Goal: Task Accomplishment & Management: Use online tool/utility

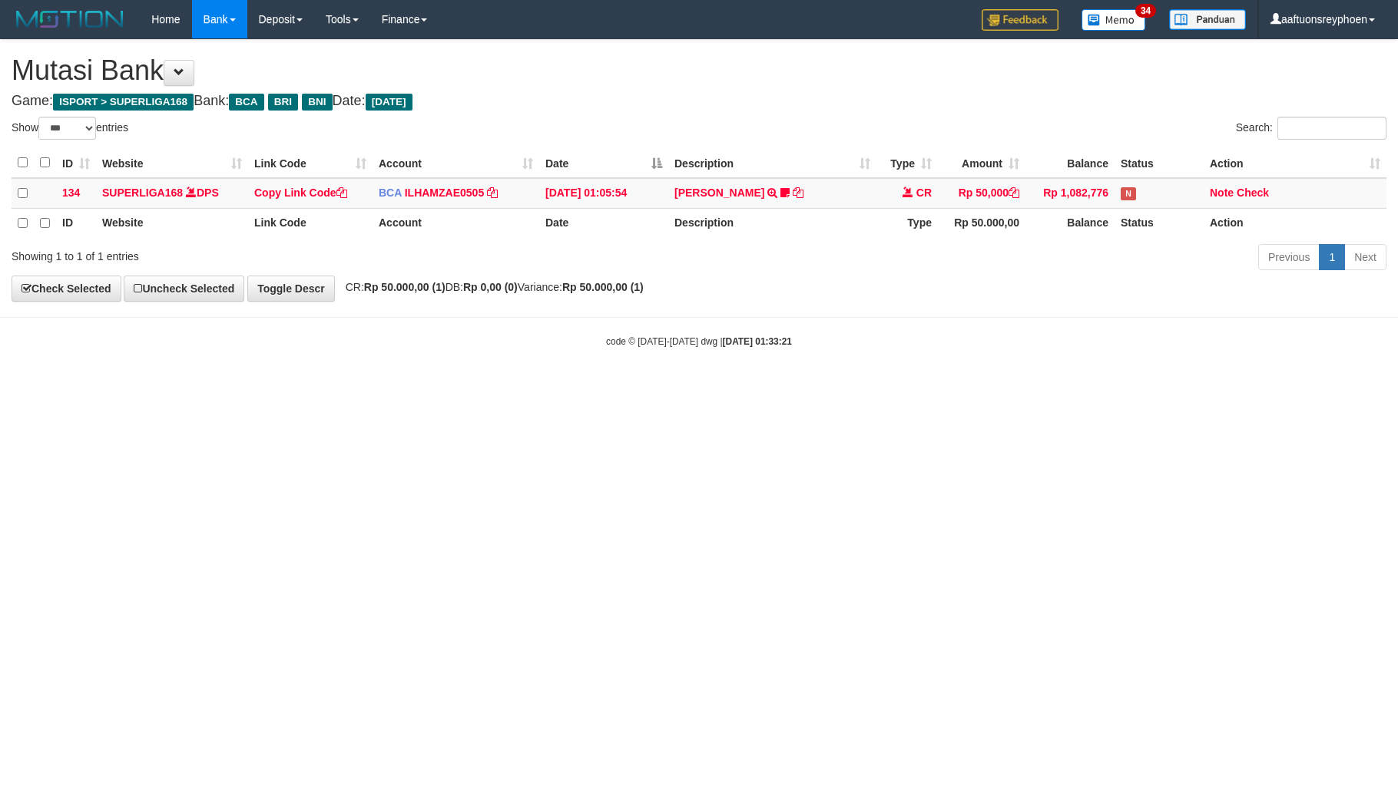
select select "***"
drag, startPoint x: 904, startPoint y: 435, endPoint x: 1387, endPoint y: 363, distance: 488.4
click at [1088, 387] on html "Toggle navigation Home Bank Account List Load By Website Group [ISPORT] SUPERLI…" at bounding box center [699, 193] width 1398 height 387
drag, startPoint x: 828, startPoint y: 472, endPoint x: 1389, endPoint y: 363, distance: 571.9
click at [859, 387] on html "Toggle navigation Home Bank Account List Load By Website Group [ISPORT] SUPERLI…" at bounding box center [699, 193] width 1398 height 387
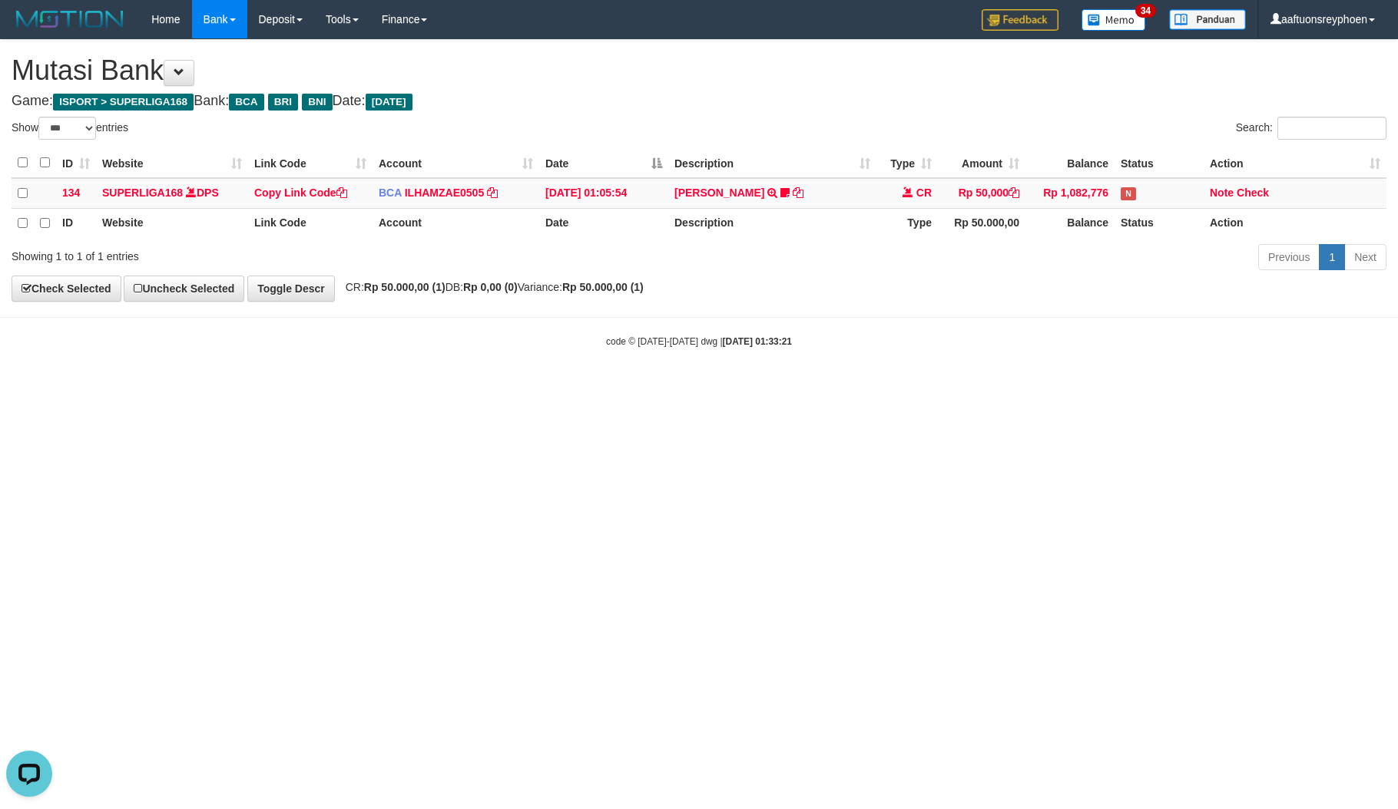
drag, startPoint x: 919, startPoint y: 419, endPoint x: 1389, endPoint y: 358, distance: 473.3
click at [1035, 387] on html "Toggle navigation Home Bank Account List Load By Website Group [ISPORT] SUPERLI…" at bounding box center [699, 193] width 1398 height 387
drag, startPoint x: 815, startPoint y: 464, endPoint x: 1389, endPoint y: 361, distance: 582.9
click at [876, 387] on html "Toggle navigation Home Bank Account List Load By Website Group [ISPORT] SUPERLI…" at bounding box center [699, 193] width 1398 height 387
drag, startPoint x: 833, startPoint y: 476, endPoint x: 1393, endPoint y: 393, distance: 566.0
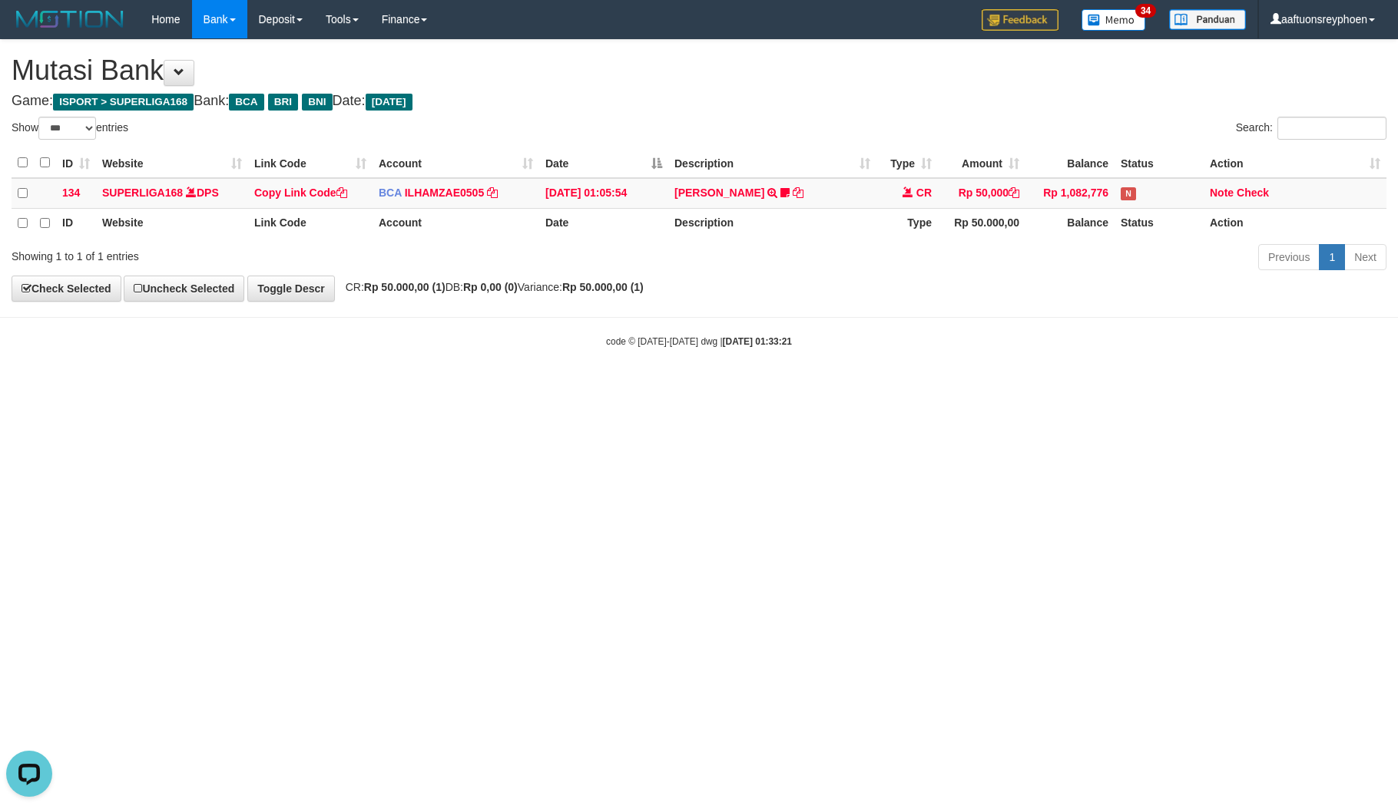
click at [1058, 387] on html "Toggle navigation Home Bank Account List Load By Website Group [ISPORT] SUPERLI…" at bounding box center [699, 193] width 1398 height 387
drag, startPoint x: 621, startPoint y: 492, endPoint x: 1396, endPoint y: 392, distance: 781.3
click at [653, 387] on html "Toggle navigation Home Bank Account List Load By Website Group [ISPORT] SUPERLI…" at bounding box center [699, 193] width 1398 height 387
drag, startPoint x: 735, startPoint y: 456, endPoint x: 1392, endPoint y: 367, distance: 662.7
click at [944, 387] on html "Toggle navigation Home Bank Account List Load By Website Group [ISPORT] SUPERLI…" at bounding box center [699, 193] width 1398 height 387
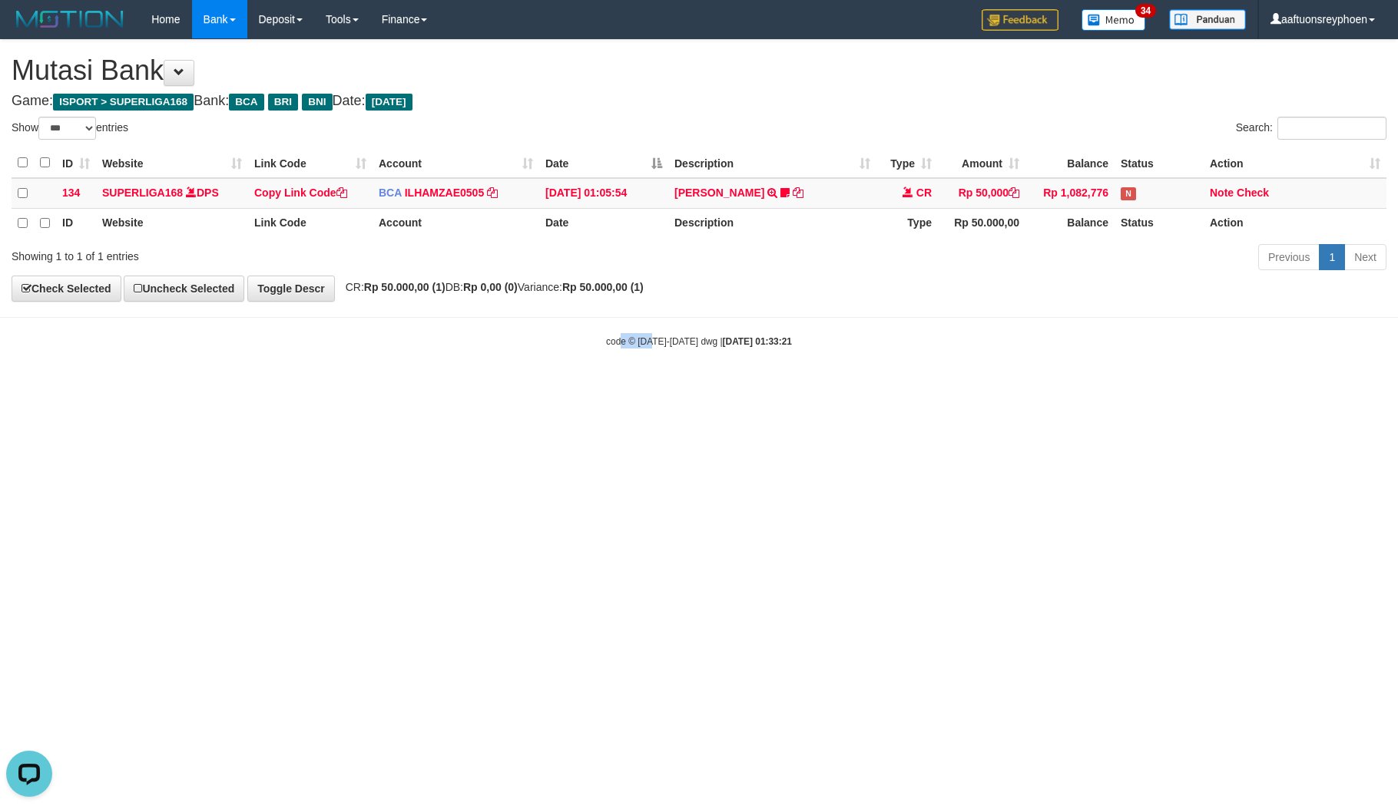
click at [848, 387] on html "Toggle navigation Home Bank Account List Load By Website Group [ISPORT] SUPERLI…" at bounding box center [699, 193] width 1398 height 387
click at [822, 387] on html "Toggle navigation Home Bank Account List Load By Website Group [ISPORT] SUPERLI…" at bounding box center [699, 193] width 1398 height 387
drag, startPoint x: 667, startPoint y: 512, endPoint x: 710, endPoint y: 515, distance: 43.1
click at [677, 387] on html "Toggle navigation Home Bank Account List Load By Website Group [ISPORT] SUPERLI…" at bounding box center [699, 193] width 1398 height 387
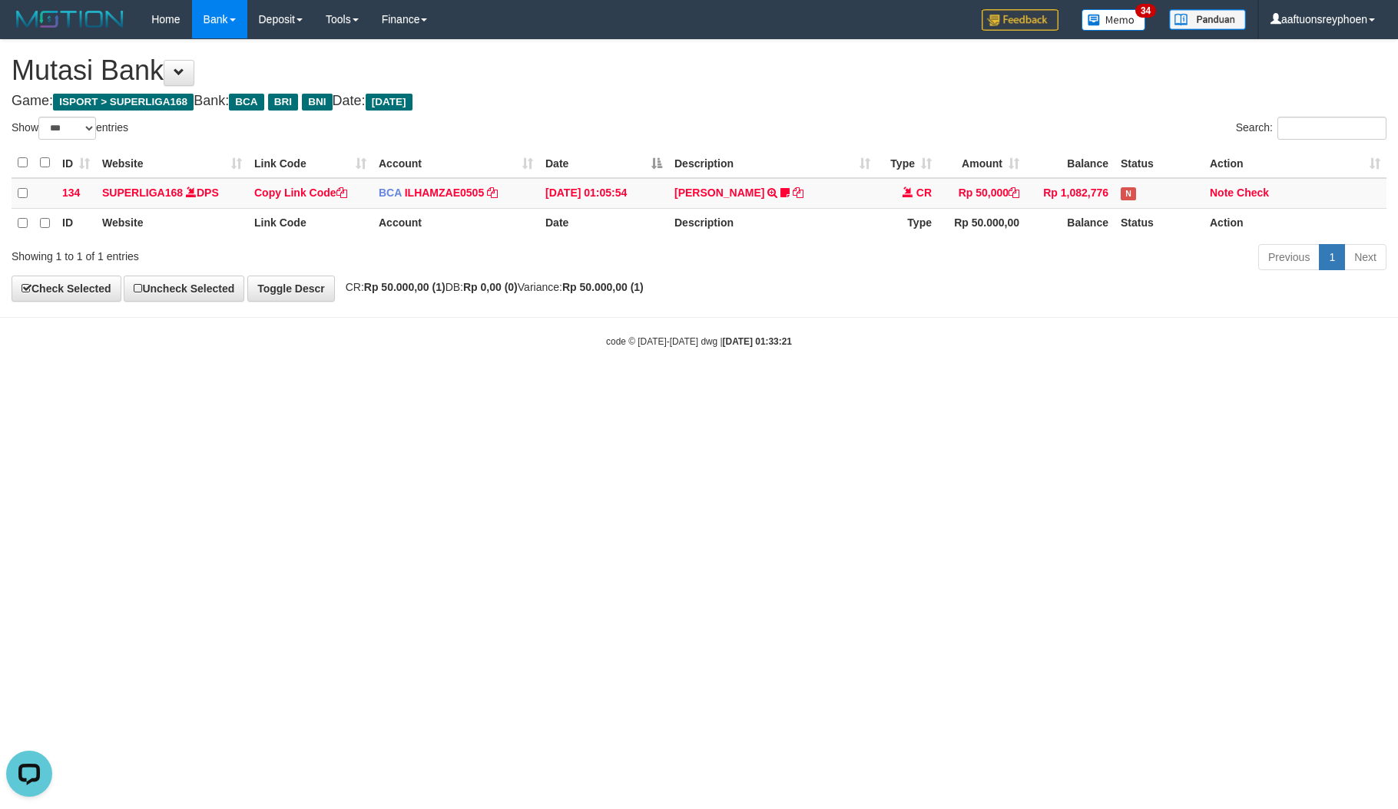
click at [696, 387] on html "Toggle navigation Home Bank Account List Load By Website Group [ISPORT] SUPERLI…" at bounding box center [699, 193] width 1398 height 387
click at [697, 387] on html "Toggle navigation Home Bank Account List Load By Website Group [ISPORT] SUPERLI…" at bounding box center [699, 193] width 1398 height 387
click at [694, 387] on html "Toggle navigation Home Bank Account List Load By Website Group [ISPORT] SUPERLI…" at bounding box center [699, 193] width 1398 height 387
click at [695, 387] on html "Toggle navigation Home Bank Account List Load By Website Group [ISPORT] SUPERLI…" at bounding box center [699, 193] width 1398 height 387
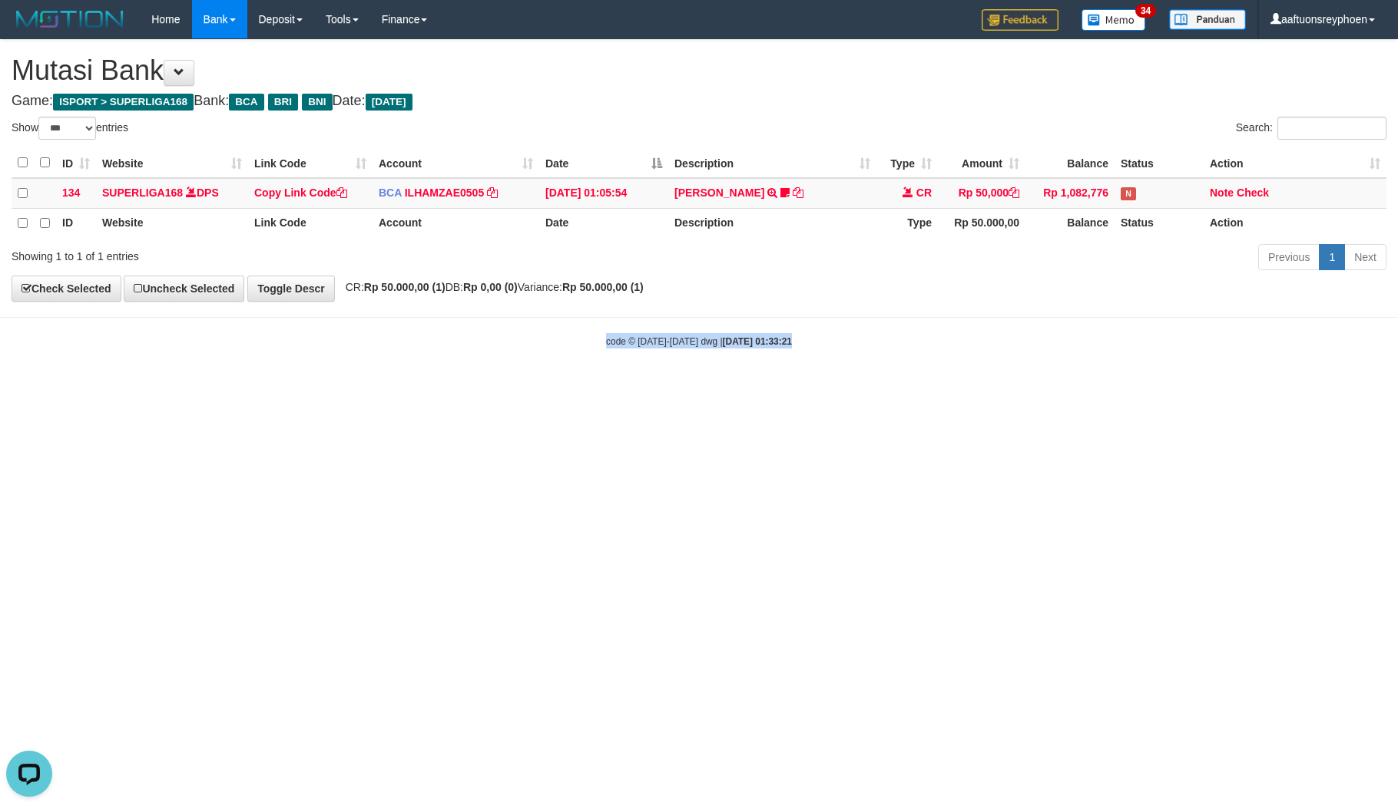
click at [695, 387] on html "Toggle navigation Home Bank Account List Load By Website Group [ISPORT] SUPERLI…" at bounding box center [699, 193] width 1398 height 387
click at [698, 387] on html "Toggle navigation Home Bank Account List Load By Website Group [ISPORT] SUPERLI…" at bounding box center [699, 193] width 1398 height 387
drag, startPoint x: 698, startPoint y: 512, endPoint x: 1205, endPoint y: 430, distance: 513.4
click at [713, 387] on html "Toggle navigation Home Bank Account List Load By Website Group [ISPORT] SUPERLI…" at bounding box center [699, 193] width 1398 height 387
drag, startPoint x: 840, startPoint y: 502, endPoint x: 1389, endPoint y: 441, distance: 551.7
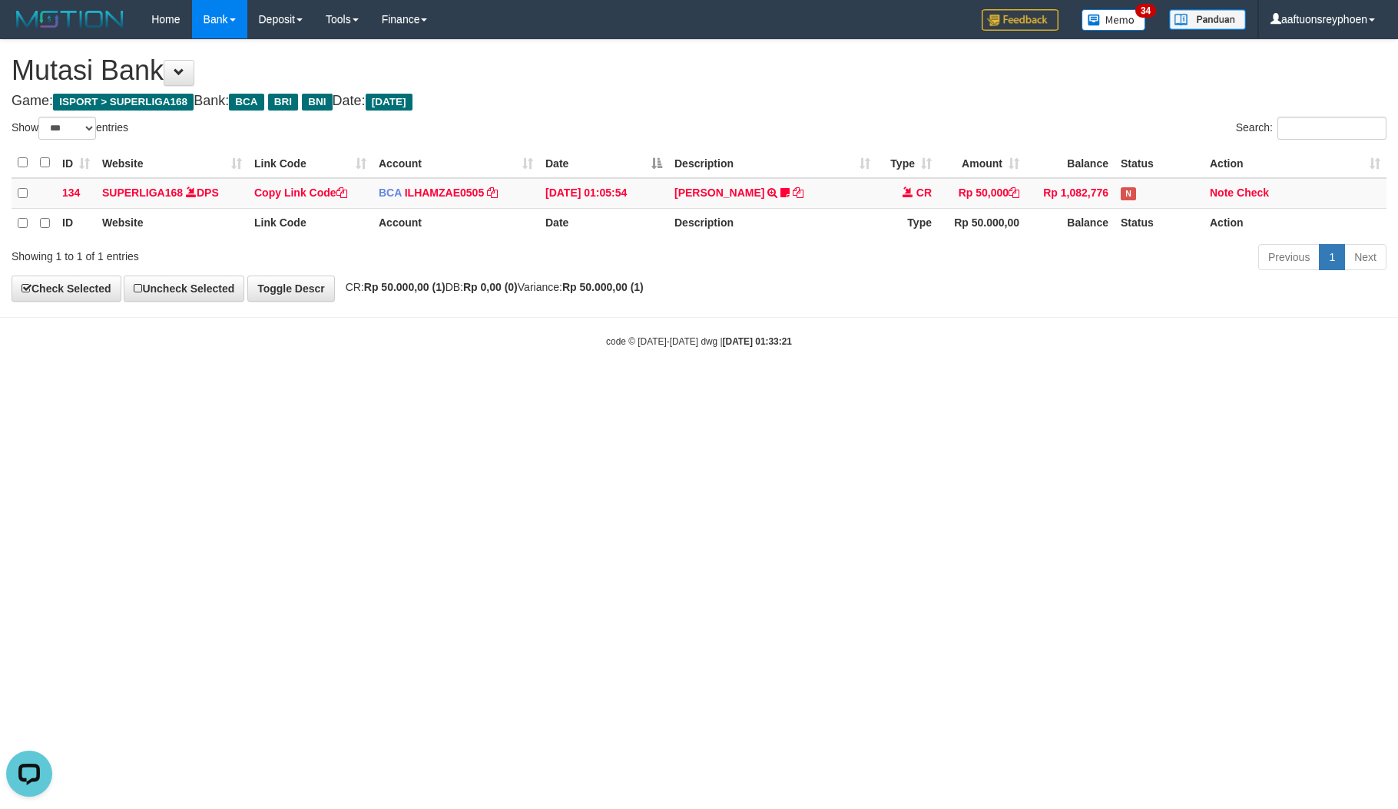
click at [975, 387] on html "Toggle navigation Home Bank Account List Load By Website Group [ISPORT] SUPERLI…" at bounding box center [699, 193] width 1398 height 387
drag, startPoint x: 797, startPoint y: 587, endPoint x: 1396, endPoint y: 487, distance: 607.3
click at [1027, 387] on html "Toggle navigation Home Bank Account List Load By Website Group [ISPORT] SUPERLI…" at bounding box center [699, 193] width 1398 height 387
drag, startPoint x: 806, startPoint y: 553, endPoint x: 1393, endPoint y: 499, distance: 589.2
click at [960, 387] on html "Toggle navigation Home Bank Account List Load By Website Group [ISPORT] SUPERLI…" at bounding box center [699, 193] width 1398 height 387
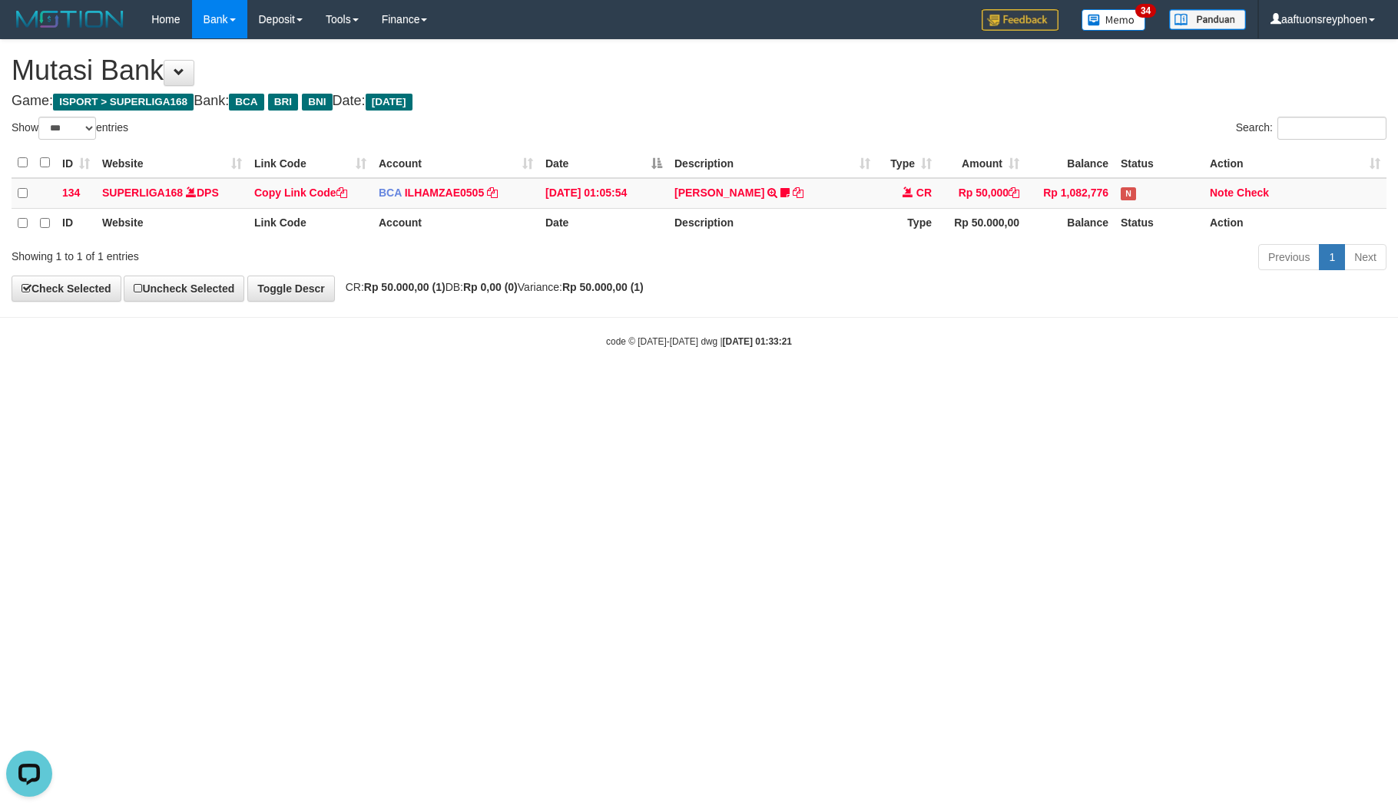
drag, startPoint x: 652, startPoint y: 619, endPoint x: 677, endPoint y: 612, distance: 25.5
click at [662, 387] on html "Toggle navigation Home Bank Account List Load By Website Group [ISPORT] SUPERLI…" at bounding box center [699, 193] width 1398 height 387
click at [842, 387] on html "Toggle navigation Home Bank Account List Load By Website Group [ISPORT] SUPERLI…" at bounding box center [699, 193] width 1398 height 387
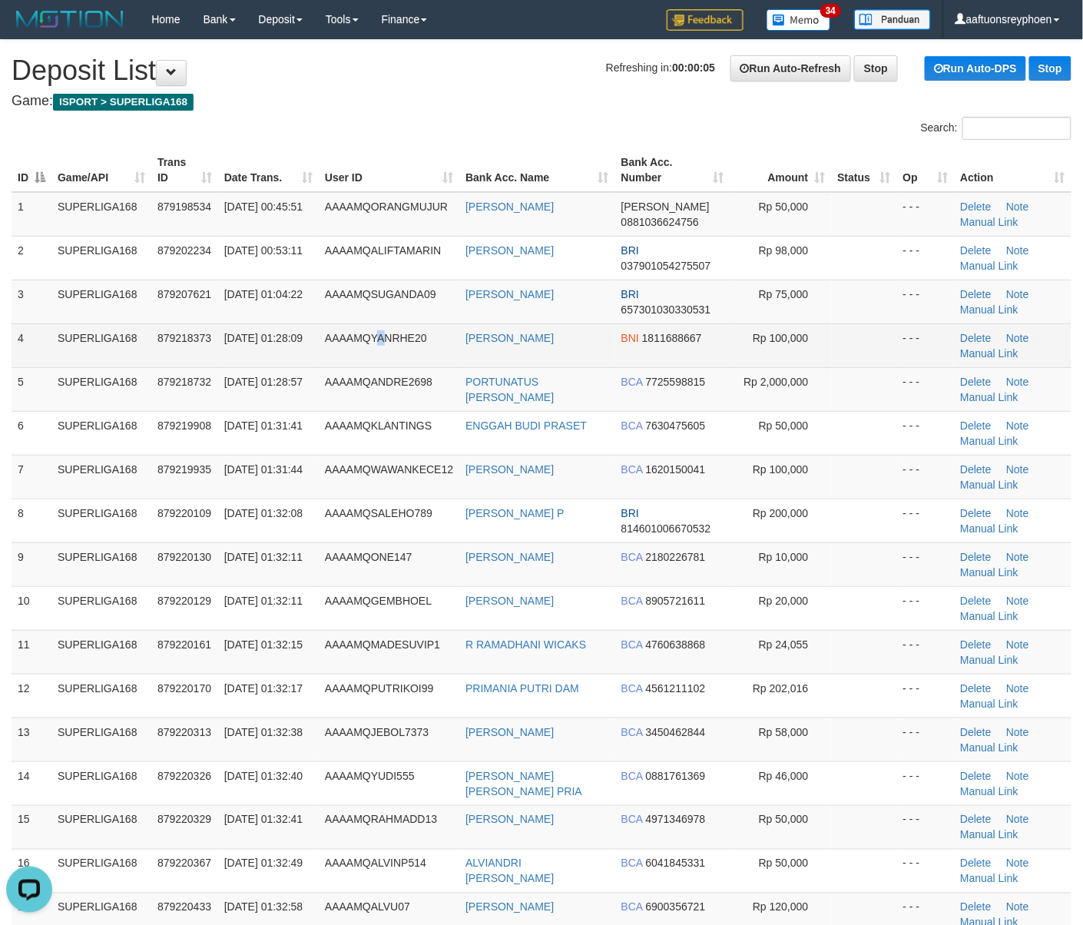
drag, startPoint x: 372, startPoint y: 339, endPoint x: 353, endPoint y: 351, distance: 21.7
click at [358, 348] on td "AAAAMQYANRHE20" at bounding box center [389, 345] width 141 height 44
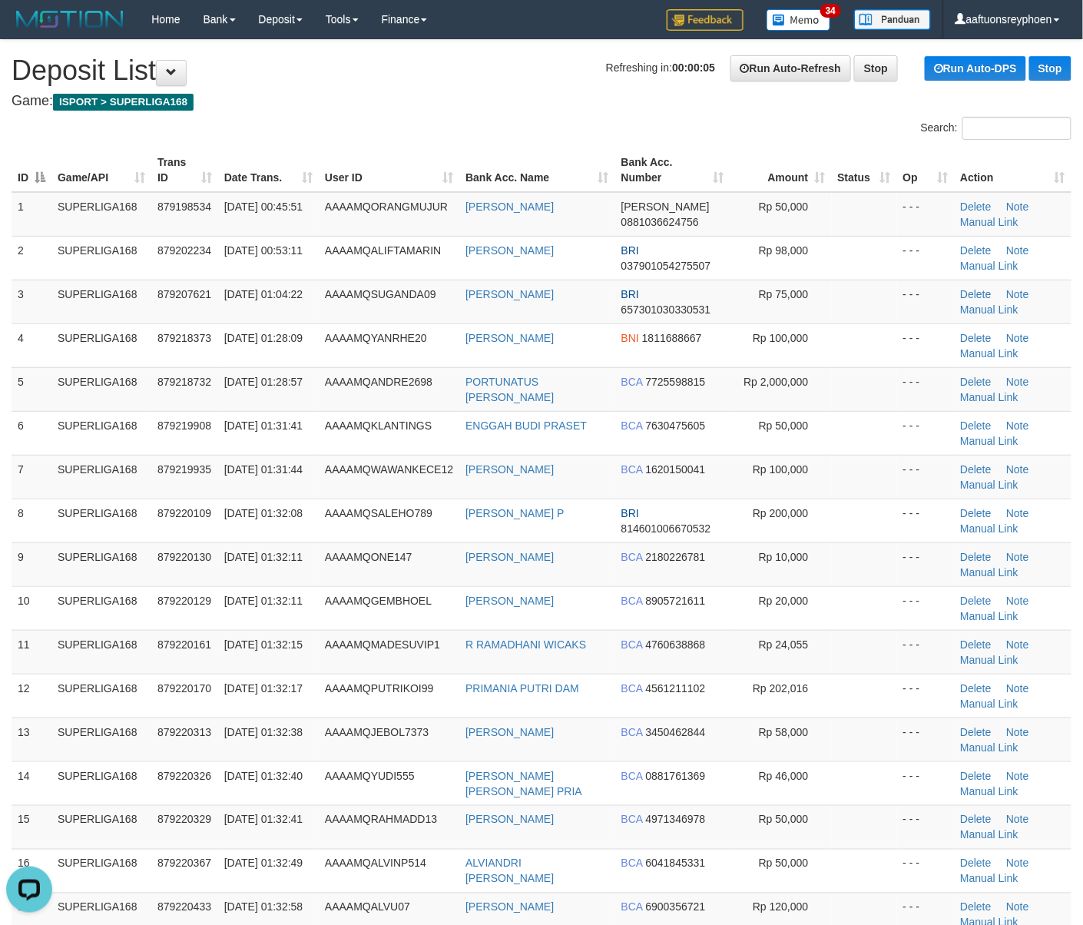
click at [65, 418] on tbody "1 SUPERLIGA168 879198534 01/10/2025 00:45:51 AAAAMQORANGMUJUR AHMAT ROHMAN DANA…" at bounding box center [542, 696] width 1060 height 1008
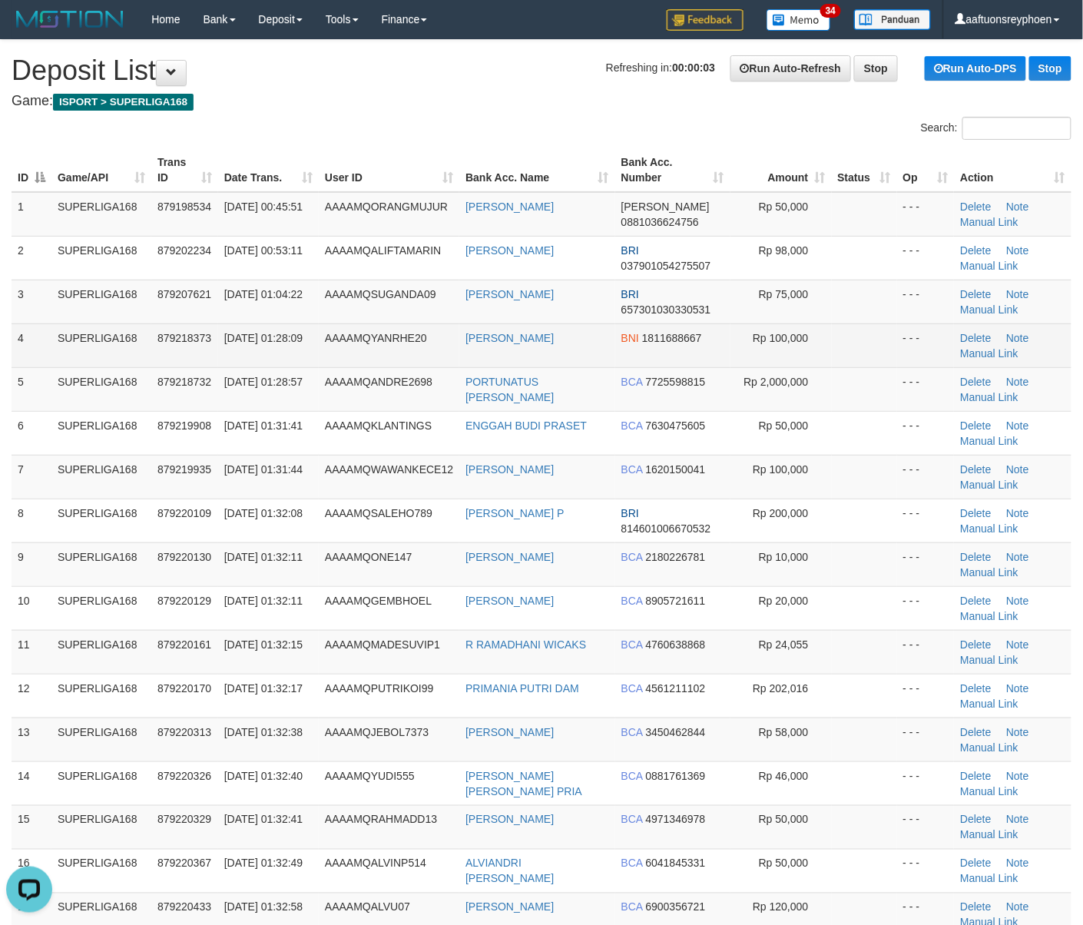
click at [237, 344] on span "01/10/2025 01:28:09" at bounding box center [263, 338] width 78 height 12
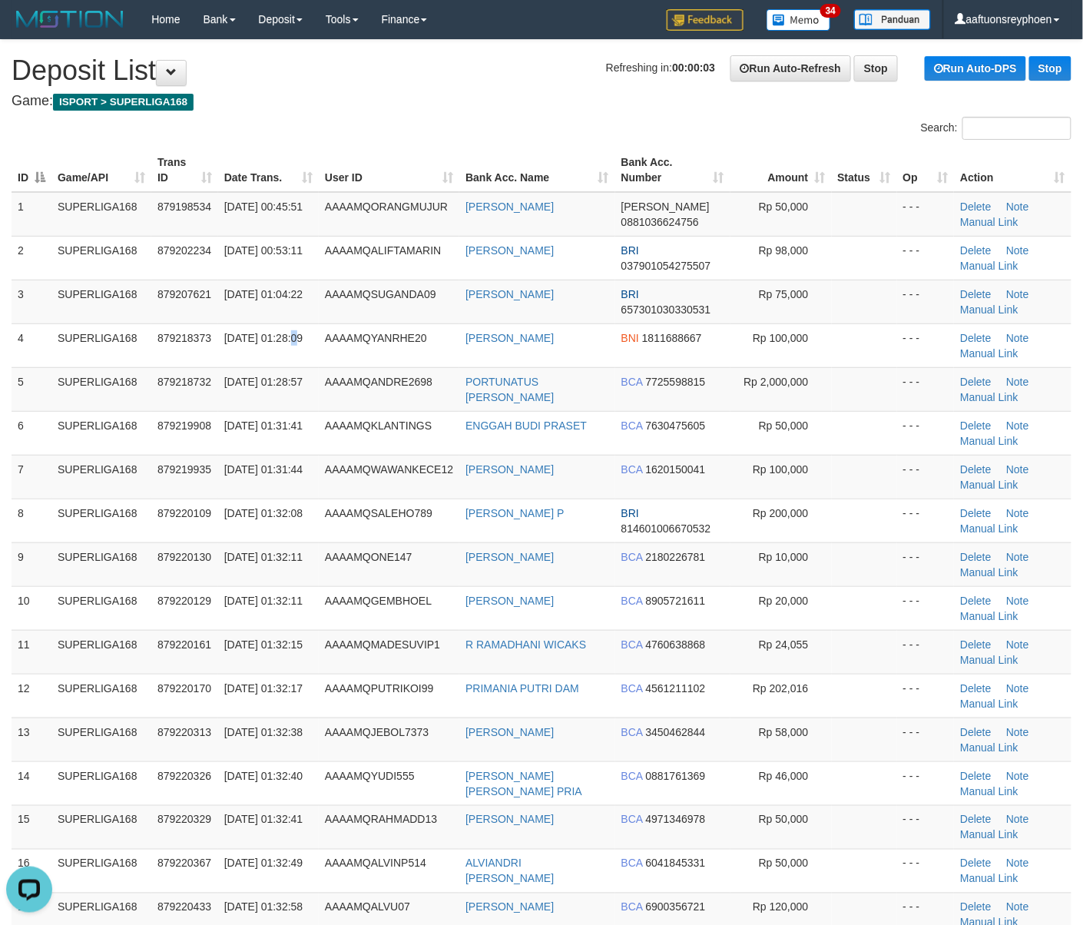
drag, startPoint x: 237, startPoint y: 347, endPoint x: 3, endPoint y: 437, distance: 250.2
click at [187, 369] on tbody "1 SUPERLIGA168 879198534 01/10/2025 00:45:51 AAAAMQORANGMUJUR AHMAT ROHMAN DANA…" at bounding box center [542, 696] width 1060 height 1008
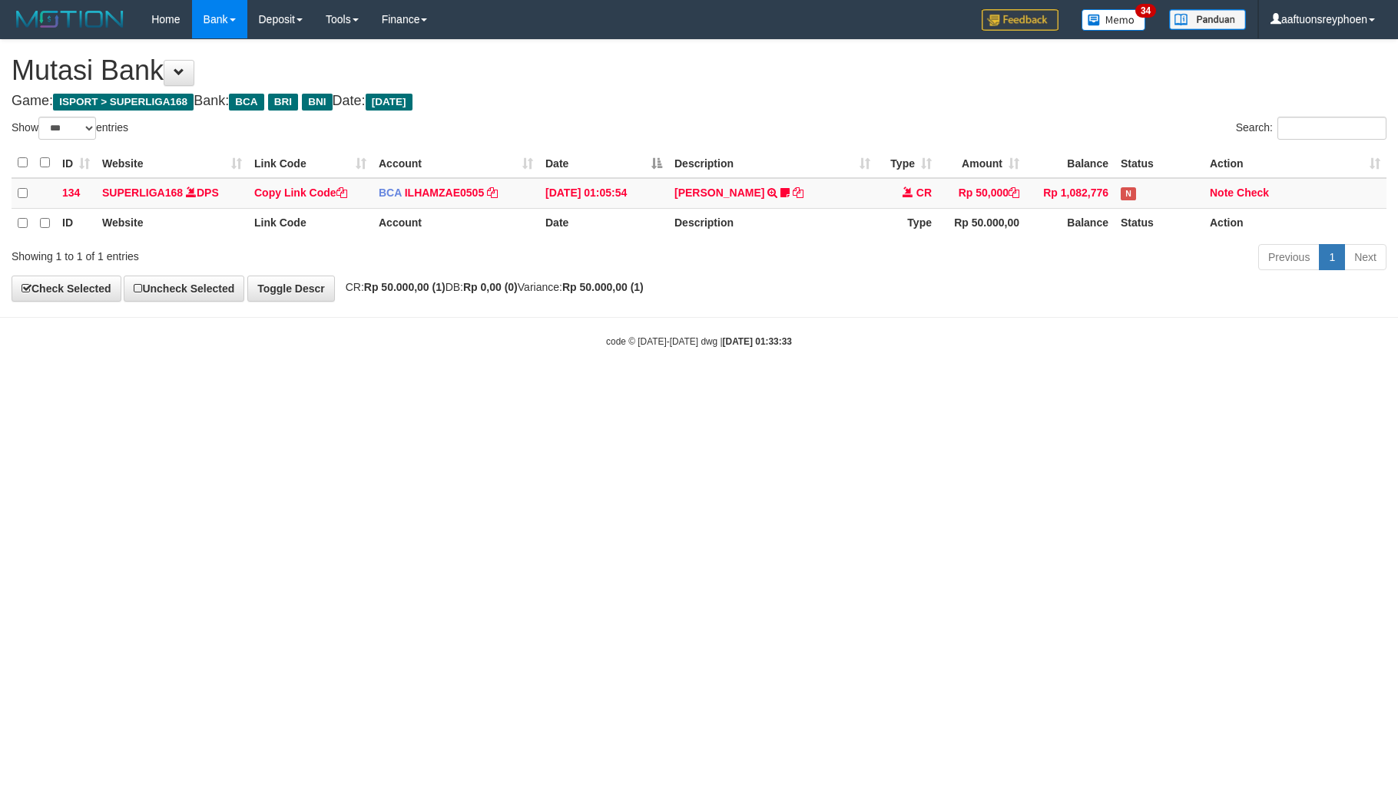
select select "***"
click at [756, 387] on html "Toggle navigation Home Bank Account List Load By Website Group [ISPORT] SUPERLI…" at bounding box center [699, 193] width 1398 height 387
drag, startPoint x: 563, startPoint y: 536, endPoint x: 548, endPoint y: 522, distance: 20.1
click at [579, 387] on html "Toggle navigation Home Bank Account List Load By Website Group [ISPORT] SUPERLI…" at bounding box center [699, 193] width 1398 height 387
drag, startPoint x: 548, startPoint y: 522, endPoint x: 1393, endPoint y: 435, distance: 849.3
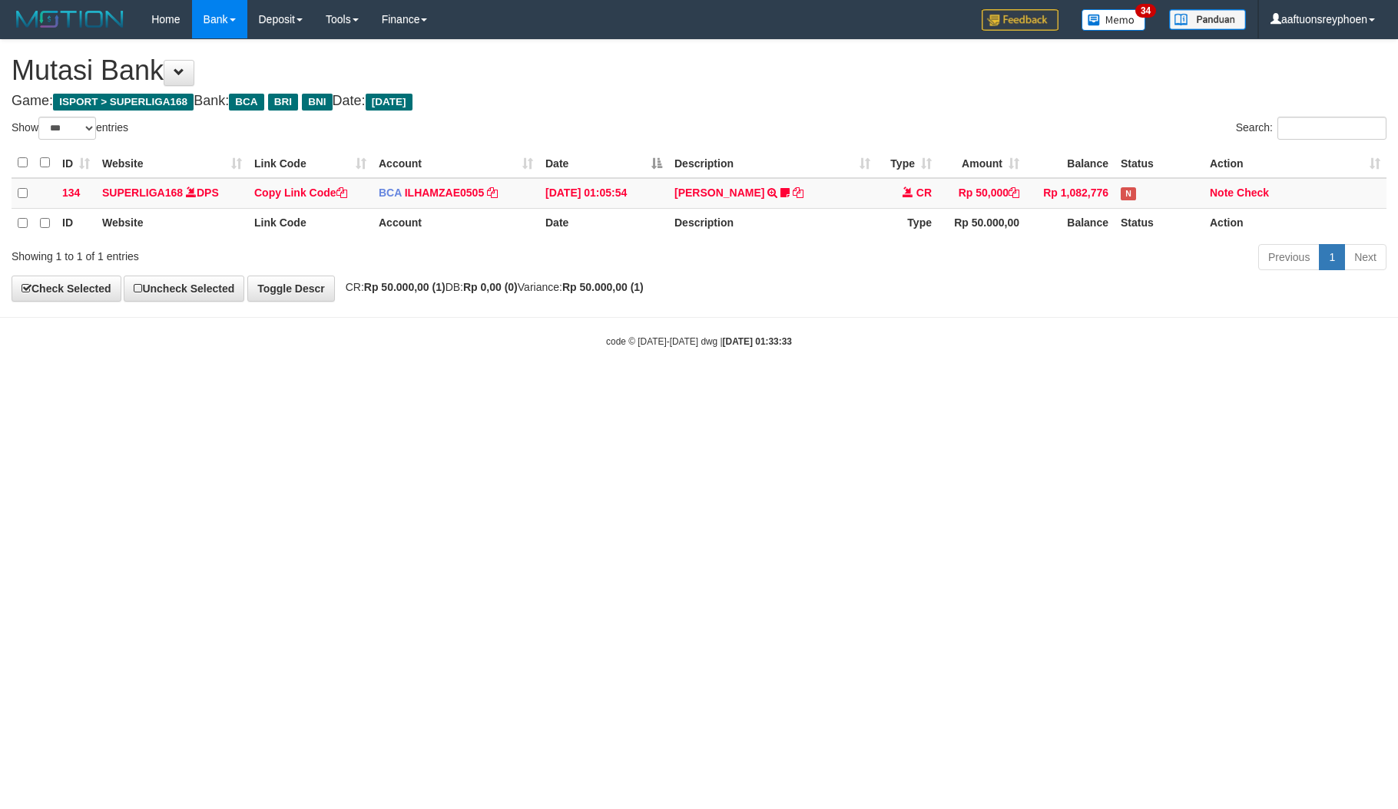
click at [587, 387] on html "Toggle navigation Home Bank Account List Load By Website Group [ISPORT] SUPERLI…" at bounding box center [699, 193] width 1398 height 387
drag, startPoint x: 572, startPoint y: 493, endPoint x: 581, endPoint y: 498, distance: 10.0
click at [579, 387] on html "Toggle navigation Home Bank Account List Load By Website Group [ISPORT] SUPERLI…" at bounding box center [699, 193] width 1398 height 387
click at [593, 387] on html "Toggle navigation Home Bank Account List Load By Website Group [ISPORT] SUPERLI…" at bounding box center [699, 193] width 1398 height 387
drag, startPoint x: 588, startPoint y: 507, endPoint x: 1393, endPoint y: 437, distance: 807.9
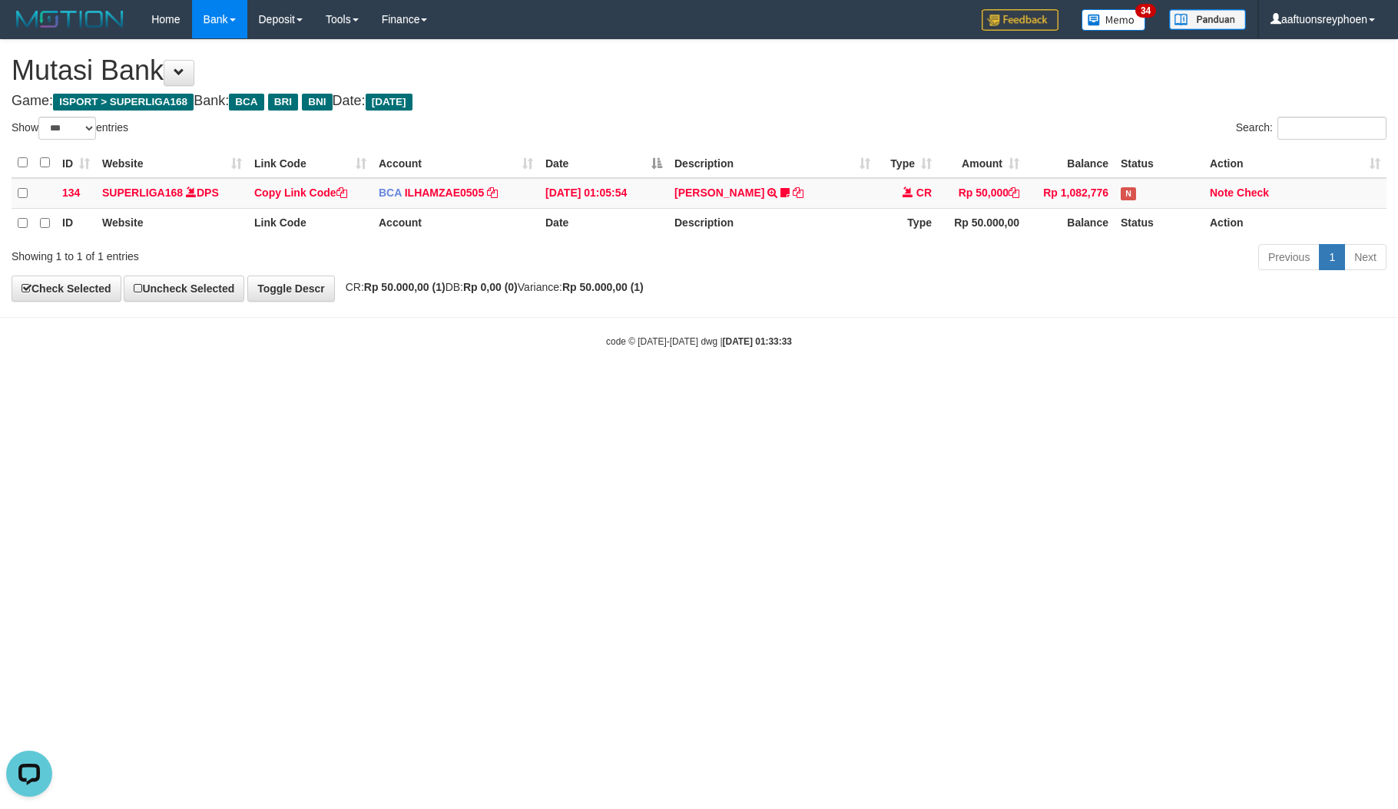
click at [660, 387] on html "Toggle navigation Home Bank Account List Load By Website Group [ISPORT] SUPERLI…" at bounding box center [699, 193] width 1398 height 387
drag, startPoint x: 957, startPoint y: 455, endPoint x: 1389, endPoint y: 412, distance: 433.8
click at [1039, 387] on html "Toggle navigation Home Bank Account List Load By Website Group [ISPORT] SUPERLI…" at bounding box center [699, 193] width 1398 height 387
drag, startPoint x: 777, startPoint y: 449, endPoint x: 1041, endPoint y: 436, distance: 264.5
click at [839, 387] on html "Toggle navigation Home Bank Account List Load By Website Group [ISPORT] SUPERLI…" at bounding box center [699, 193] width 1398 height 387
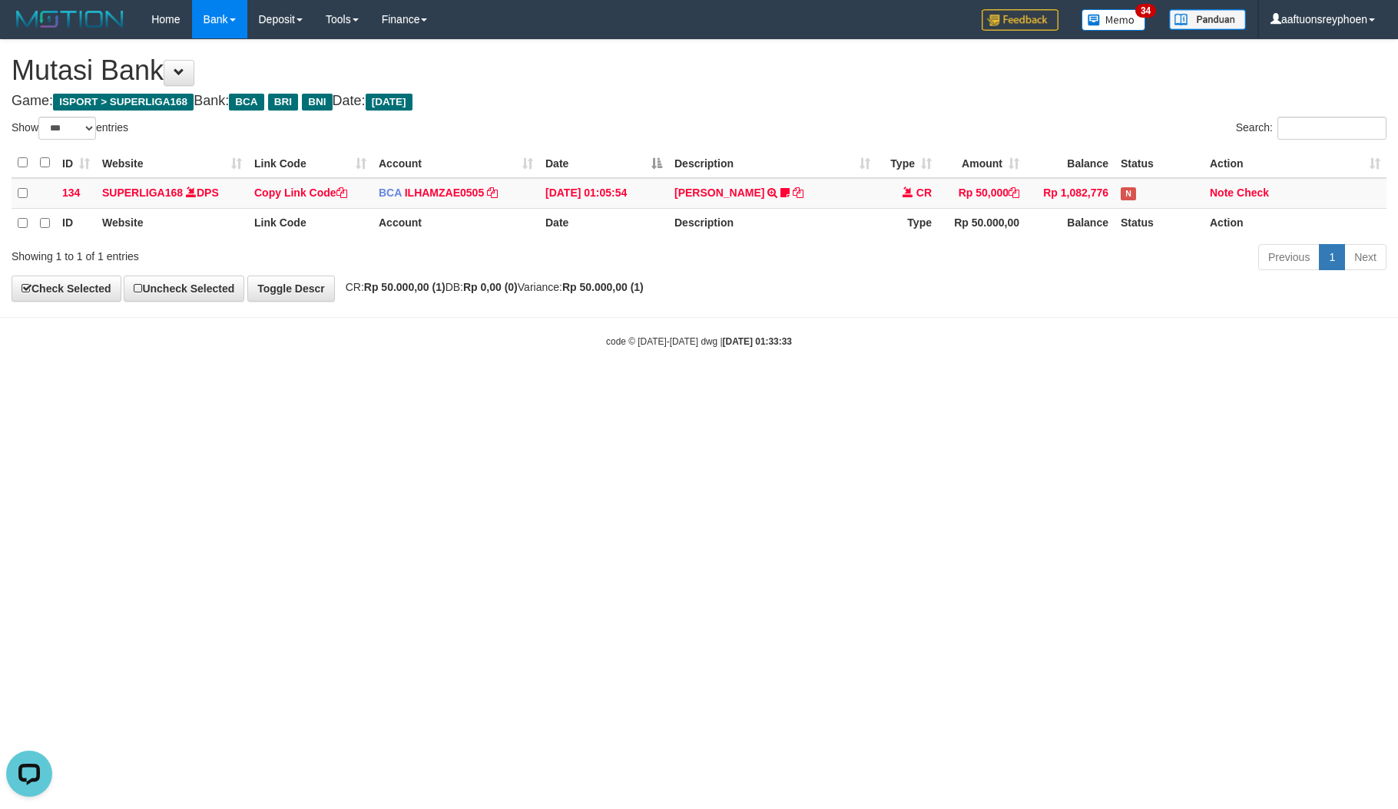
drag, startPoint x: 384, startPoint y: 508, endPoint x: 404, endPoint y: 510, distance: 20.1
click at [403, 387] on html "Toggle navigation Home Bank Account List Load By Website Group [ISPORT] SUPERLI…" at bounding box center [699, 193] width 1398 height 387
drag, startPoint x: 384, startPoint y: 508, endPoint x: 1362, endPoint y: 412, distance: 982.5
click at [406, 387] on html "Toggle navigation Home Bank Account List Load By Website Group [ISPORT] SUPERLI…" at bounding box center [699, 193] width 1398 height 387
drag, startPoint x: 361, startPoint y: 481, endPoint x: 952, endPoint y: 401, distance: 596.7
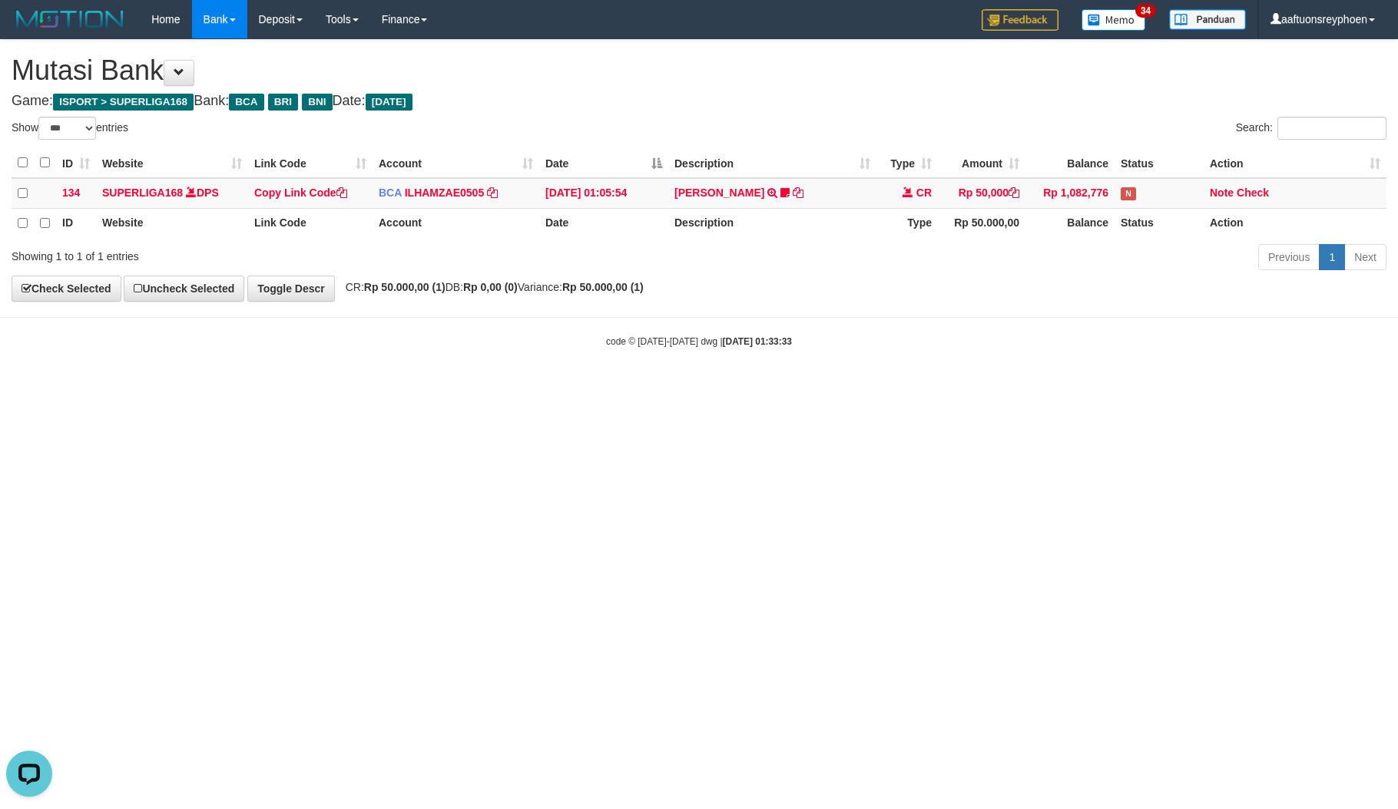
click at [432, 387] on html "Toggle navigation Home Bank Account List Load By Website Group [ISPORT] SUPERLI…" at bounding box center [699, 193] width 1398 height 387
drag, startPoint x: 412, startPoint y: 440, endPoint x: 932, endPoint y: 430, distance: 520.8
click at [442, 387] on html "Toggle navigation Home Bank Account List Load By Website Group [ISPORT] SUPERLI…" at bounding box center [699, 193] width 1398 height 387
drag, startPoint x: 406, startPoint y: 507, endPoint x: 502, endPoint y: 512, distance: 95.3
click at [465, 387] on html "Toggle navigation Home Bank Account List Load By Website Group [ISPORT] SUPERLI…" at bounding box center [699, 193] width 1398 height 387
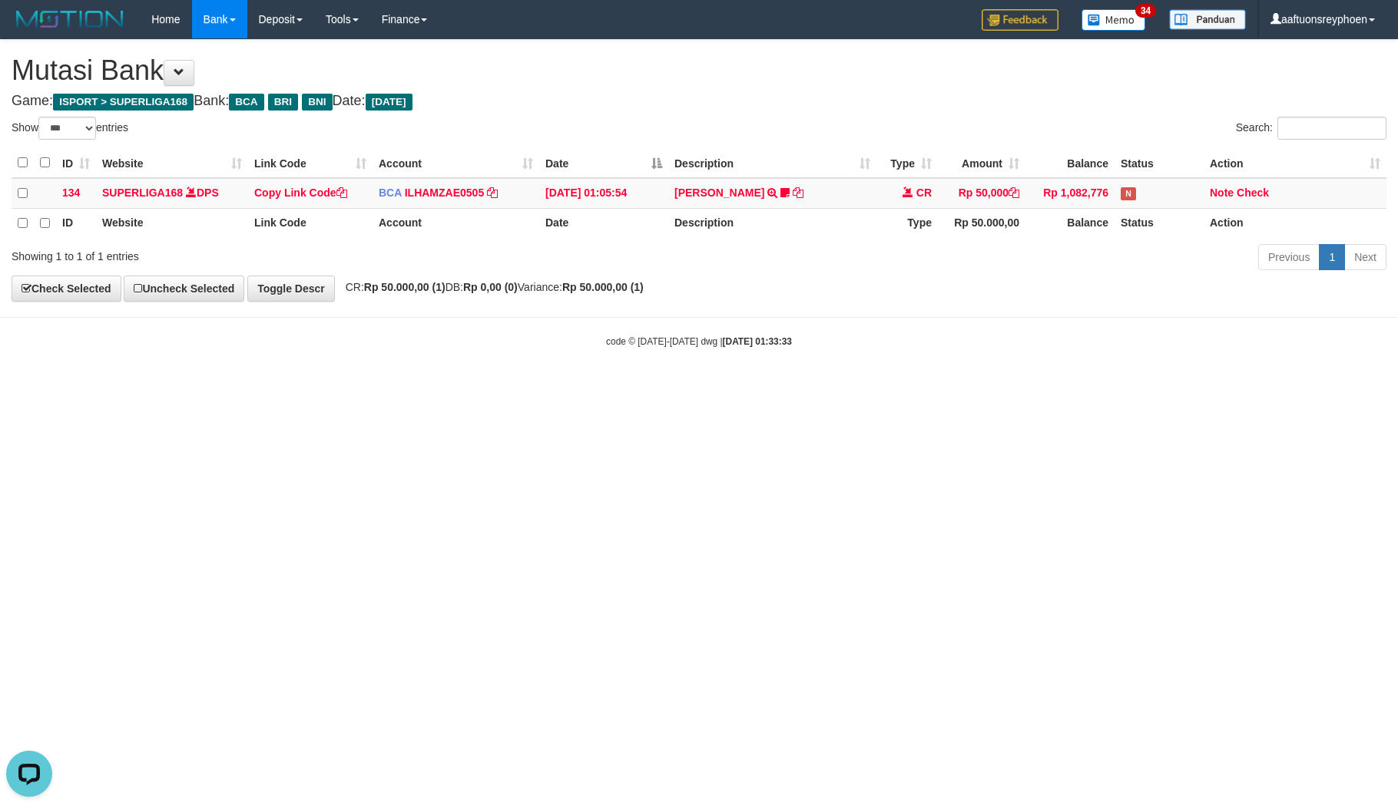
click at [472, 387] on html "Toggle navigation Home Bank Account List Load By Website Group [ISPORT] SUPERLI…" at bounding box center [699, 193] width 1398 height 387
click at [474, 387] on html "Toggle navigation Home Bank Account List Load By Website Group [ISPORT] SUPERLI…" at bounding box center [699, 193] width 1398 height 387
click at [482, 387] on html "Toggle navigation Home Bank Account List Load By Website Group [ISPORT] SUPERLI…" at bounding box center [699, 193] width 1398 height 387
click at [735, 220] on th "Description" at bounding box center [772, 223] width 208 height 30
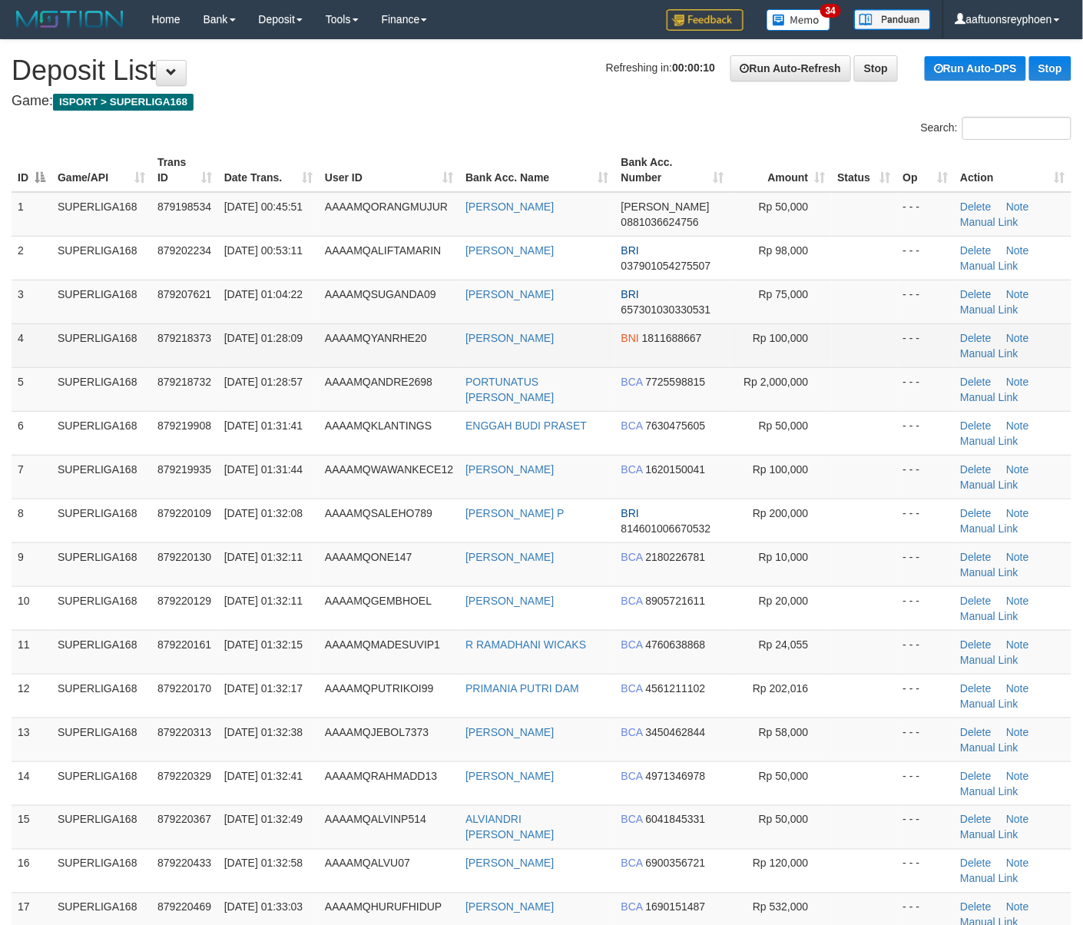
drag, startPoint x: 138, startPoint y: 359, endPoint x: 105, endPoint y: 363, distance: 33.2
click at [111, 363] on td "SUPERLIGA168" at bounding box center [101, 345] width 100 height 44
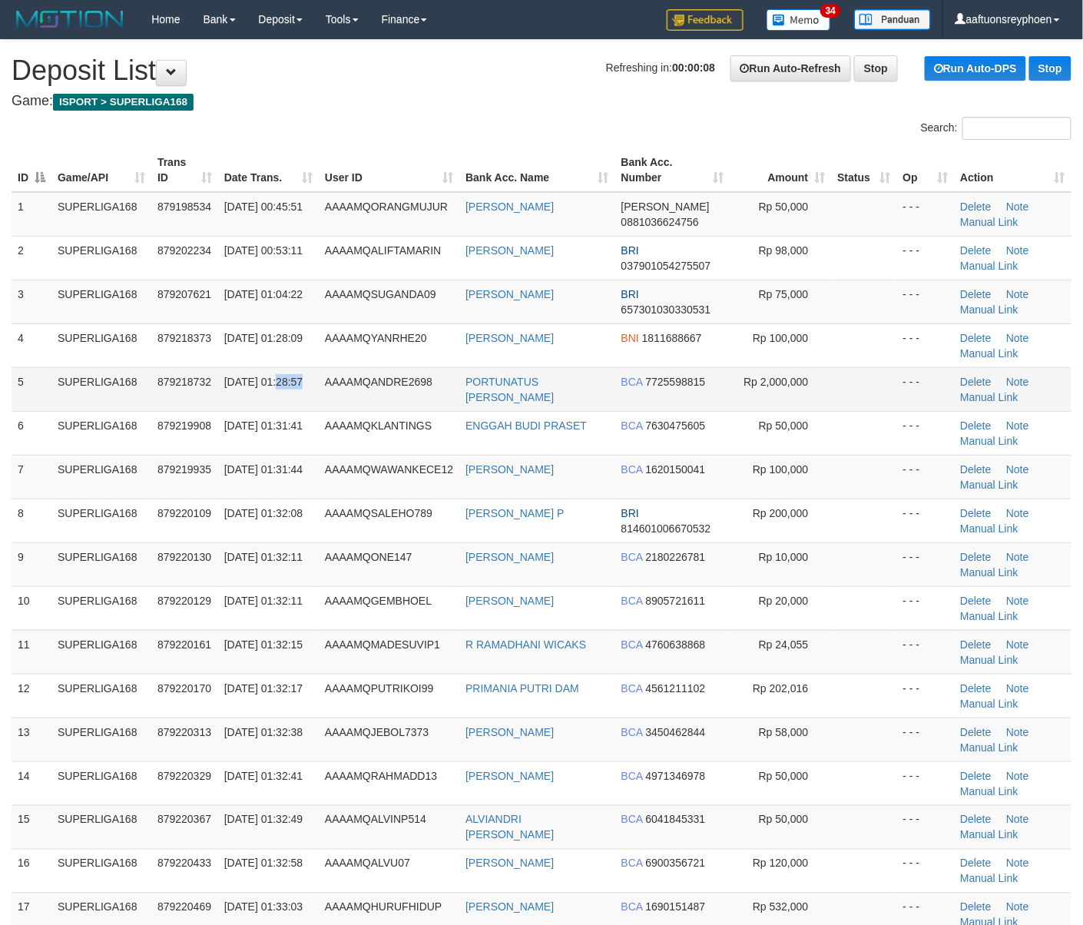
drag, startPoint x: 319, startPoint y: 369, endPoint x: 1, endPoint y: 453, distance: 329.5
click at [309, 370] on tr "5 SUPERLIGA168 879218732 01/10/2025 01:28:57 AAAAMQANDRE2698 PORTUNATUS ANDRE B…" at bounding box center [542, 389] width 1060 height 44
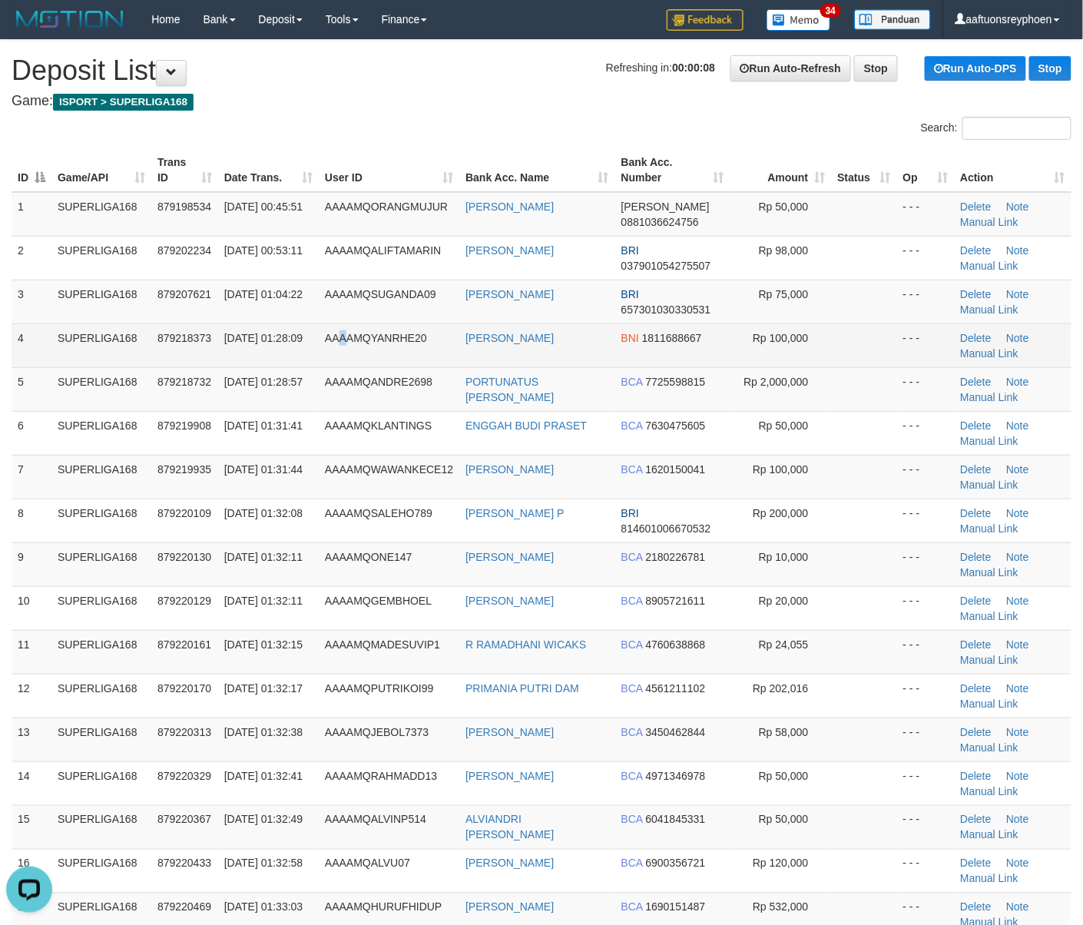
drag, startPoint x: 347, startPoint y: 336, endPoint x: 5, endPoint y: 415, distance: 351.7
click at [269, 363] on tr "4 SUPERLIGA168 879218373 01/10/2025 01:28:09 AAAAMQYANRHE20 KUSPRIYANTO BNI 181…" at bounding box center [542, 345] width 1060 height 44
click at [250, 364] on td "01/10/2025 01:28:09" at bounding box center [268, 345] width 101 height 44
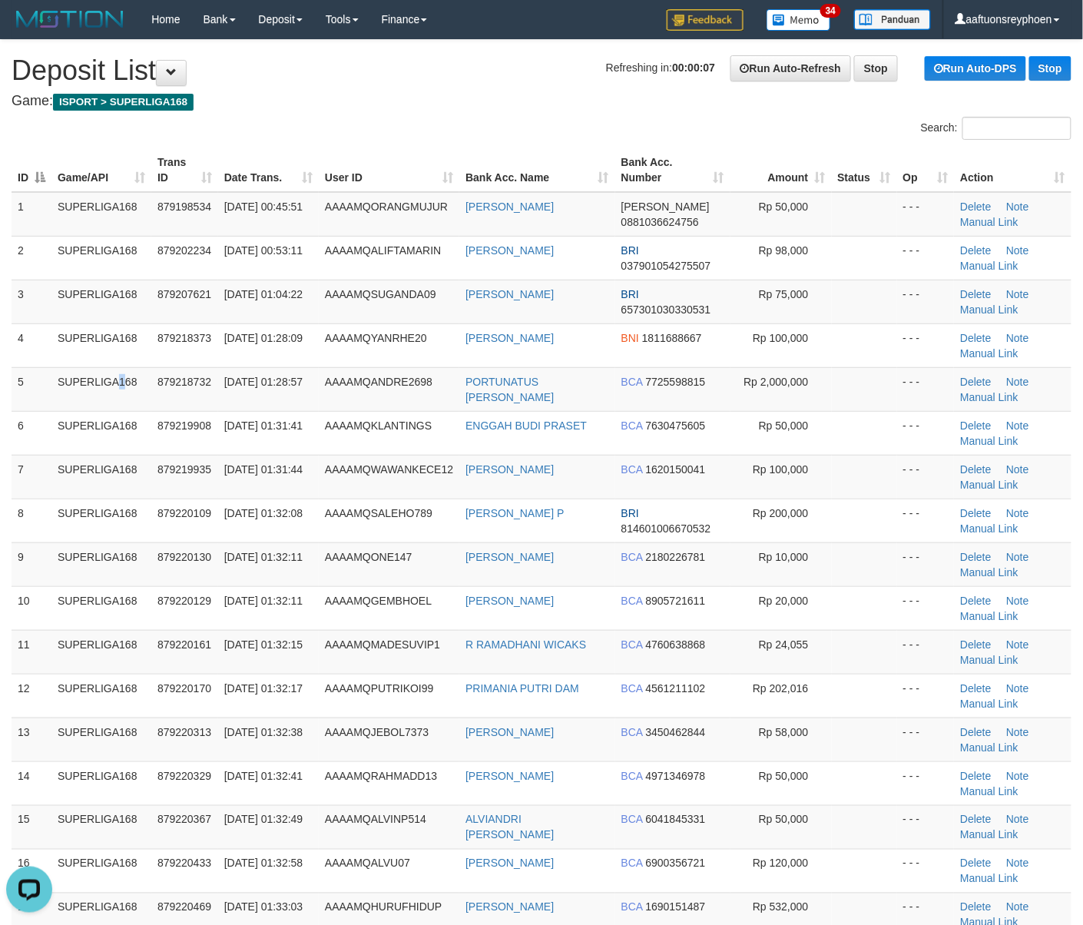
drag, startPoint x: 68, startPoint y: 384, endPoint x: 0, endPoint y: 403, distance: 70.3
click at [0, 403] on div "ID Game/API Trans ID Date Trans. User ID Bank Acc. Name Bank Acc. Number Amount…" at bounding box center [541, 666] width 1083 height 1045
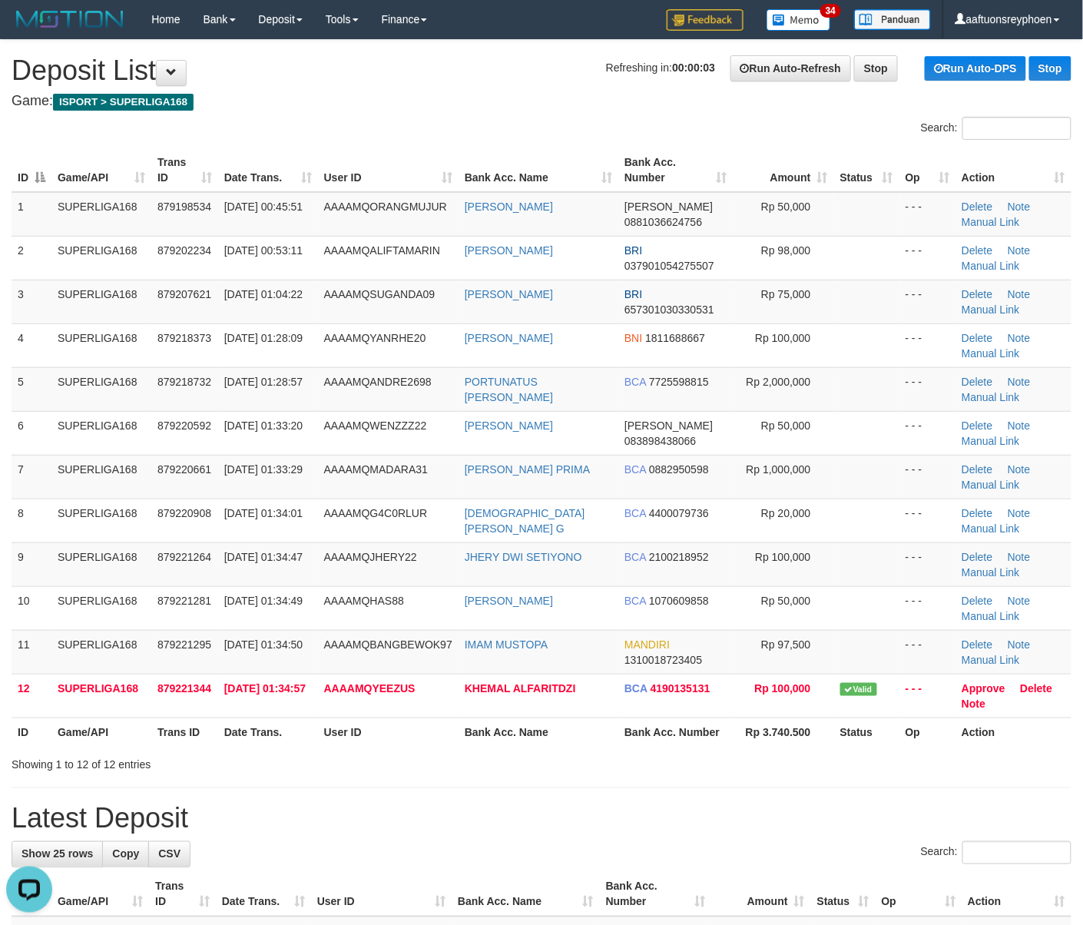
drag, startPoint x: 75, startPoint y: 315, endPoint x: 2, endPoint y: 352, distance: 82.4
click at [75, 315] on td "SUPERLIGA168" at bounding box center [101, 302] width 100 height 44
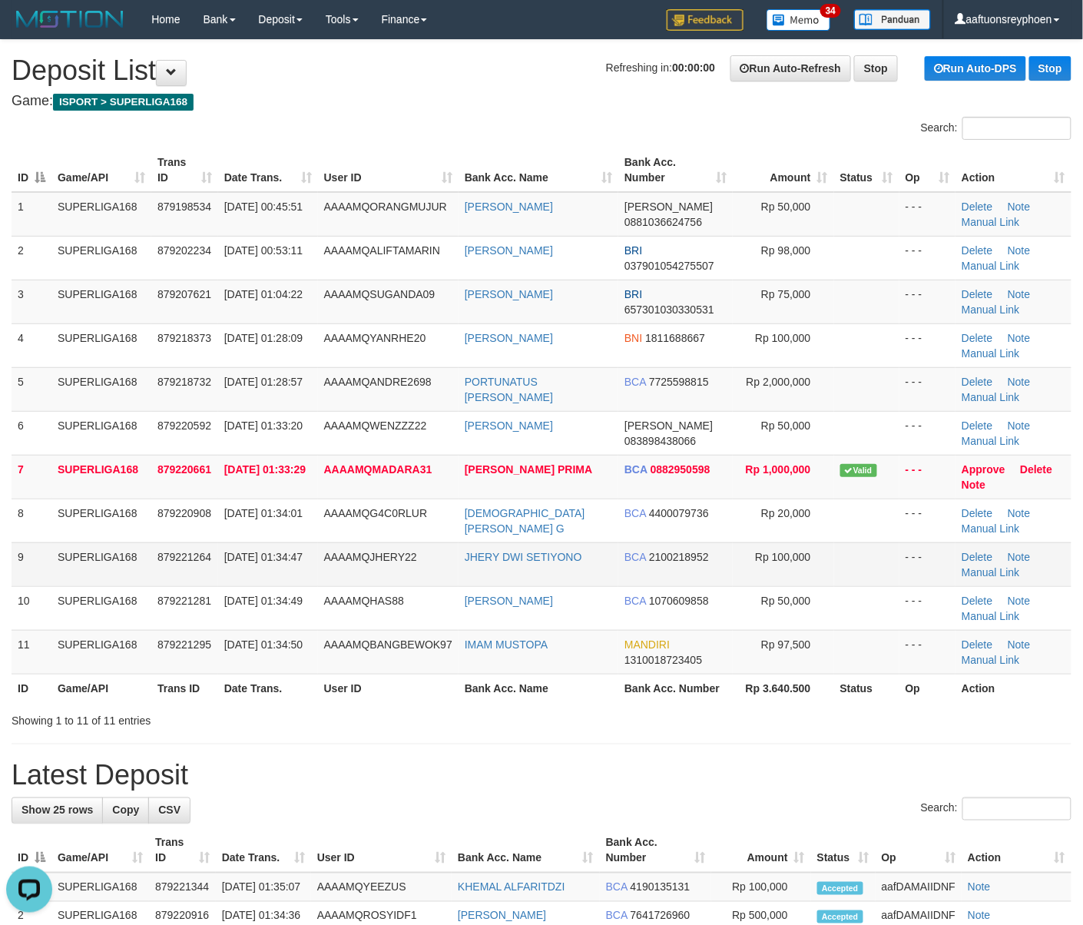
click at [63, 572] on td "SUPERLIGA168" at bounding box center [101, 564] width 100 height 44
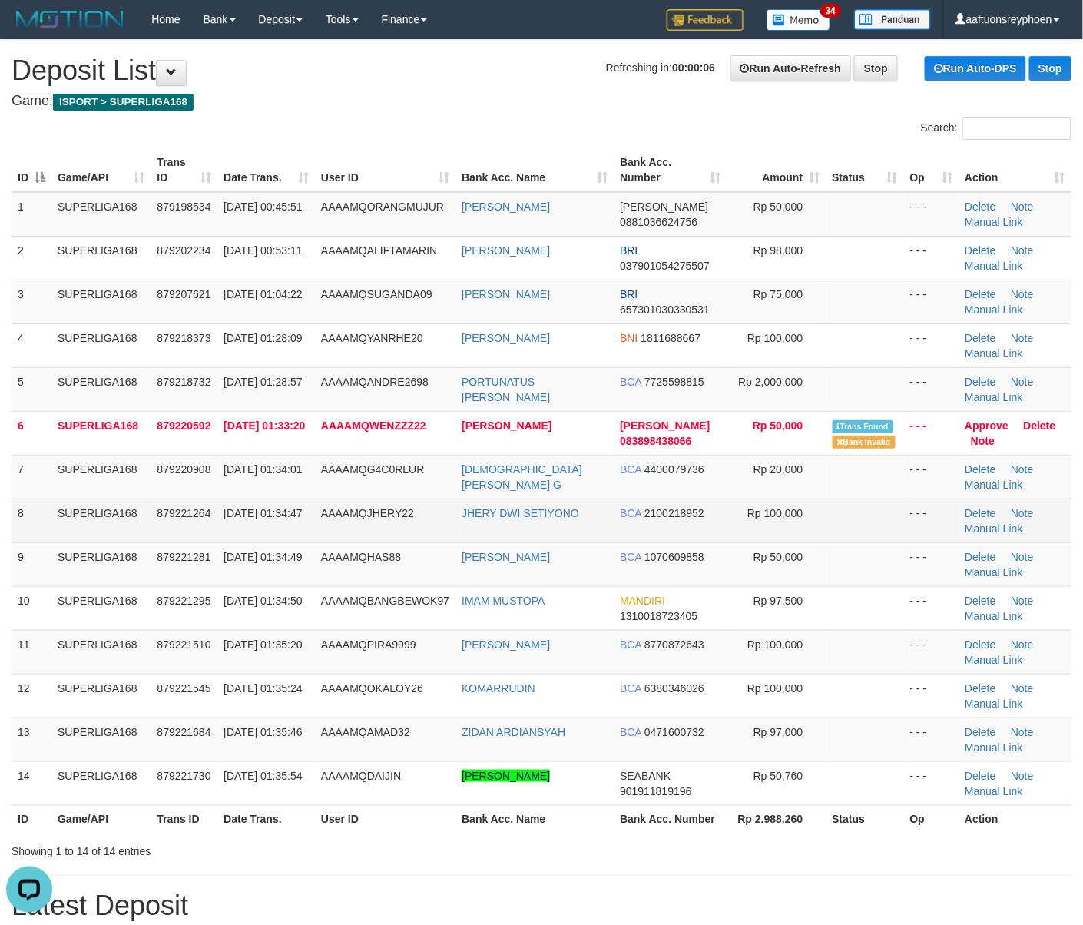
click at [108, 533] on td "SUPERLIGA168" at bounding box center [100, 520] width 99 height 44
click at [108, 532] on td "SUPERLIGA168" at bounding box center [100, 520] width 99 height 44
click at [133, 525] on td "SUPERLIGA168" at bounding box center [100, 520] width 99 height 44
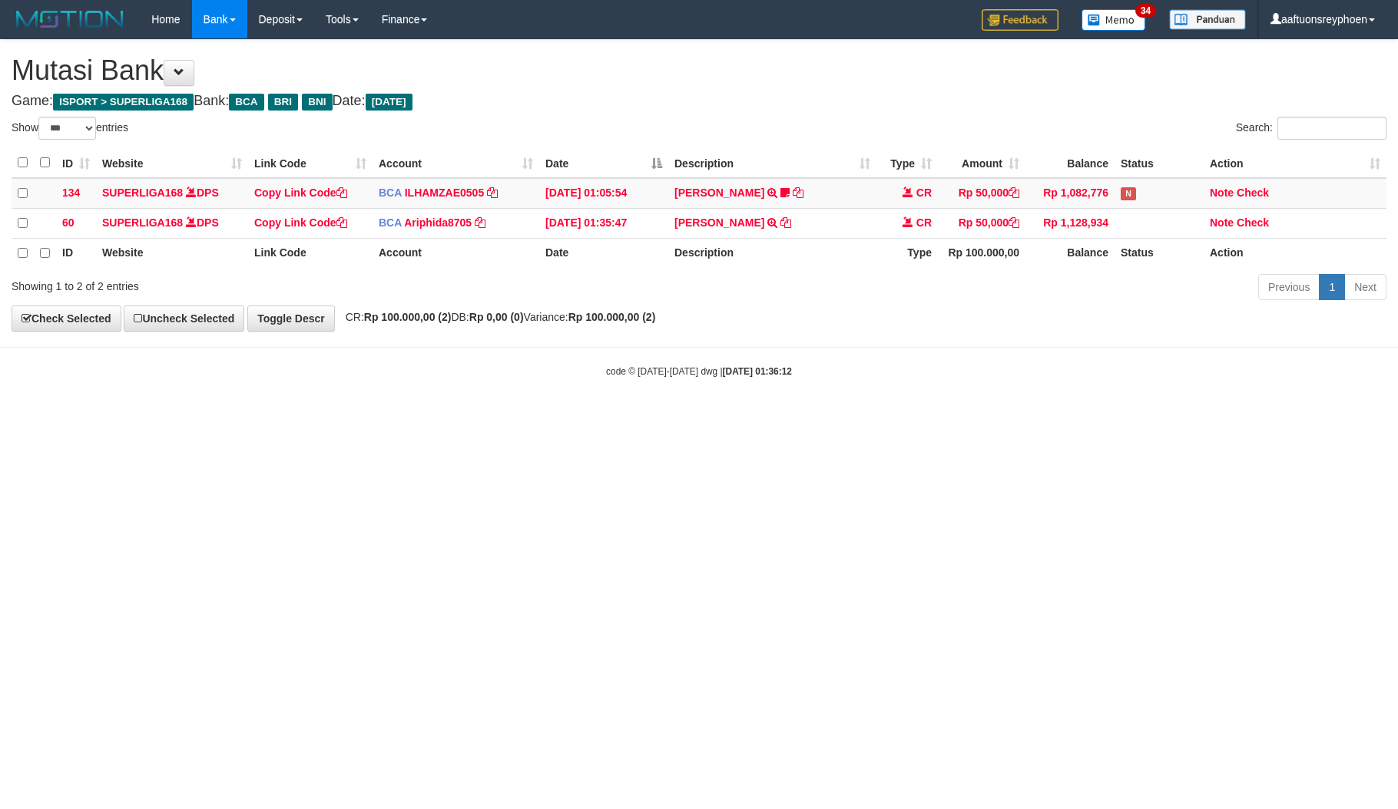
select select "***"
drag, startPoint x: 713, startPoint y: 478, endPoint x: 786, endPoint y: 498, distance: 76.6
click at [734, 417] on html "Toggle navigation Home Bank Account List Load By Website Group [ISPORT] SUPERLI…" at bounding box center [699, 208] width 1398 height 417
click at [766, 417] on html "Toggle navigation Home Bank Account List Load By Website Group [ISPORT] SUPERLI…" at bounding box center [699, 208] width 1398 height 417
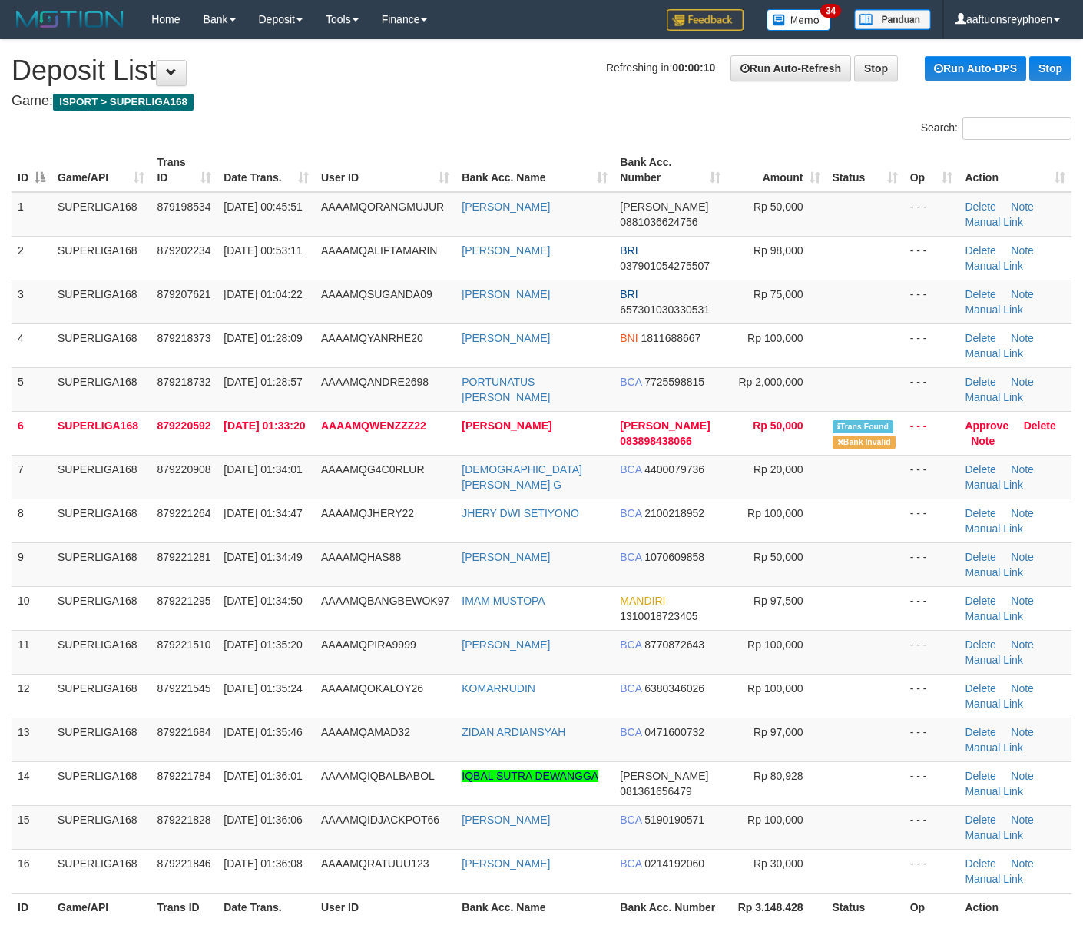
click at [249, 344] on span "[DATE] 01:28:09" at bounding box center [262, 338] width 78 height 12
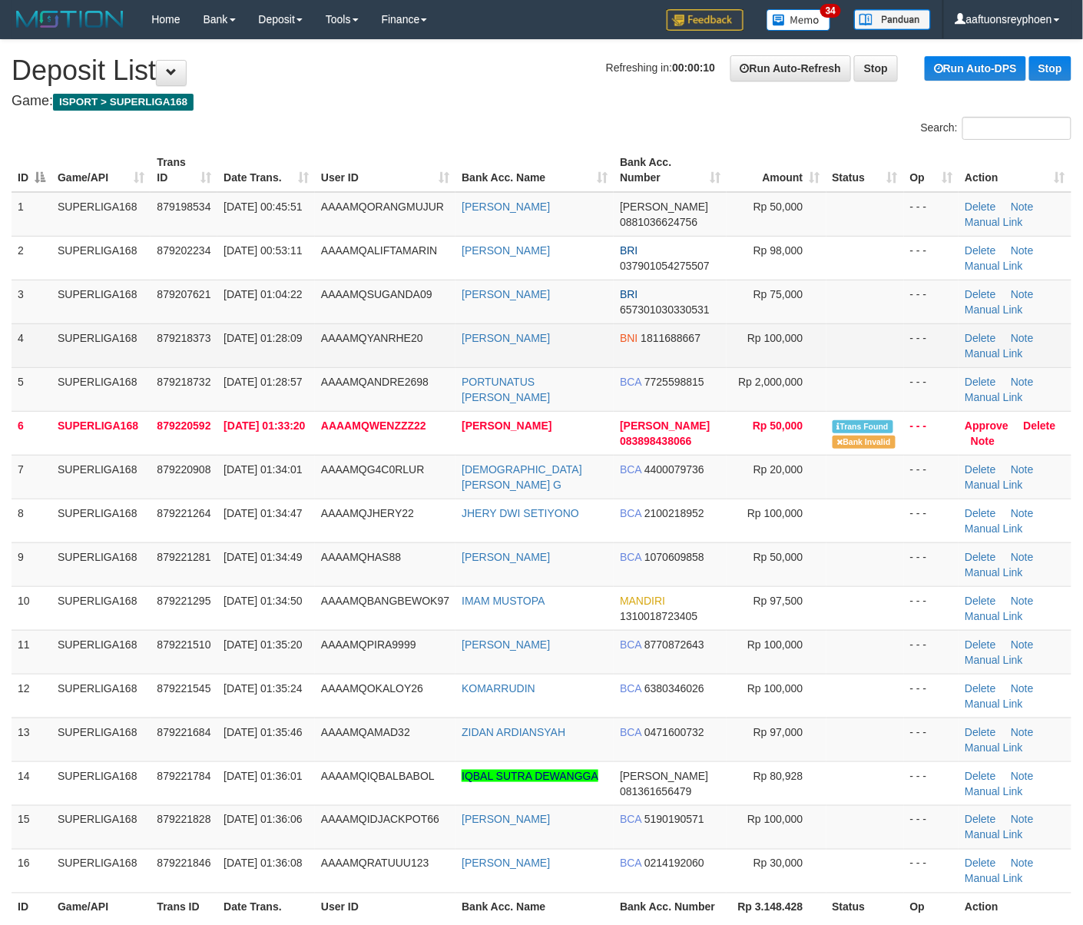
click at [250, 342] on span "01/10/2025 01:28:09" at bounding box center [262, 338] width 78 height 12
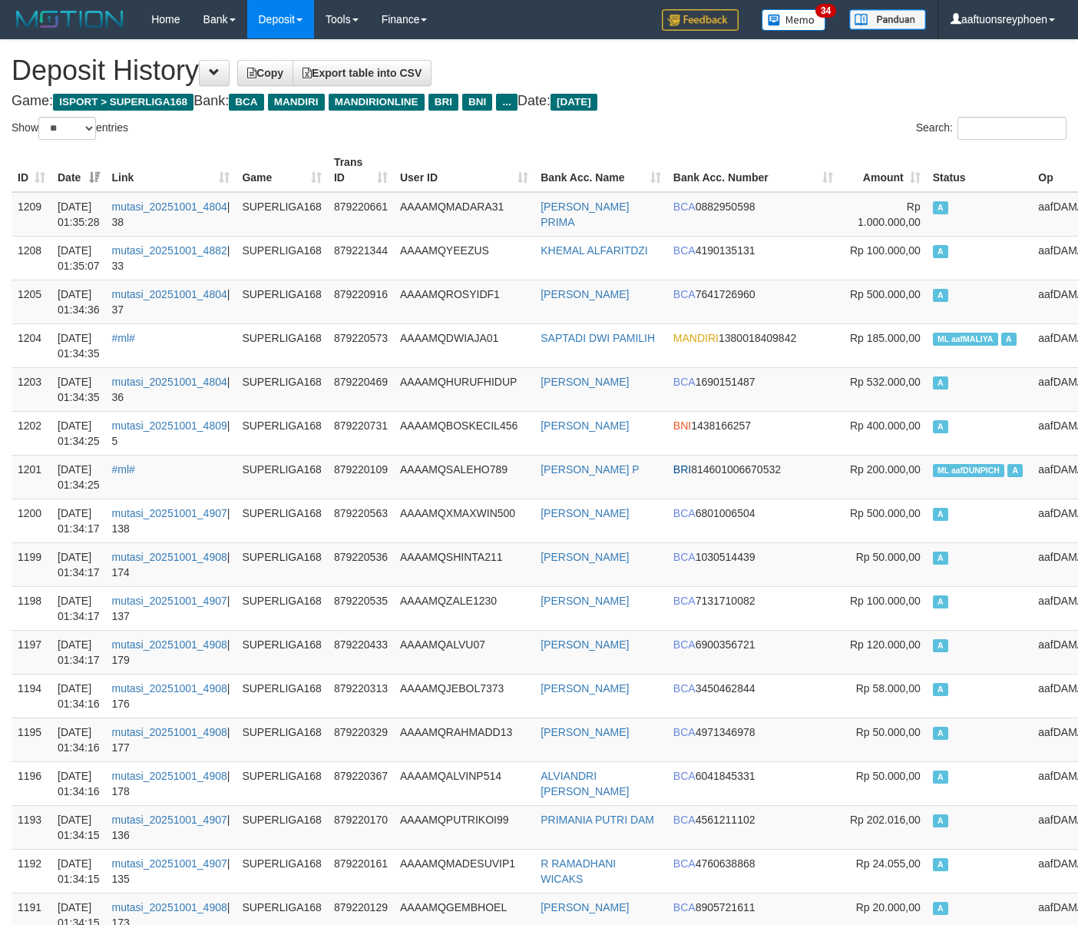
select select "**"
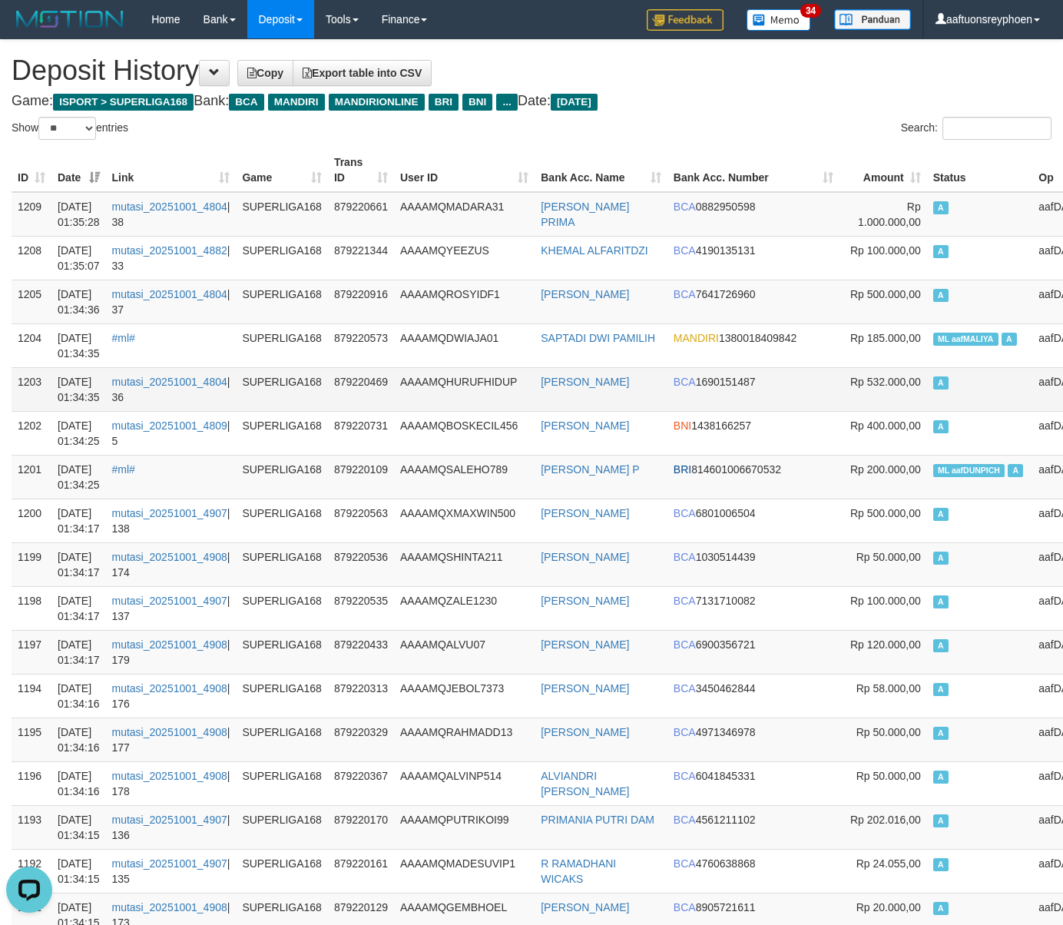
click at [1032, 373] on td "aafDAMAIIDNF" at bounding box center [1075, 389] width 86 height 44
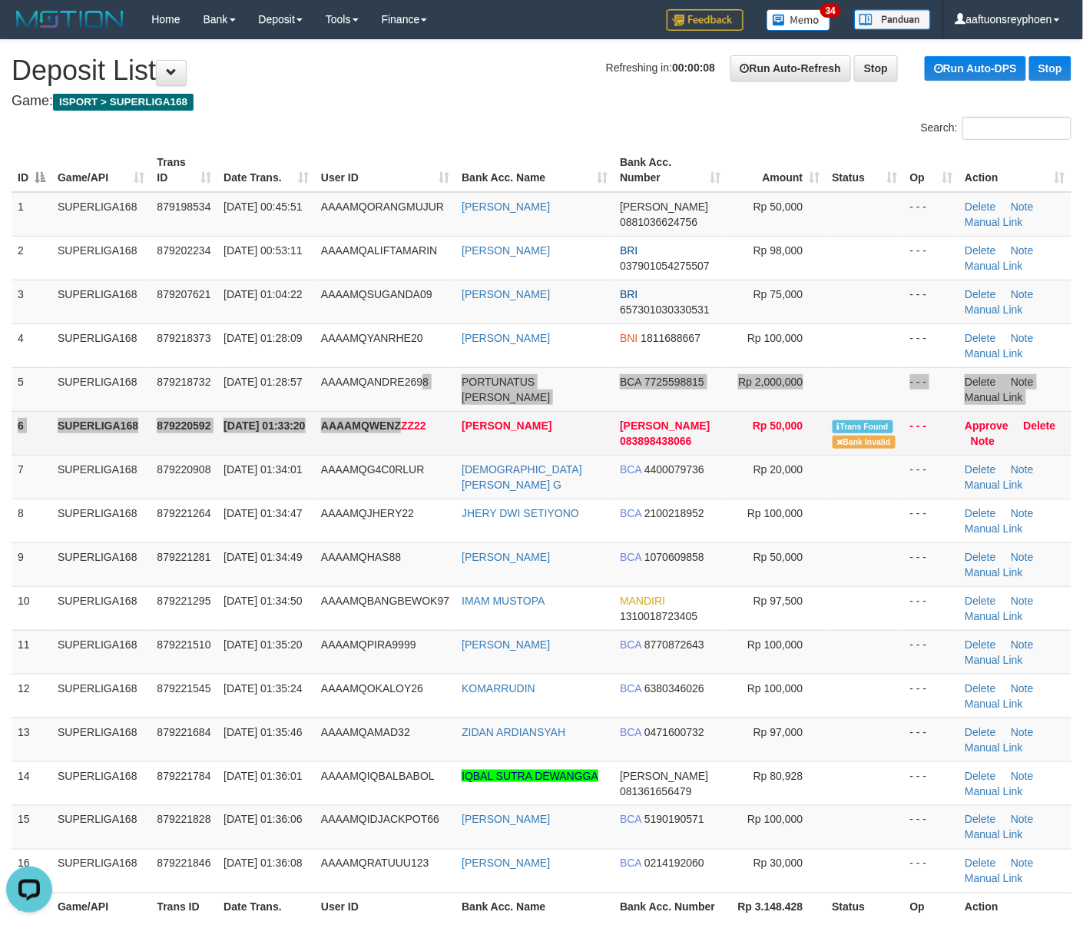
drag, startPoint x: 425, startPoint y: 406, endPoint x: 415, endPoint y: 415, distance: 13.0
click at [422, 406] on tbody "1 SUPERLIGA168 879198534 01/10/2025 00:45:51 AAAAMQORANGMUJUR AHMAT ROHMAN DANA…" at bounding box center [542, 542] width 1060 height 701
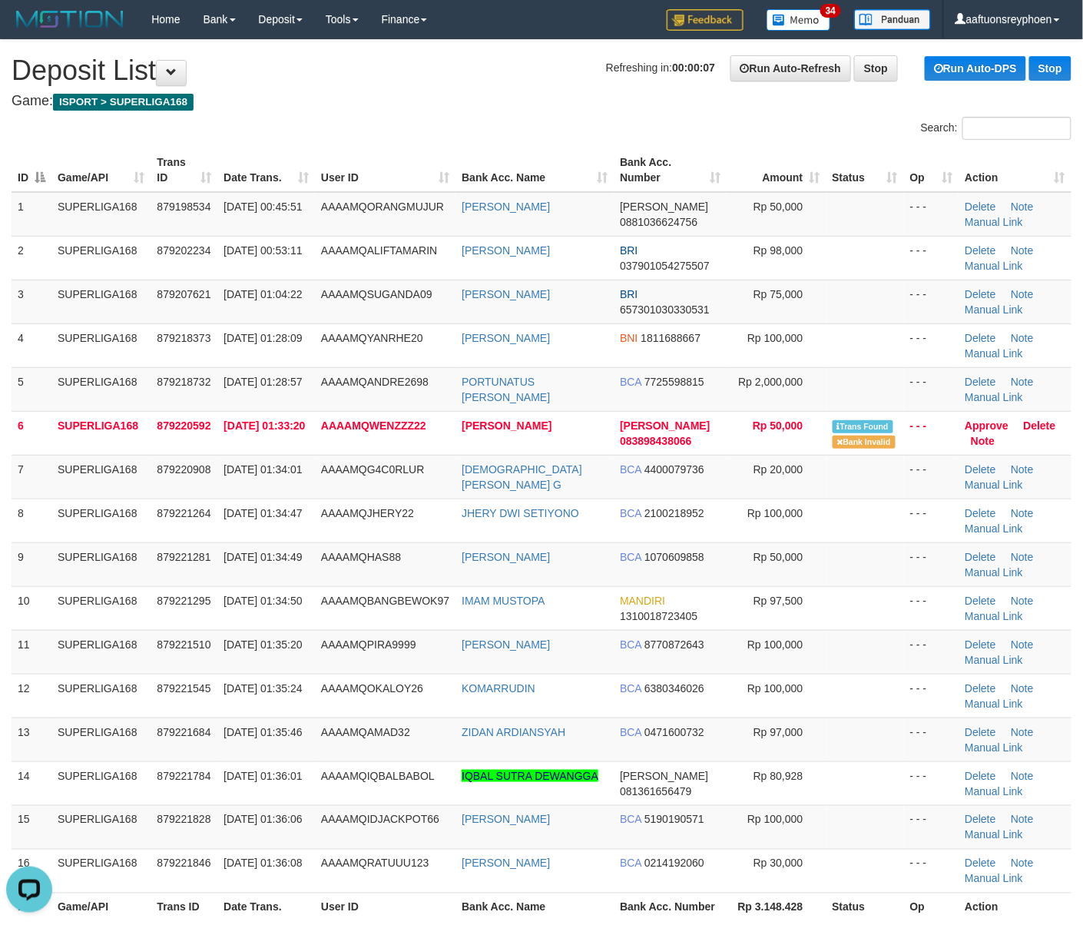
drag, startPoint x: 402, startPoint y: 445, endPoint x: 1, endPoint y: 493, distance: 404.5
click at [394, 445] on td "AAAAMQWENZZZ22" at bounding box center [385, 433] width 141 height 44
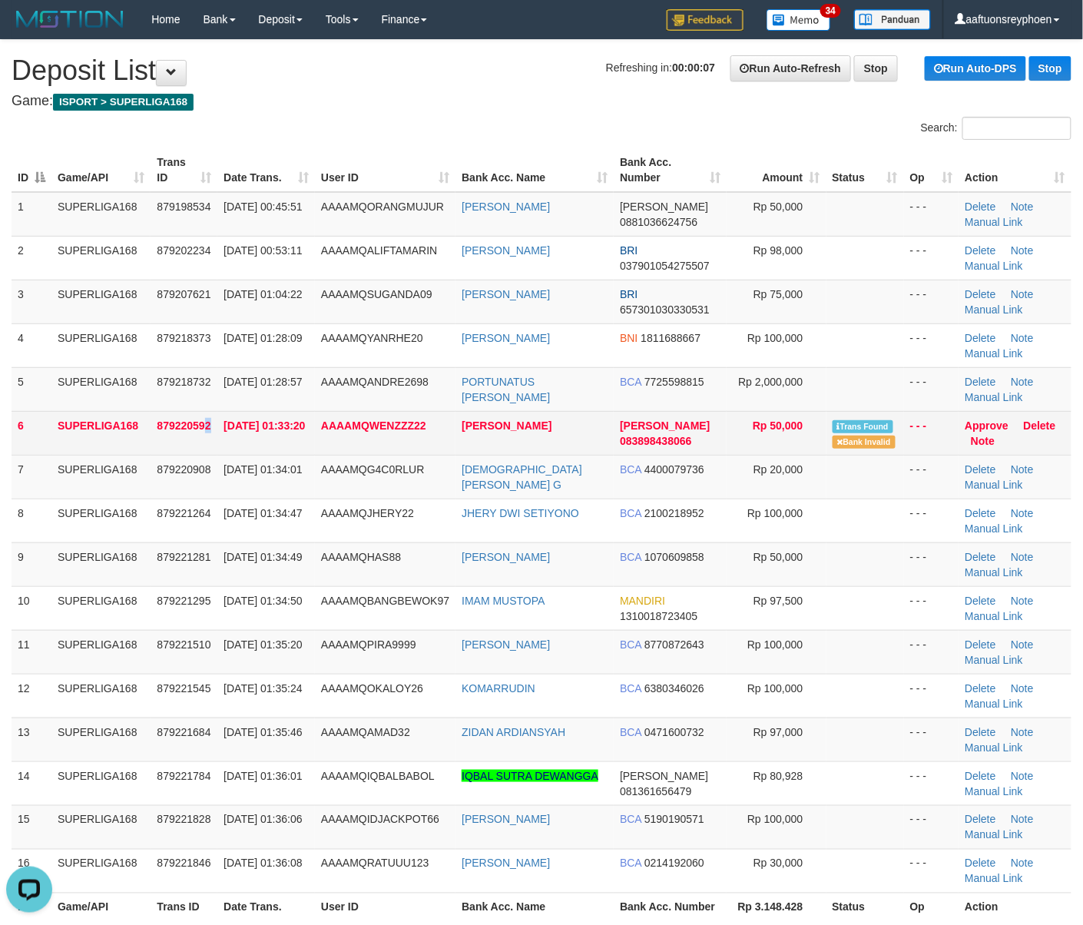
click at [206, 433] on td "879220592" at bounding box center [184, 433] width 67 height 44
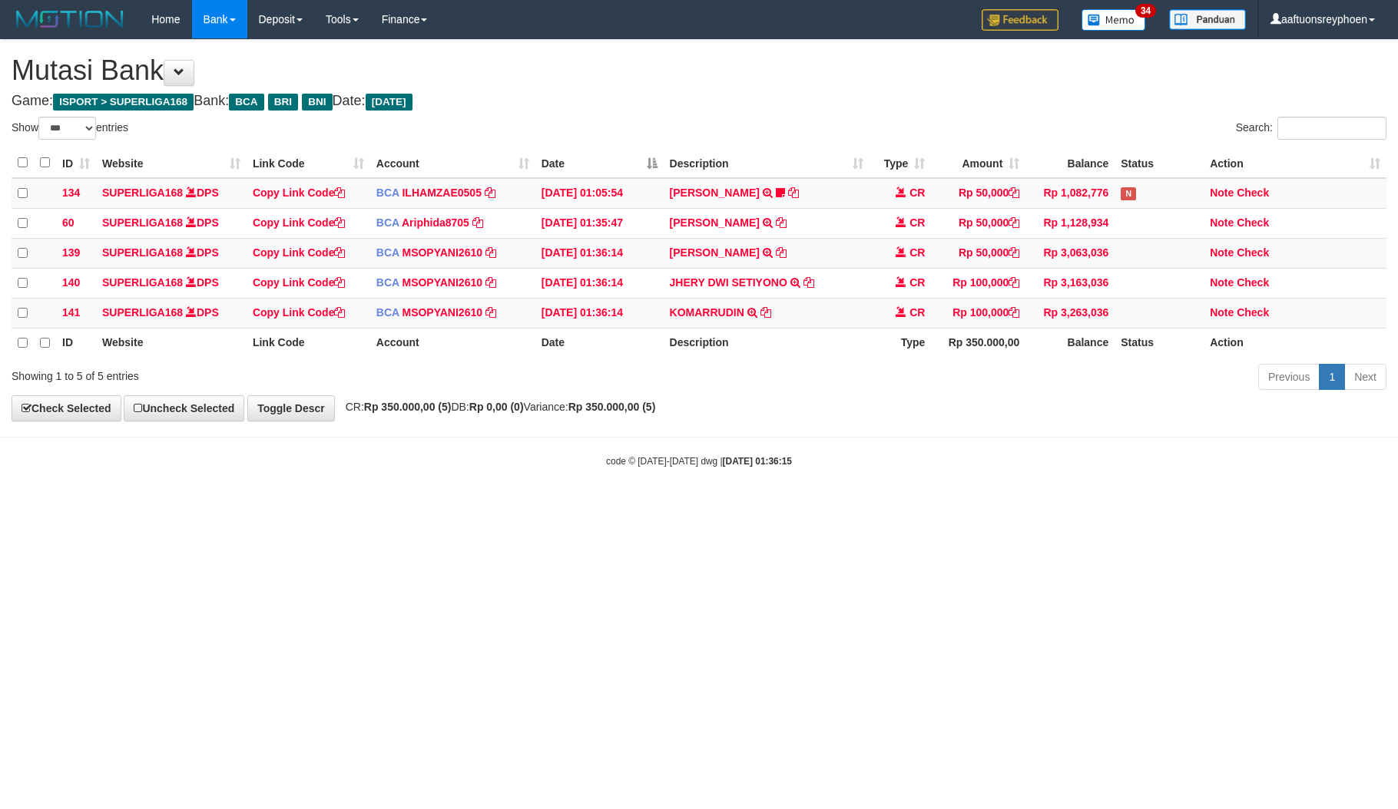
select select "***"
click at [1106, 507] on html "Toggle navigation Home Bank Account List Load By Website Group [ISPORT] SUPERLI…" at bounding box center [699, 253] width 1398 height 507
select select "***"
click at [809, 316] on td "KOMARRUDIN TRSF E-BANKING CR 0110/FTSCY/WS95031 100000.00KOMARRUDIN" at bounding box center [767, 313] width 207 height 30
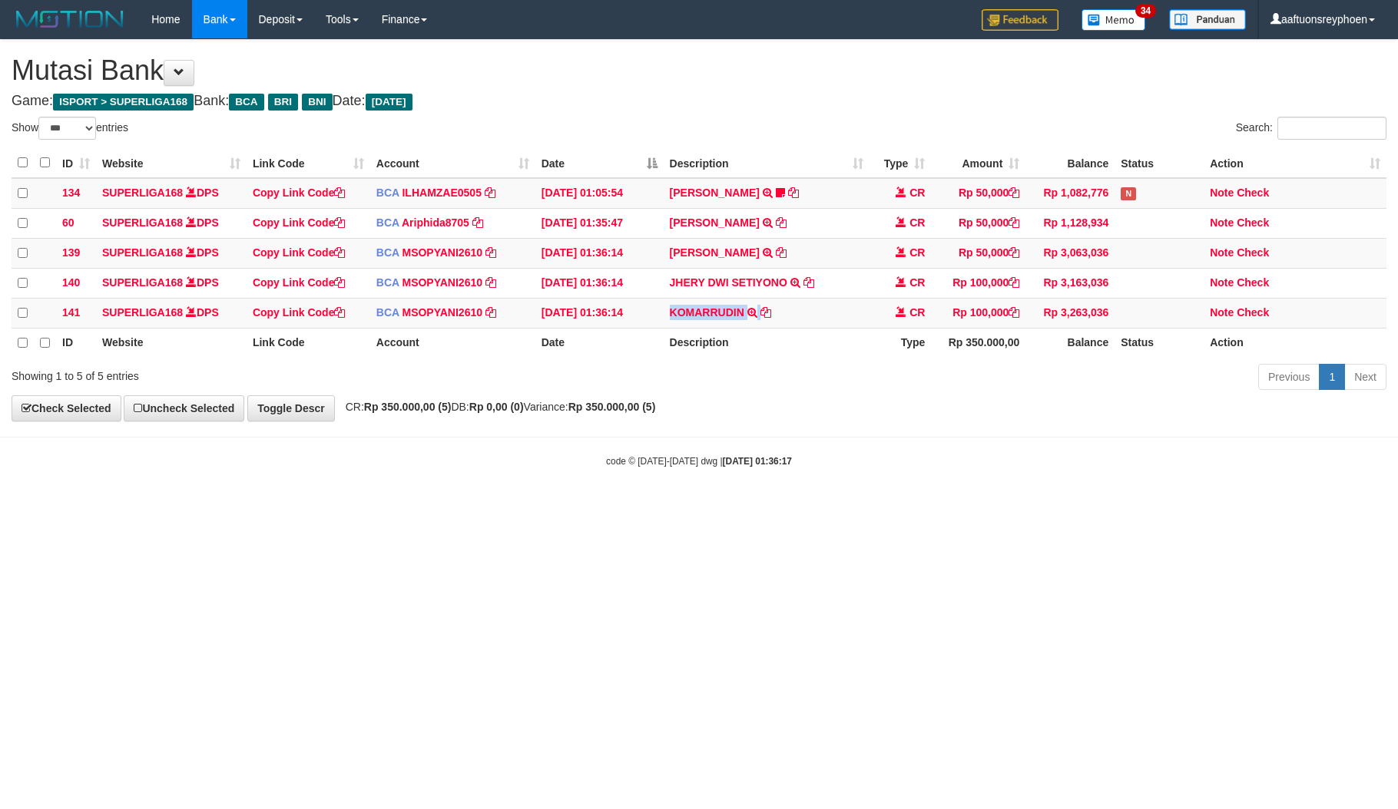
copy tr "KOMARRUDIN TRSF E-BANKING CR 0110/FTSCY/WS95031 100000.00KOMARRUDIN"
click at [809, 316] on td "KOMARRUDIN TRSF E-BANKING CR 0110/FTSCY/WS95031 100000.00KOMARRUDIN" at bounding box center [767, 313] width 207 height 30
click at [1209, 507] on html "Toggle navigation Home Bank Account List Load By Website Group [ISPORT] SUPERLI…" at bounding box center [699, 253] width 1398 height 507
select select "***"
click at [885, 507] on html "Toggle navigation Home Bank Account List Load By Website Group [ISPORT] SUPERLI…" at bounding box center [699, 253] width 1398 height 507
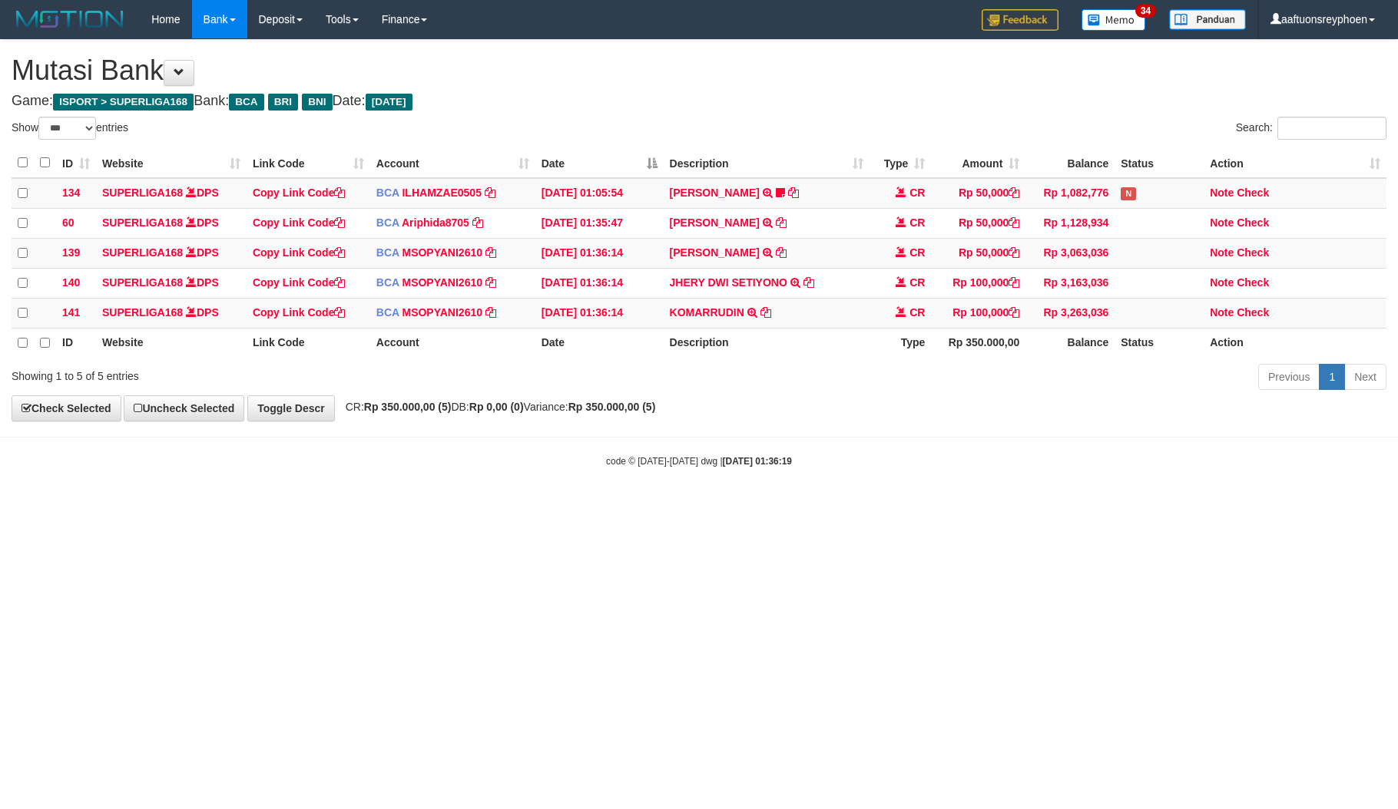
select select "***"
click at [802, 220] on td "WENDI IRAWAN TRSF E-BANKING CR 0110/FTSCY/WS95051 50000.002025100156682806 TRFD…" at bounding box center [767, 223] width 207 height 30
copy tr "WENDI IRAWAN TRSF E-BANKING CR 0110/FTSCY/WS95051 50000.002025100156682806 TRFD…"
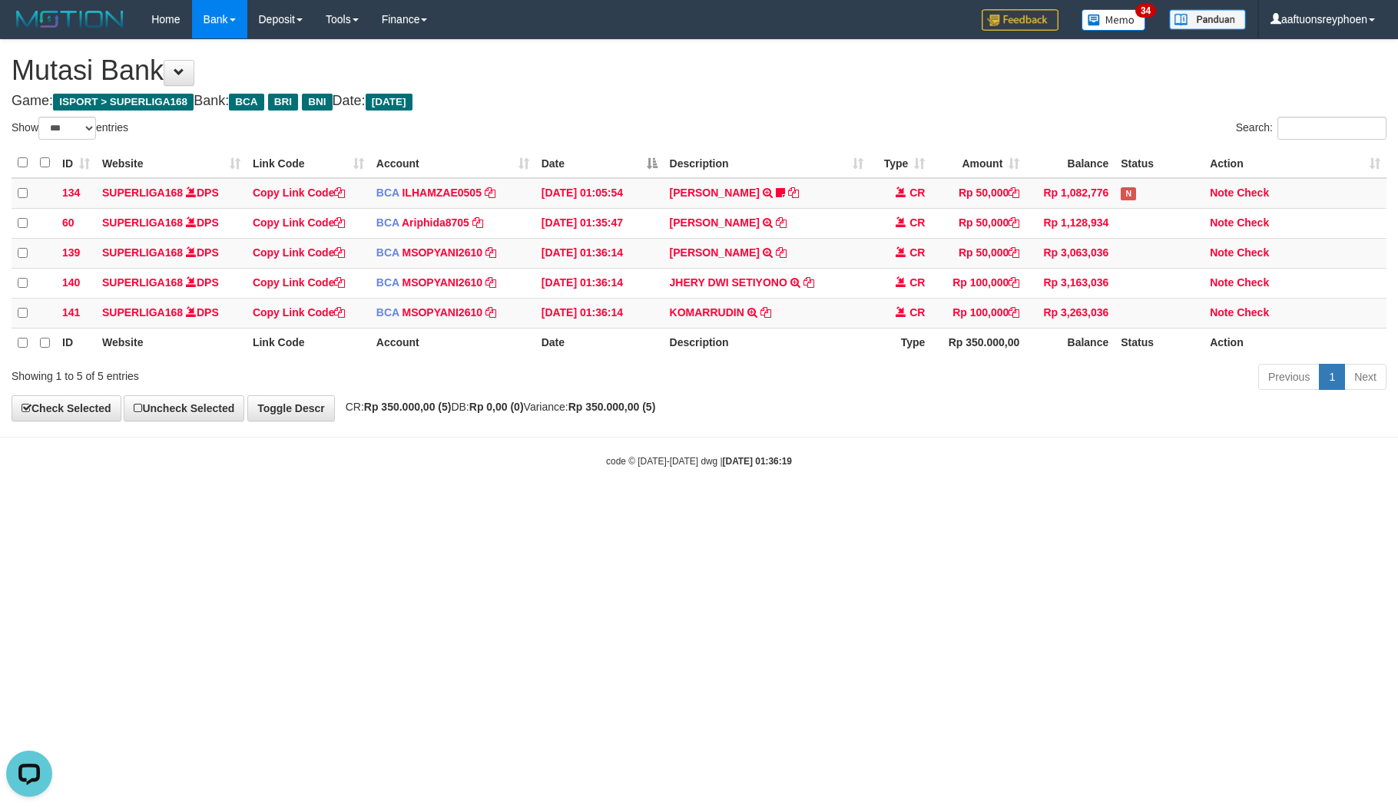
drag, startPoint x: 1177, startPoint y: 510, endPoint x: 1263, endPoint y: 508, distance: 86.0
click at [1227, 507] on body "Toggle navigation Home Bank Account List Load By Website Group [ISPORT] SUPERLI…" at bounding box center [699, 253] width 1398 height 507
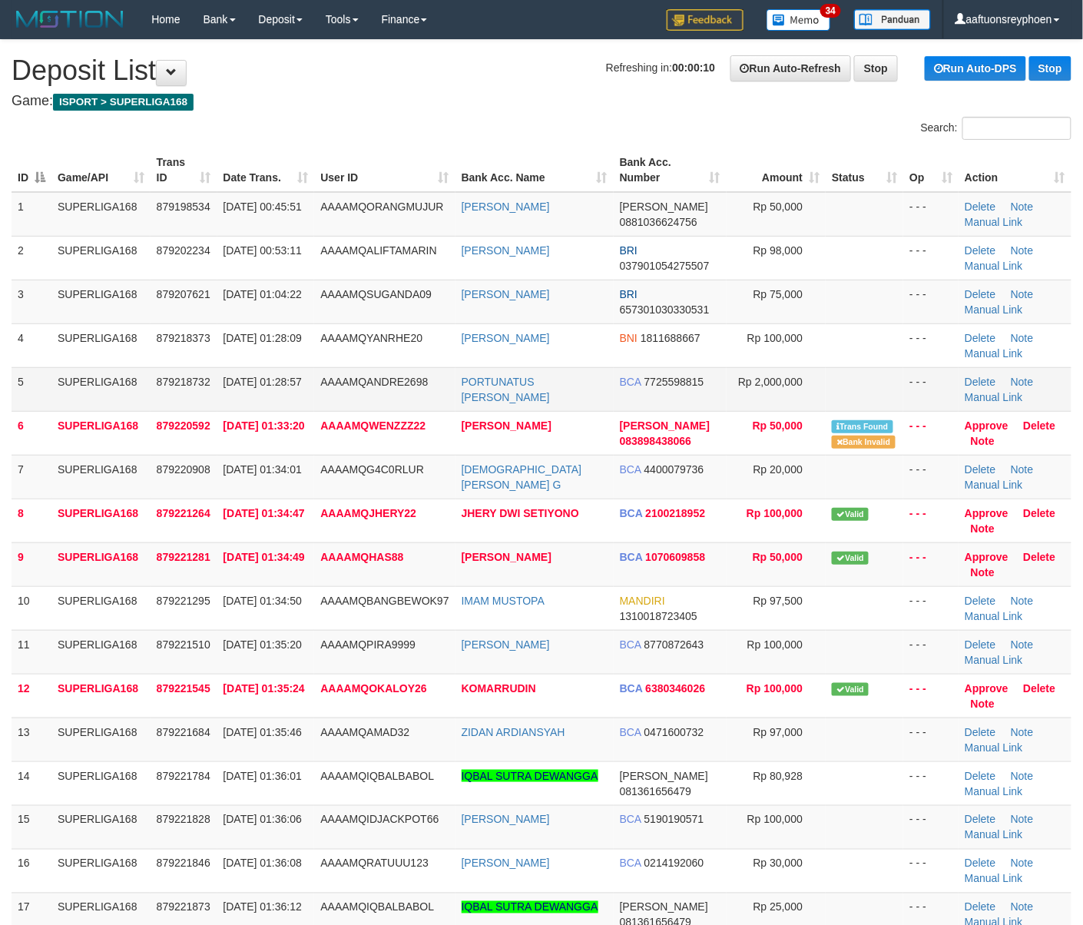
click at [318, 346] on tr "4 SUPERLIGA168 879218373 [DATE] 01:28:09 AAAAMQYANRHE20 KUSPRIYANTO BNI 1811688…" at bounding box center [542, 345] width 1060 height 44
click at [299, 384] on td "01/10/2025 01:28:57" at bounding box center [266, 389] width 98 height 44
drag, startPoint x: 302, startPoint y: 378, endPoint x: 8, endPoint y: 447, distance: 302.2
click at [293, 381] on td "01/10/2025 01:28:57" at bounding box center [266, 389] width 98 height 44
click at [60, 429] on td "SUPERLIGA168" at bounding box center [100, 433] width 99 height 44
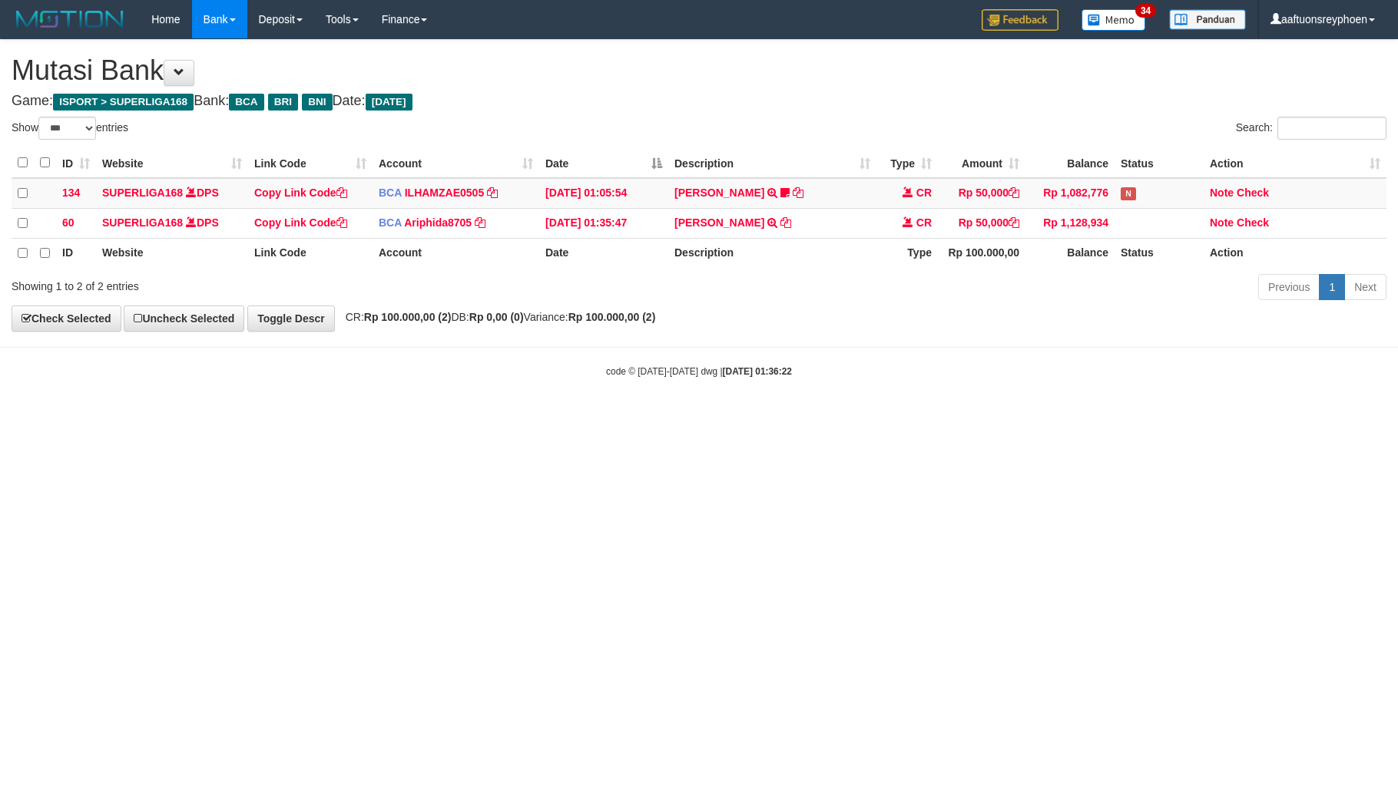
select select "***"
drag, startPoint x: 750, startPoint y: 482, endPoint x: 1273, endPoint y: 430, distance: 524.9
click at [757, 417] on html "Toggle navigation Home Bank Account List Load By Website Group [ISPORT] SUPERLI…" at bounding box center [699, 208] width 1398 height 417
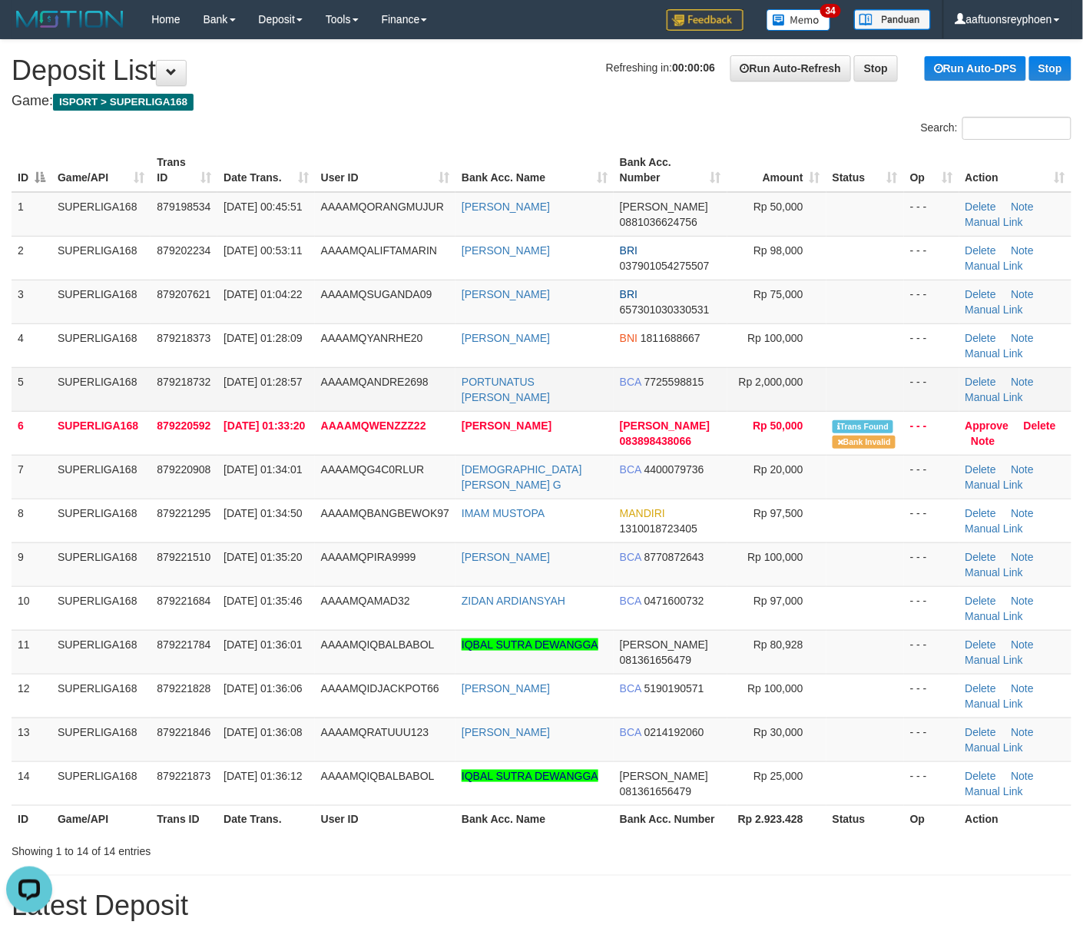
click at [48, 382] on td "5" at bounding box center [32, 389] width 40 height 44
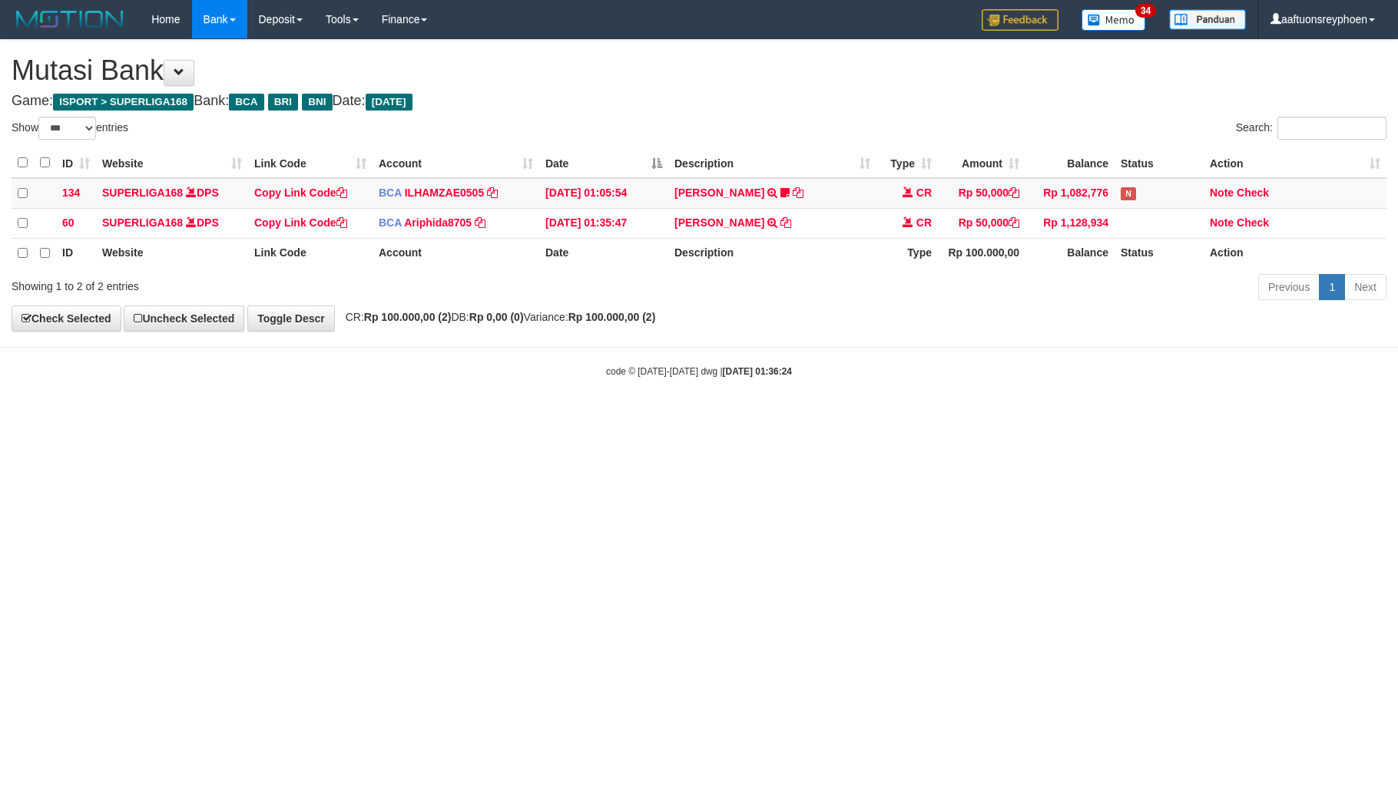
select select "***"
click at [741, 417] on html "Toggle navigation Home Bank Account List Load By Website Group [ISPORT] SUPERLI…" at bounding box center [699, 208] width 1398 height 417
drag, startPoint x: 821, startPoint y: 475, endPoint x: 19, endPoint y: 495, distance: 802.1
click at [784, 417] on html "Toggle navigation Home Bank Account List Load By Website Group [ISPORT] SUPERLI…" at bounding box center [699, 208] width 1398 height 417
select select "***"
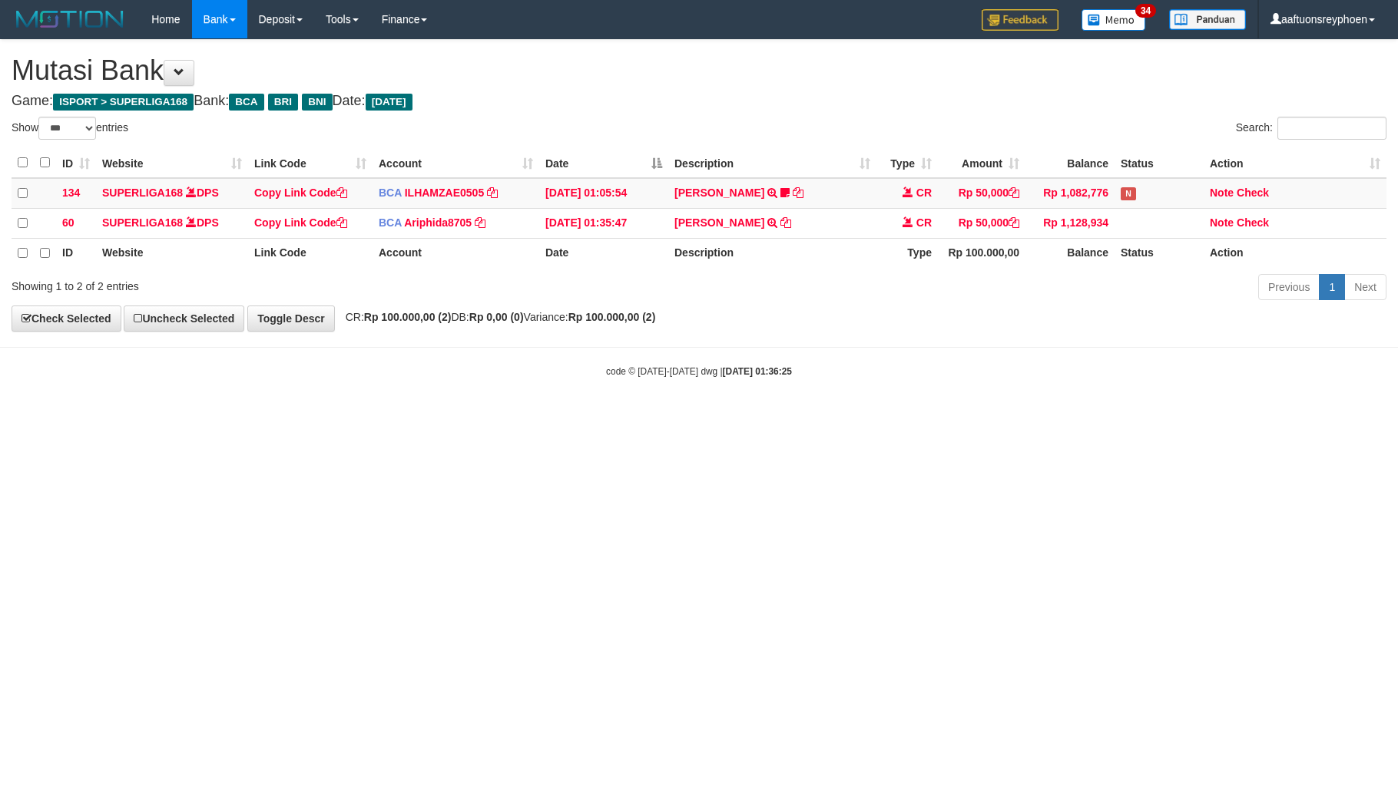
drag, startPoint x: 947, startPoint y: 502, endPoint x: 935, endPoint y: 499, distance: 11.9
click at [935, 417] on html "Toggle navigation Home Bank Account List Load By Website Group [ISPORT] SUPERLI…" at bounding box center [699, 208] width 1398 height 417
select select "***"
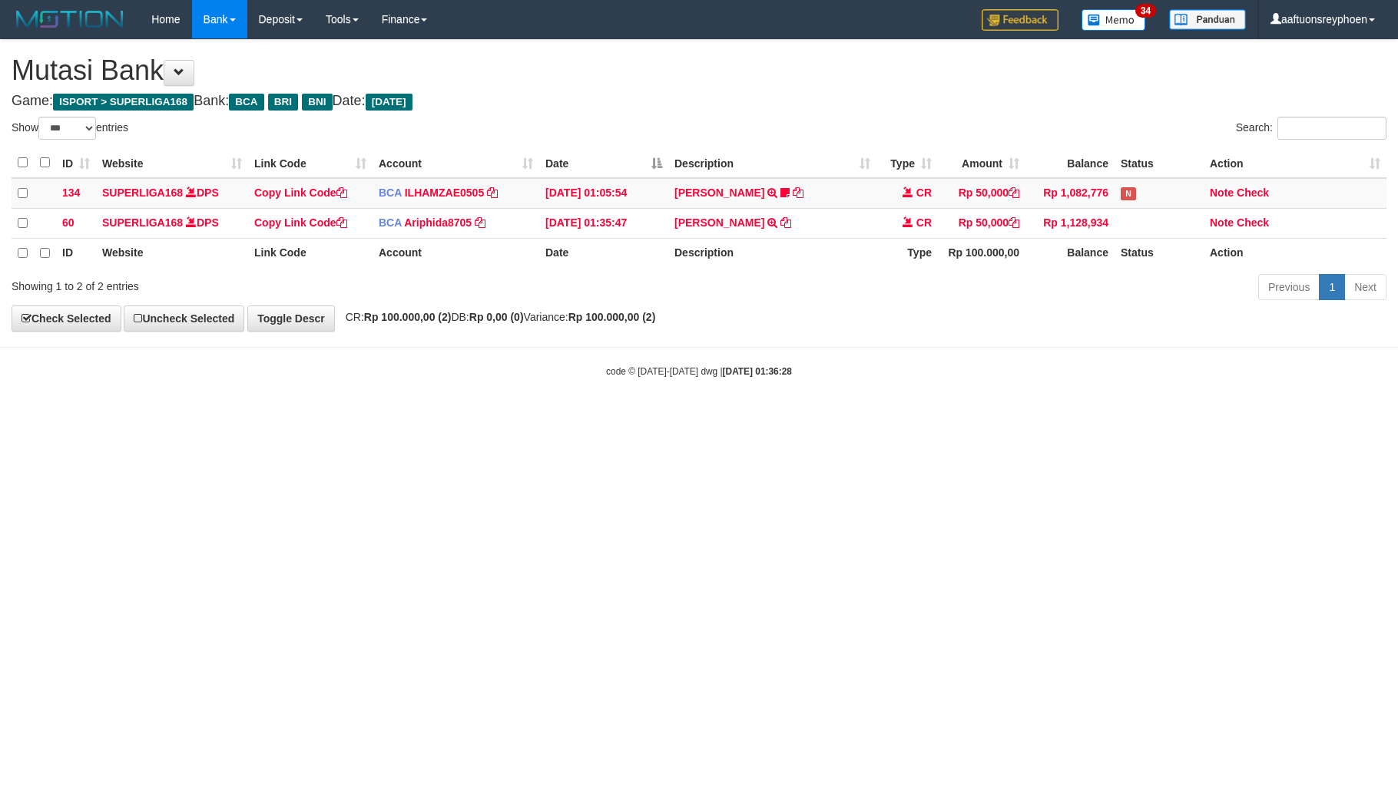
click at [781, 409] on body "Toggle navigation Home Bank Account List Load By Website Group [ISPORT] SUPERLI…" at bounding box center [699, 208] width 1398 height 417
drag, startPoint x: 773, startPoint y: 433, endPoint x: 846, endPoint y: 425, distance: 73.4
click at [840, 417] on html "Toggle navigation Home Bank Account List Load By Website Group [ISPORT] SUPERLI…" at bounding box center [699, 208] width 1398 height 417
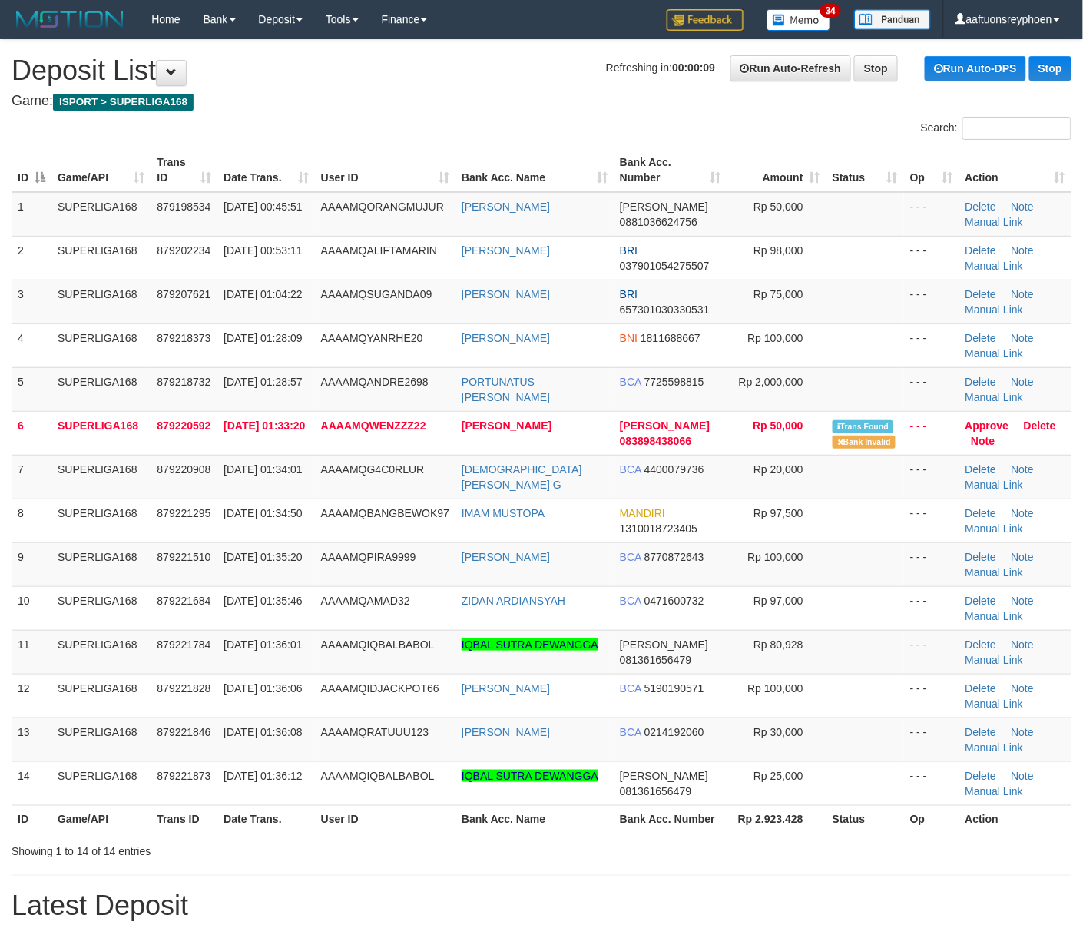
drag, startPoint x: 171, startPoint y: 442, endPoint x: 3, endPoint y: 419, distance: 169.0
click at [167, 430] on td "879220592" at bounding box center [184, 433] width 67 height 44
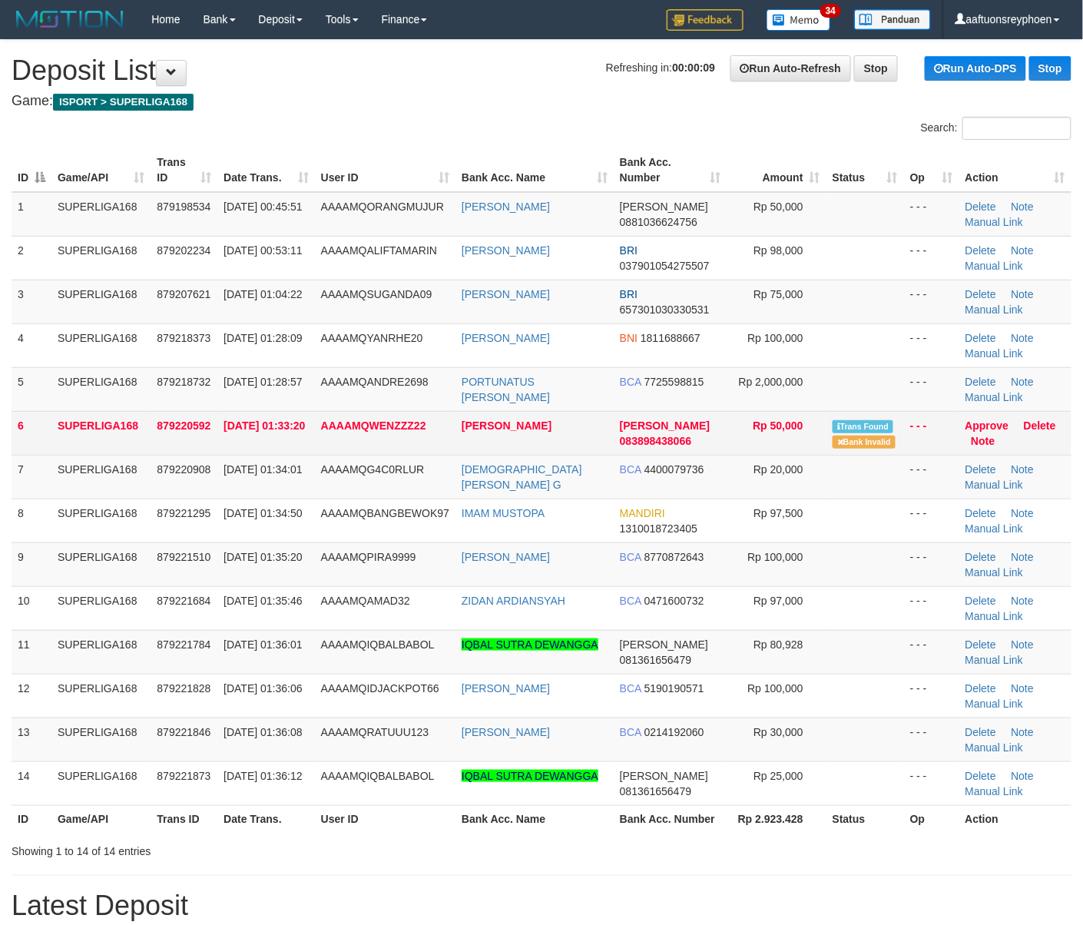
drag, startPoint x: 306, startPoint y: 424, endPoint x: 34, endPoint y: 422, distance: 271.9
click at [293, 425] on td "01/10/2025 01:33:20" at bounding box center [266, 433] width 98 height 44
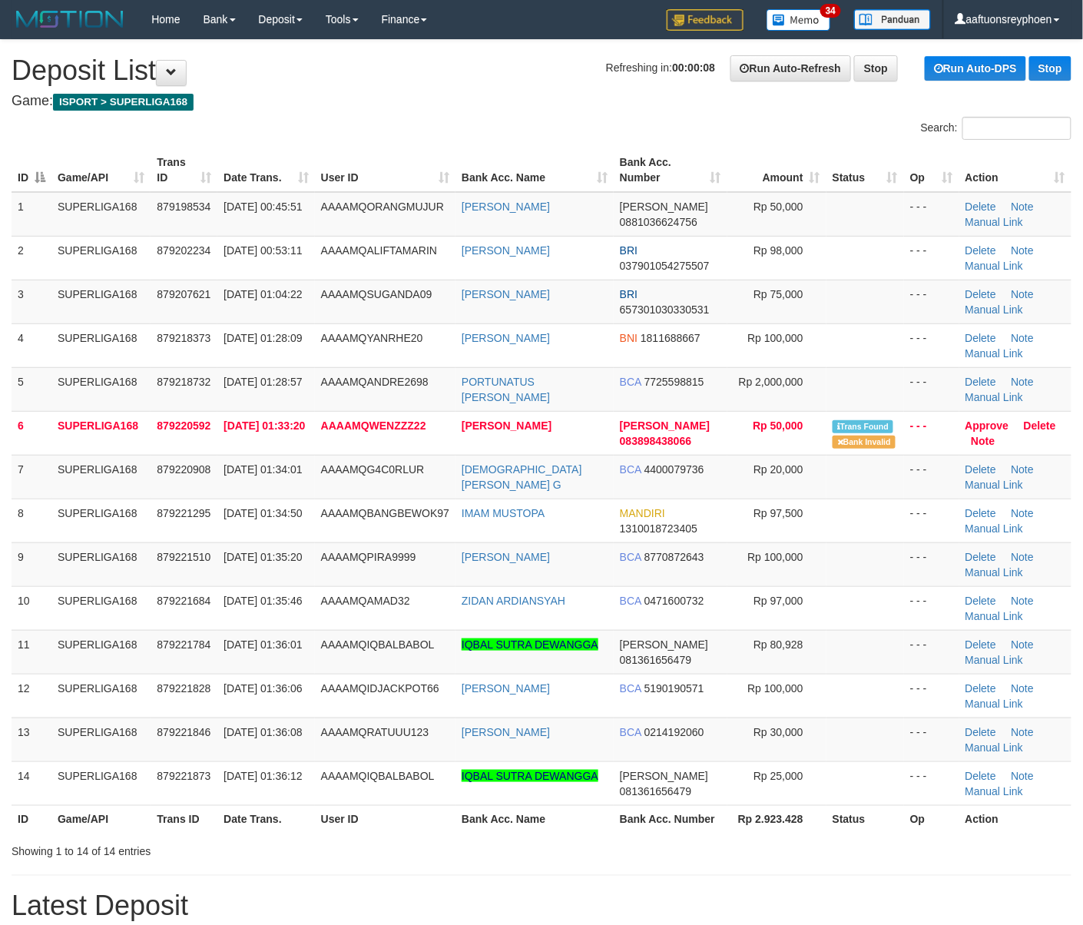
click at [35, 418] on tbody "1 SUPERLIGA168 879198534 01/10/2025 00:45:51 AAAAMQORANGMUJUR AHMAT ROHMAN DANA…" at bounding box center [542, 499] width 1060 height 614
drag, startPoint x: 151, startPoint y: 343, endPoint x: 3, endPoint y: 379, distance: 152.7
click at [133, 348] on tr "4 SUPERLIGA168 879218373 01/10/2025 01:28:09 AAAAMQYANRHE20 KUSPRIYANTO BNI 181…" at bounding box center [542, 345] width 1060 height 44
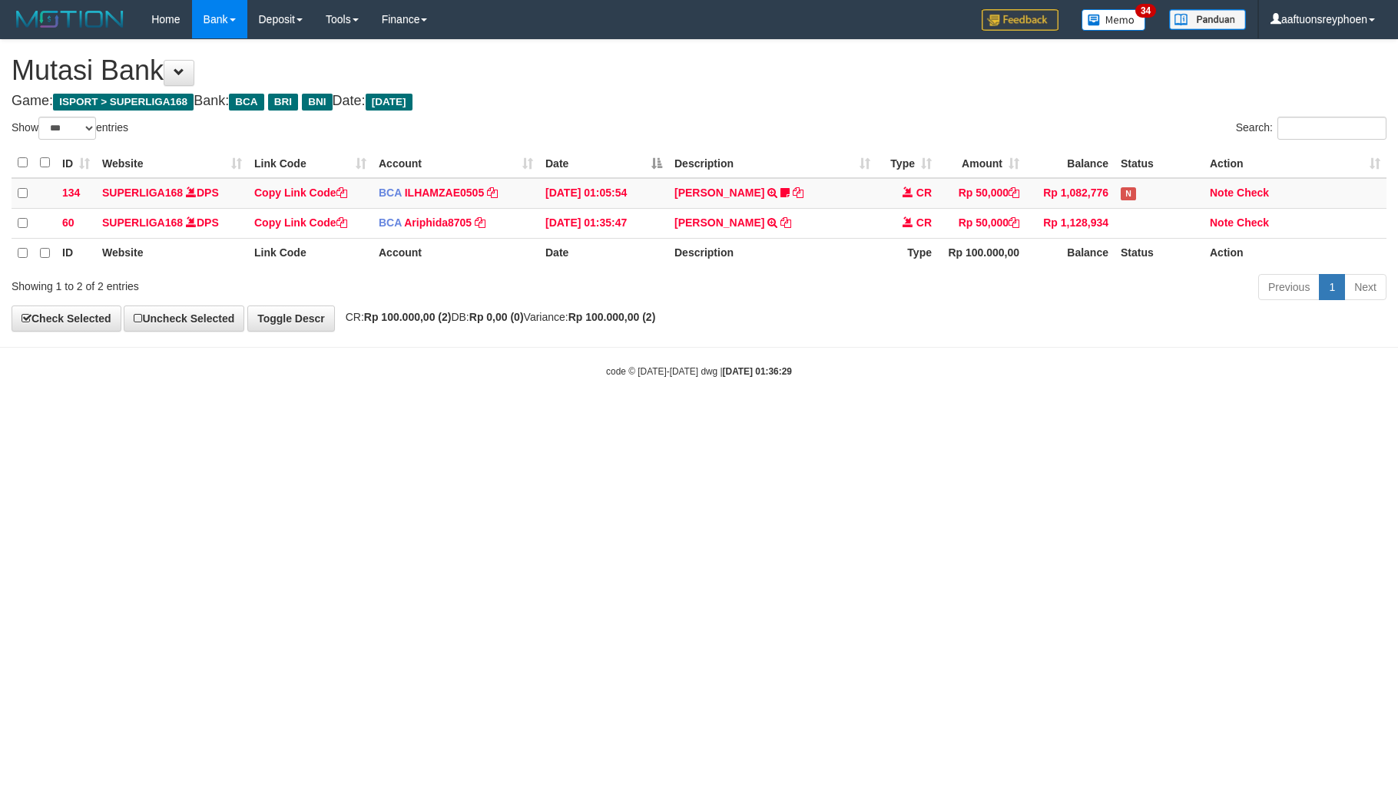
select select "***"
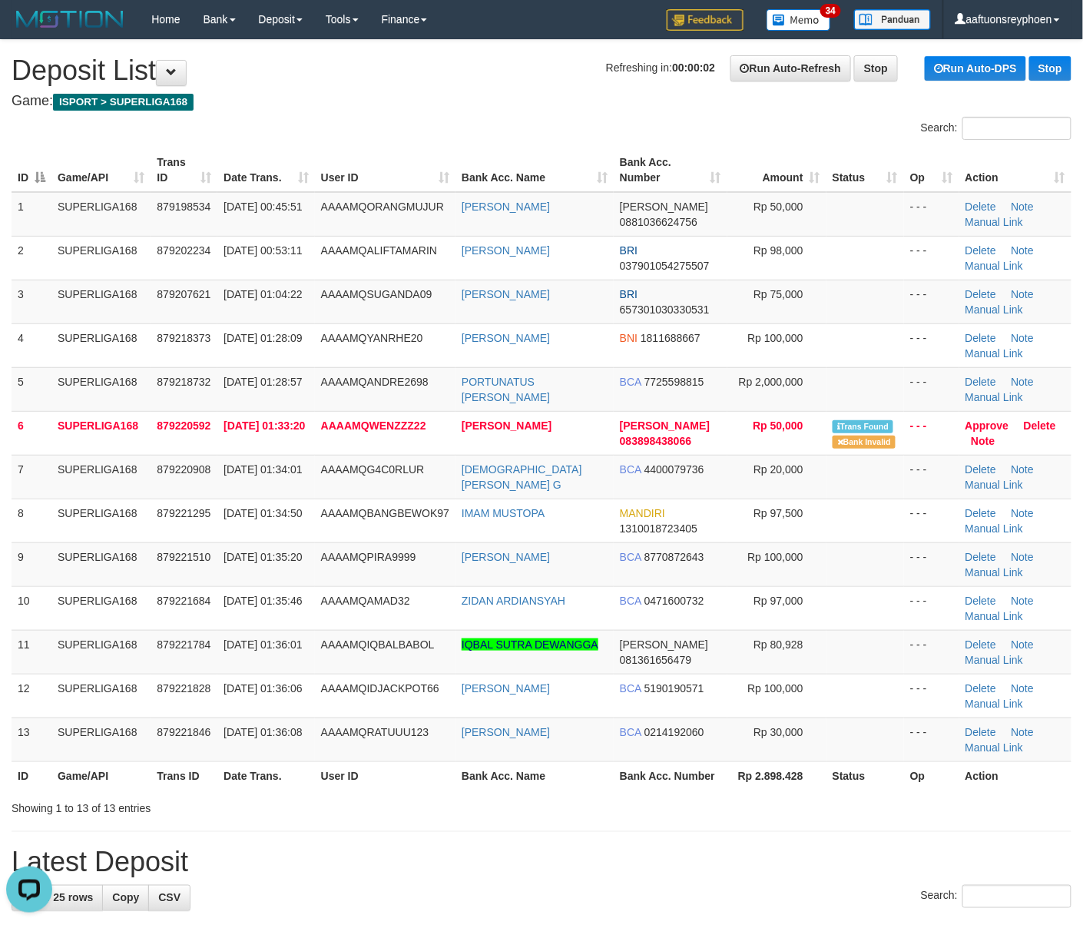
drag, startPoint x: 701, startPoint y: 820, endPoint x: 680, endPoint y: 825, distance: 21.2
click at [701, 820] on div "**********" at bounding box center [541, 937] width 1083 height 1795
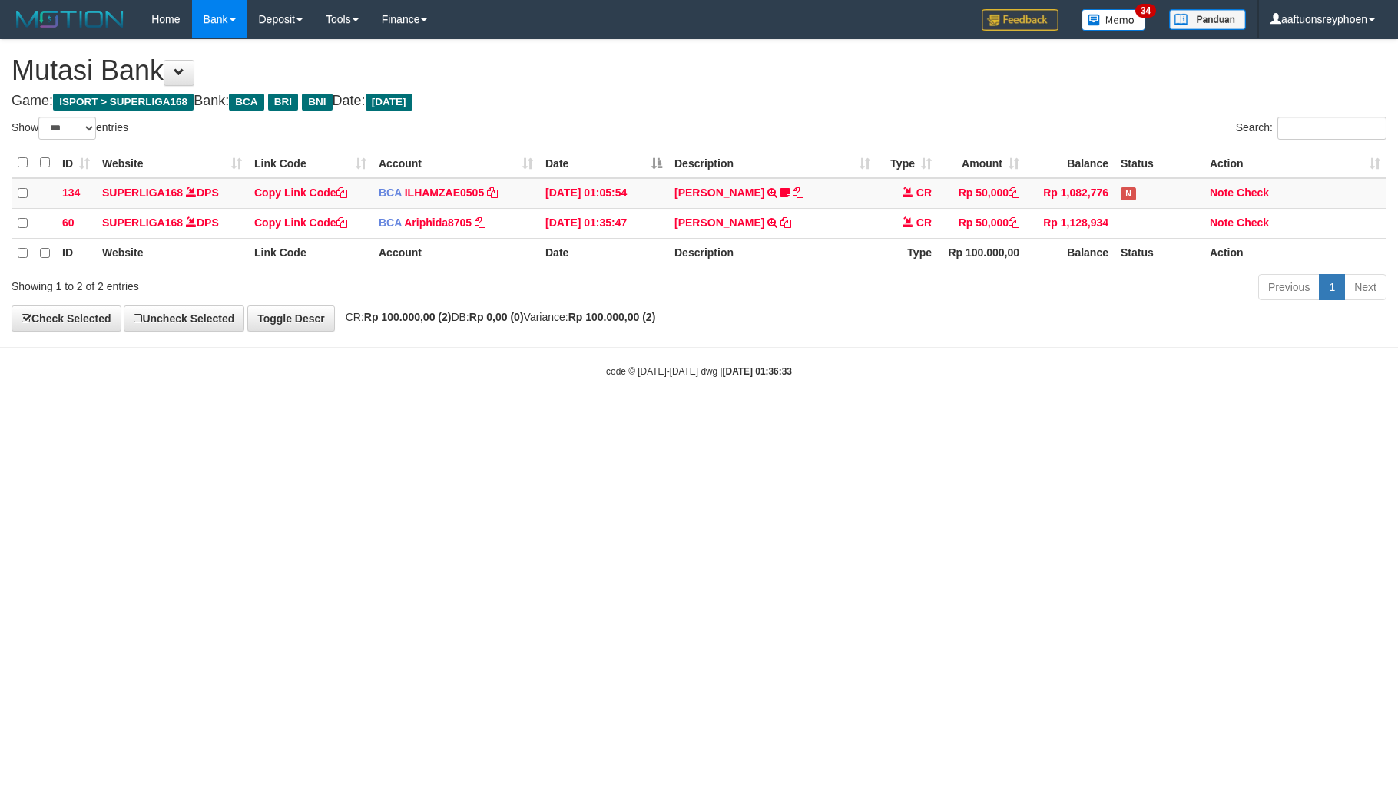
select select "***"
click at [1119, 417] on html "Toggle navigation Home Bank Account List Load By Website Group [ISPORT] SUPERLI…" at bounding box center [699, 208] width 1398 height 417
drag, startPoint x: 1117, startPoint y: 588, endPoint x: 1395, endPoint y: 571, distance: 278.5
click at [1158, 417] on html "Toggle navigation Home Bank Account List Load By Website Group [ISPORT] SUPERLI…" at bounding box center [699, 208] width 1398 height 417
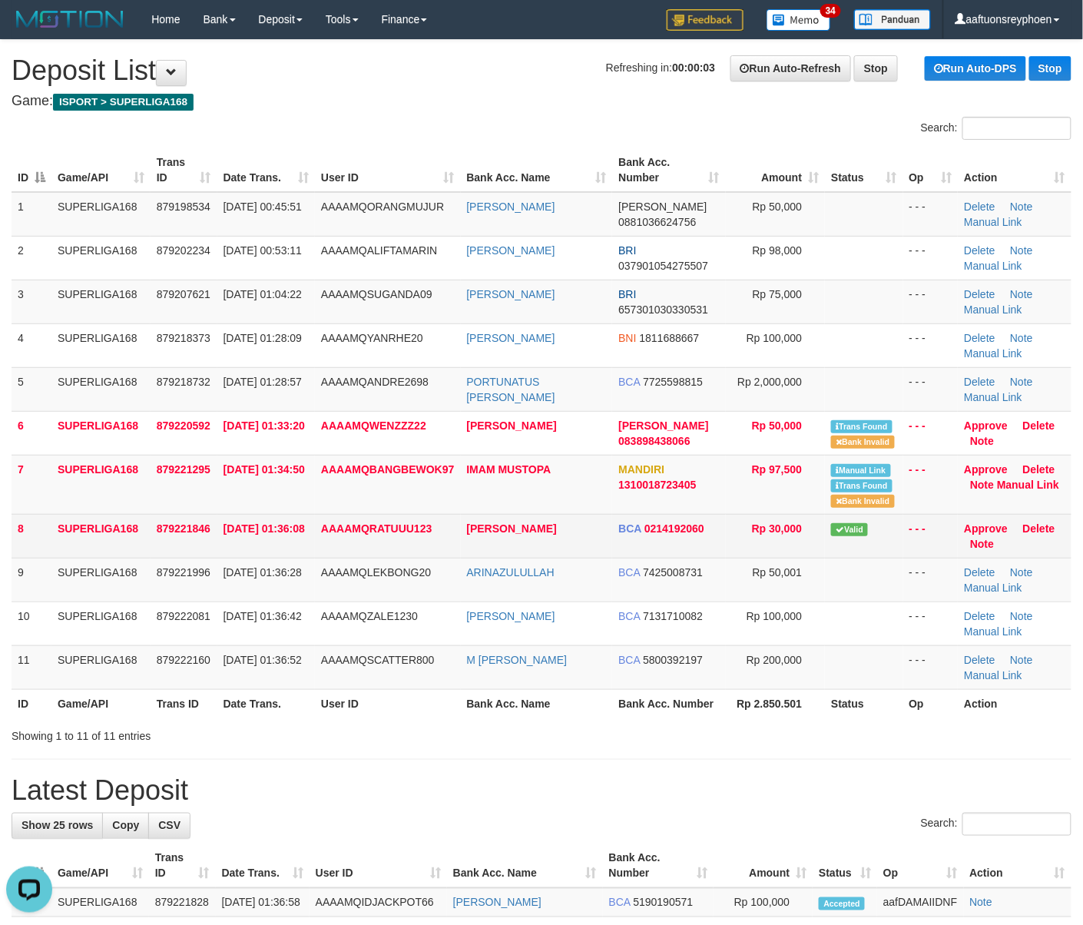
click at [101, 522] on td "SUPERLIGA168" at bounding box center [100, 536] width 99 height 44
click at [102, 522] on td "SUPERLIGA168" at bounding box center [100, 536] width 99 height 44
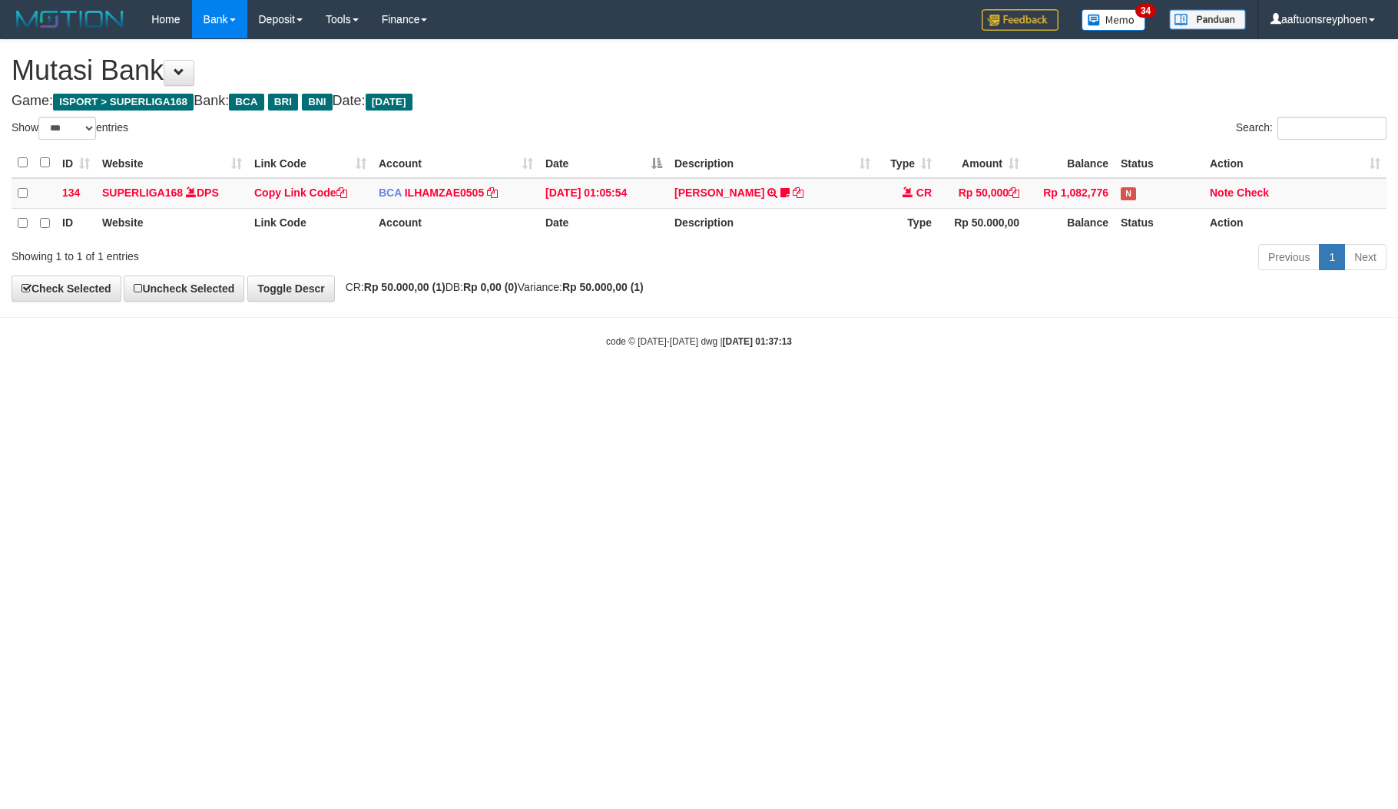
select select "***"
click at [618, 387] on html "Toggle navigation Home Bank Account List Load By Website Group [ISPORT] SUPERLI…" at bounding box center [699, 193] width 1398 height 387
click at [600, 387] on html "Toggle navigation Home Bank Account List Load By Website Group [ISPORT] SUPERLI…" at bounding box center [699, 193] width 1398 height 387
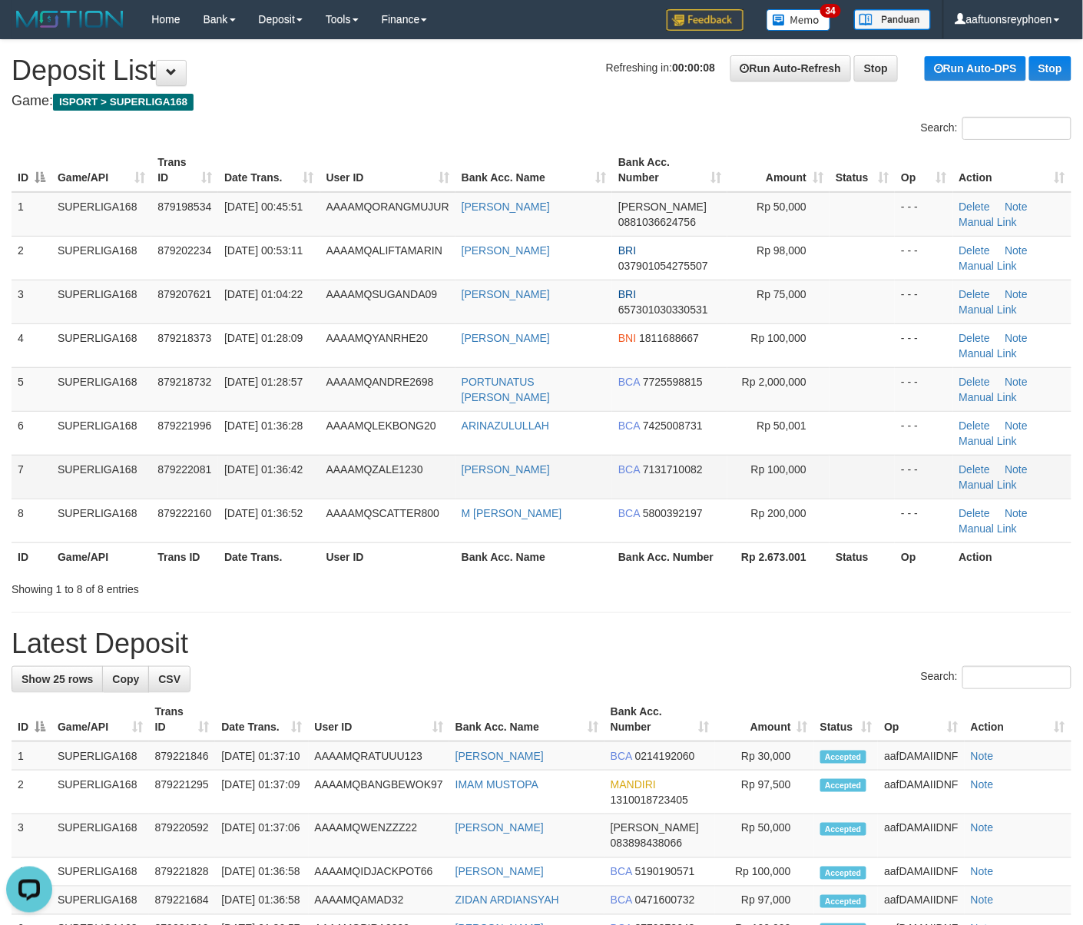
click at [133, 467] on td "SUPERLIGA168" at bounding box center [101, 477] width 100 height 44
drag, startPoint x: 260, startPoint y: 398, endPoint x: 0, endPoint y: 439, distance: 262.9
click at [207, 404] on tr "5 SUPERLIGA168 879218732 01/10/2025 01:28:57 AAAAMQANDRE2698 PORTUNATUS ANDRE B…" at bounding box center [542, 389] width 1060 height 44
drag, startPoint x: 28, startPoint y: 387, endPoint x: -2, endPoint y: 392, distance: 31.1
click at [0, 392] on html "Toggle navigation Home Bank Account List Load By Website Group [ISPORT] SUPERLI…" at bounding box center [541, 866] width 1083 height 1732
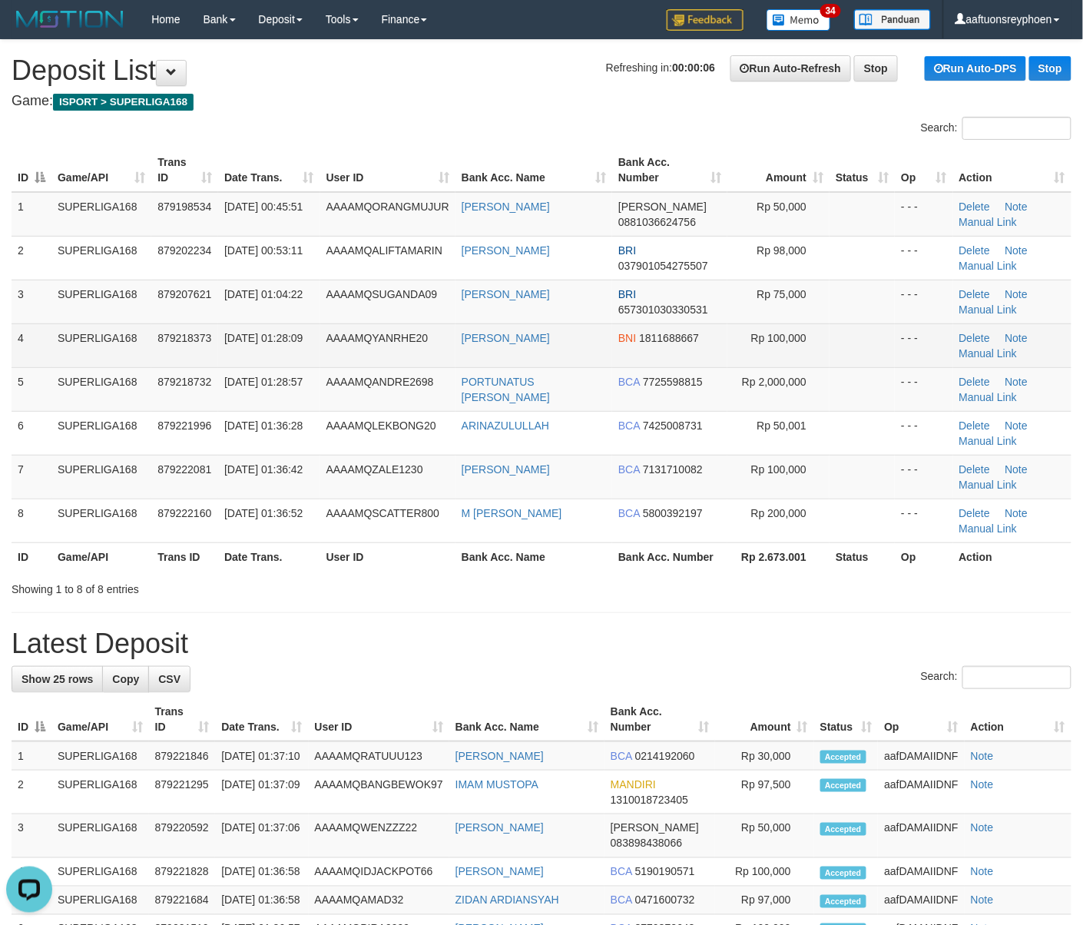
click at [225, 339] on span "01/10/2025 01:28:09" at bounding box center [263, 338] width 78 height 12
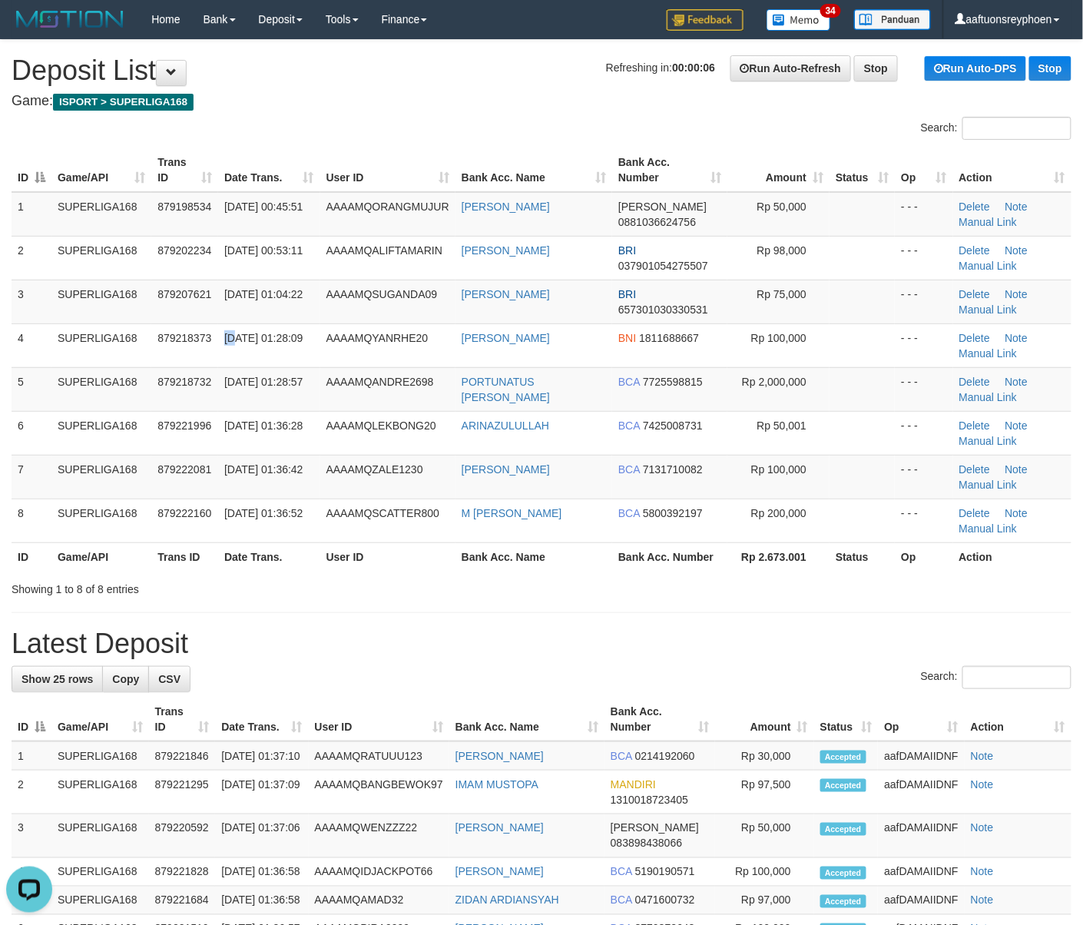
drag, startPoint x: 225, startPoint y: 339, endPoint x: 3, endPoint y: 396, distance: 229.1
click at [198, 347] on tr "4 SUPERLIGA168 879218373 01/10/2025 01:28:09 AAAAMQYANRHE20 KUSPRIYANTO BNI 181…" at bounding box center [542, 345] width 1060 height 44
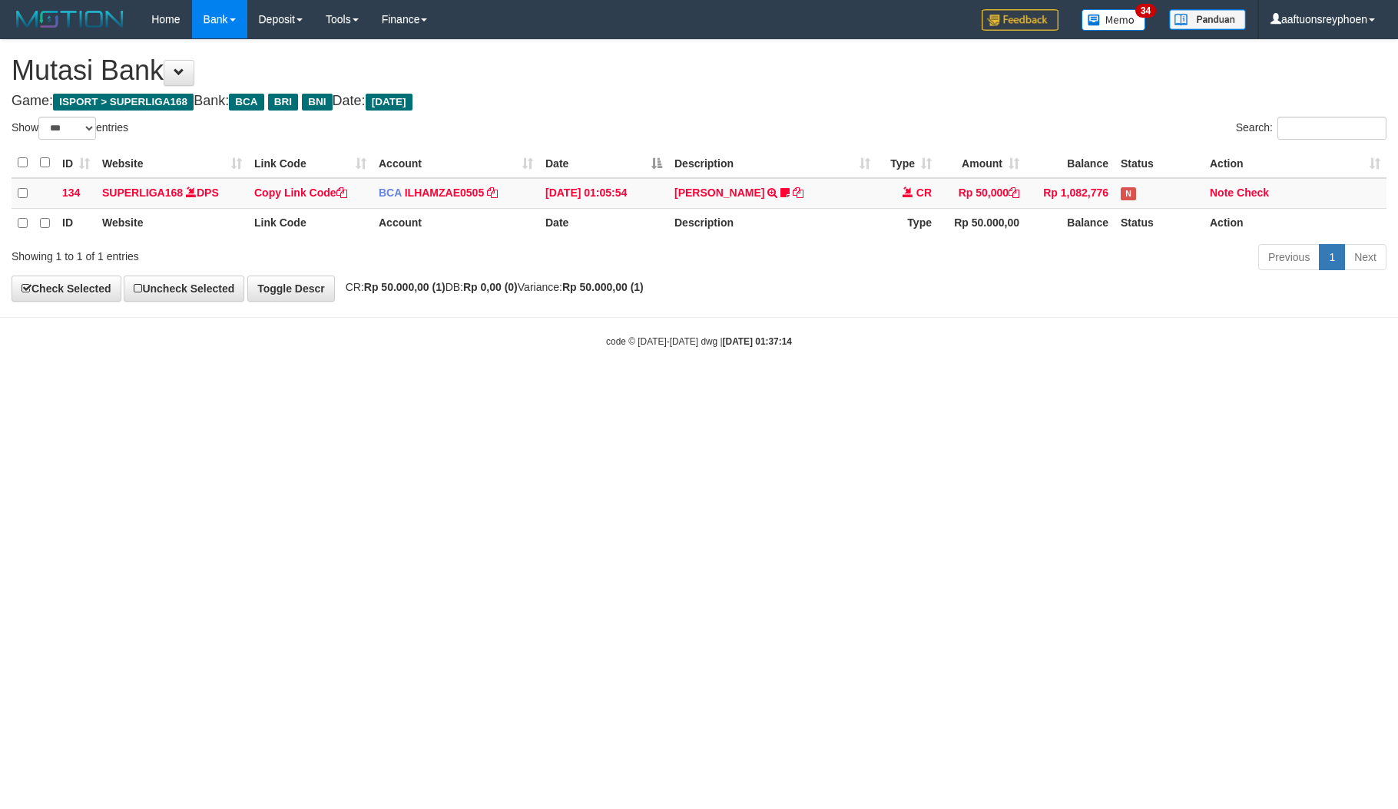
select select "***"
click at [757, 387] on html "Toggle navigation Home Bank Account List Load By Website Group [ISPORT] SUPERLI…" at bounding box center [699, 193] width 1398 height 387
drag, startPoint x: 750, startPoint y: 611, endPoint x: 1346, endPoint y: 524, distance: 603.1
click at [774, 387] on html "Toggle navigation Home Bank Account List Load By Website Group [ISPORT] SUPERLI…" at bounding box center [699, 193] width 1398 height 387
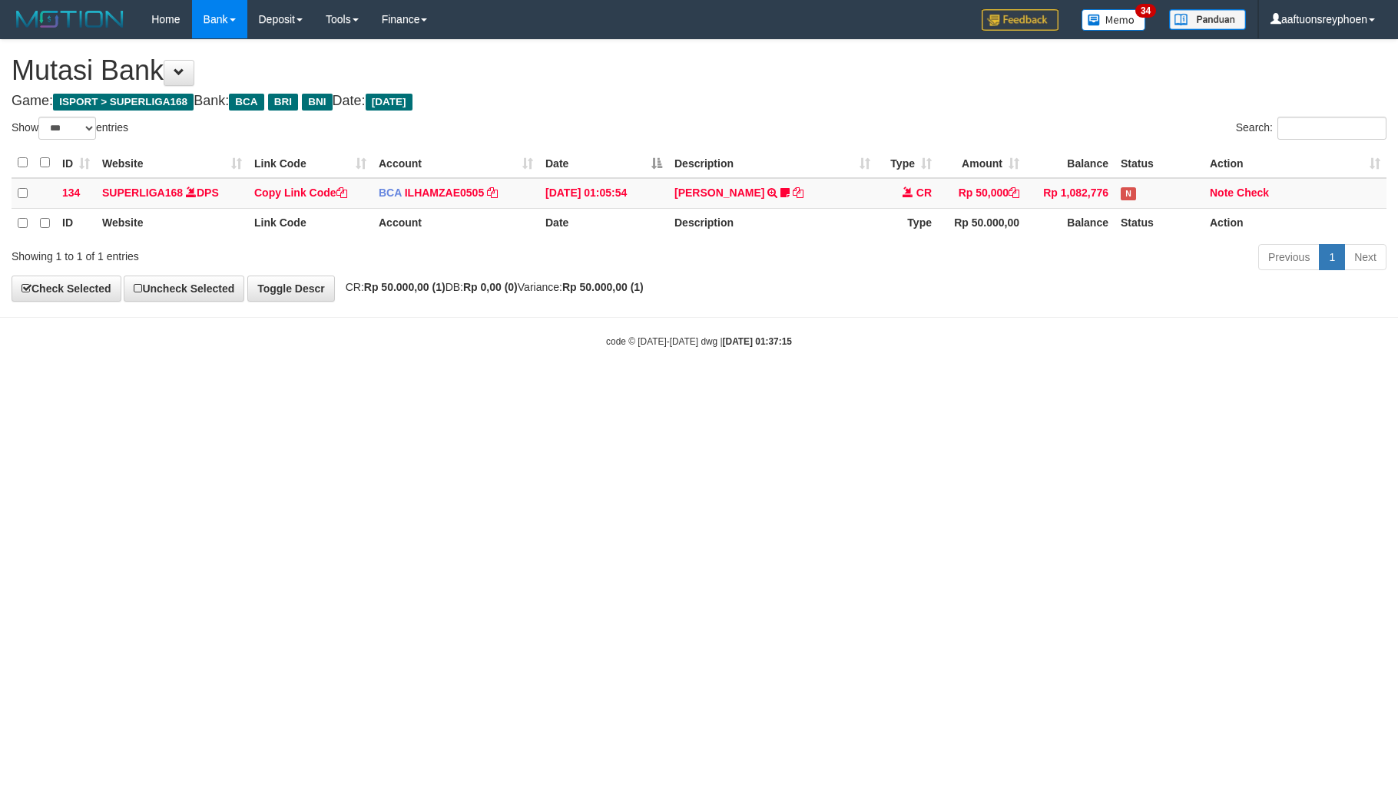
click at [1333, 387] on html "Toggle navigation Home Bank Account List Load By Website Group [ISPORT] SUPERLI…" at bounding box center [699, 193] width 1398 height 387
drag, startPoint x: 588, startPoint y: 633, endPoint x: 1393, endPoint y: 531, distance: 811.2
click at [687, 387] on html "Toggle navigation Home Bank Account List Load By Website Group [ISPORT] SUPERLI…" at bounding box center [699, 193] width 1398 height 387
select select "***"
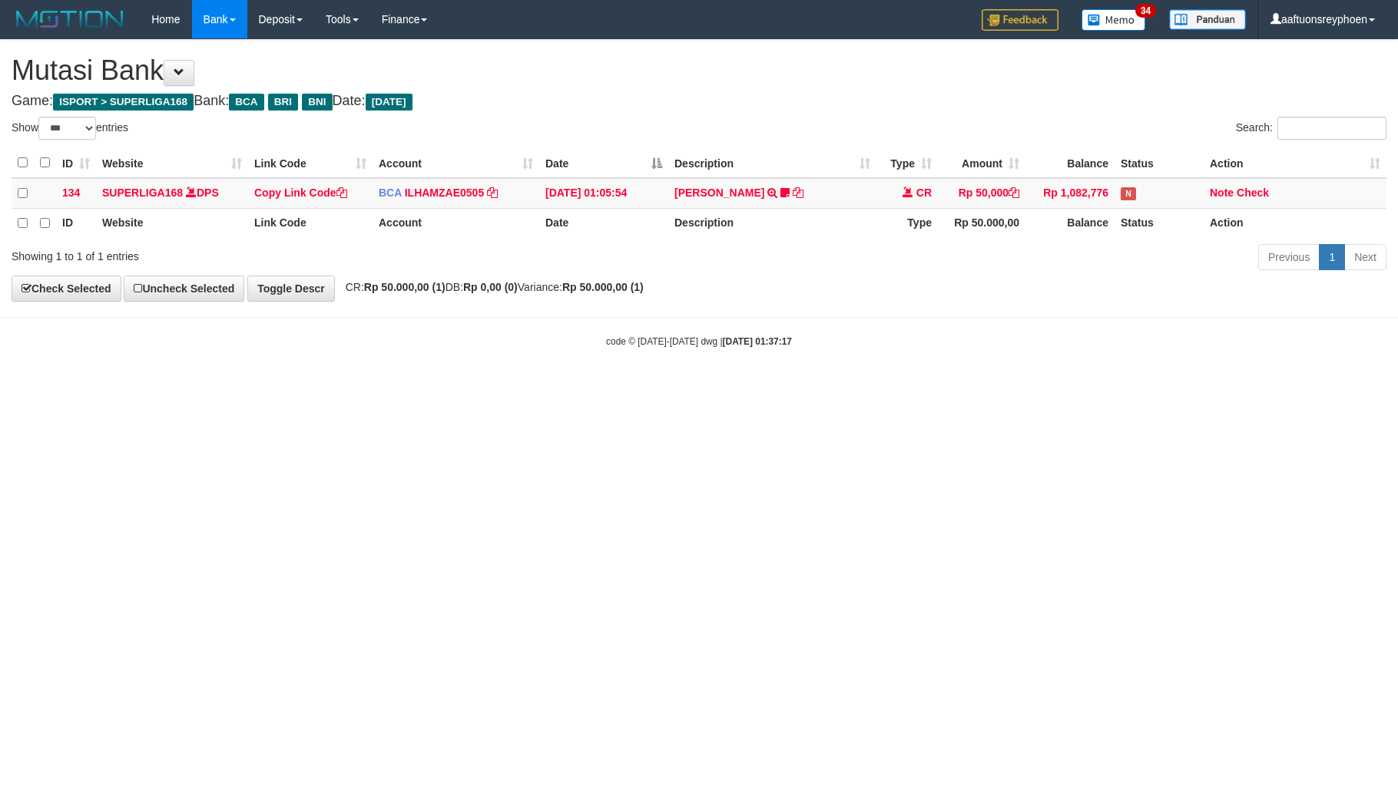
select select "***"
click at [1174, 387] on html "Toggle navigation Home Bank Account List Load By Website Group [ISPORT] SUPERLI…" at bounding box center [699, 193] width 1398 height 387
select select "***"
drag, startPoint x: 855, startPoint y: 489, endPoint x: 1217, endPoint y: 465, distance: 363.3
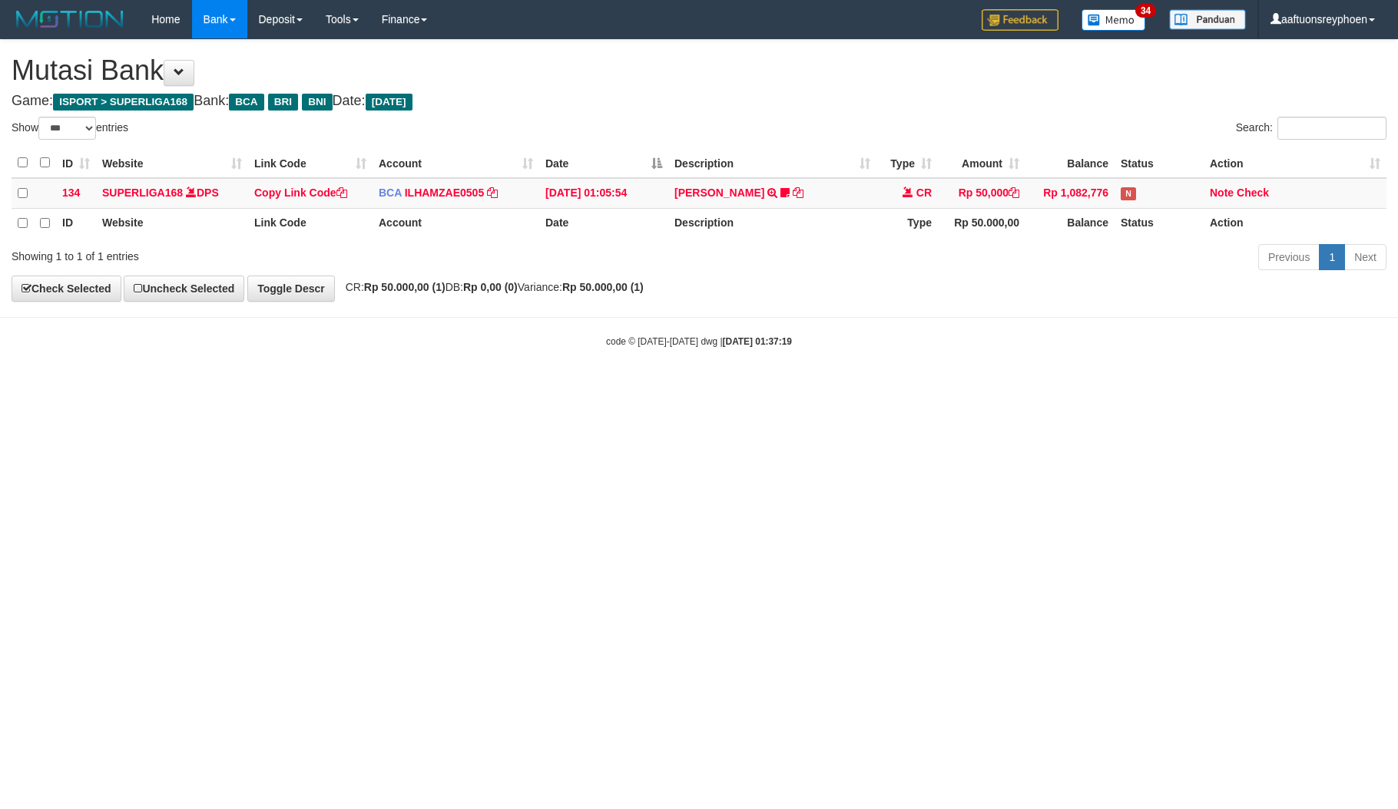
click at [1001, 387] on html "Toggle navigation Home Bank Account List Load By Website Group [ISPORT] SUPERLI…" at bounding box center [699, 193] width 1398 height 387
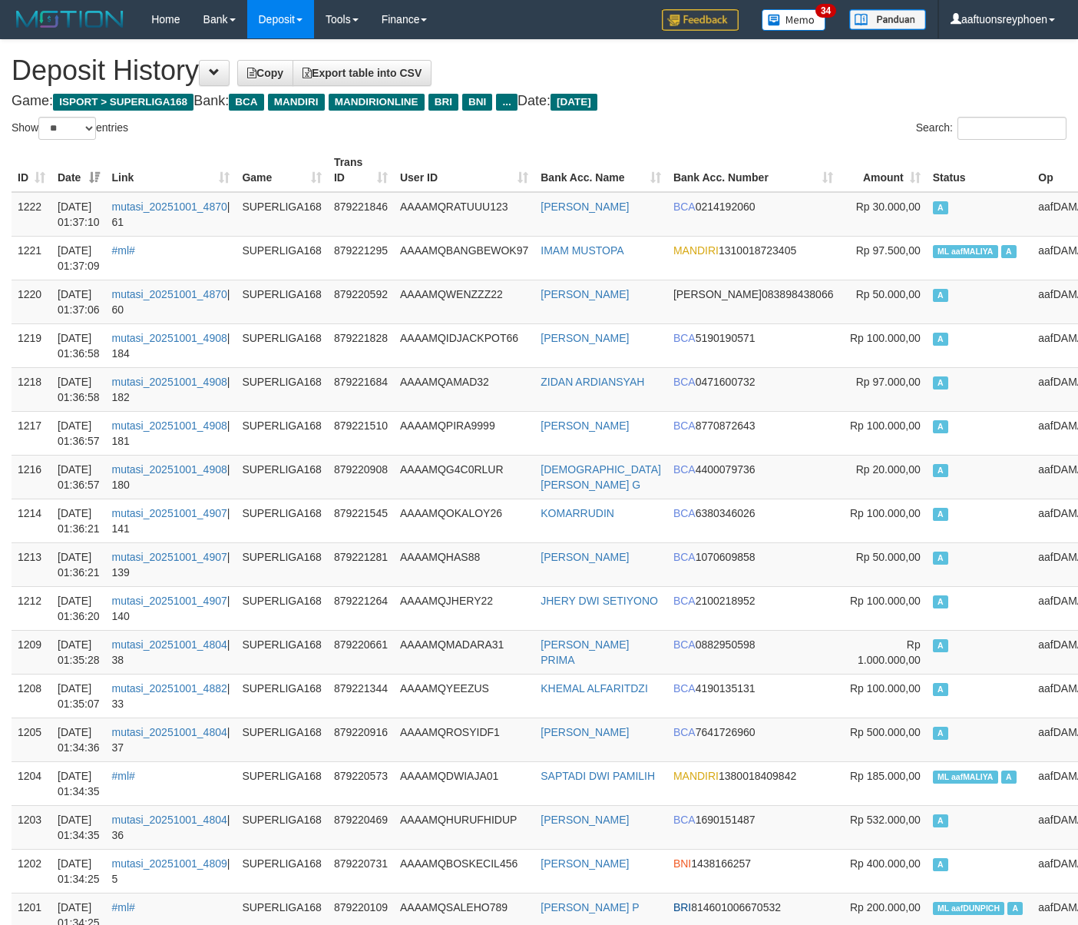
select select "**"
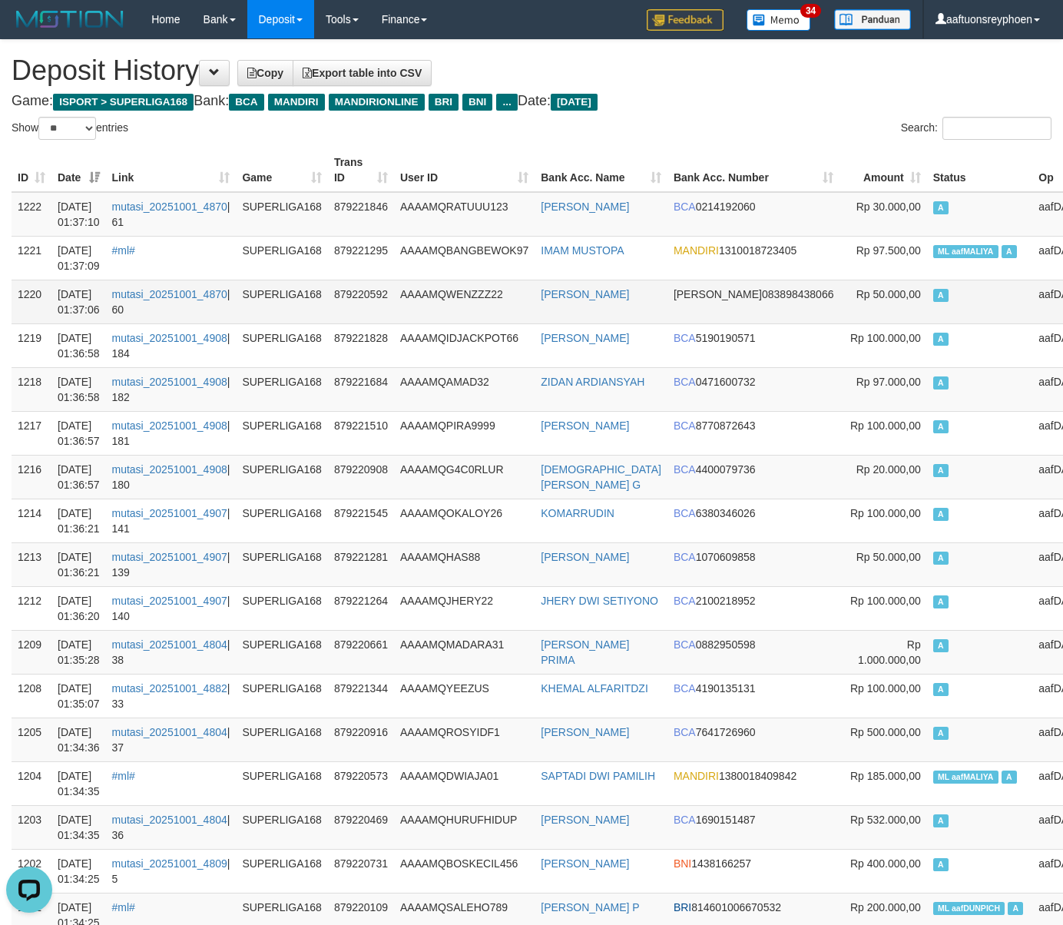
click at [1032, 321] on td "aafDAMAIIDNF" at bounding box center [1075, 302] width 86 height 44
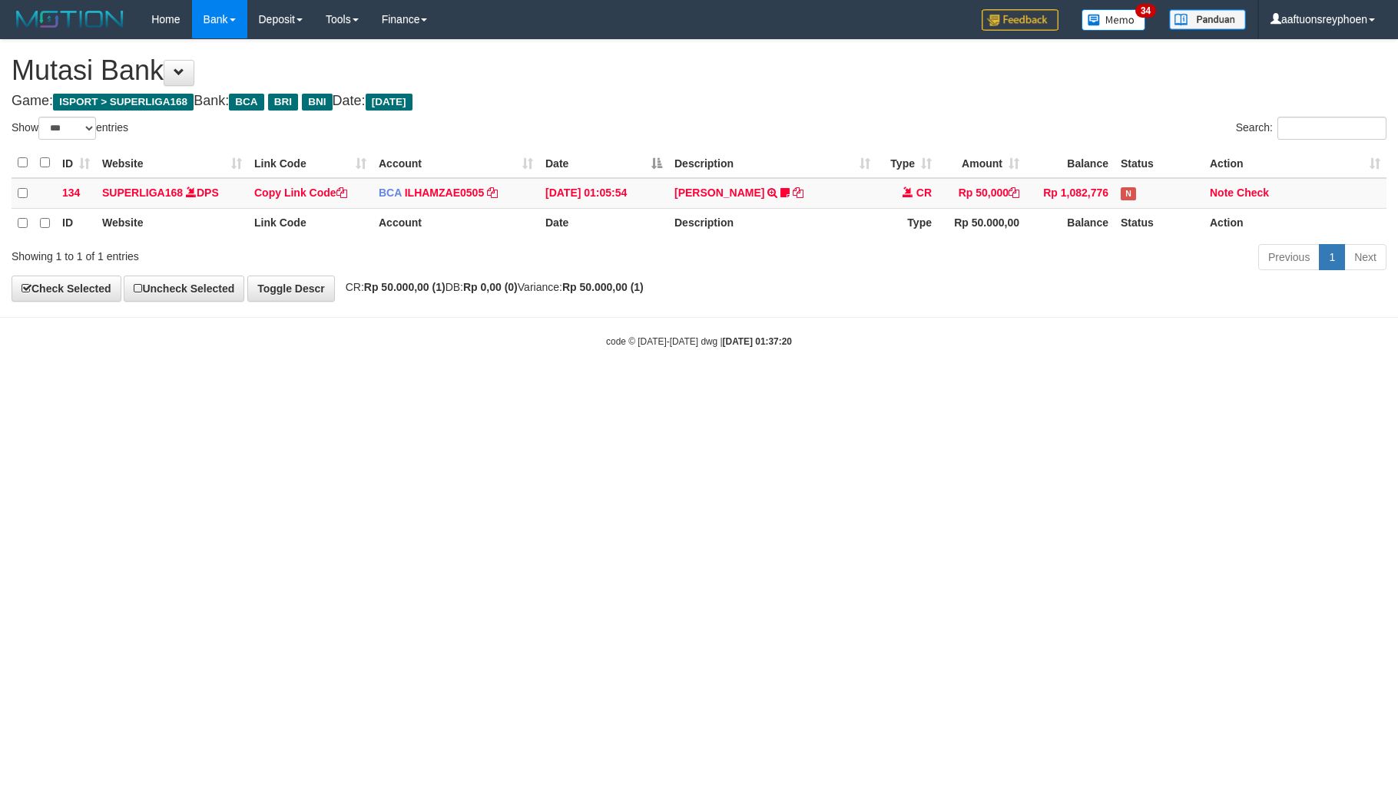
select select "***"
drag, startPoint x: 602, startPoint y: 484, endPoint x: 1366, endPoint y: 444, distance: 764.5
click at [802, 387] on html "Toggle navigation Home Bank Account List Load By Website Group [ISPORT] SUPERLI…" at bounding box center [699, 193] width 1398 height 387
select select "***"
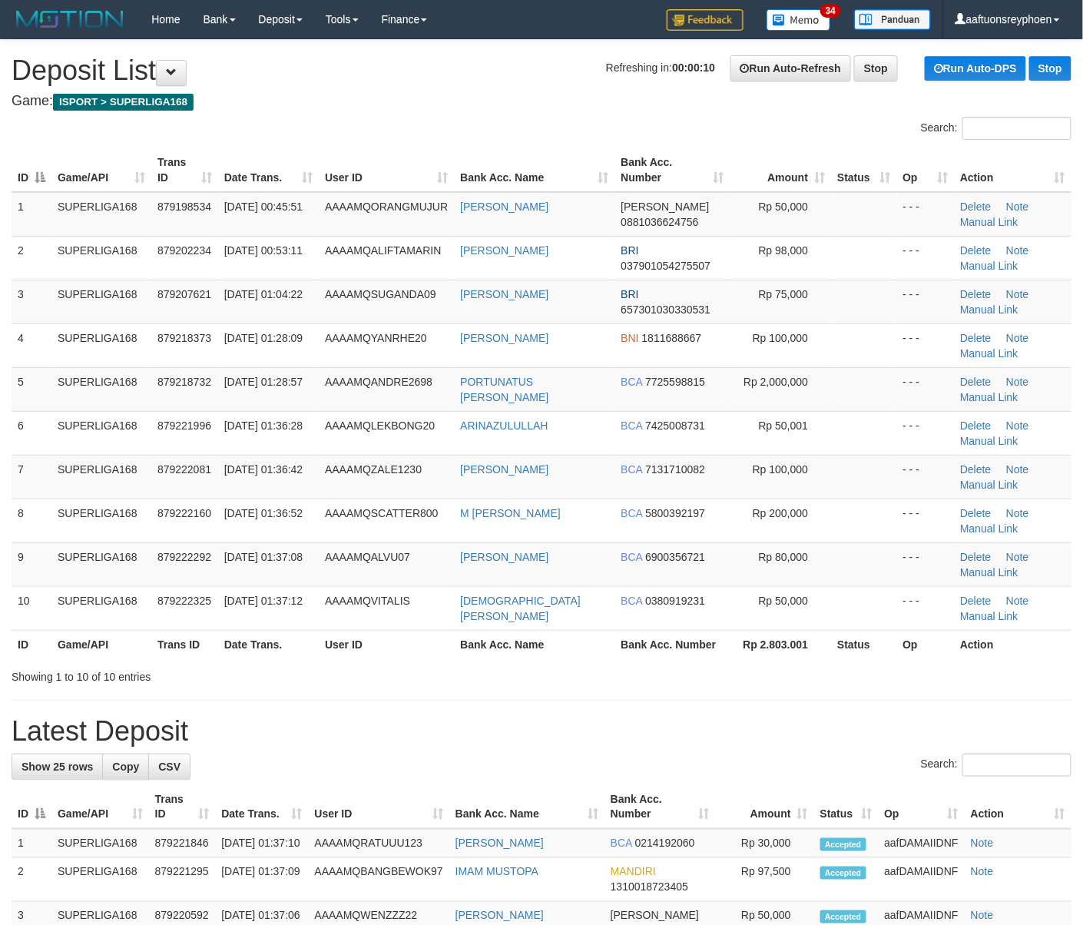
click at [139, 406] on tr "5 SUPERLIGA168 879218732 01/10/2025 01:28:57 AAAAMQANDRE2698 PORTUNATUS ANDRE B…" at bounding box center [542, 389] width 1060 height 44
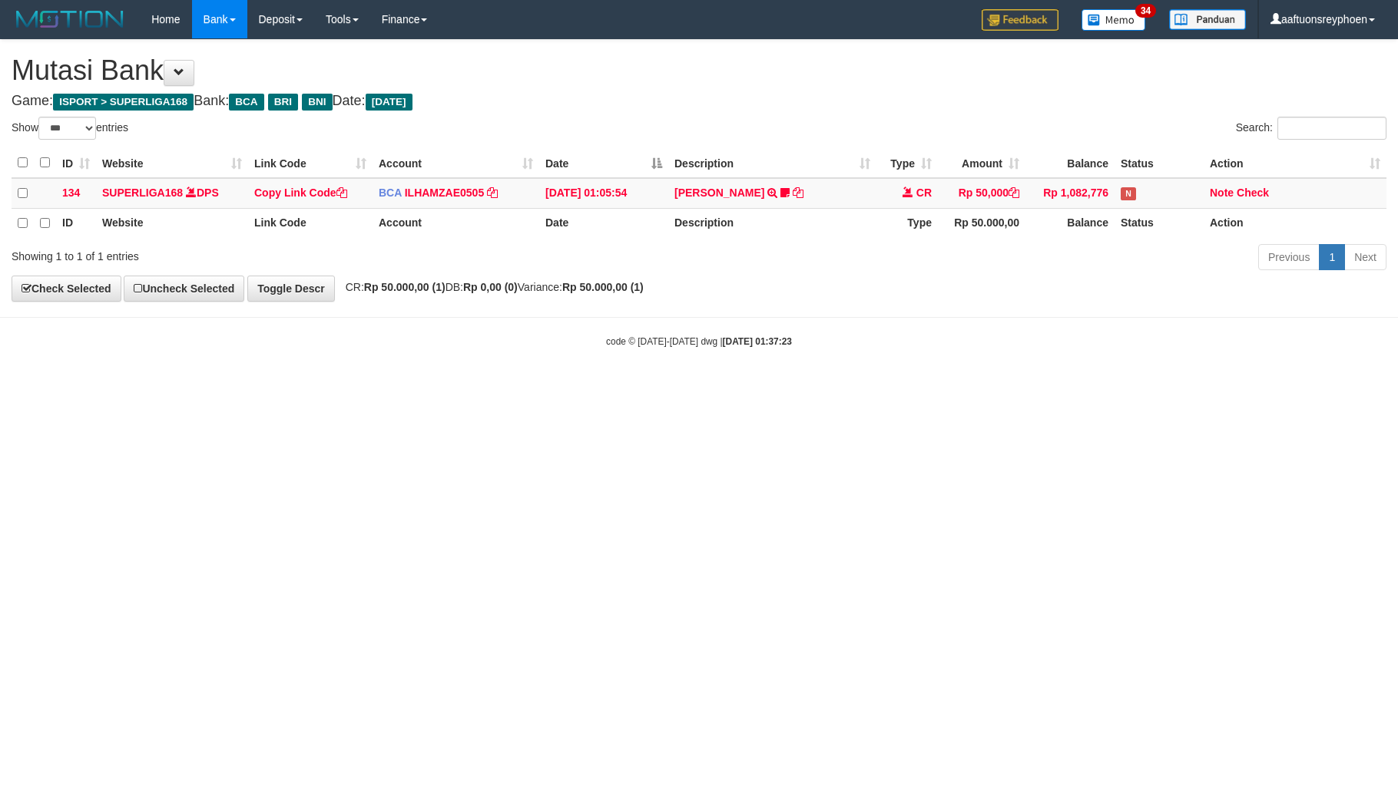
select select "***"
click at [734, 387] on html "Toggle navigation Home Bank Account List Load By Website Group [ISPORT] SUPERLI…" at bounding box center [699, 193] width 1398 height 387
select select "***"
click at [834, 234] on th "Description" at bounding box center [772, 223] width 208 height 30
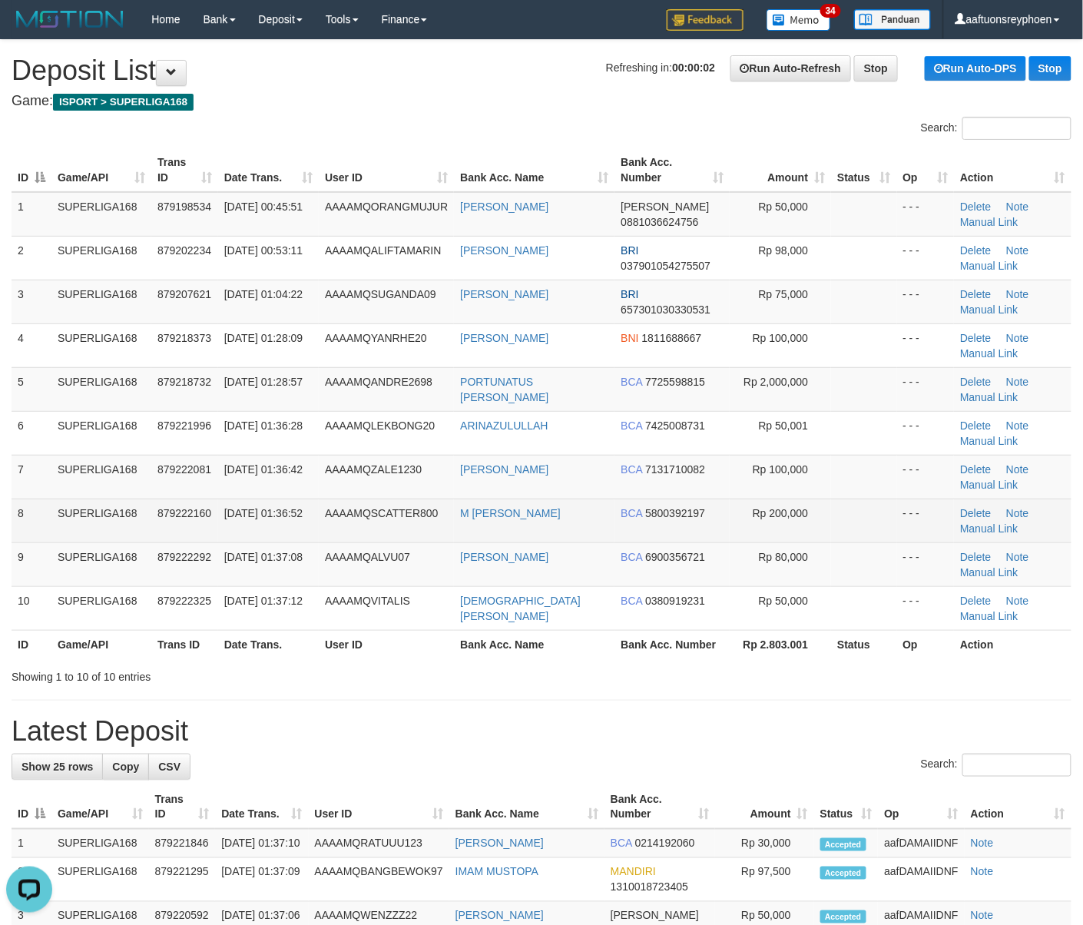
drag, startPoint x: 152, startPoint y: 504, endPoint x: 121, endPoint y: 504, distance: 30.7
click at [152, 504] on td "879222160" at bounding box center [184, 520] width 67 height 44
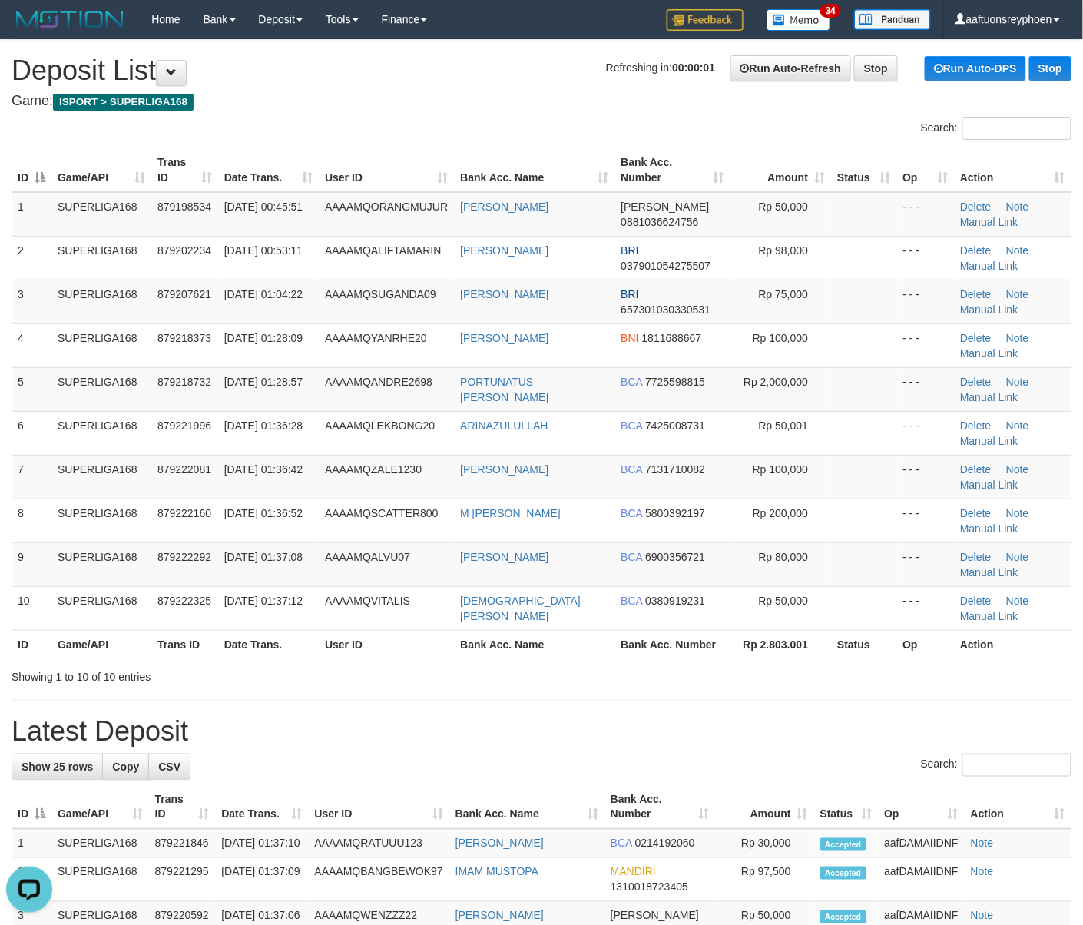
drag, startPoint x: 482, startPoint y: 412, endPoint x: 6, endPoint y: 488, distance: 482.2
click at [452, 412] on tr "6 SUPERLIGA168 879221996 01/10/2025 01:36:28 AAAAMQLEKBONG20 ARINAZULULLAH BCA …" at bounding box center [542, 433] width 1060 height 44
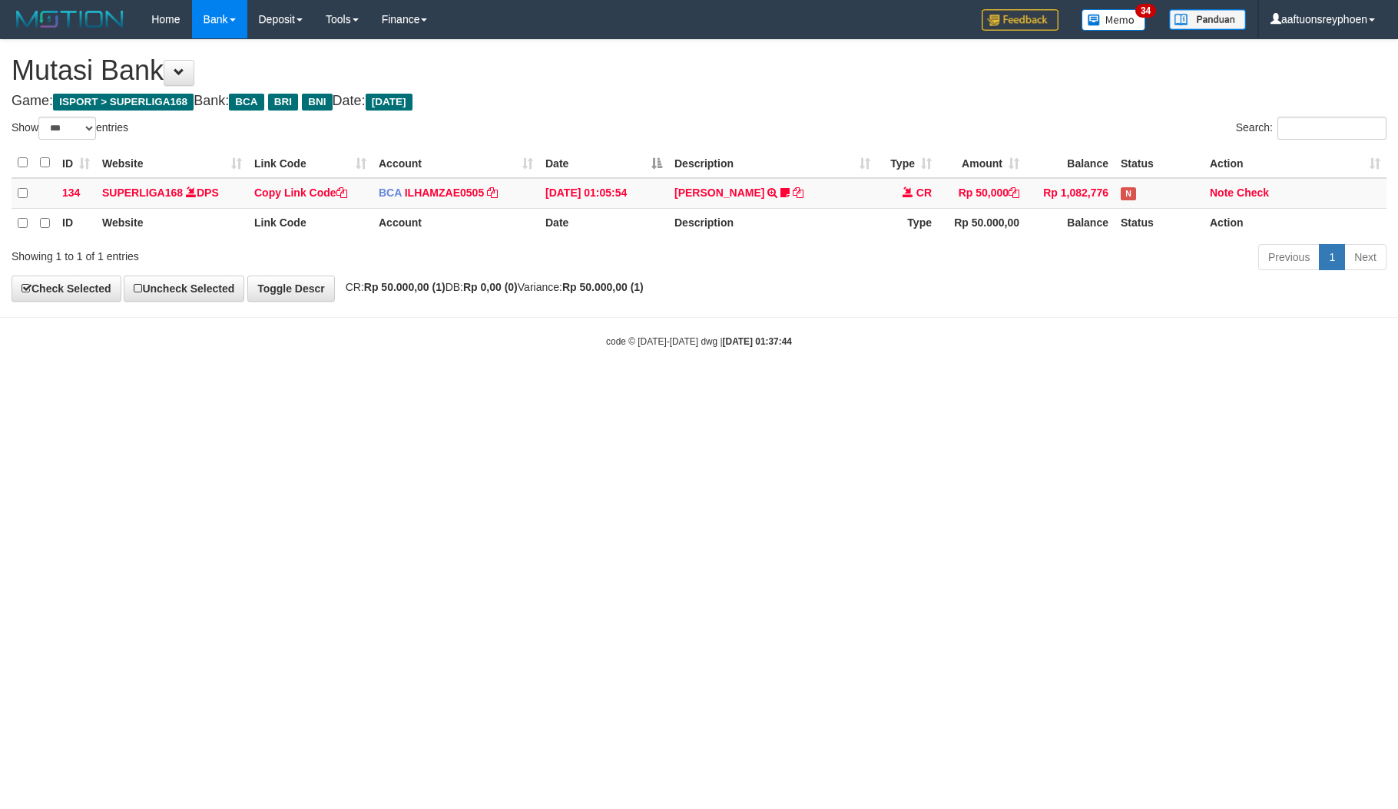
select select "***"
drag, startPoint x: 742, startPoint y: 462, endPoint x: 771, endPoint y: 468, distance: 29.8
click at [743, 387] on html "Toggle navigation Home Bank Account List Load By Website Group [ISPORT] SUPERLI…" at bounding box center [699, 193] width 1398 height 387
click at [1267, 372] on body "Toggle navigation Home Bank Account List Load By Website Group [ISPORT] SUPERLI…" at bounding box center [699, 193] width 1398 height 387
click at [618, 387] on html "Toggle navigation Home Bank Account List Load By Website Group [ISPORT] SUPERLI…" at bounding box center [699, 193] width 1398 height 387
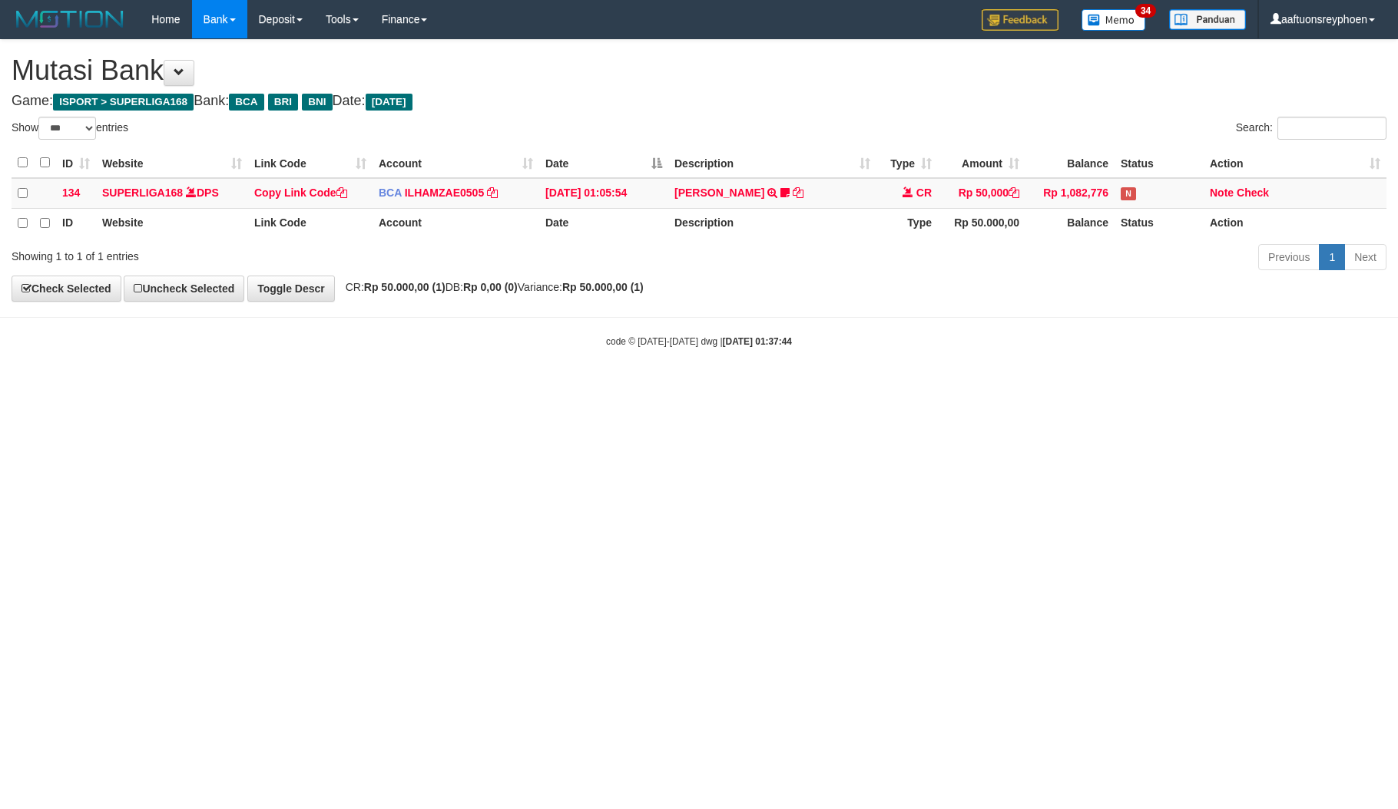
drag, startPoint x: 612, startPoint y: 488, endPoint x: 922, endPoint y: 487, distance: 310.3
click at [646, 387] on html "Toggle navigation Home Bank Account List Load By Website Group [ISPORT] SUPERLI…" at bounding box center [699, 193] width 1398 height 387
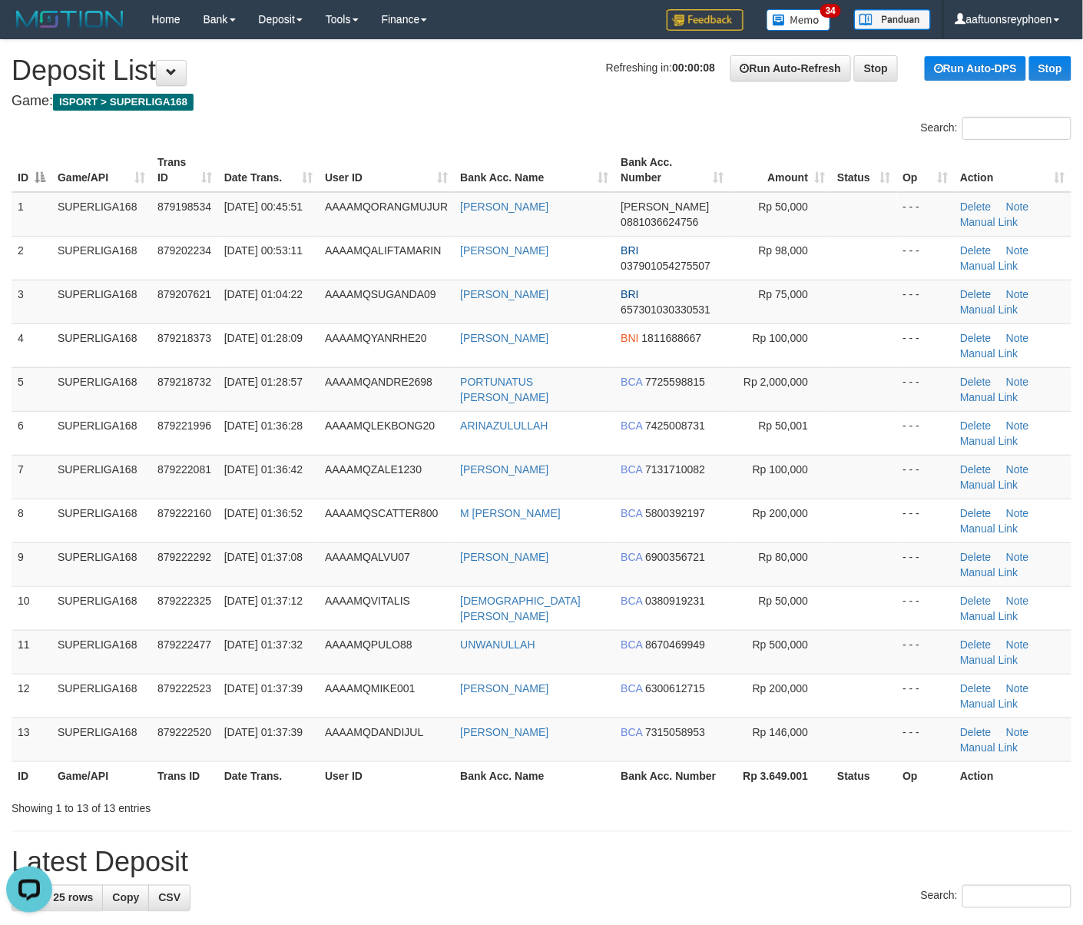
drag, startPoint x: 37, startPoint y: 319, endPoint x: 0, endPoint y: 329, distance: 38.0
click at [7, 327] on div "ID Game/API Trans ID Date Trans. User ID Bank Acc. Name Bank Acc. Number Amount…" at bounding box center [541, 469] width 1083 height 651
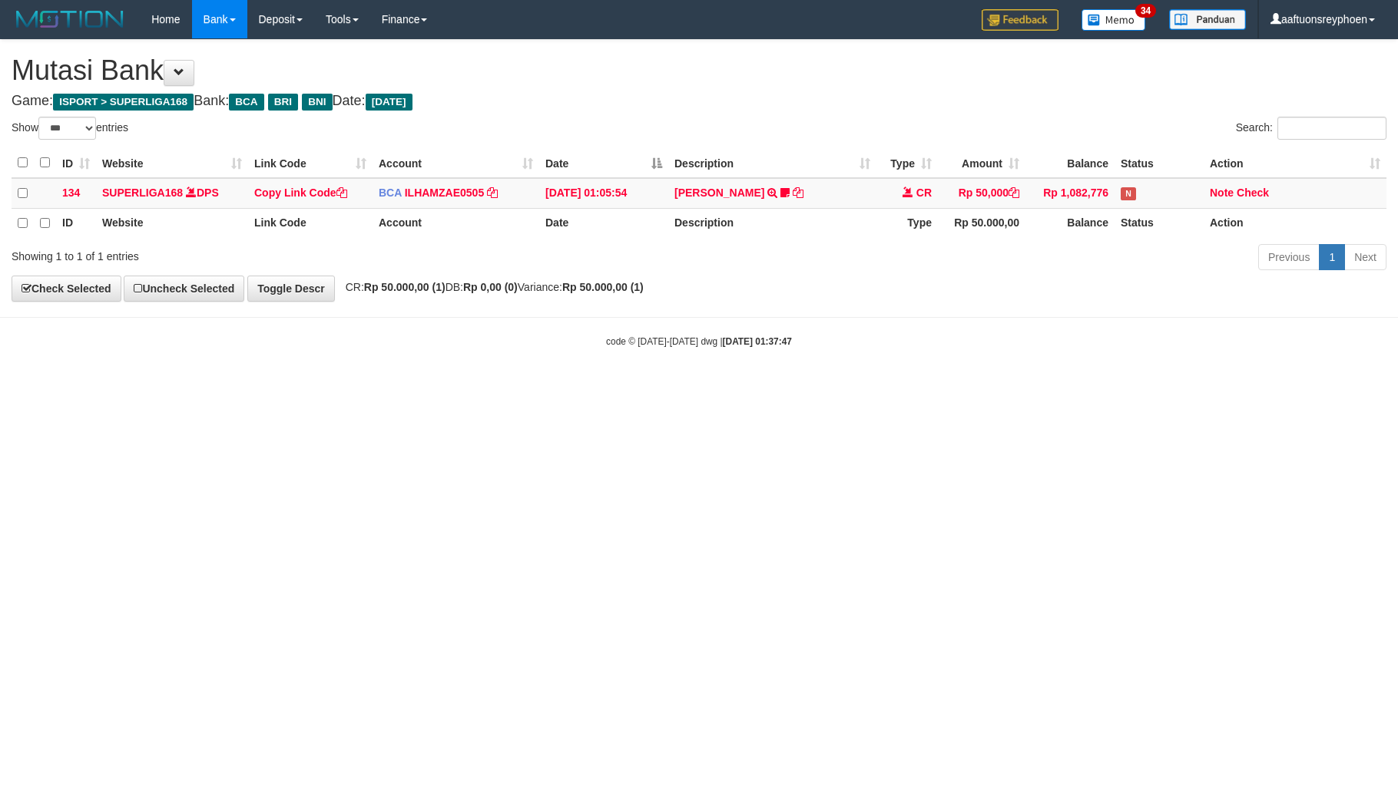
select select "***"
drag, startPoint x: 814, startPoint y: 421, endPoint x: 1091, endPoint y: 376, distance: 280.9
click at [922, 387] on html "Toggle navigation Home Bank Account List Load By Website Group [ISPORT] SUPERLI…" at bounding box center [699, 193] width 1398 height 387
select select "***"
click at [774, 387] on html "Toggle navigation Home Bank Account List Load By Website Group [ISPORT] SUPERLI…" at bounding box center [699, 193] width 1398 height 387
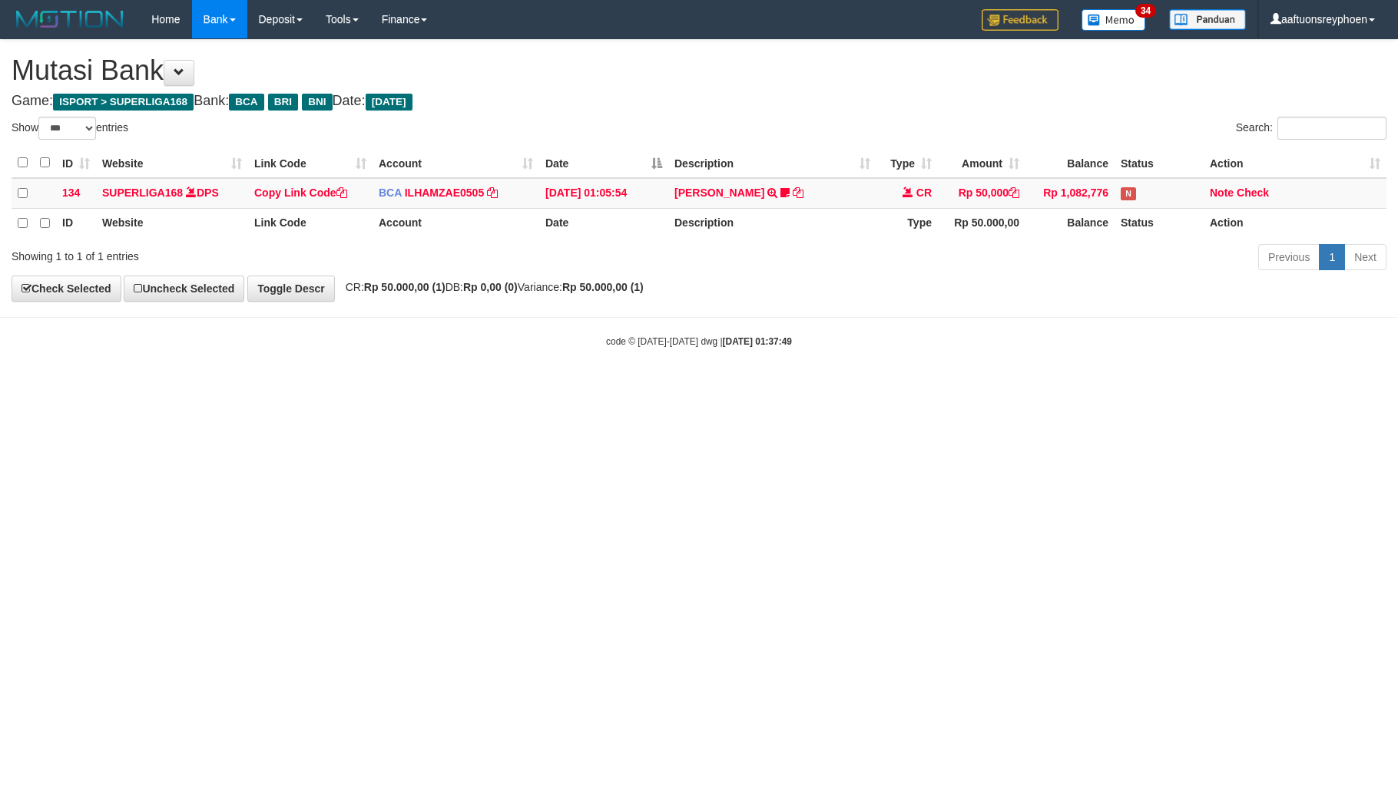
click at [774, 387] on html "Toggle navigation Home Bank Account List Load By Website Group [ISPORT] SUPERLI…" at bounding box center [699, 193] width 1398 height 387
select select "***"
click at [665, 387] on html "Toggle navigation Home Bank Account List Load By Website Group [ISPORT] SUPERLI…" at bounding box center [699, 193] width 1398 height 387
select select "***"
drag, startPoint x: 403, startPoint y: 628, endPoint x: 406, endPoint y: 649, distance: 21.0
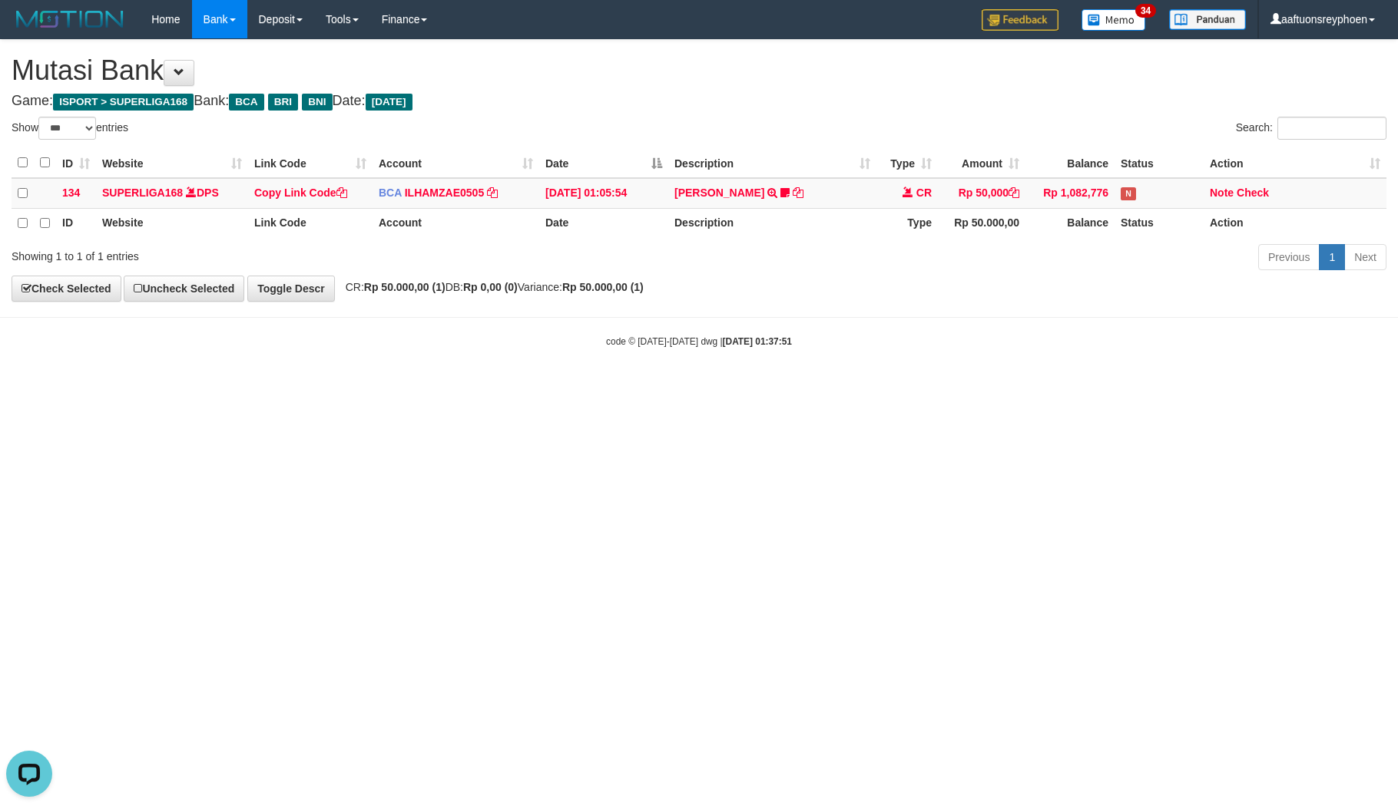
click at [402, 387] on html "Toggle navigation Home Bank Account List Load By Website Group [ISPORT] SUPERLI…" at bounding box center [699, 193] width 1398 height 387
click at [478, 387] on html "Toggle navigation Home Bank Account List Load By Website Group [ISPORT] SUPERLI…" at bounding box center [699, 193] width 1398 height 387
click at [830, 349] on div "code © 2012-2018 dwg | 2025/10/01 01:37:51" at bounding box center [699, 340] width 1398 height 15
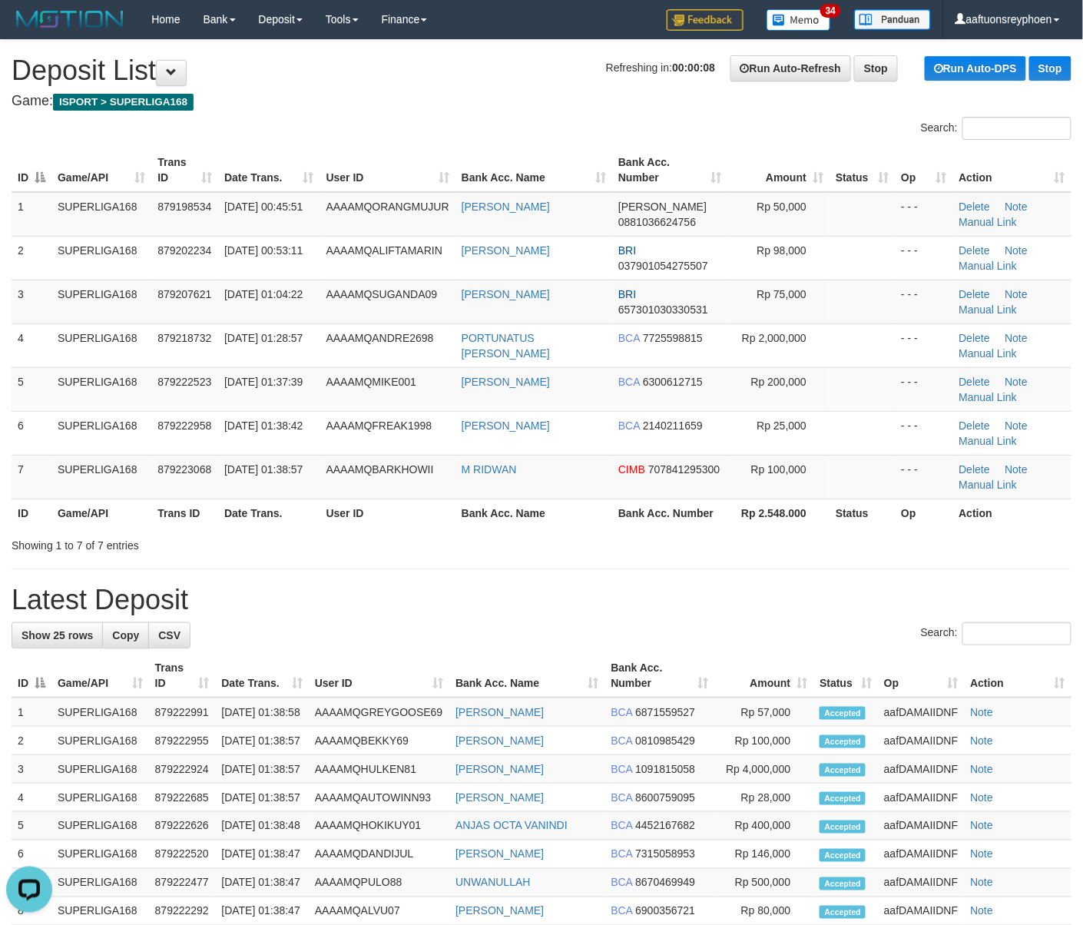
click at [92, 518] on th "Game/API" at bounding box center [101, 512] width 100 height 28
drag, startPoint x: 28, startPoint y: 511, endPoint x: -2, endPoint y: 514, distance: 29.3
click at [0, 514] on html "Toggle navigation Home Bank Account List Load By Website Group [ISPORT] SUPERLI…" at bounding box center [541, 828] width 1083 height 1657
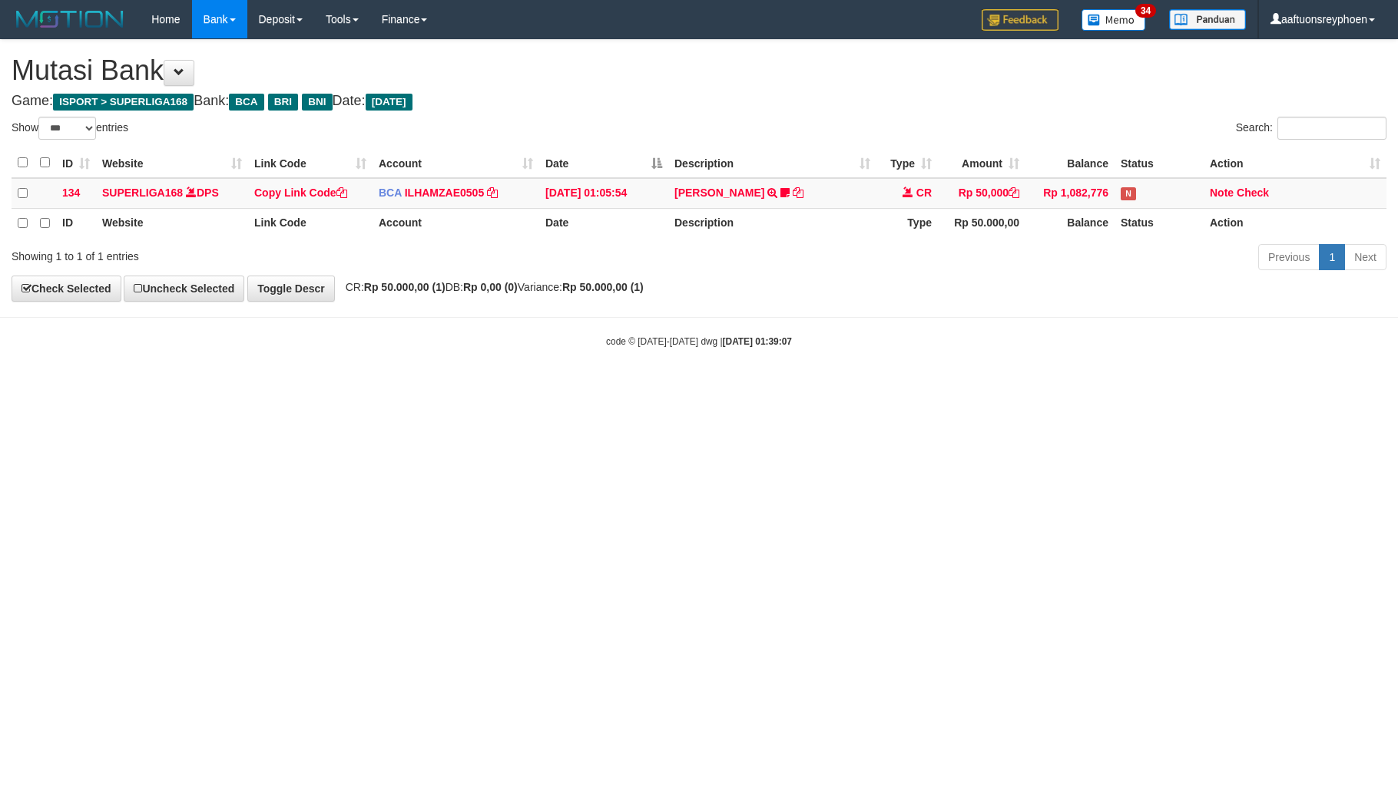
select select "***"
click at [778, 387] on html "Toggle navigation Home Bank Account List Load By Website Group [ISPORT] SUPERLI…" at bounding box center [699, 193] width 1398 height 387
select select "***"
click at [742, 387] on html "Toggle navigation Home Bank Account List Load By Website Group [ISPORT] SUPERLI…" at bounding box center [699, 193] width 1398 height 387
click at [740, 387] on html "Toggle navigation Home Bank Account List Load By Website Group [ISPORT] SUPERLI…" at bounding box center [699, 193] width 1398 height 387
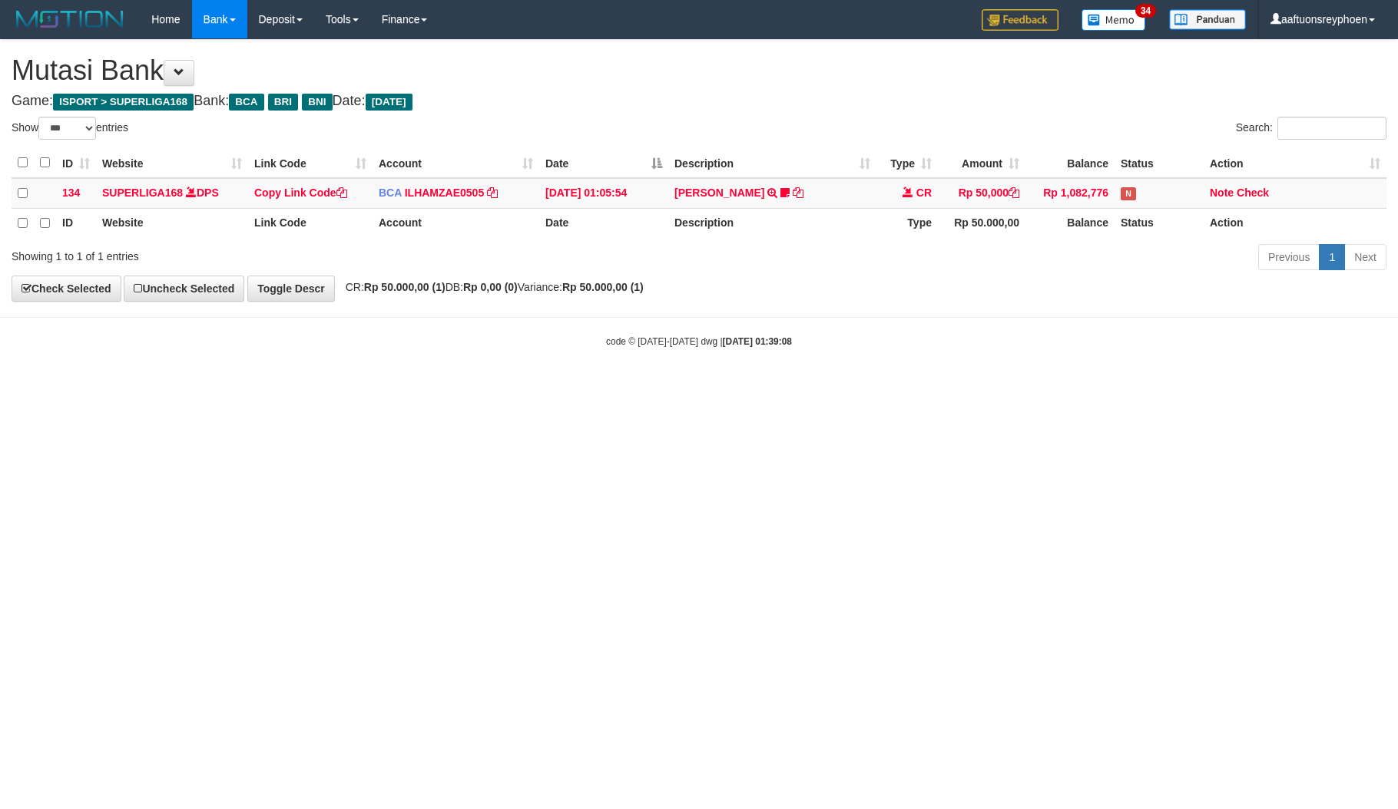
click at [740, 387] on html "Toggle navigation Home Bank Account List Load By Website Group [ISPORT] SUPERLI…" at bounding box center [699, 193] width 1398 height 387
select select "***"
click at [713, 387] on html "Toggle navigation Home Bank Account List Load By Website Group [ISPORT] SUPERLI…" at bounding box center [699, 193] width 1398 height 387
click at [708, 387] on html "Toggle navigation Home Bank Account List Load By Website Group [ISPORT] SUPERLI…" at bounding box center [699, 193] width 1398 height 387
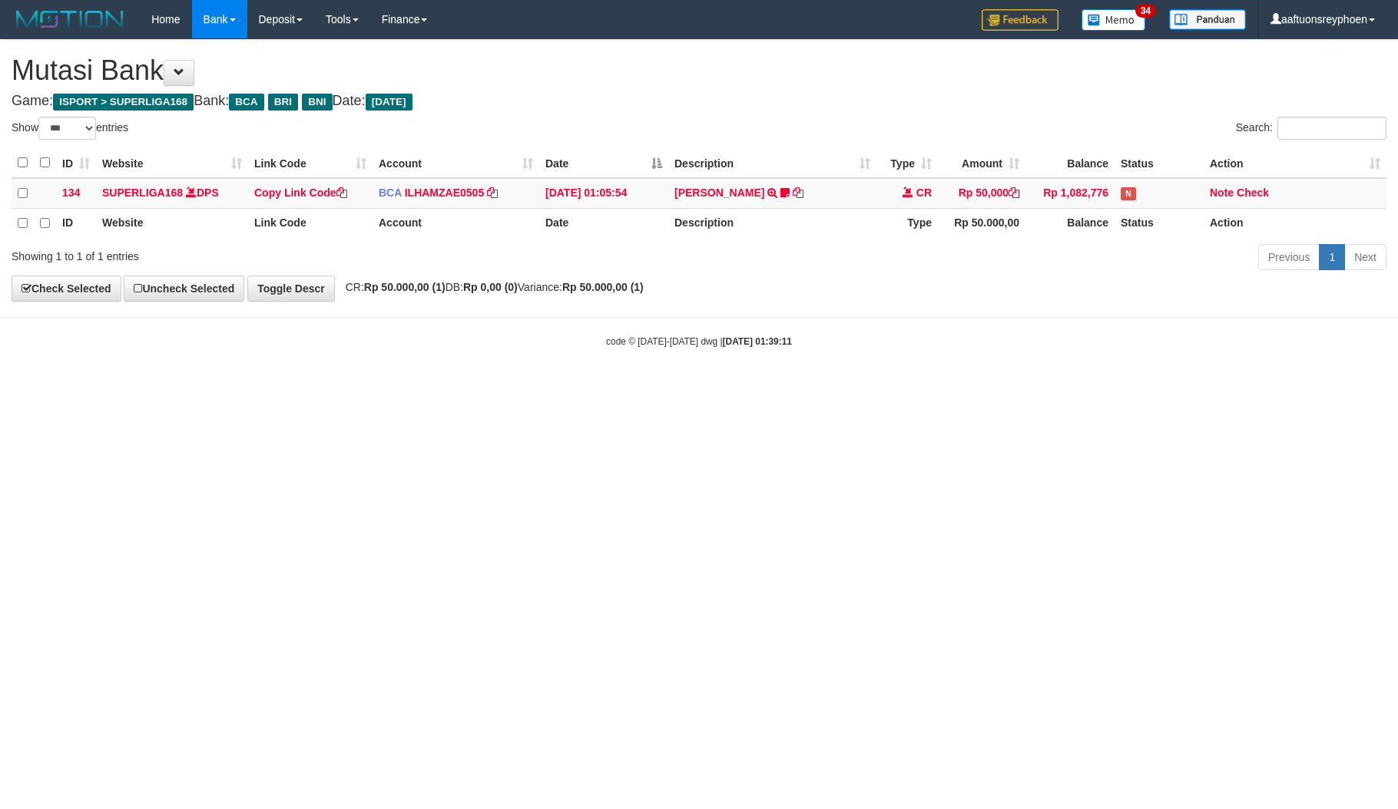
click at [687, 387] on html "Toggle navigation Home Bank Account List Load By Website Group [ISPORT] SUPERLI…" at bounding box center [699, 193] width 1398 height 387
click at [688, 387] on html "Toggle navigation Home Bank Account List Load By Website Group [ISPORT] SUPERLI…" at bounding box center [699, 193] width 1398 height 387
select select "***"
drag, startPoint x: 641, startPoint y: 465, endPoint x: 514, endPoint y: 471, distance: 126.9
click at [628, 387] on html "Toggle navigation Home Bank Account List Load By Website Group [ISPORT] SUPERLI…" at bounding box center [699, 193] width 1398 height 387
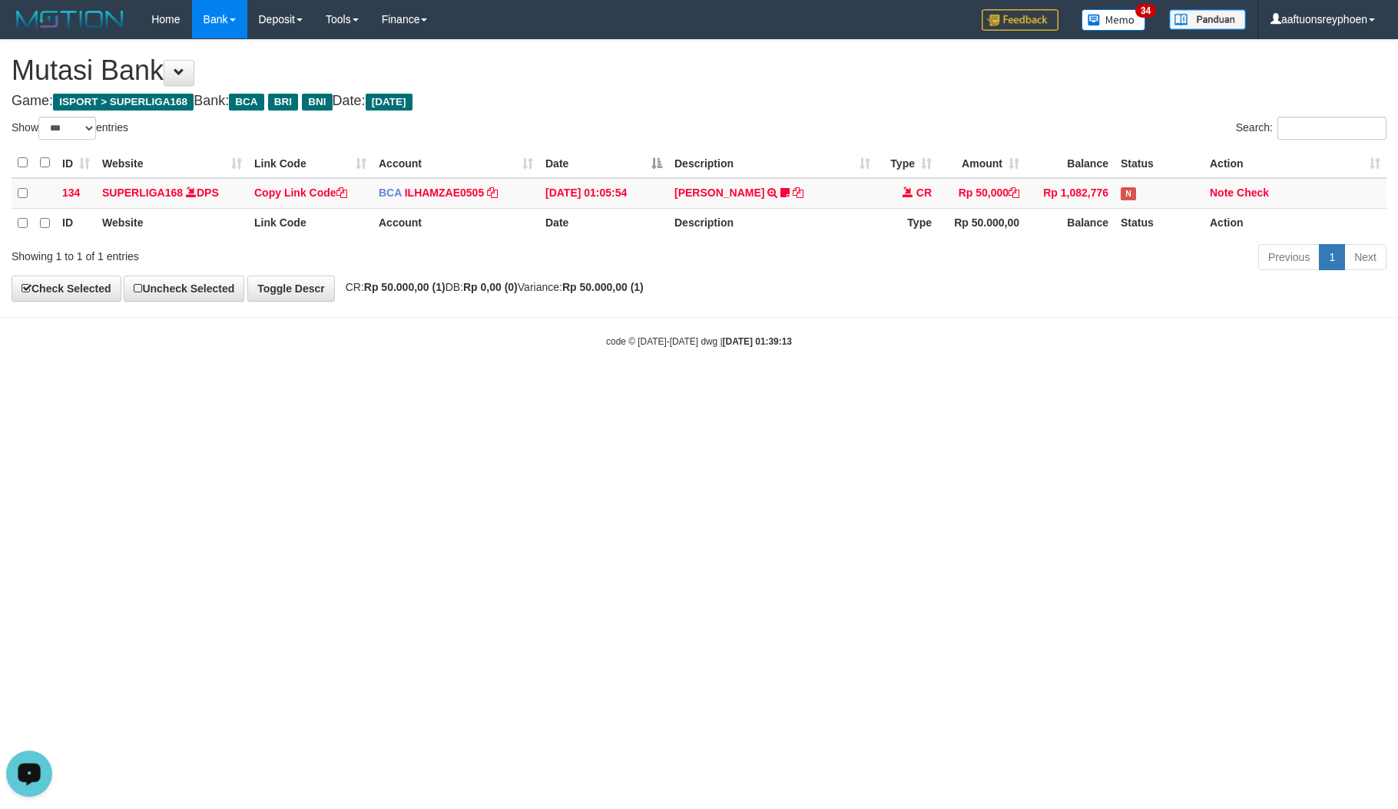
click at [529, 387] on html "Toggle navigation Home Bank Account List Load By Website Group [ISPORT] SUPERLI…" at bounding box center [699, 193] width 1398 height 387
click at [723, 387] on html "Toggle navigation Home Bank Account List Load By Website Group [ISPORT] SUPERLI…" at bounding box center [699, 193] width 1398 height 387
drag, startPoint x: 1346, startPoint y: 530, endPoint x: 736, endPoint y: 551, distance: 610.2
click at [1290, 387] on html "Toggle navigation Home Bank Account List Load By Website Group [ISPORT] SUPERLI…" at bounding box center [699, 193] width 1398 height 387
click at [615, 387] on html "Toggle navigation Home Bank Account List Load By Website Group [ISPORT] SUPERLI…" at bounding box center [699, 193] width 1398 height 387
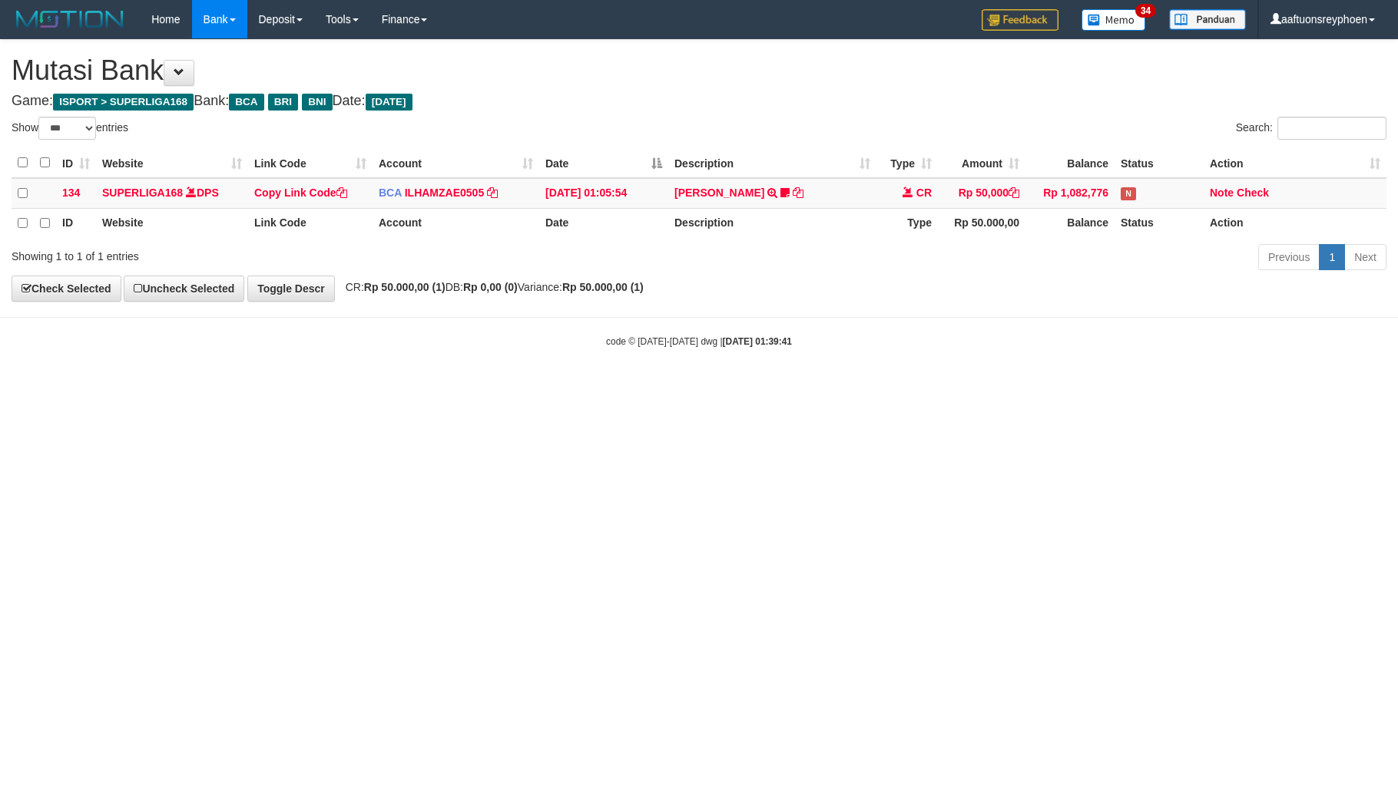
select select "***"
drag, startPoint x: 0, startPoint y: 0, endPoint x: 707, endPoint y: 505, distance: 868.9
click at [756, 387] on html "Toggle navigation Home Bank Account List Load By Website Group [ISPORT] SUPERLI…" at bounding box center [699, 193] width 1398 height 387
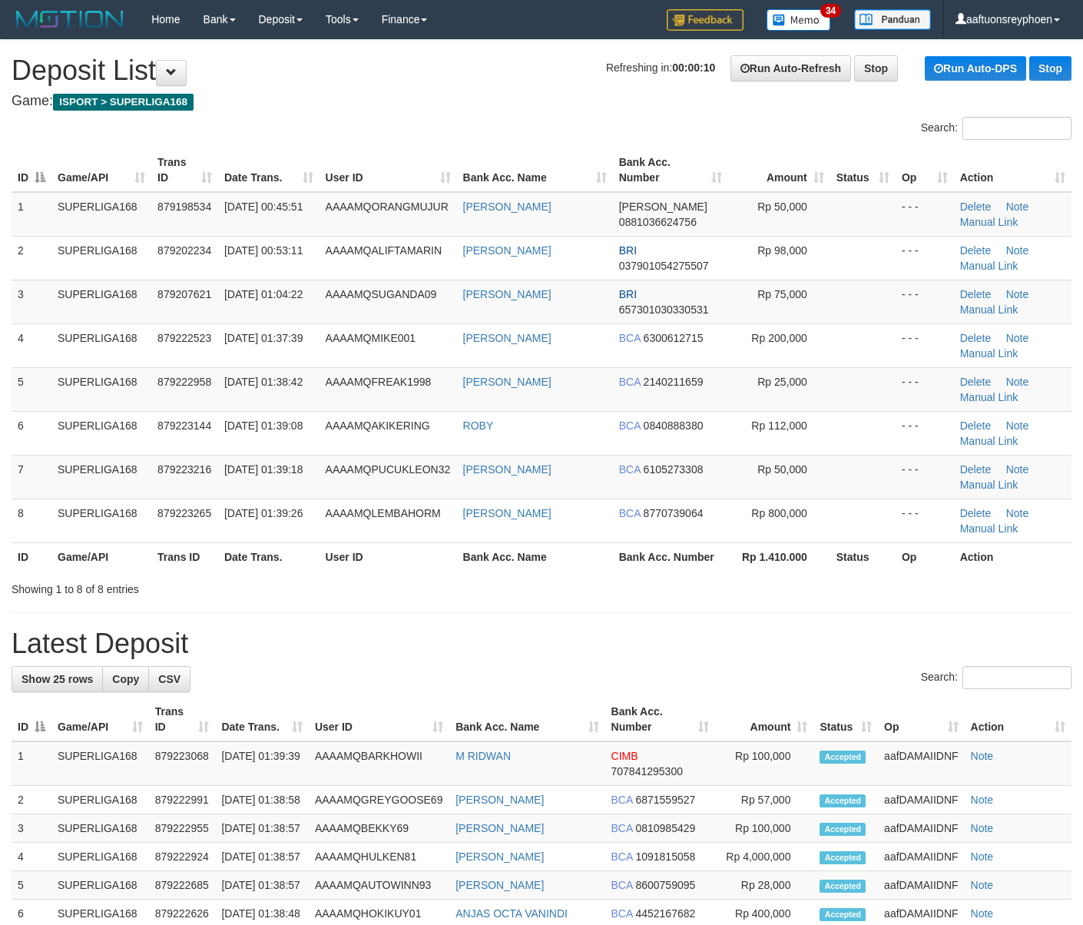
click at [104, 326] on td "SUPERLIGA168" at bounding box center [101, 345] width 100 height 44
click at [35, 315] on tr "3 SUPERLIGA168 879207621 01/10/2025 01:04:22 AAAAMQSUGANDA09 OKY SUGANDA BRI 65…" at bounding box center [542, 302] width 1060 height 44
drag, startPoint x: 4, startPoint y: 329, endPoint x: -98, endPoint y: 333, distance: 101.5
click at [0, 333] on html "Toggle navigation Home Bank Account List Load By Website Group [ISPORT] SUPERLI…" at bounding box center [541, 858] width 1083 height 1717
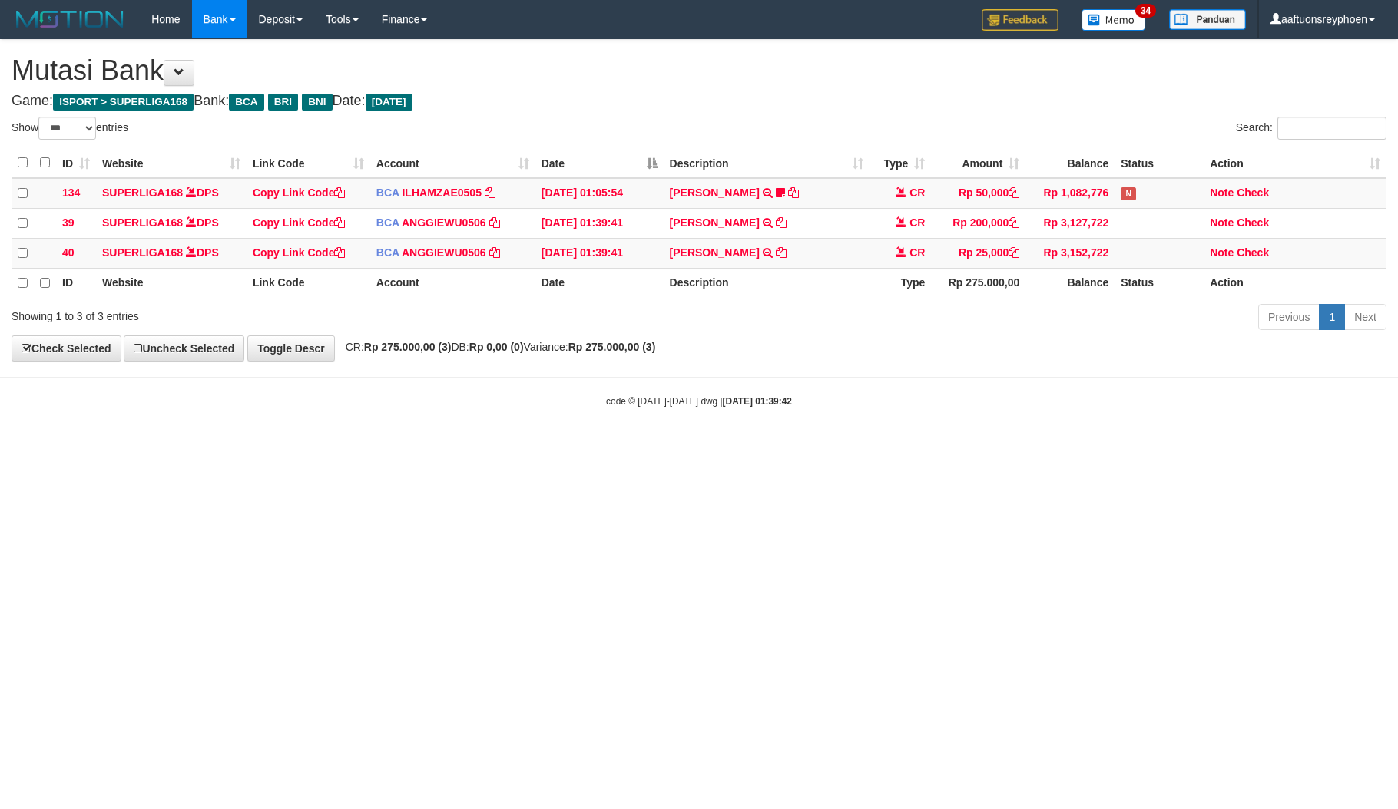
select select "***"
drag, startPoint x: 756, startPoint y: 523, endPoint x: 909, endPoint y: 498, distance: 154.9
click at [889, 447] on html "Toggle navigation Home Bank Account List Load By Website Group [ISPORT] SUPERLI…" at bounding box center [699, 223] width 1398 height 447
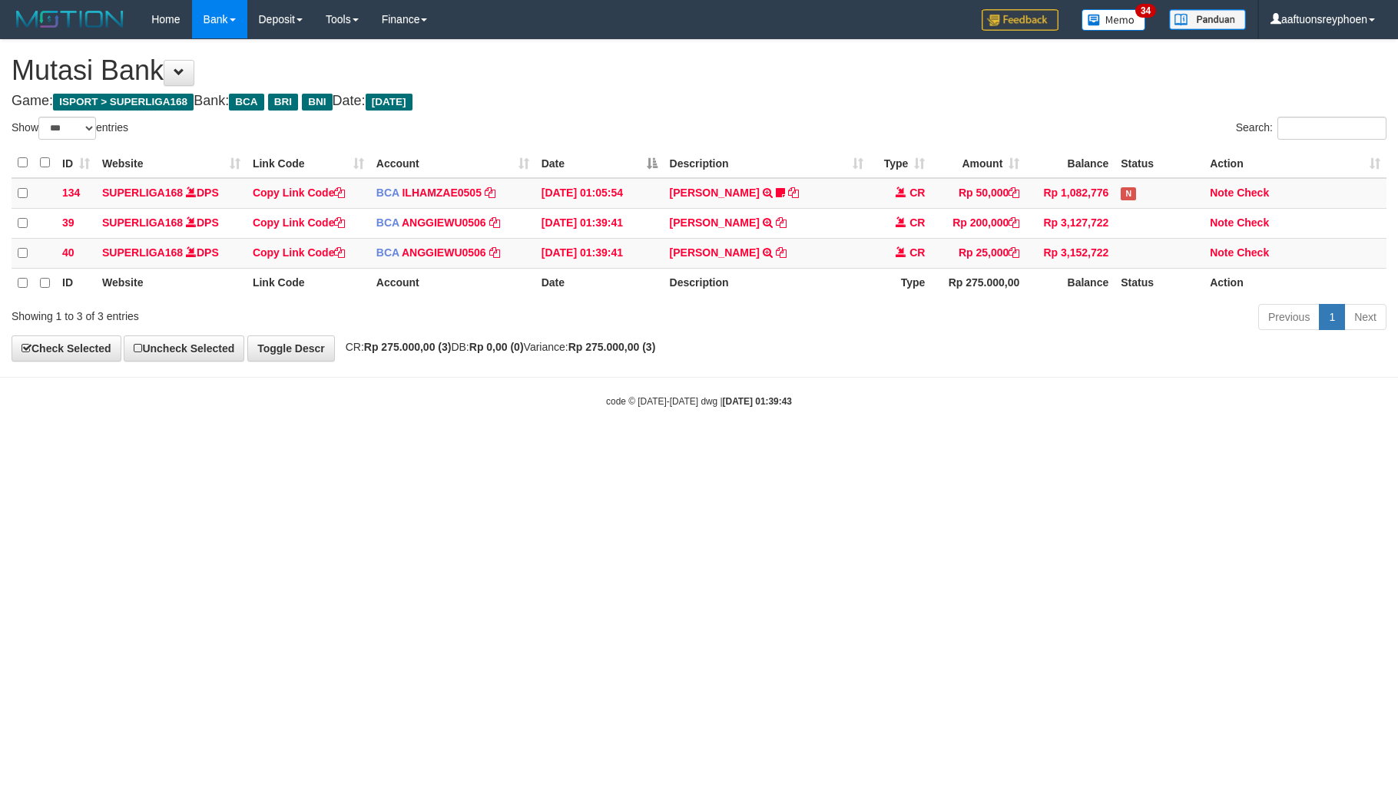
drag, startPoint x: 548, startPoint y: 544, endPoint x: 545, endPoint y: 559, distance: 15.8
click at [556, 447] on html "Toggle navigation Home Bank Account List Load By Website Group [ISPORT] SUPERLI…" at bounding box center [699, 223] width 1398 height 447
click at [572, 447] on html "Toggle navigation Home Bank Account List Load By Website Group [ISPORT] SUPERLI…" at bounding box center [699, 223] width 1398 height 447
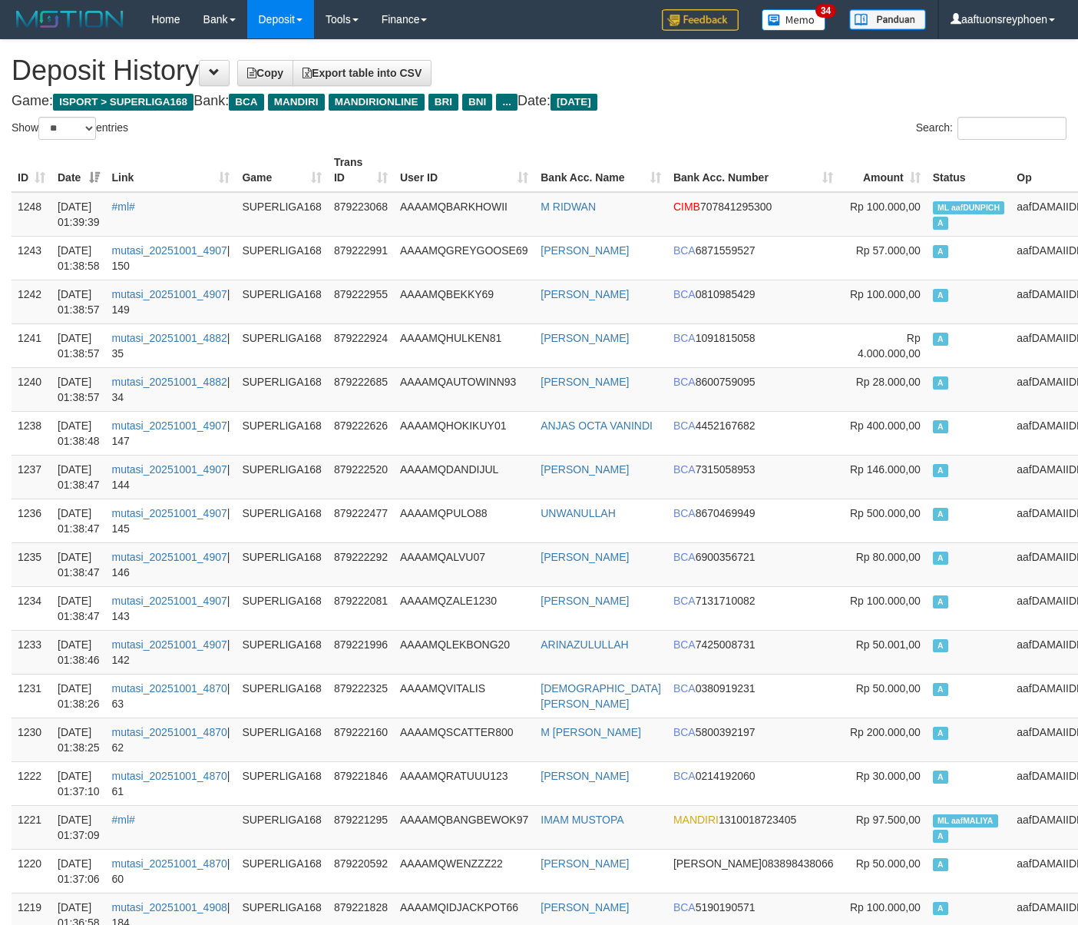
select select "**"
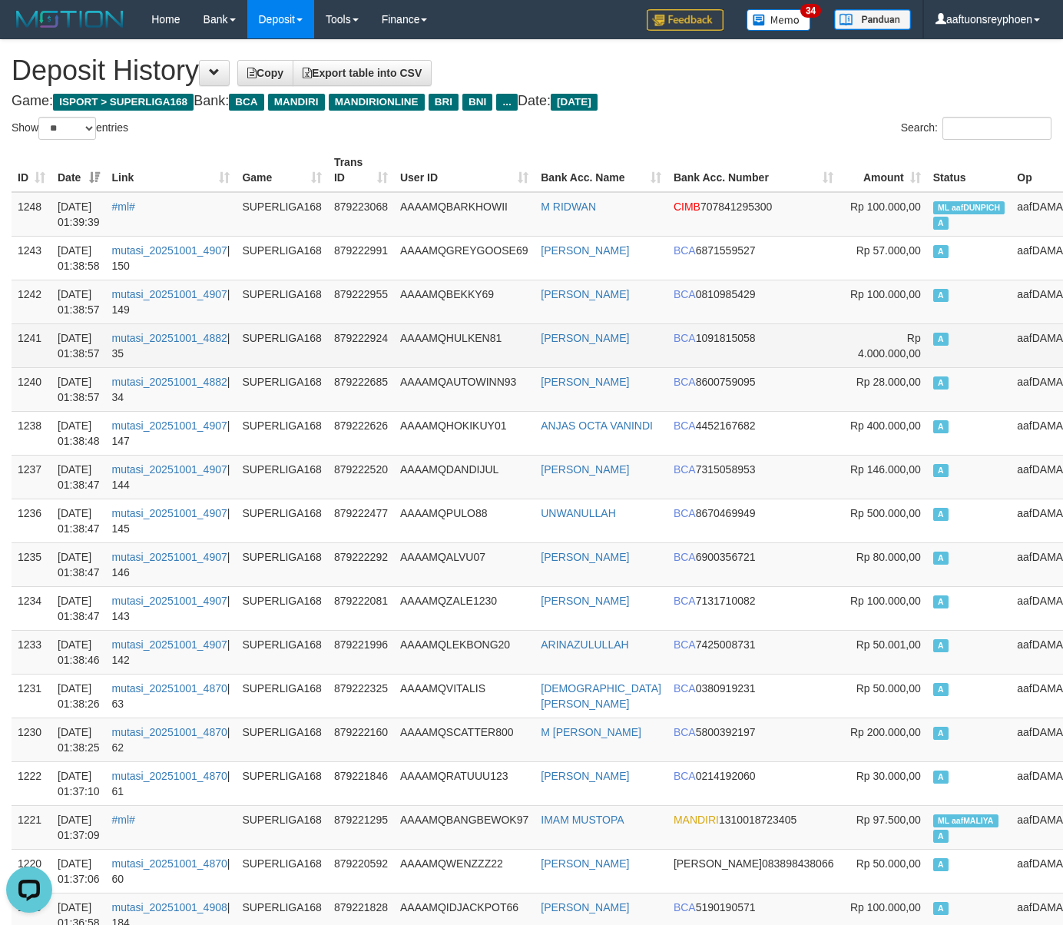
drag, startPoint x: 919, startPoint y: 351, endPoint x: 45, endPoint y: 355, distance: 874.8
click at [927, 350] on td "A" at bounding box center [969, 345] width 84 height 44
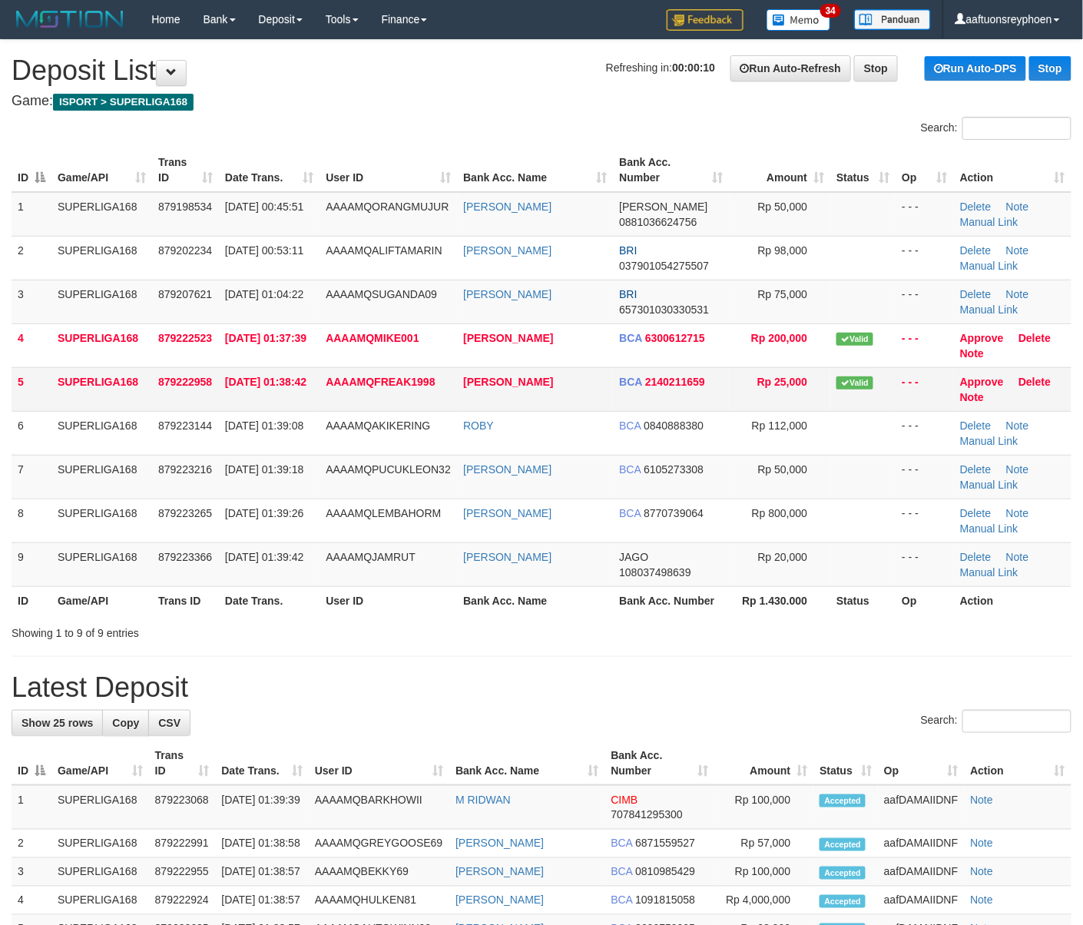
click at [212, 406] on tr "5 SUPERLIGA168 879222958 [DATE] 01:38:42 AAAAMQFREAK1998 [PERSON_NAME] BCA 2140…" at bounding box center [542, 389] width 1060 height 44
click at [333, 393] on td "AAAAMQFREAK1998" at bounding box center [387, 389] width 137 height 44
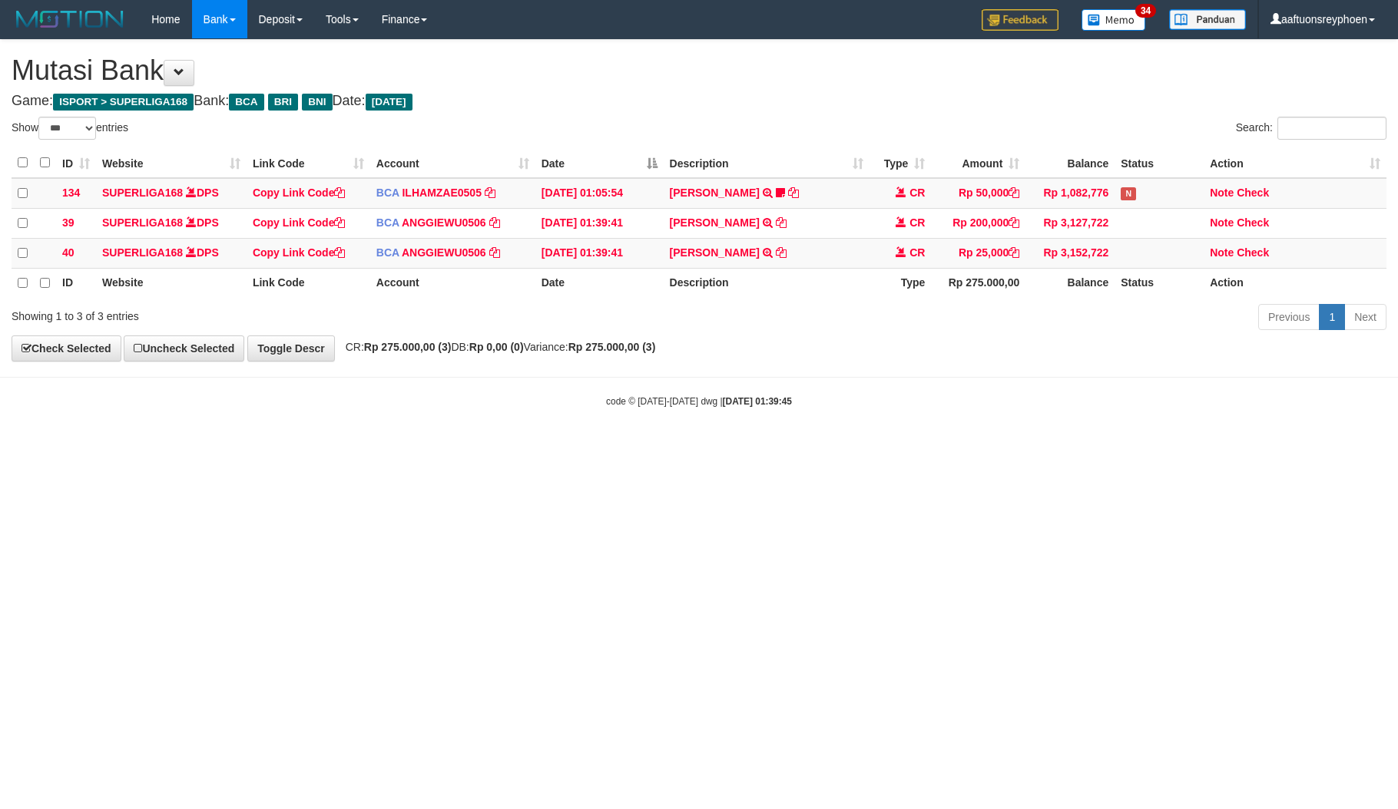
select select "***"
drag, startPoint x: 954, startPoint y: 521, endPoint x: 1384, endPoint y: 479, distance: 432.1
click at [1206, 447] on html "Toggle navigation Home Bank Account List Load By Website Group [ISPORT] SUPERLI…" at bounding box center [699, 223] width 1398 height 447
select select "***"
drag, startPoint x: 800, startPoint y: 502, endPoint x: 901, endPoint y: 507, distance: 100.7
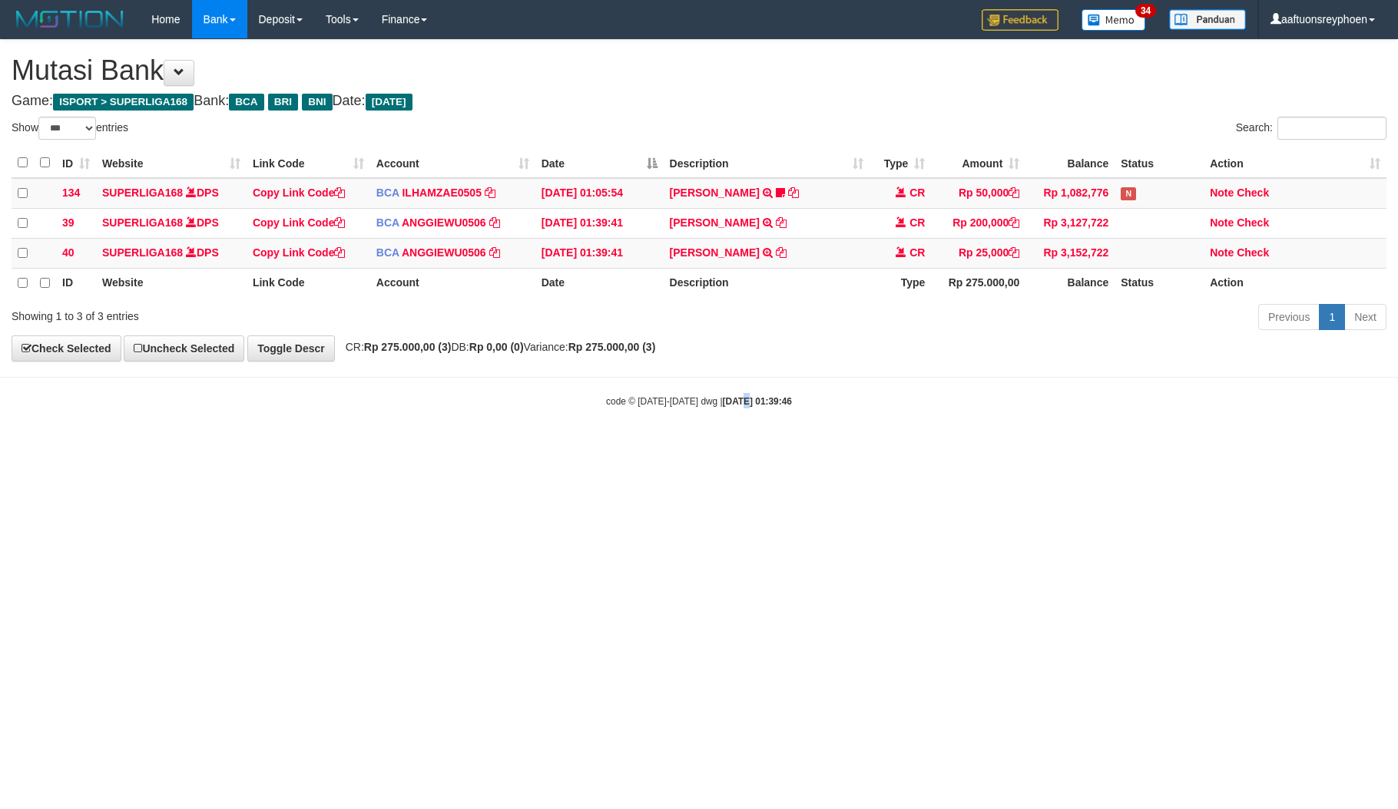
click at [831, 447] on html "Toggle navigation Home Bank Account List Load By Website Group [ISPORT] SUPERLI…" at bounding box center [699, 223] width 1398 height 447
drag, startPoint x: 591, startPoint y: 538, endPoint x: 584, endPoint y: 547, distance: 11.1
click at [600, 447] on html "Toggle navigation Home Bank Account List Load By Website Group [ISPORT] SUPERLI…" at bounding box center [699, 223] width 1398 height 447
click at [539, 447] on html "Toggle navigation Home Bank Account List Load By Website Group [ISPORT] SUPERLI…" at bounding box center [699, 223] width 1398 height 447
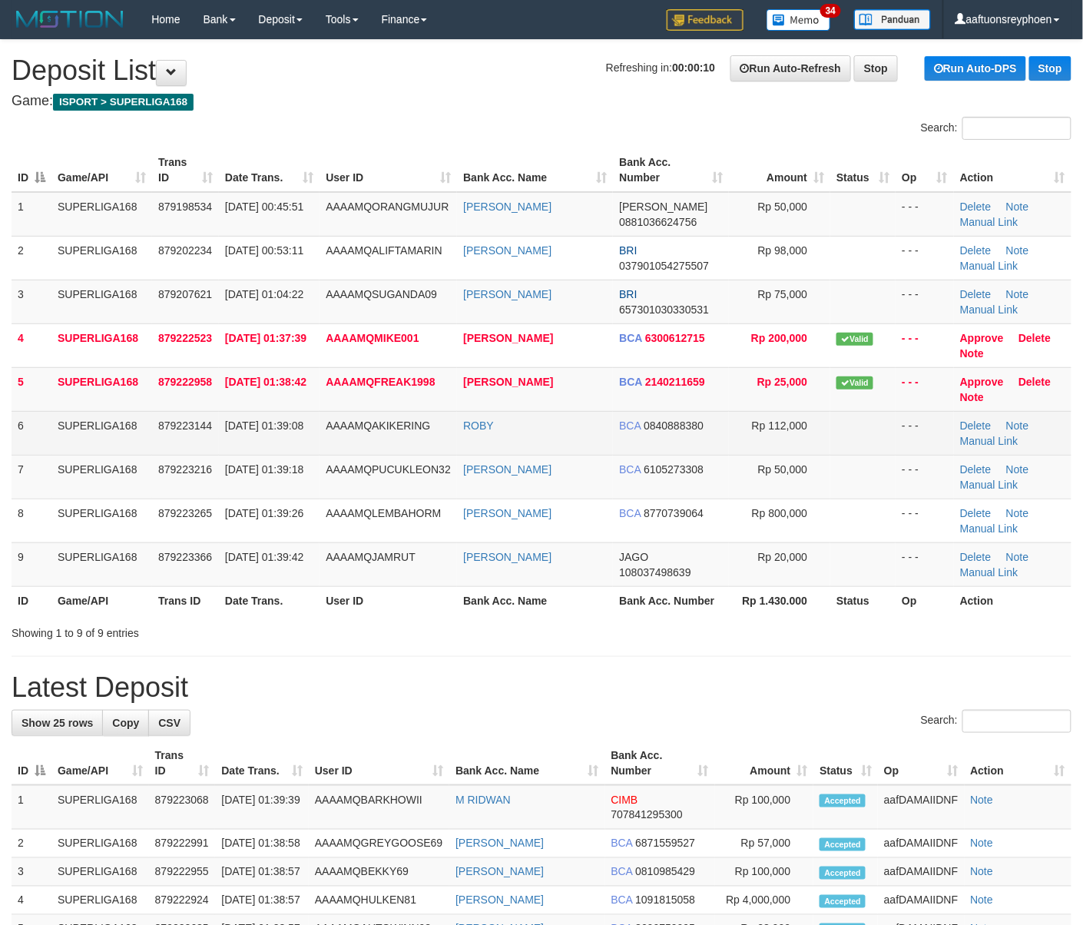
click at [31, 415] on td "6" at bounding box center [32, 433] width 40 height 44
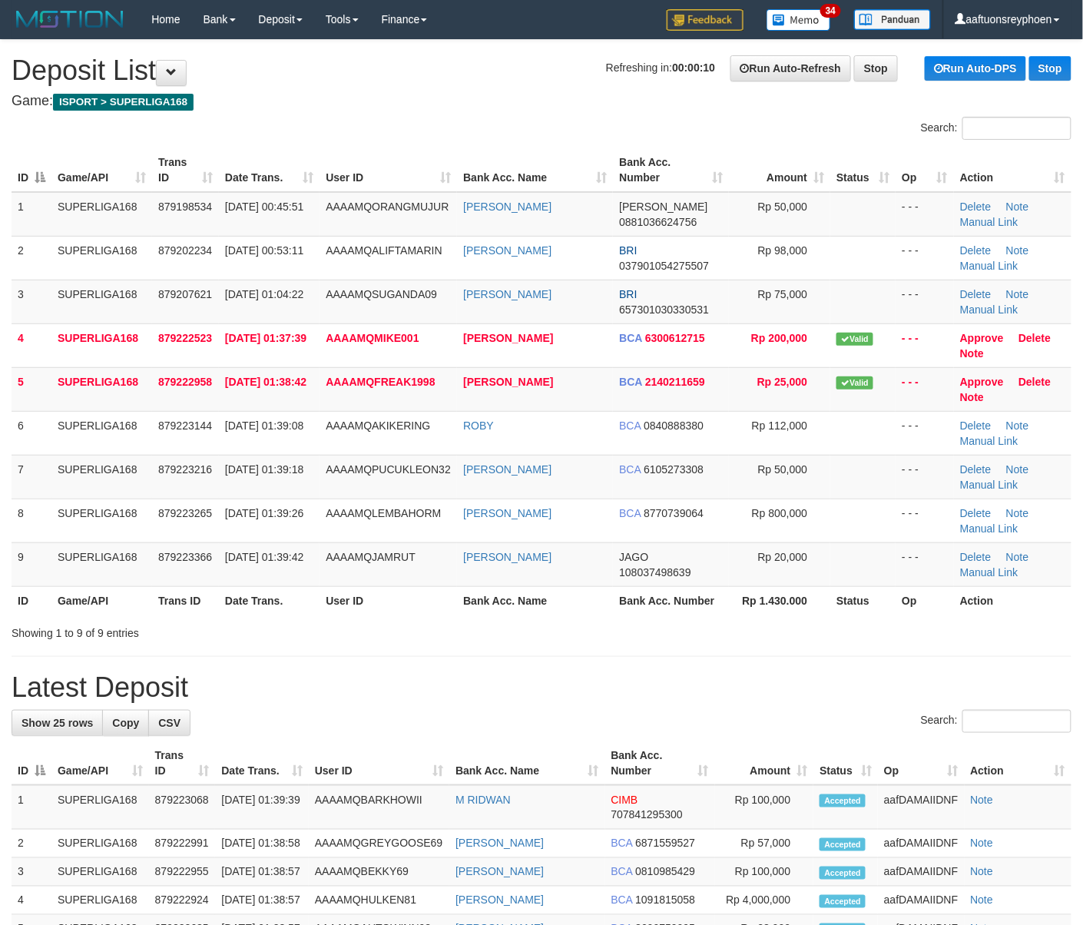
click at [0, 403] on html "Toggle navigation Home Bank Account List Load By Website Group [ISPORT] SUPERLI…" at bounding box center [541, 880] width 1083 height 1760
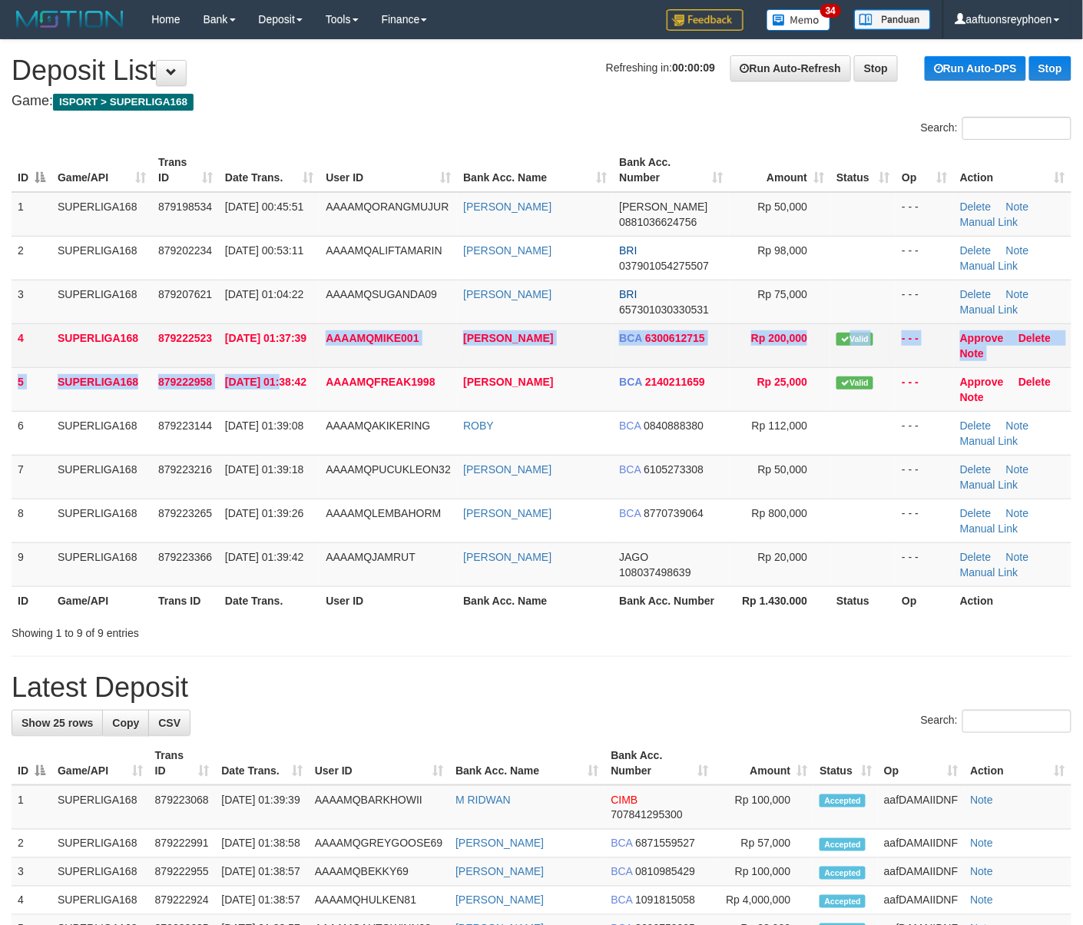
drag, startPoint x: 306, startPoint y: 359, endPoint x: 0, endPoint y: 419, distance: 311.5
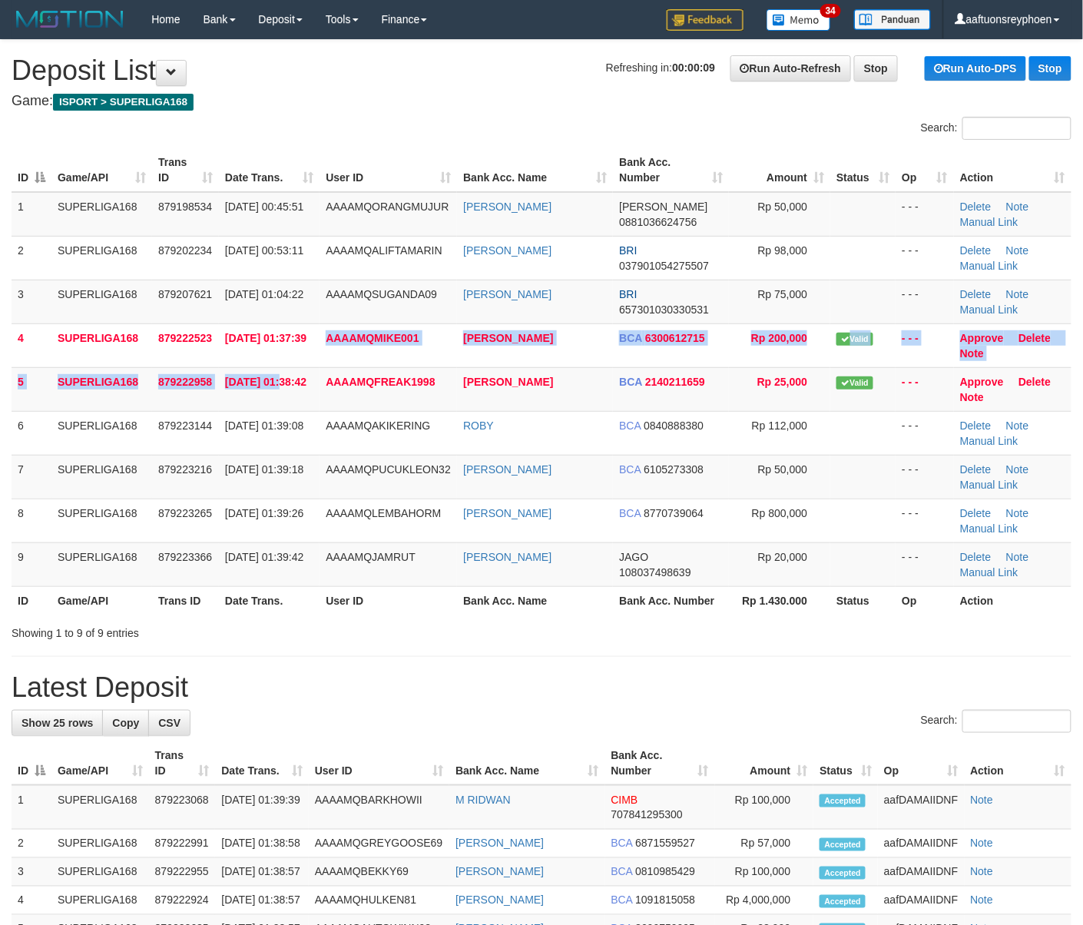
click at [253, 354] on tbody "1 SUPERLIGA168 879198534 01/10/2025 00:45:51 AAAAMQORANGMUJUR AHMAT ROHMAN DANA…" at bounding box center [542, 389] width 1060 height 395
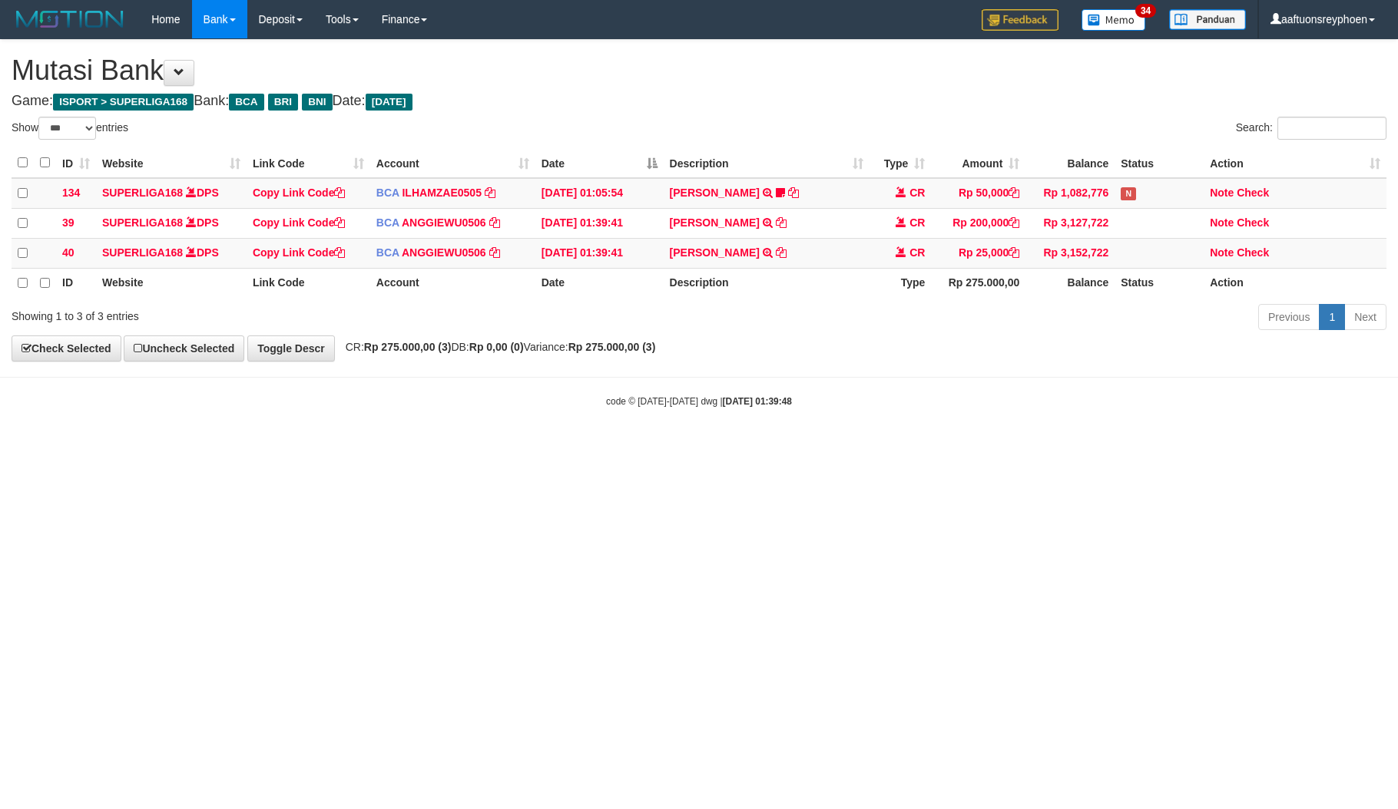
select select "***"
drag, startPoint x: 601, startPoint y: 536, endPoint x: 1048, endPoint y: 538, distance: 447.0
click at [617, 447] on html "Toggle navigation Home Bank Account List Load By Website Group [ISPORT] SUPERLI…" at bounding box center [699, 223] width 1398 height 447
select select "***"
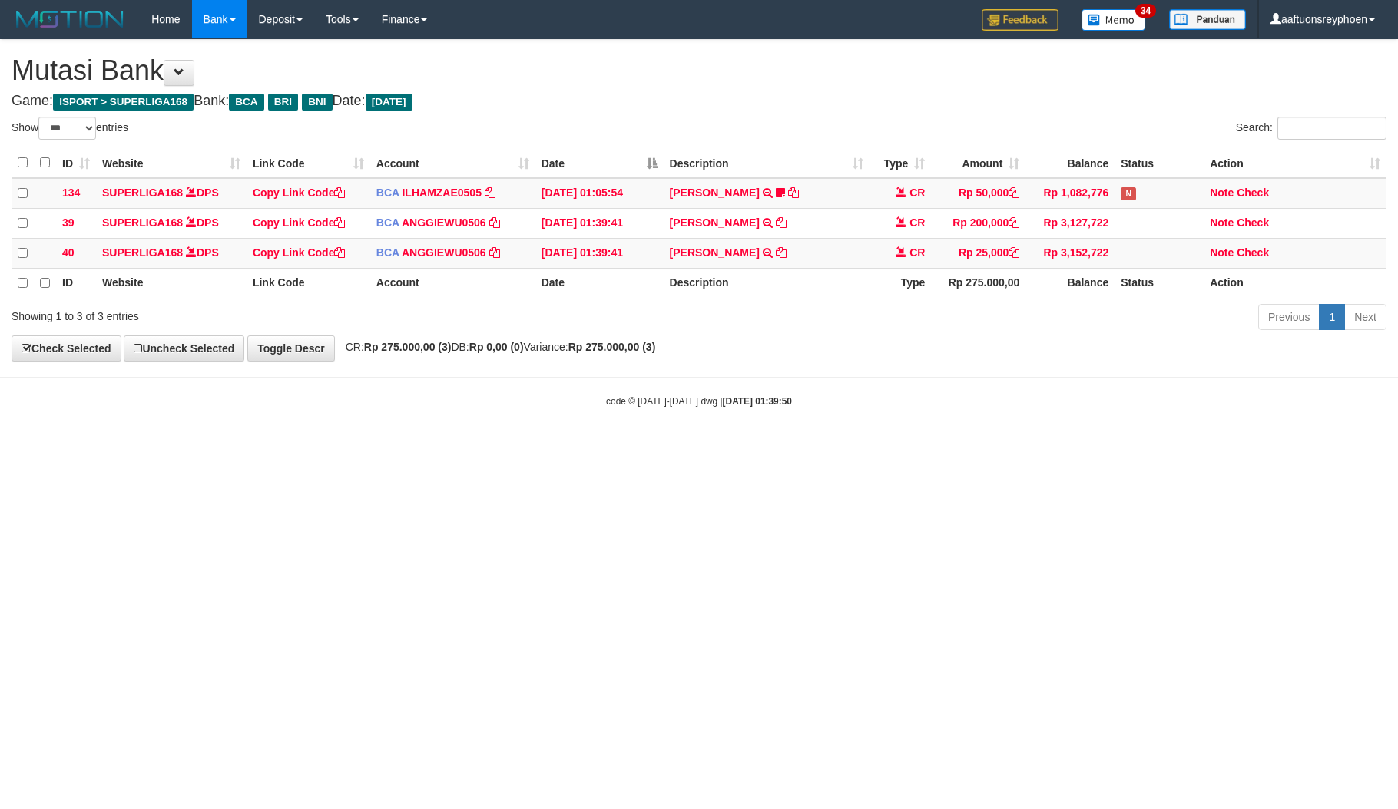
drag, startPoint x: 0, startPoint y: 0, endPoint x: 1379, endPoint y: 505, distance: 1469.0
click at [753, 447] on html "Toggle navigation Home Bank Account List Load By Website Group [ISPORT] SUPERLI…" at bounding box center [699, 223] width 1398 height 447
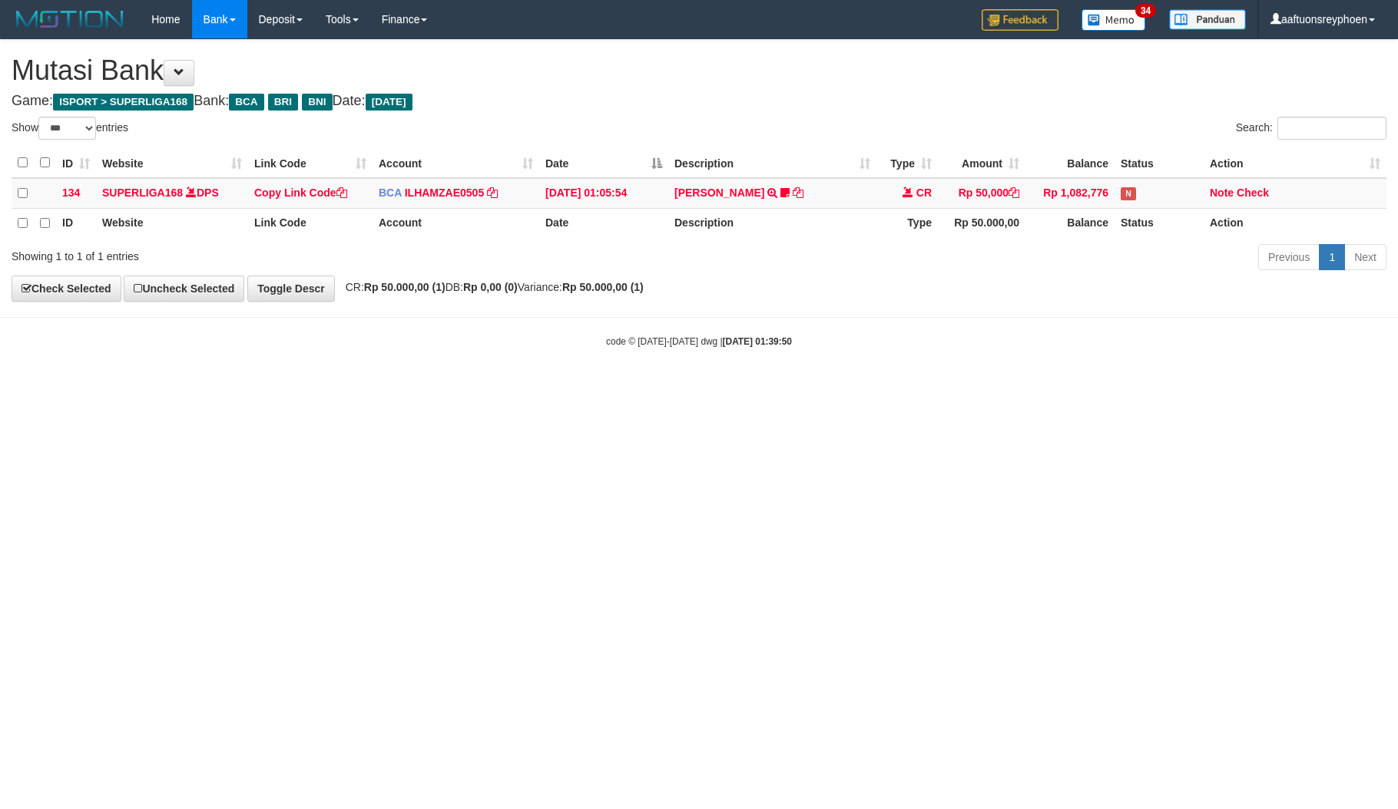
select select "***"
click at [816, 387] on html "Toggle navigation Home Bank Account List Load By Website Group [ISPORT] SUPERLI…" at bounding box center [699, 193] width 1398 height 387
click at [805, 387] on html "Toggle navigation Home Bank Account List Load By Website Group [ISPORT] SUPERLI…" at bounding box center [699, 193] width 1398 height 387
select select "***"
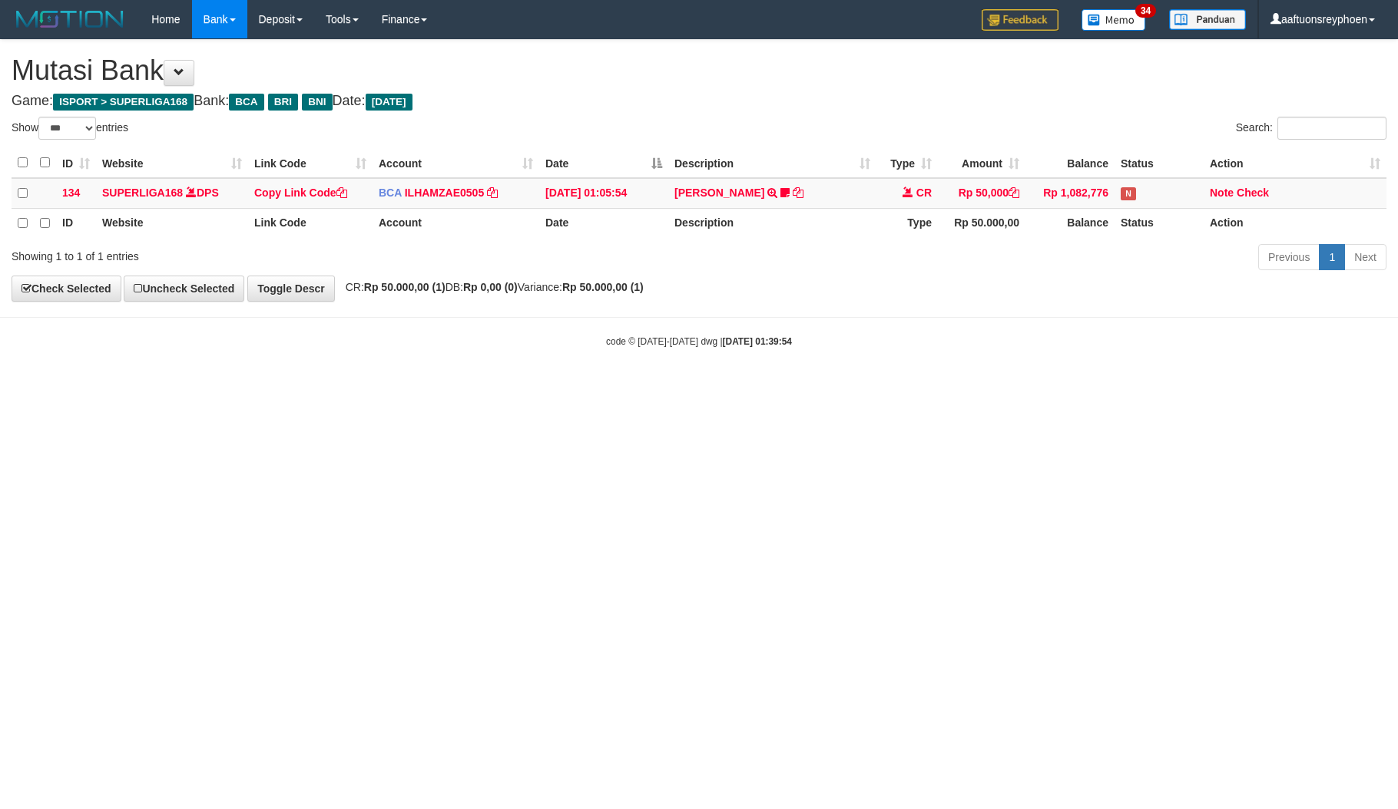
select select "***"
click at [836, 387] on html "Toggle navigation Home Bank Account List Load By Website Group [ISPORT] SUPERLI…" at bounding box center [699, 193] width 1398 height 387
drag, startPoint x: 813, startPoint y: 404, endPoint x: 713, endPoint y: 485, distance: 128.8
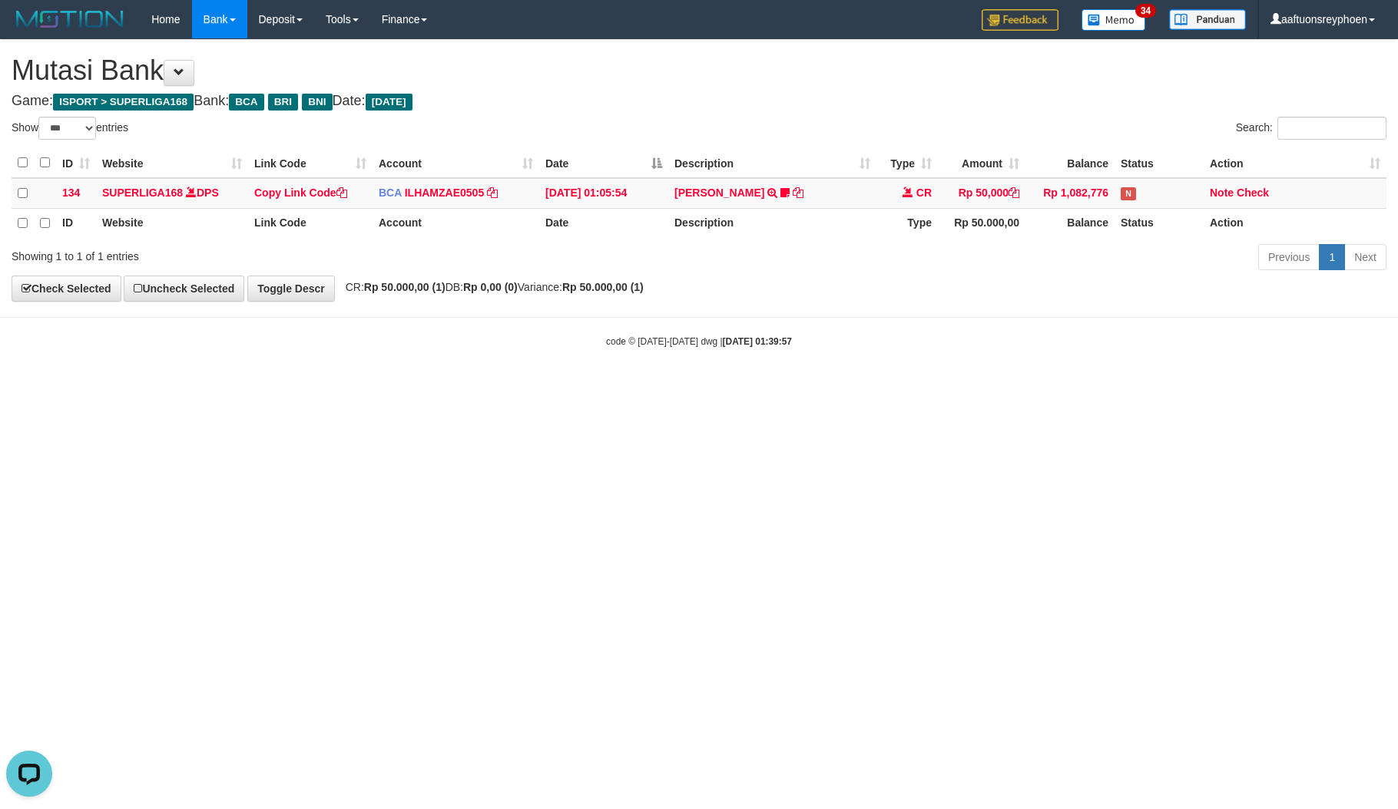
click at [821, 387] on html "Toggle navigation Home Bank Account List Load By Website Group [ISPORT] SUPERLI…" at bounding box center [699, 193] width 1398 height 387
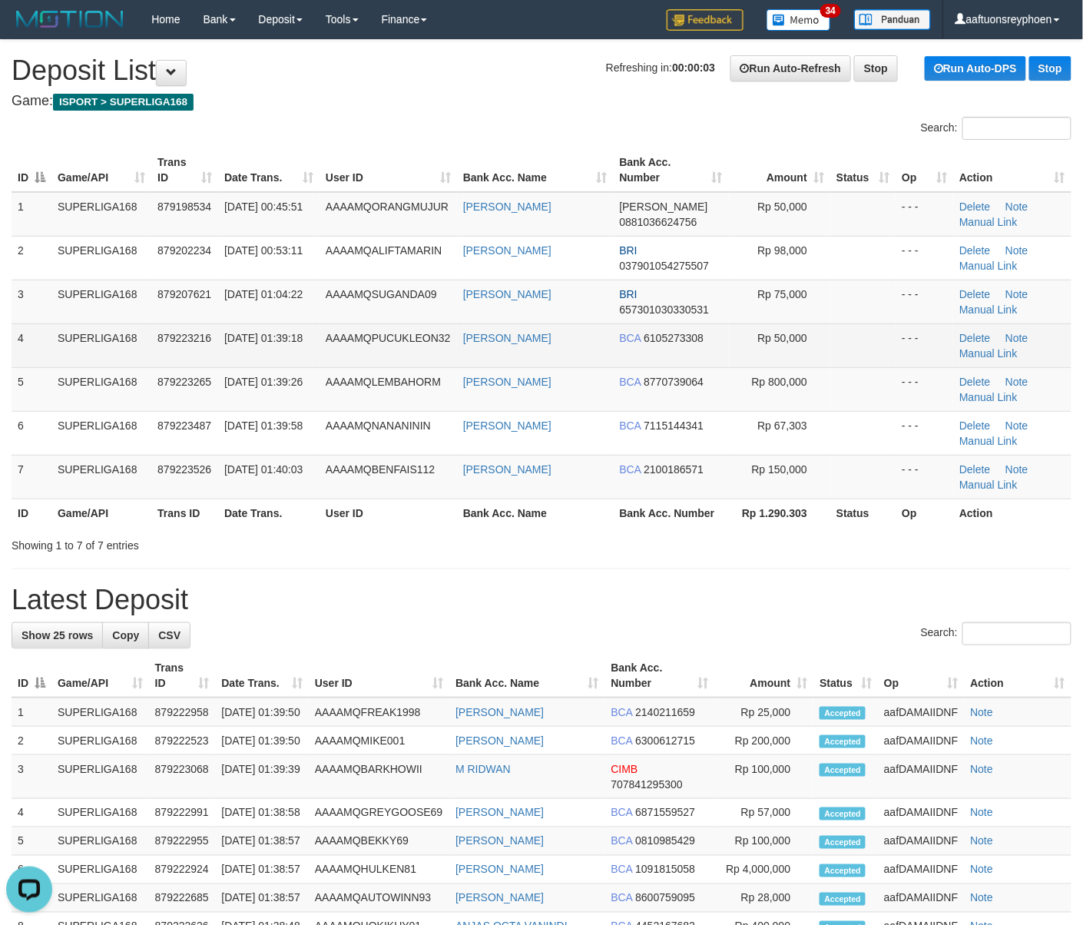
click at [289, 350] on td "[DATE] 01:39:18" at bounding box center [268, 345] width 101 height 44
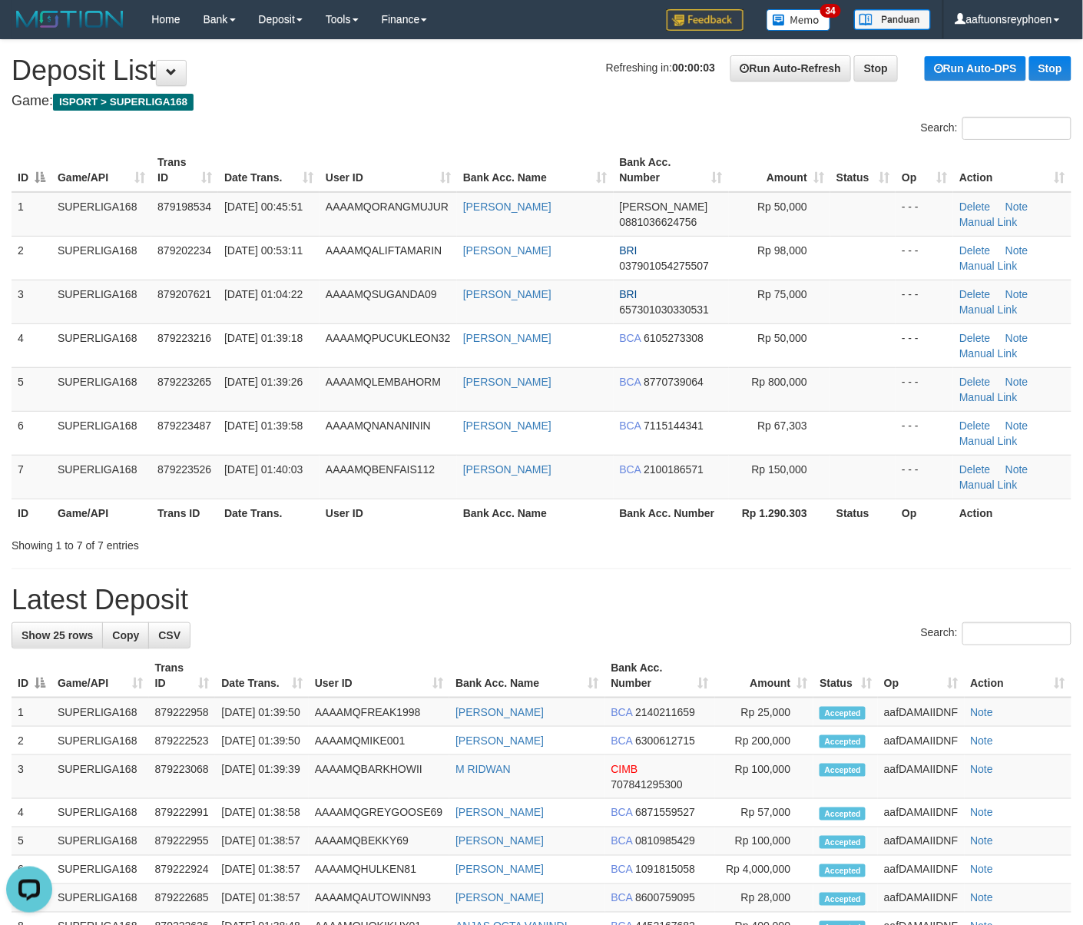
drag, startPoint x: 298, startPoint y: 348, endPoint x: 8, endPoint y: 400, distance: 295.0
click at [289, 349] on td "01/10/2025 01:39:18" at bounding box center [268, 345] width 101 height 44
click at [0, 316] on html "Toggle navigation Home Bank Account List Load By Website Group [ISPORT] SUPERLI…" at bounding box center [541, 836] width 1083 height 1673
drag, startPoint x: 12, startPoint y: 394, endPoint x: -48, endPoint y: 412, distance: 63.4
click at [0, 412] on html "Toggle navigation Home Bank Account List Load By Website Group [ISPORT] SUPERLI…" at bounding box center [541, 836] width 1083 height 1673
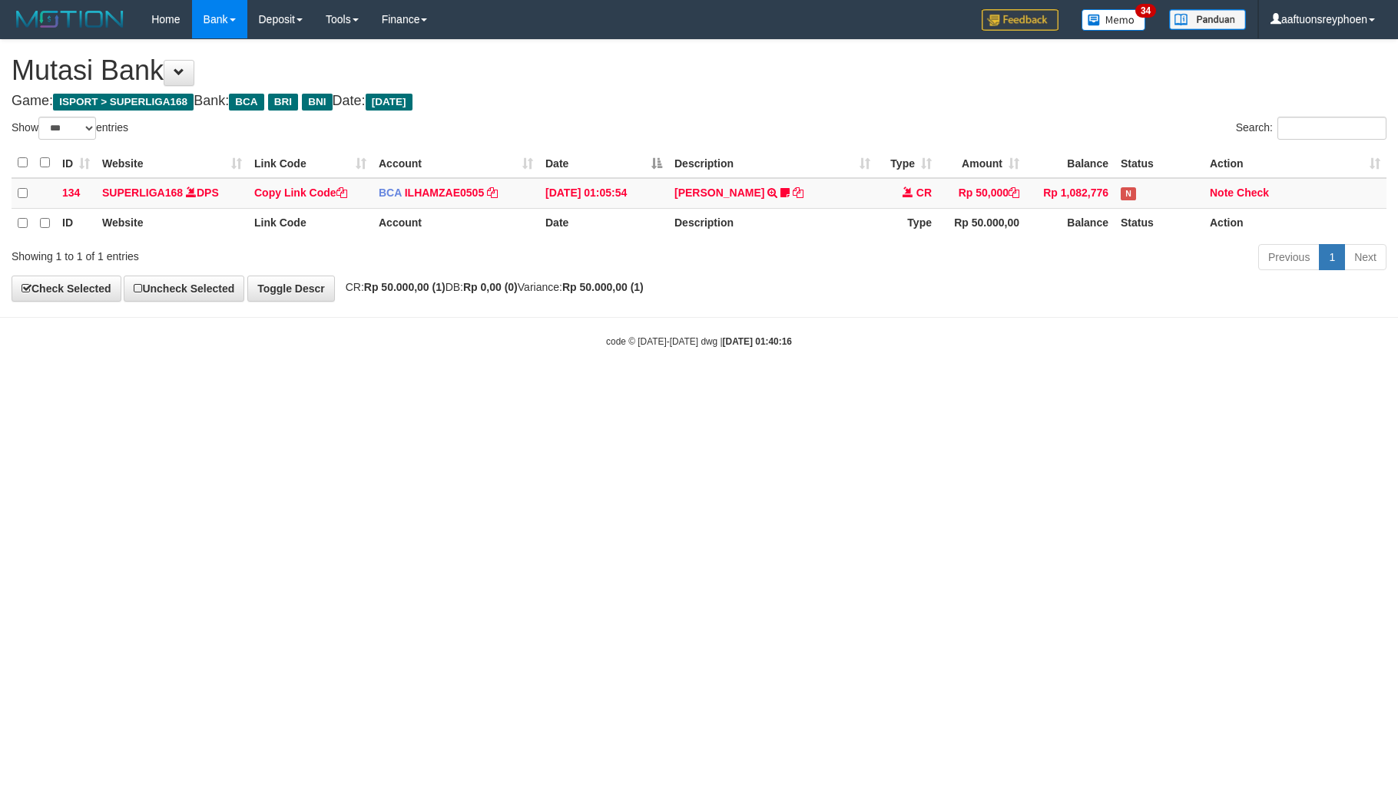
select select "***"
click at [676, 387] on html "Toggle navigation Home Bank Account List Load By Website Group [ISPORT] SUPERLI…" at bounding box center [699, 193] width 1398 height 387
click at [687, 387] on html "Toggle navigation Home Bank Account List Load By Website Group [ISPORT] SUPERLI…" at bounding box center [699, 193] width 1398 height 387
click at [688, 387] on html "Toggle navigation Home Bank Account List Load By Website Group [ISPORT] SUPERLI…" at bounding box center [699, 193] width 1398 height 387
click at [685, 387] on html "Toggle navigation Home Bank Account List Load By Website Group [ISPORT] SUPERLI…" at bounding box center [699, 193] width 1398 height 387
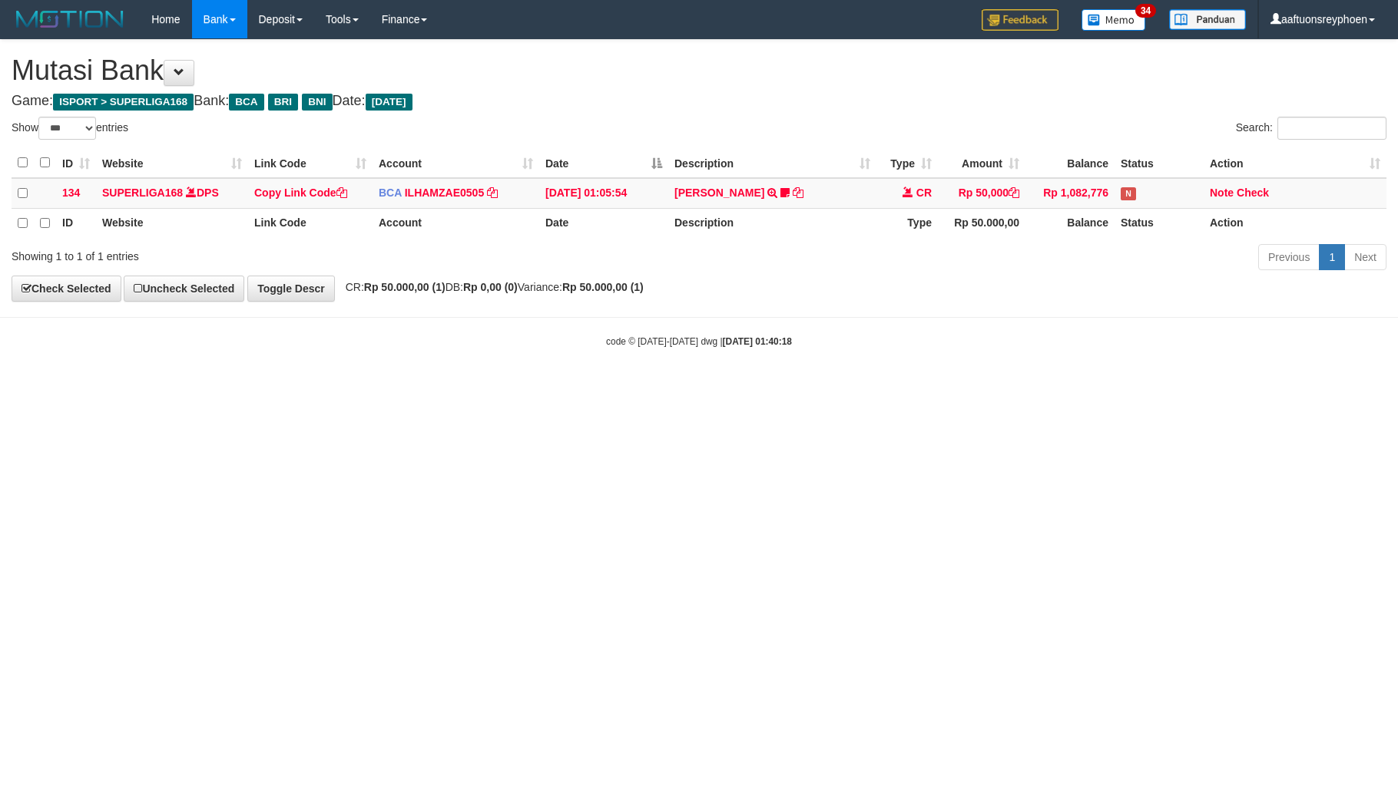
select select "***"
click at [700, 387] on html "Toggle navigation Home Bank Account List Load By Website Group [ISPORT] SUPERLI…" at bounding box center [699, 193] width 1398 height 387
drag, startPoint x: 700, startPoint y: 488, endPoint x: 1381, endPoint y: 489, distance: 680.5
click at [711, 387] on html "Toggle navigation Home Bank Account List Load By Website Group [ISPORT] SUPERLI…" at bounding box center [699, 193] width 1398 height 387
drag, startPoint x: 707, startPoint y: 445, endPoint x: 1387, endPoint y: 378, distance: 683.8
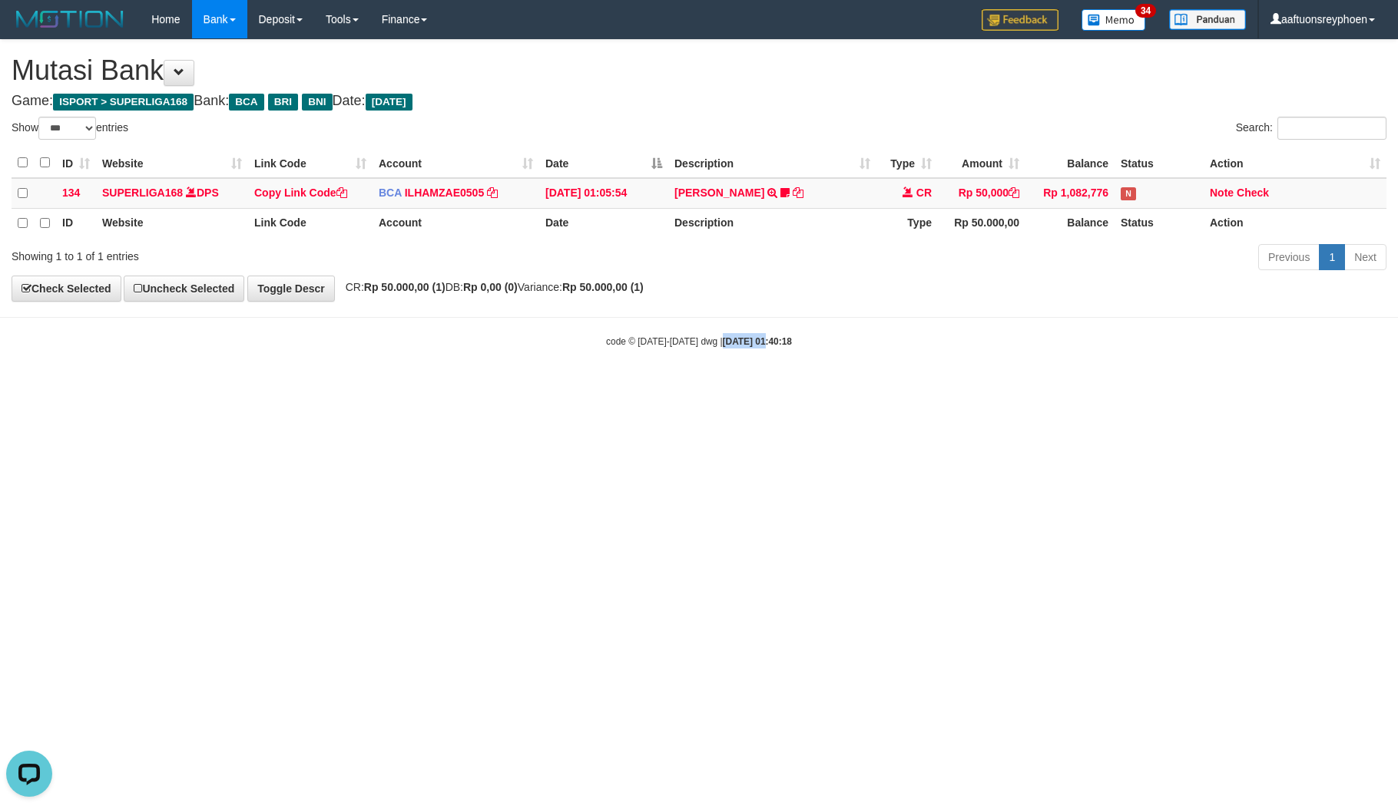
click at [827, 387] on html "Toggle navigation Home Bank Account List Load By Website Group [ISPORT] SUPERLI…" at bounding box center [699, 193] width 1398 height 387
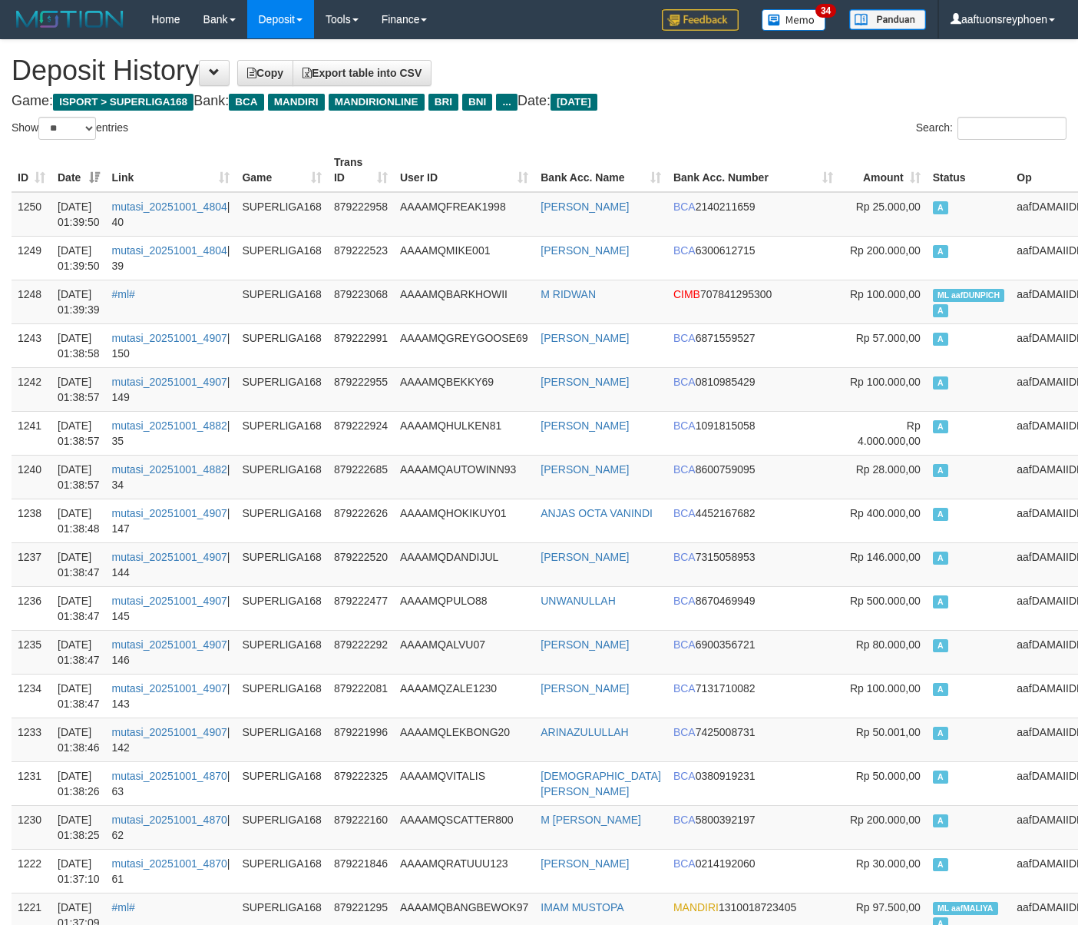
select select "**"
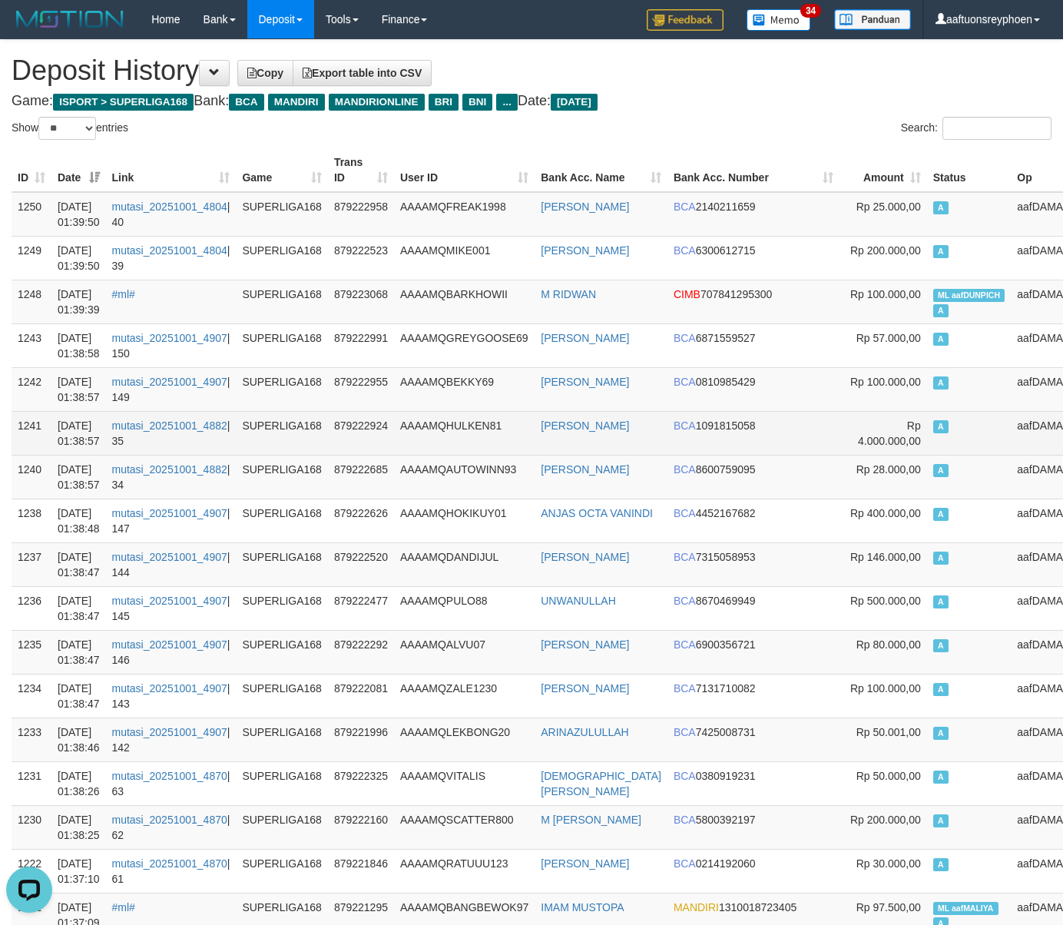
click at [952, 419] on td "A" at bounding box center [969, 433] width 84 height 44
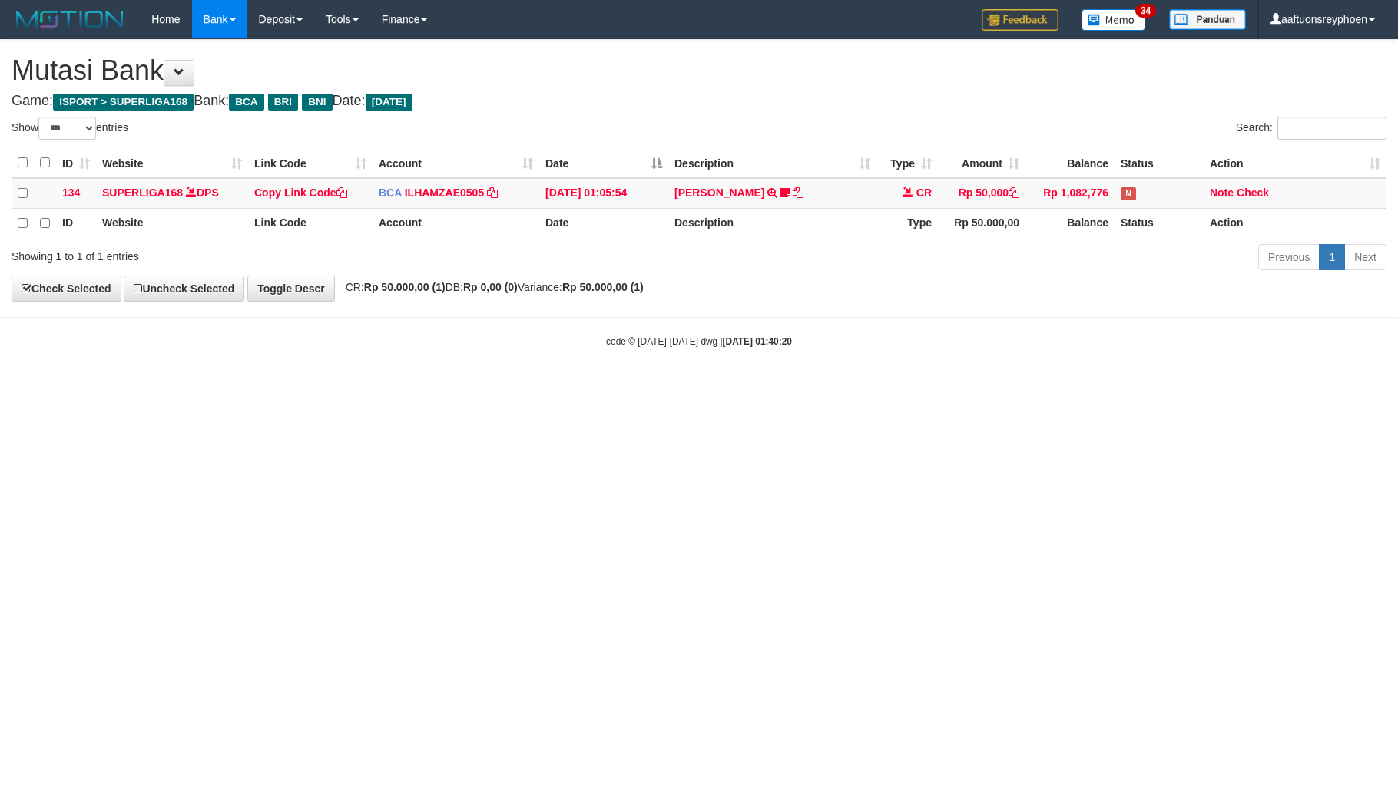
select select "***"
drag, startPoint x: 419, startPoint y: 593, endPoint x: 452, endPoint y: 594, distance: 33.1
click at [419, 387] on html "Toggle navigation Home Bank Account List Load By Website Group [ISPORT] SUPERLI…" at bounding box center [699, 193] width 1398 height 387
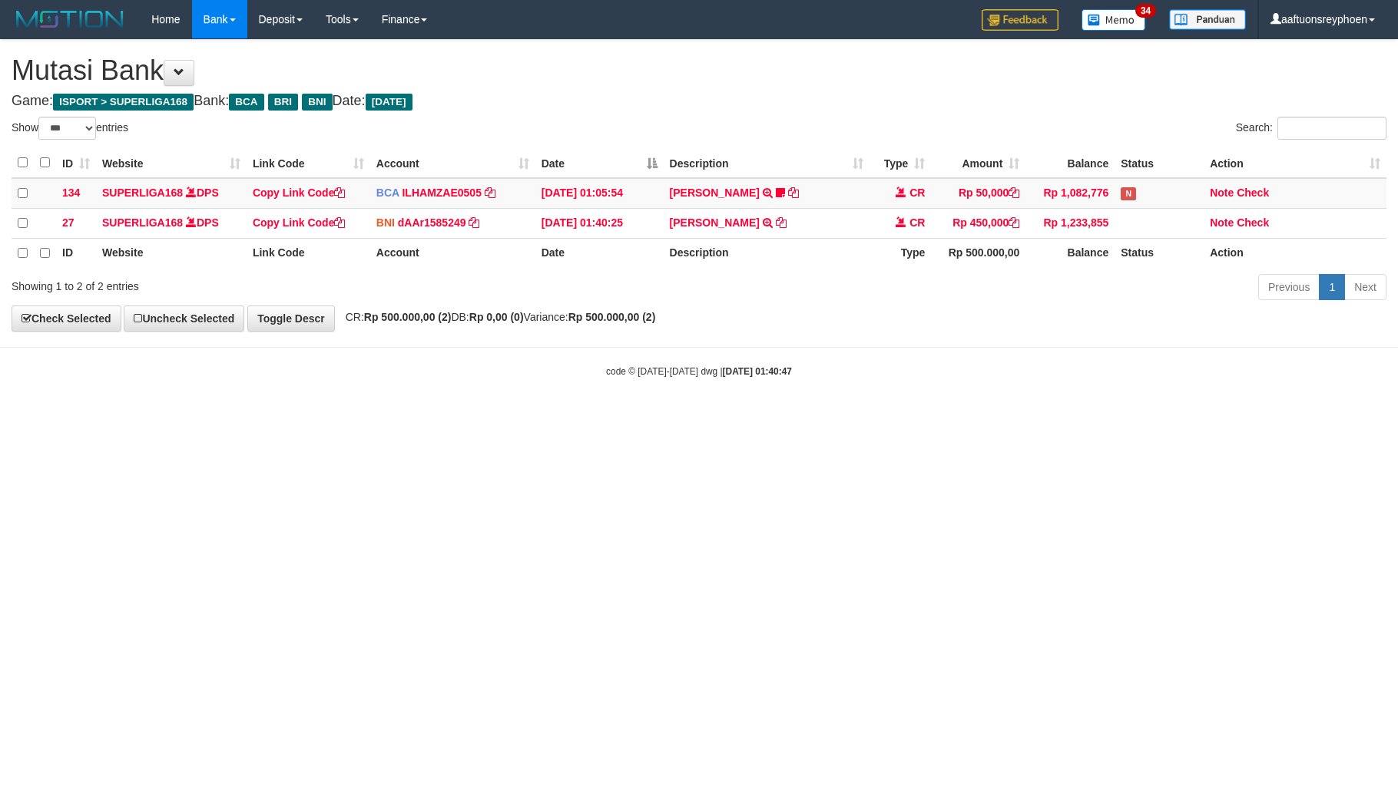
select select "***"
click at [811, 417] on html "Toggle navigation Home Bank Account List Load By Website Group [ISPORT] SUPERLI…" at bounding box center [699, 208] width 1398 height 417
select select "***"
click at [1155, 417] on html "Toggle navigation Home Bank Account List Load By Website Group [ISPORT] SUPERLI…" at bounding box center [699, 208] width 1398 height 417
click at [1154, 417] on html "Toggle navigation Home Bank Account List Load By Website Group [ISPORT] SUPERLI…" at bounding box center [699, 208] width 1398 height 417
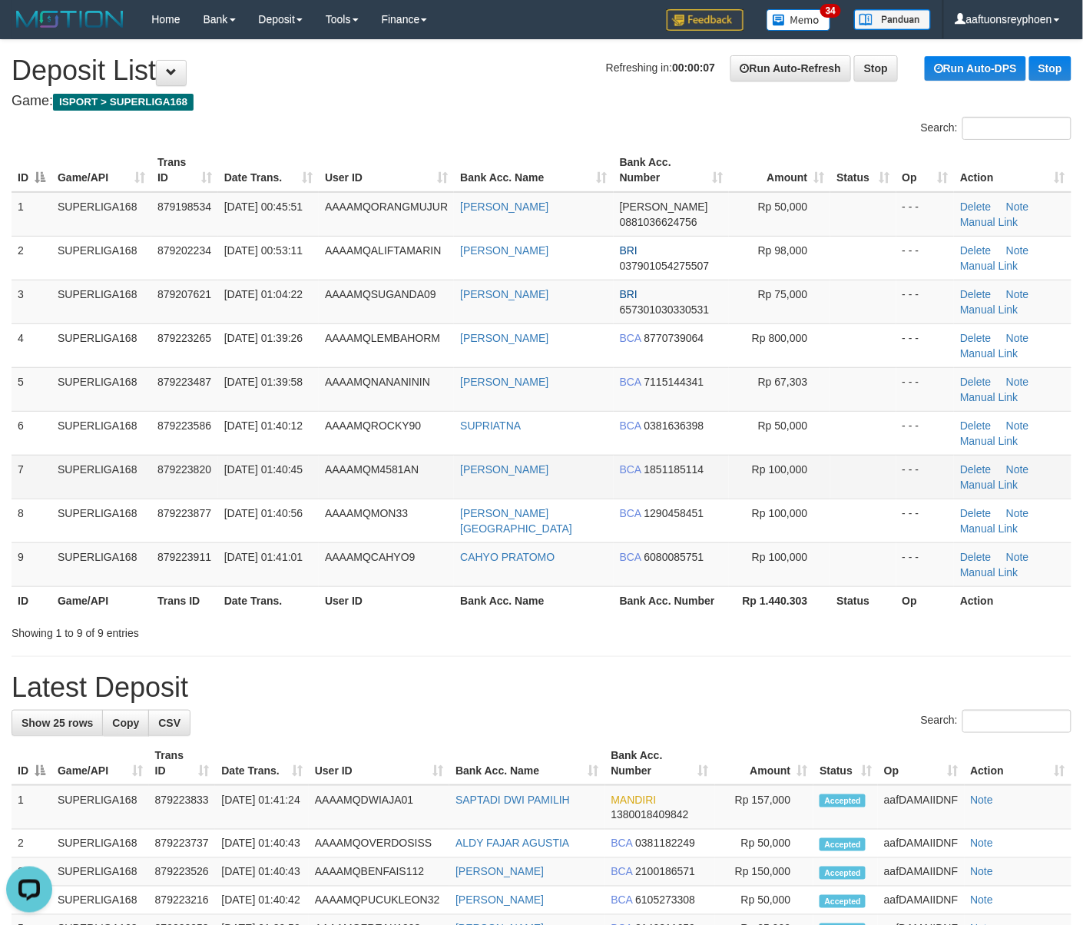
click at [78, 468] on td "SUPERLIGA168" at bounding box center [101, 477] width 100 height 44
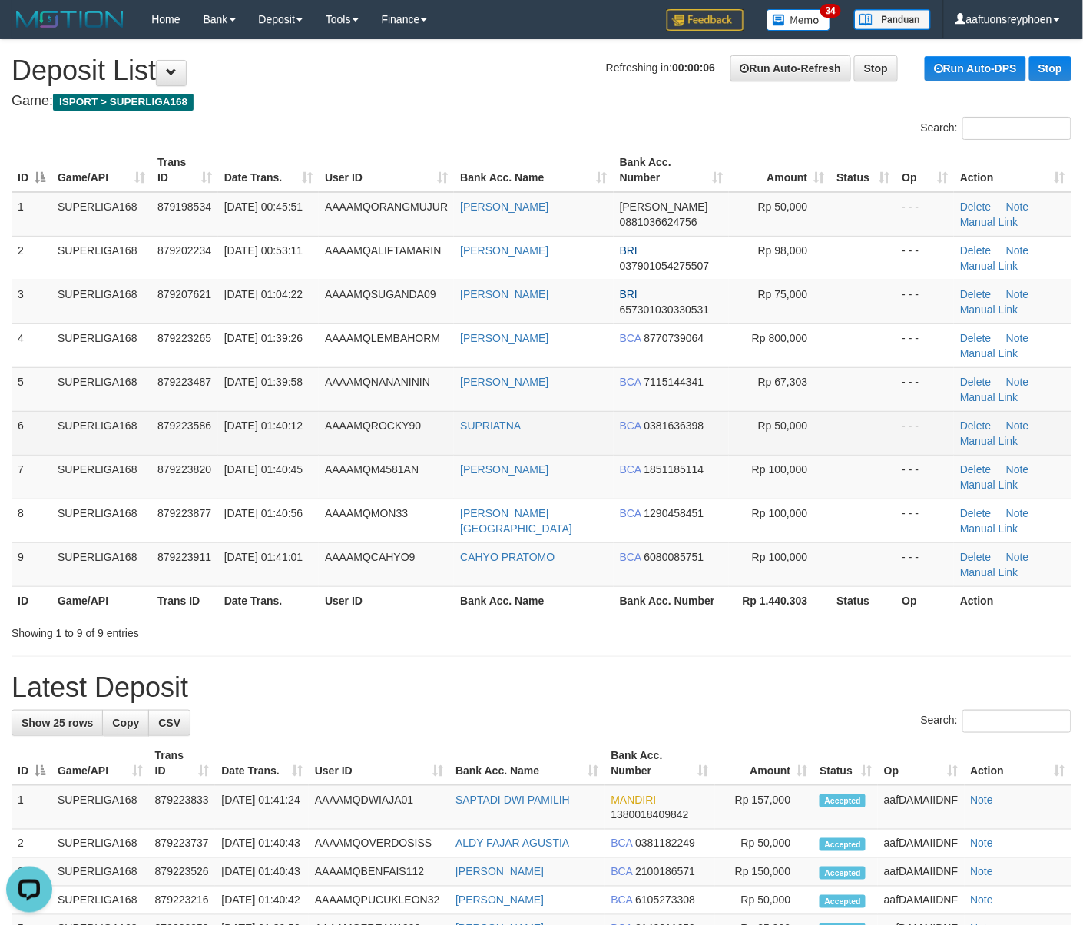
click at [231, 415] on td "01/10/2025 01:40:12" at bounding box center [268, 433] width 101 height 44
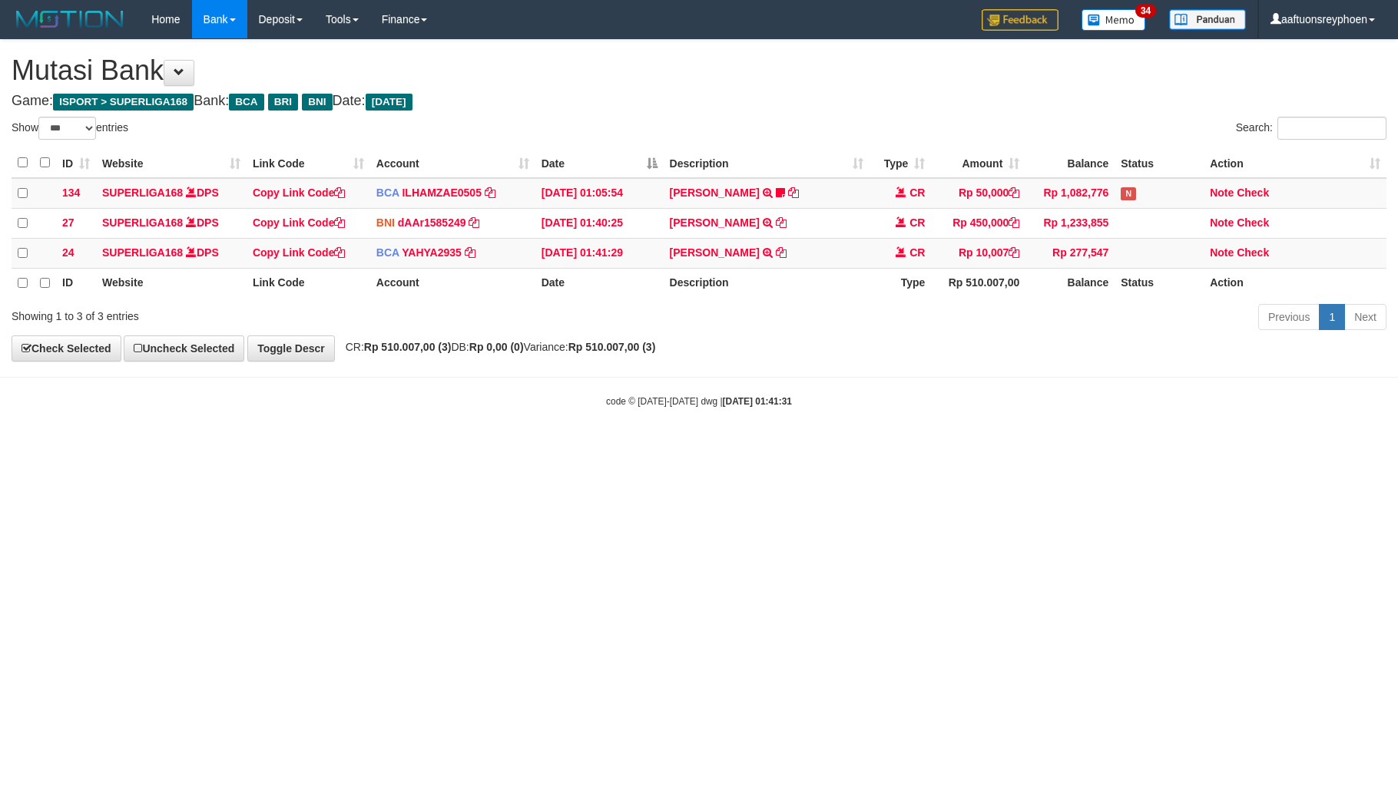
select select "***"
click at [1034, 447] on html "Toggle navigation Home Bank Account List Load By Website Group [ISPORT] SUPERLI…" at bounding box center [699, 223] width 1398 height 447
select select "***"
drag, startPoint x: 1033, startPoint y: 404, endPoint x: 1162, endPoint y: 404, distance: 129.0
click at [1129, 404] on div "code © 2012-2018 dwg | 2025/10/01 01:41:32" at bounding box center [699, 400] width 1398 height 15
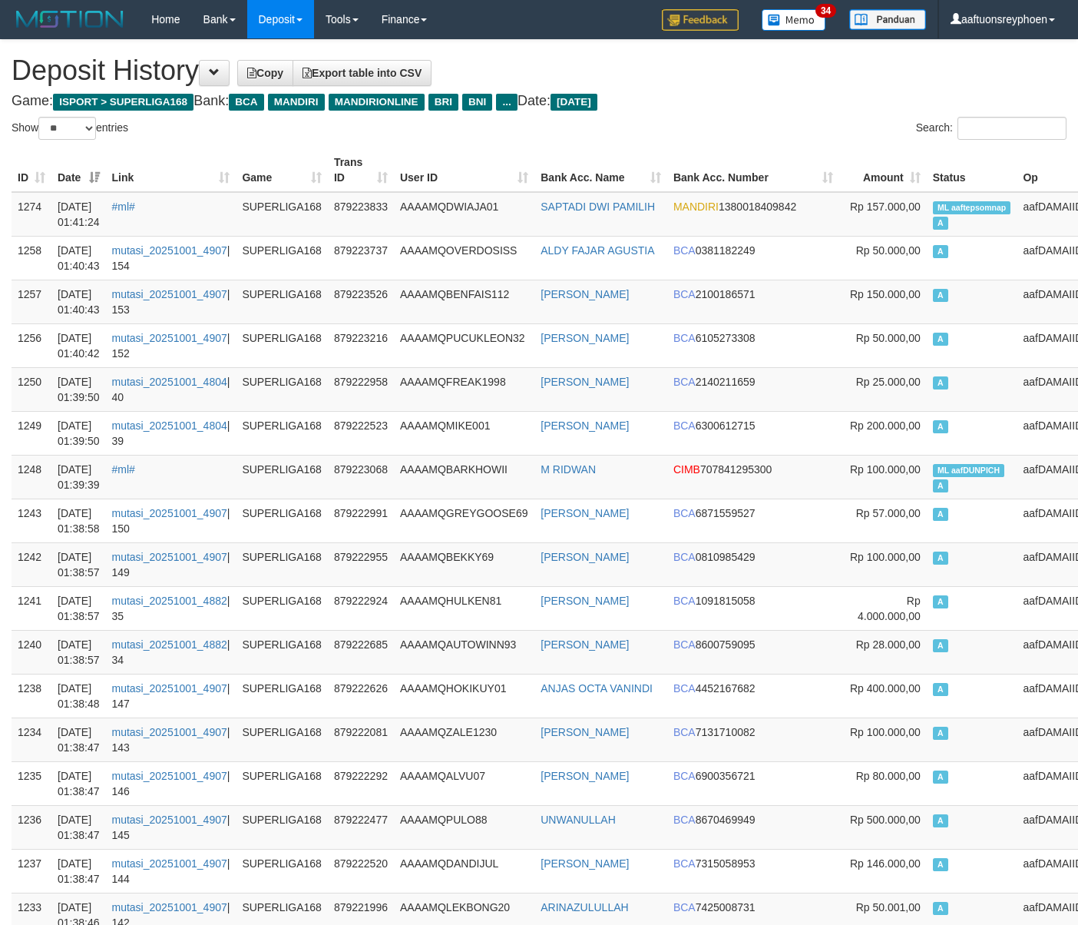
select select "**"
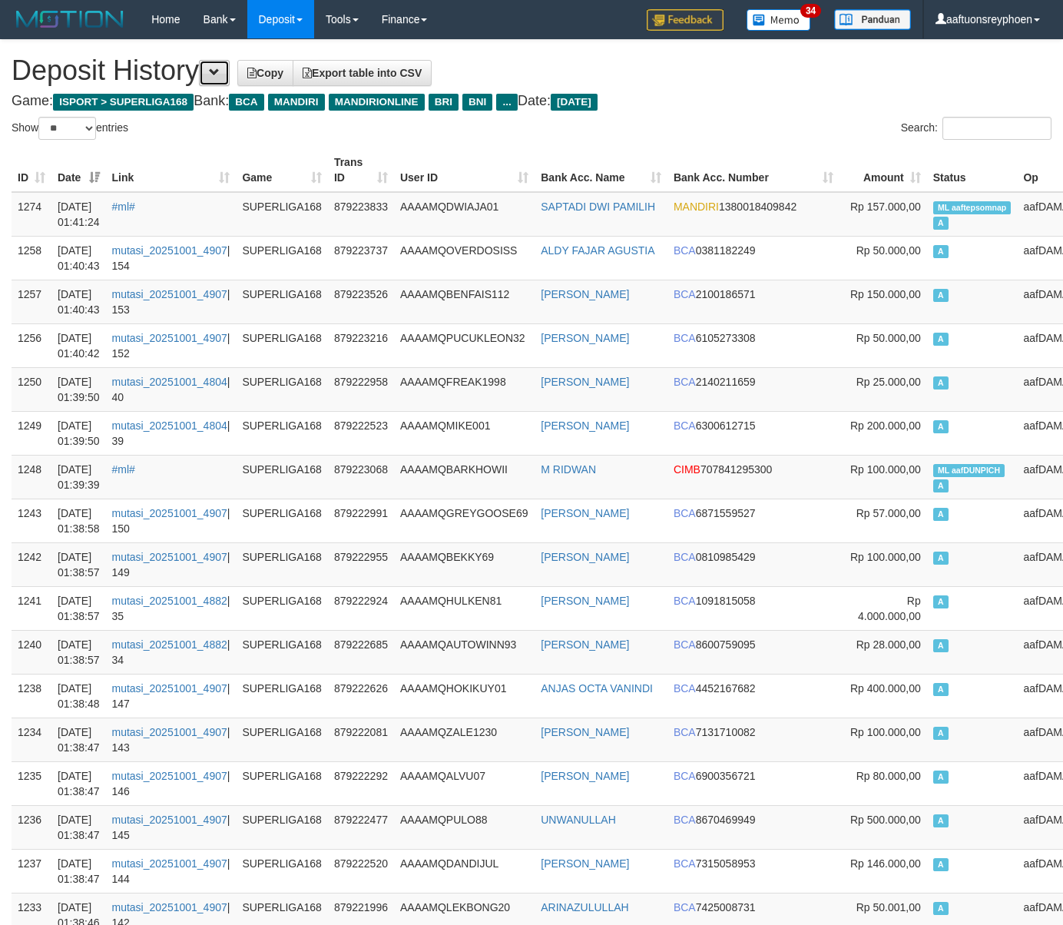
click at [228, 72] on button at bounding box center [214, 73] width 31 height 26
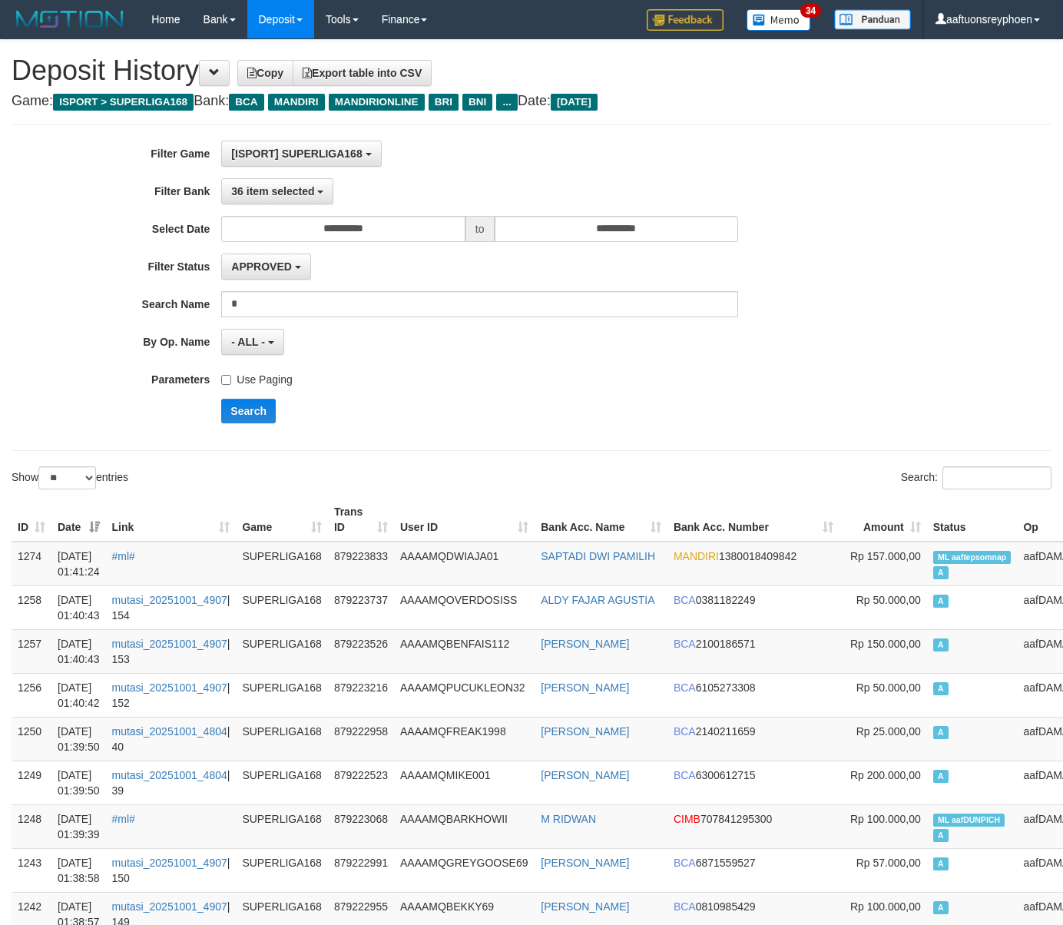
click at [257, 376] on label "Use Paging" at bounding box center [256, 376] width 71 height 21
click at [244, 415] on button "Search" at bounding box center [248, 411] width 55 height 25
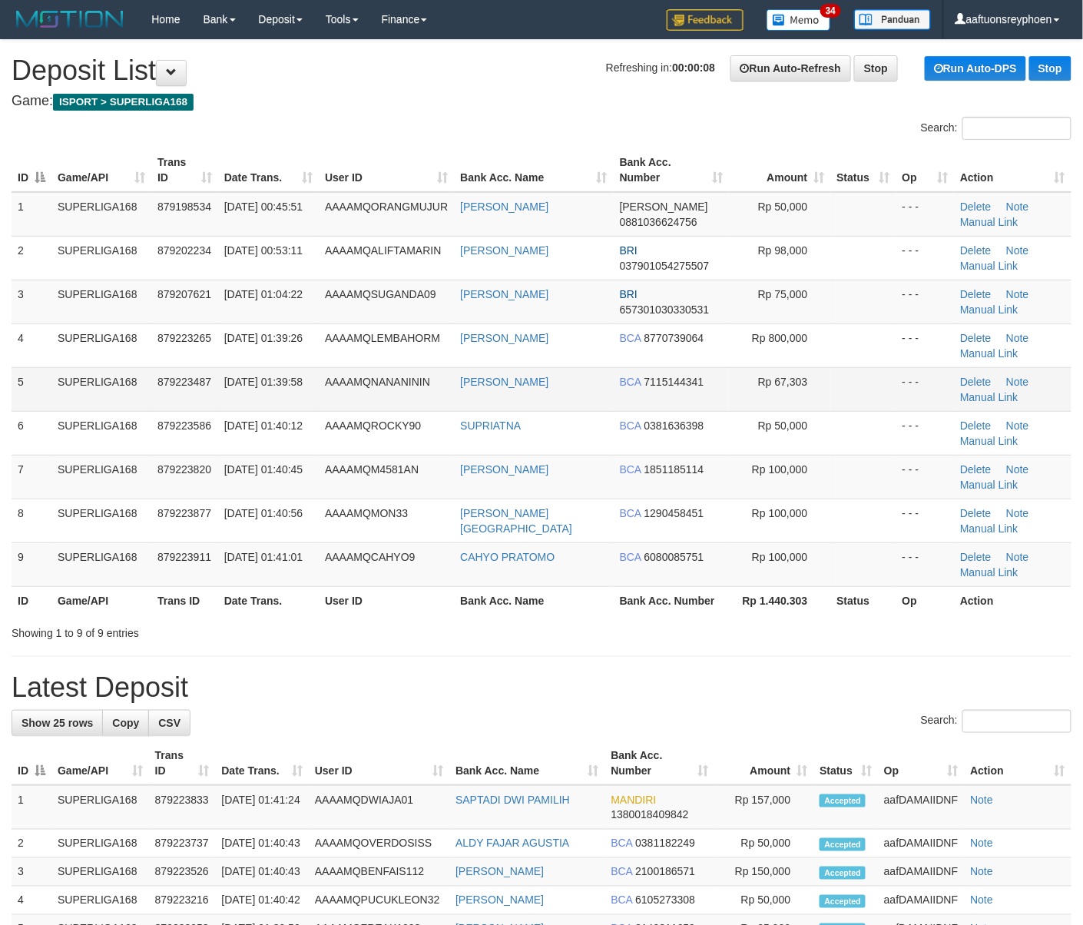
click at [307, 400] on td "[DATE] 01:39:58" at bounding box center [268, 389] width 101 height 44
drag, startPoint x: 313, startPoint y: 394, endPoint x: 6, endPoint y: 407, distance: 307.5
click at [303, 394] on td "01/10/2025 01:39:58" at bounding box center [268, 389] width 101 height 44
drag, startPoint x: 31, startPoint y: 336, endPoint x: 4, endPoint y: 341, distance: 27.4
click at [4, 341] on div "ID Game/API Trans ID Date Trans. User ID Bank Acc. Name Bank Acc. Number Amount…" at bounding box center [541, 381] width 1083 height 475
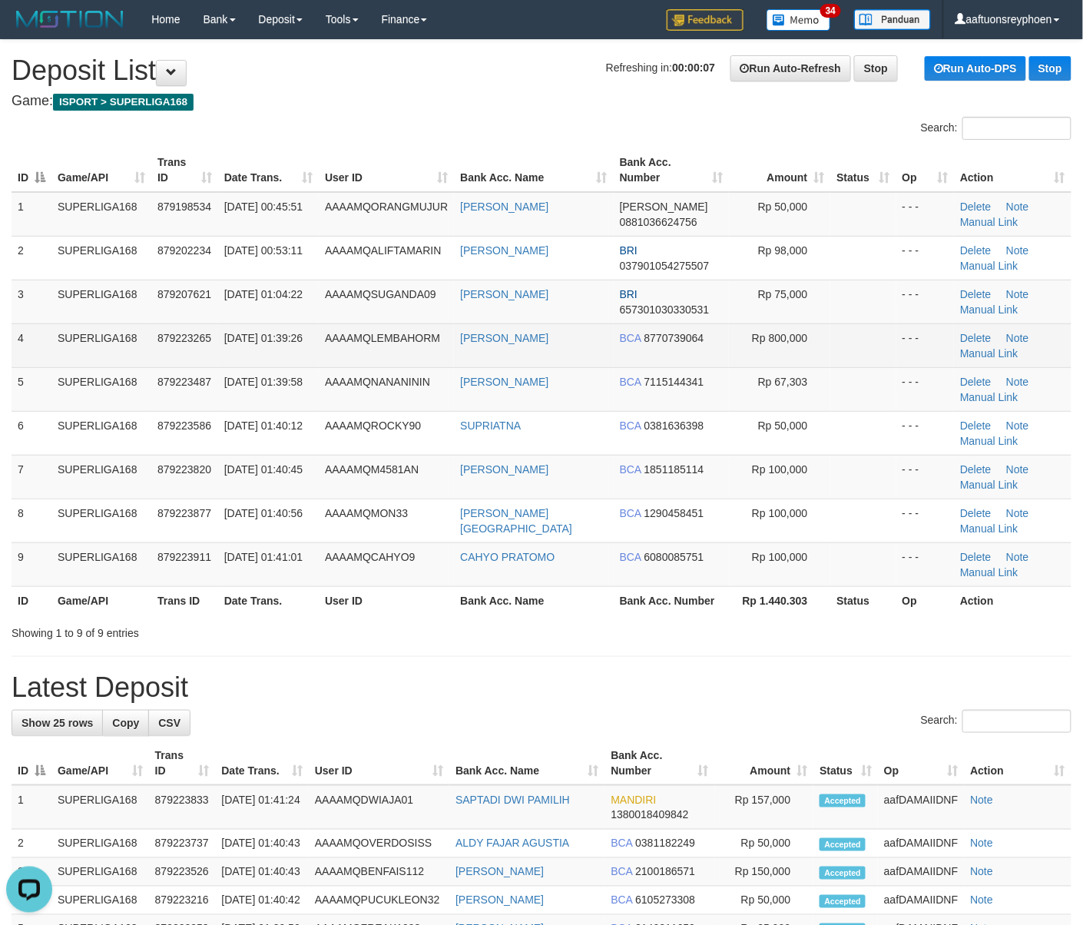
drag, startPoint x: 92, startPoint y: 347, endPoint x: 75, endPoint y: 353, distance: 18.0
click at [81, 350] on td "SUPERLIGA168" at bounding box center [101, 345] width 100 height 44
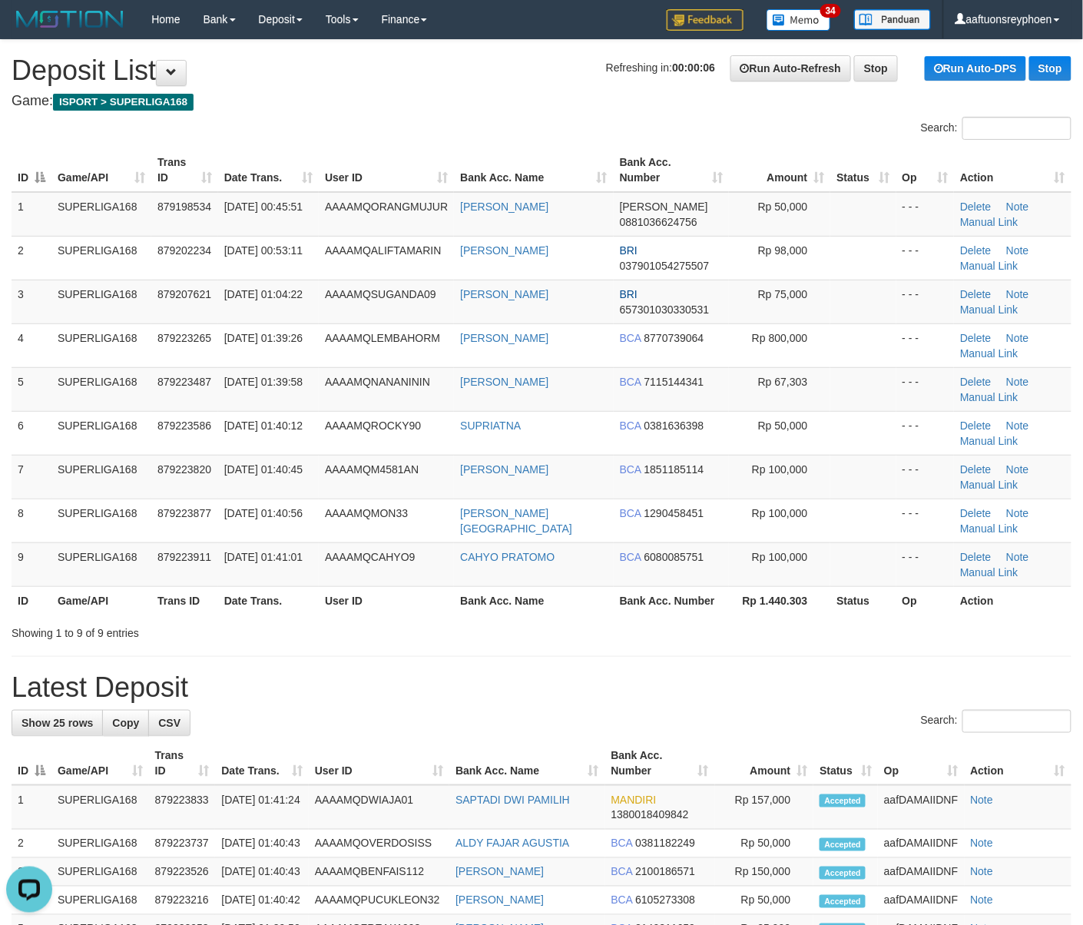
drag, startPoint x: 72, startPoint y: 347, endPoint x: 1, endPoint y: 363, distance: 73.1
click at [56, 349] on td "SUPERLIGA168" at bounding box center [101, 345] width 100 height 44
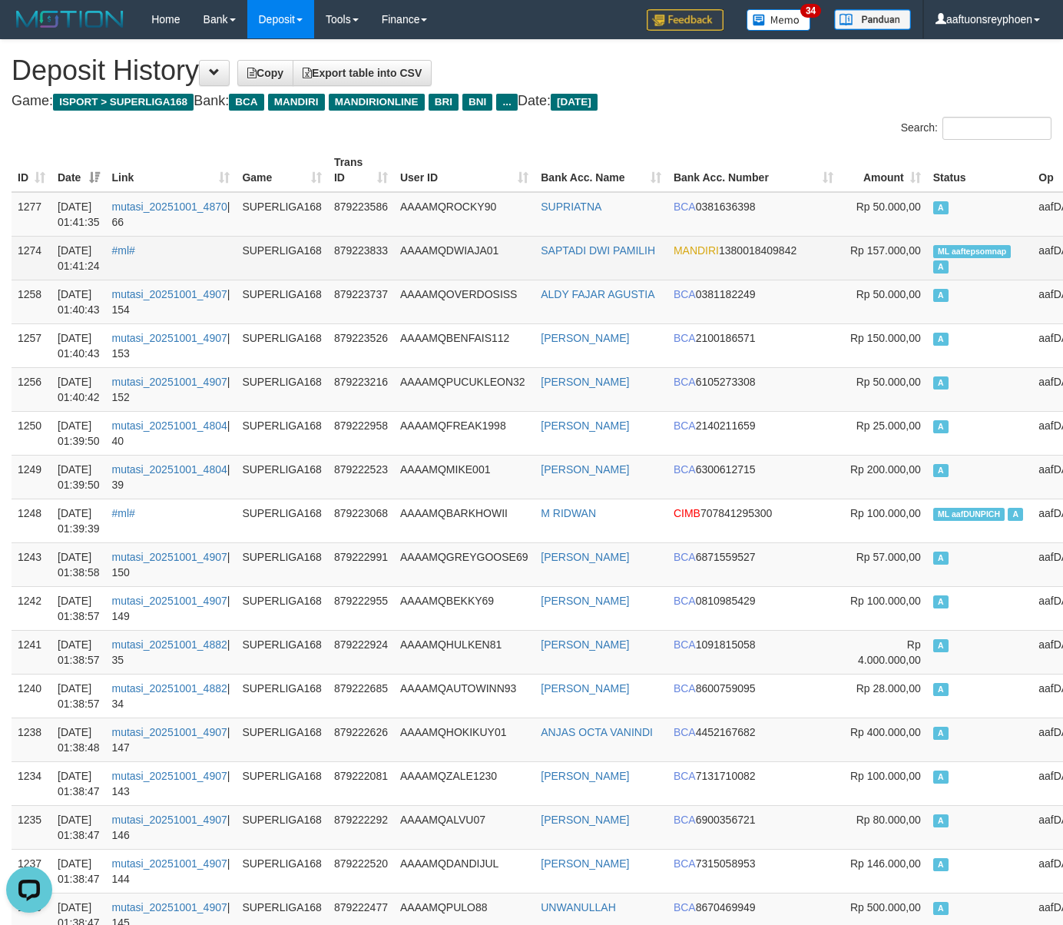
click at [933, 261] on span "A" at bounding box center [940, 266] width 15 height 13
copy td "ML aaftepsomnap A"
click at [933, 261] on span "A" at bounding box center [940, 266] width 15 height 13
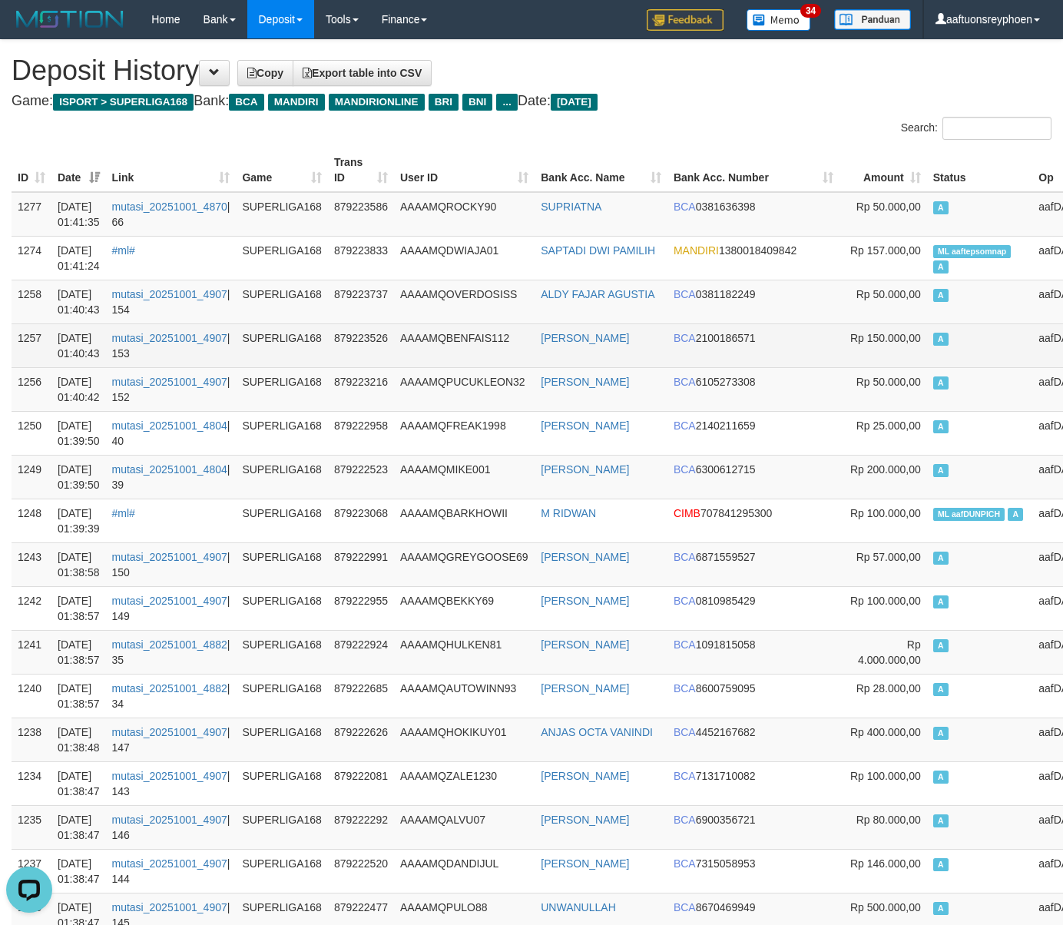
scroll to position [9939, 0]
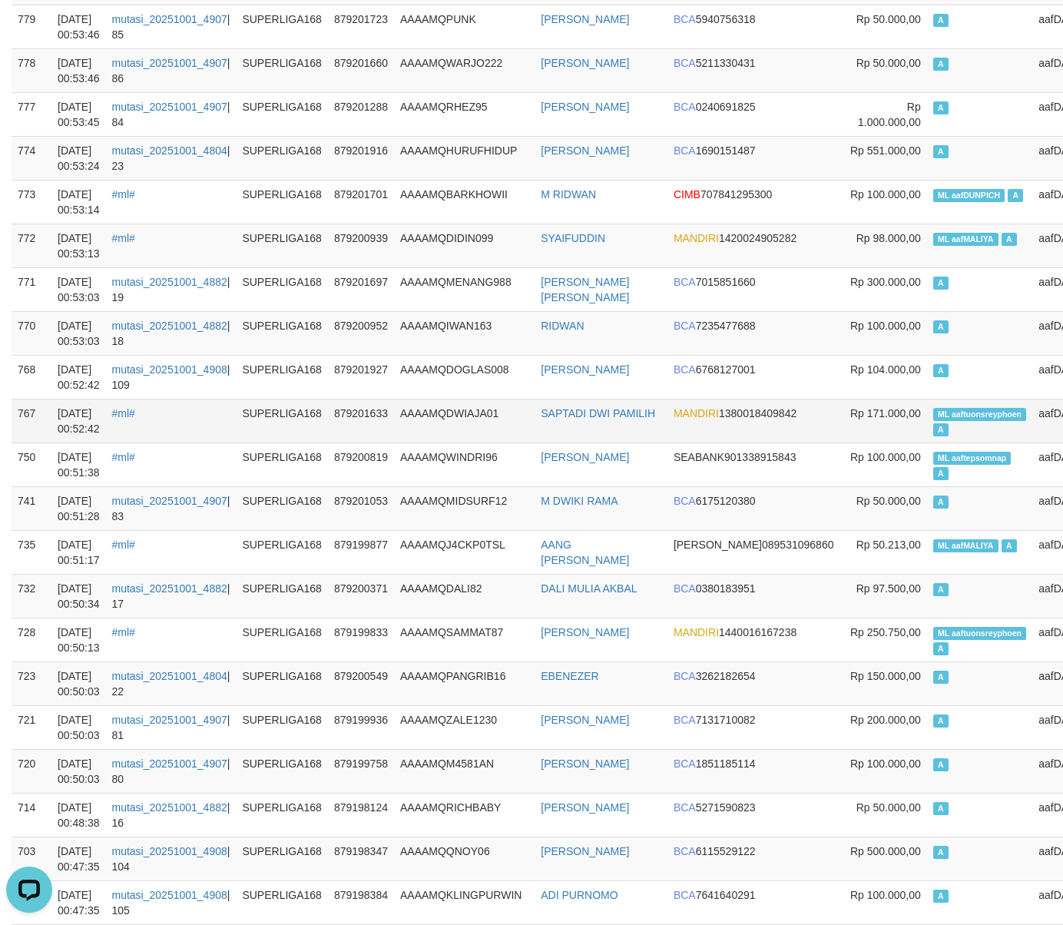
click at [927, 403] on td "ML aaftuonsreyphoen A" at bounding box center [980, 421] width 106 height 44
copy td "aaftuonsreyphoen"
click at [927, 403] on td "ML aaftuonsreyphoen A" at bounding box center [980, 421] width 106 height 44
copy td "ML aaftuonsreyphoen A"
click at [927, 403] on td "ML aaftuonsreyphoen A" at bounding box center [980, 421] width 106 height 44
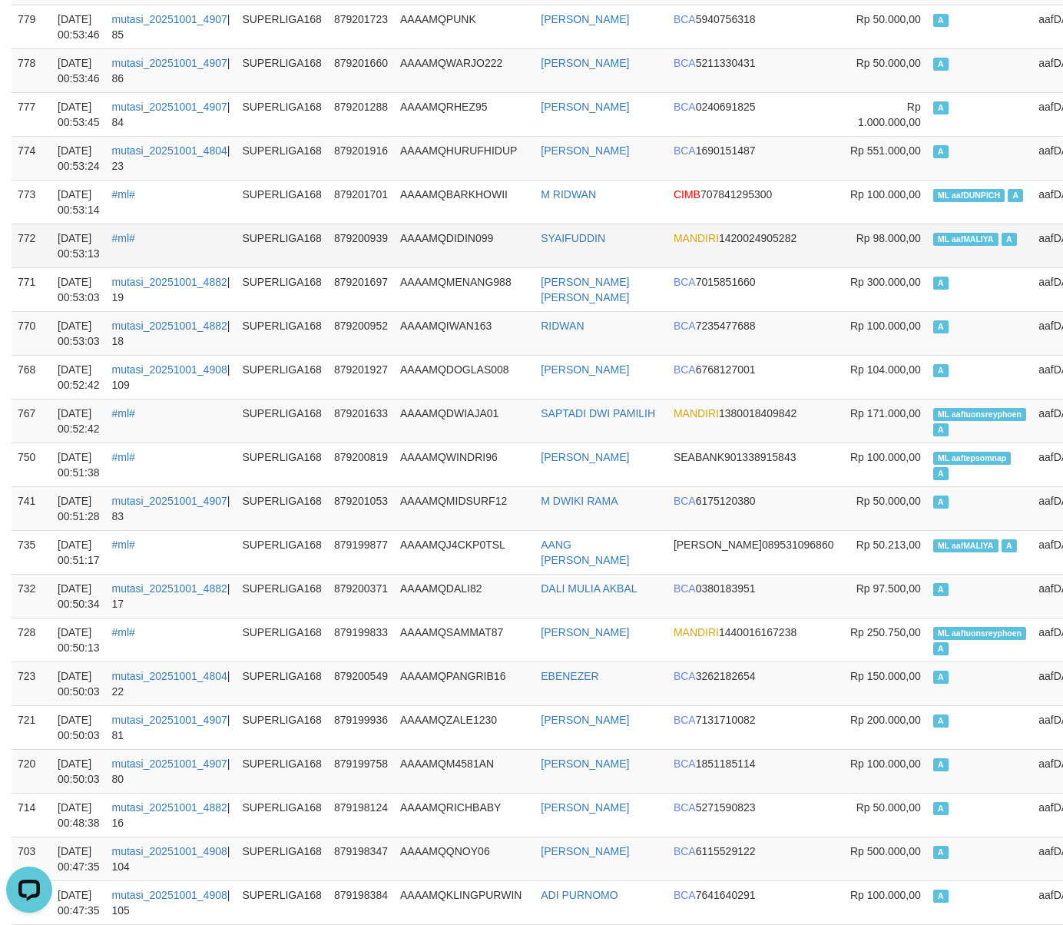
click at [933, 237] on span "ML aafMALIYA" at bounding box center [965, 239] width 65 height 13
copy td "aafMALIYA"
click at [933, 237] on span "ML aafMALIYA" at bounding box center [965, 239] width 65 height 13
copy td "ML aafMALIYA A"
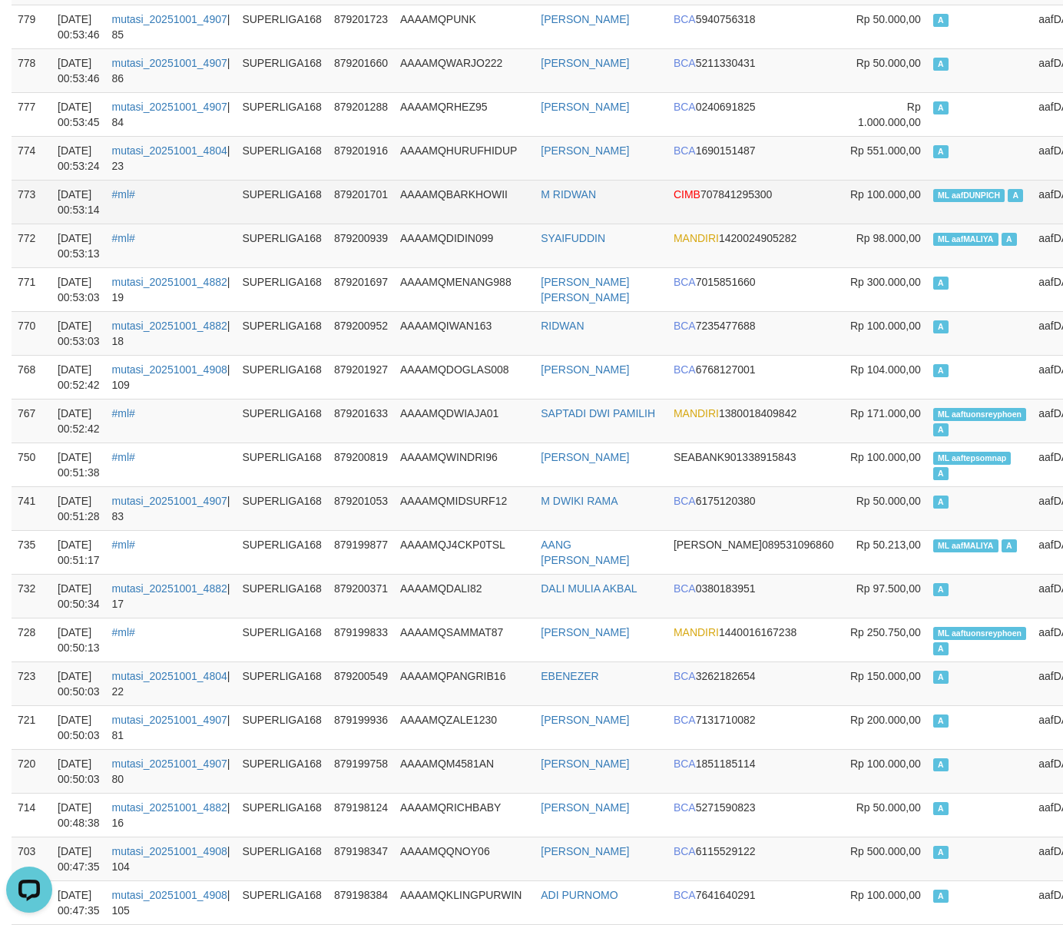
click at [933, 195] on span "ML aafDUNPICH" at bounding box center [969, 195] width 72 height 13
copy td "aafDUNPICH"
copy td "ML aafDUNPICH A"
click at [933, 195] on span "ML aafDUNPICH" at bounding box center [969, 195] width 72 height 13
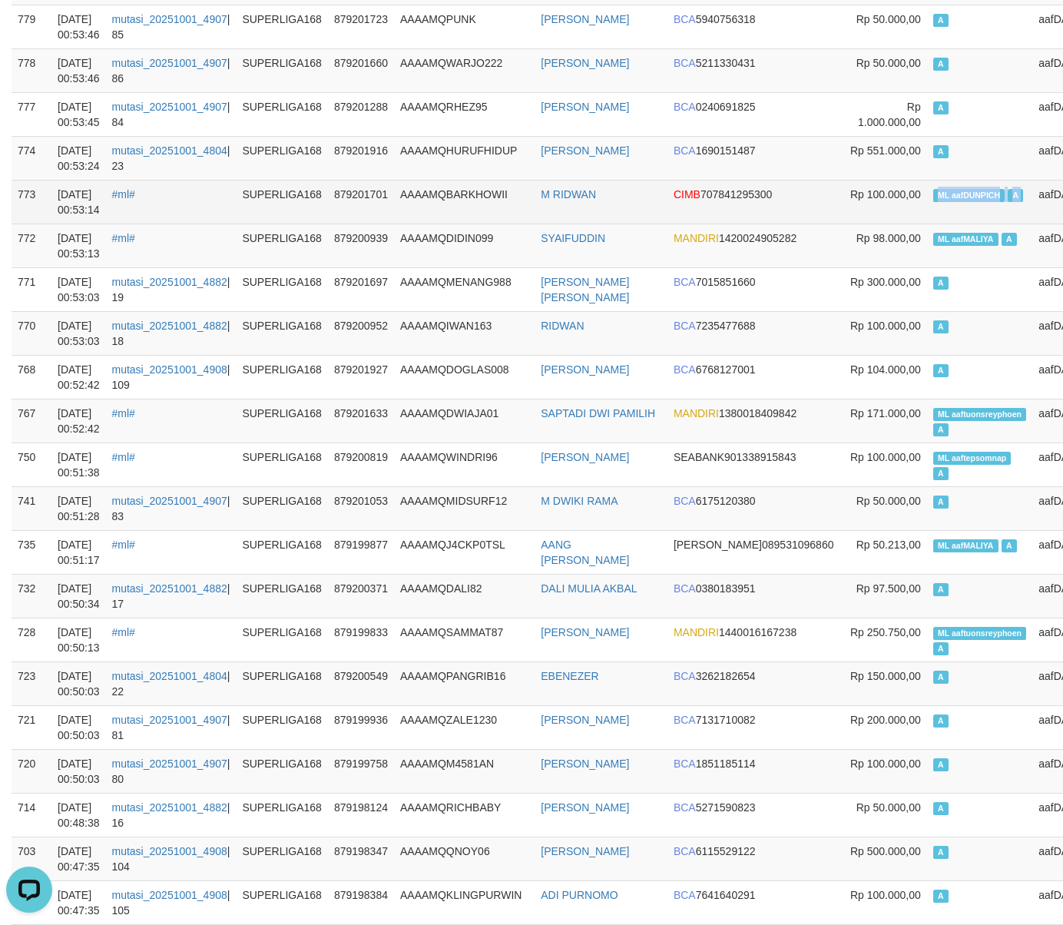
click at [933, 195] on span "ML aafDUNPICH" at bounding box center [969, 195] width 72 height 13
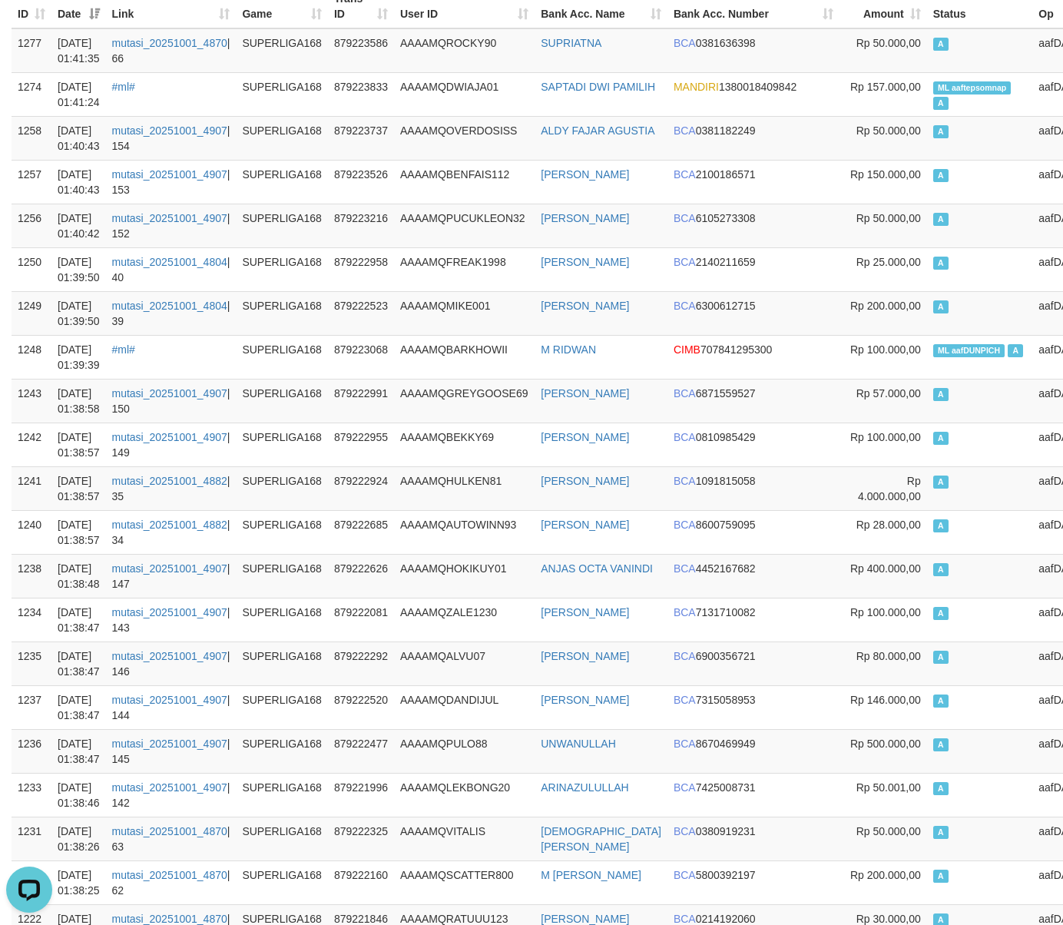
scroll to position [0, 0]
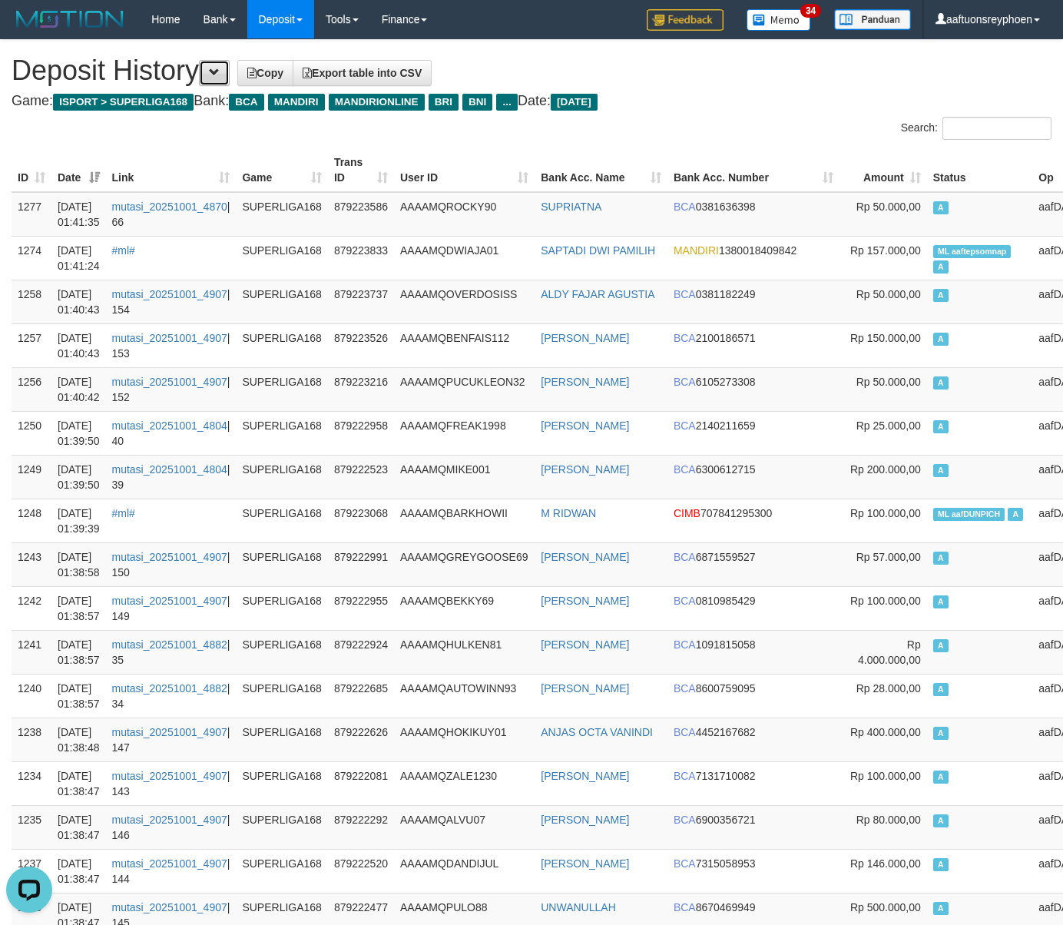
click at [228, 78] on button at bounding box center [214, 73] width 31 height 26
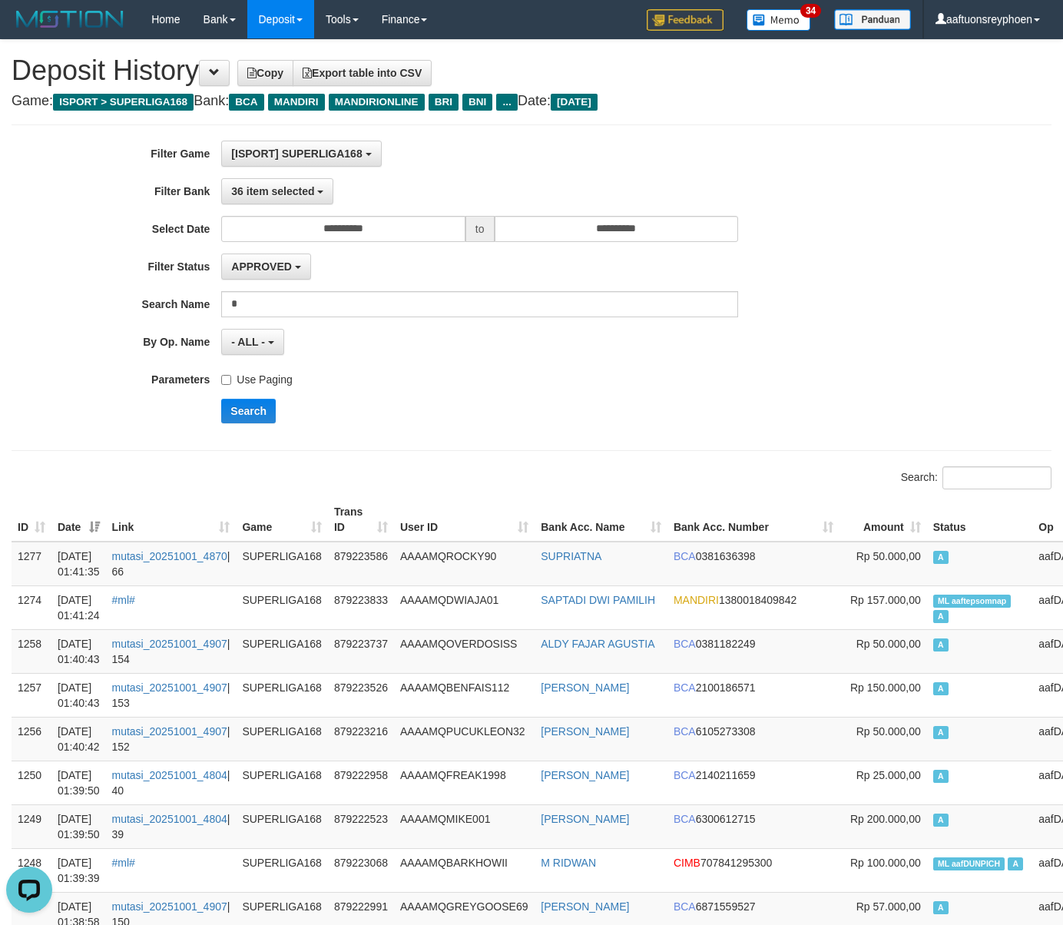
click at [258, 382] on label "Use Paging" at bounding box center [256, 376] width 71 height 21
click at [252, 412] on button "Search" at bounding box center [248, 411] width 55 height 25
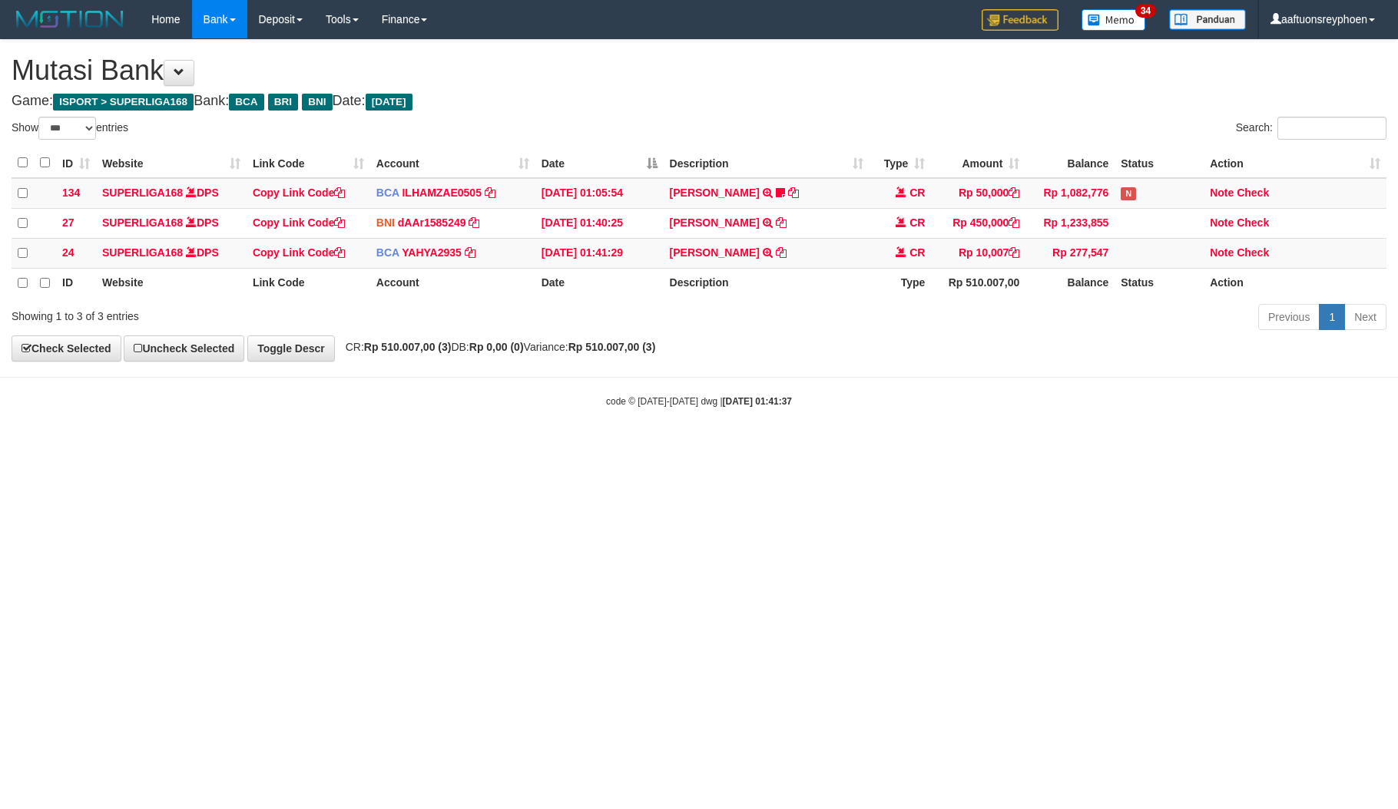
select select "***"
drag, startPoint x: 1116, startPoint y: 379, endPoint x: 1390, endPoint y: 375, distance: 274.2
click at [1246, 375] on body "Toggle navigation Home Bank Account List Load By Website Group [ISPORT] SUPERLI…" at bounding box center [699, 223] width 1398 height 447
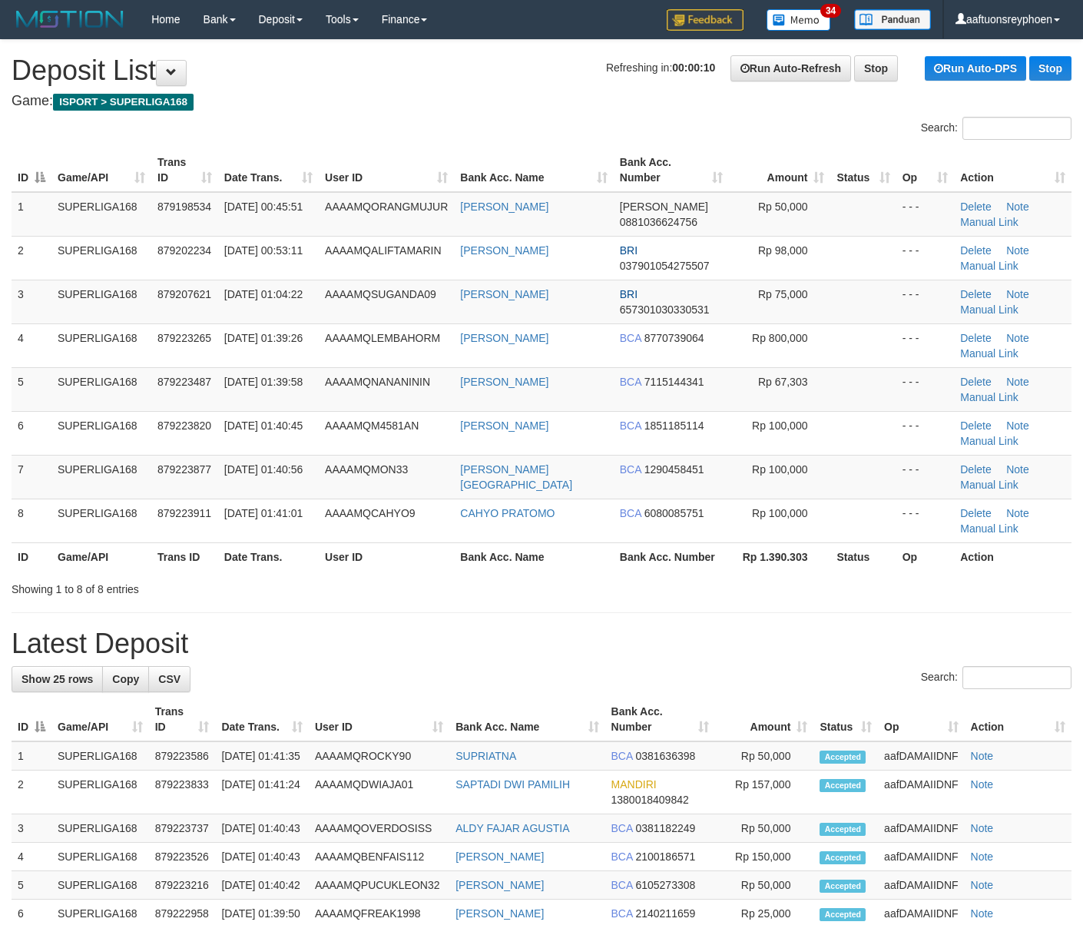
click at [269, 326] on tbody "1 SUPERLIGA168 879198534 [DATE] 00:45:51 AAAAMQORANGMUJUR AHMAT [PERSON_NAME] 0…" at bounding box center [542, 367] width 1060 height 351
click at [63, 280] on tbody "1 SUPERLIGA168 879198534 01/10/2025 00:45:51 AAAAMQORANGMUJUR AHMAT ROHMAN DANA…" at bounding box center [542, 367] width 1060 height 351
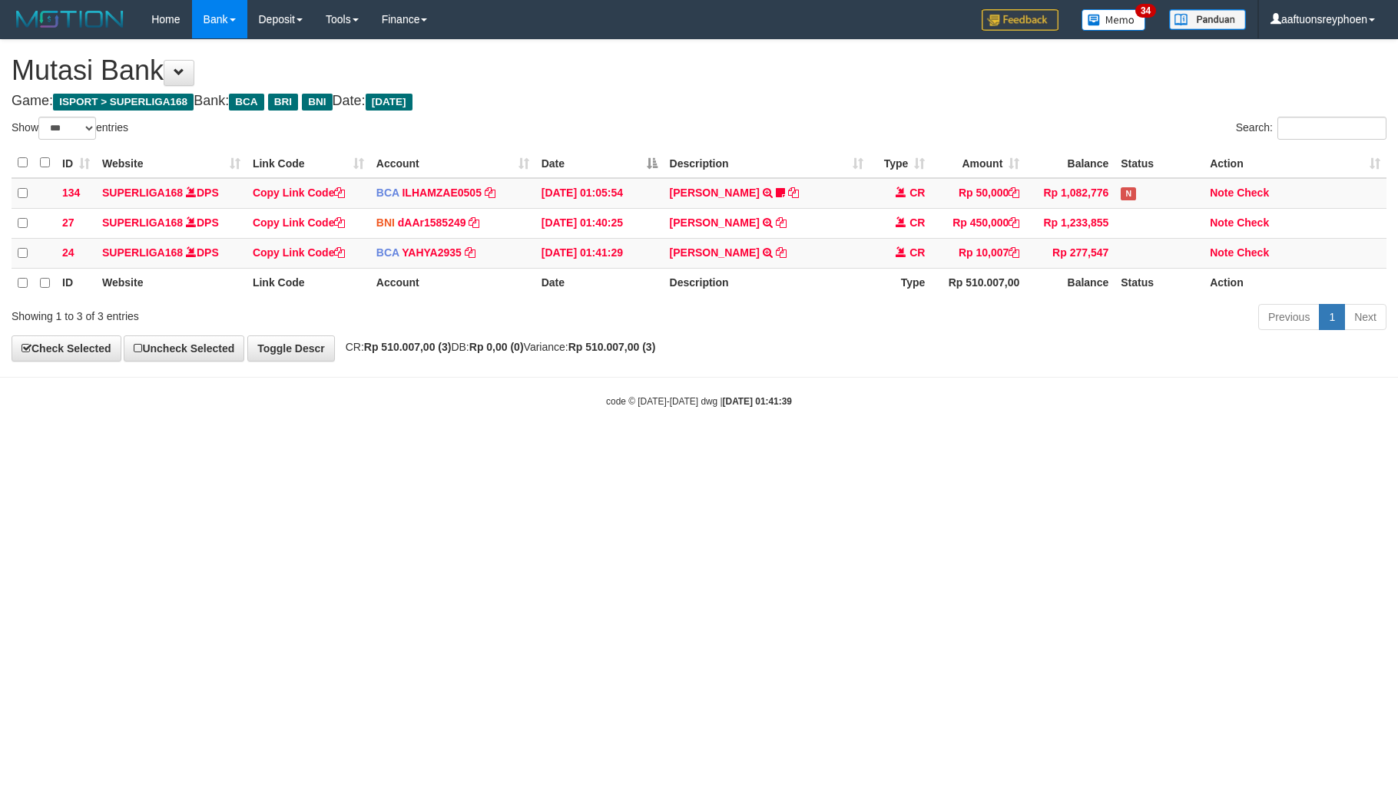
select select "***"
drag, startPoint x: 0, startPoint y: 0, endPoint x: 1257, endPoint y: 259, distance: 1283.6
click at [1263, 253] on link "Check" at bounding box center [1253, 253] width 32 height 12
drag, startPoint x: 771, startPoint y: 501, endPoint x: 1352, endPoint y: 433, distance: 585.3
click at [882, 447] on html "Toggle navigation Home Bank Account List Load By Website Group [ISPORT] SUPERLI…" at bounding box center [699, 223] width 1398 height 447
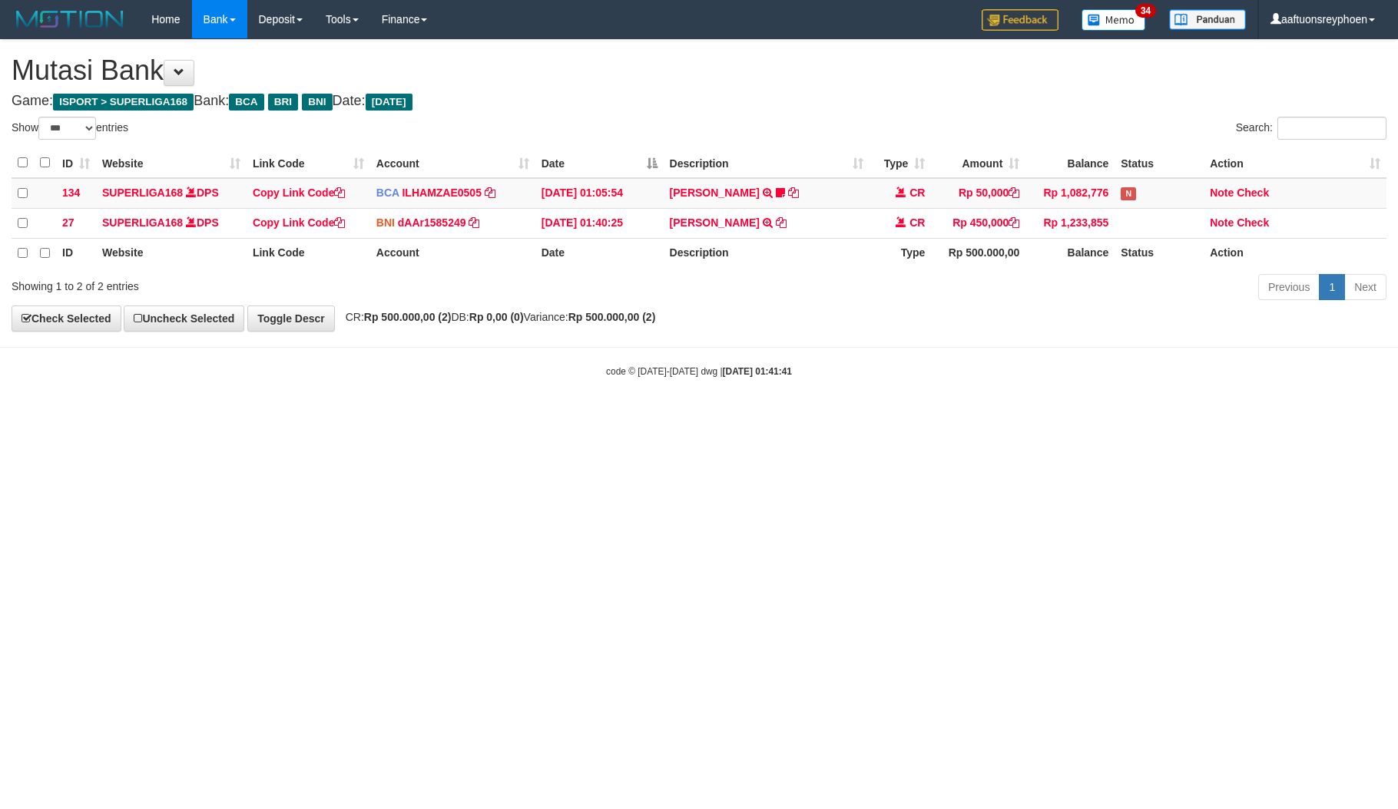
select select "***"
click at [974, 393] on html "Toggle navigation Home Bank Account List Load By Website Group [ISPORT] SUPERLI…" at bounding box center [699, 208] width 1398 height 417
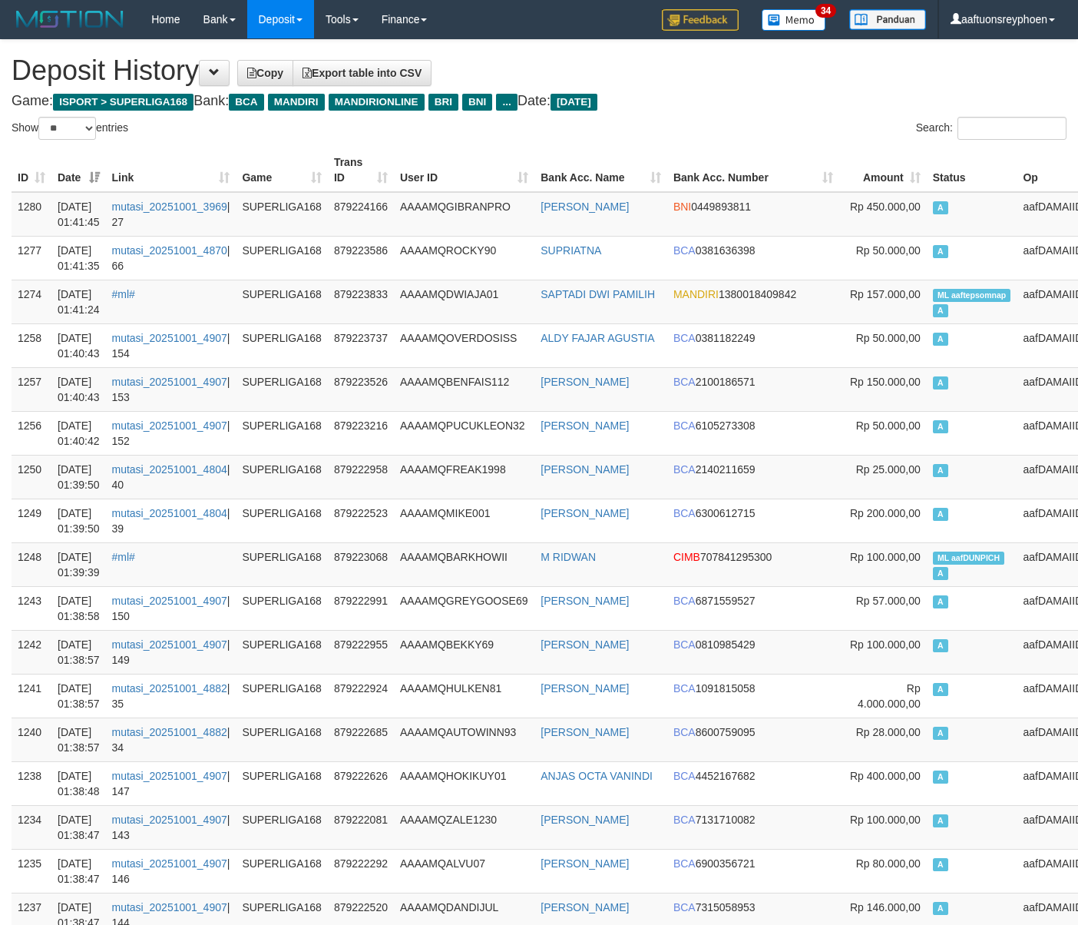
select select "**"
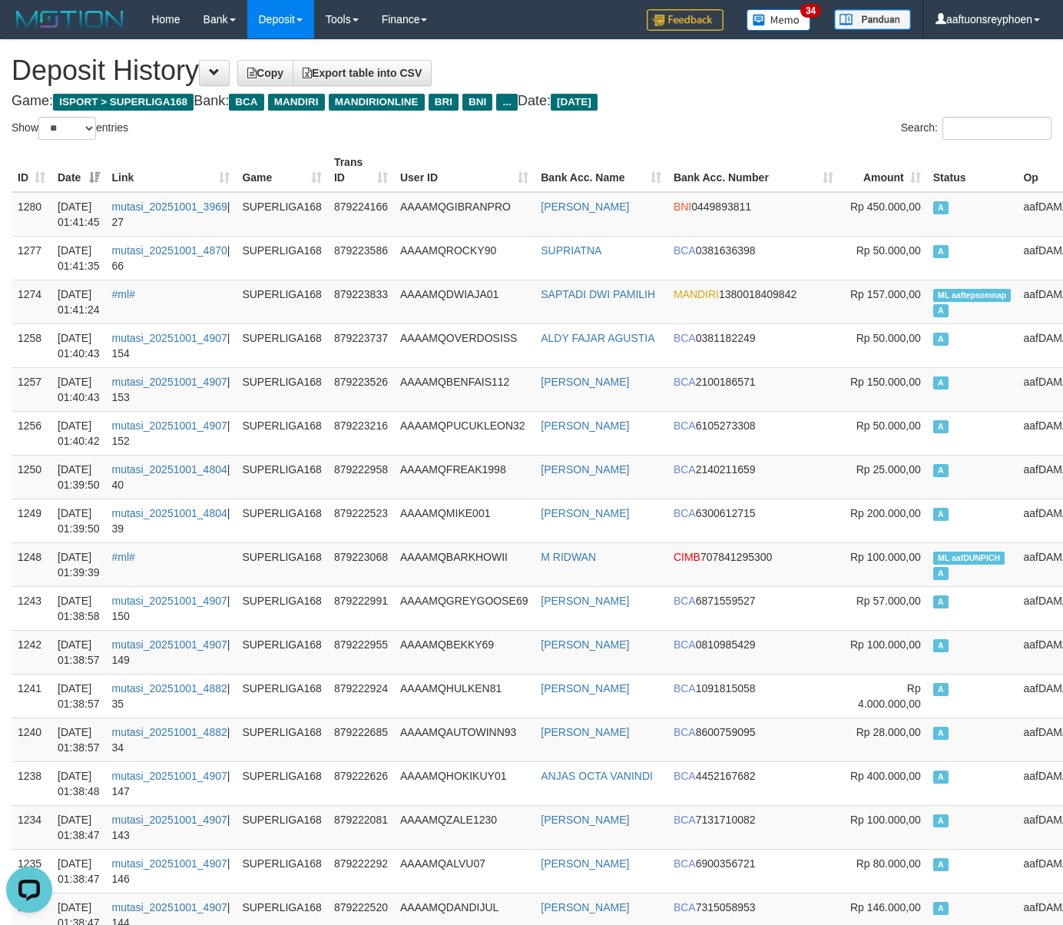
drag, startPoint x: 882, startPoint y: 415, endPoint x: 1, endPoint y: 470, distance: 883.4
click at [927, 415] on td "A" at bounding box center [972, 433] width 91 height 44
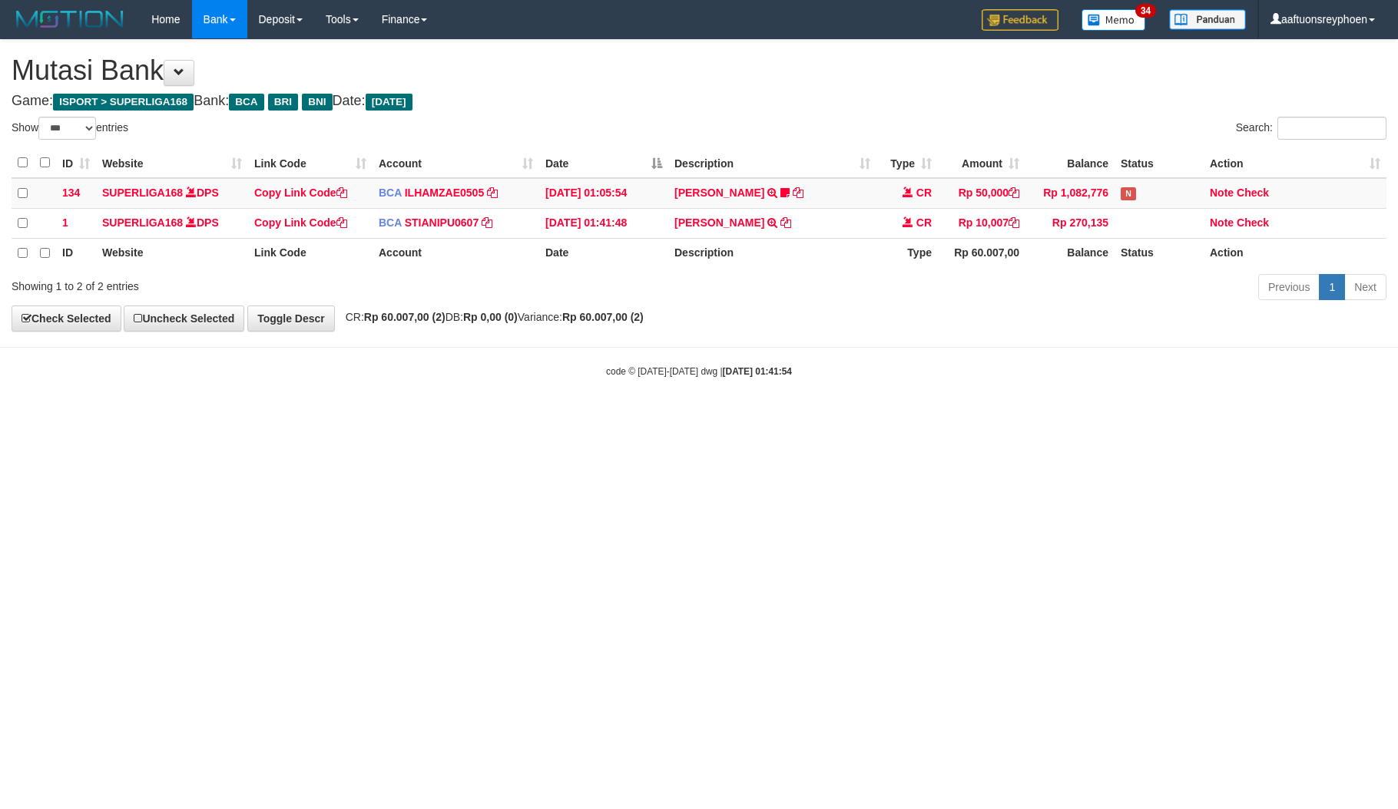
select select "***"
click at [1247, 222] on link "Check" at bounding box center [1253, 223] width 32 height 12
drag, startPoint x: 816, startPoint y: 520, endPoint x: 1392, endPoint y: 468, distance: 579.1
click at [902, 417] on html "Toggle navigation Home Bank Account List Load By Website Group [ISPORT] SUPERLI…" at bounding box center [699, 208] width 1398 height 417
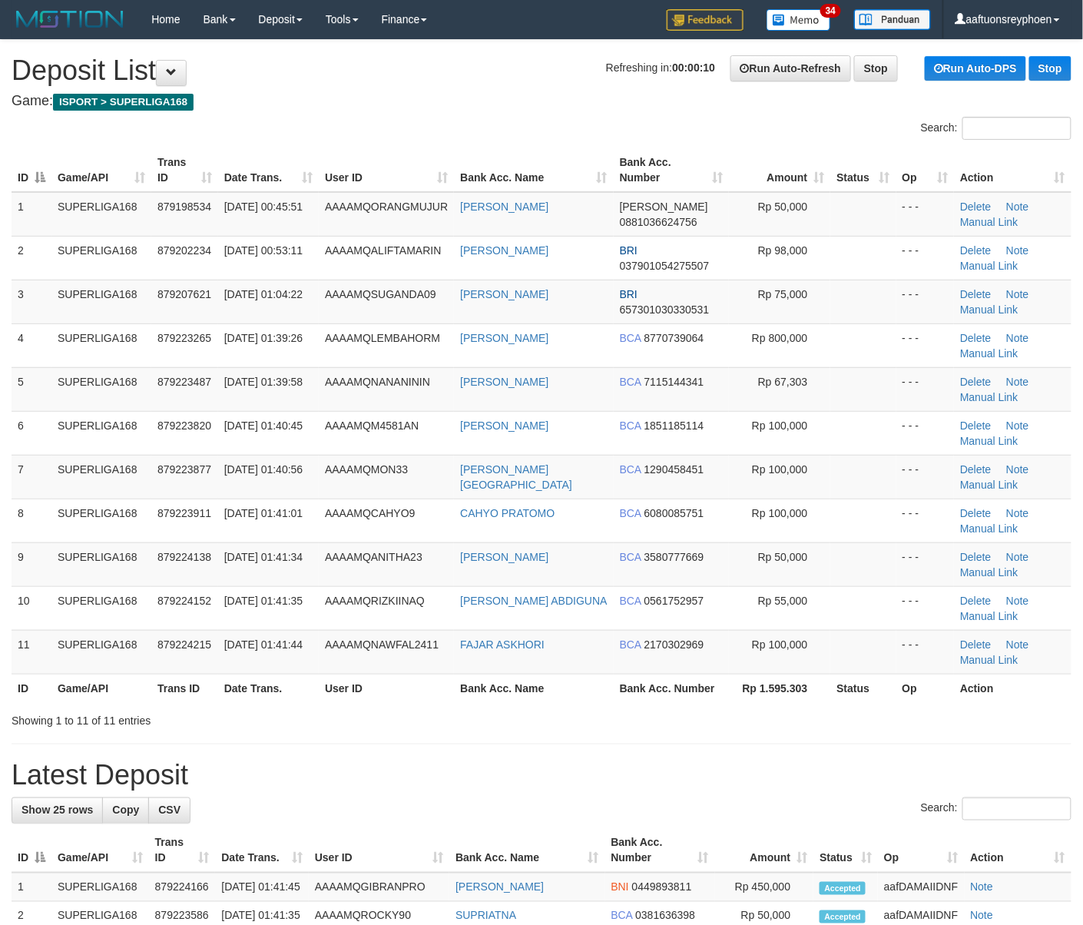
click at [6, 407] on div "ID Game/API Trans ID Date Trans. User ID Bank Acc. Name Bank Acc. Number Amount…" at bounding box center [541, 425] width 1083 height 563
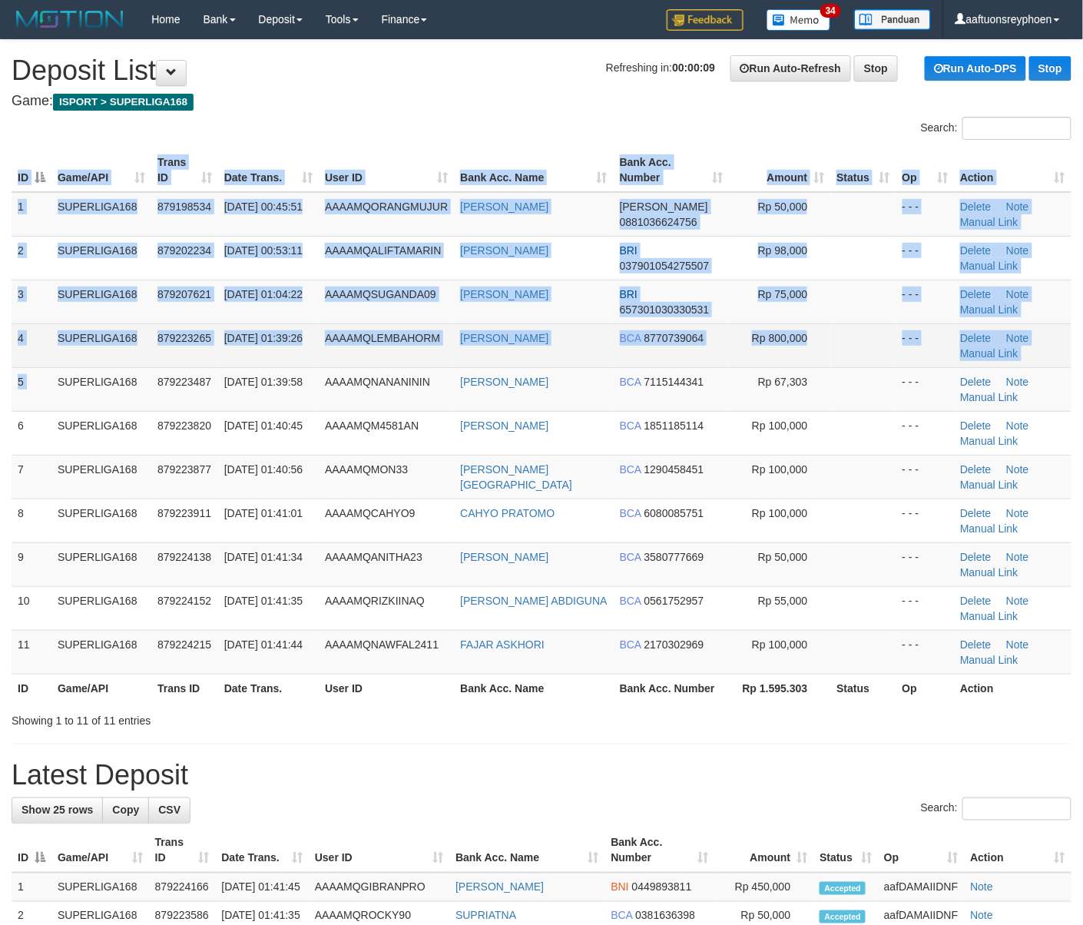
click at [396, 350] on td "AAAAMQLEMBAHORM" at bounding box center [386, 345] width 135 height 44
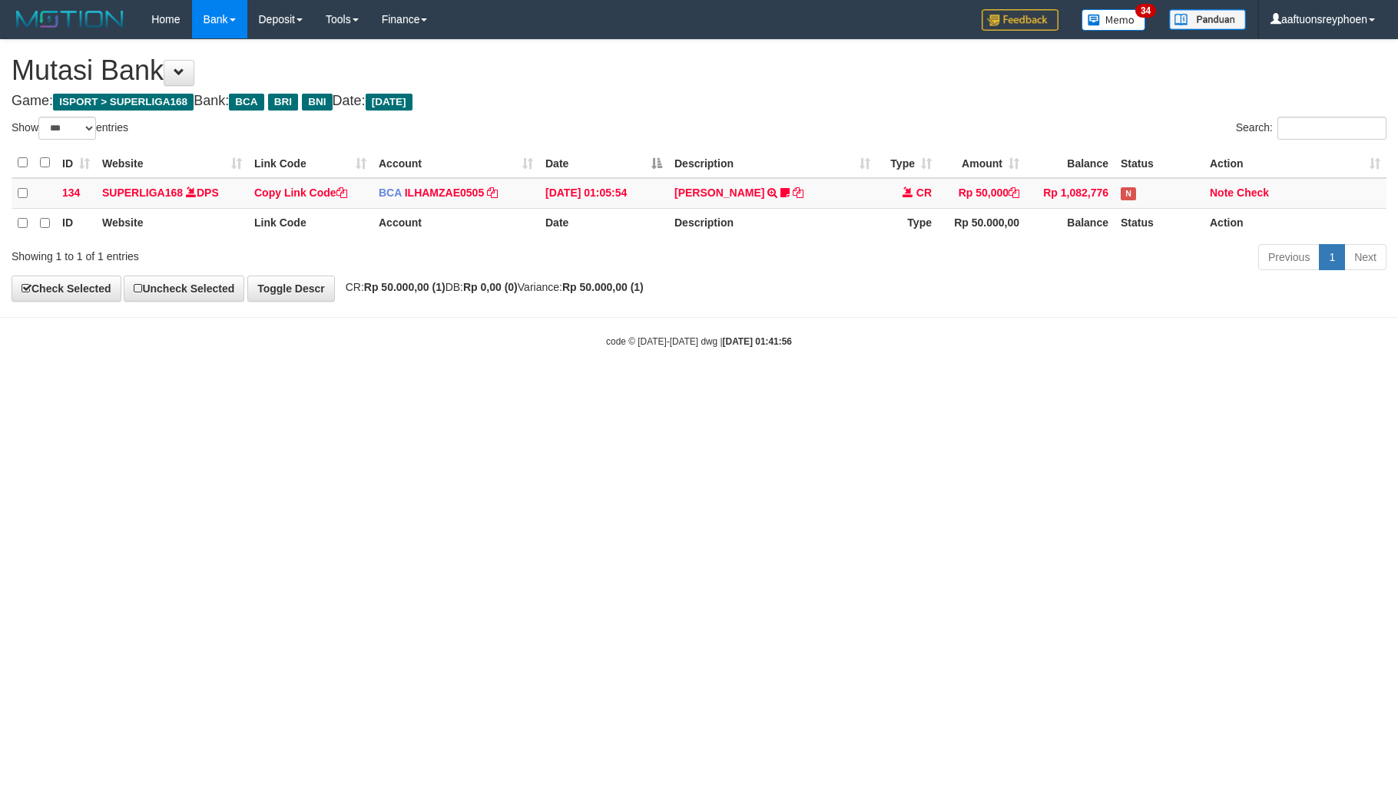
select select "***"
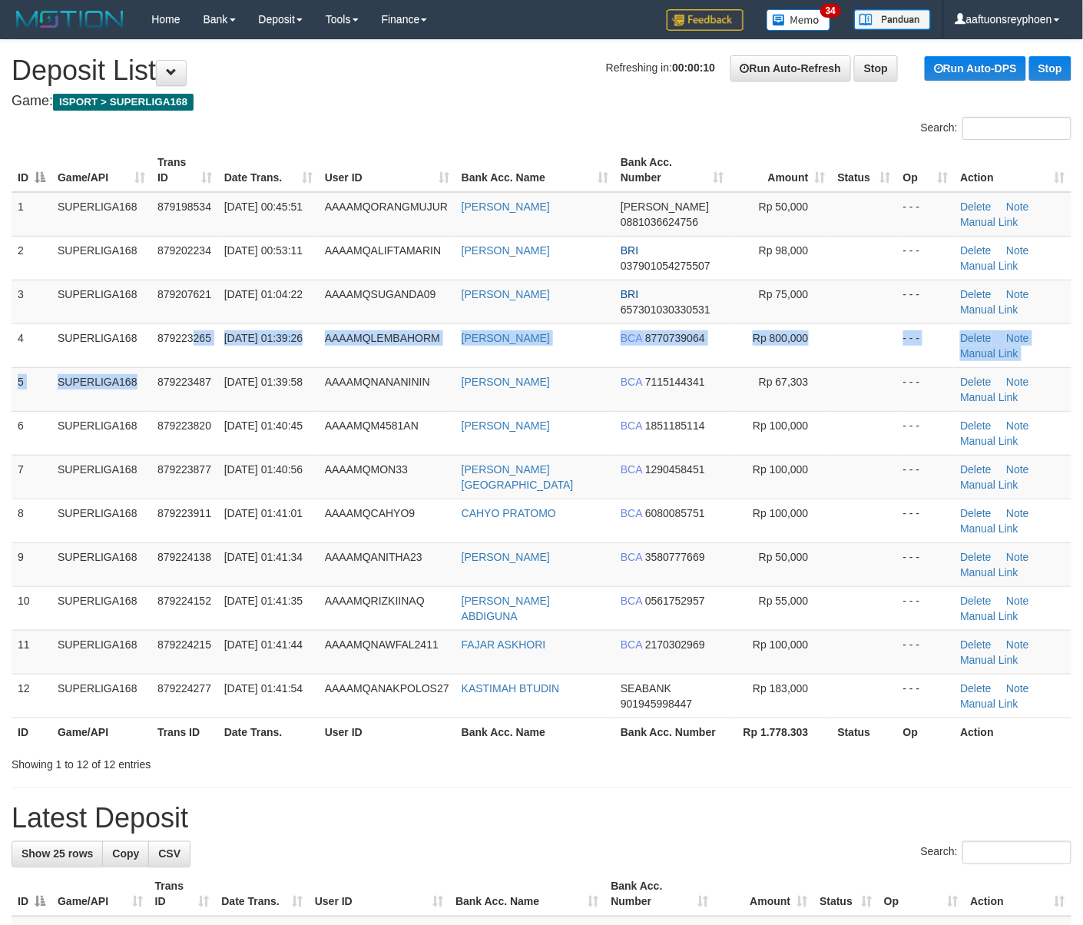
click at [129, 381] on tbody "1 SUPERLIGA168 879198534 01/10/2025 00:45:51 AAAAMQORANGMUJUR AHMAT ROHMAN DANA…" at bounding box center [542, 455] width 1060 height 526
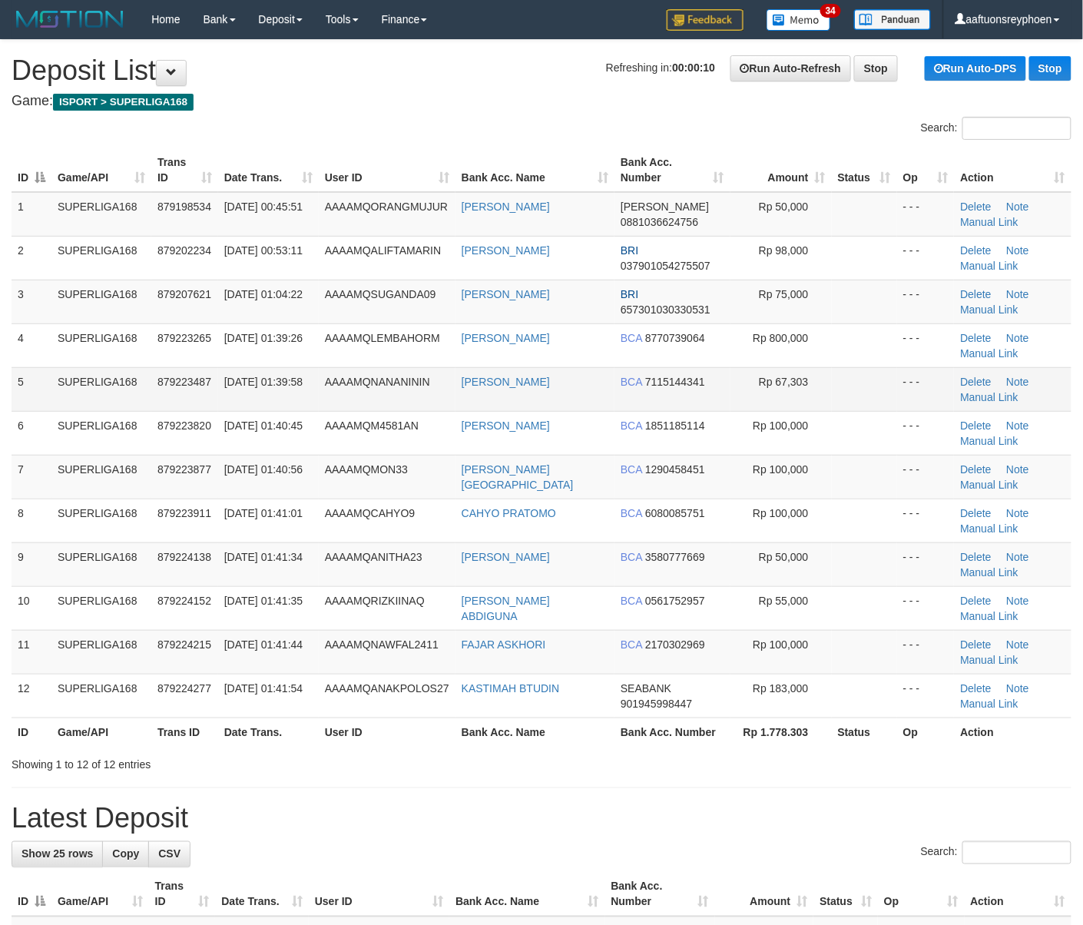
click at [223, 372] on td "01/10/2025 01:39:58" at bounding box center [268, 389] width 101 height 44
drag, startPoint x: 223, startPoint y: 372, endPoint x: 5, endPoint y: 401, distance: 220.1
click at [215, 372] on tr "5 SUPERLIGA168 879223487 01/10/2025 01:39:58 AAAAMQNANANININ HAMZAH ZAELANI BCA…" at bounding box center [542, 389] width 1060 height 44
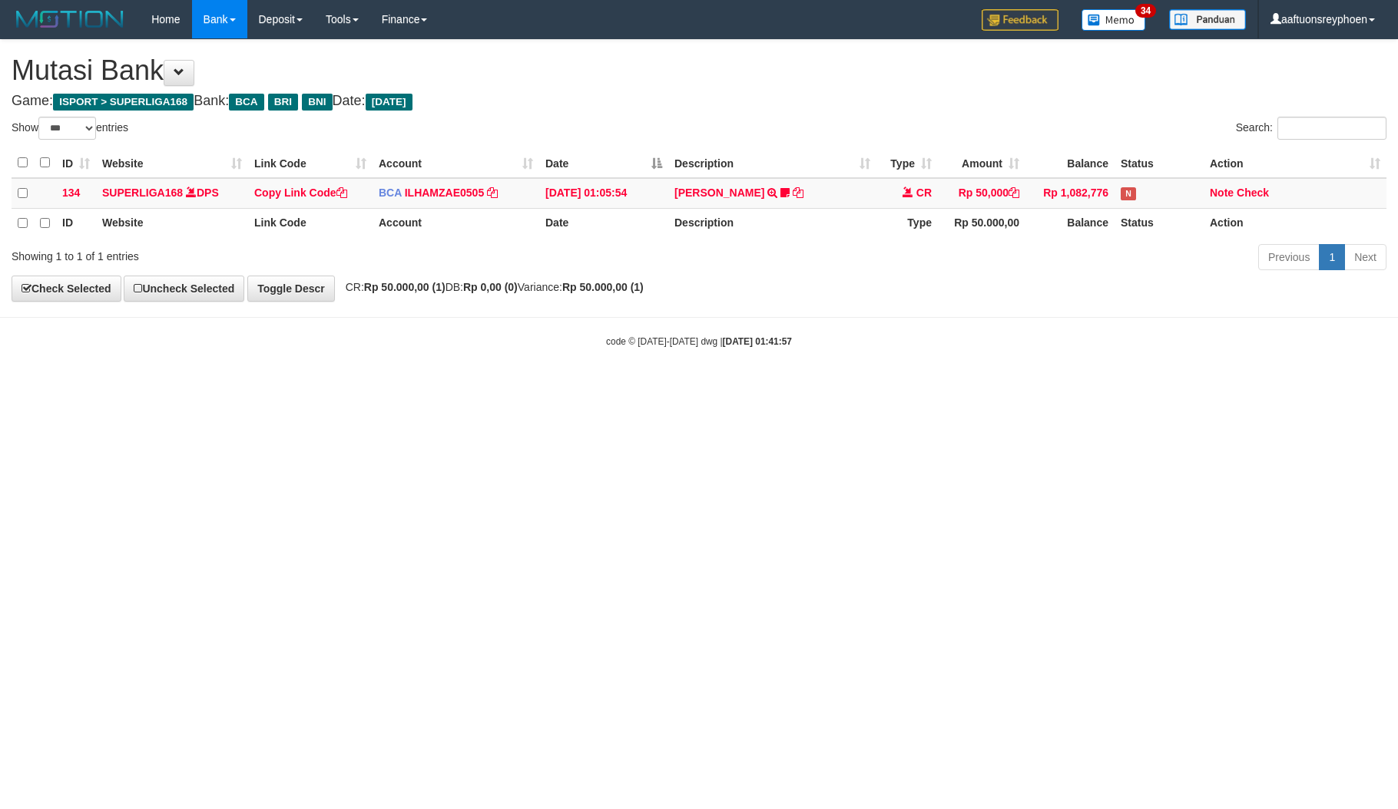
select select "***"
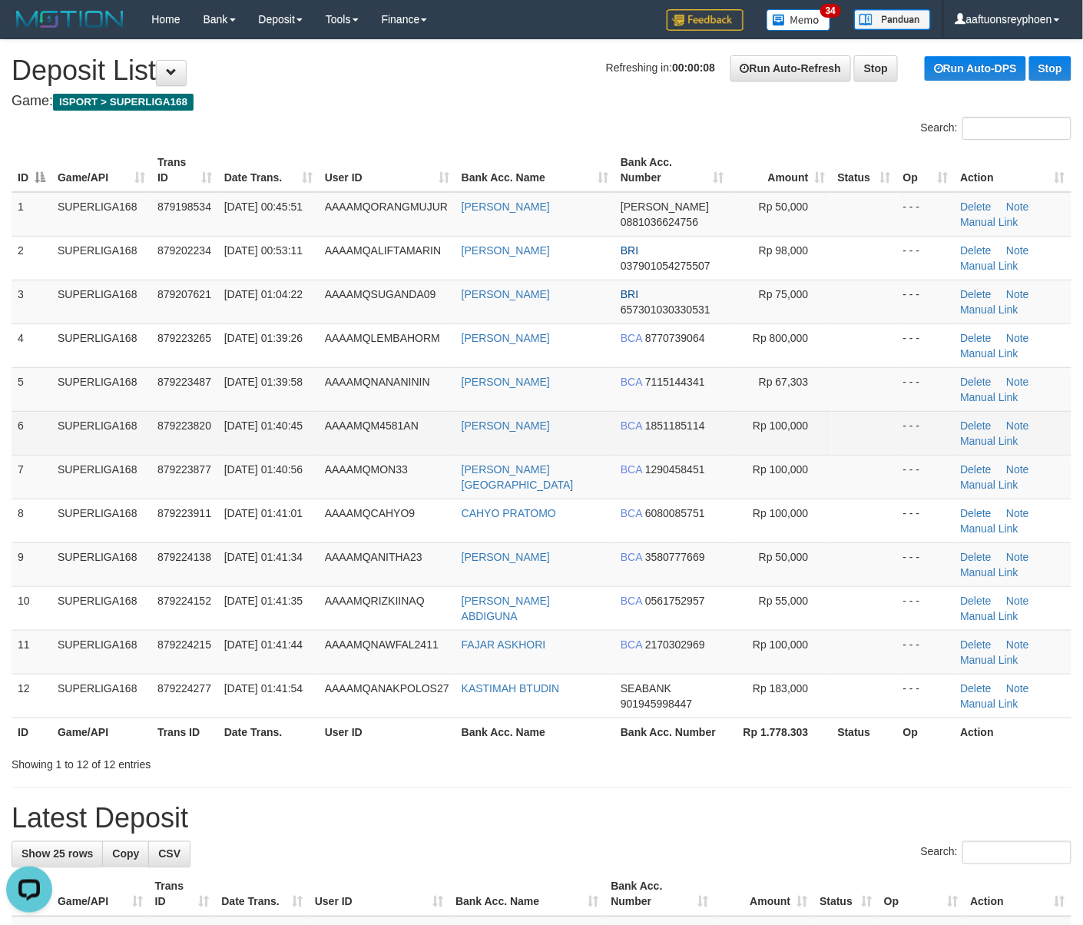
drag, startPoint x: 200, startPoint y: 442, endPoint x: 163, endPoint y: 447, distance: 37.9
click at [167, 446] on td "879223820" at bounding box center [184, 433] width 67 height 44
click at [149, 435] on tr "6 SUPERLIGA168 879223820 01/10/2025 01:40:45 AAAAMQM4581AN ERWIN TRI PRASETYO B…" at bounding box center [542, 433] width 1060 height 44
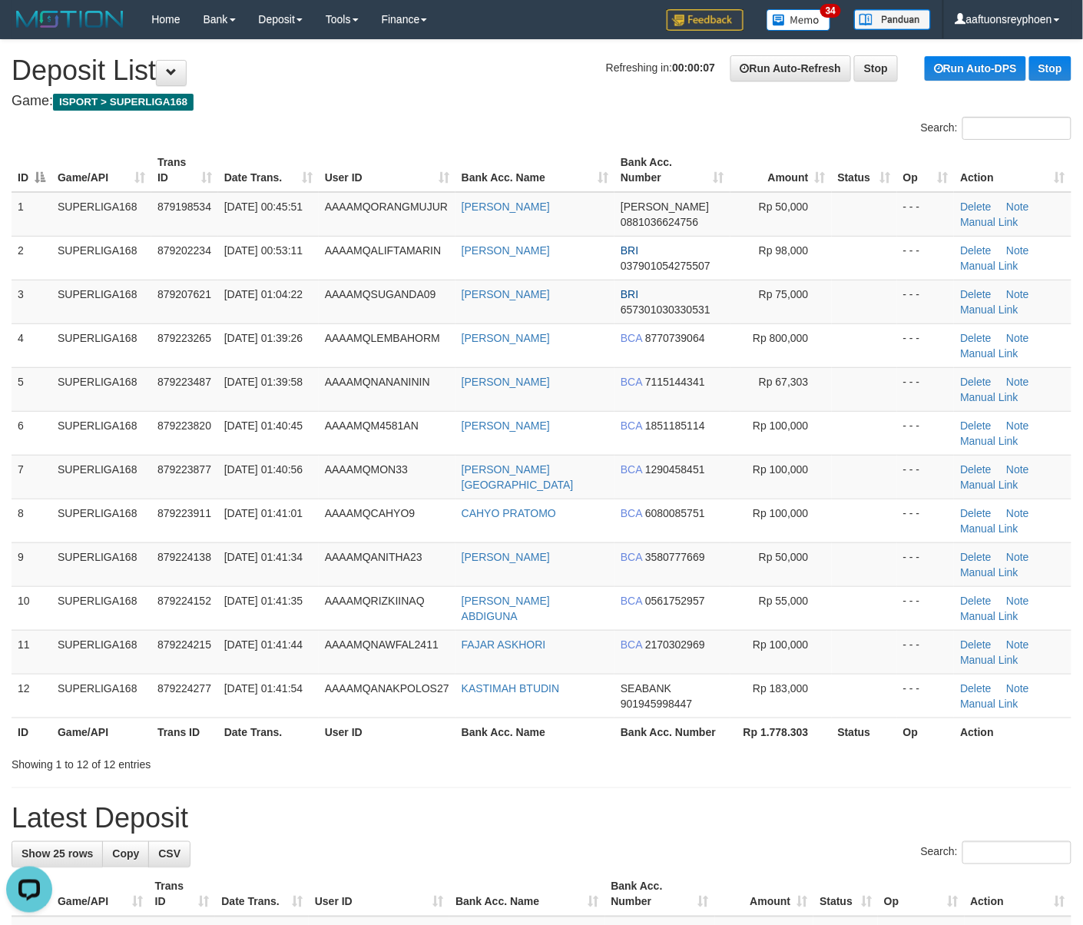
drag, startPoint x: 112, startPoint y: 427, endPoint x: 4, endPoint y: 449, distance: 110.4
click at [65, 435] on td "SUPERLIGA168" at bounding box center [101, 433] width 100 height 44
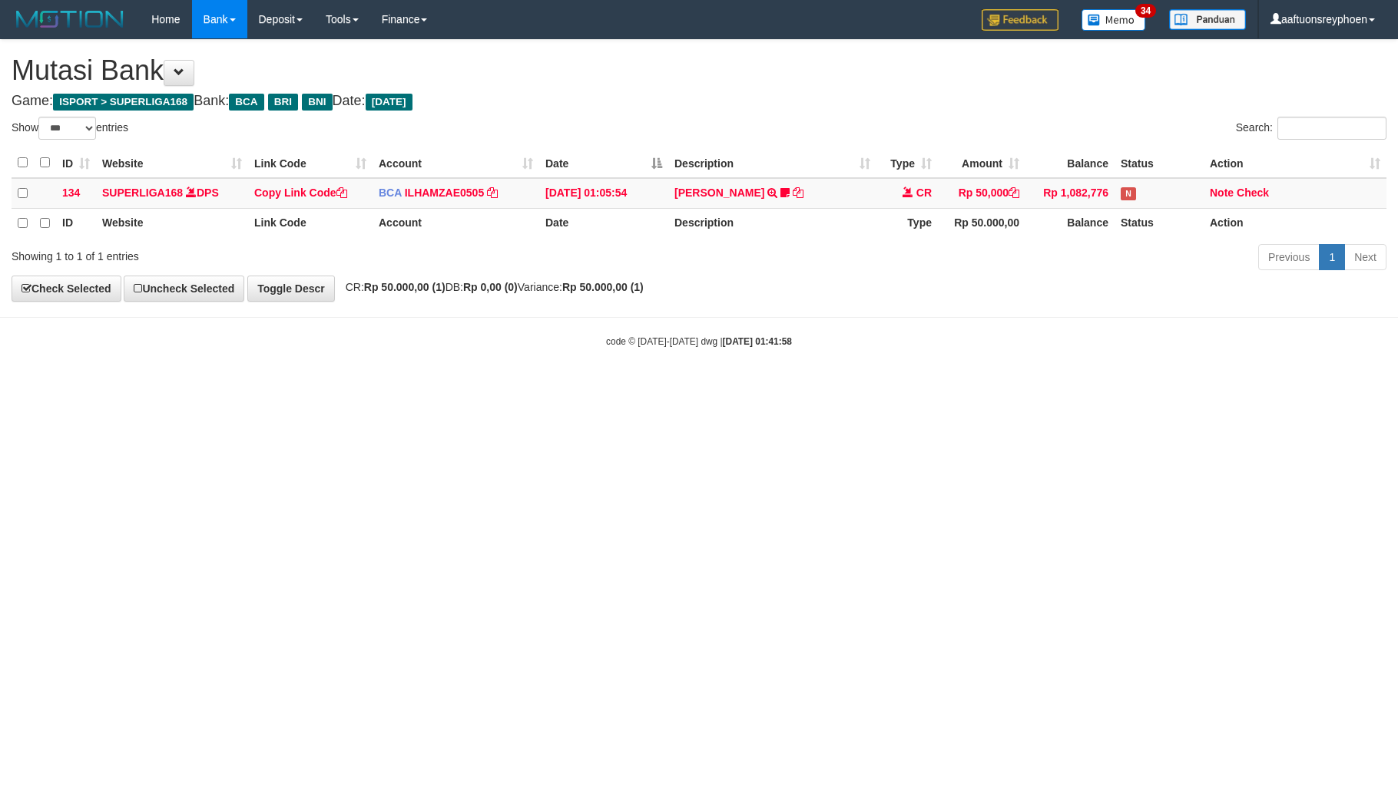
select select "***"
click at [517, 387] on html "Toggle navigation Home Bank Account List Load By Website Group [ISPORT] SUPERLI…" at bounding box center [699, 193] width 1398 height 387
click at [518, 387] on html "Toggle navigation Home Bank Account List Load By Website Group [ISPORT] SUPERLI…" at bounding box center [699, 193] width 1398 height 387
select select "***"
click at [615, 387] on html "Toggle navigation Home Bank Account List Load By Website Group [ISPORT] SUPERLI…" at bounding box center [699, 193] width 1398 height 387
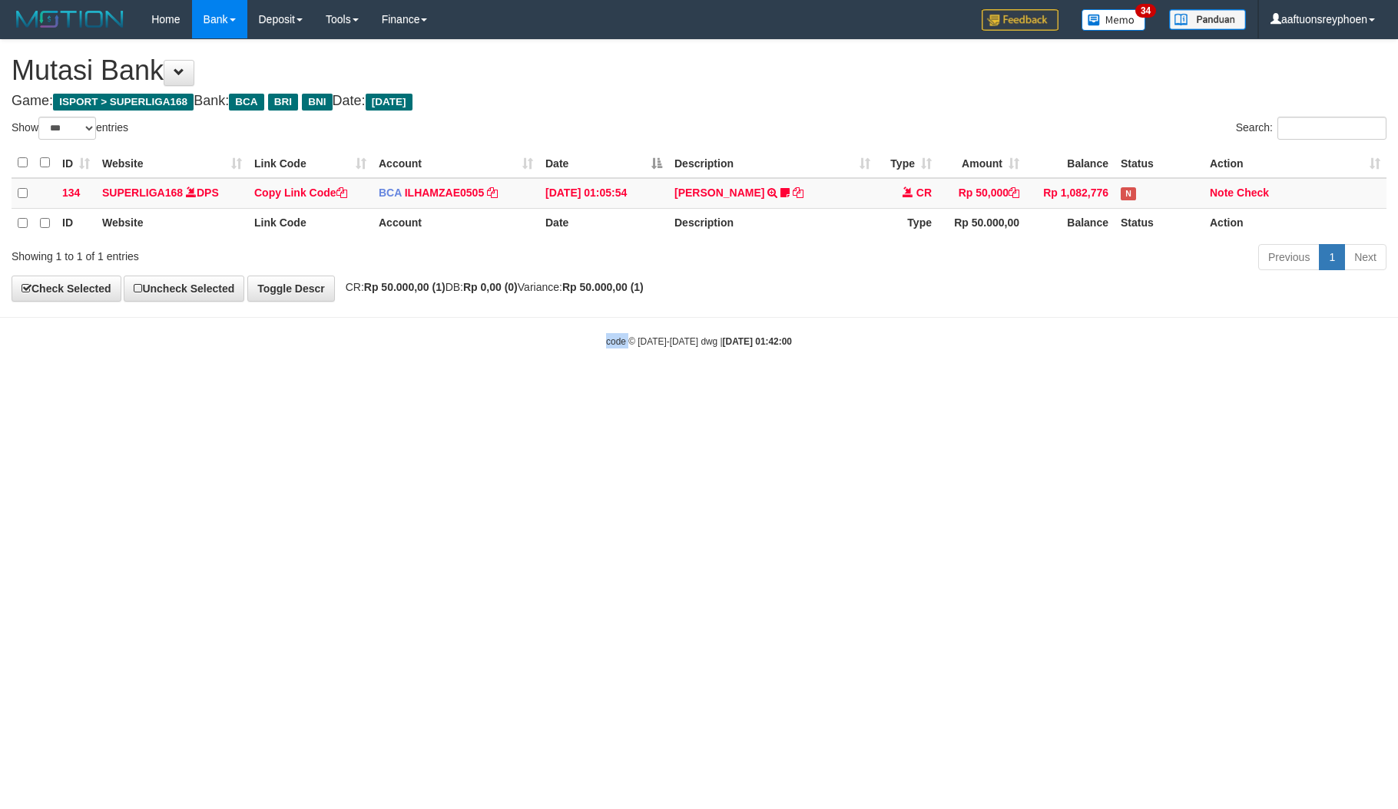
drag, startPoint x: 614, startPoint y: 562, endPoint x: 965, endPoint y: 554, distance: 350.3
click at [736, 387] on html "Toggle navigation Home Bank Account List Load By Website Group [ISPORT] SUPERLI…" at bounding box center [699, 193] width 1398 height 387
select select "***"
click at [1066, 387] on html "Toggle navigation Home Bank Account List Load By Website Group [ISPORT] SUPERLI…" at bounding box center [699, 193] width 1398 height 387
select select "***"
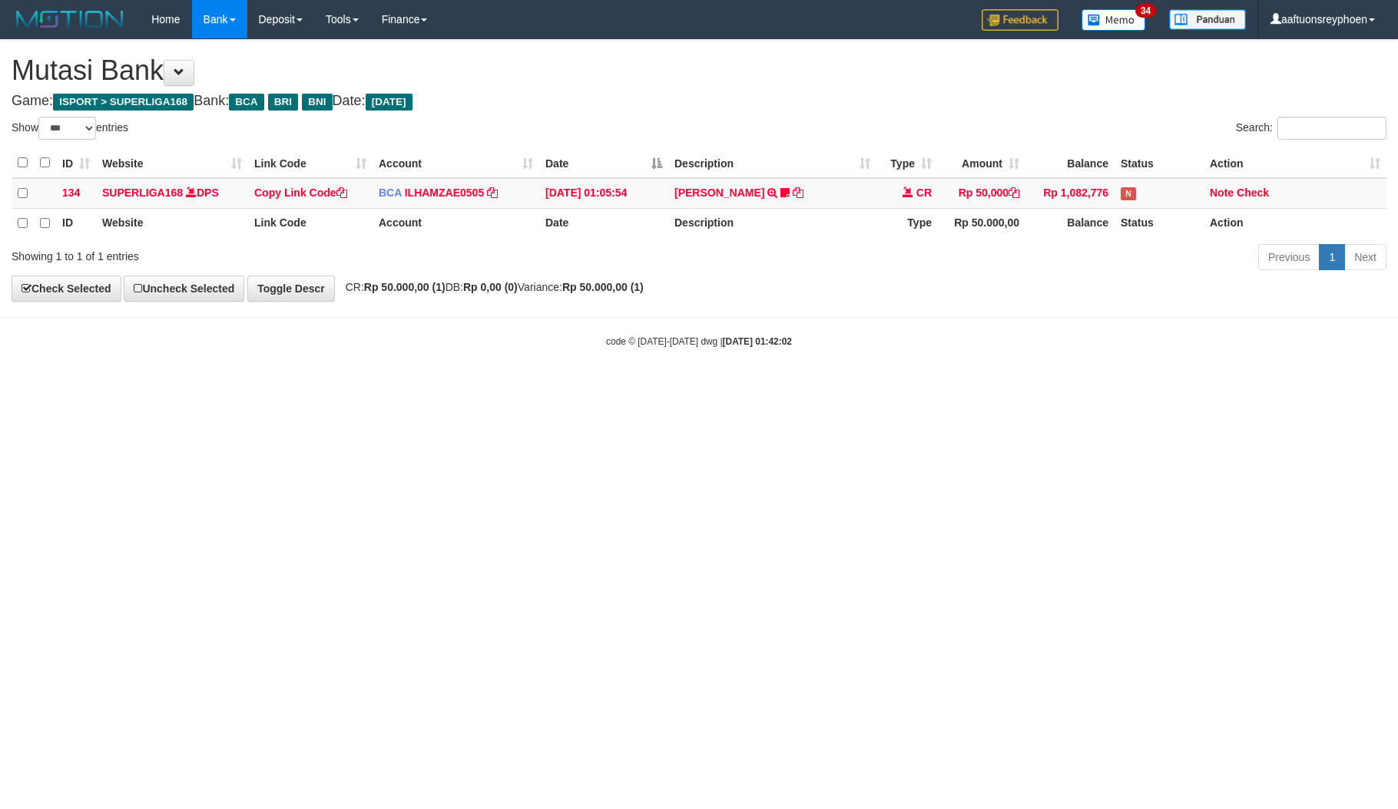
select select "***"
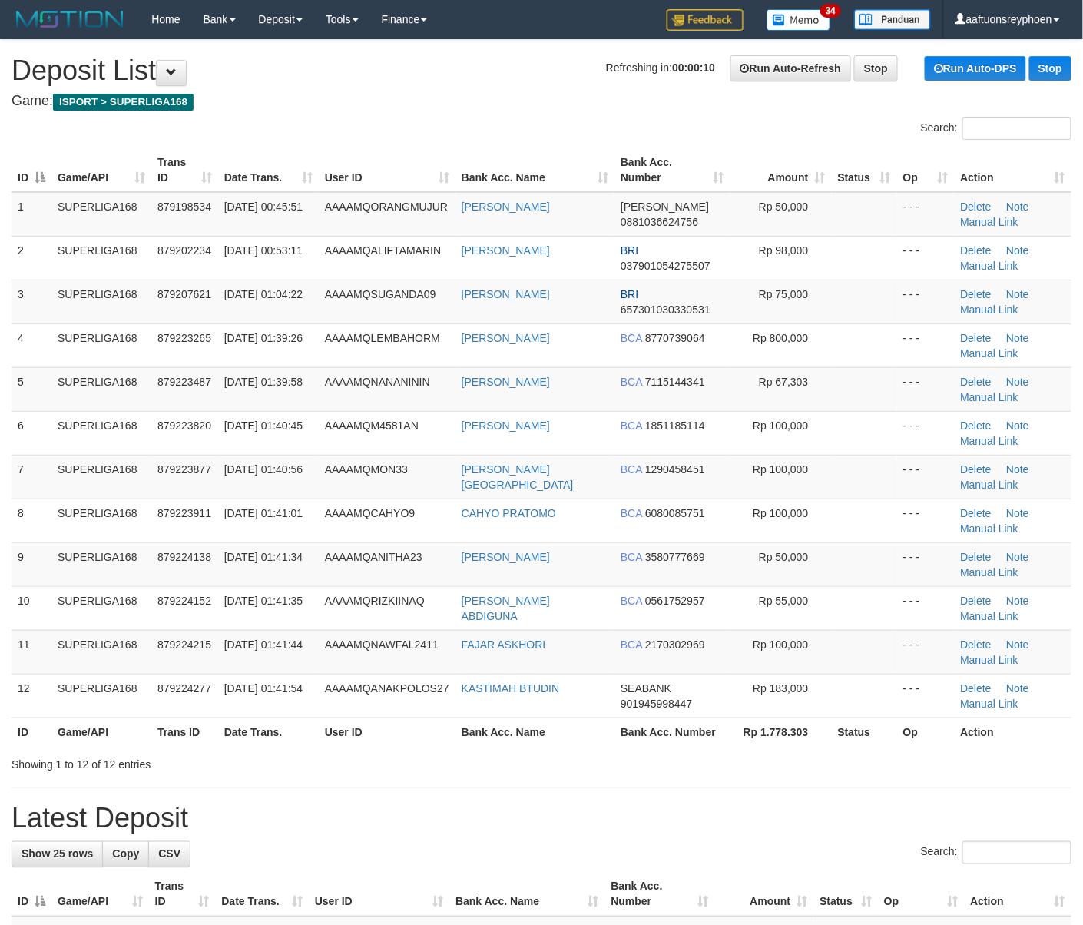
drag, startPoint x: 269, startPoint y: 369, endPoint x: 2, endPoint y: 412, distance: 270.7
click at [253, 369] on td "01/10/2025 01:39:58" at bounding box center [268, 389] width 101 height 44
drag, startPoint x: 258, startPoint y: 364, endPoint x: 3, endPoint y: 398, distance: 257.2
click at [255, 363] on td "01/10/2025 01:39:26" at bounding box center [268, 345] width 101 height 44
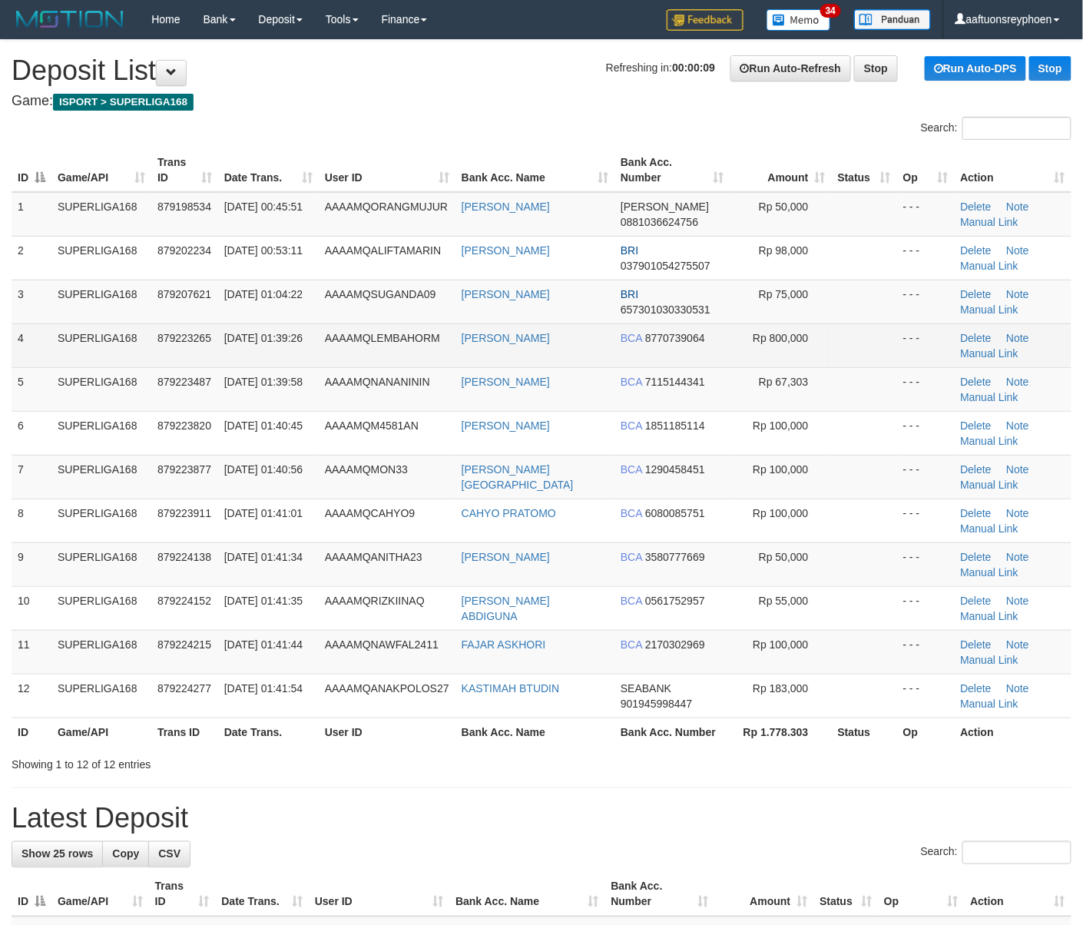
click at [280, 330] on td "01/10/2025 01:39:26" at bounding box center [268, 345] width 101 height 44
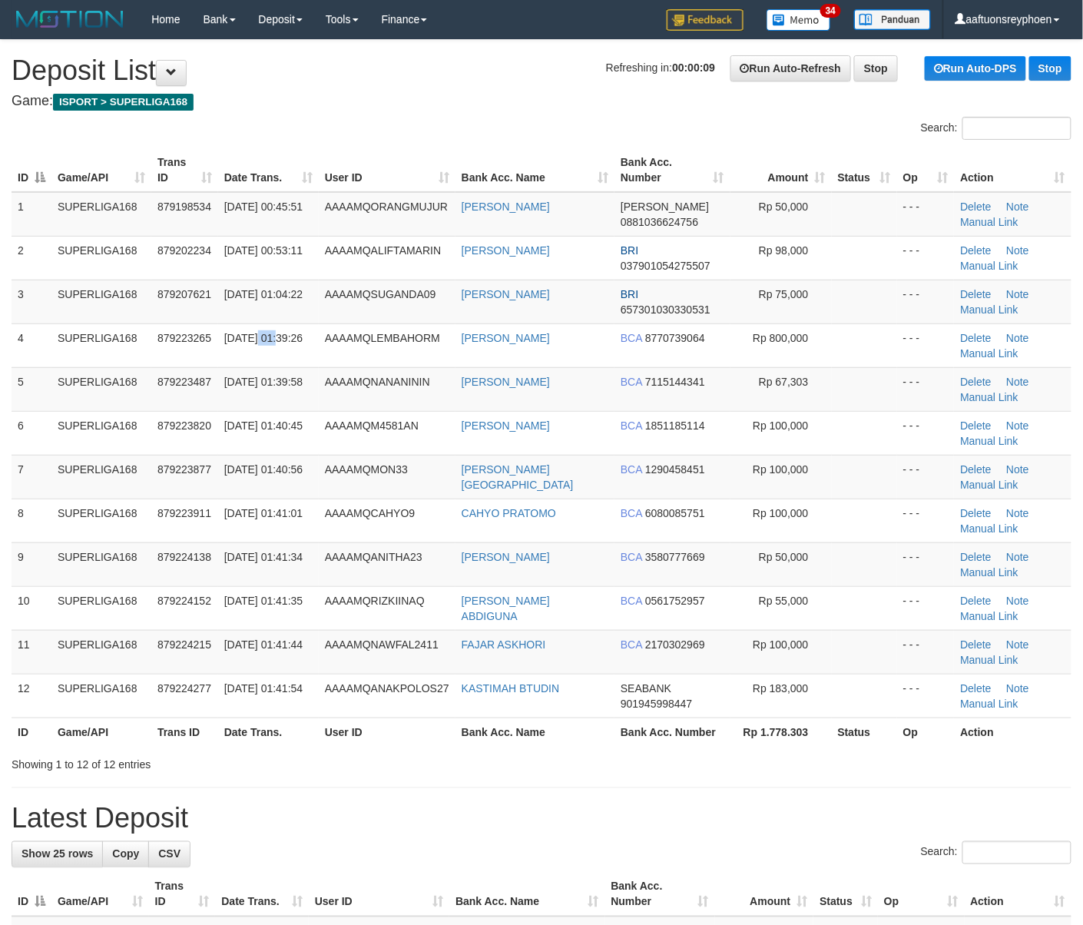
drag, startPoint x: 272, startPoint y: 330, endPoint x: 8, endPoint y: 366, distance: 266.7
click at [212, 335] on tr "4 SUPERLIGA168 879223265 01/10/2025 01:39:26 AAAAMQLEMBAHORM AFIF HADY BCA 8770…" at bounding box center [542, 345] width 1060 height 44
drag, startPoint x: 318, startPoint y: 310, endPoint x: 309, endPoint y: 310, distance: 9.2
click at [312, 310] on tr "3 SUPERLIGA168 879207621 01/10/2025 01:04:22 AAAAMQSUGANDA09 OKY SUGANDA BRI 65…" at bounding box center [542, 302] width 1060 height 44
drag, startPoint x: 194, startPoint y: 373, endPoint x: 4, endPoint y: 419, distance: 195.0
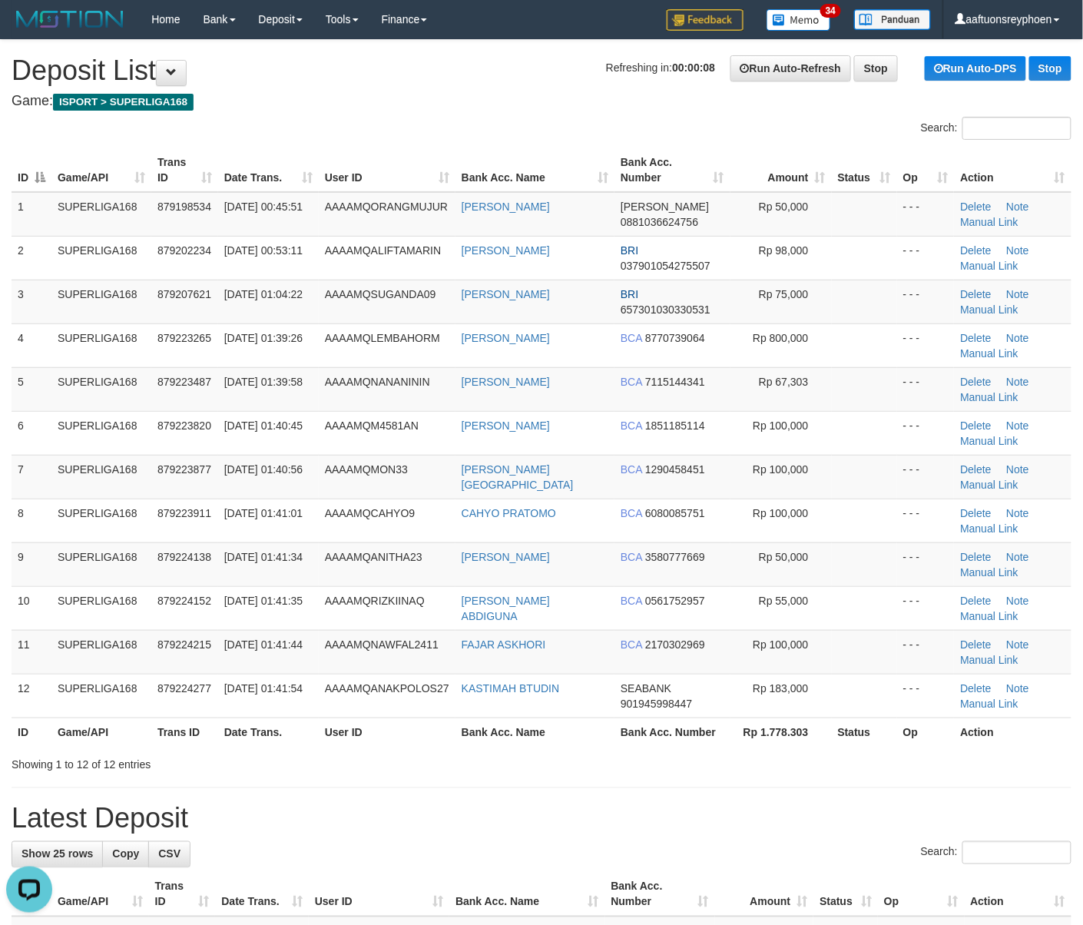
click at [174, 379] on tr "5 SUPERLIGA168 879223487 01/10/2025 01:39:58 AAAAMQNANANININ HAMZAH ZAELANI BCA…" at bounding box center [542, 389] width 1060 height 44
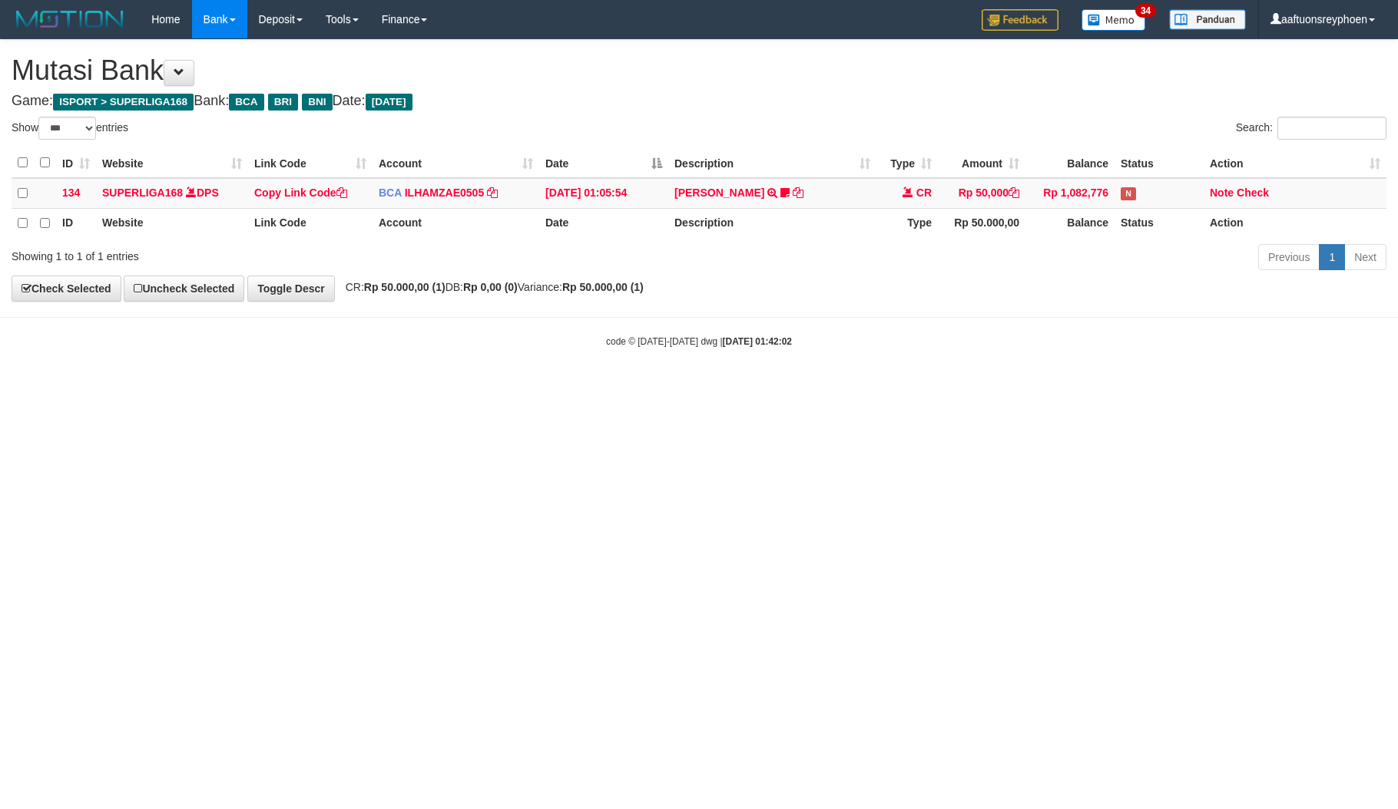
select select "***"
click at [947, 387] on html "Toggle navigation Home Bank Account List Load By Website Group [ISPORT] SUPERLI…" at bounding box center [699, 193] width 1398 height 387
drag, startPoint x: 821, startPoint y: 409, endPoint x: 1393, endPoint y: 375, distance: 573.2
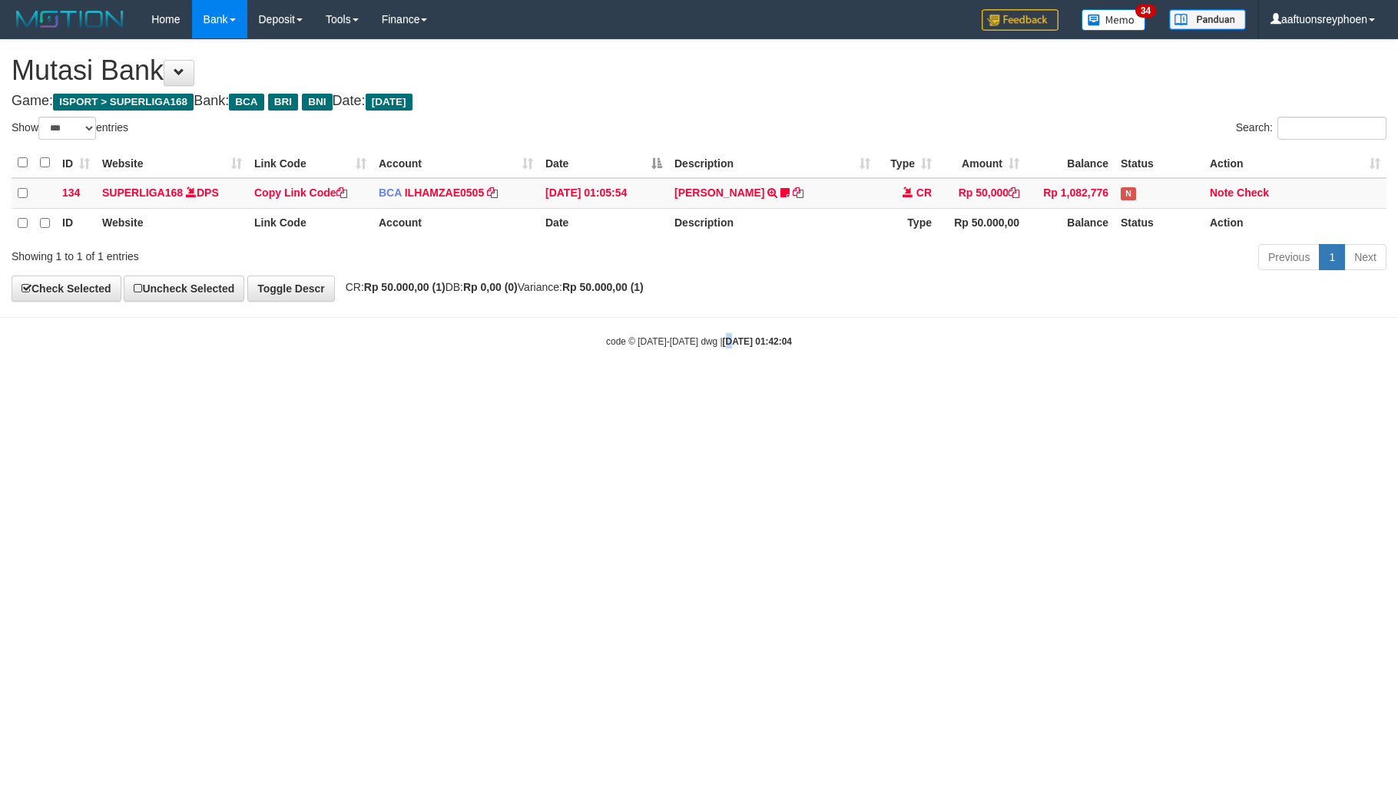
click at [1028, 387] on html "Toggle navigation Home Bank Account List Load By Website Group [ISPORT] SUPERLI…" at bounding box center [699, 193] width 1398 height 387
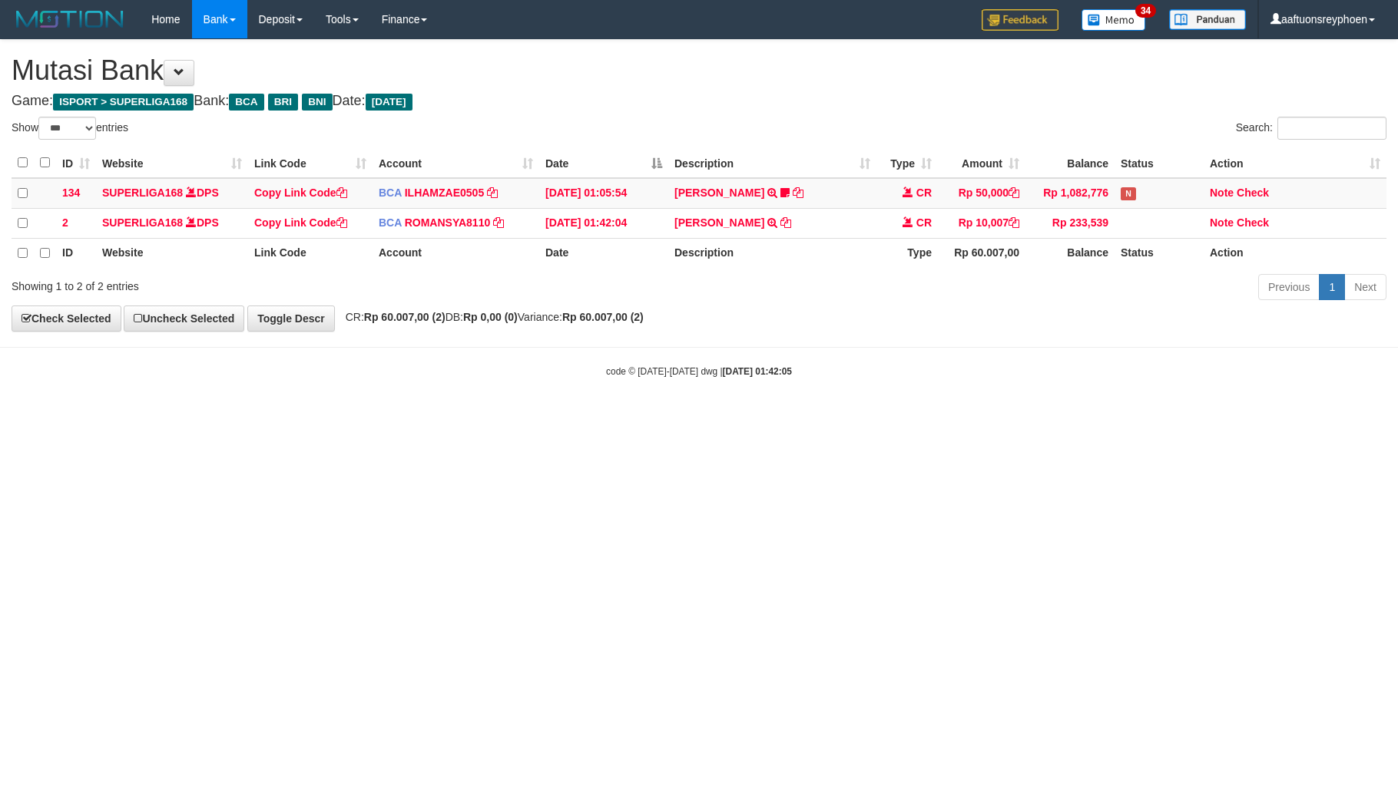
select select "***"
click at [745, 417] on html "Toggle navigation Home Bank Account List Load By Website Group [ISPORT] SUPERLI…" at bounding box center [699, 208] width 1398 height 417
click at [766, 417] on html "Toggle navigation Home Bank Account List Load By Website Group [ISPORT] SUPERLI…" at bounding box center [699, 208] width 1398 height 417
drag, startPoint x: 766, startPoint y: 536, endPoint x: 1392, endPoint y: 507, distance: 627.4
click at [812, 417] on html "Toggle navigation Home Bank Account List Load By Website Group [ISPORT] SUPERLI…" at bounding box center [699, 208] width 1398 height 417
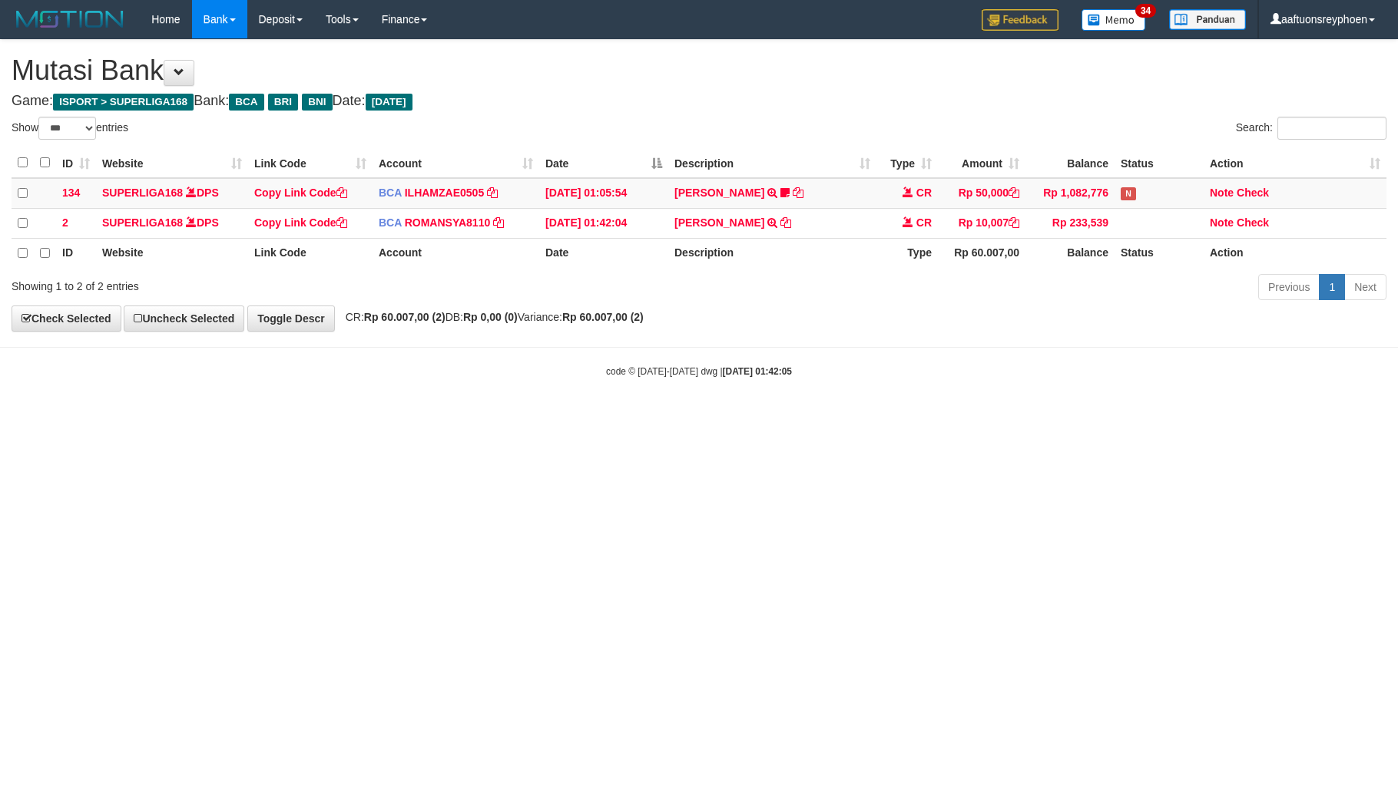
click at [572, 417] on html "Toggle navigation Home Bank Account List Load By Website Group [ISPORT] SUPERLI…" at bounding box center [699, 208] width 1398 height 417
drag, startPoint x: 571, startPoint y: 571, endPoint x: 711, endPoint y: 561, distance: 140.2
click at [628, 417] on html "Toggle navigation Home Bank Account List Load By Website Group [ISPORT] SUPERLI…" at bounding box center [699, 208] width 1398 height 417
drag, startPoint x: 612, startPoint y: 547, endPoint x: 625, endPoint y: 557, distance: 16.4
click at [619, 417] on html "Toggle navigation Home Bank Account List Load By Website Group [ISPORT] SUPERLI…" at bounding box center [699, 208] width 1398 height 417
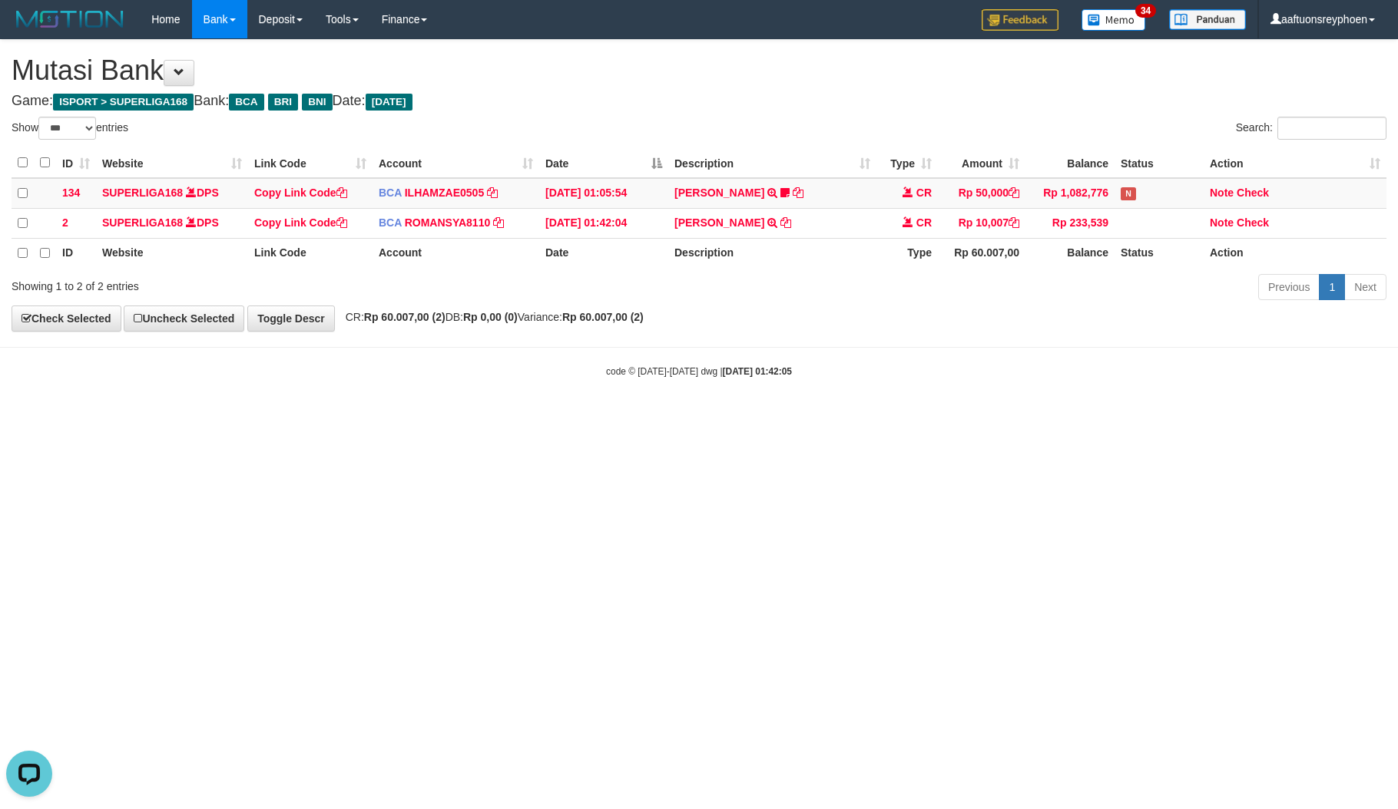
click at [966, 417] on html "Toggle navigation Home Bank Account List Load By Website Group [ISPORT] SUPERLI…" at bounding box center [699, 208] width 1398 height 417
click at [1251, 223] on link "Check" at bounding box center [1253, 223] width 32 height 12
drag, startPoint x: 790, startPoint y: 542, endPoint x: 1058, endPoint y: 527, distance: 269.2
click at [842, 417] on html "Toggle navigation Home Bank Account List Load By Website Group [ISPORT] SUPERLI…" at bounding box center [699, 208] width 1398 height 417
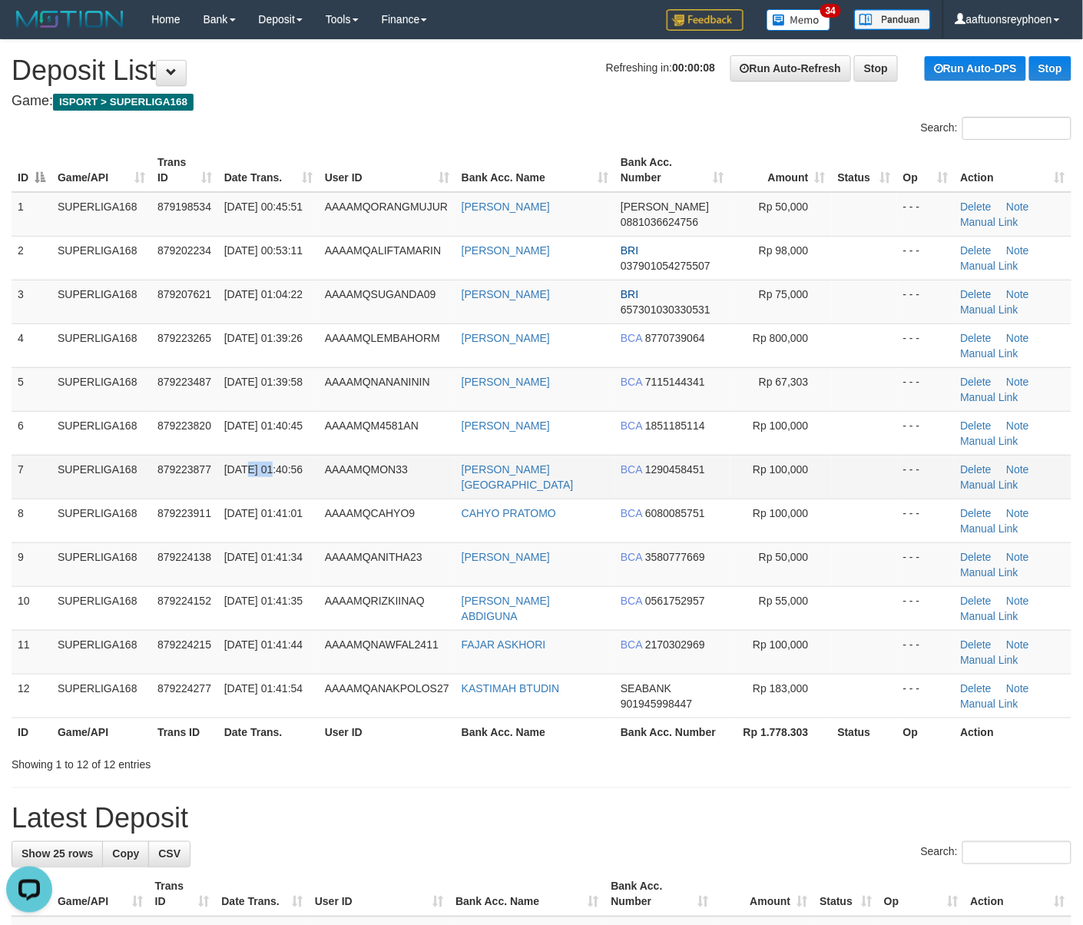
drag, startPoint x: 247, startPoint y: 459, endPoint x: 6, endPoint y: 482, distance: 241.5
click at [226, 462] on td "[DATE] 01:40:56" at bounding box center [268, 477] width 101 height 44
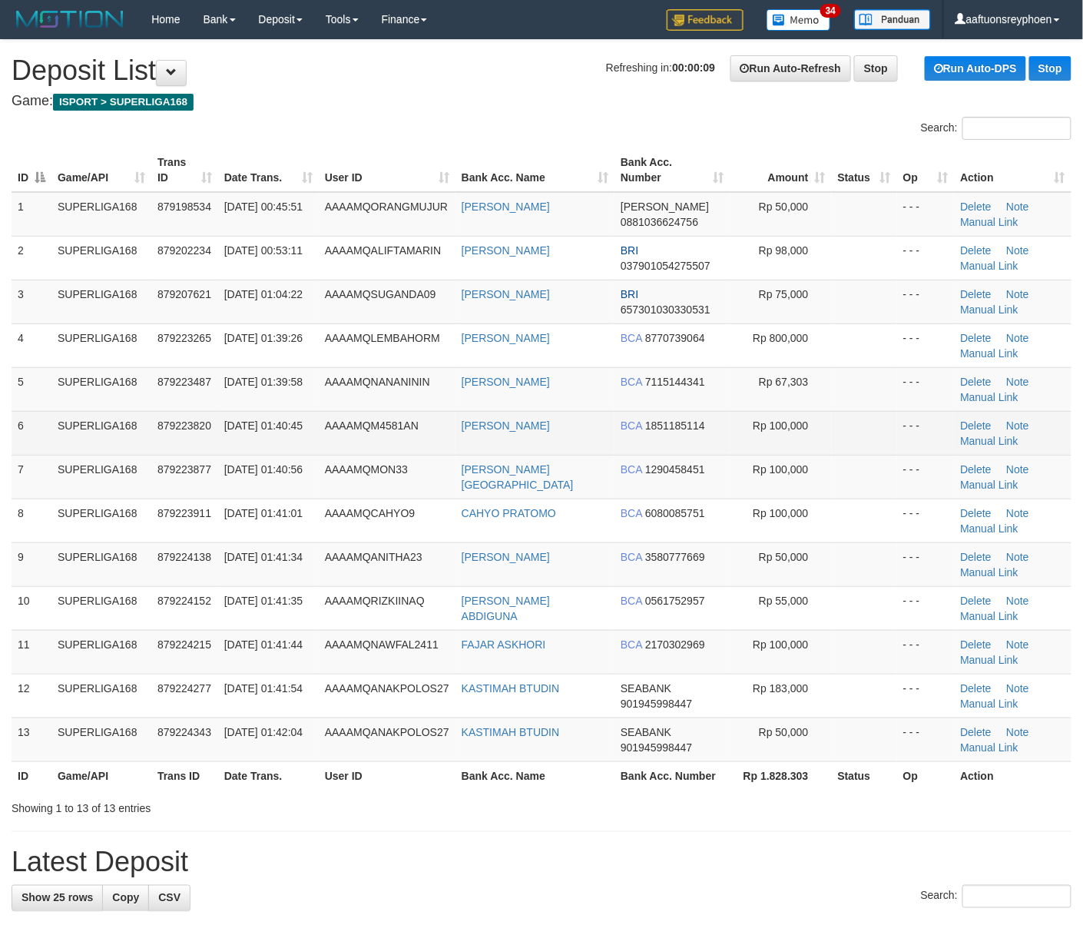
click at [93, 444] on td "SUPERLIGA168" at bounding box center [101, 433] width 100 height 44
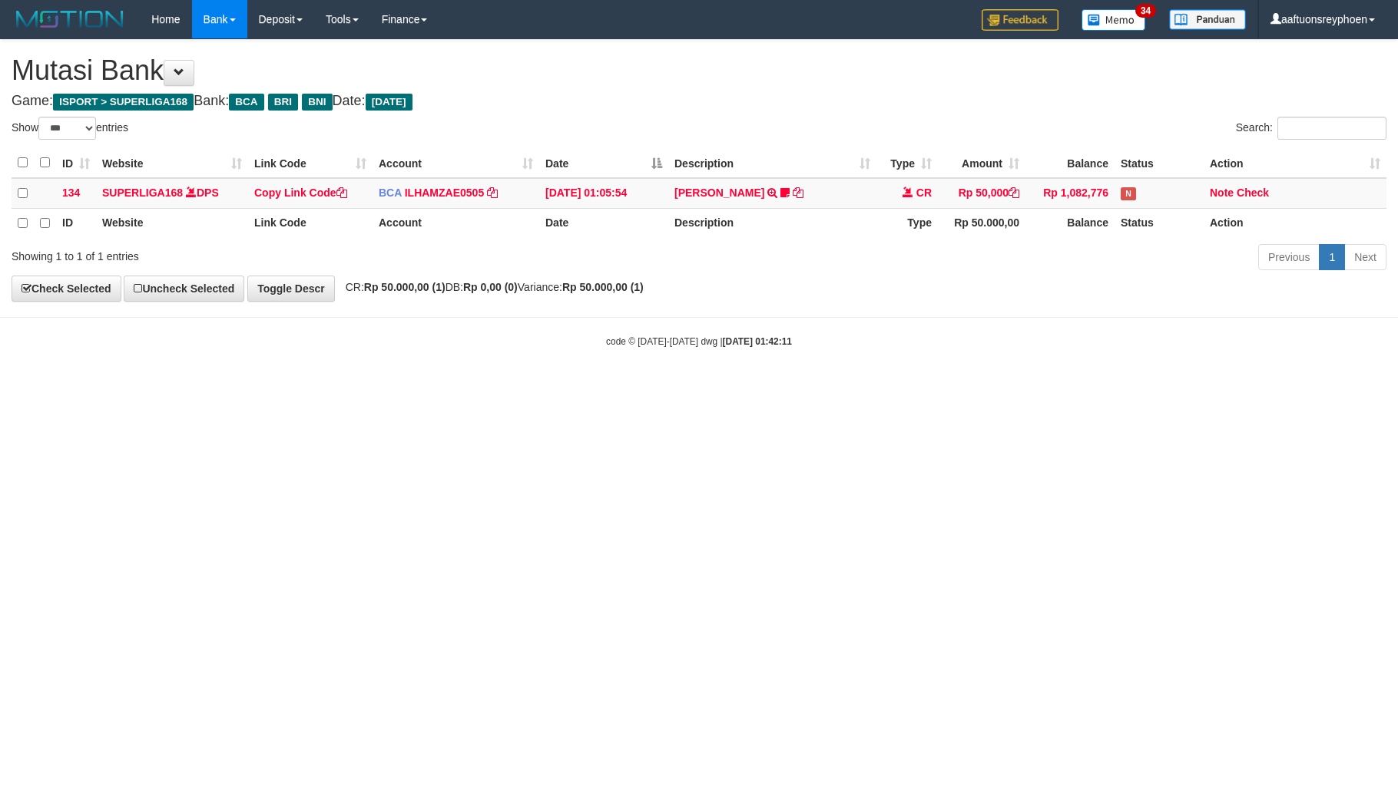
select select "***"
drag, startPoint x: 631, startPoint y: 510, endPoint x: 1386, endPoint y: 464, distance: 755.6
click at [790, 387] on html "Toggle navigation Home Bank Account List Load By Website Group [ISPORT] SUPERLI…" at bounding box center [699, 193] width 1398 height 387
drag, startPoint x: 975, startPoint y: 455, endPoint x: 1393, endPoint y: 439, distance: 418.9
click at [1144, 387] on html "Toggle navigation Home Bank Account List Load By Website Group [ISPORT] SUPERLI…" at bounding box center [699, 193] width 1398 height 387
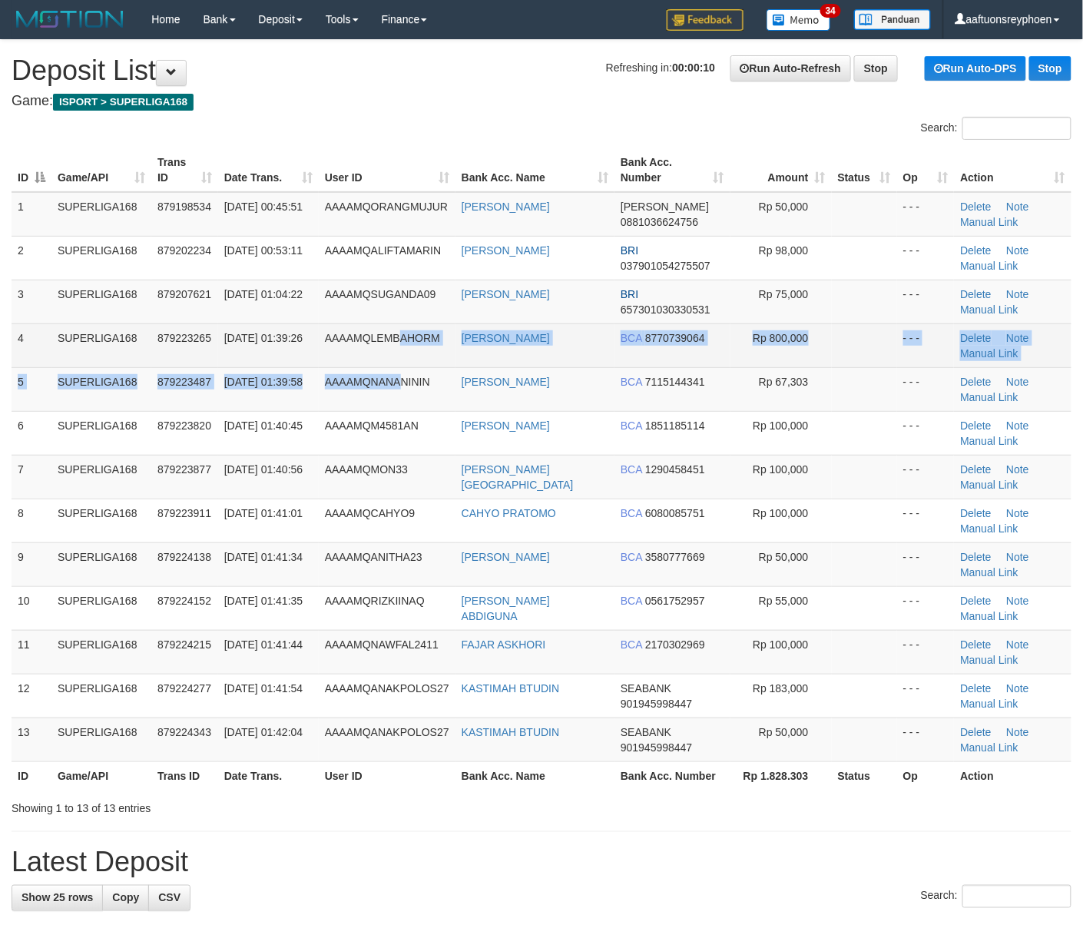
click at [398, 366] on tbody "1 SUPERLIGA168 879198534 [DATE] 00:45:51 AAAAMQORANGMUJUR AHMAT [PERSON_NAME] 0…" at bounding box center [542, 477] width 1060 height 570
click at [465, 352] on td "[PERSON_NAME]" at bounding box center [534, 345] width 159 height 44
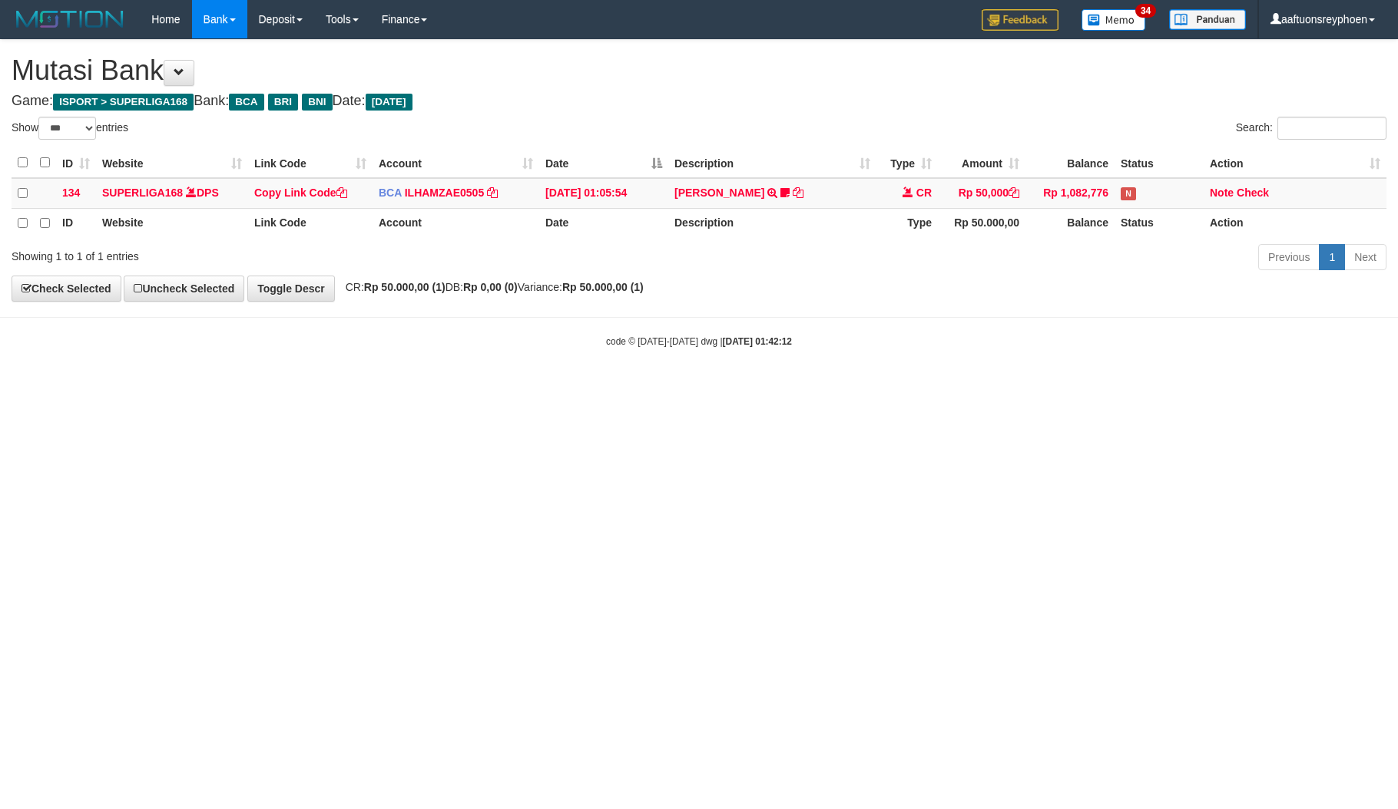
select select "***"
drag, startPoint x: 1021, startPoint y: 495, endPoint x: 1396, endPoint y: 464, distance: 376.8
click at [1233, 387] on html "Toggle navigation Home Bank Account List Load By Website Group [ISPORT] SUPERLI…" at bounding box center [699, 193] width 1398 height 387
click at [790, 387] on html "Toggle navigation Home Bank Account List Load By Website Group [ISPORT] SUPERLI…" at bounding box center [699, 193] width 1398 height 387
click at [865, 387] on html "Toggle navigation Home Bank Account List Load By Website Group [ISPORT] SUPERLI…" at bounding box center [699, 193] width 1398 height 387
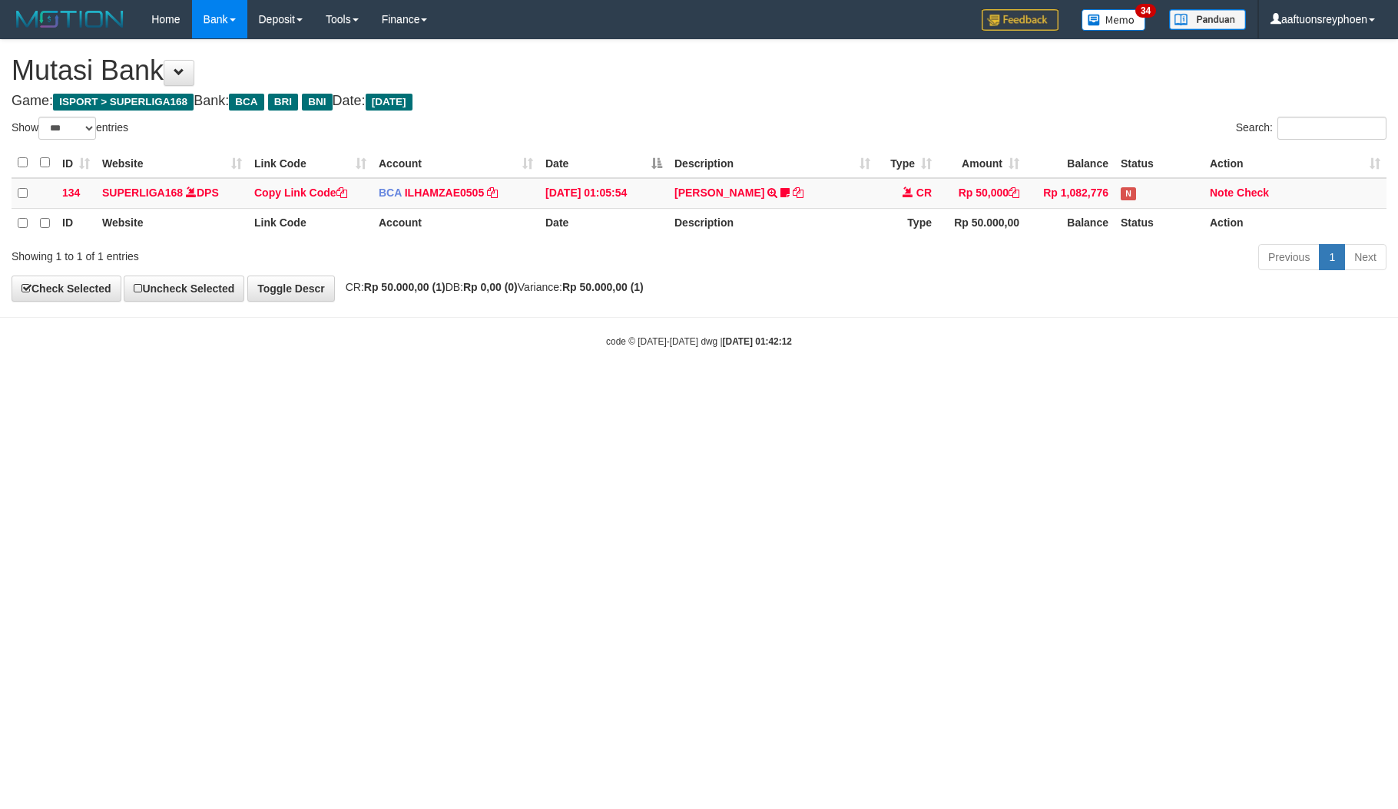
click at [865, 387] on html "Toggle navigation Home Bank Account List Load By Website Group [ISPORT] SUPERLI…" at bounding box center [699, 193] width 1398 height 387
click at [523, 387] on html "Toggle navigation Home Bank Account List Load By Website Group [ISPORT] SUPERLI…" at bounding box center [699, 193] width 1398 height 387
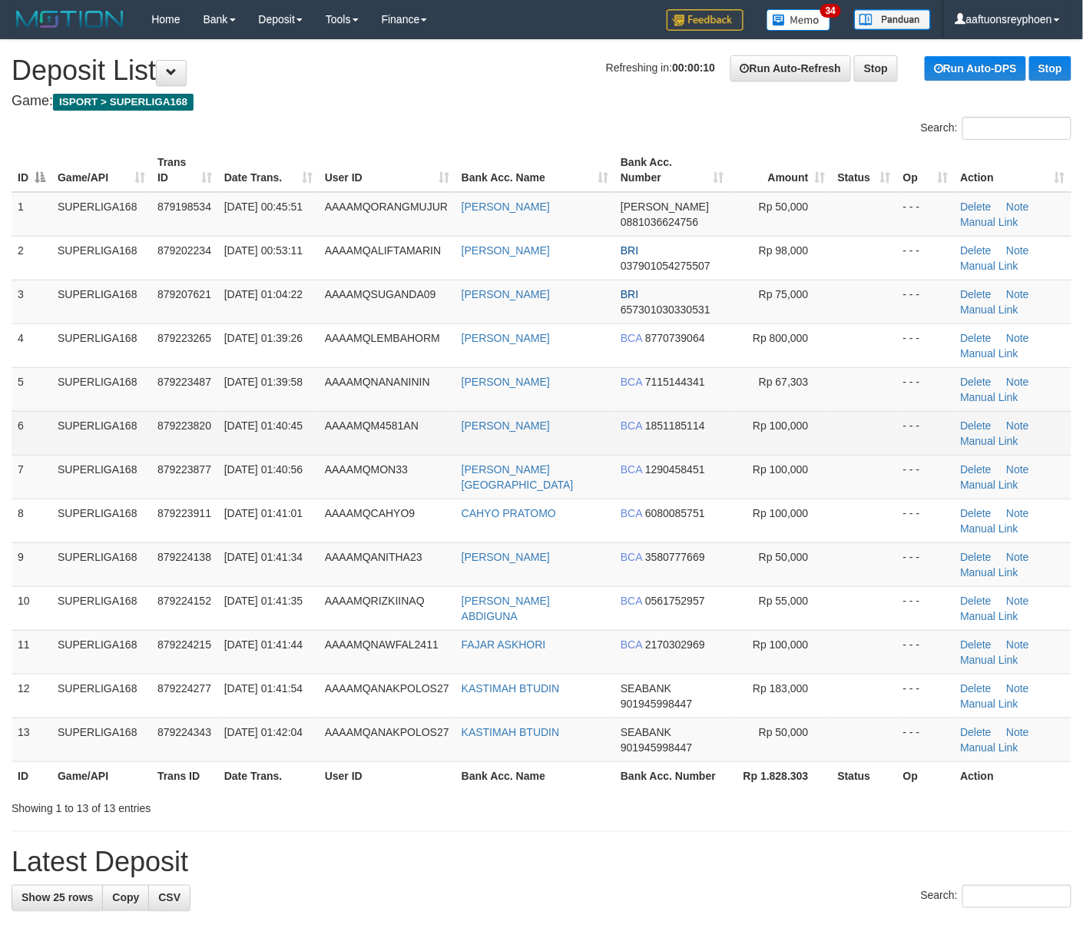
drag, startPoint x: 275, startPoint y: 412, endPoint x: 149, endPoint y: 433, distance: 127.8
click at [274, 412] on td "[DATE] 01:40:45" at bounding box center [268, 433] width 101 height 44
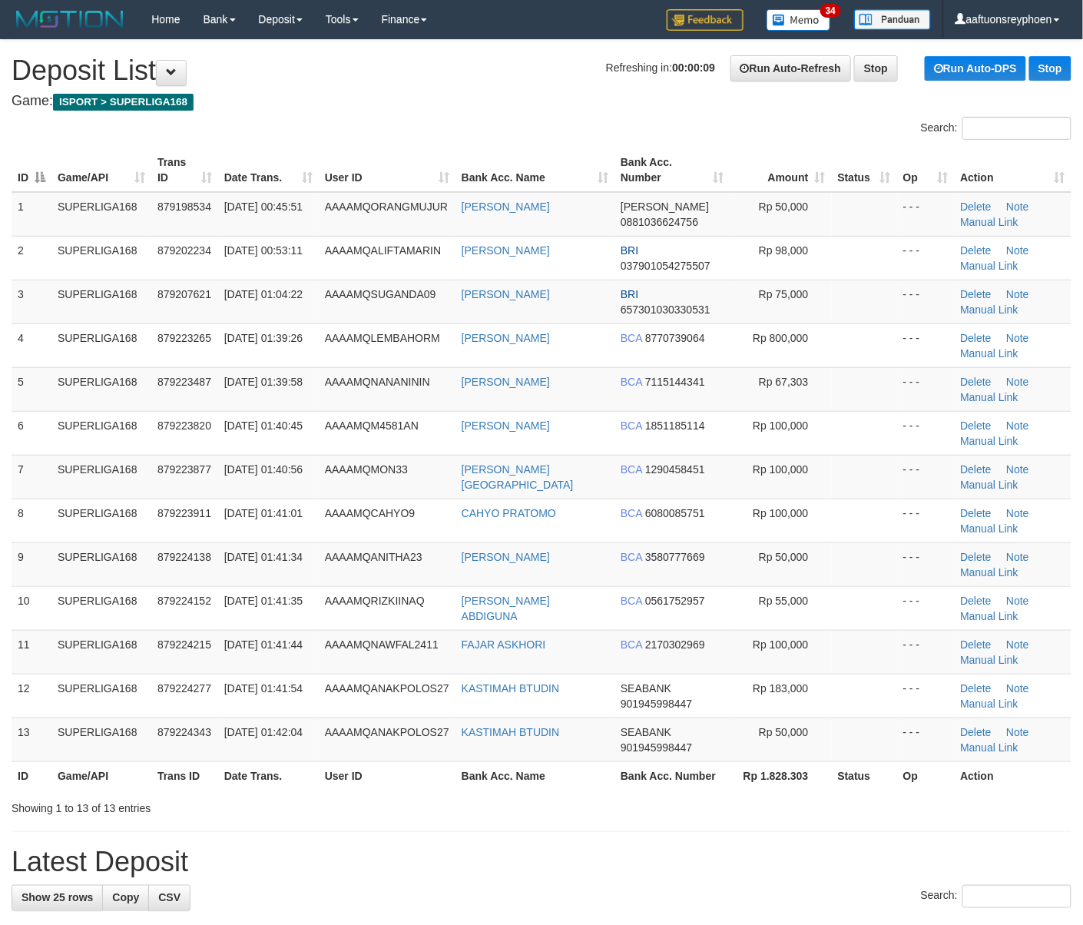
click at [29, 507] on td "8" at bounding box center [32, 520] width 40 height 44
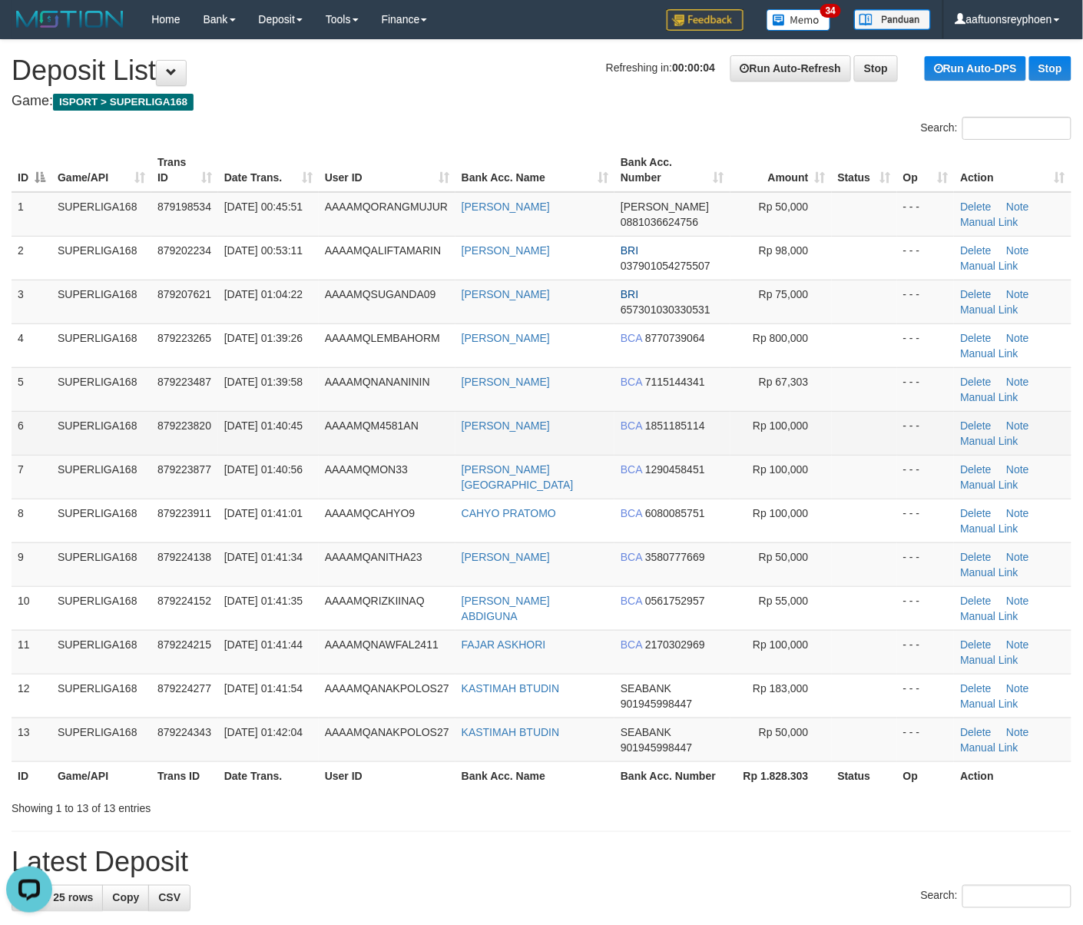
click at [121, 419] on td "SUPERLIGA168" at bounding box center [101, 433] width 100 height 44
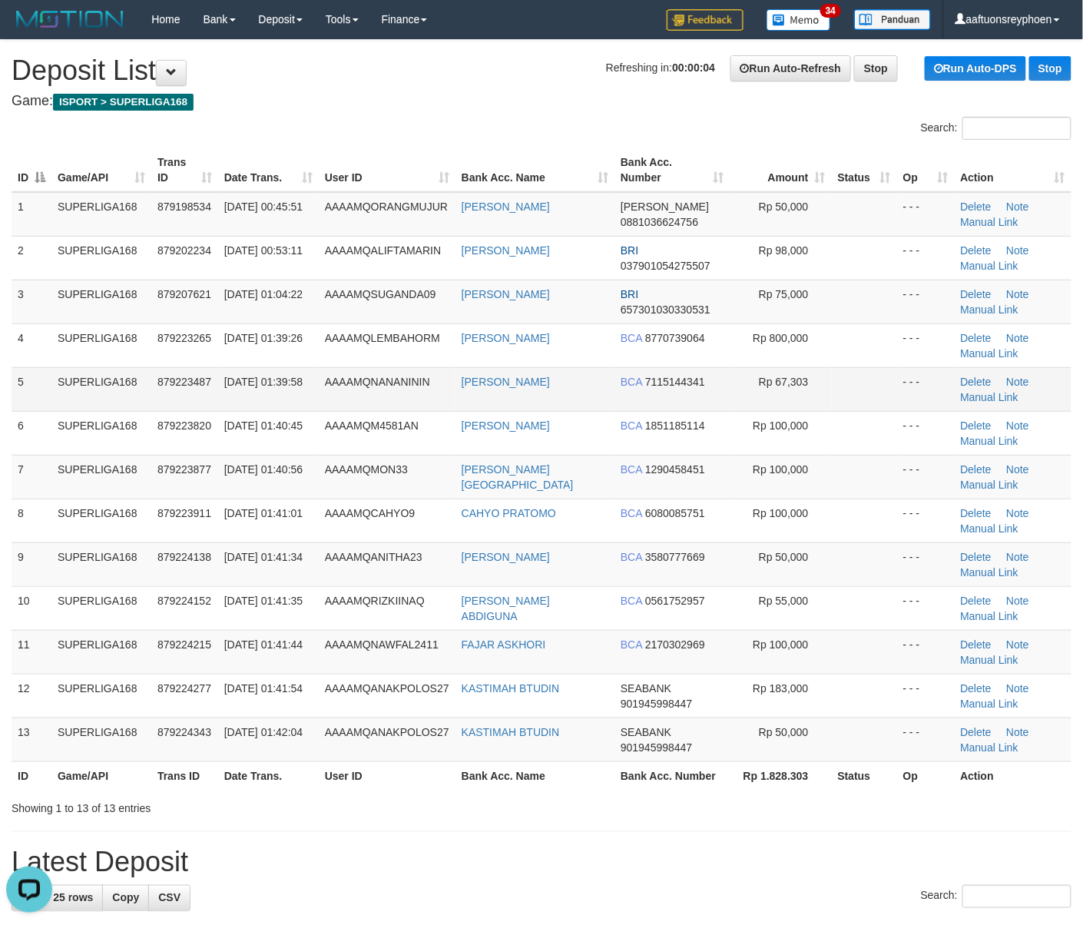
click at [104, 399] on td "SUPERLIGA168" at bounding box center [101, 389] width 100 height 44
drag, startPoint x: 104, startPoint y: 399, endPoint x: 71, endPoint y: 403, distance: 33.2
click at [100, 399] on td "SUPERLIGA168" at bounding box center [101, 389] width 100 height 44
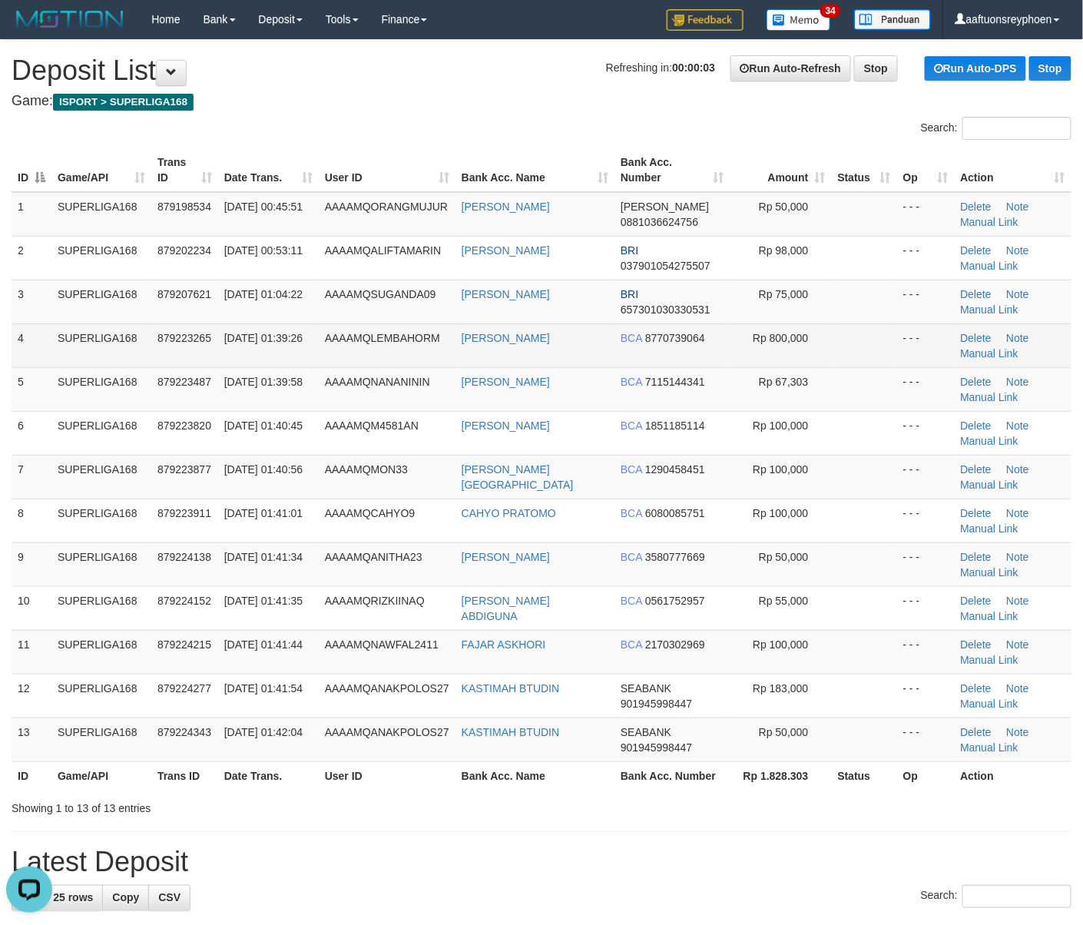
drag, startPoint x: 198, startPoint y: 350, endPoint x: 50, endPoint y: 360, distance: 148.6
click at [197, 350] on td "879223265" at bounding box center [184, 345] width 67 height 44
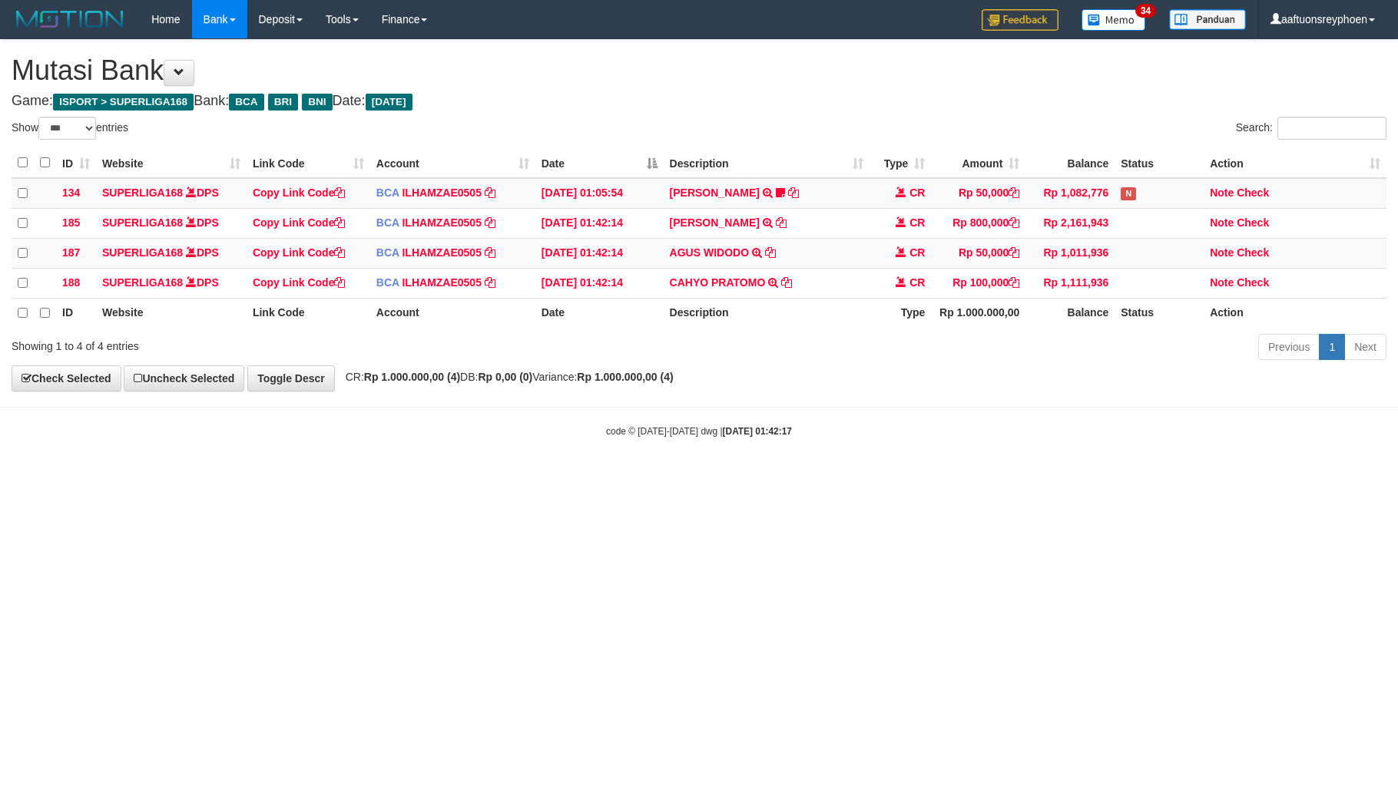
select select "***"
drag, startPoint x: 978, startPoint y: 517, endPoint x: 1005, endPoint y: 550, distance: 42.1
click at [980, 477] on html "Toggle navigation Home Bank Account List Load By Website Group [ISPORT] SUPERLI…" at bounding box center [699, 238] width 1398 height 477
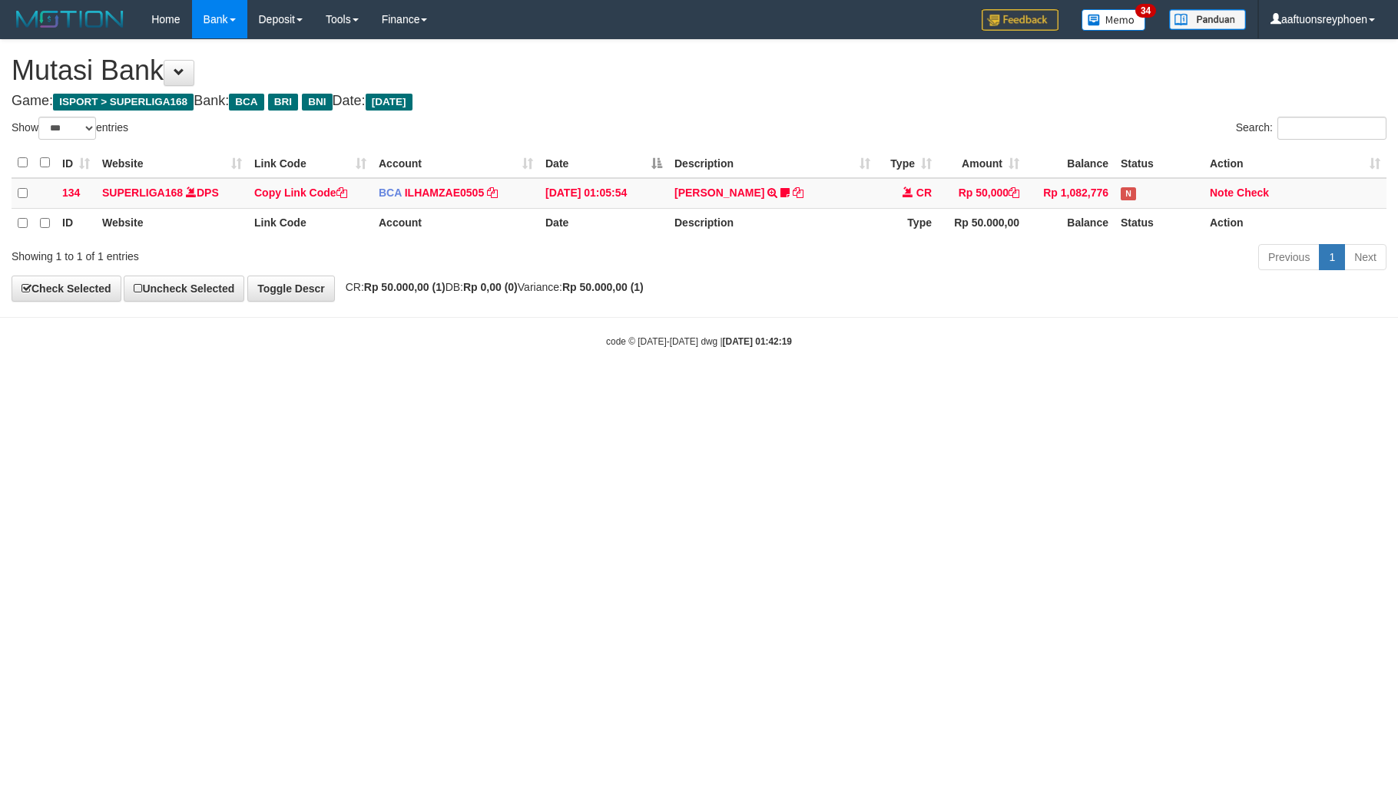
select select "***"
drag, startPoint x: 1002, startPoint y: 477, endPoint x: 1392, endPoint y: 439, distance: 391.2
click at [1156, 387] on html "Toggle navigation Home Bank Account List Load By Website Group [ISPORT] SUPERLI…" at bounding box center [699, 193] width 1398 height 387
drag, startPoint x: 781, startPoint y: 447, endPoint x: 1395, endPoint y: 392, distance: 616.9
click at [909, 387] on html "Toggle navigation Home Bank Account List Load By Website Group [ISPORT] SUPERLI…" at bounding box center [699, 193] width 1398 height 387
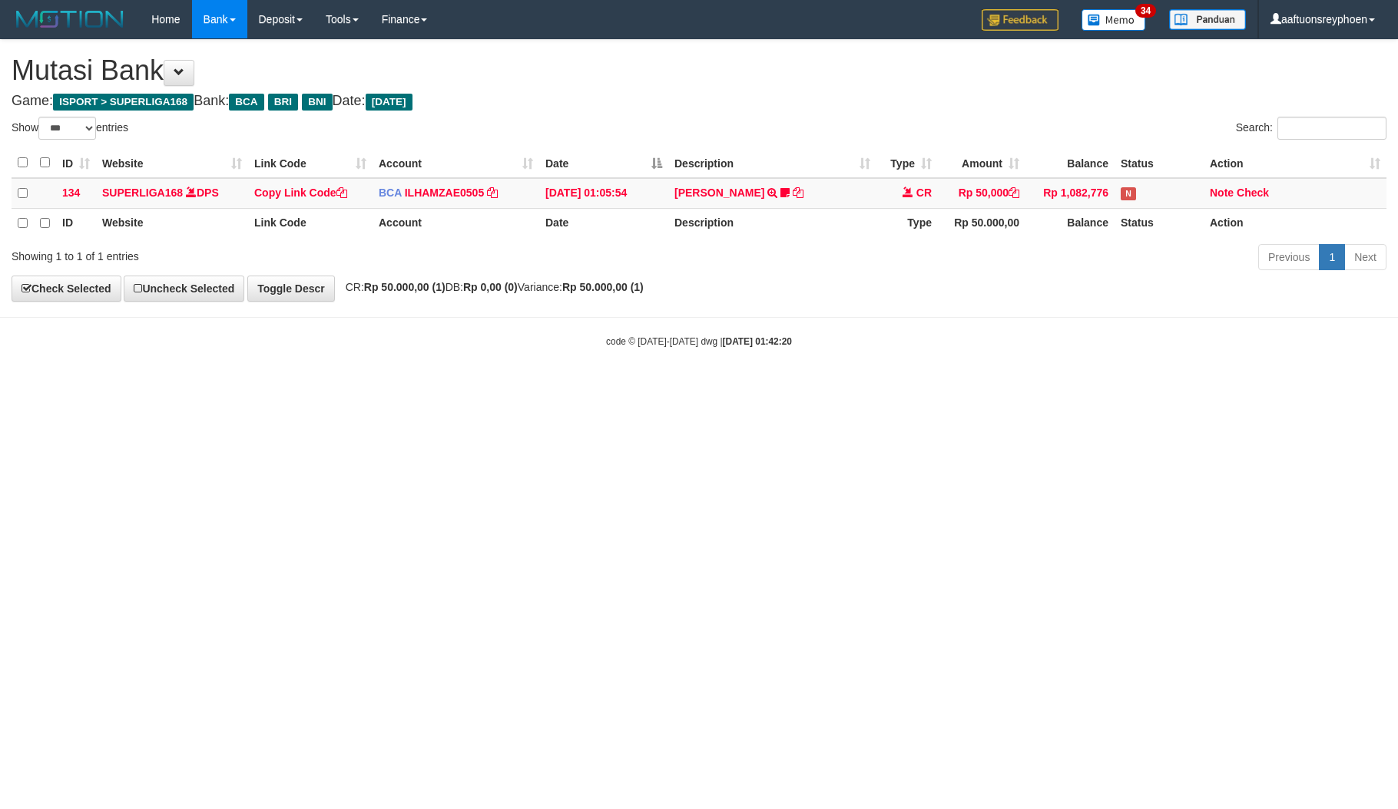
select select "***"
drag, startPoint x: 1248, startPoint y: 521, endPoint x: 1238, endPoint y: 520, distance: 10.0
click at [1248, 387] on html "Toggle navigation Home Bank Account List Load By Website Group [ISPORT] SUPERLI…" at bounding box center [699, 193] width 1398 height 387
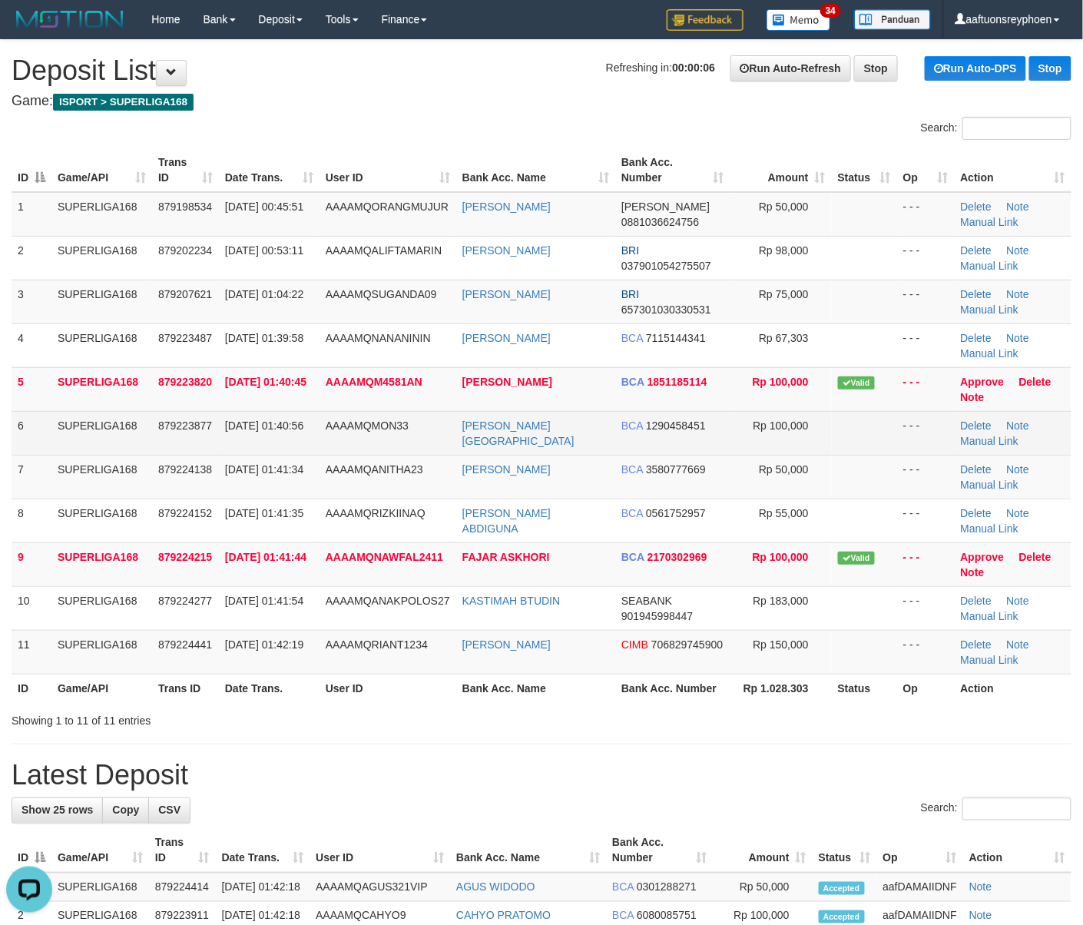
click at [105, 445] on td "SUPERLIGA168" at bounding box center [101, 433] width 101 height 44
click at [100, 447] on td "SUPERLIGA168" at bounding box center [101, 433] width 101 height 44
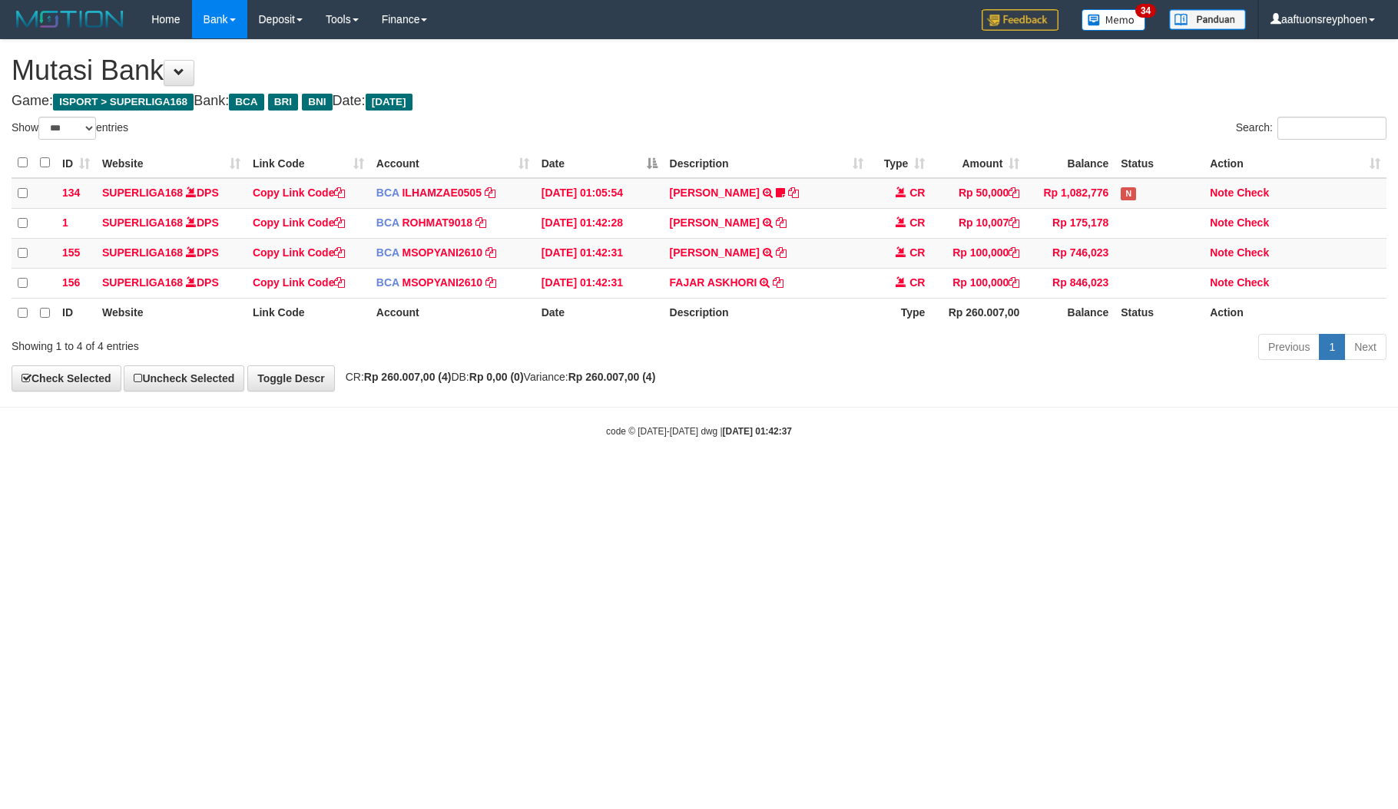
select select "***"
drag, startPoint x: 989, startPoint y: 567, endPoint x: 1141, endPoint y: 550, distance: 152.2
click at [1055, 477] on html "Toggle navigation Home Bank Account List Load By Website Group [ISPORT] SUPERLI…" at bounding box center [699, 238] width 1398 height 477
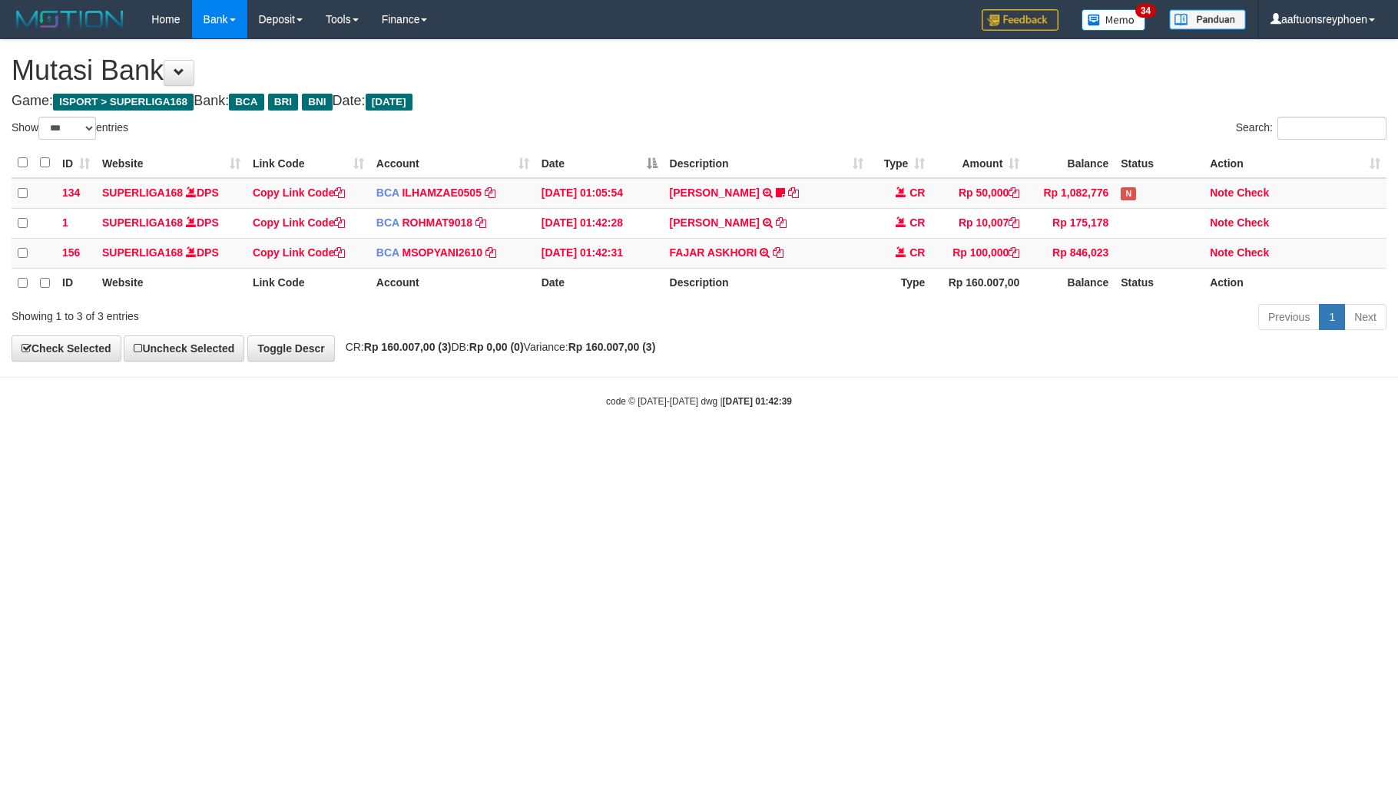
select select "***"
click at [1393, 330] on div "Previous 1 Next" at bounding box center [990, 319] width 816 height 33
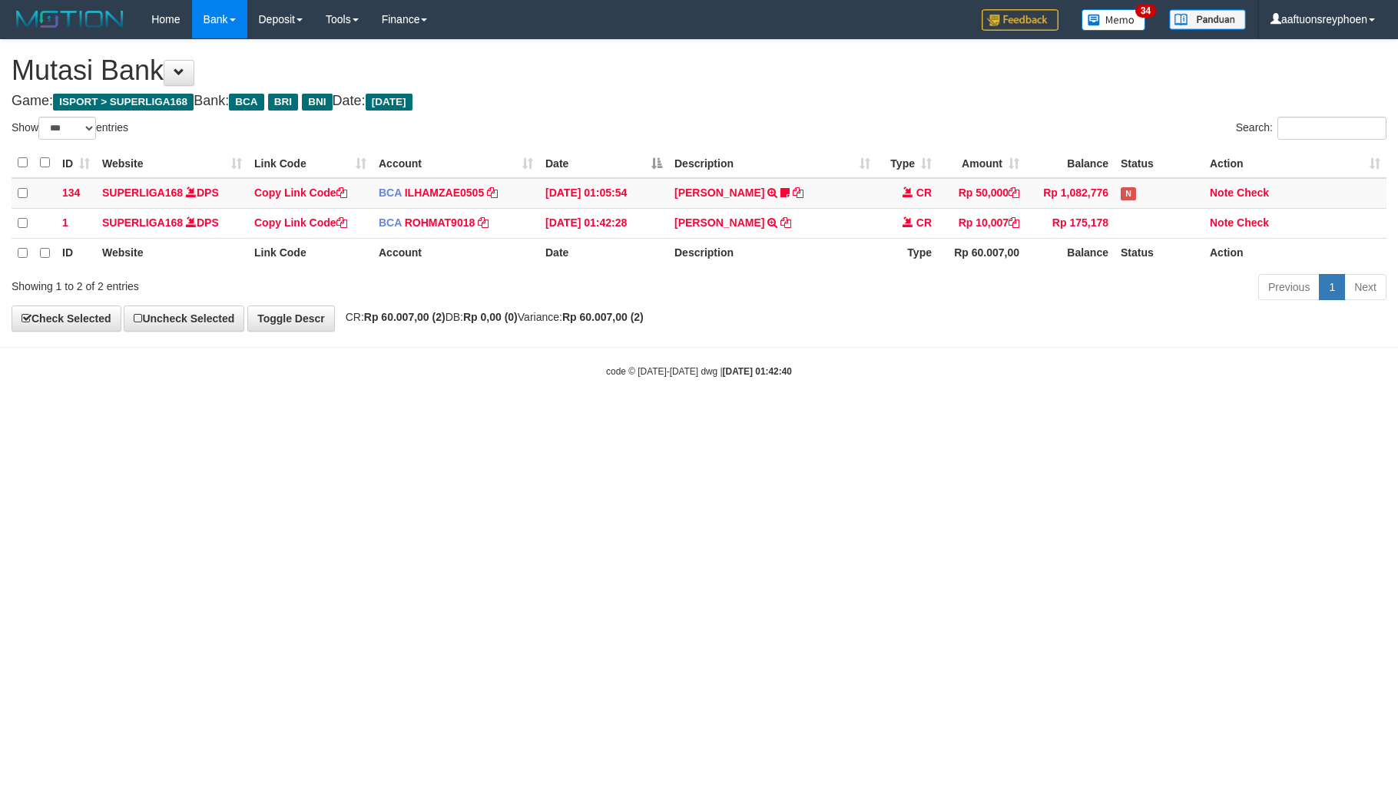
select select "***"
click at [799, 255] on th "Description" at bounding box center [772, 253] width 208 height 30
copy th "Description"
click at [799, 255] on th "Description" at bounding box center [772, 253] width 208 height 30
click at [1260, 222] on link "Check" at bounding box center [1253, 223] width 32 height 12
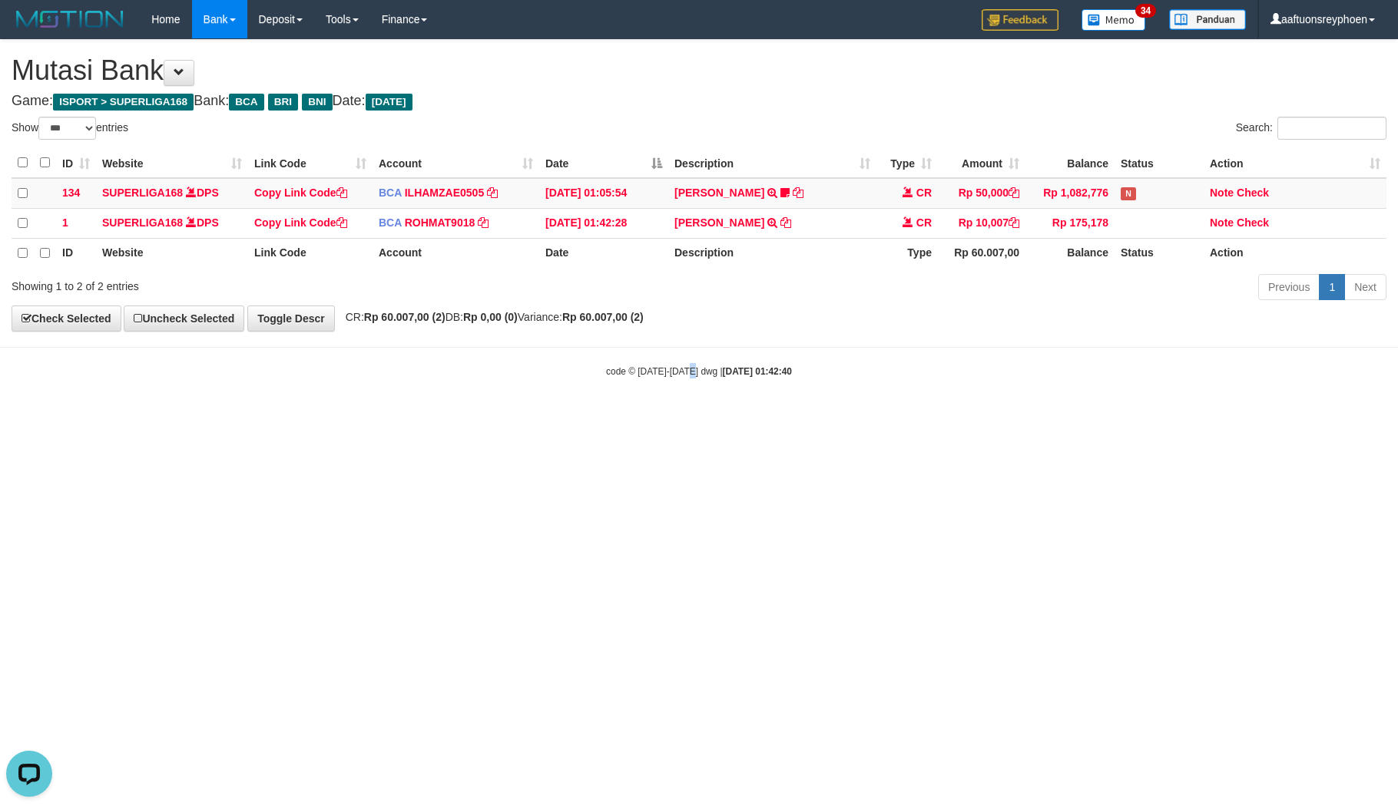
click at [759, 417] on html "Toggle navigation Home Bank Account List Load By Website Group [ISPORT] SUPERLI…" at bounding box center [699, 208] width 1398 height 417
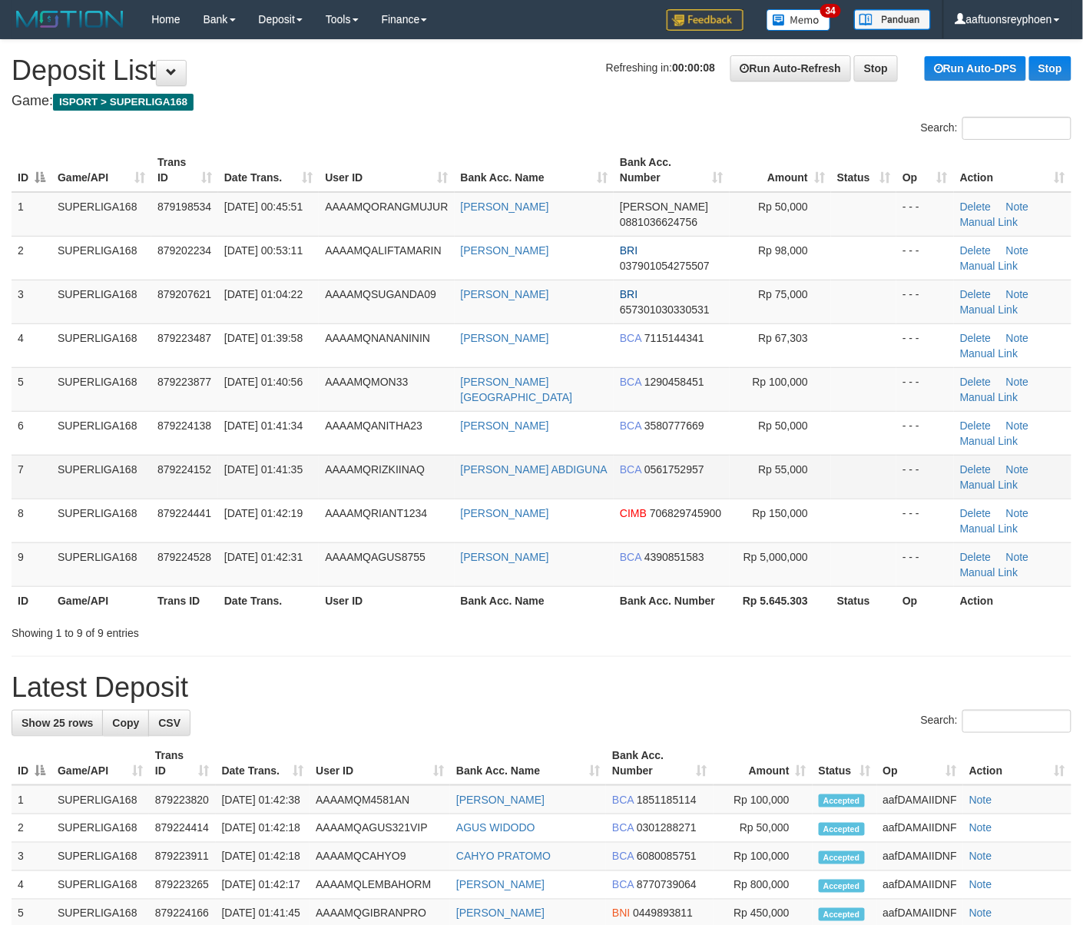
click at [31, 475] on td "7" at bounding box center [32, 477] width 40 height 44
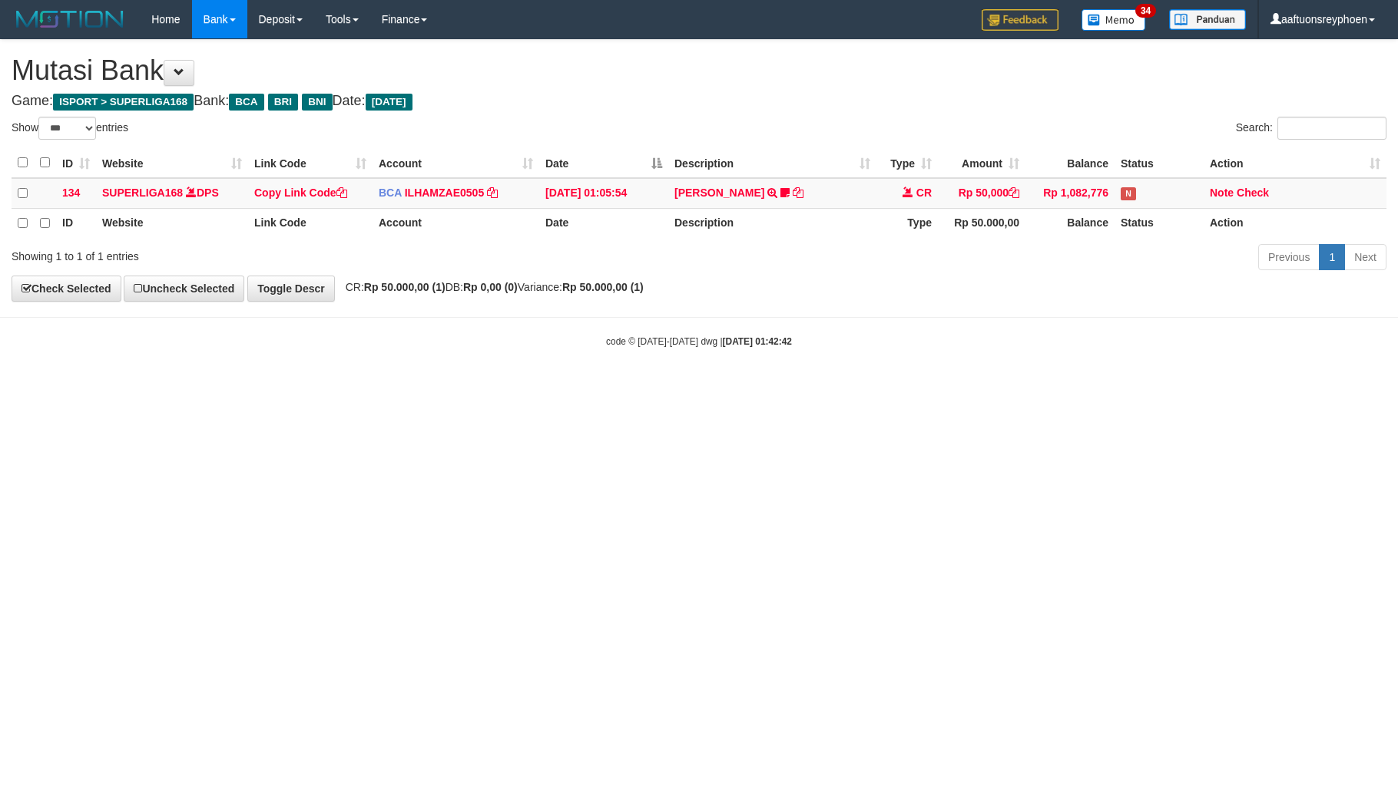
select select "***"
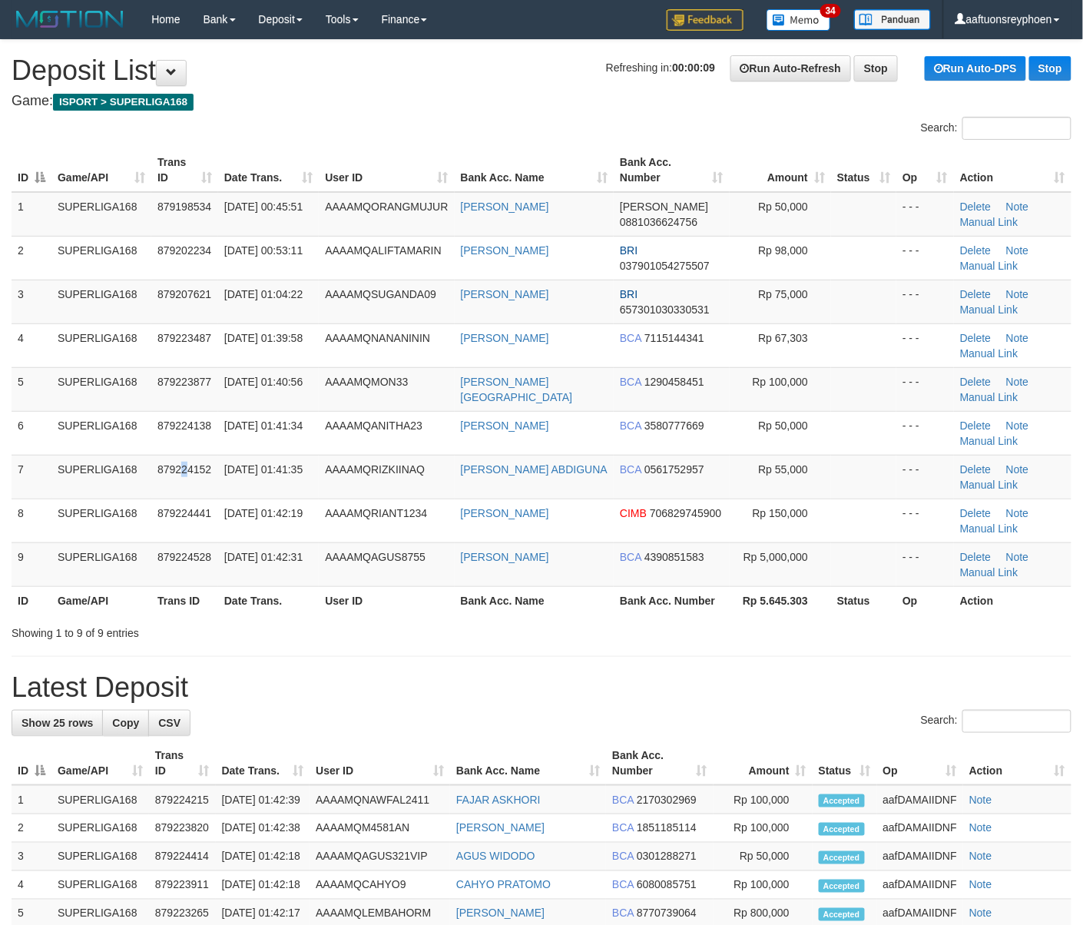
drag, startPoint x: 189, startPoint y: 456, endPoint x: 180, endPoint y: 456, distance: 9.2
click at [190, 456] on td "879224152" at bounding box center [184, 477] width 67 height 44
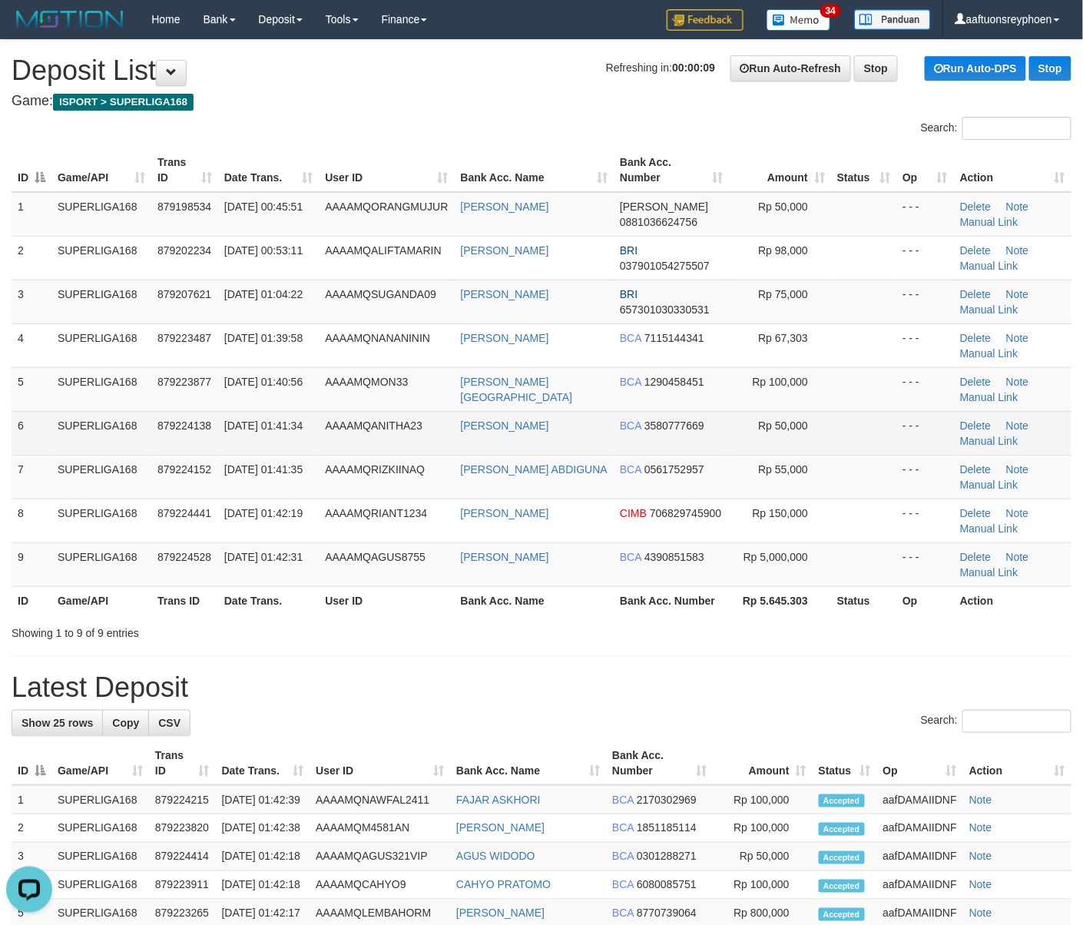
click at [172, 421] on span "879224138" at bounding box center [184, 425] width 54 height 12
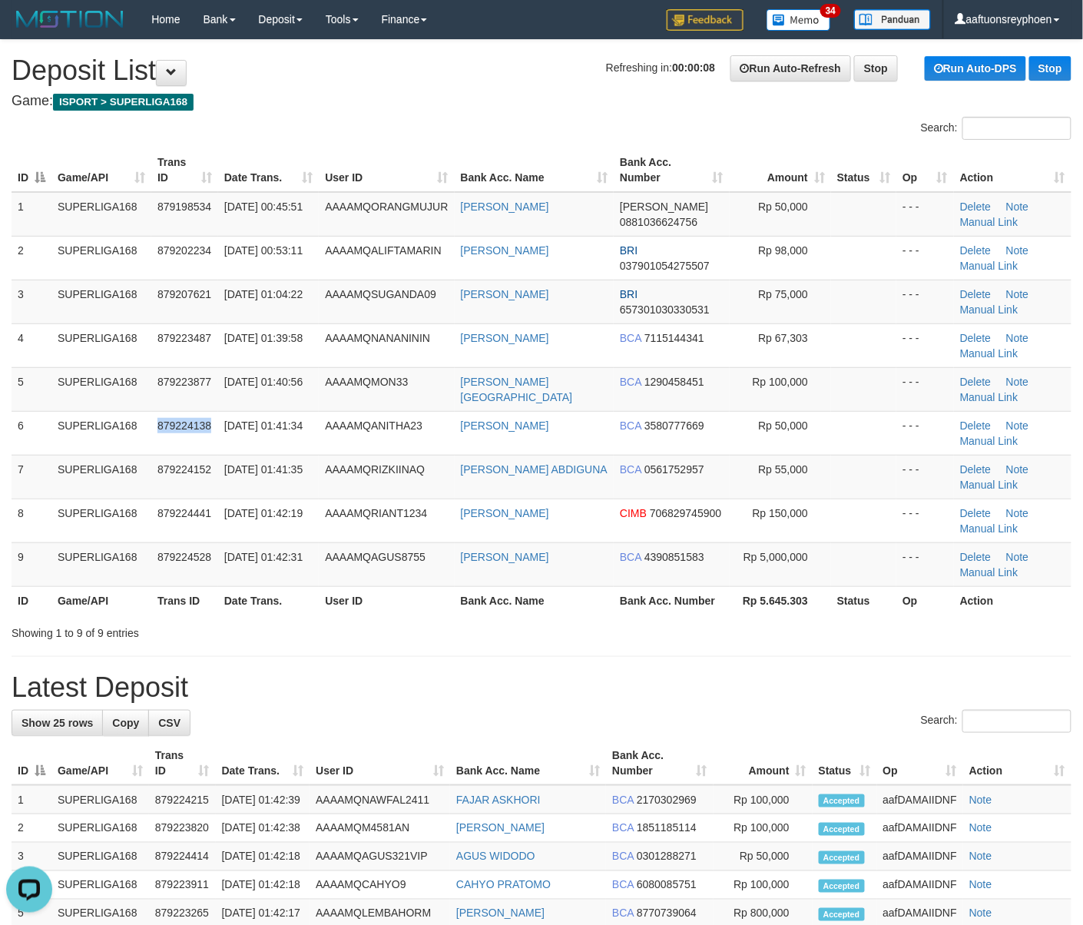
drag, startPoint x: 172, startPoint y: 421, endPoint x: 2, endPoint y: 446, distance: 172.4
click at [140, 422] on tr "6 SUPERLIGA168 879224138 01/10/2025 01:41:34 AAAAMQANITHA23 PEPEN INDRADJATI BC…" at bounding box center [542, 433] width 1060 height 44
drag, startPoint x: 336, startPoint y: 412, endPoint x: 0, endPoint y: 459, distance: 339.6
click at [332, 412] on td "AAAAMQANITHA23" at bounding box center [386, 433] width 135 height 44
click at [172, 406] on td "879223877" at bounding box center [184, 389] width 67 height 44
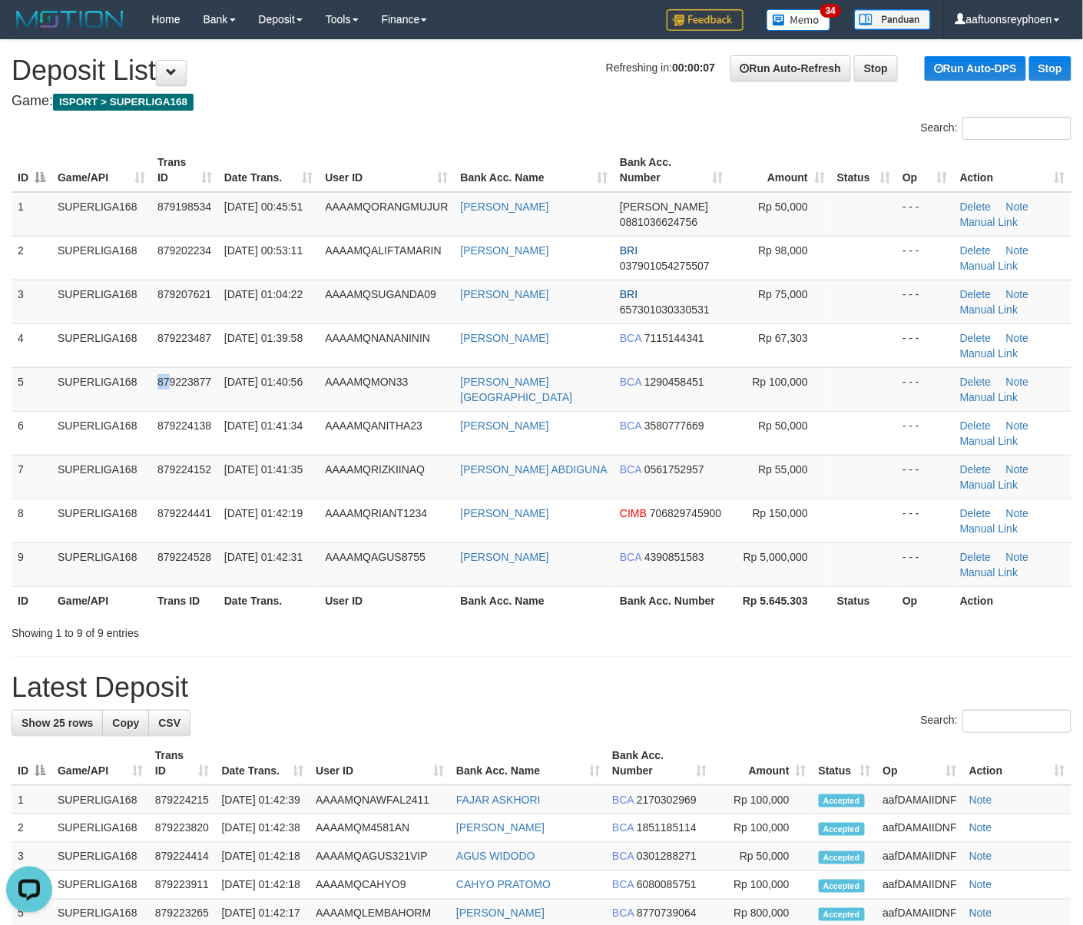
drag, startPoint x: 154, startPoint y: 406, endPoint x: 4, endPoint y: 422, distance: 151.4
click at [118, 409] on tr "5 SUPERLIGA168 879223877 01/10/2025 01:40:56 AAAAMQMON33 MUHAMAD PARIZAL BCA 12…" at bounding box center [542, 389] width 1060 height 44
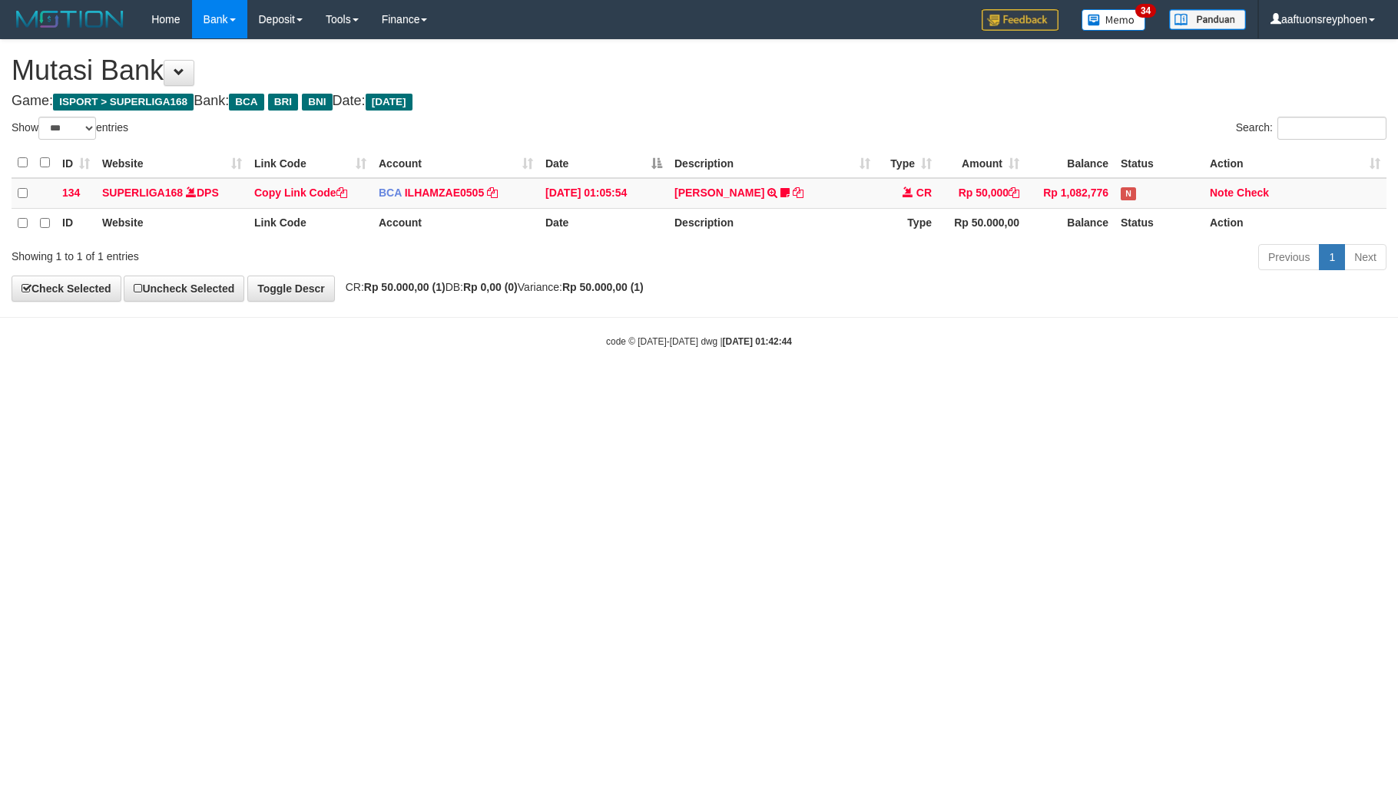
select select "***"
drag, startPoint x: 1138, startPoint y: 495, endPoint x: 1386, endPoint y: 461, distance: 250.5
click at [1195, 387] on html "Toggle navigation Home Bank Account List Load By Website Group [ISPORT] SUPERLI…" at bounding box center [699, 193] width 1398 height 387
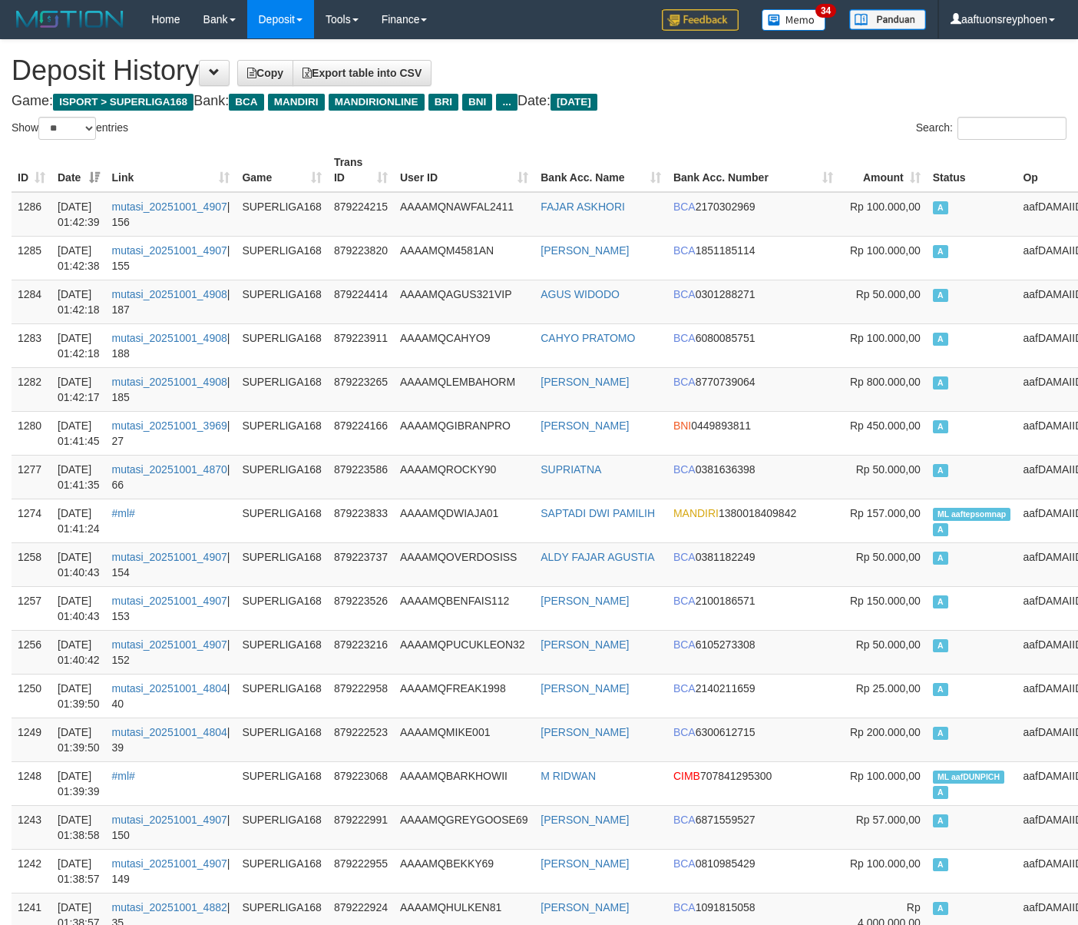
select select "**"
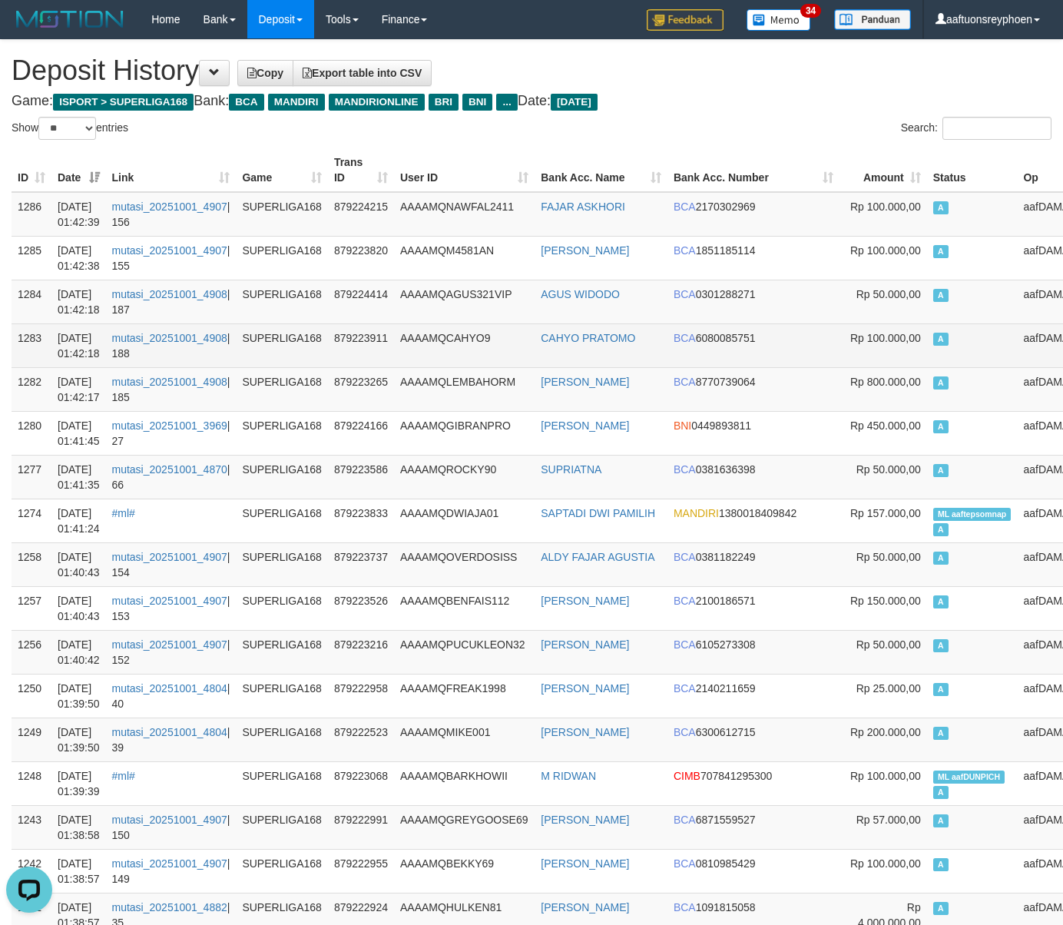
click at [927, 343] on td "A" at bounding box center [972, 345] width 91 height 44
drag, startPoint x: 904, startPoint y: 343, endPoint x: 785, endPoint y: 356, distance: 119.8
click at [927, 342] on td "A" at bounding box center [972, 345] width 91 height 44
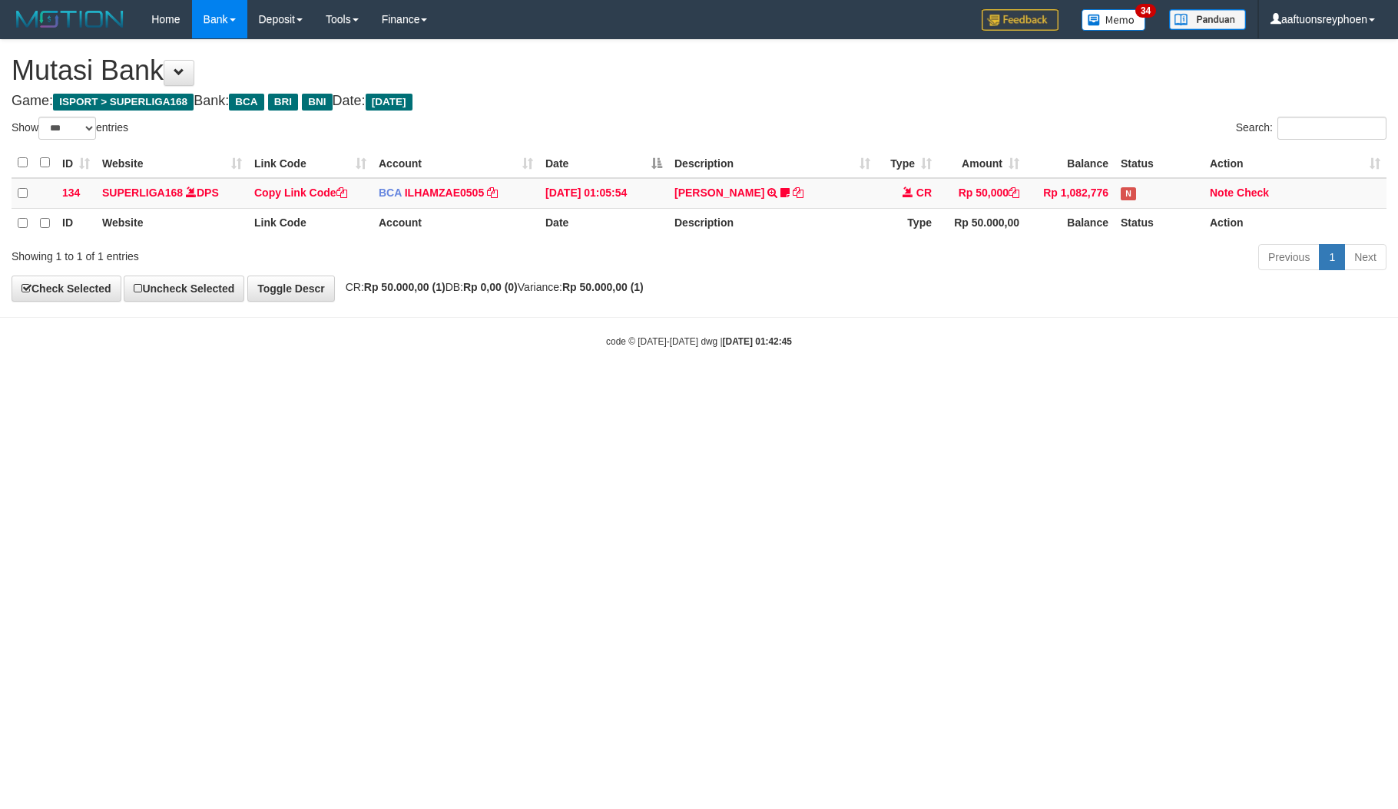
select select "***"
click at [856, 387] on html "Toggle navigation Home Bank Account List Load By Website Group [ISPORT] SUPERLI…" at bounding box center [699, 193] width 1398 height 387
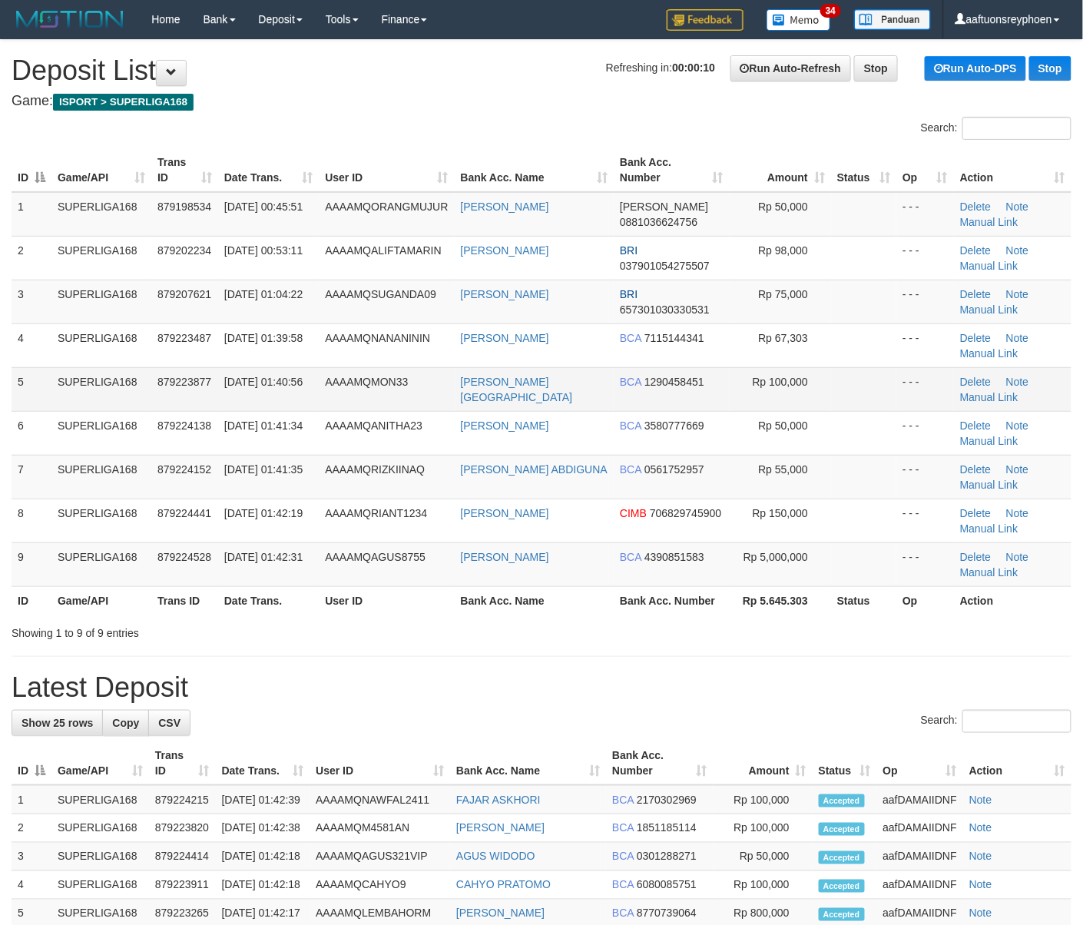
click at [347, 381] on span "AAAAMQMON33" at bounding box center [366, 382] width 83 height 12
drag, startPoint x: 347, startPoint y: 381, endPoint x: 1, endPoint y: 415, distance: 348.1
click at [335, 381] on span "AAAAMQMON33" at bounding box center [366, 382] width 83 height 12
click at [210, 370] on td "879223877" at bounding box center [184, 389] width 67 height 44
drag, startPoint x: 209, startPoint y: 370, endPoint x: 187, endPoint y: 370, distance: 21.5
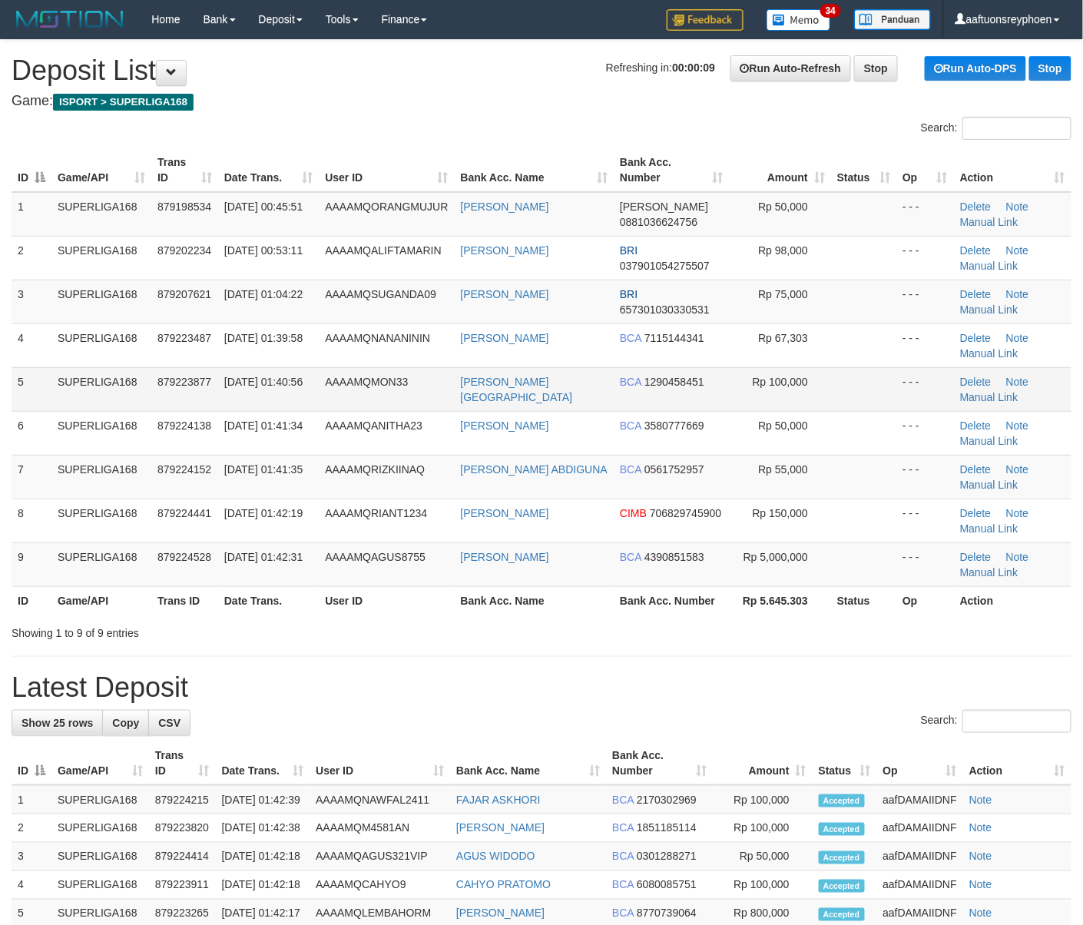
click at [188, 370] on td "879223877" at bounding box center [184, 389] width 67 height 44
drag, startPoint x: 147, startPoint y: 382, endPoint x: 1, endPoint y: 399, distance: 147.7
click at [144, 382] on td "SUPERLIGA168" at bounding box center [101, 389] width 100 height 44
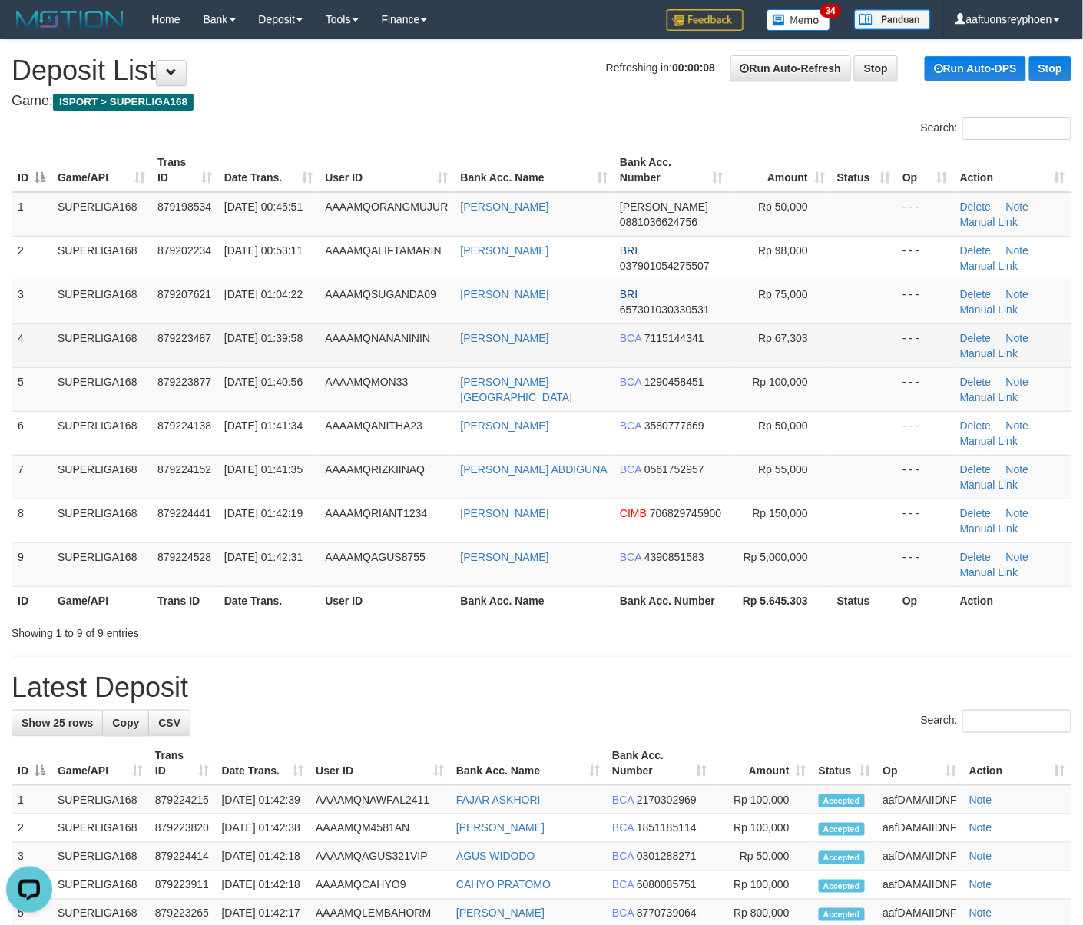
click at [215, 333] on td "879223487" at bounding box center [184, 345] width 67 height 44
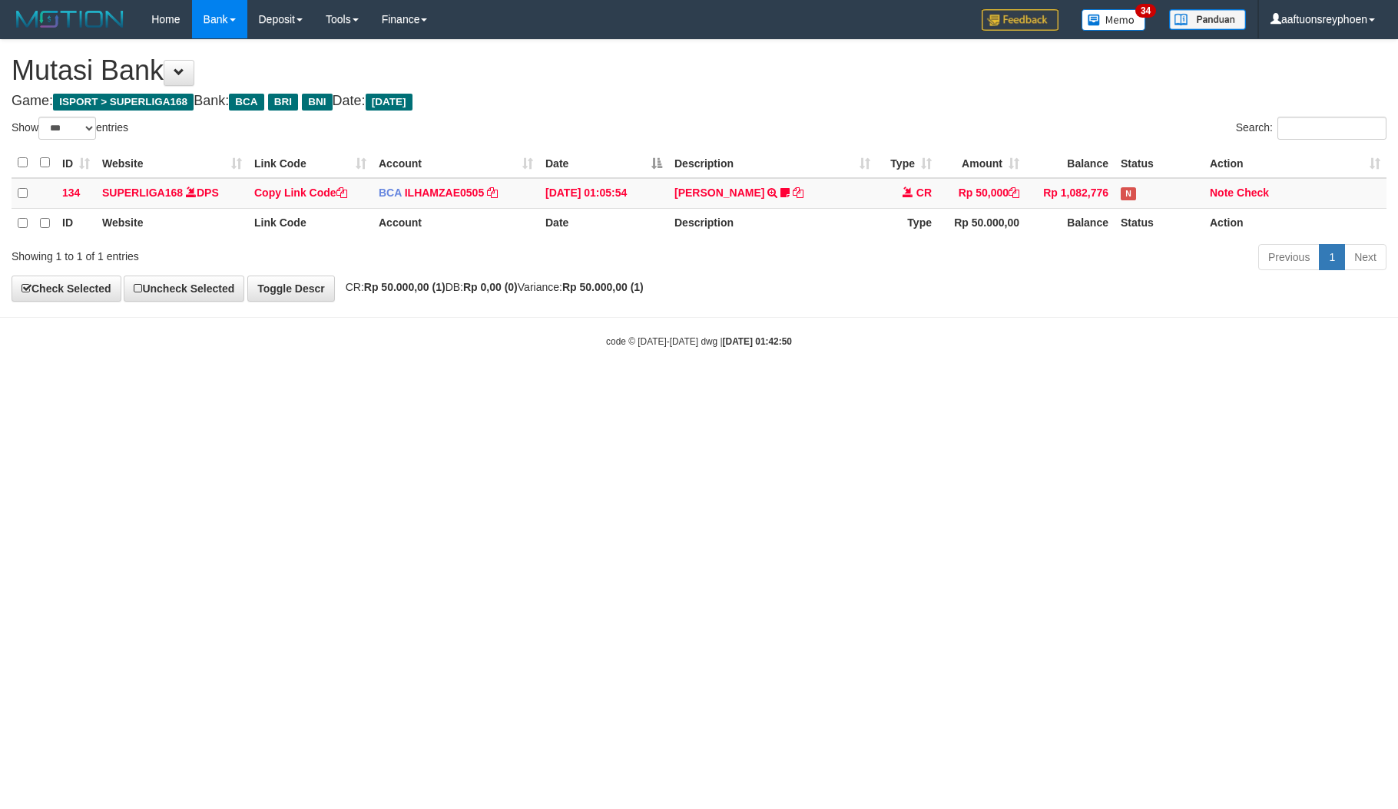
select select "***"
click at [1104, 387] on html "Toggle navigation Home Bank Account List Load By Website Group [ISPORT] SUPERLI…" at bounding box center [699, 193] width 1398 height 387
select select "***"
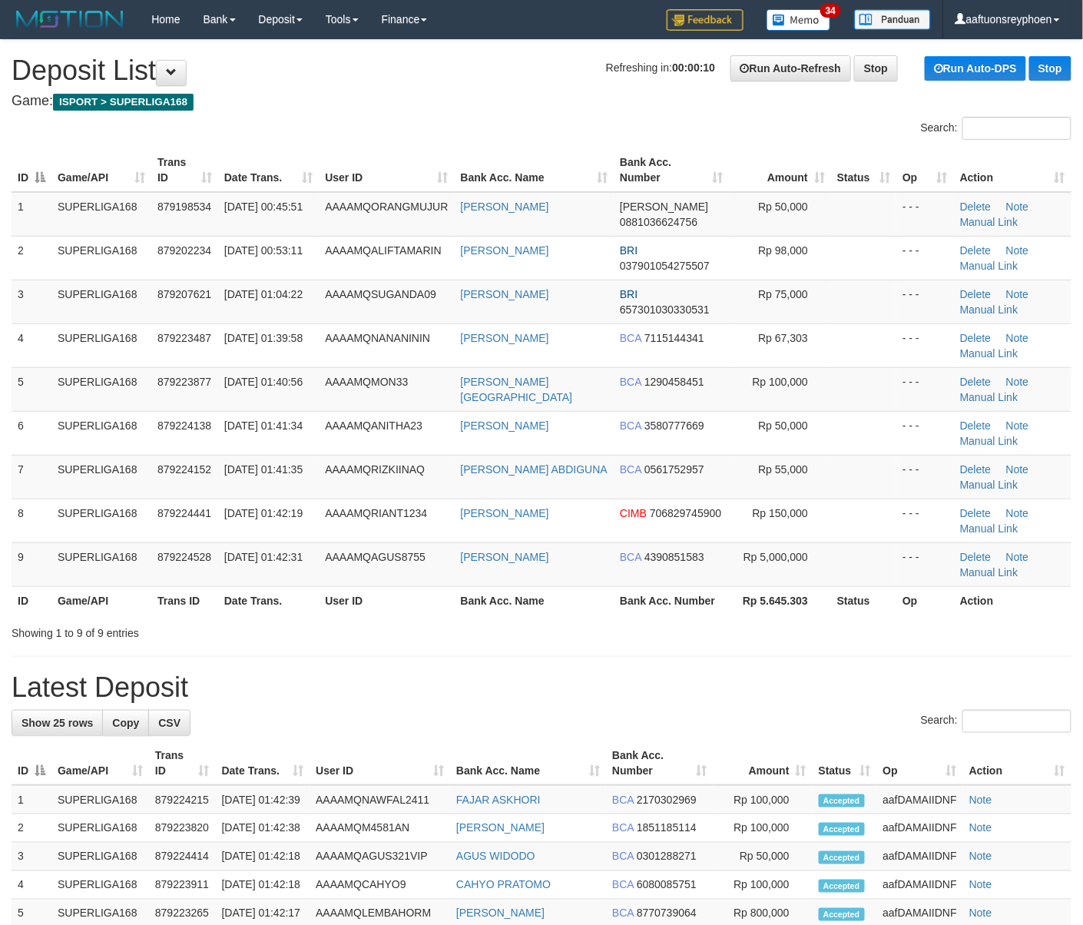
drag, startPoint x: 31, startPoint y: 370, endPoint x: 0, endPoint y: 378, distance: 32.4
click at [17, 372] on td "5" at bounding box center [32, 389] width 40 height 44
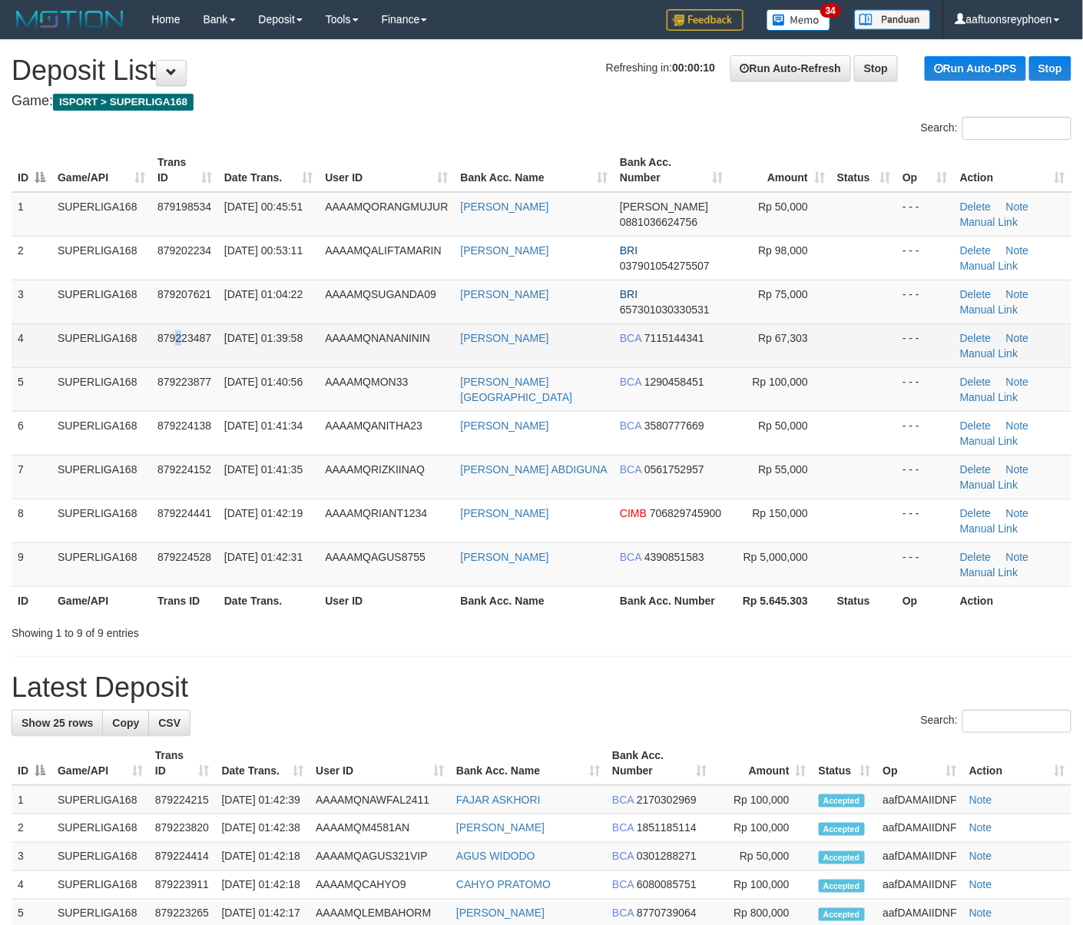
click at [177, 329] on td "879223487" at bounding box center [184, 345] width 67 height 44
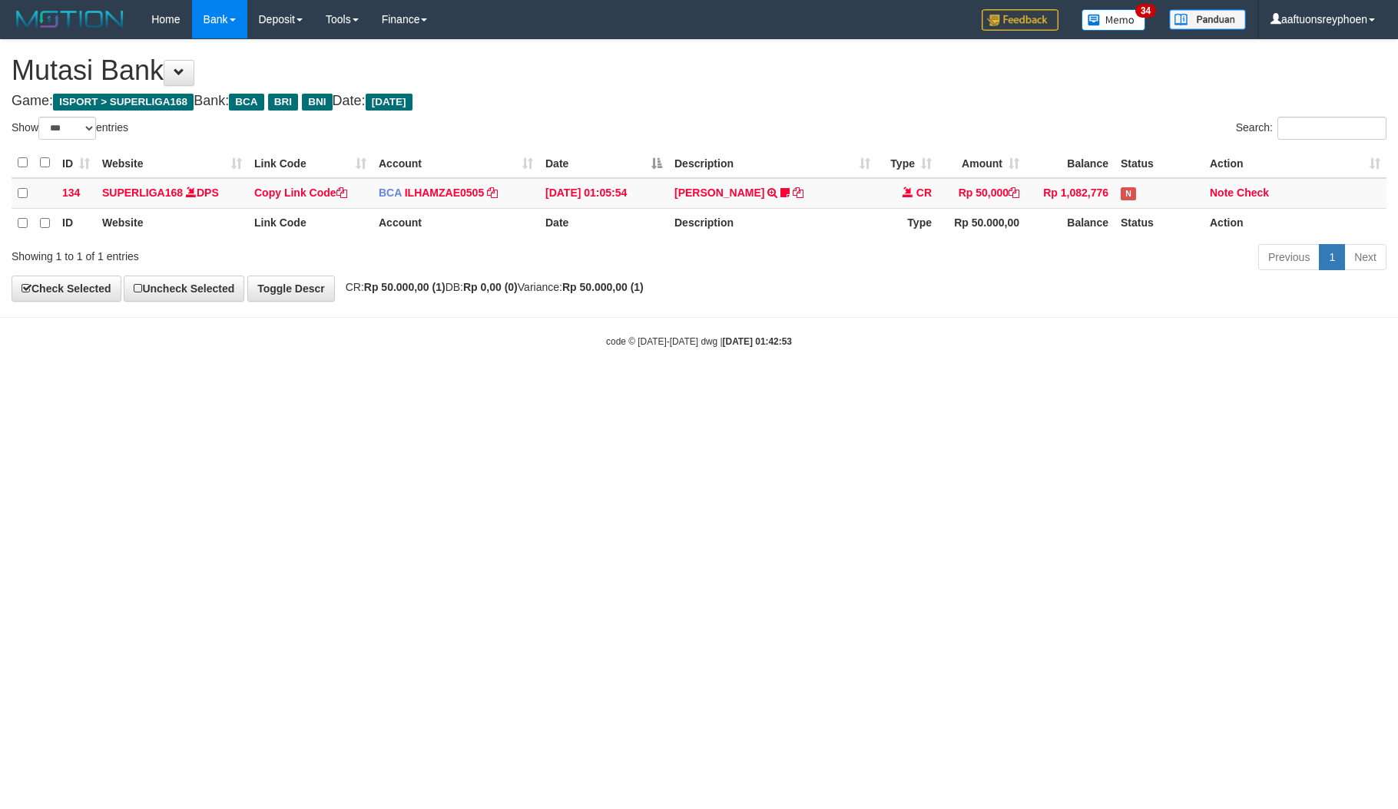
select select "***"
click at [1376, 387] on html "Toggle navigation Home Bank Account List Load By Website Group [ISPORT] SUPERLI…" at bounding box center [699, 193] width 1398 height 387
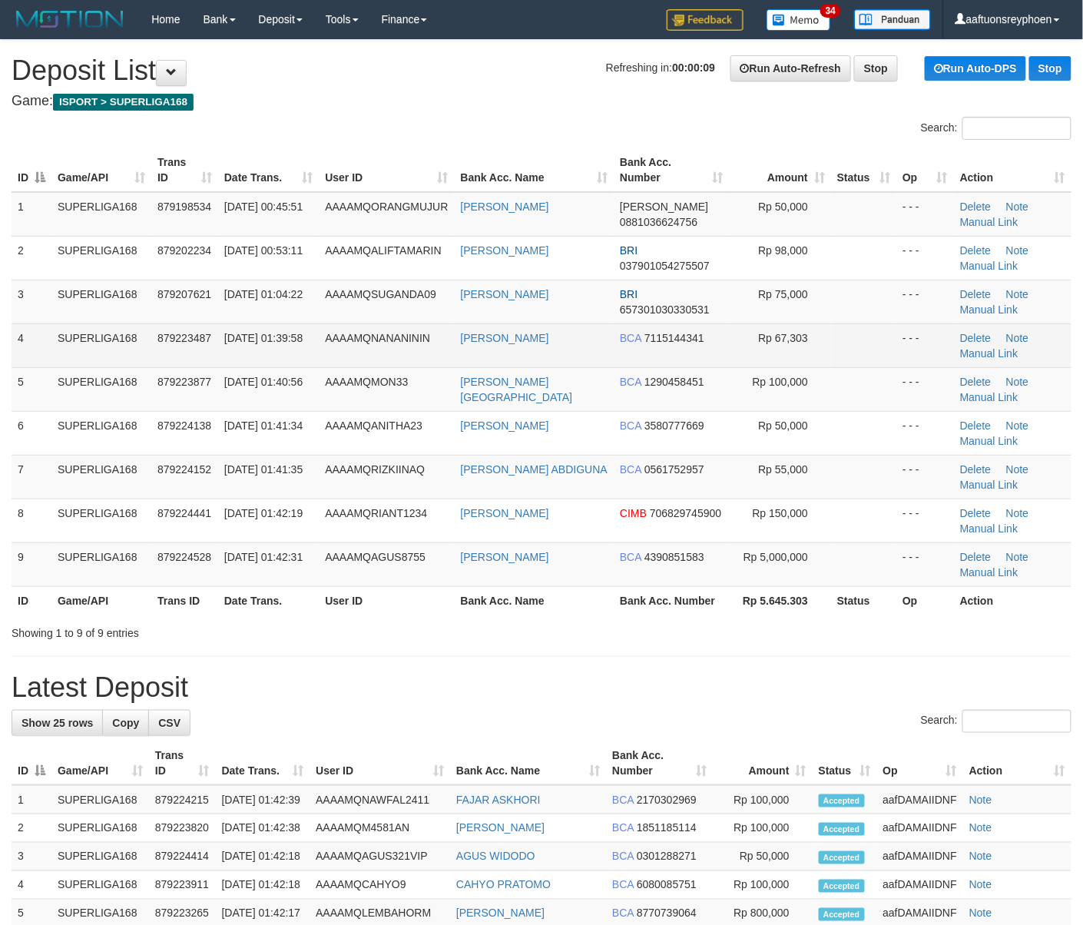
drag, startPoint x: 437, startPoint y: 303, endPoint x: 31, endPoint y: 329, distance: 406.4
click at [398, 304] on td "AAAAMQSUGANDA09" at bounding box center [386, 302] width 135 height 44
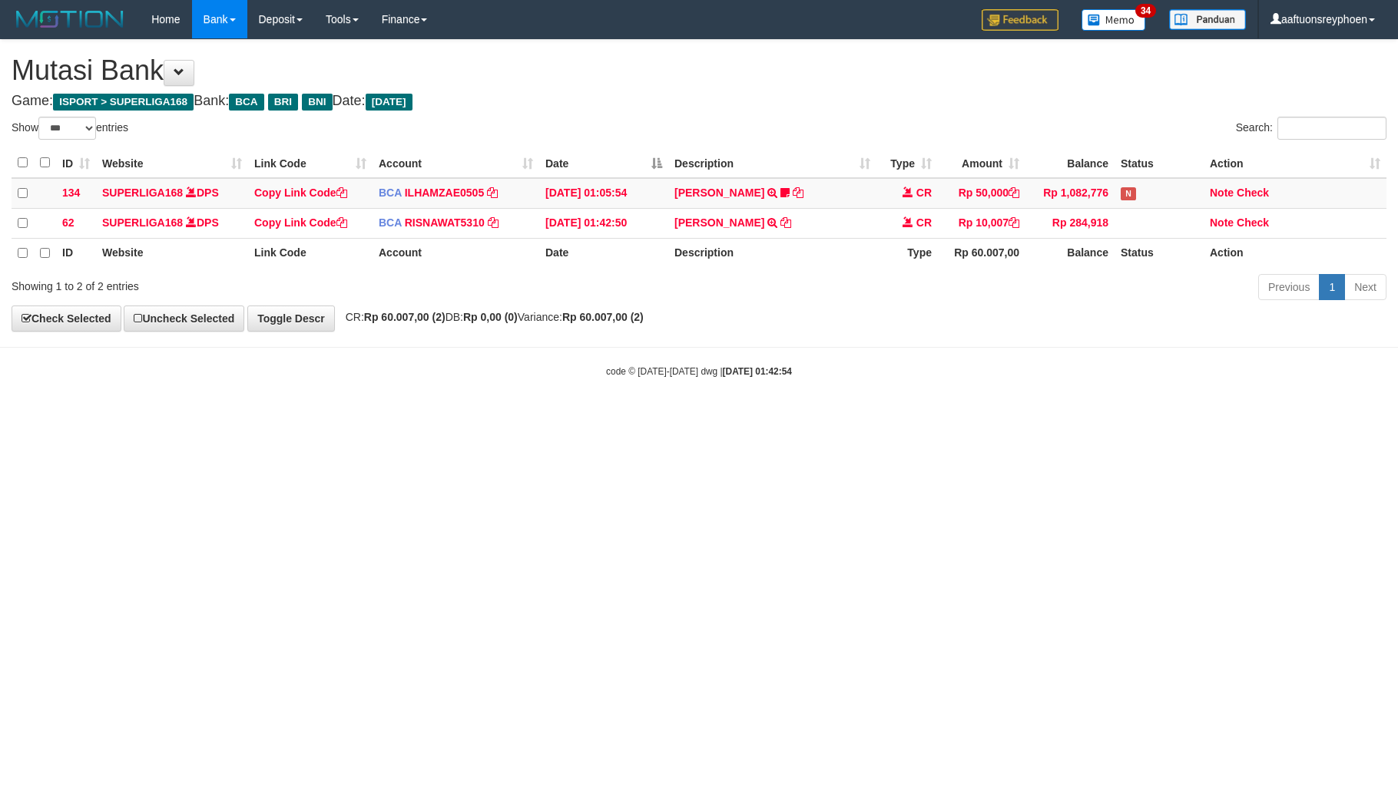
select select "***"
drag, startPoint x: 517, startPoint y: 376, endPoint x: 1382, endPoint y: 373, distance: 865.6
click at [594, 378] on div "code © 2012-2018 dwg | 2025/10/01 01:42:54" at bounding box center [699, 370] width 1398 height 15
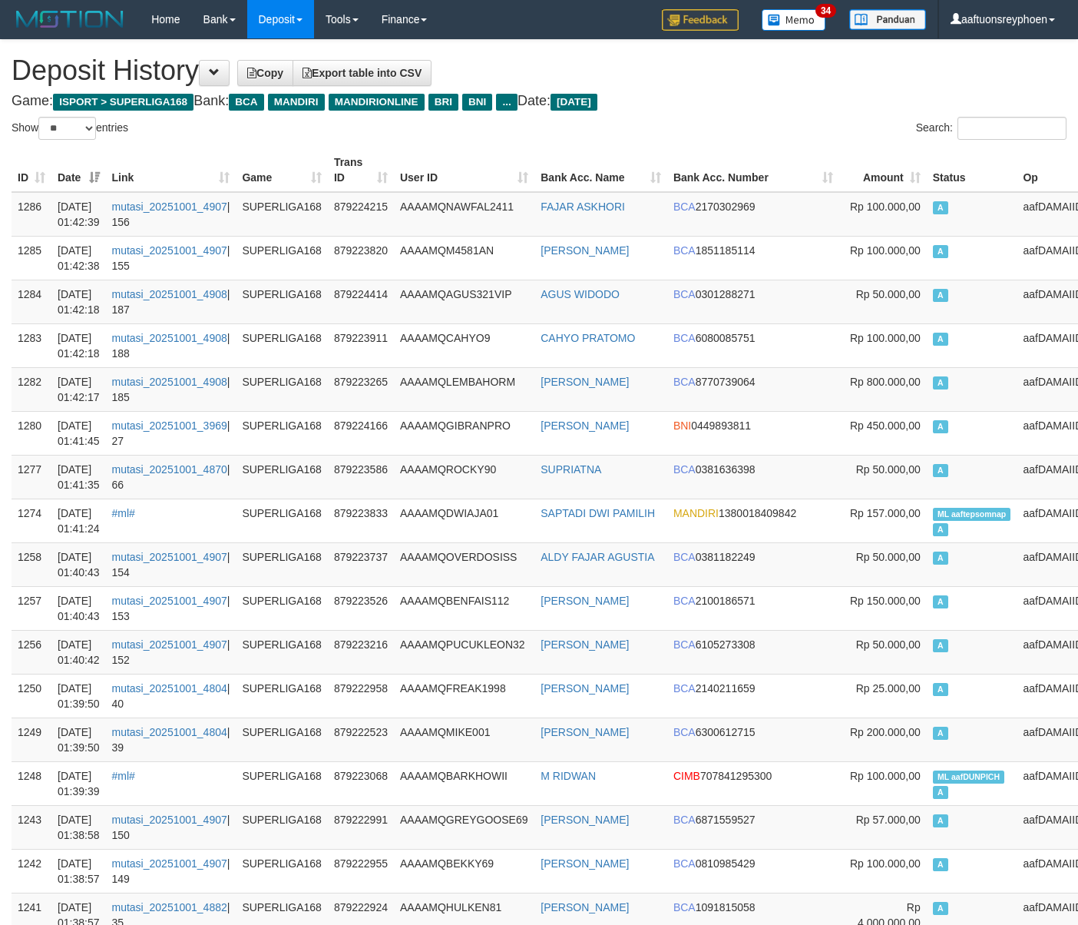
select select "**"
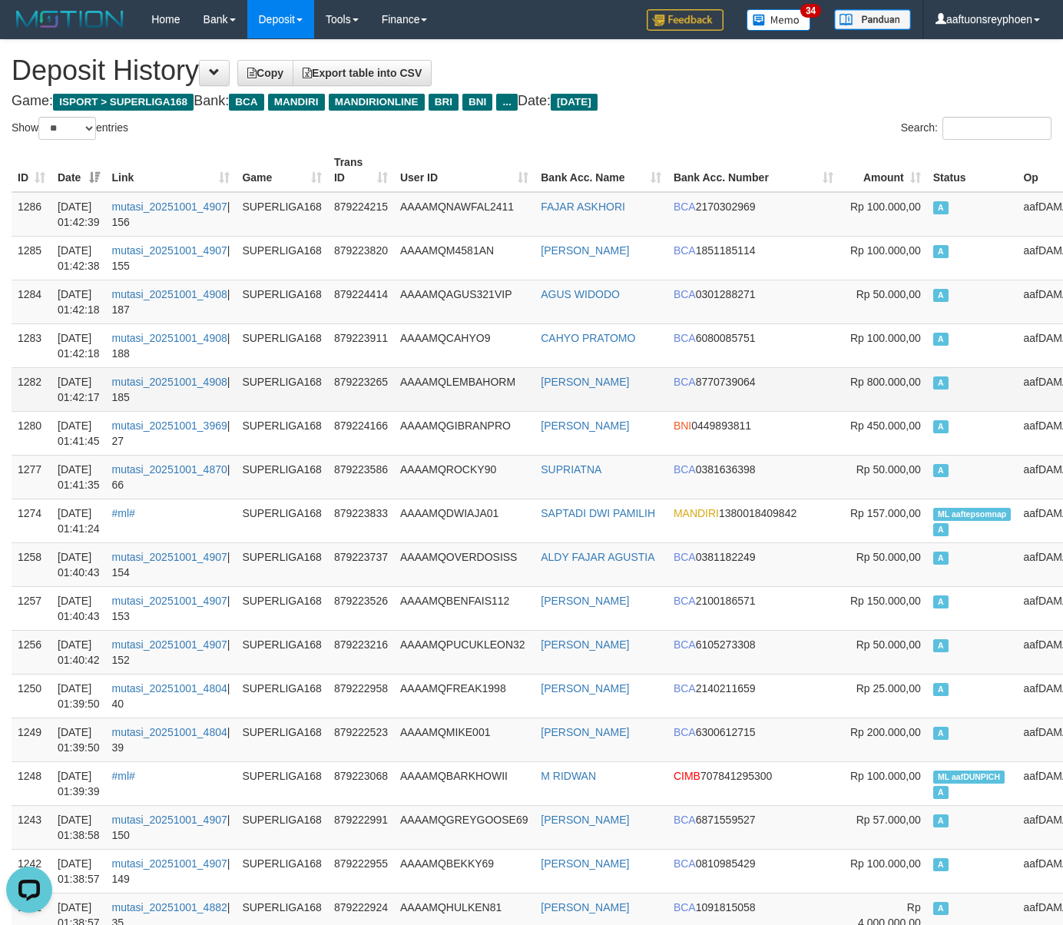
click at [756, 384] on td "BCA 8770739064" at bounding box center [753, 389] width 173 height 44
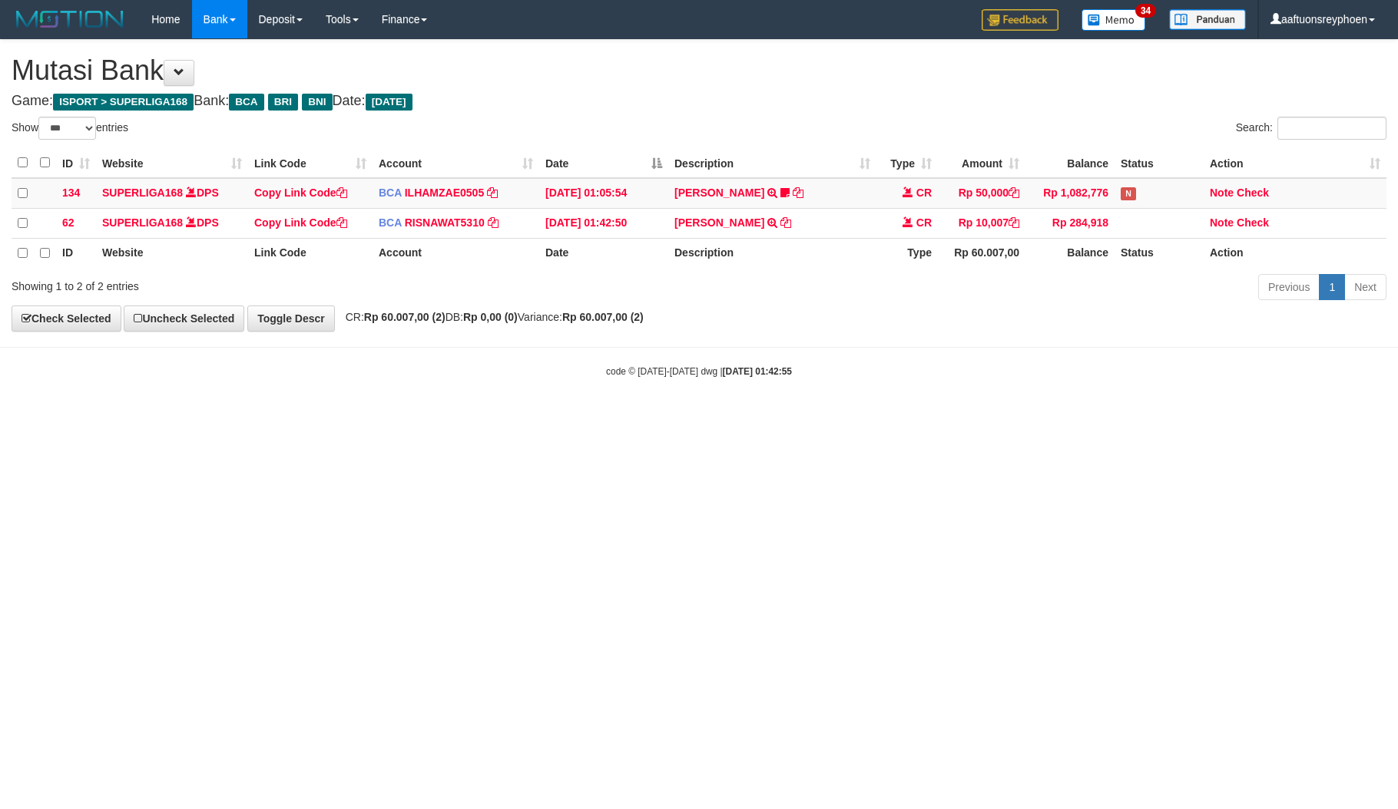
select select "***"
click at [1260, 223] on link "Check" at bounding box center [1253, 223] width 32 height 12
drag, startPoint x: 788, startPoint y: 476, endPoint x: 974, endPoint y: 456, distance: 186.9
click at [821, 417] on html "Toggle navigation Home Bank Account List Load By Website Group [ISPORT] SUPERLI…" at bounding box center [699, 208] width 1398 height 417
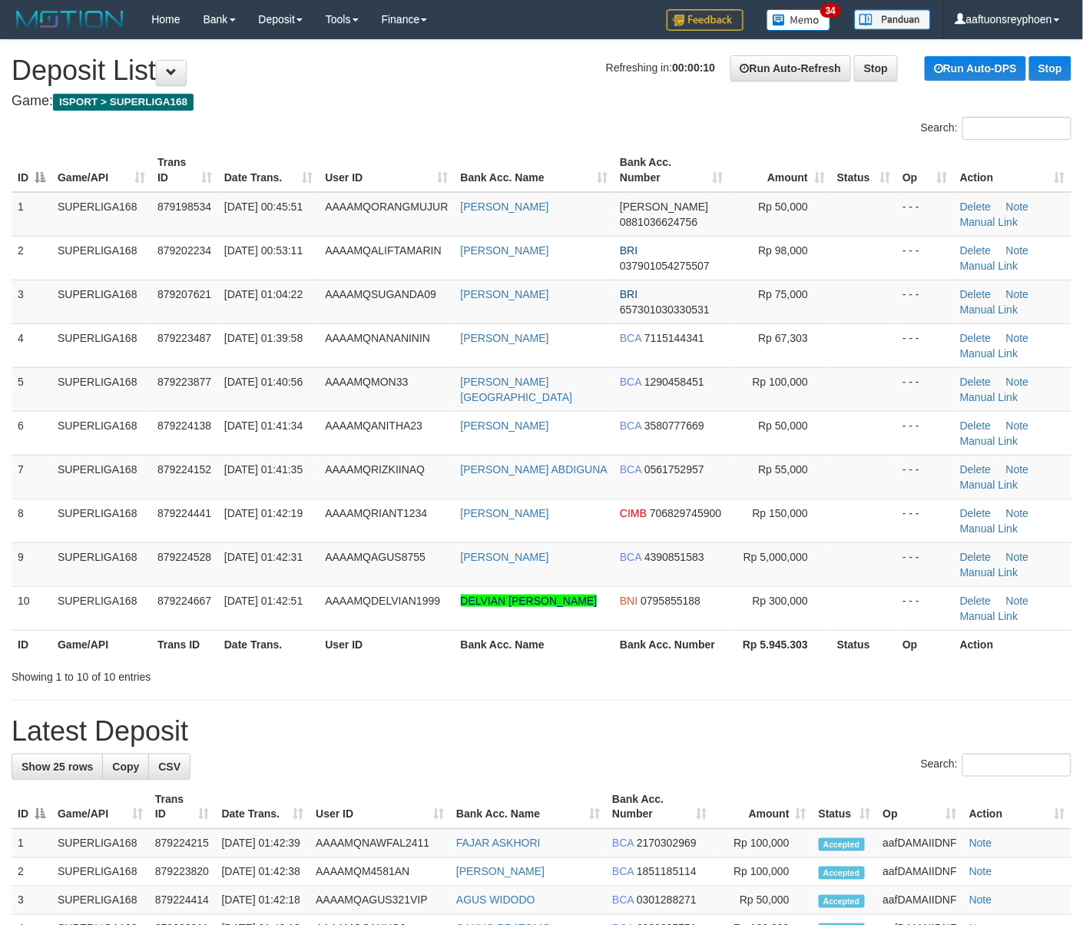
drag, startPoint x: 161, startPoint y: 386, endPoint x: 3, endPoint y: 401, distance: 158.2
click at [149, 386] on tr "5 SUPERLIGA168 879223877 01/10/2025 01:40:56 AAAAMQMON33 MUHAMAD PARIZAL BCA 12…" at bounding box center [542, 389] width 1060 height 44
drag, startPoint x: 214, startPoint y: 406, endPoint x: 4, endPoint y: 444, distance: 213.0
click at [186, 412] on tbody "1 SUPERLIGA168 879198534 01/10/2025 00:45:51 AAAAMQORANGMUJUR AHMAT ROHMAN DANA…" at bounding box center [542, 411] width 1060 height 439
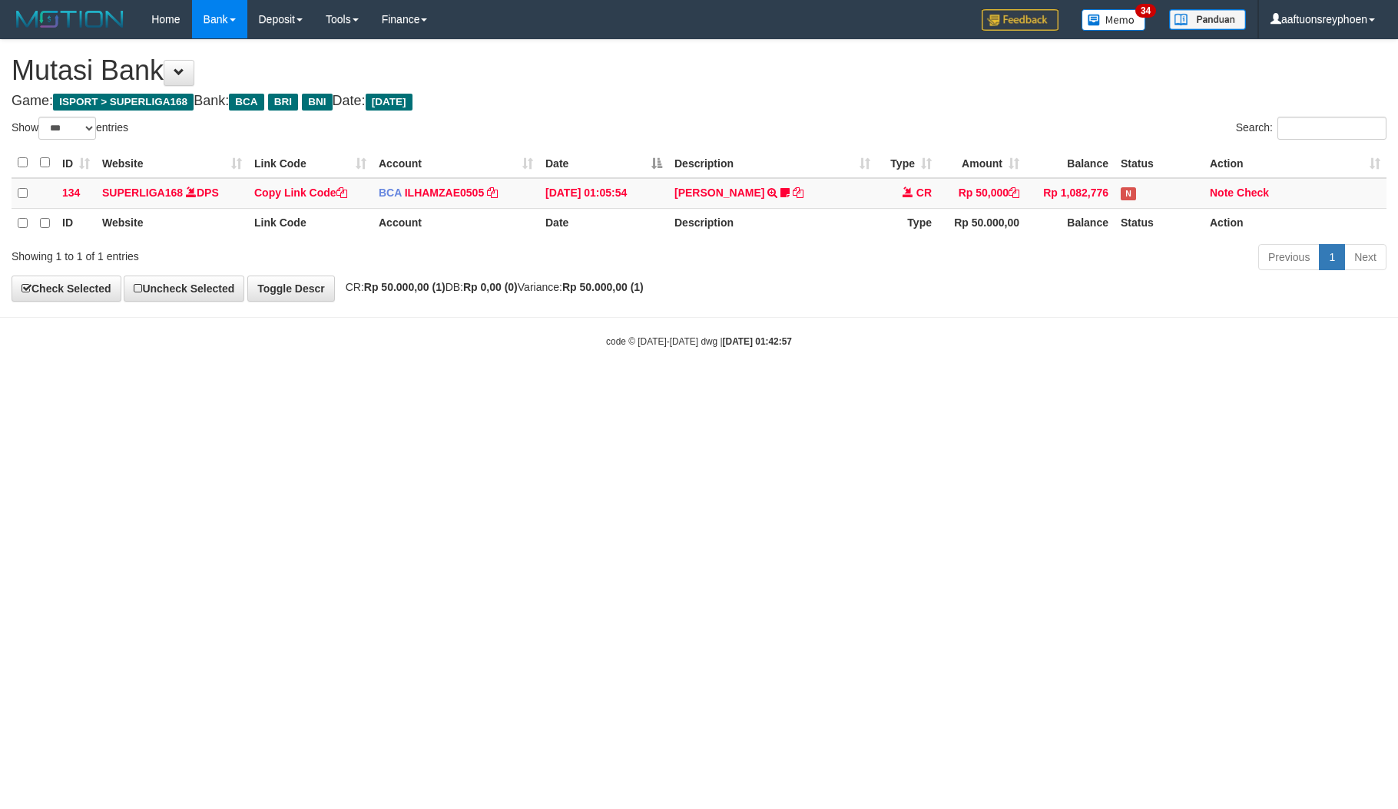
select select "***"
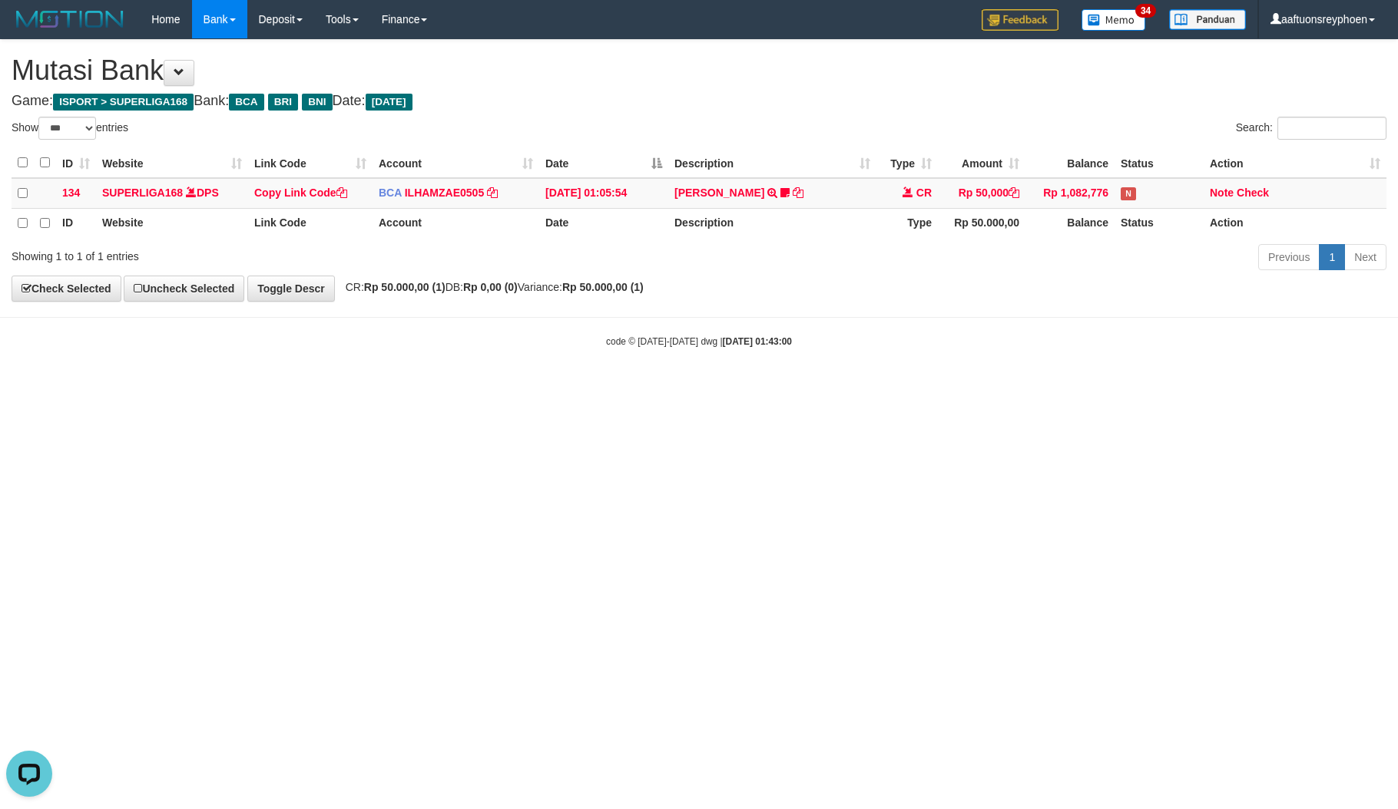
click at [1030, 387] on html "Toggle navigation Home Bank Account List Load By Website Group [ISPORT] SUPERLI…" at bounding box center [699, 193] width 1398 height 387
drag, startPoint x: 1030, startPoint y: 465, endPoint x: 1389, endPoint y: 483, distance: 359.9
click at [1057, 387] on html "Toggle navigation Home Bank Account List Load By Website Group [ISPORT] SUPERLI…" at bounding box center [699, 193] width 1398 height 387
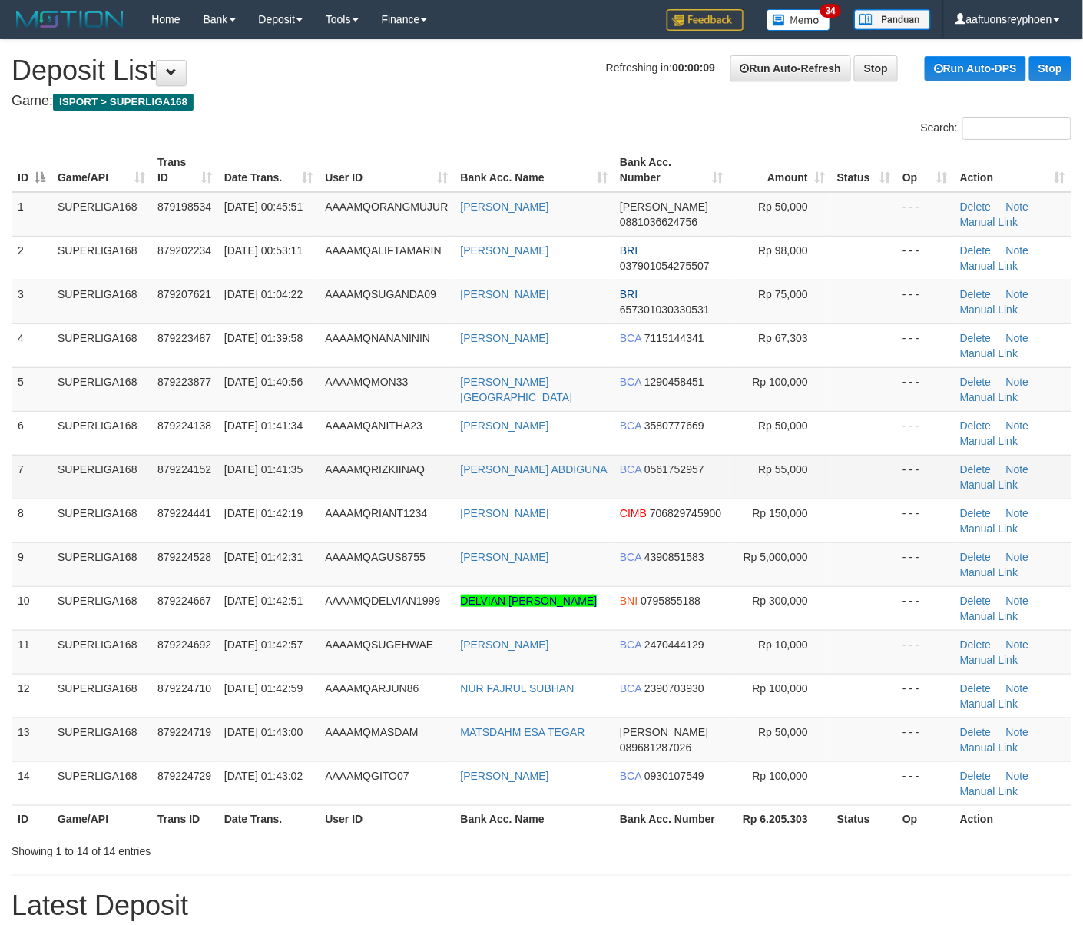
drag, startPoint x: 151, startPoint y: 473, endPoint x: 102, endPoint y: 477, distance: 49.3
click at [151, 473] on td "879224152" at bounding box center [184, 477] width 67 height 44
drag, startPoint x: 80, startPoint y: 492, endPoint x: 0, endPoint y: 502, distance: 80.4
click at [78, 492] on td "SUPERLIGA168" at bounding box center [101, 477] width 100 height 44
click at [442, 459] on tbody "1 SUPERLIGA168 879198534 01/10/2025 00:45:51 AAAAMQORANGMUJUR AHMAT ROHMAN DANA…" at bounding box center [542, 499] width 1060 height 614
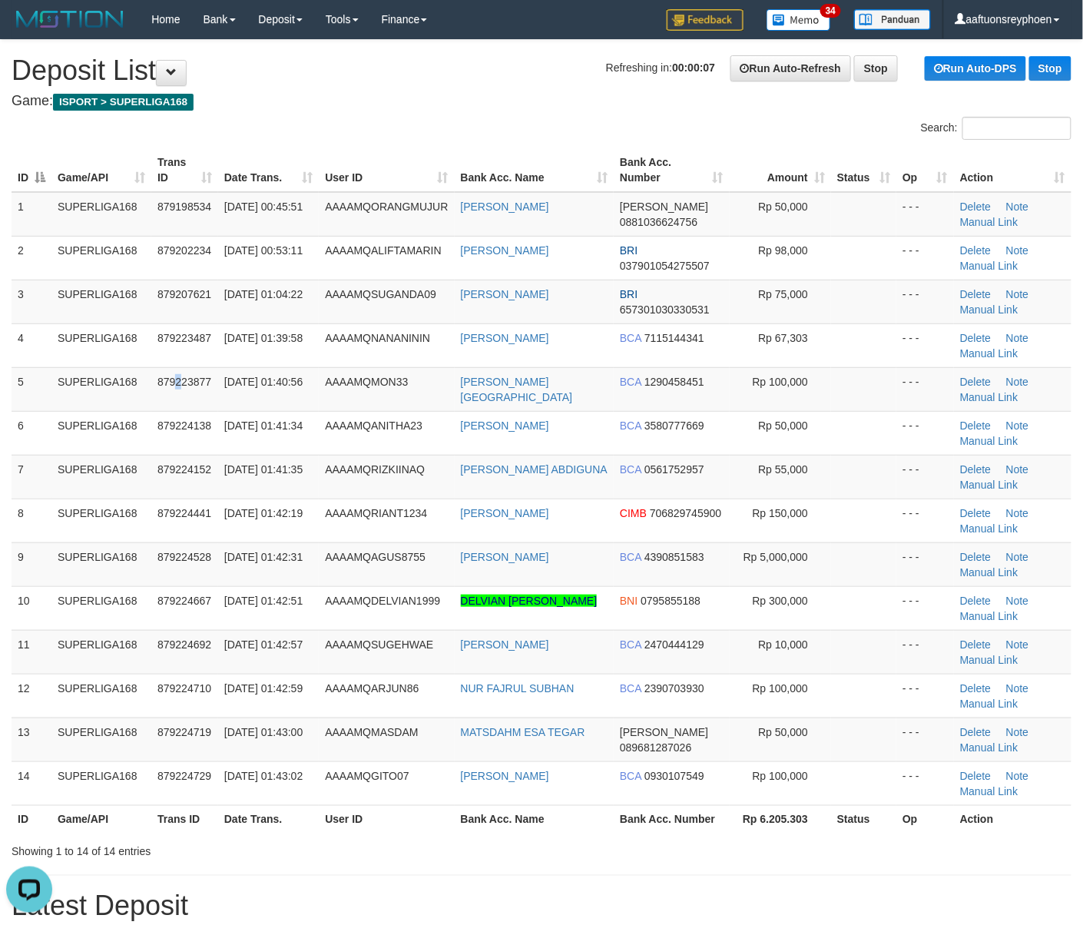
drag, startPoint x: 148, startPoint y: 409, endPoint x: 5, endPoint y: 443, distance: 147.7
click at [130, 415] on tbody "1 SUPERLIGA168 879198534 01/10/2025 00:45:51 AAAAMQORANGMUJUR AHMAT ROHMAN DANA…" at bounding box center [542, 499] width 1060 height 614
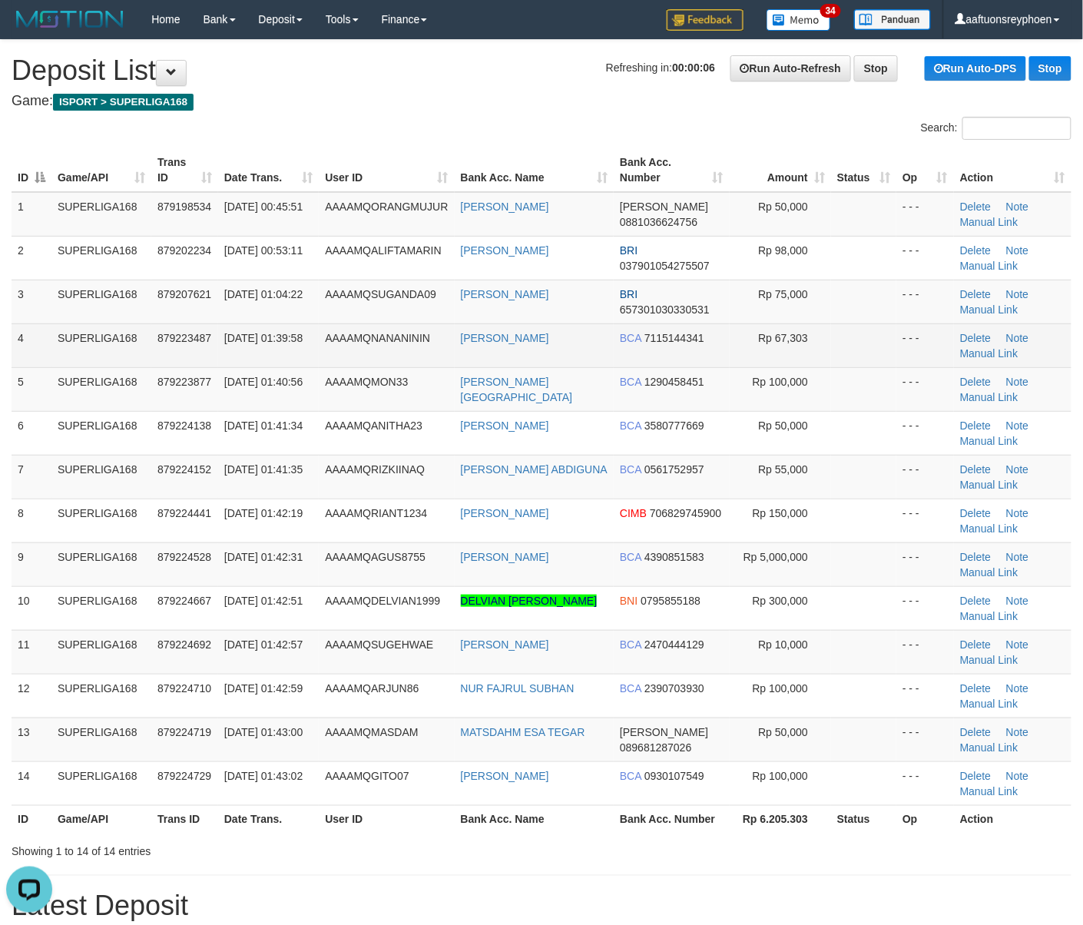
click at [111, 330] on td "SUPERLIGA168" at bounding box center [101, 345] width 100 height 44
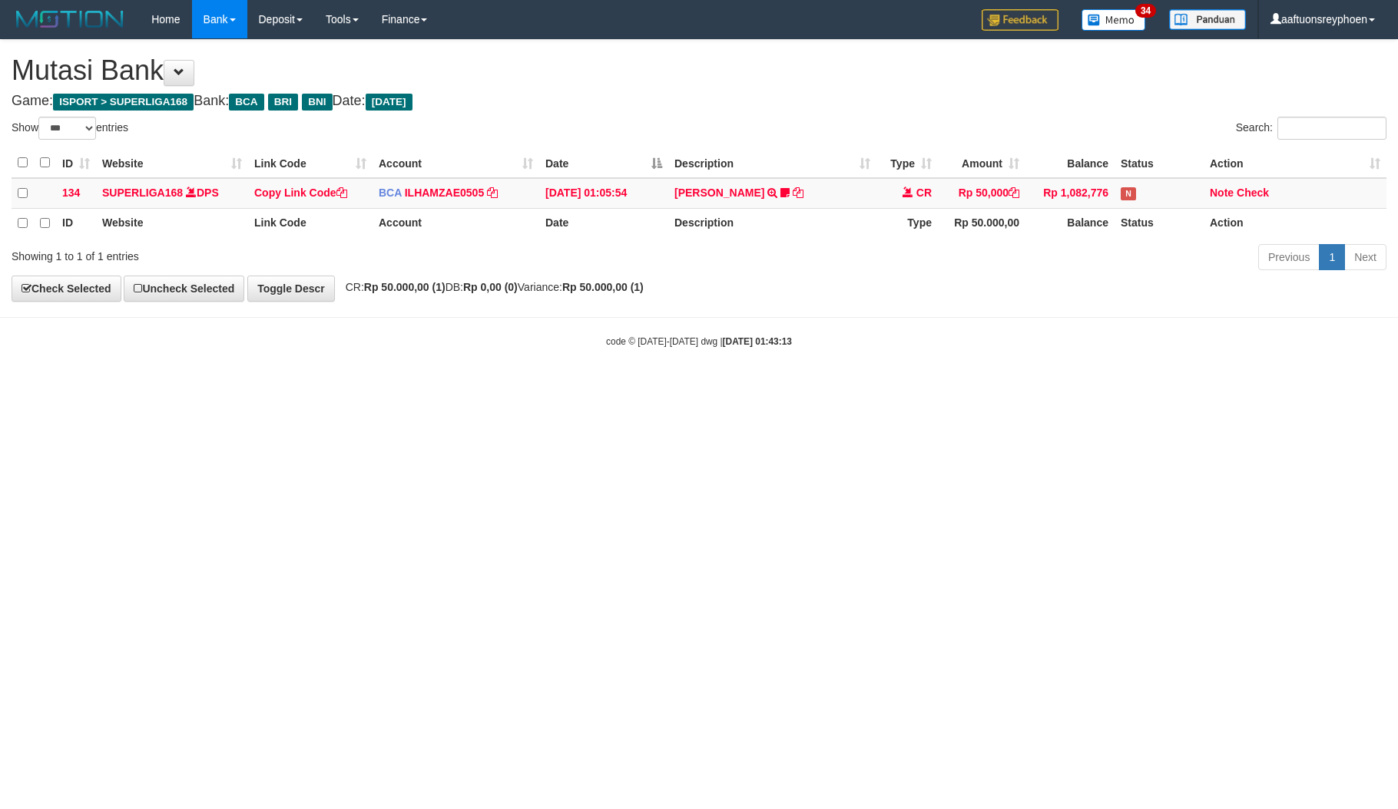
select select "***"
drag, startPoint x: 733, startPoint y: 486, endPoint x: 809, endPoint y: 476, distance: 77.4
click at [803, 387] on html "Toggle navigation Home Bank Account List Load By Website Group [ISPORT] SUPERLI…" at bounding box center [699, 193] width 1398 height 387
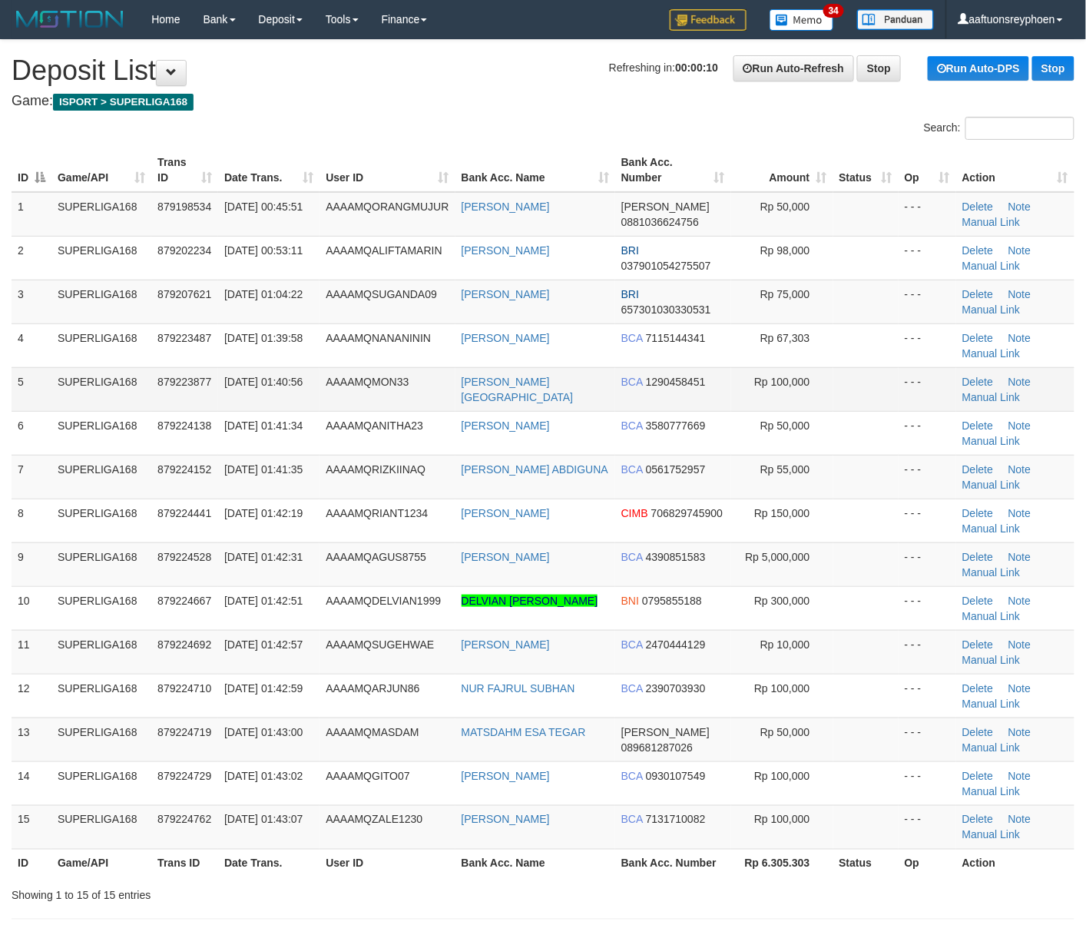
drag, startPoint x: 137, startPoint y: 360, endPoint x: 43, endPoint y: 370, distance: 94.2
click at [132, 360] on td "SUPERLIGA168" at bounding box center [101, 345] width 100 height 44
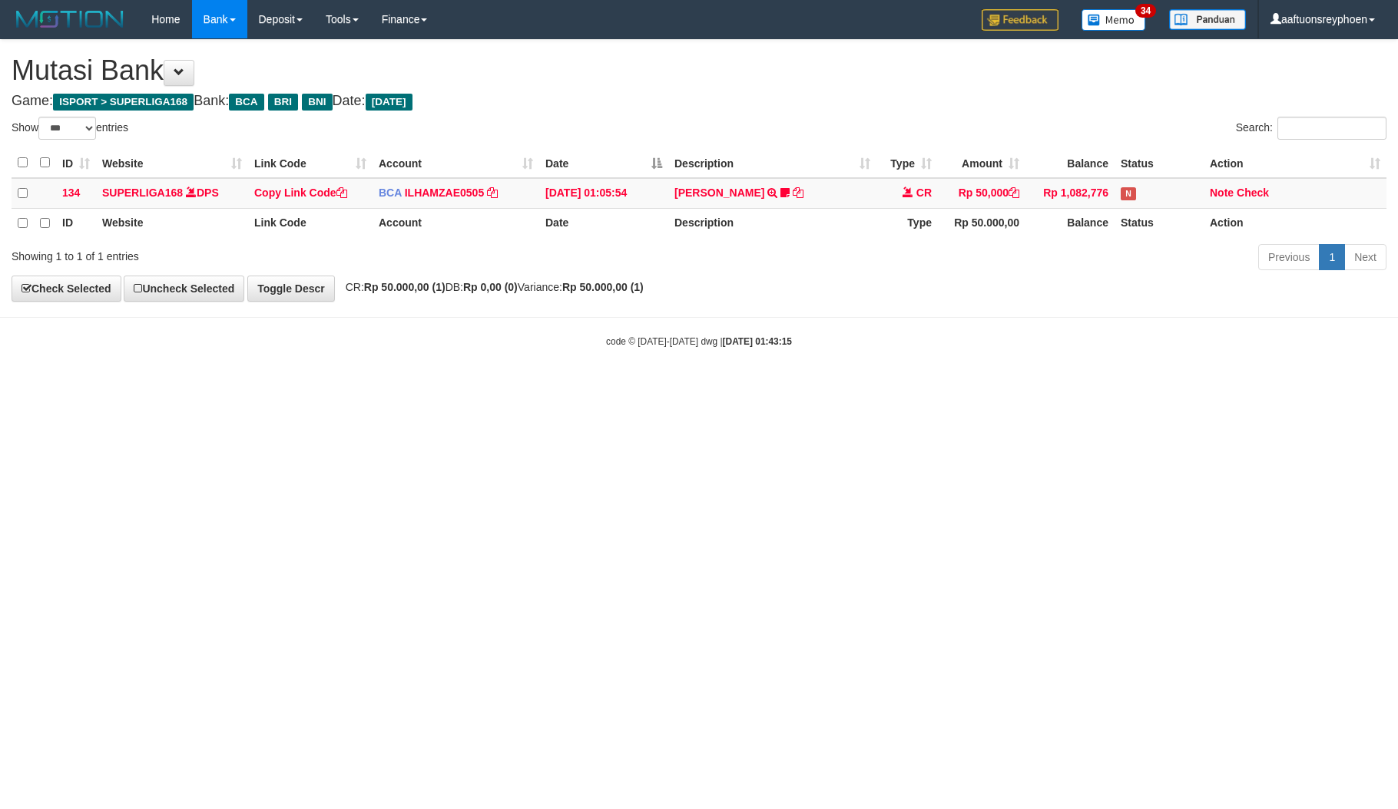
select select "***"
click at [952, 387] on html "Toggle navigation Home Bank Account List Load By Website Group [ISPORT] SUPERLI…" at bounding box center [699, 193] width 1398 height 387
select select "***"
drag, startPoint x: 1098, startPoint y: 515, endPoint x: 1389, endPoint y: 464, distance: 295.5
click at [1203, 387] on html "Toggle navigation Home Bank Account List Load By Website Group [ISPORT] SUPERLI…" at bounding box center [699, 193] width 1398 height 387
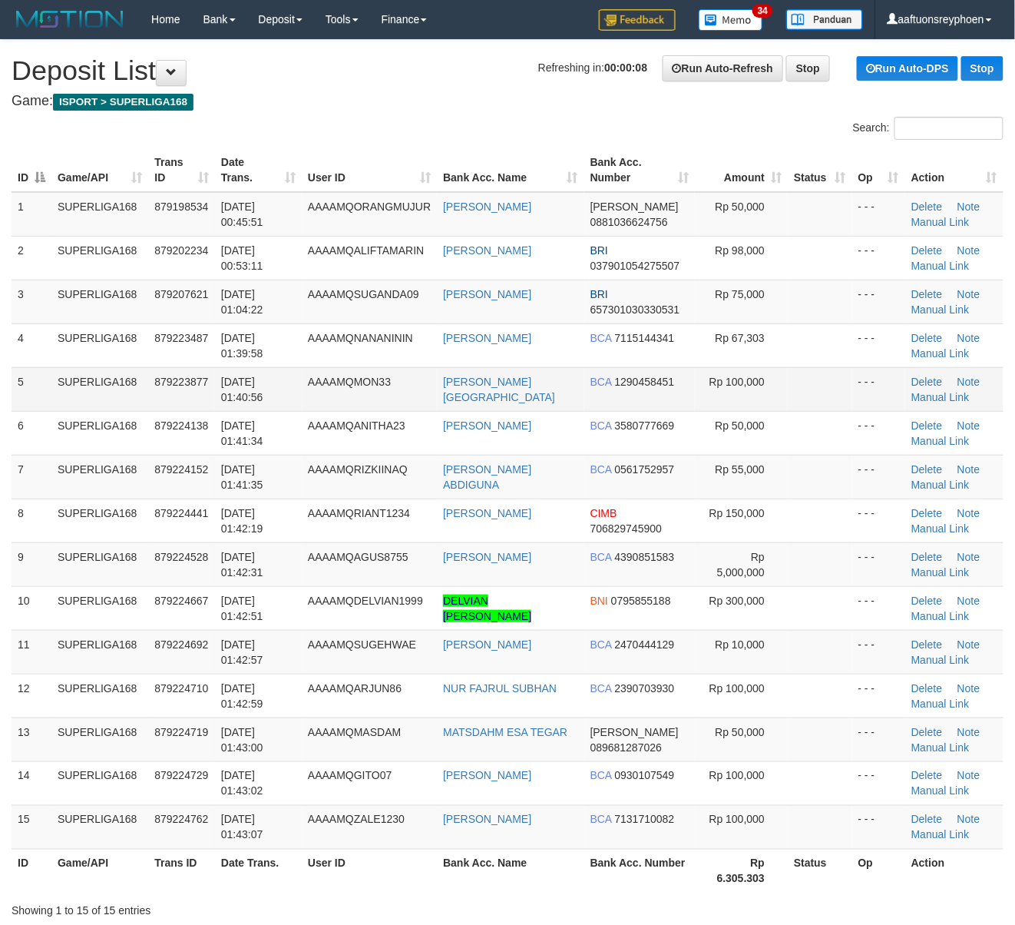
click at [106, 388] on td "SUPERLIGA168" at bounding box center [99, 389] width 97 height 44
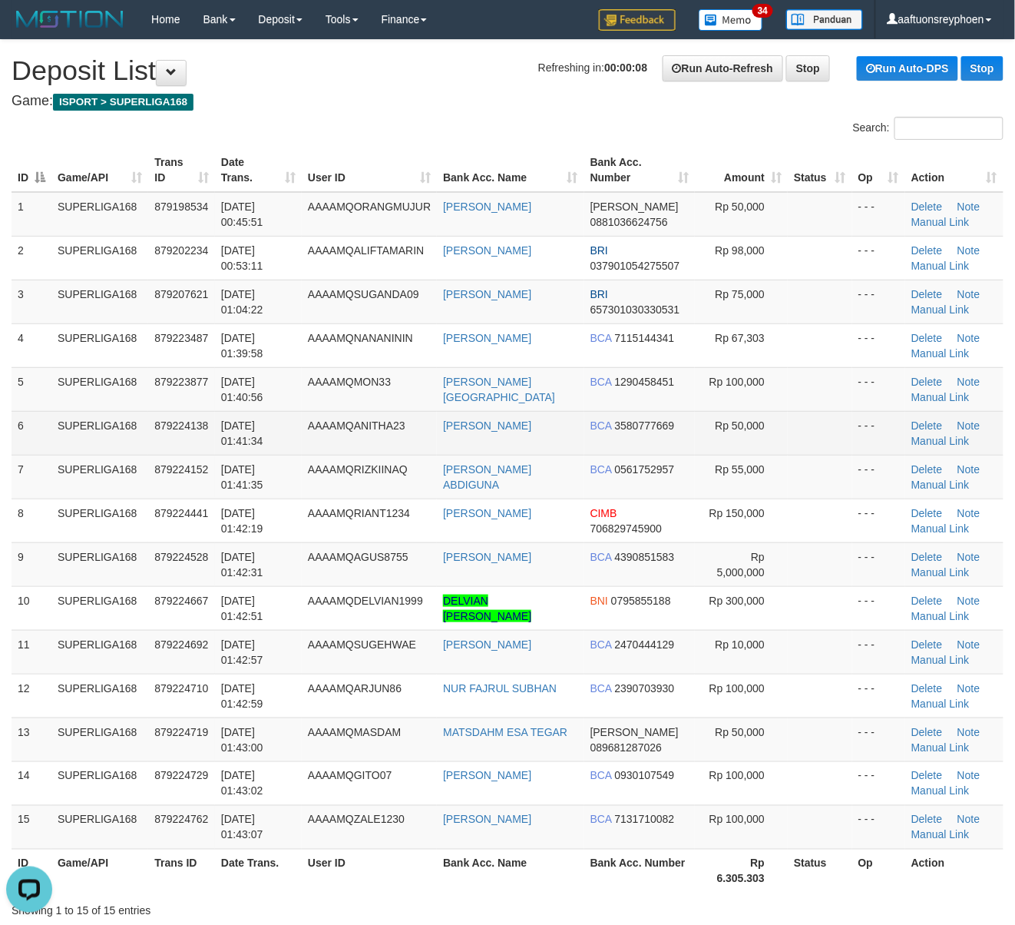
click at [62, 419] on td "SUPERLIGA168" at bounding box center [99, 433] width 97 height 44
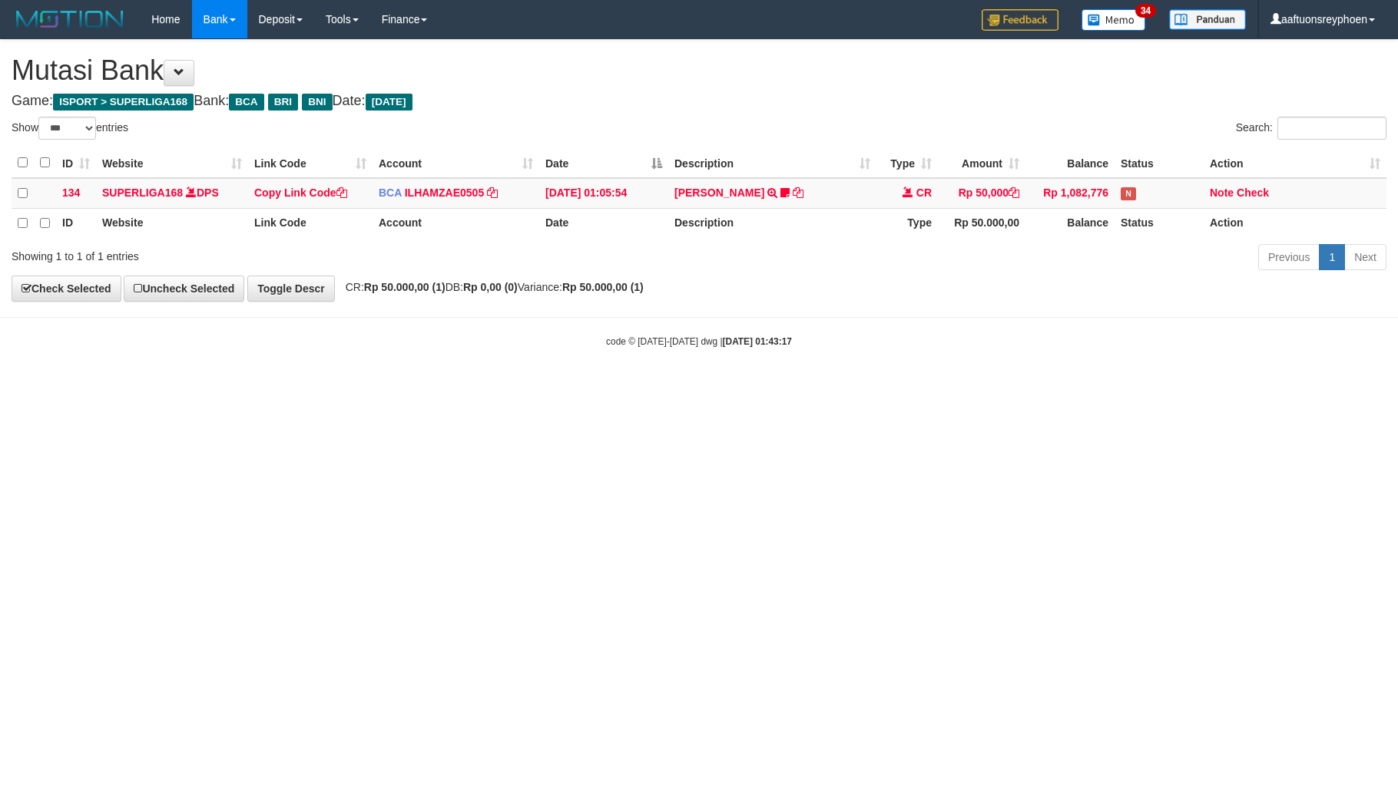
select select "***"
click at [948, 387] on html "Toggle navigation Home Bank Account List Load By Website Group [ISPORT] SUPERLI…" at bounding box center [699, 193] width 1398 height 387
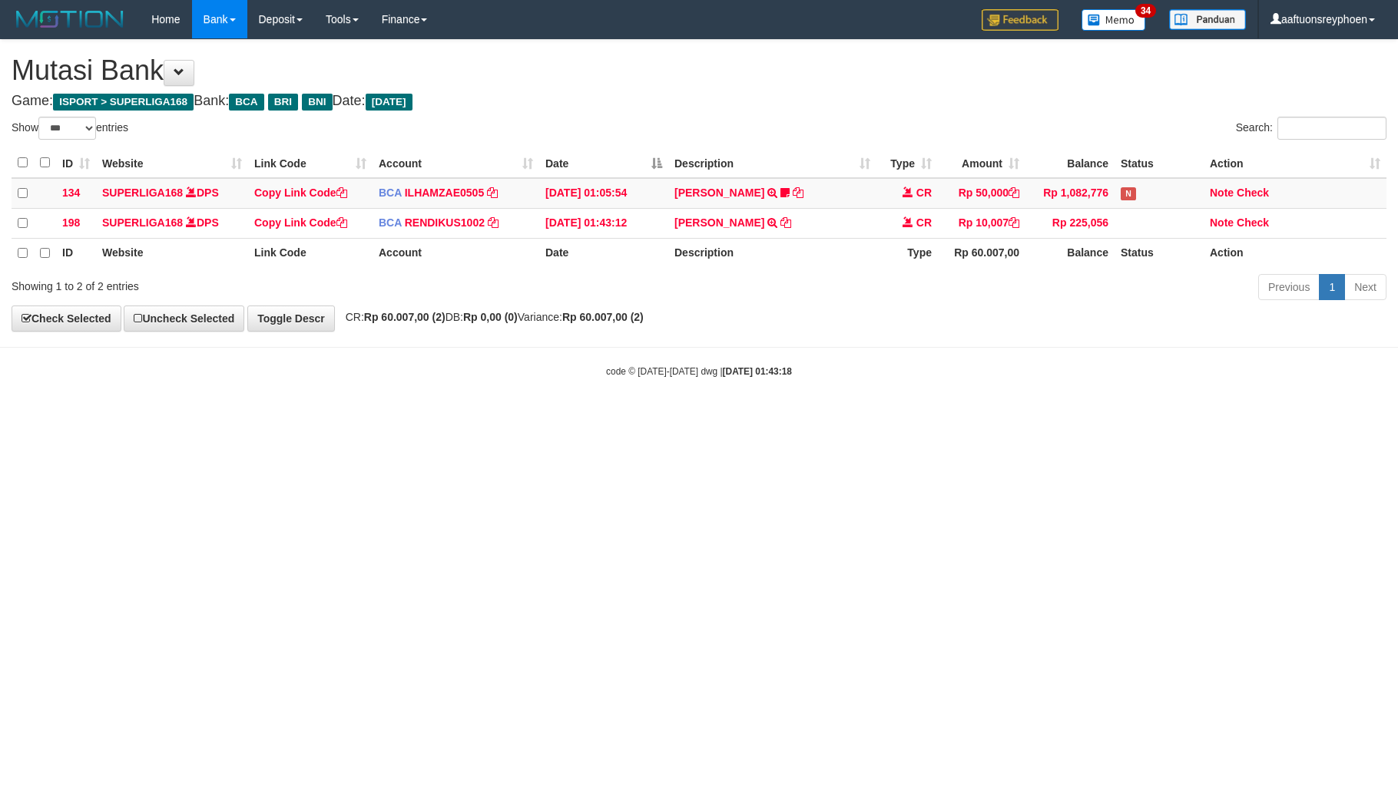
select select "***"
click at [839, 417] on html "Toggle navigation Home Bank Account List Load By Website Group [ISPORT] SUPERLI…" at bounding box center [699, 208] width 1398 height 417
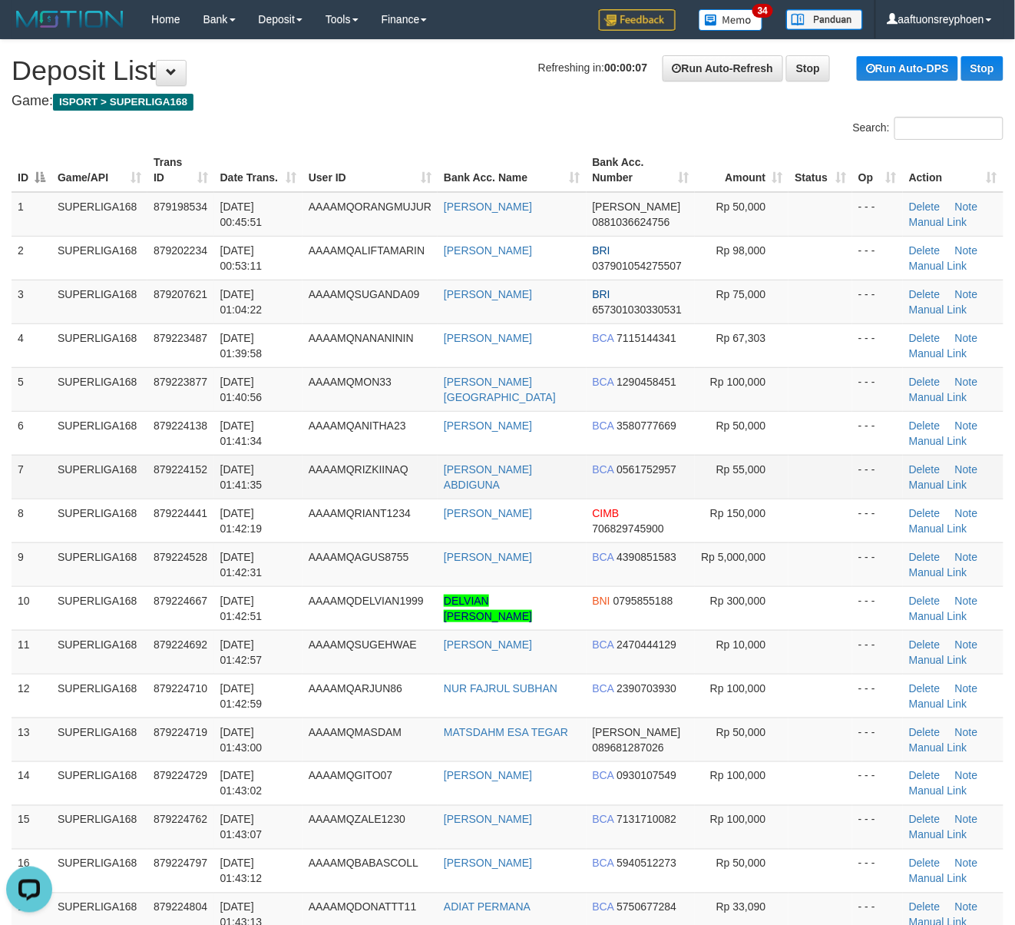
drag, startPoint x: 212, startPoint y: 465, endPoint x: 157, endPoint y: 462, distance: 55.4
click at [183, 462] on td "879224152" at bounding box center [180, 477] width 67 height 44
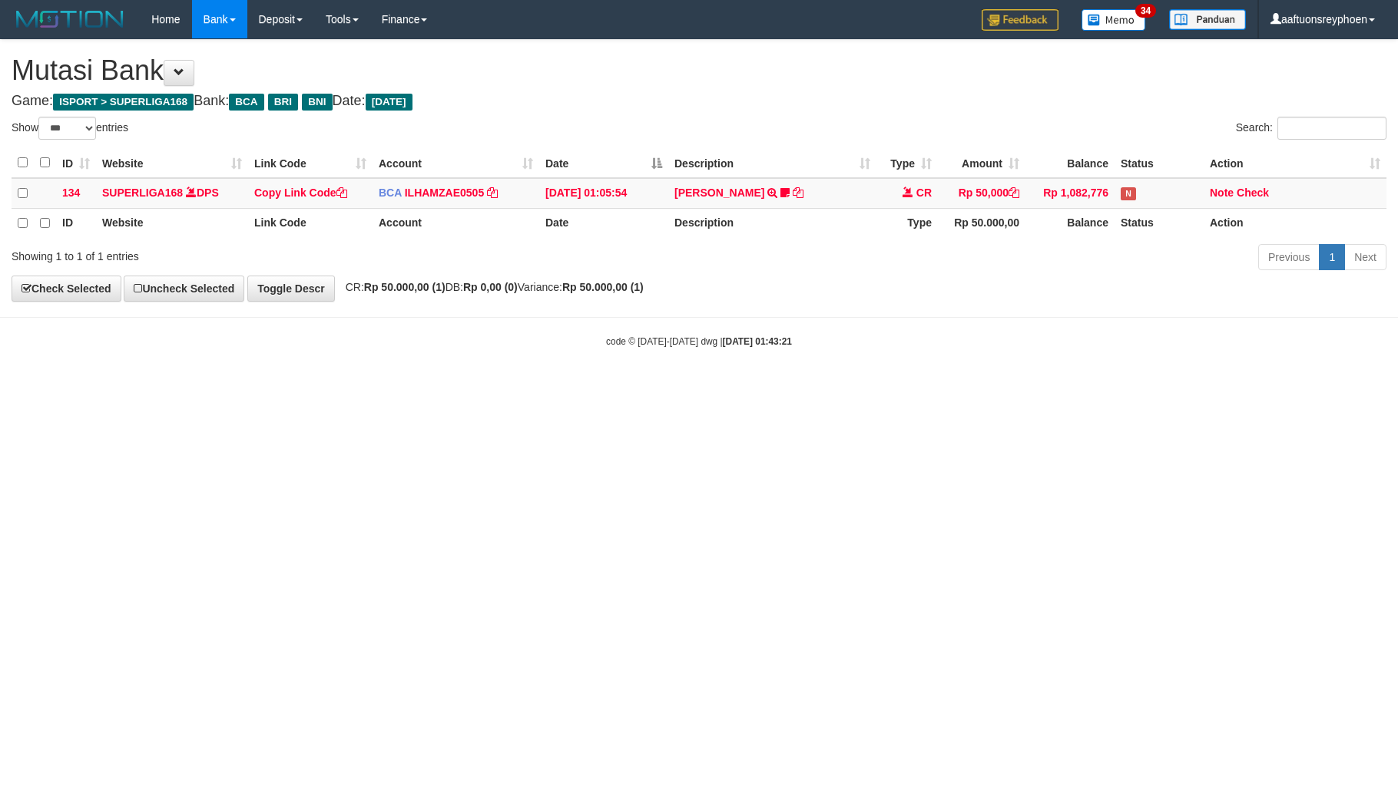
select select "***"
drag, startPoint x: 0, startPoint y: 0, endPoint x: 888, endPoint y: 591, distance: 1066.3
click at [856, 387] on html "Toggle navigation Home Bank Account List Load By Website Group [ISPORT] SUPERLI…" at bounding box center [699, 193] width 1398 height 387
select select "***"
click at [860, 387] on html "Toggle navigation Home Bank Account List Load By Website Group [ISPORT] SUPERLI…" at bounding box center [699, 193] width 1398 height 387
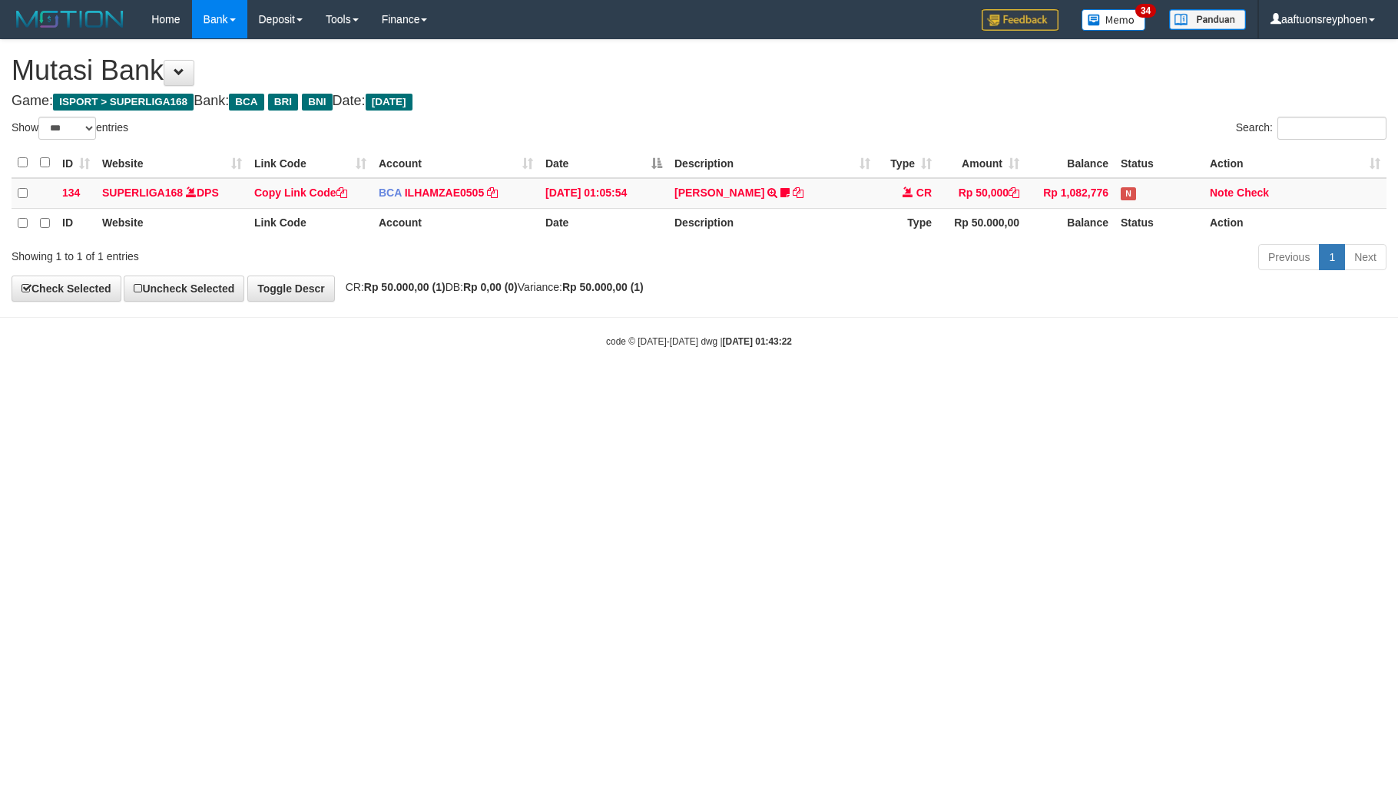
select select "***"
click at [653, 387] on html "Toggle navigation Home Bank Account List Load By Website Group [ISPORT] SUPERLI…" at bounding box center [699, 193] width 1398 height 387
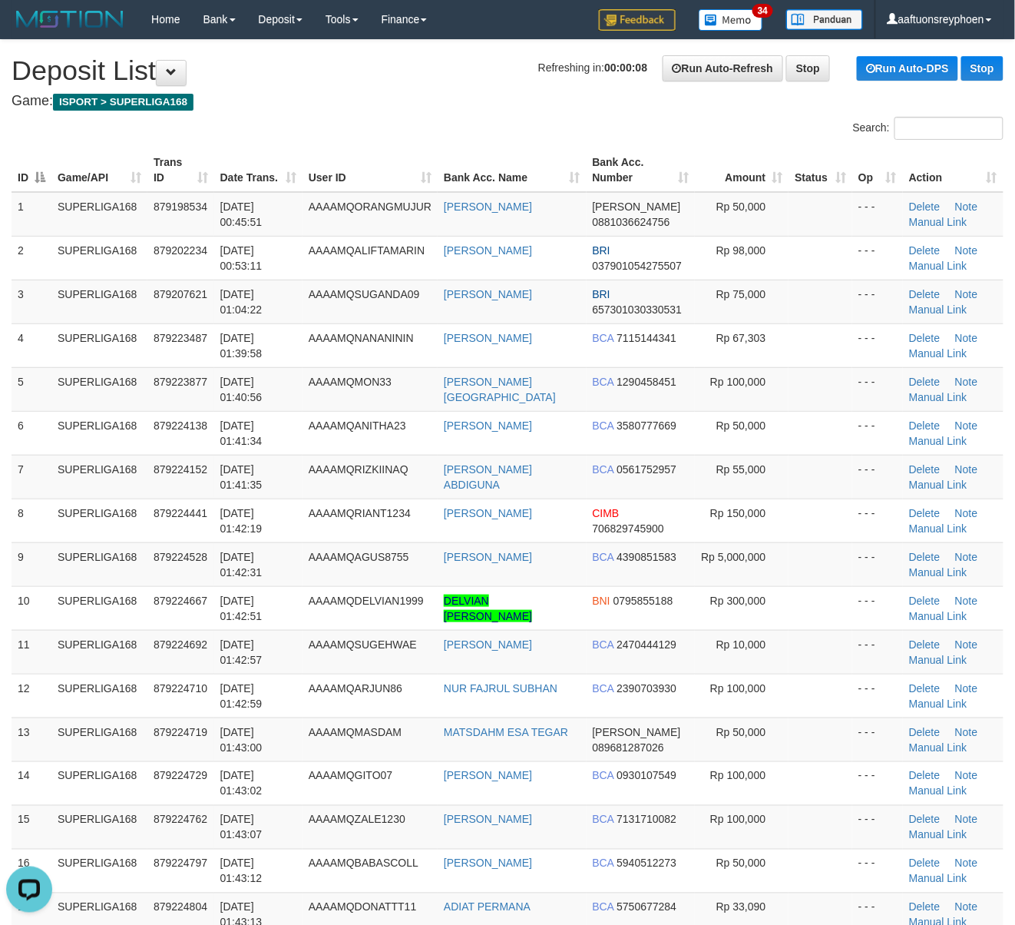
drag, startPoint x: 46, startPoint y: 409, endPoint x: 0, endPoint y: 409, distance: 46.1
click at [44, 409] on td "5" at bounding box center [32, 389] width 40 height 44
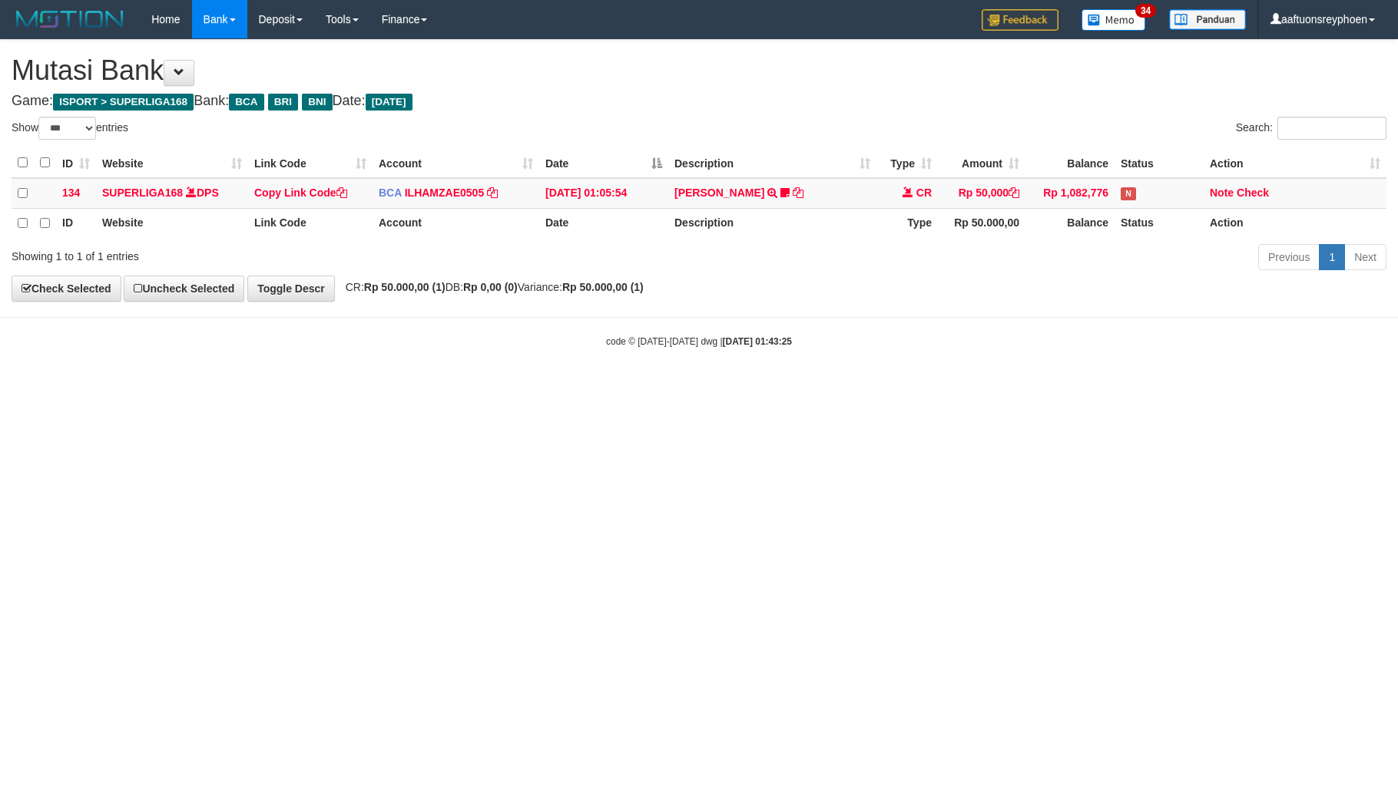
select select "***"
click at [664, 387] on html "Toggle navigation Home Bank Account List Load By Website Group [ISPORT] SUPERLI…" at bounding box center [699, 193] width 1398 height 387
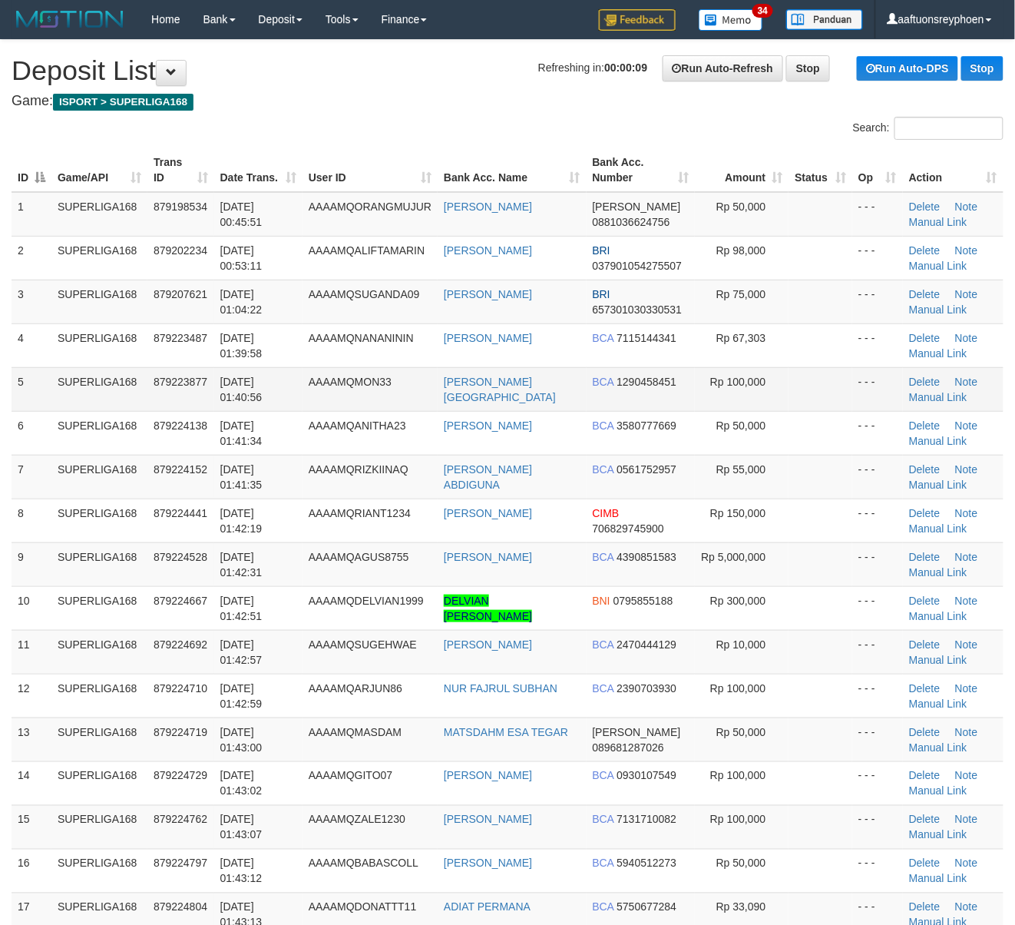
drag, startPoint x: 114, startPoint y: 387, endPoint x: 2, endPoint y: 403, distance: 113.3
click at [111, 387] on td "SUPERLIGA168" at bounding box center [99, 389] width 96 height 44
drag, startPoint x: 179, startPoint y: 386, endPoint x: 142, endPoint y: 391, distance: 37.3
click at [177, 386] on span "879223877" at bounding box center [181, 382] width 54 height 12
drag, startPoint x: 54, startPoint y: 415, endPoint x: 3, endPoint y: 422, distance: 51.3
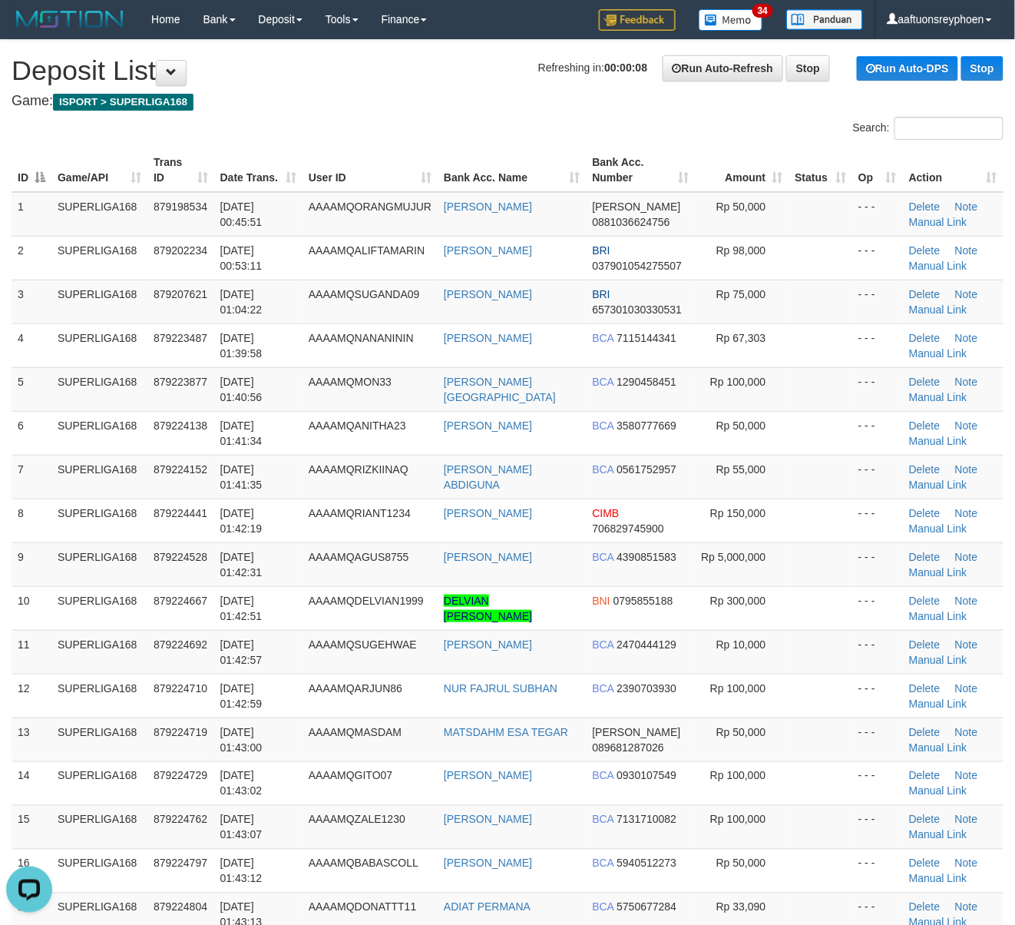
click at [7, 422] on div "ID Game/API Trans ID Date Trans. User ID Bank Acc. Name Bank Acc. Number Amount…" at bounding box center [507, 564] width 1015 height 841
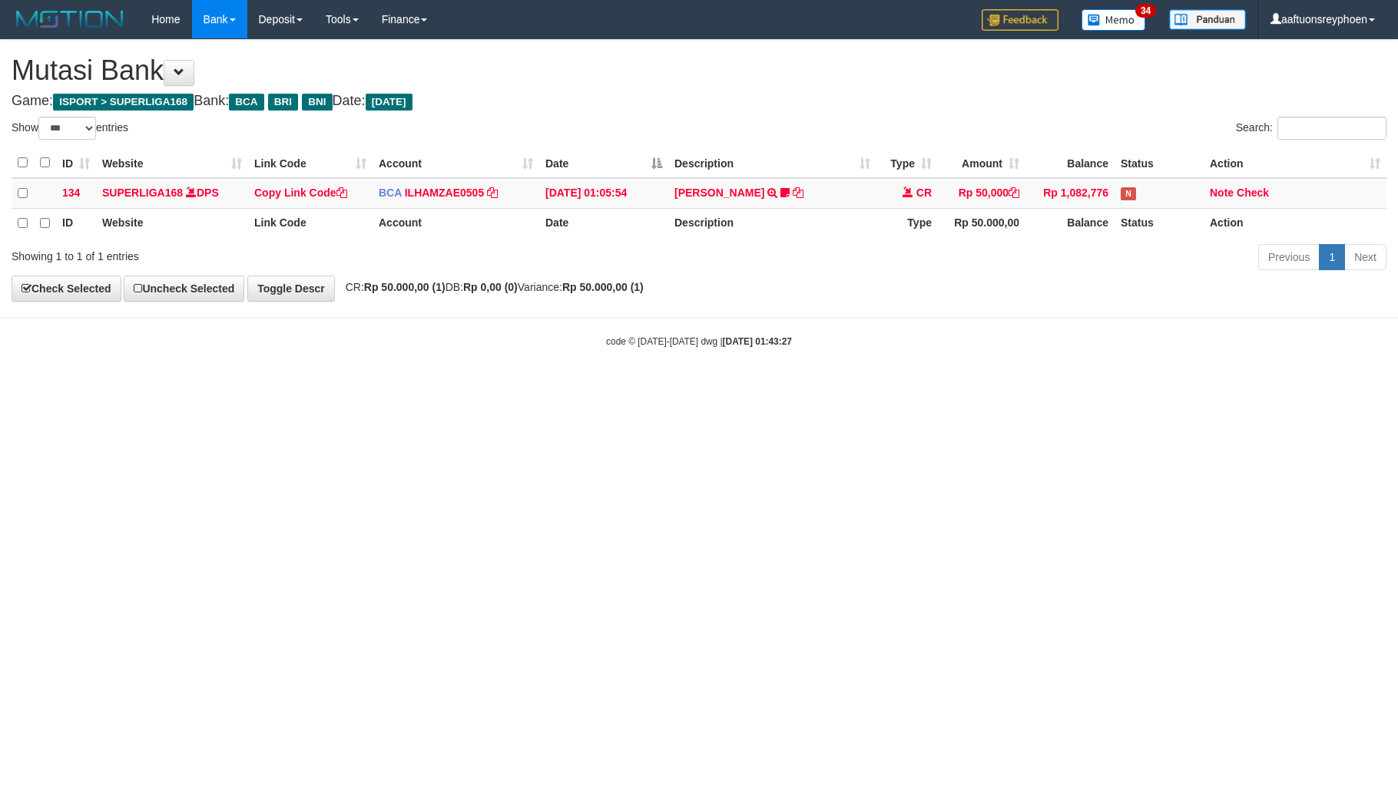
select select "***"
drag, startPoint x: 833, startPoint y: 499, endPoint x: 1386, endPoint y: 442, distance: 555.9
click at [901, 387] on html "Toggle navigation Home Bank Account List Load By Website Group [ISPORT] SUPERLI…" at bounding box center [699, 193] width 1398 height 387
select select "***"
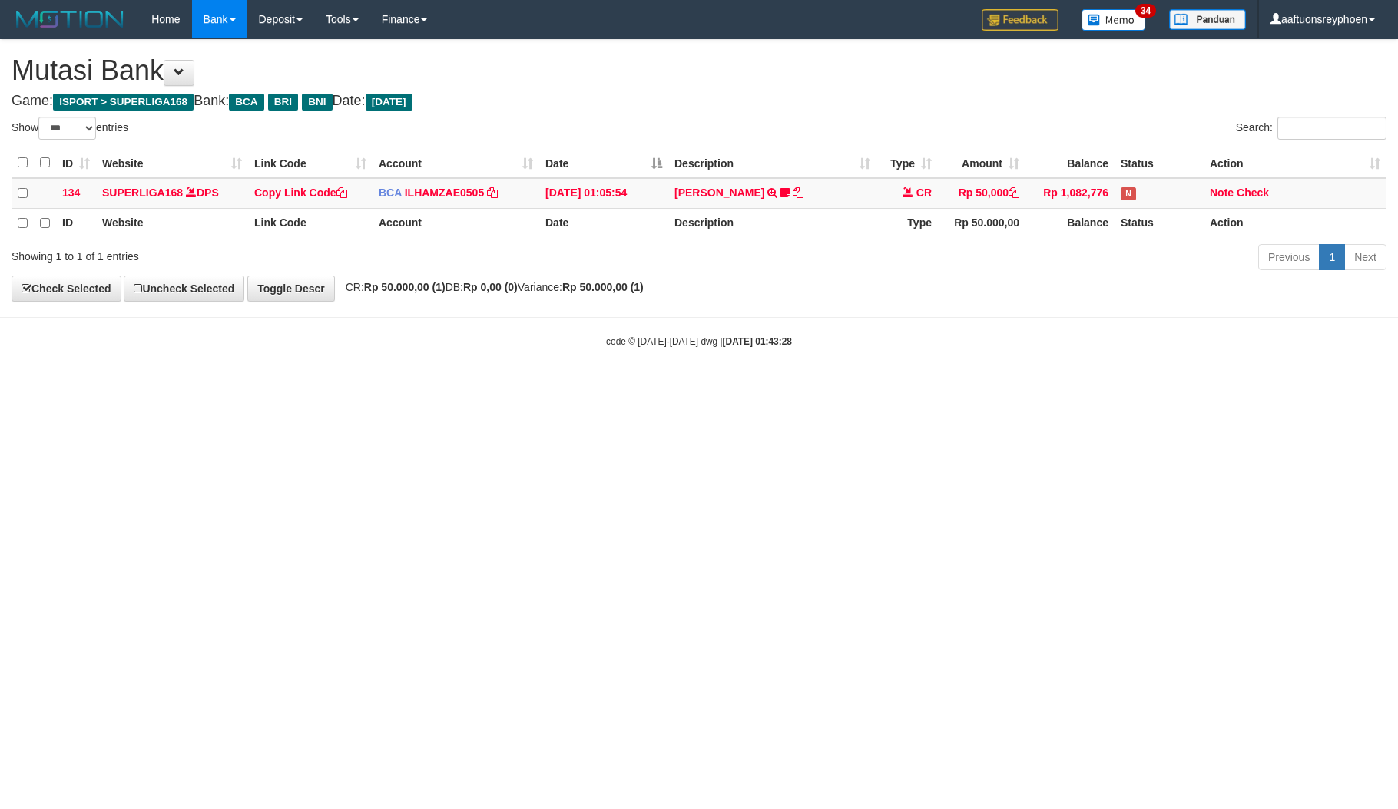
click at [953, 387] on html "Toggle navigation Home Bank Account List Load By Website Group [ISPORT] SUPERLI…" at bounding box center [699, 193] width 1398 height 387
select select "***"
drag, startPoint x: 839, startPoint y: 514, endPoint x: 1161, endPoint y: 490, distance: 323.4
click at [848, 387] on html "Toggle navigation Home Bank Account List Load By Website Group [ISPORT] SUPERLI…" at bounding box center [699, 193] width 1398 height 387
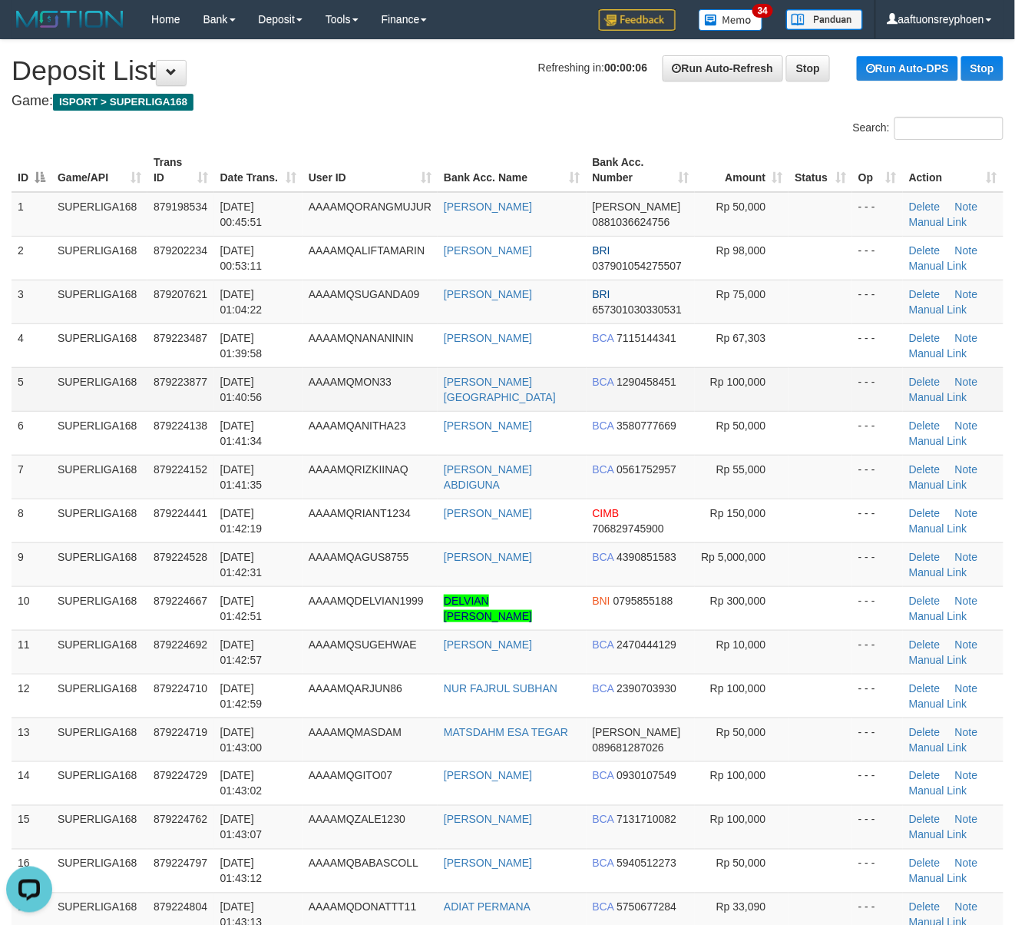
click at [124, 376] on td "SUPERLIGA168" at bounding box center [99, 389] width 96 height 44
drag, startPoint x: 124, startPoint y: 376, endPoint x: 0, endPoint y: 400, distance: 126.8
click at [123, 376] on td "SUPERLIGA168" at bounding box center [99, 389] width 96 height 44
click at [114, 385] on td "SUPERLIGA168" at bounding box center [99, 389] width 96 height 44
drag, startPoint x: 114, startPoint y: 385, endPoint x: 4, endPoint y: 391, distance: 110.0
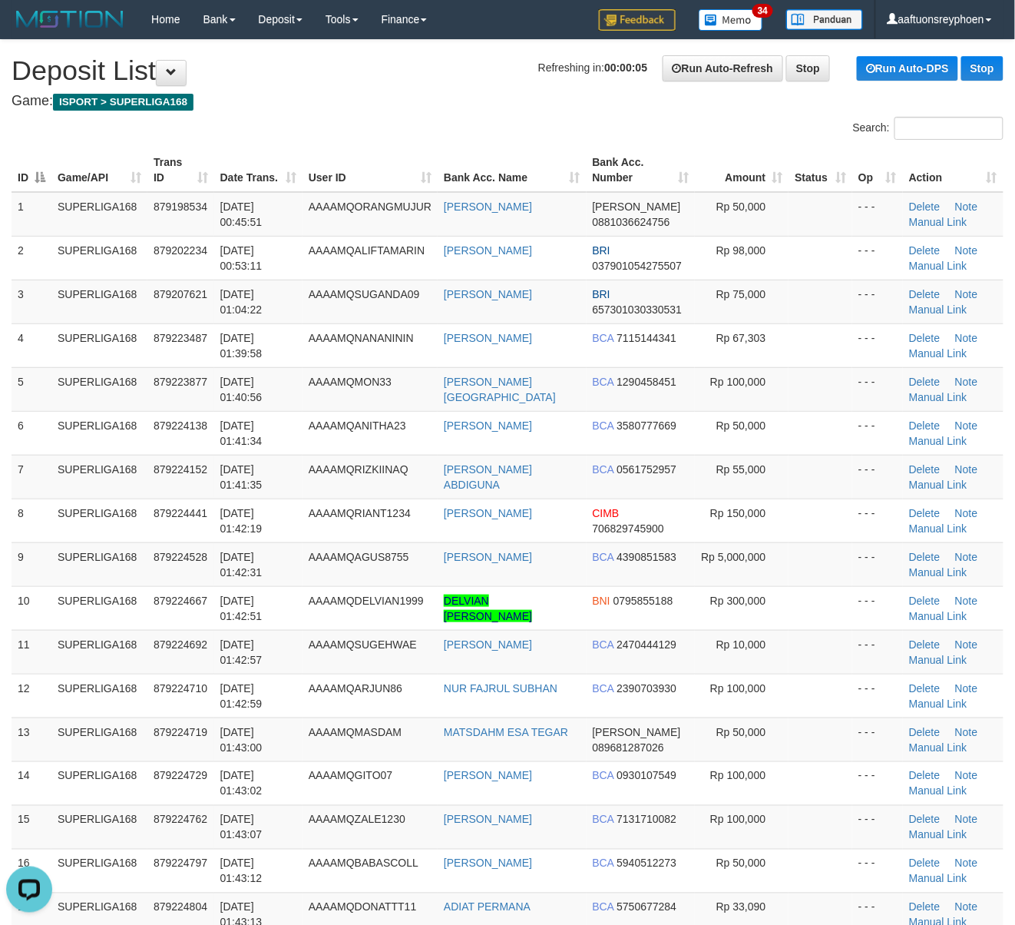
click at [60, 385] on td "SUPERLIGA168" at bounding box center [99, 389] width 96 height 44
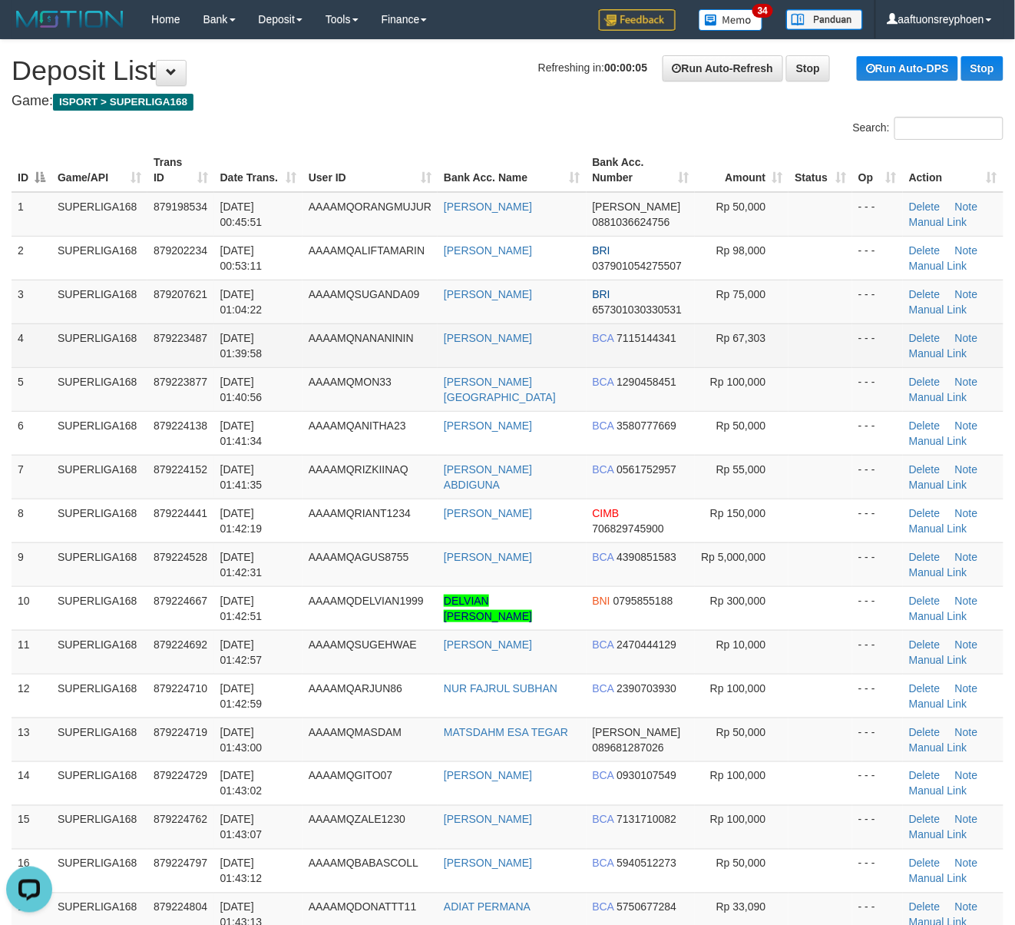
click at [175, 352] on td "879223487" at bounding box center [180, 345] width 67 height 44
drag, startPoint x: 175, startPoint y: 352, endPoint x: 161, endPoint y: 352, distance: 13.8
click at [163, 352] on td "879223487" at bounding box center [180, 345] width 67 height 44
click at [176, 355] on td "879223487" at bounding box center [180, 345] width 67 height 44
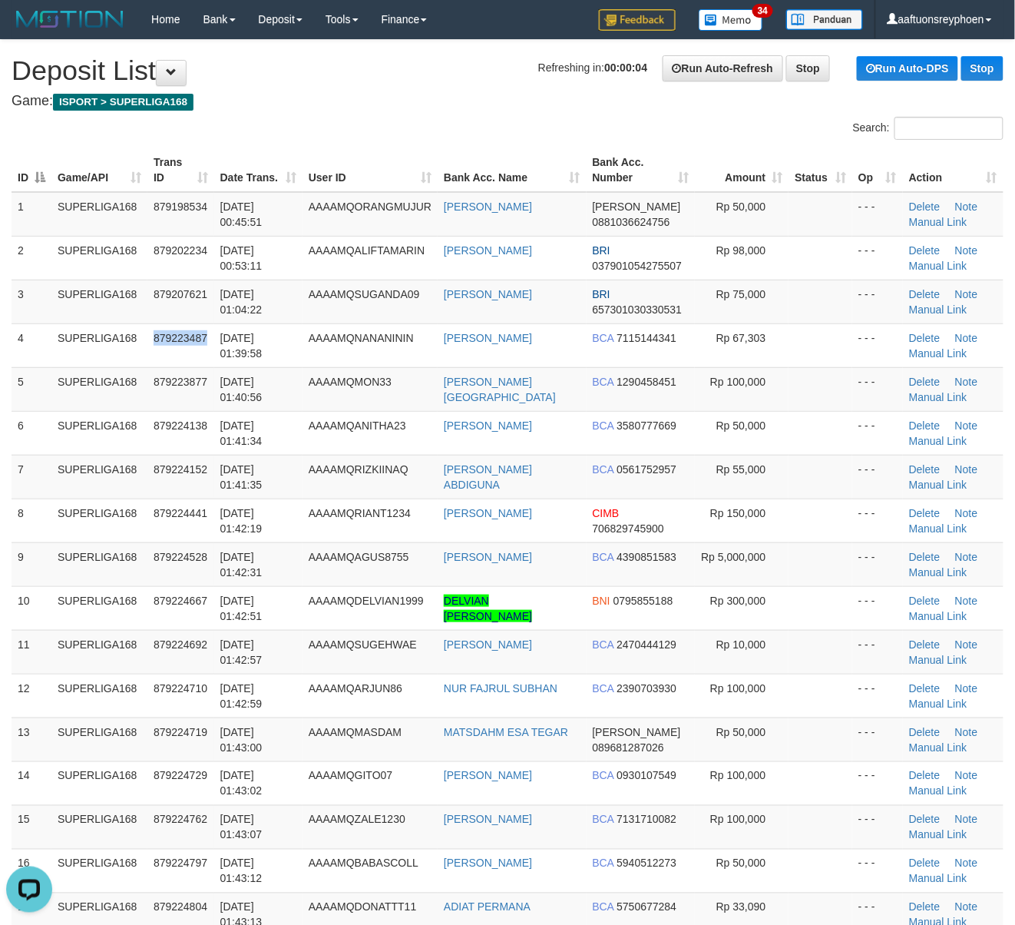
drag, startPoint x: 176, startPoint y: 355, endPoint x: 0, endPoint y: 384, distance: 178.3
click at [155, 355] on td "879223487" at bounding box center [180, 345] width 67 height 44
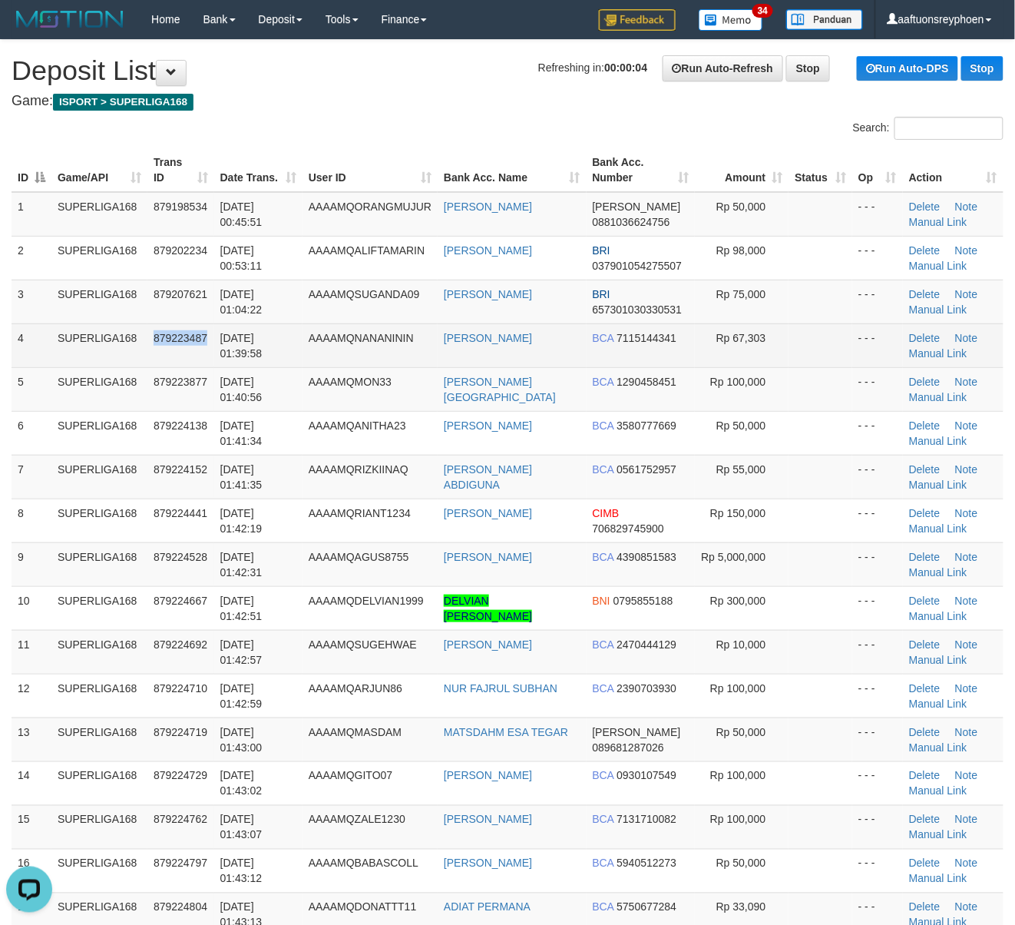
click at [177, 358] on td "879223487" at bounding box center [180, 345] width 67 height 44
click at [124, 363] on td "SUPERLIGA168" at bounding box center [99, 345] width 96 height 44
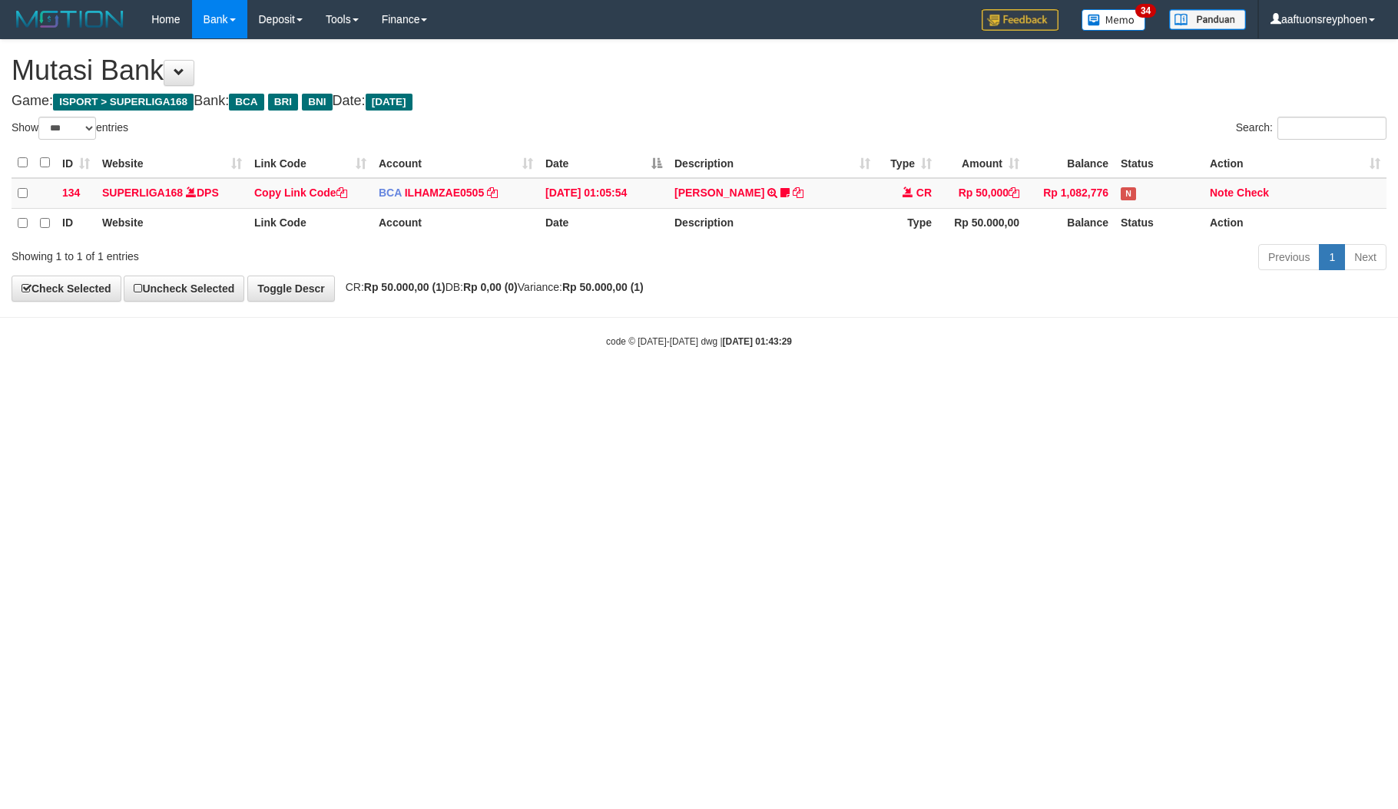
select select "***"
click at [865, 387] on html "Toggle navigation Home Bank Account List Load By Website Group [ISPORT] SUPERLI…" at bounding box center [699, 193] width 1398 height 387
select select "***"
drag, startPoint x: 905, startPoint y: 412, endPoint x: 1396, endPoint y: 376, distance: 492.9
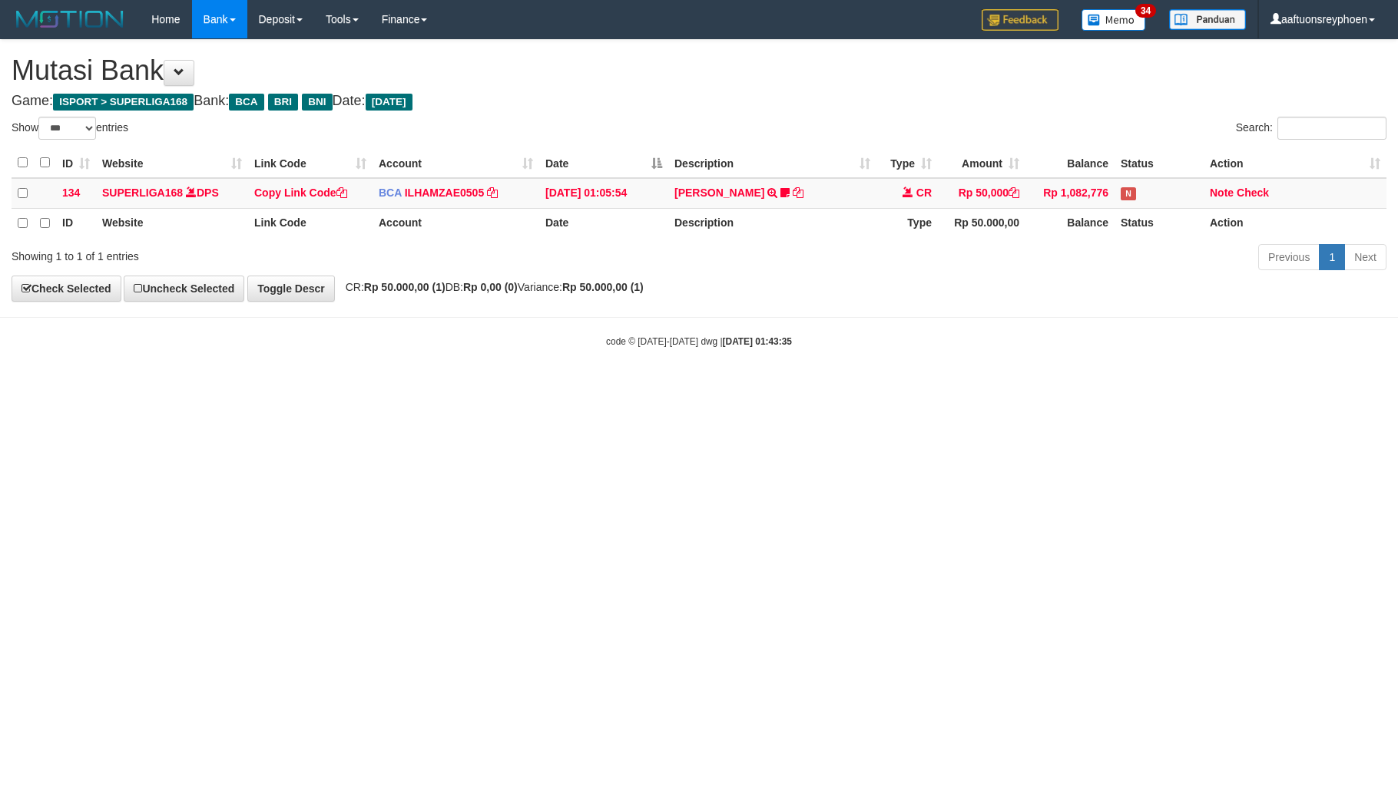
click at [963, 387] on html "Toggle navigation Home Bank Account List Load By Website Group [ISPORT] SUPERLI…" at bounding box center [699, 193] width 1398 height 387
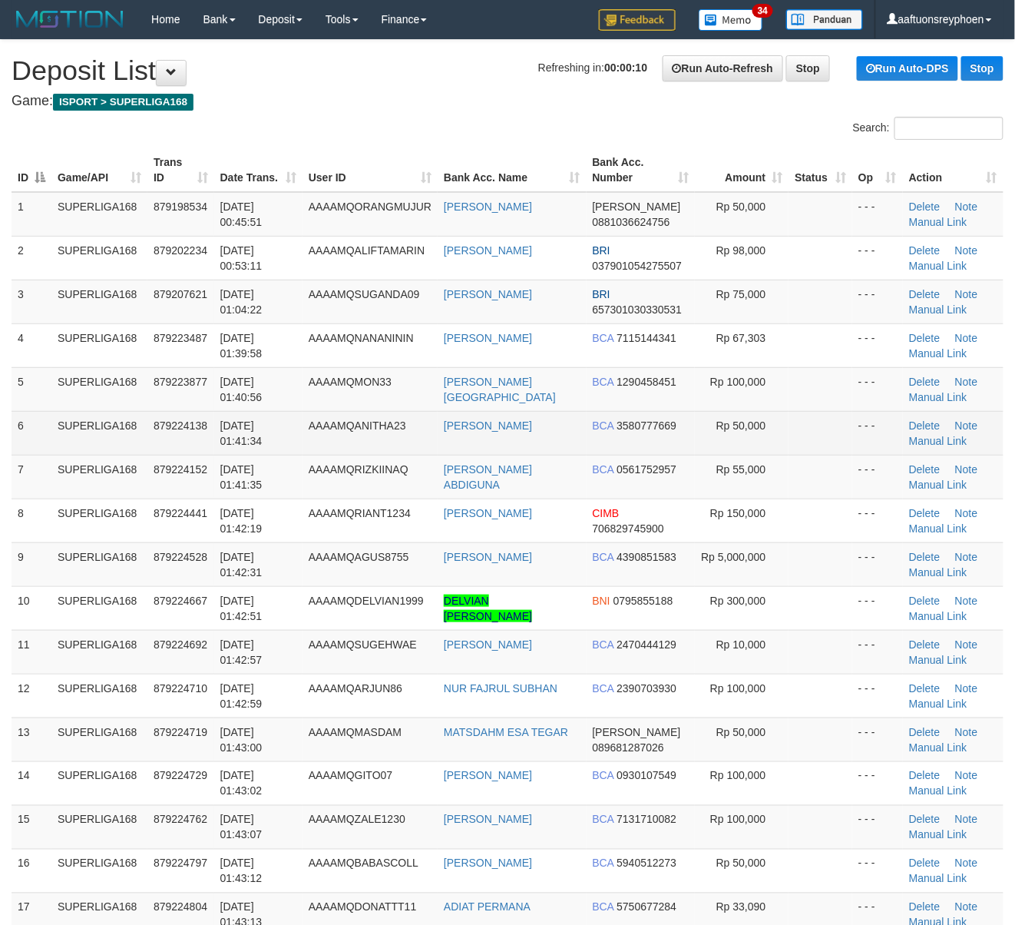
click at [95, 436] on td "SUPERLIGA168" at bounding box center [99, 433] width 96 height 44
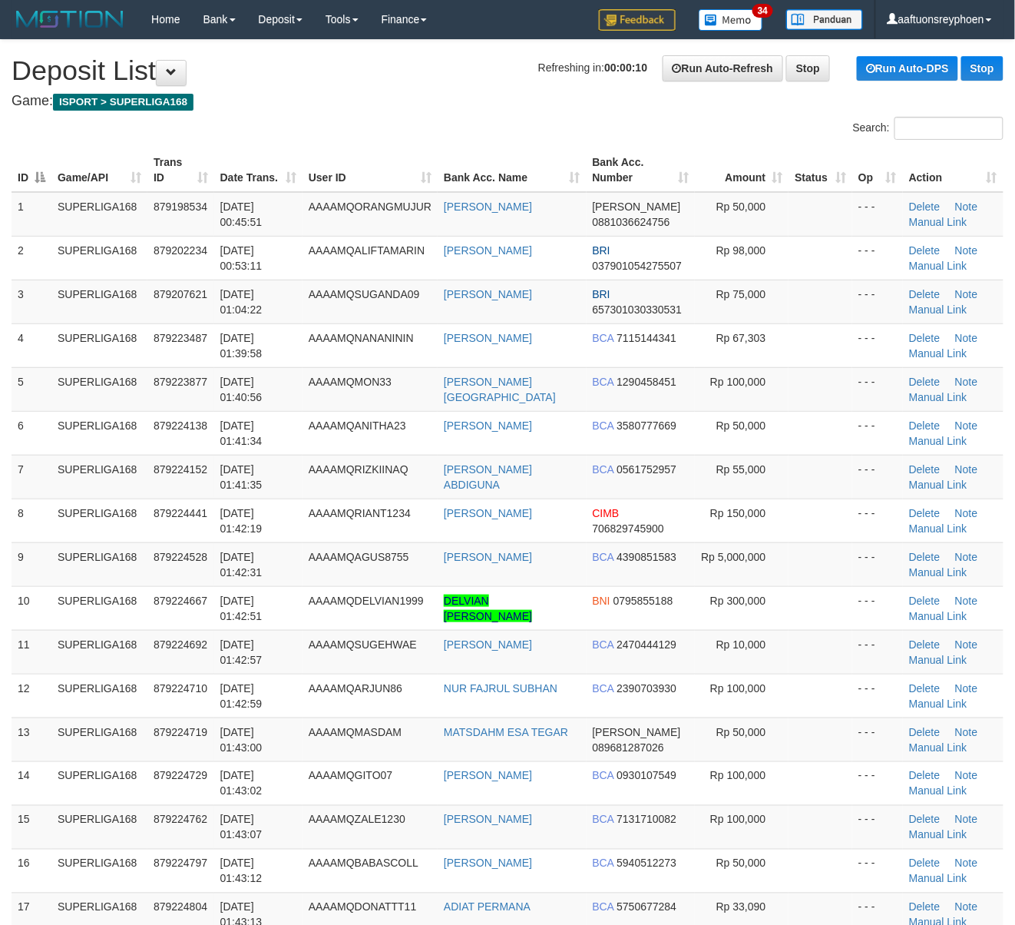
drag, startPoint x: 95, startPoint y: 436, endPoint x: 2, endPoint y: 455, distance: 95.6
click at [89, 436] on td "SUPERLIGA168" at bounding box center [99, 433] width 96 height 44
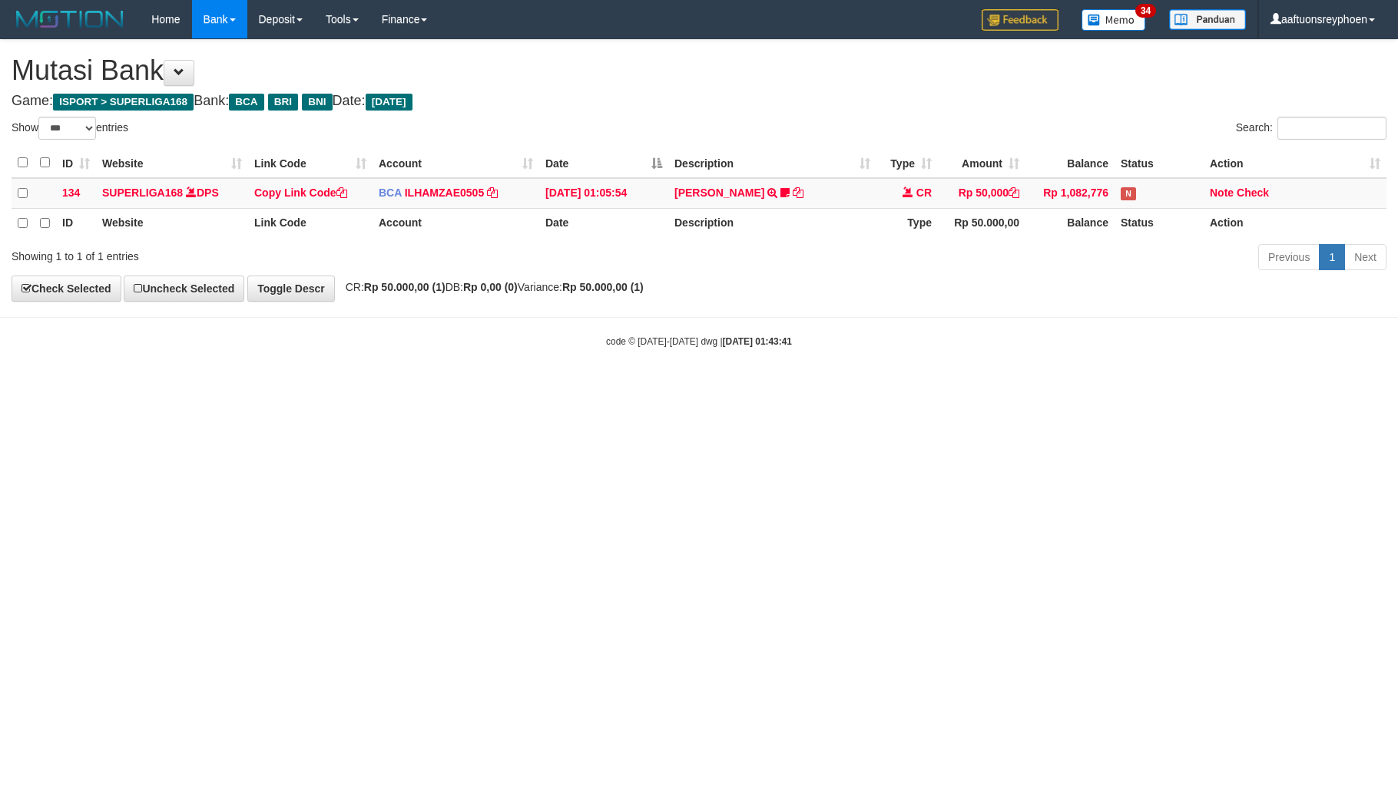
select select "***"
click at [671, 387] on html "Toggle navigation Home Bank Account List Load By Website Group [ISPORT] SUPERLI…" at bounding box center [699, 193] width 1398 height 387
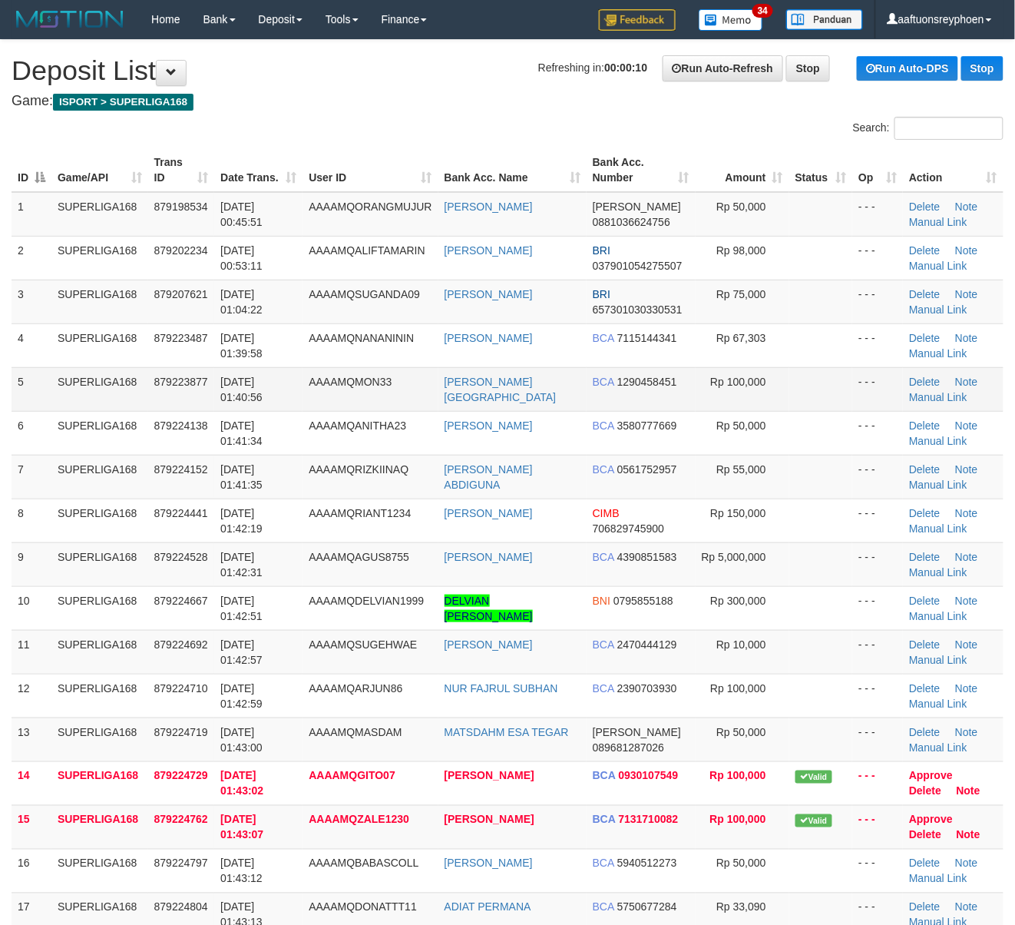
click at [252, 399] on span "01/10/2025 01:40:56" at bounding box center [241, 390] width 42 height 28
drag, startPoint x: 252, startPoint y: 399, endPoint x: 240, endPoint y: 402, distance: 12.7
click at [241, 401] on span "[DATE] 01:40:56" at bounding box center [241, 390] width 42 height 28
drag, startPoint x: 111, startPoint y: 397, endPoint x: 0, endPoint y: 403, distance: 110.8
click at [103, 397] on td "SUPERLIGA168" at bounding box center [99, 389] width 97 height 44
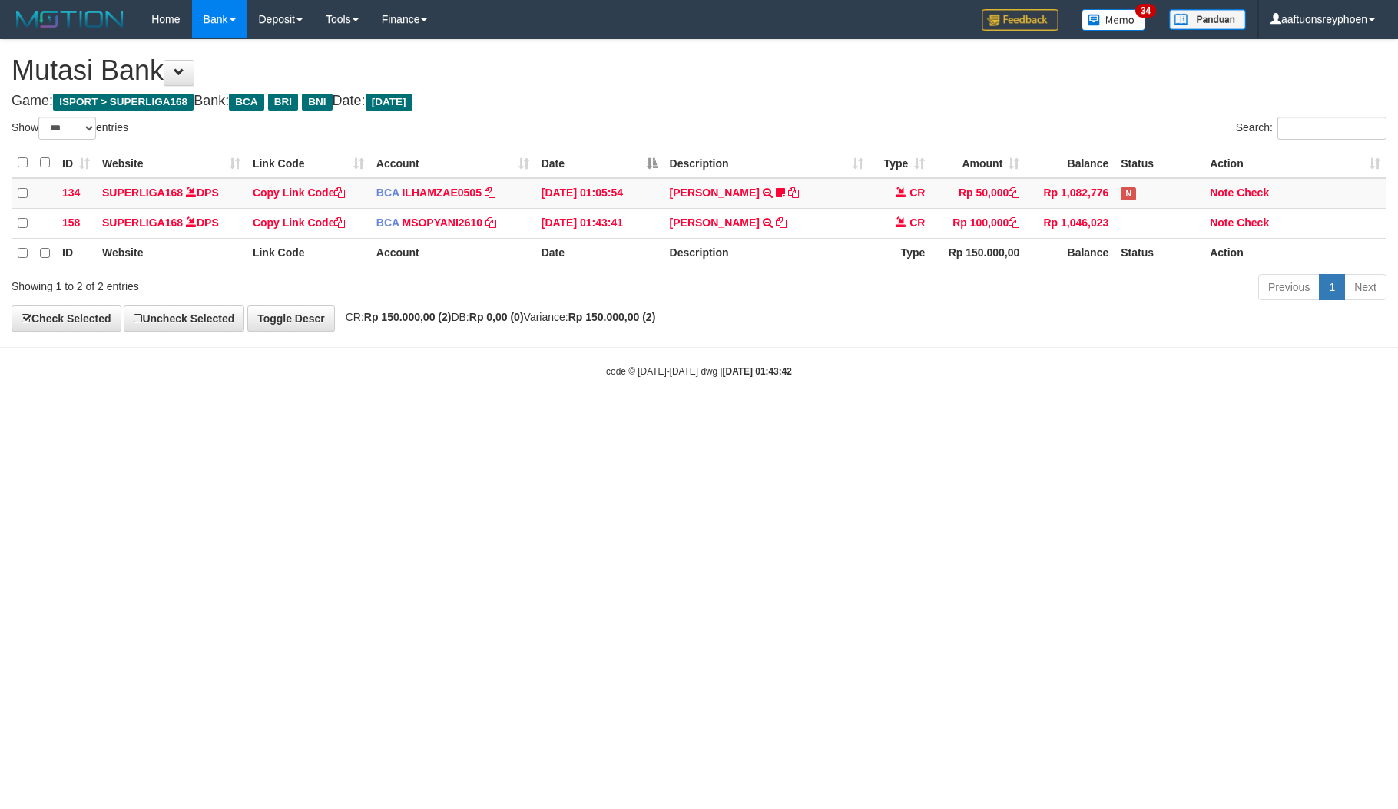
select select "***"
click at [836, 417] on html "Toggle navigation Home Bank Account List Load By Website Group [ISPORT] SUPERLI…" at bounding box center [699, 208] width 1398 height 417
drag, startPoint x: 836, startPoint y: 483, endPoint x: 1395, endPoint y: 468, distance: 560.1
click at [888, 417] on html "Toggle navigation Home Bank Account List Load By Website Group [ISPORT] SUPERLI…" at bounding box center [699, 208] width 1398 height 417
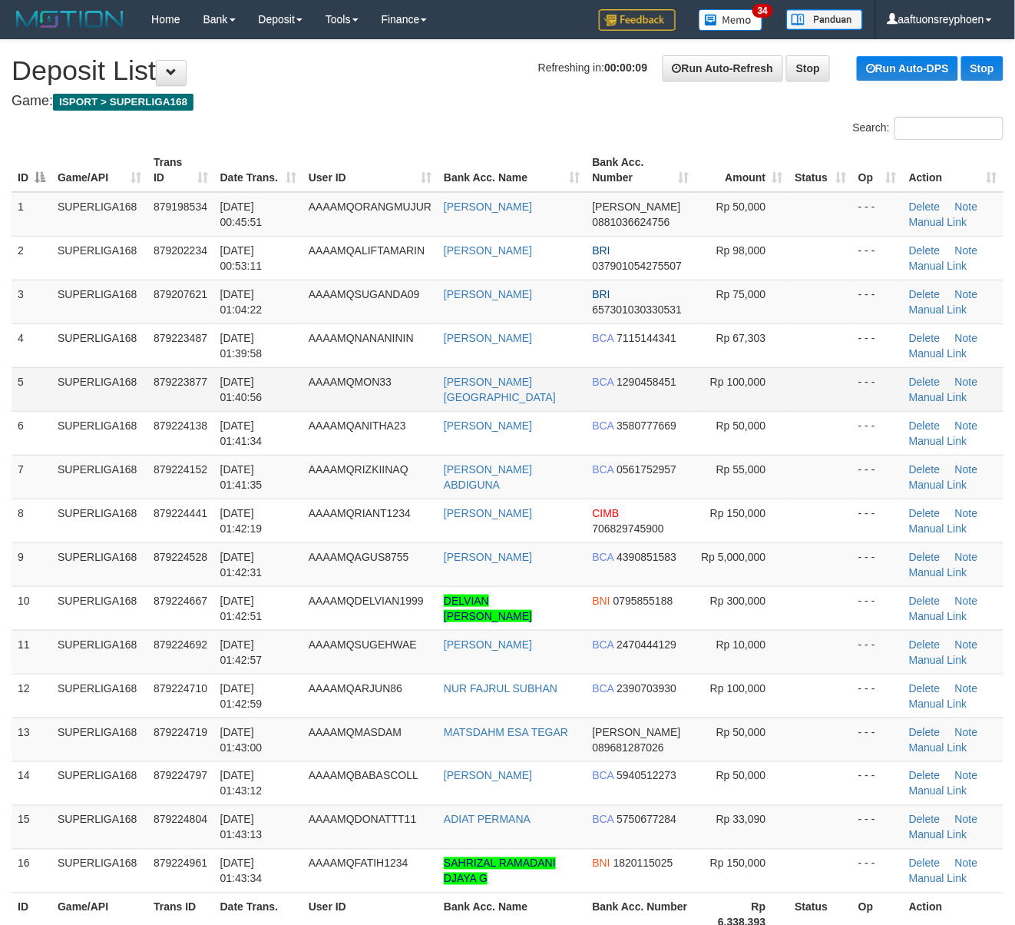
click at [215, 393] on td "[DATE] 01:40:56" at bounding box center [258, 389] width 88 height 44
drag, startPoint x: 215, startPoint y: 393, endPoint x: 0, endPoint y: 412, distance: 215.8
click at [204, 393] on tr "5 SUPERLIGA168 879223877 01/10/2025 01:40:56 AAAAMQMON33 MUHAMAD PARIZAL BCA 12…" at bounding box center [508, 389] width 992 height 44
drag, startPoint x: 351, startPoint y: 376, endPoint x: 0, endPoint y: 385, distance: 351.1
click at [344, 376] on span "AAAAMQMON33" at bounding box center [350, 382] width 83 height 12
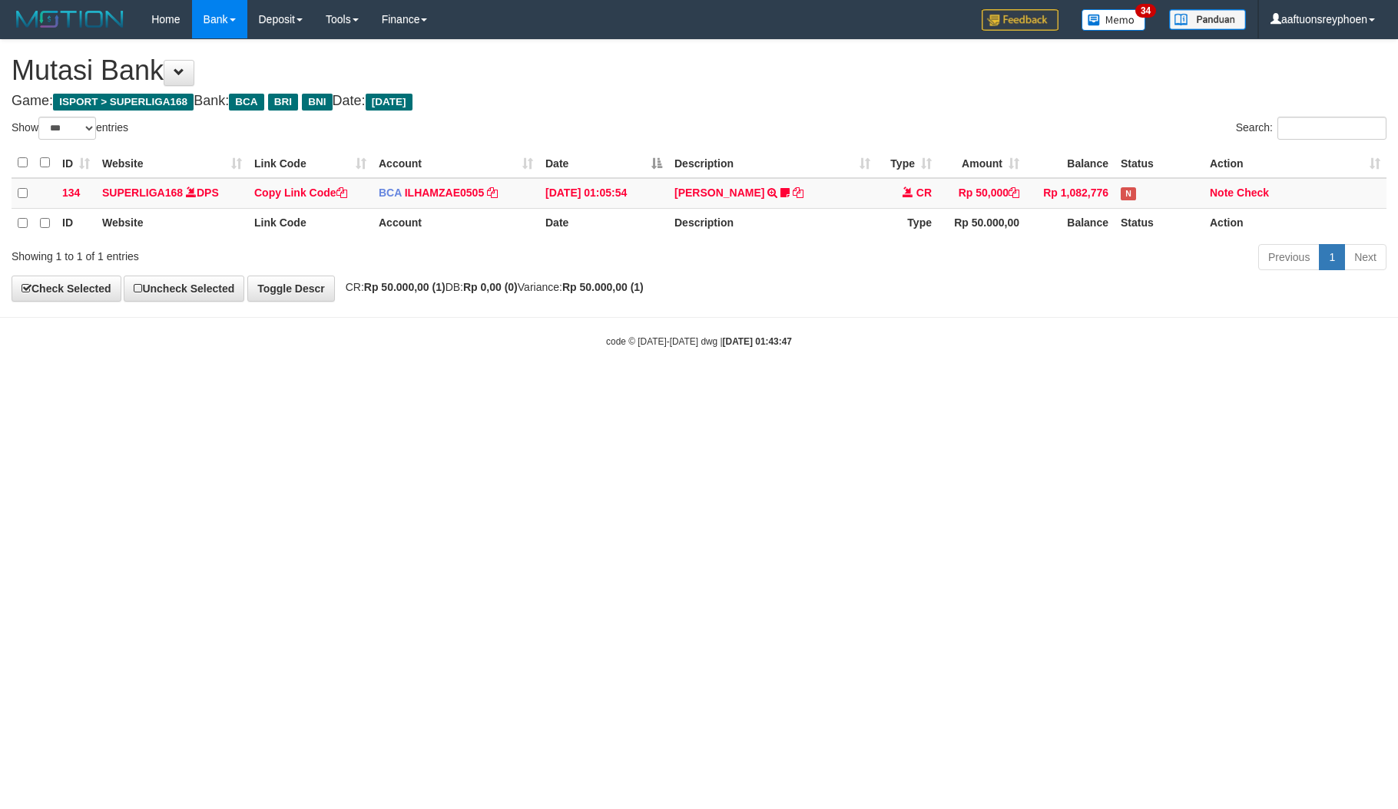
select select "***"
drag, startPoint x: 668, startPoint y: 492, endPoint x: 683, endPoint y: 501, distance: 16.9
click at [677, 387] on html "Toggle navigation Home Bank Account List Load By Website Group [ISPORT] SUPERLI…" at bounding box center [699, 193] width 1398 height 387
click at [711, 387] on html "Toggle navigation Home Bank Account List Load By Website Group [ISPORT] SUPERLI…" at bounding box center [699, 193] width 1398 height 387
select select "***"
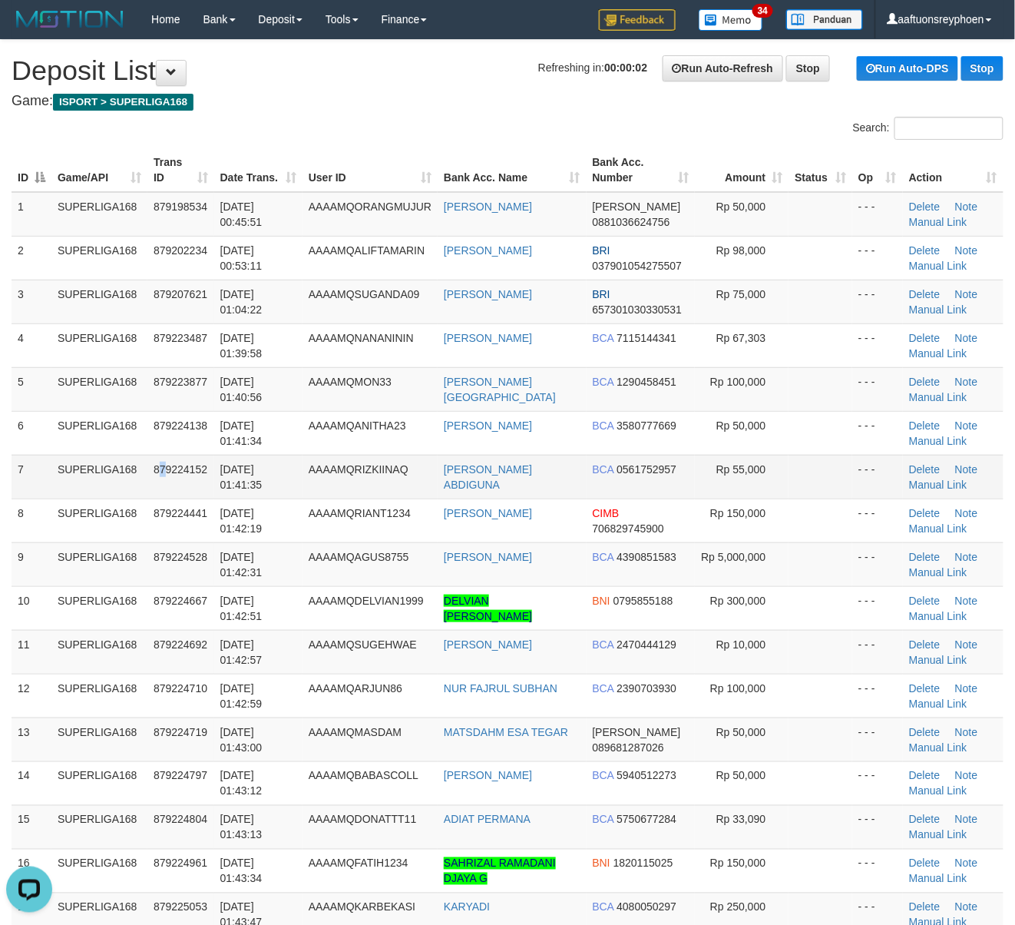
drag, startPoint x: 151, startPoint y: 470, endPoint x: 140, endPoint y: 477, distance: 13.4
click at [151, 471] on td "879224152" at bounding box center [180, 477] width 67 height 44
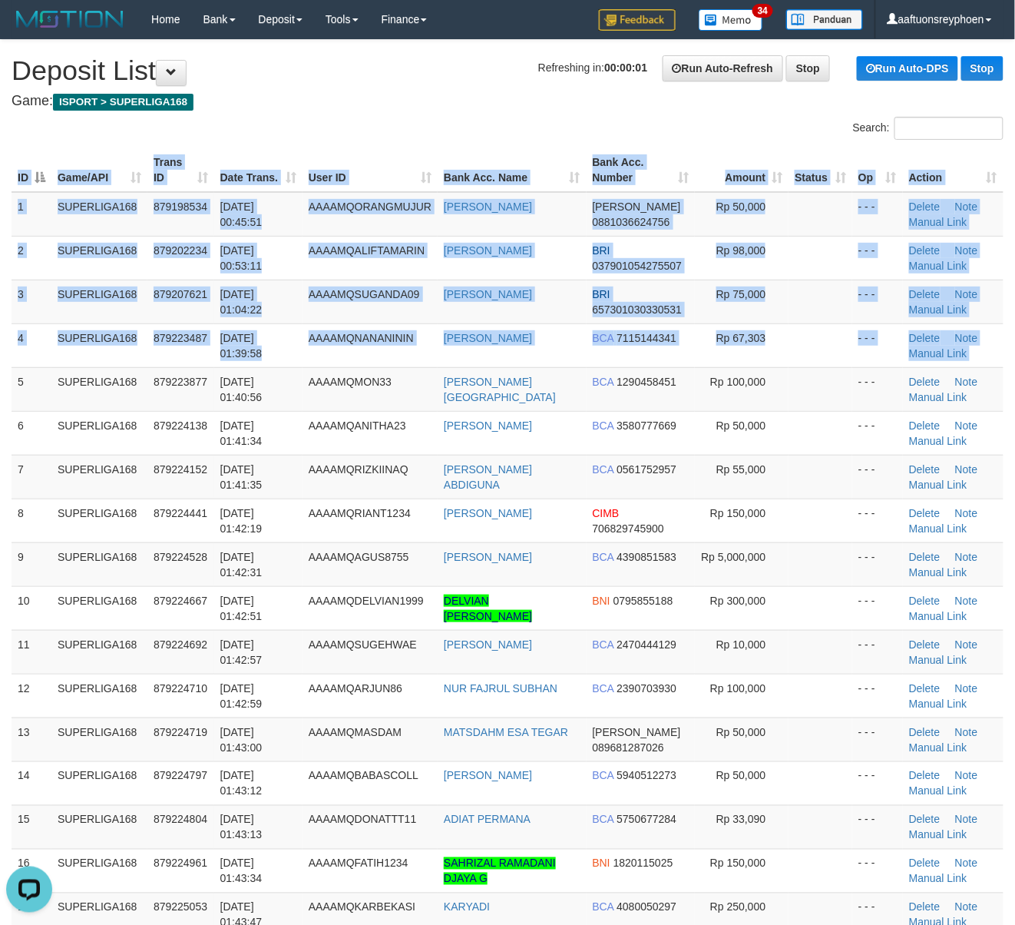
drag, startPoint x: 0, startPoint y: 397, endPoint x: -18, endPoint y: 404, distance: 19.0
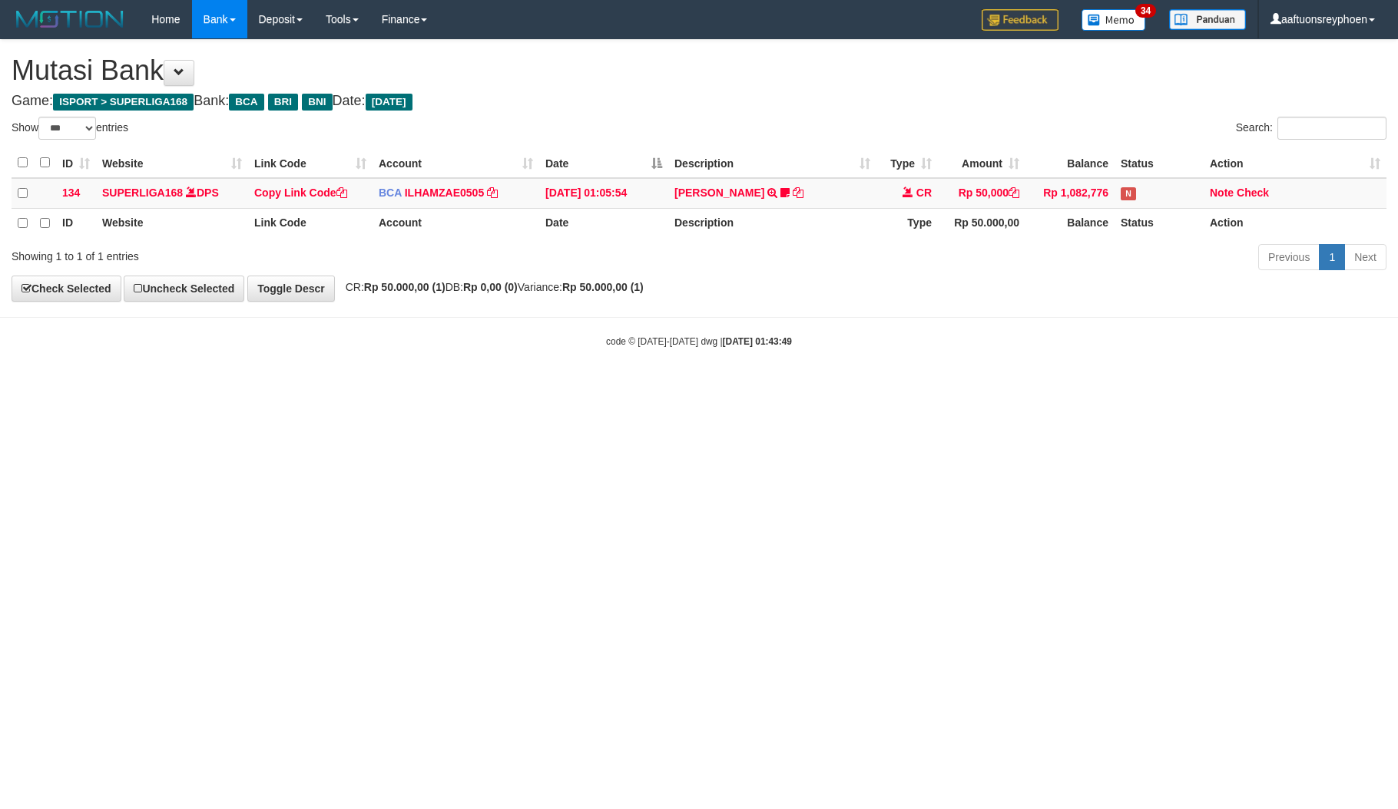
select select "***"
click at [806, 387] on html "Toggle navigation Home Bank Account List Load By Website Group [ISPORT] SUPERLI…" at bounding box center [699, 193] width 1398 height 387
select select "***"
click at [814, 387] on html "Toggle navigation Home Bank Account List Load By Website Group [ISPORT] SUPERLI…" at bounding box center [699, 193] width 1398 height 387
select select "***"
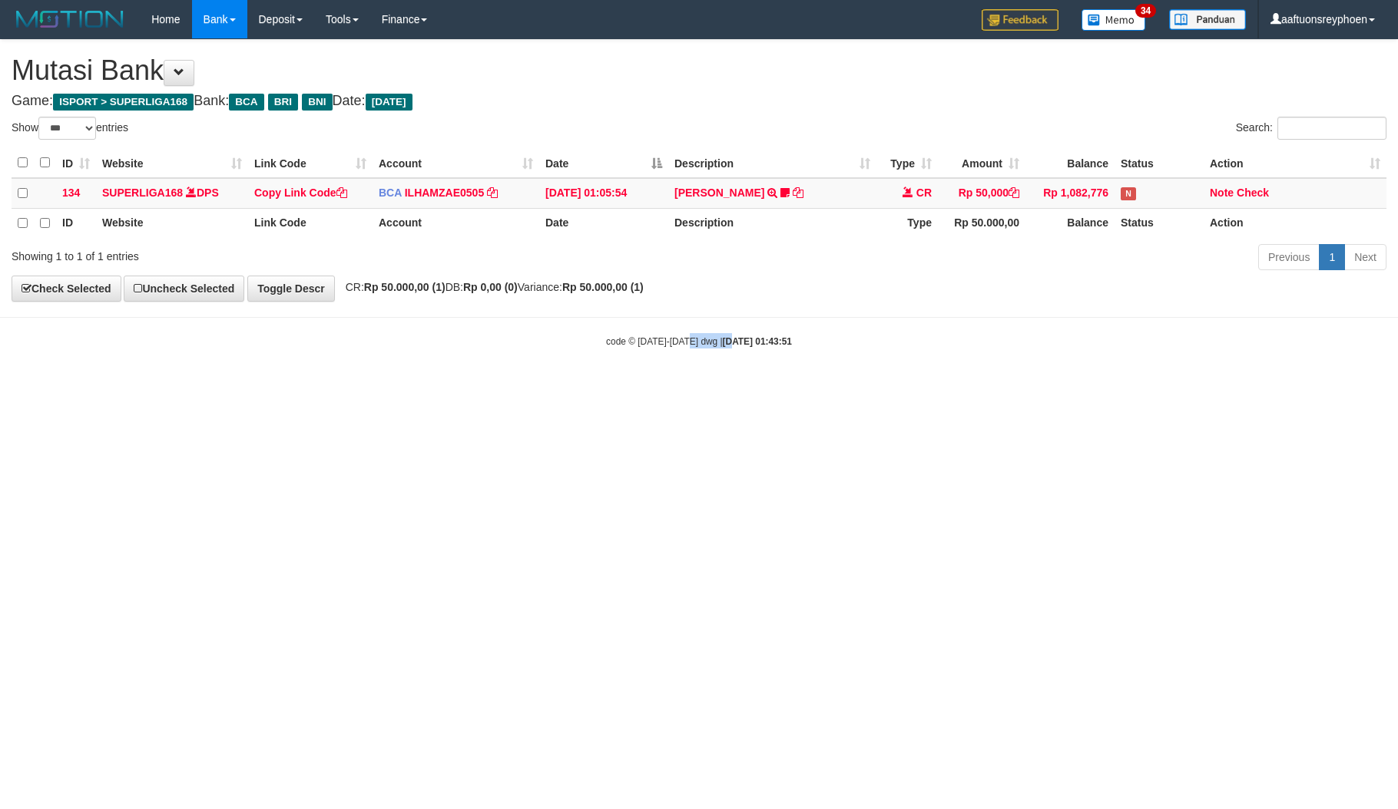
click at [756, 387] on html "Toggle navigation Home Bank Account List Load By Website Group [ISPORT] SUPERLI…" at bounding box center [699, 193] width 1398 height 387
select select "***"
click at [664, 387] on html "Toggle navigation Home Bank Account List Load By Website Group [ISPORT] SUPERLI…" at bounding box center [699, 193] width 1398 height 387
select select "***"
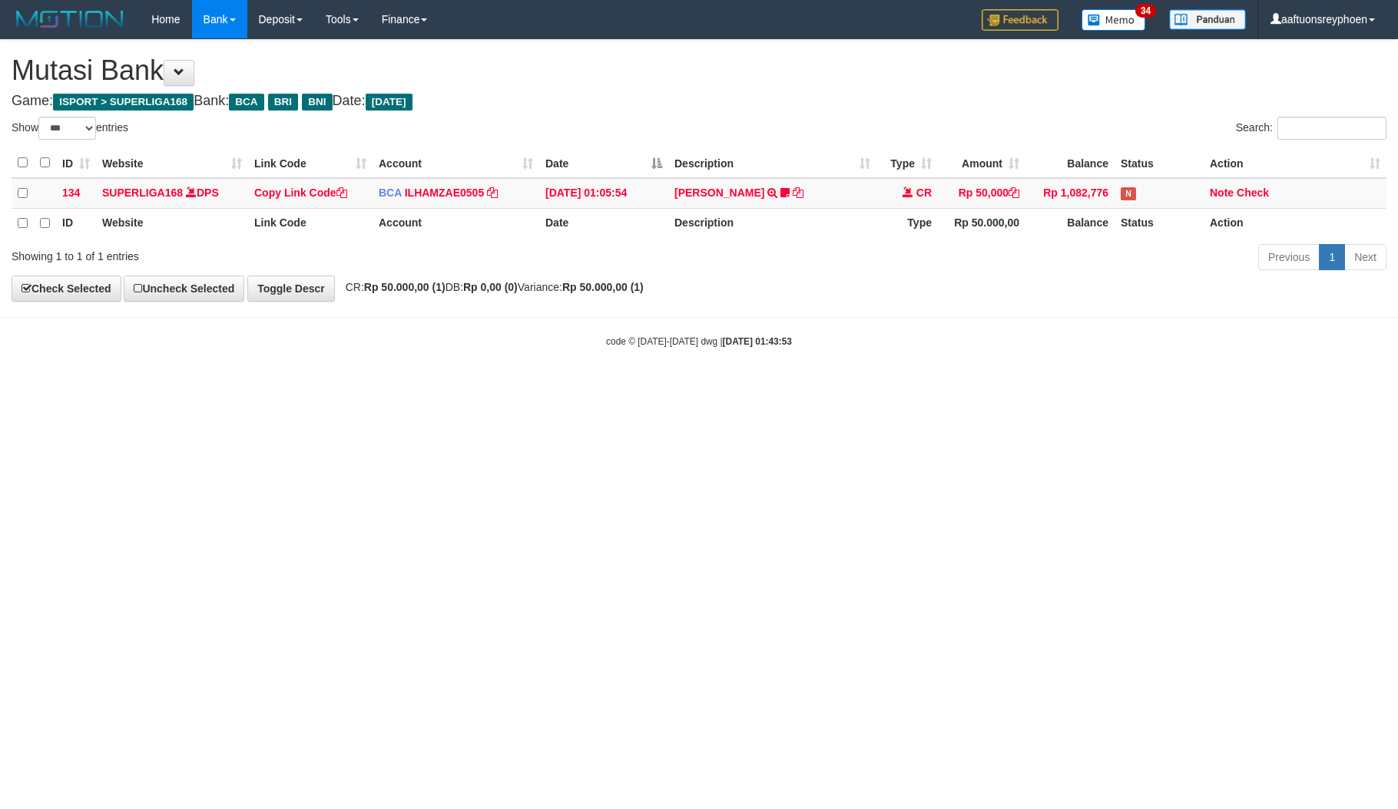
select select "***"
click at [1076, 387] on html "Toggle navigation Home Bank Account List Load By Website Group [ISPORT] SUPERLI…" at bounding box center [699, 193] width 1398 height 387
drag, startPoint x: 694, startPoint y: 515, endPoint x: 704, endPoint y: 528, distance: 16.6
click at [697, 387] on html "Toggle navigation Home Bank Account List Load By Website Group [ISPORT] SUPERLI…" at bounding box center [699, 193] width 1398 height 387
click at [695, 387] on html "Toggle navigation Home Bank Account List Load By Website Group [ISPORT] SUPERLI…" at bounding box center [699, 193] width 1398 height 387
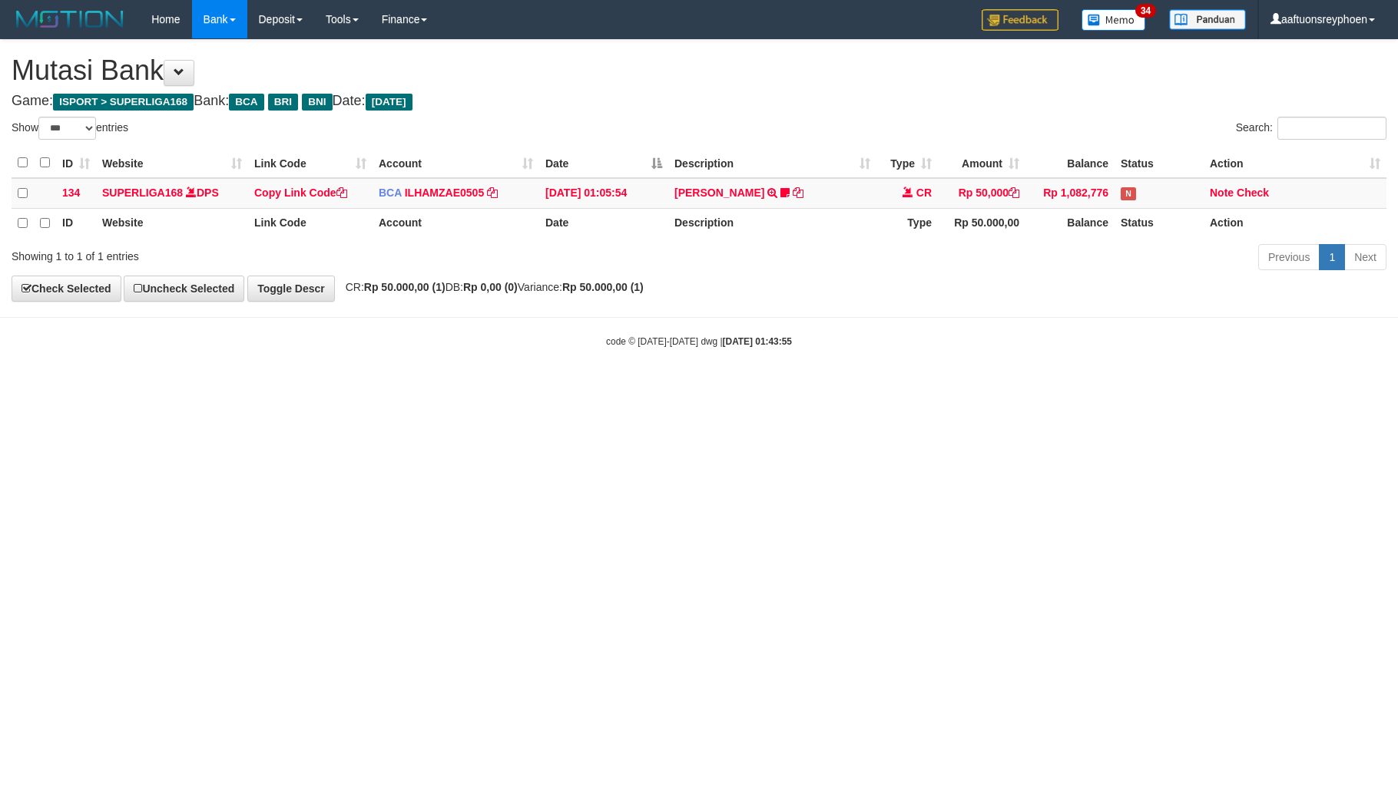
select select "***"
click at [701, 387] on html "Toggle navigation Home Bank Account List Load By Website Group [ISPORT] SUPERLI…" at bounding box center [699, 193] width 1398 height 387
click at [702, 387] on html "Toggle navigation Home Bank Account List Load By Website Group [ISPORT] SUPERLI…" at bounding box center [699, 193] width 1398 height 387
drag, startPoint x: 704, startPoint y: 524, endPoint x: 1162, endPoint y: 486, distance: 460.0
click at [723, 387] on html "Toggle navigation Home Bank Account List Load By Website Group [ISPORT] SUPERLI…" at bounding box center [699, 193] width 1398 height 387
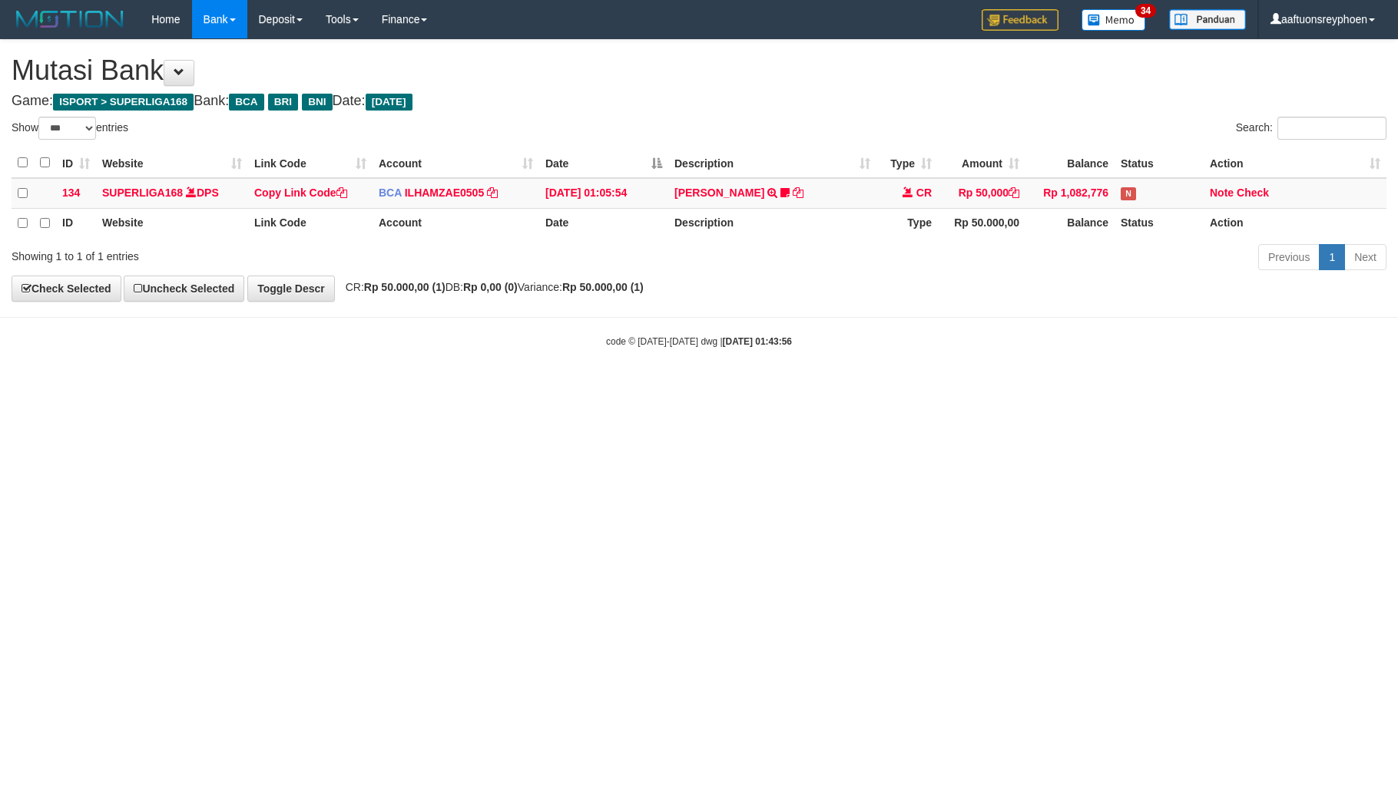
select select "***"
click at [802, 387] on html "Toggle navigation Home Bank Account List Load By Website Group [ISPORT] SUPERLI…" at bounding box center [699, 193] width 1398 height 387
select select "***"
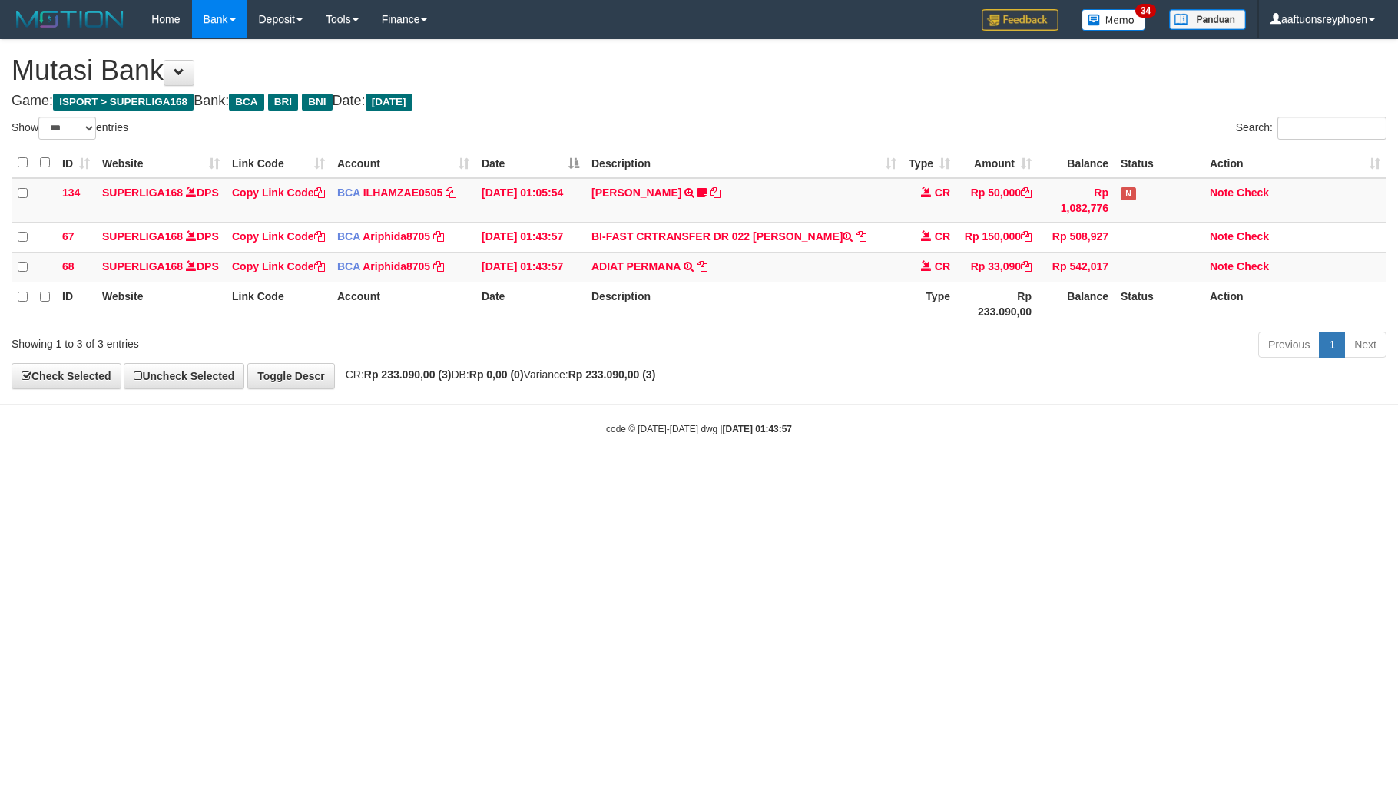
select select "***"
drag, startPoint x: 759, startPoint y: 230, endPoint x: 1389, endPoint y: 372, distance: 645.6
click at [889, 230] on td "BI-FAST CRTRANSFER DR 022 [PERSON_NAME]" at bounding box center [743, 237] width 317 height 30
copy td "UHAMMAD RIANTAZAL"
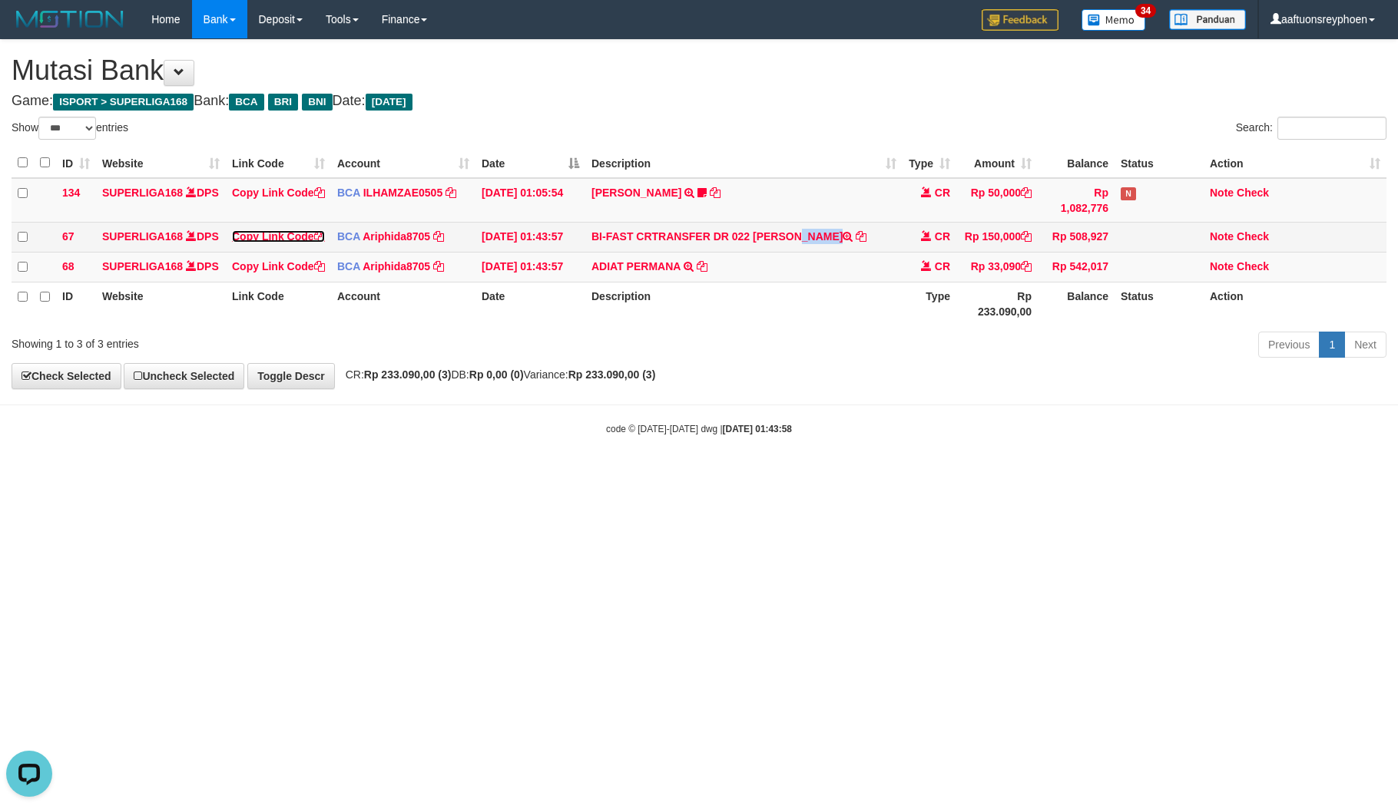
click at [266, 238] on link "Copy Link Code" at bounding box center [278, 236] width 93 height 12
copy td "UHAMMAD RIANTAZAL"
drag, startPoint x: 266, startPoint y: 238, endPoint x: 1378, endPoint y: 536, distance: 1151.3
click at [267, 238] on link "Copy Link Code" at bounding box center [278, 236] width 93 height 12
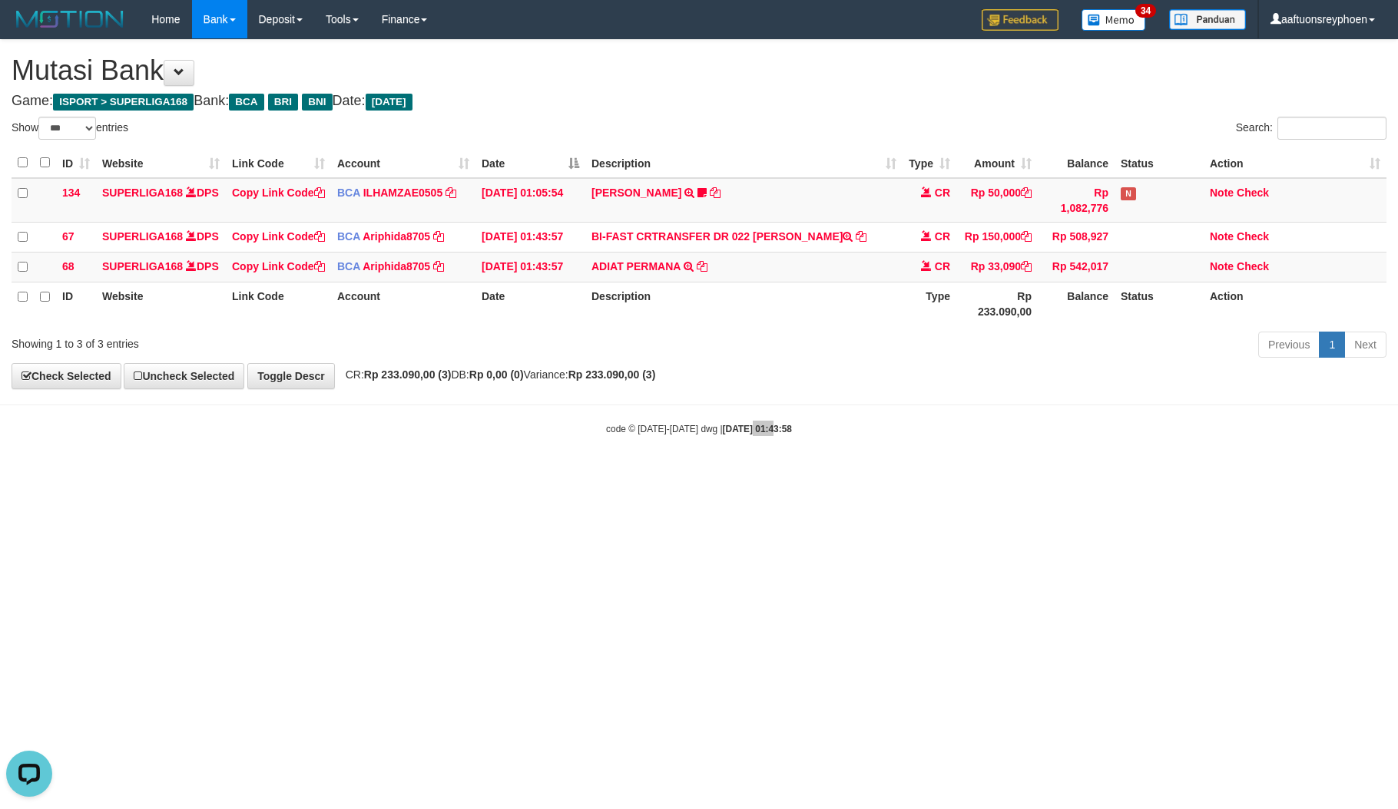
drag, startPoint x: 745, startPoint y: 476, endPoint x: 1386, endPoint y: 261, distance: 676.4
click at [923, 396] on body "Toggle navigation Home Bank Account List Load By Website Group [ISPORT] SUPERLI…" at bounding box center [699, 237] width 1398 height 475
click at [845, 475] on html "Toggle navigation Home Bank Account List Load By Website Group [ISPORT] SUPERLI…" at bounding box center [699, 237] width 1398 height 475
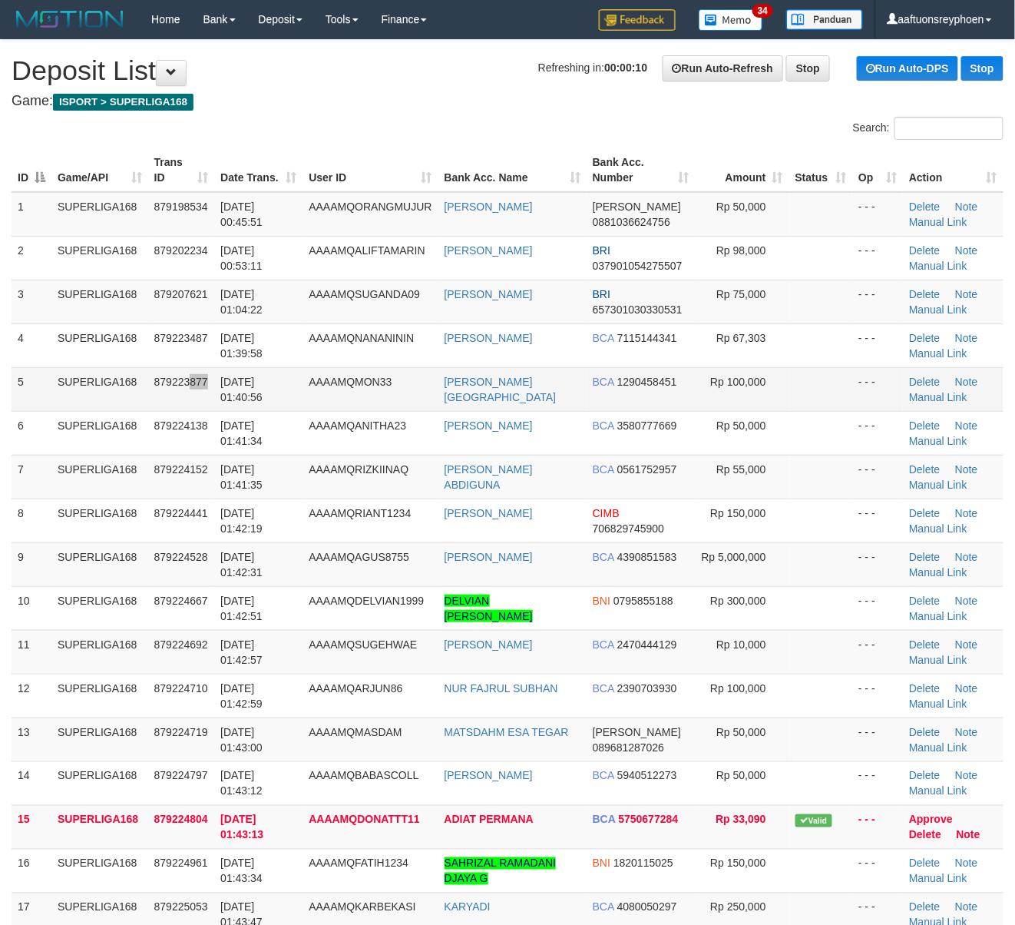
drag, startPoint x: 210, startPoint y: 391, endPoint x: 194, endPoint y: 409, distance: 24.5
click at [197, 391] on td "879223877" at bounding box center [181, 389] width 67 height 44
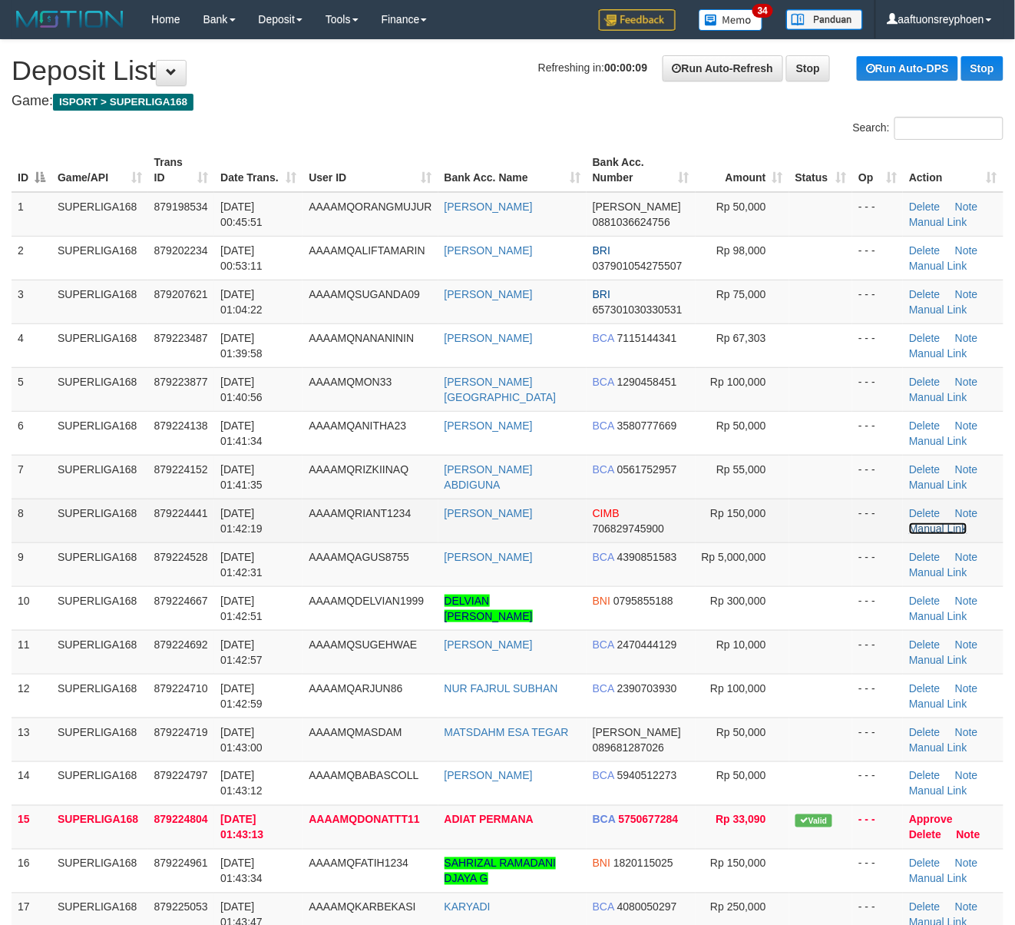
drag, startPoint x: 937, startPoint y: 528, endPoint x: 627, endPoint y: 541, distance: 310.5
click at [937, 528] on link "Manual Link" at bounding box center [938, 528] width 58 height 12
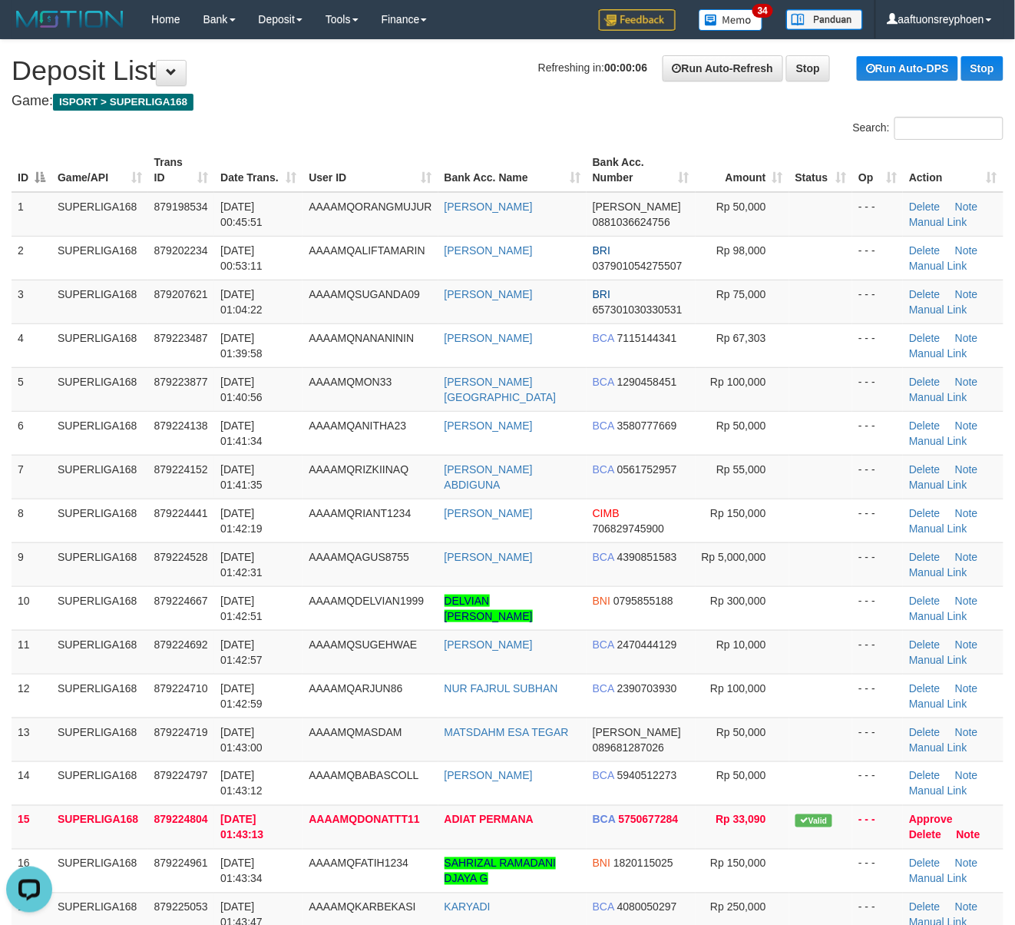
click at [65, 172] on th "Game/API" at bounding box center [99, 170] width 97 height 44
click at [100, 164] on th "Game/API" at bounding box center [99, 170] width 97 height 44
click at [101, 164] on th "Game/API" at bounding box center [99, 170] width 97 height 44
click at [149, 158] on th "Trans ID" at bounding box center [181, 170] width 67 height 44
drag, startPoint x: 149, startPoint y: 158, endPoint x: 0, endPoint y: 369, distance: 257.8
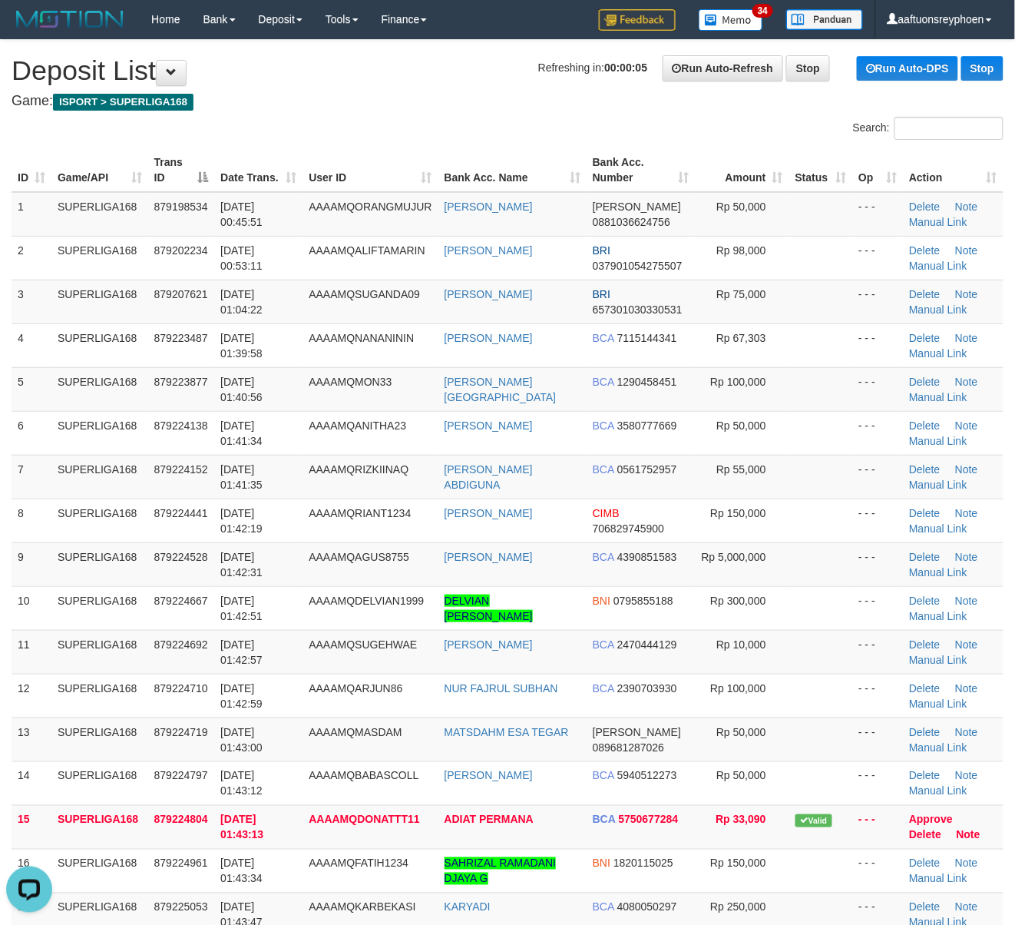
click at [149, 167] on th "Trans ID" at bounding box center [181, 170] width 67 height 44
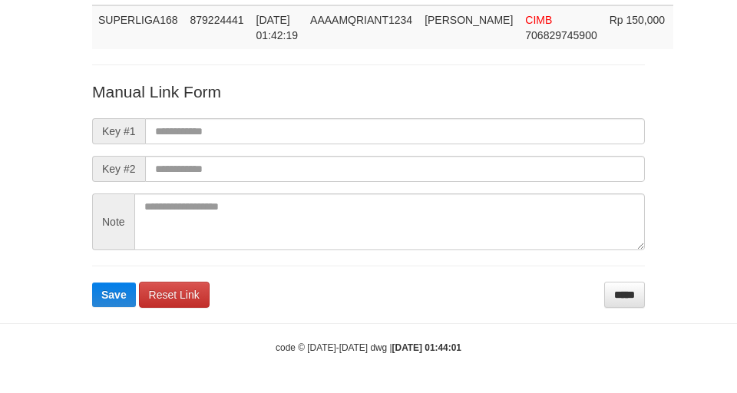
scroll to position [112, 0]
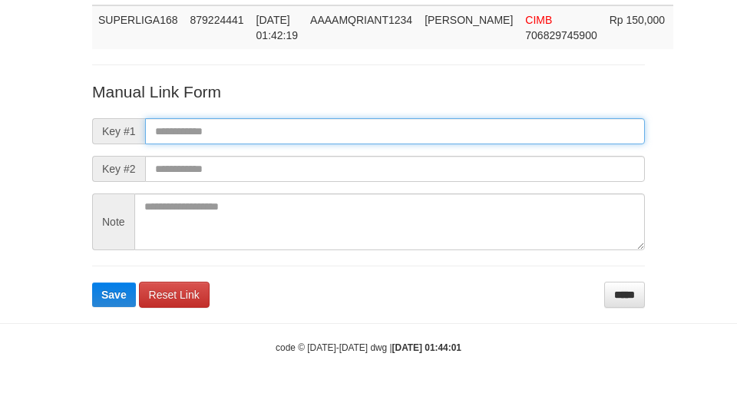
click at [296, 126] on input "text" at bounding box center [395, 131] width 500 height 26
paste input "**********"
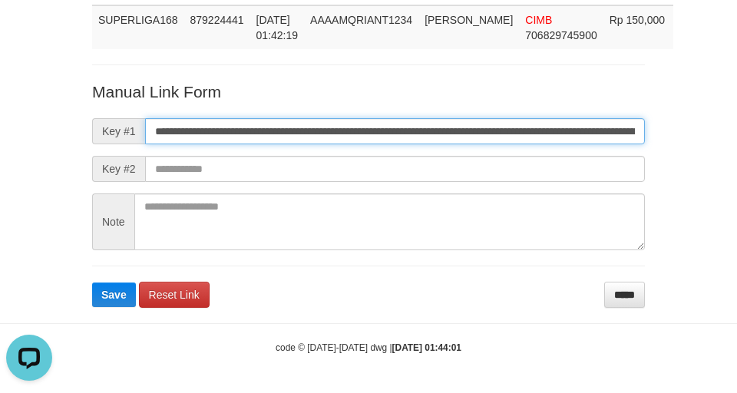
type input "**********"
click at [92, 283] on button "Save" at bounding box center [114, 295] width 44 height 25
click at [298, 126] on input "**********" at bounding box center [395, 131] width 500 height 26
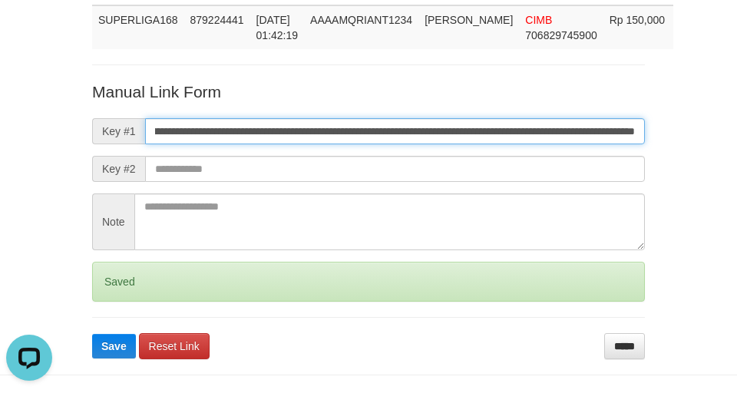
click at [92, 334] on button "Save" at bounding box center [114, 346] width 44 height 25
click at [296, 126] on input "**********" at bounding box center [395, 131] width 500 height 26
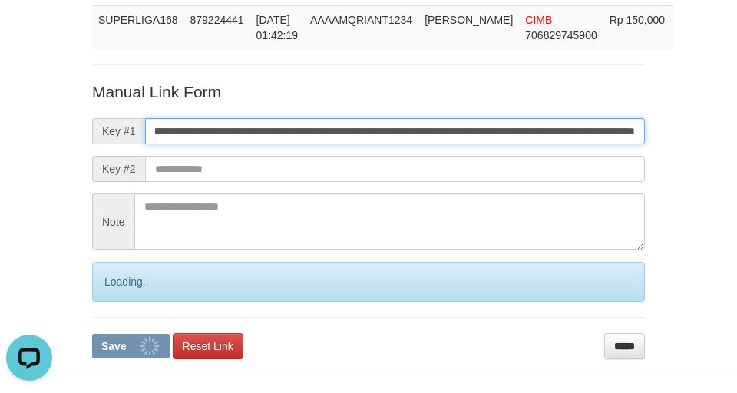
click at [296, 126] on input "**********" at bounding box center [395, 131] width 500 height 26
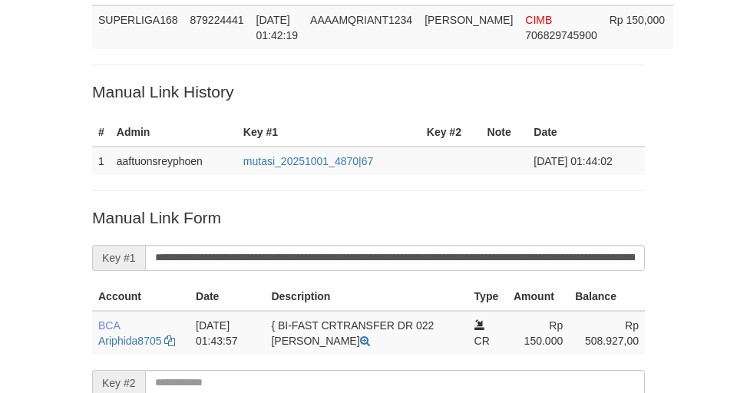
drag, startPoint x: 263, startPoint y: 32, endPoint x: 222, endPoint y: 131, distance: 106.4
click at [263, 32] on div "Deposit Detail Game/API Trans ID Date Trans. User ID Bank Acc. Name Bank Acc. N…" at bounding box center [369, 223] width 576 height 598
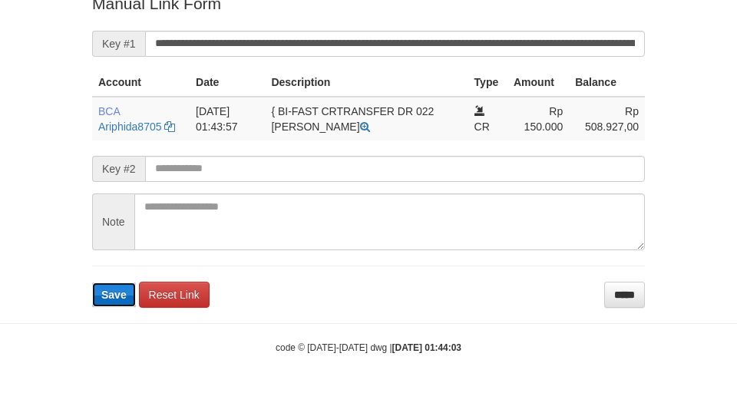
click at [111, 301] on button "Save" at bounding box center [114, 295] width 44 height 25
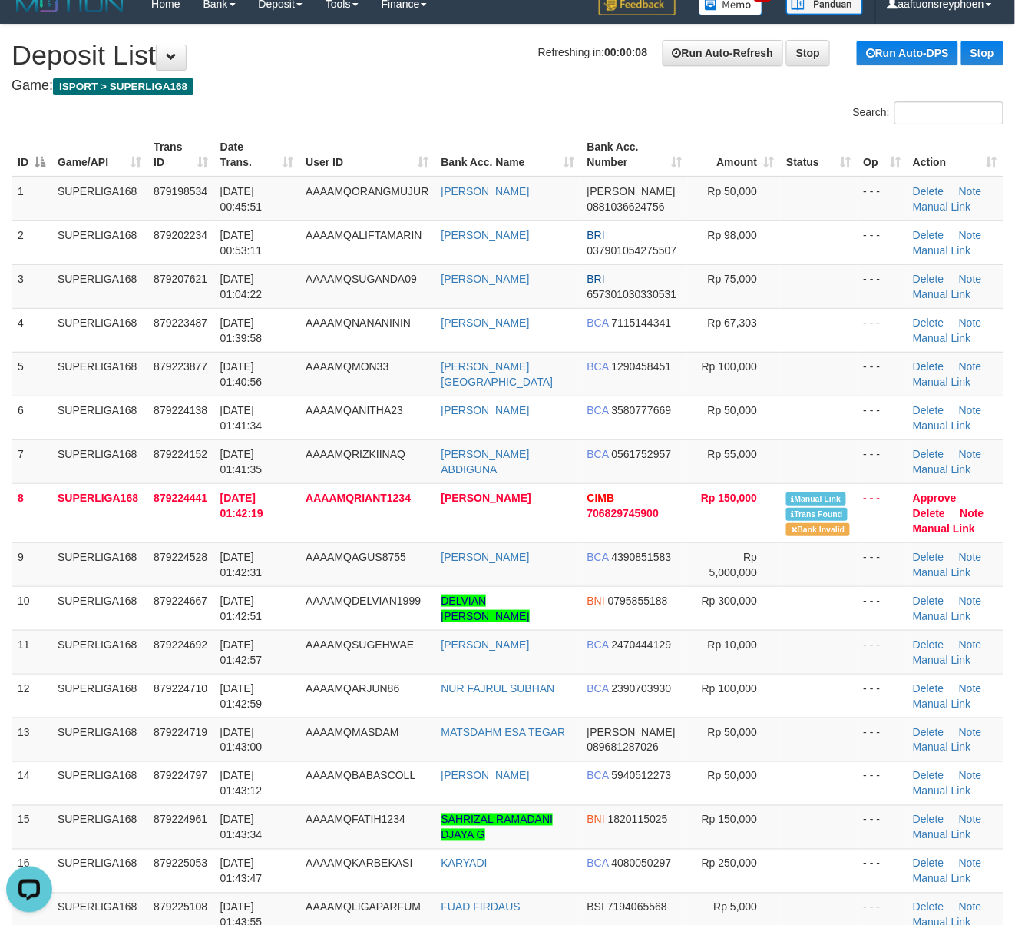
click at [358, 108] on div "Search:" at bounding box center [507, 114] width 1015 height 27
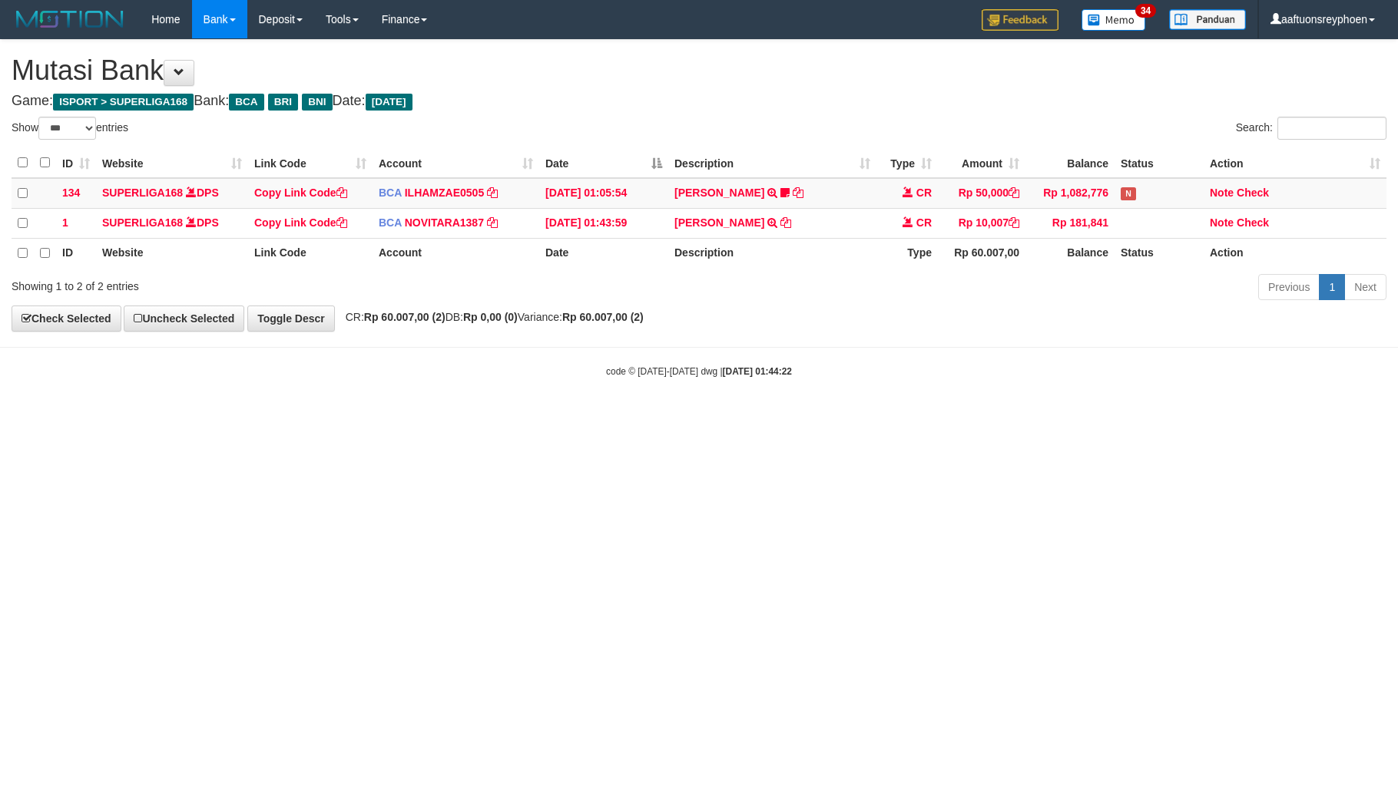
select select "***"
click at [839, 417] on html "Toggle navigation Home Bank Account List Load By Website Group [ISPORT] SUPERLI…" at bounding box center [699, 208] width 1398 height 417
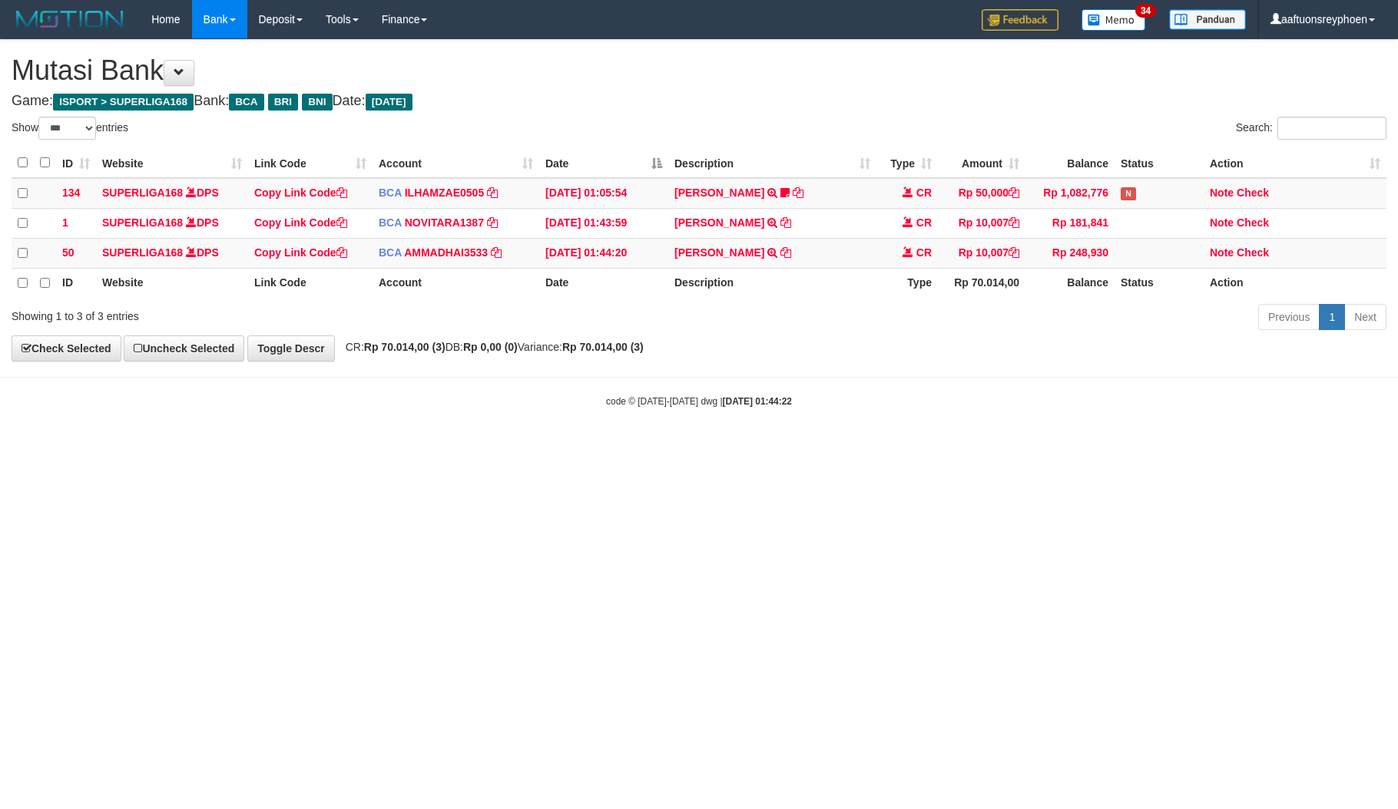
select select "***"
click at [1122, 427] on body "Toggle navigation Home Bank Account List Load By Website Group [ISPORT] SUPERLI…" at bounding box center [699, 223] width 1398 height 447
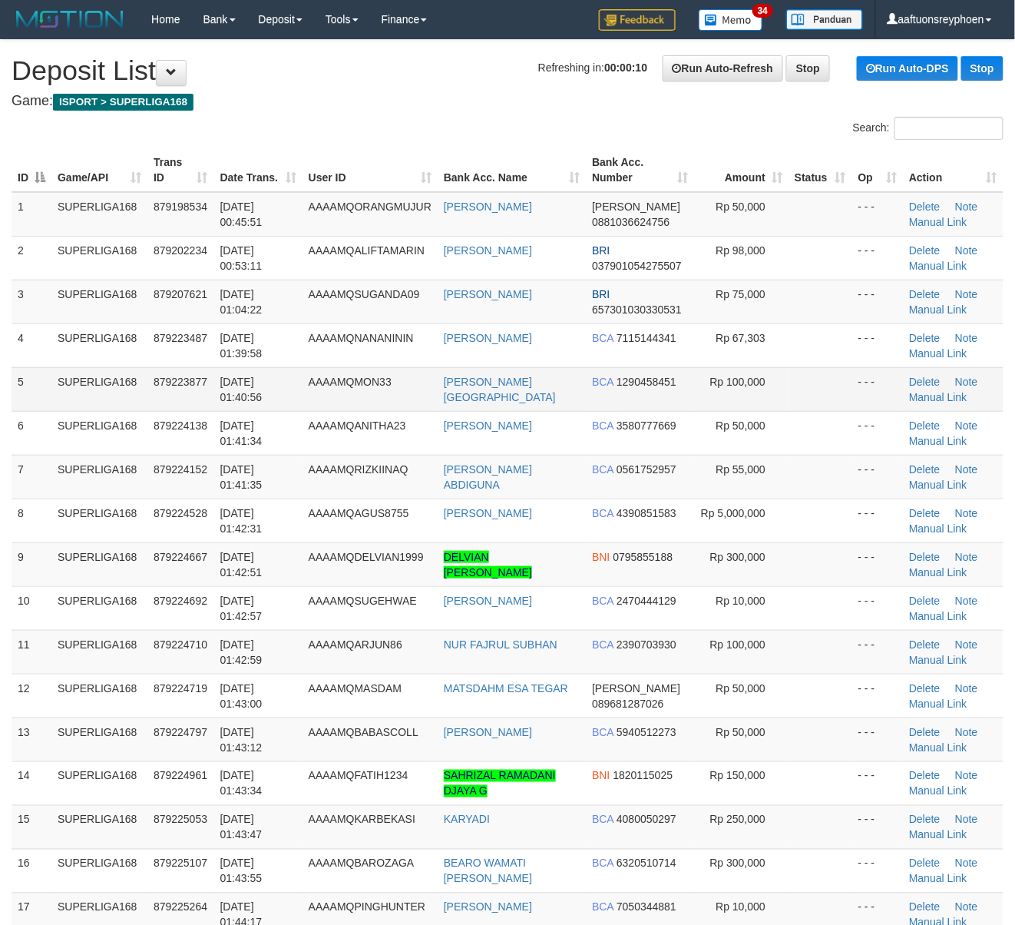
drag, startPoint x: 93, startPoint y: 351, endPoint x: 370, endPoint y: 396, distance: 280.9
click at [99, 351] on td "SUPERLIGA168" at bounding box center [99, 345] width 96 height 44
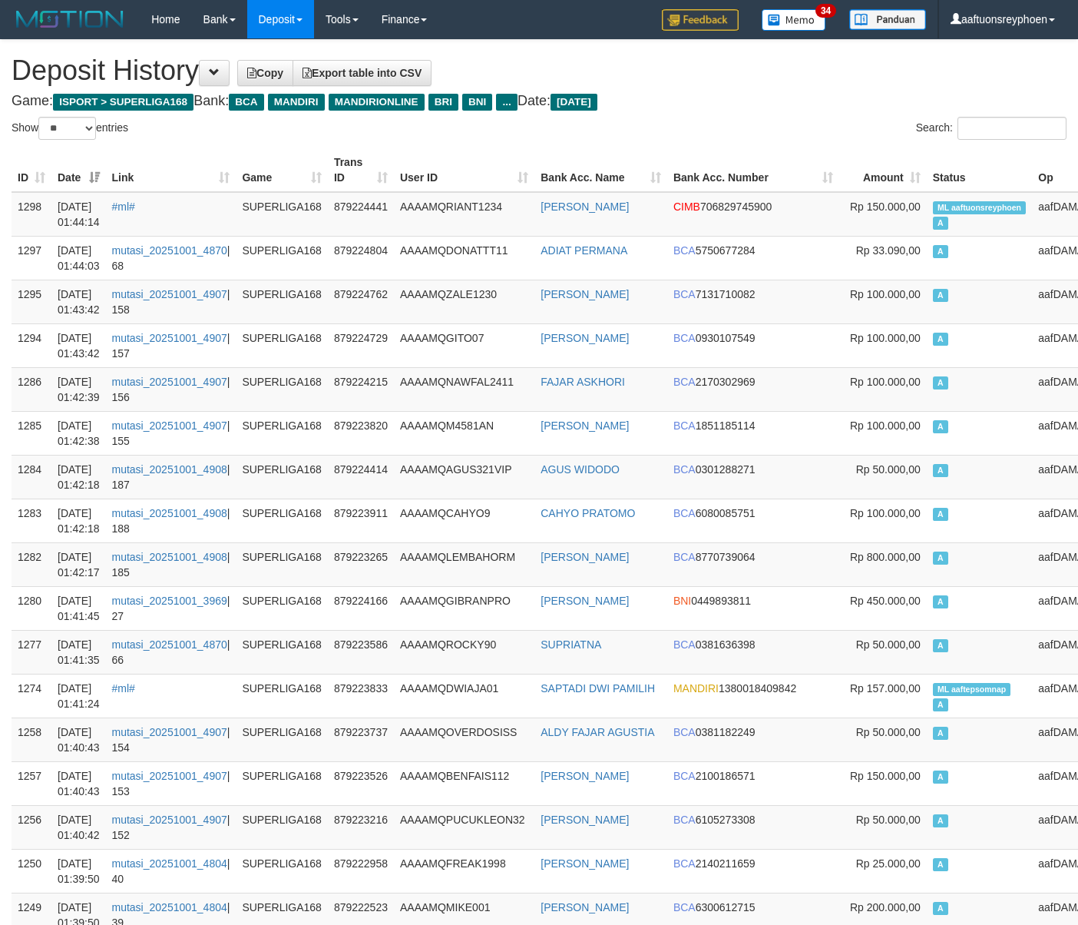
select select "**"
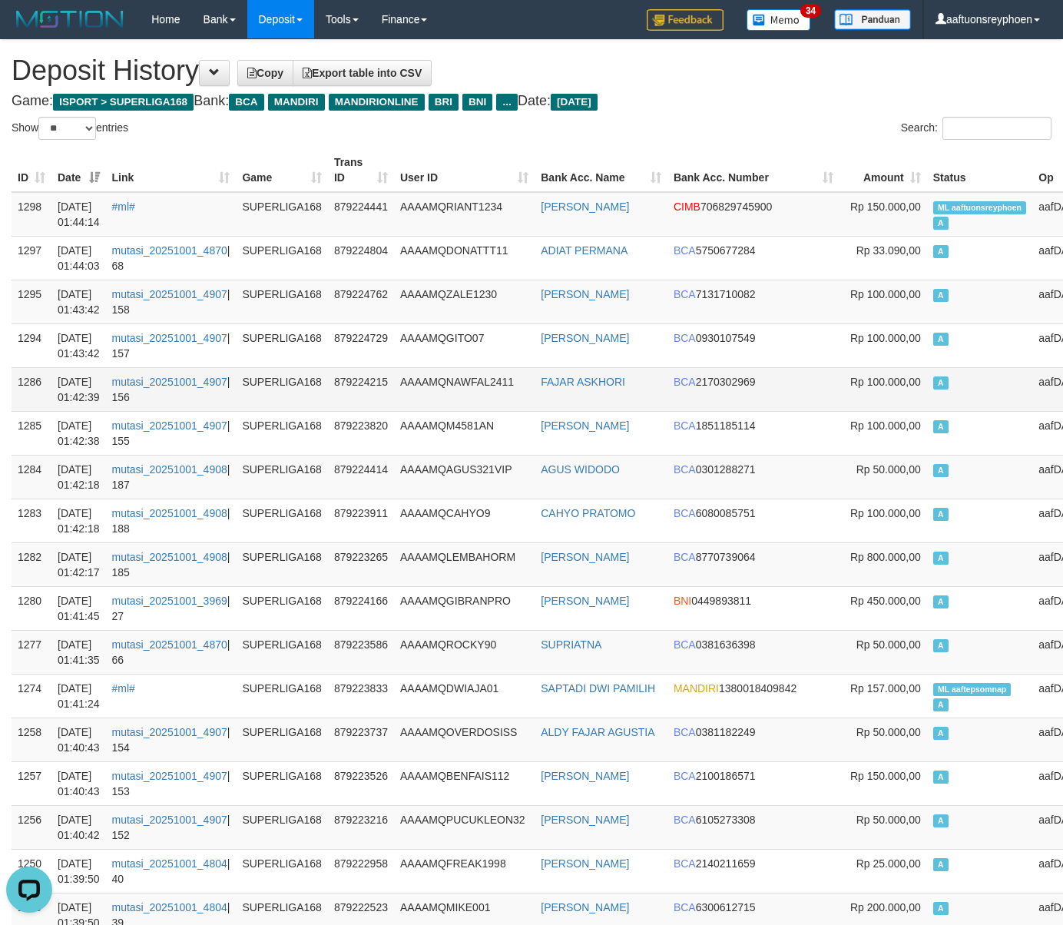
click at [1032, 410] on td "aafDAMAIIDNF" at bounding box center [1075, 389] width 86 height 44
drag, startPoint x: 1003, startPoint y: 410, endPoint x: 1, endPoint y: 402, distance: 1002.3
click at [1032, 410] on td "aafDAMAIIDNF" at bounding box center [1075, 389] width 86 height 44
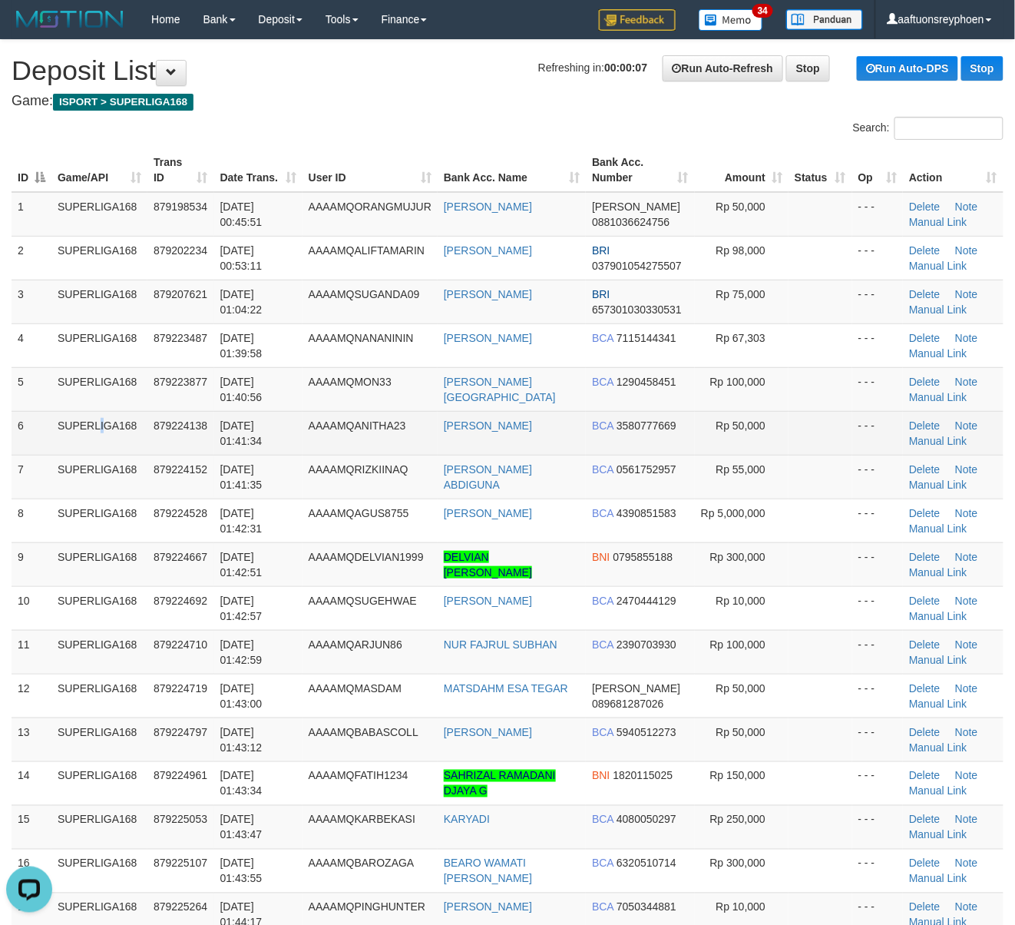
drag, startPoint x: 65, startPoint y: 419, endPoint x: 28, endPoint y: 421, distance: 37.7
click at [48, 419] on tr "6 SUPERLIGA168 879224138 01/10/2025 01:41:34 AAAAMQANITHA23 PEPEN INDRADJATI BC…" at bounding box center [508, 433] width 992 height 44
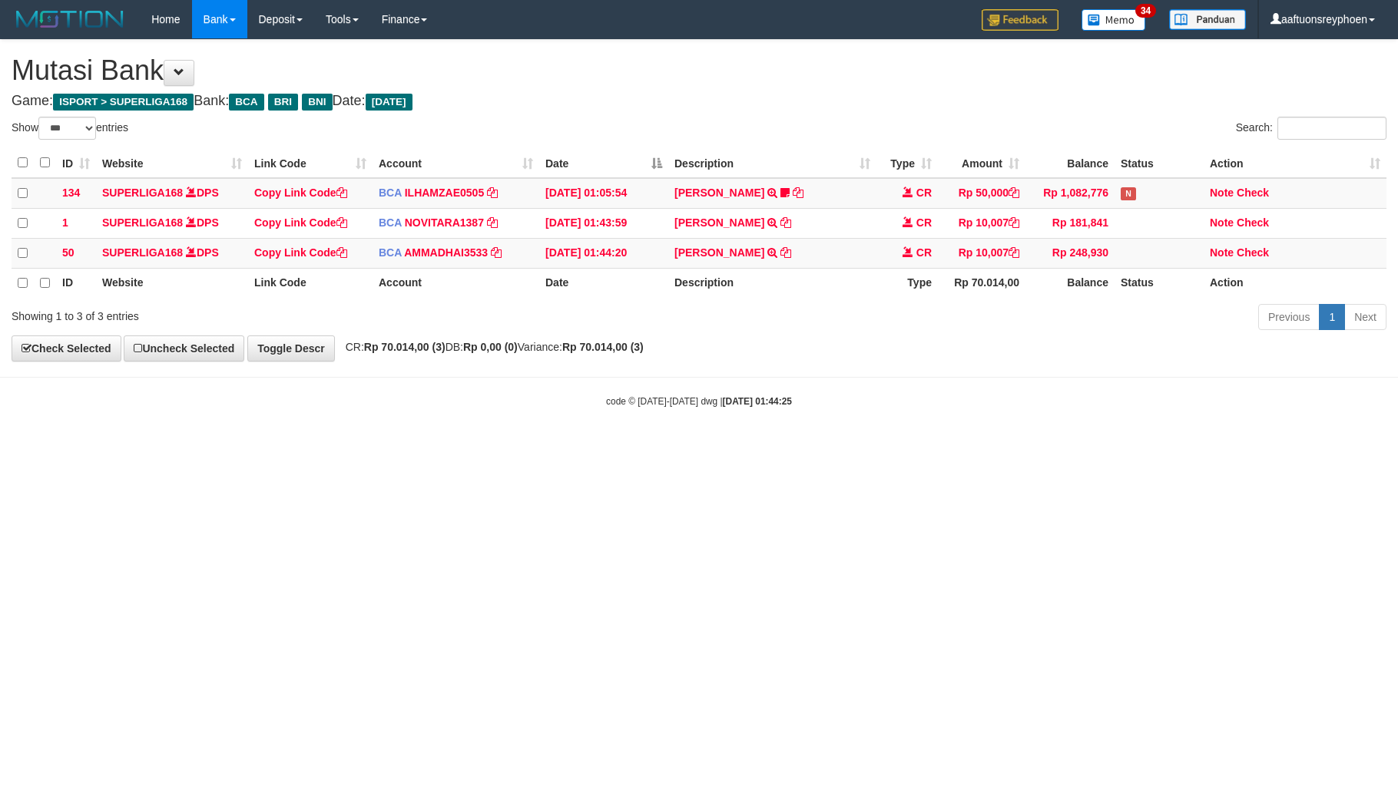
select select "***"
click at [1260, 257] on link "Check" at bounding box center [1253, 253] width 32 height 12
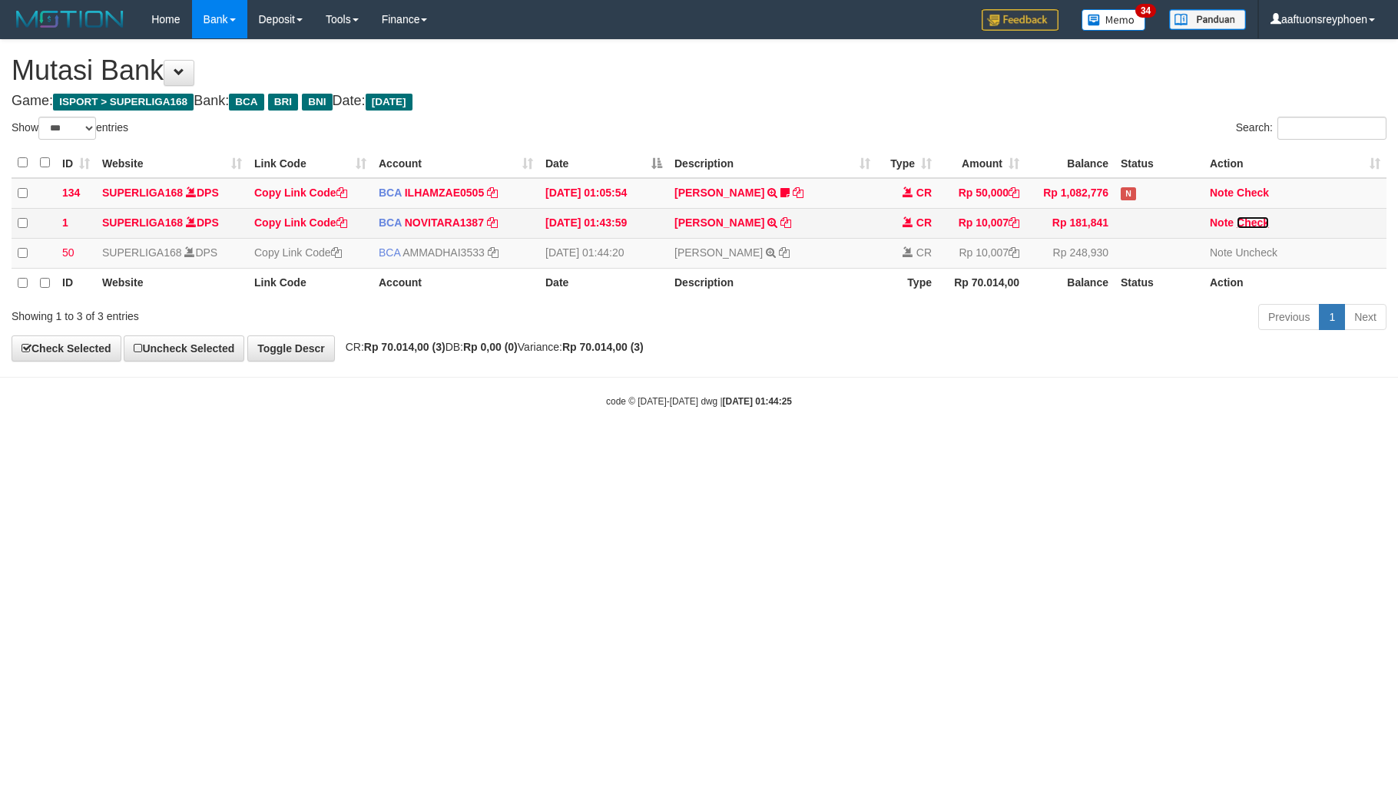
click at [1260, 227] on link "Check" at bounding box center [1253, 223] width 32 height 12
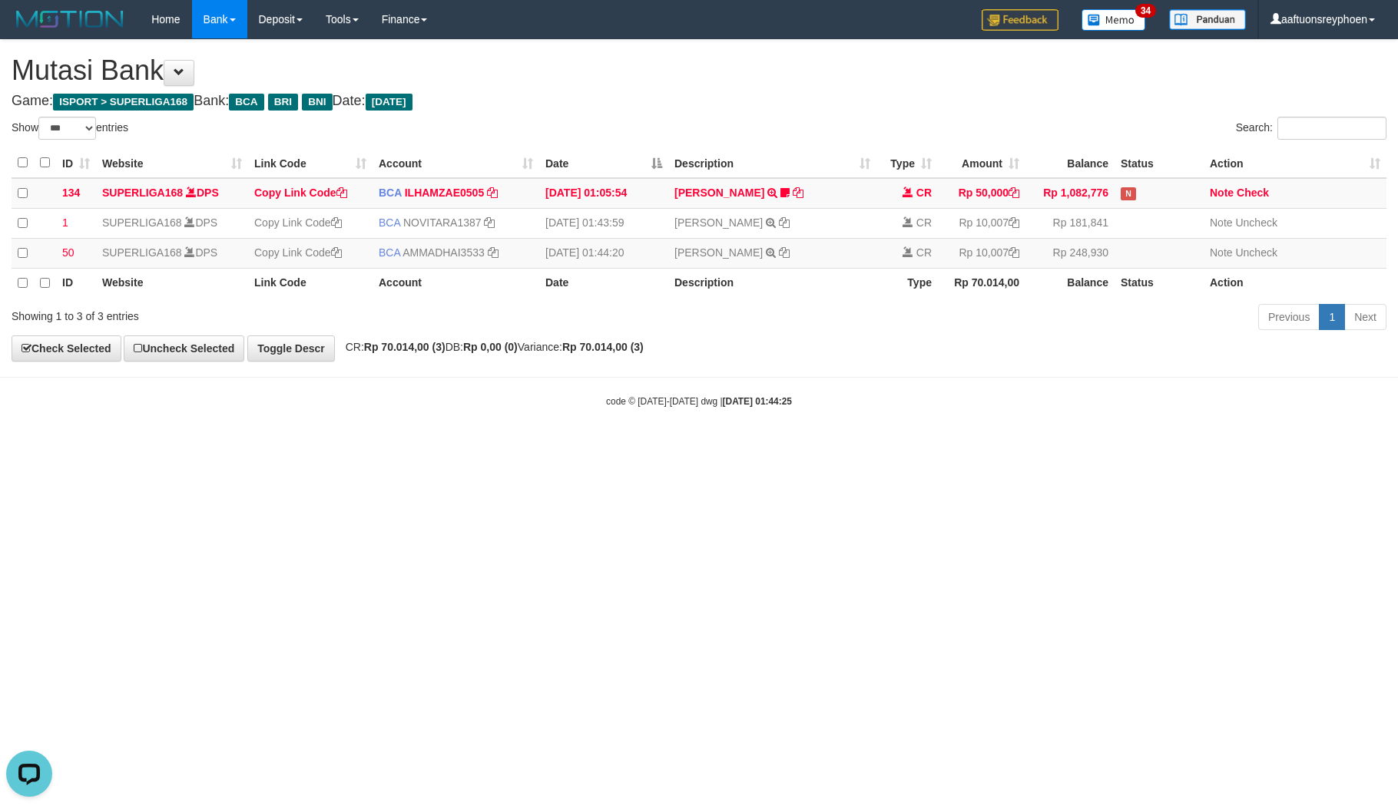
drag, startPoint x: 934, startPoint y: 490, endPoint x: 1395, endPoint y: 468, distance: 462.1
click at [985, 447] on html "Toggle navigation Home Bank Account List Load By Website Group [ISPORT] SUPERLI…" at bounding box center [699, 223] width 1398 height 447
